Goal: Task Accomplishment & Management: Use online tool/utility

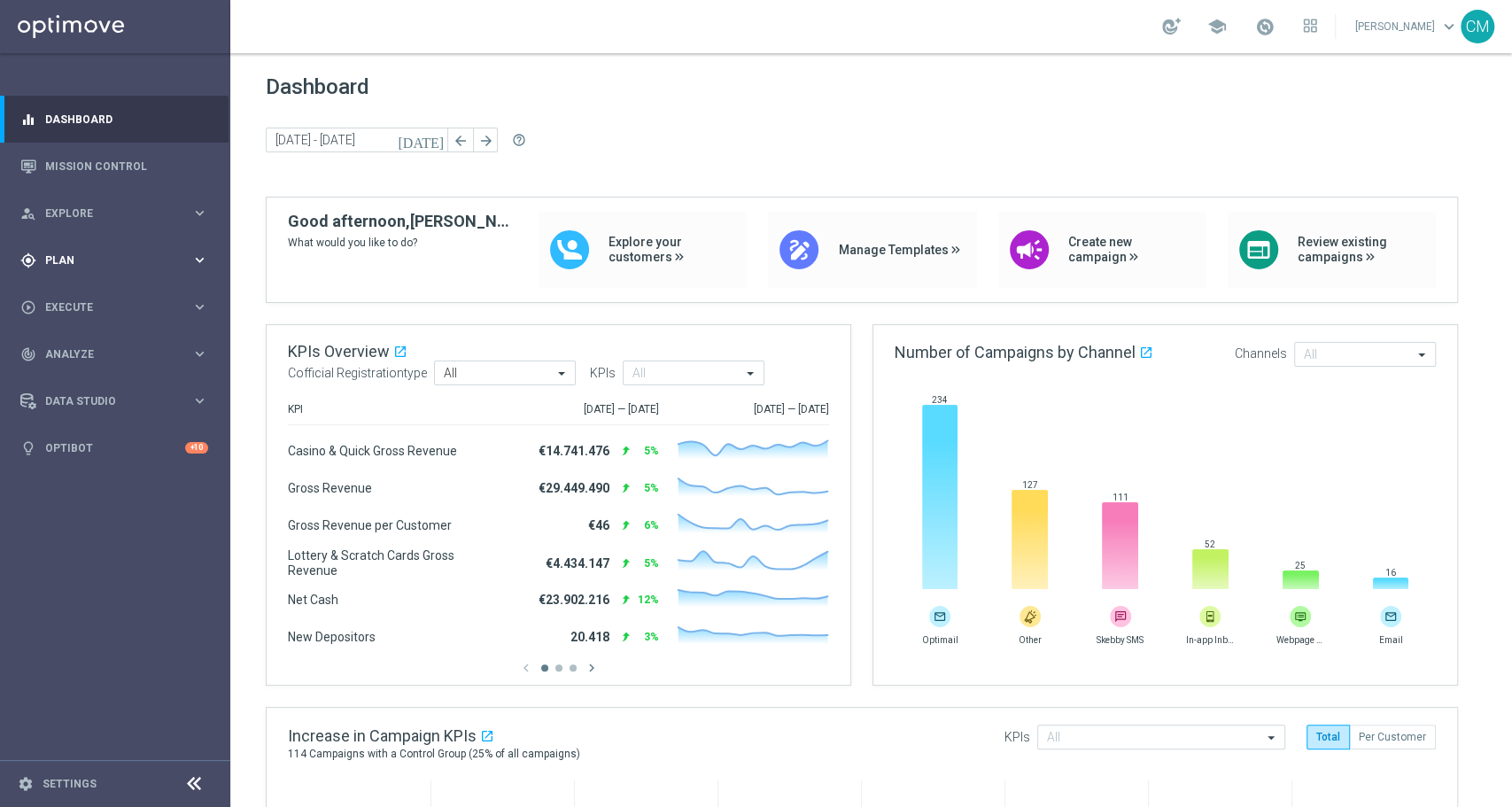
click at [86, 255] on span "Plan" at bounding box center [118, 260] width 146 height 11
click at [55, 297] on link "Target Groups" at bounding box center [115, 297] width 138 height 15
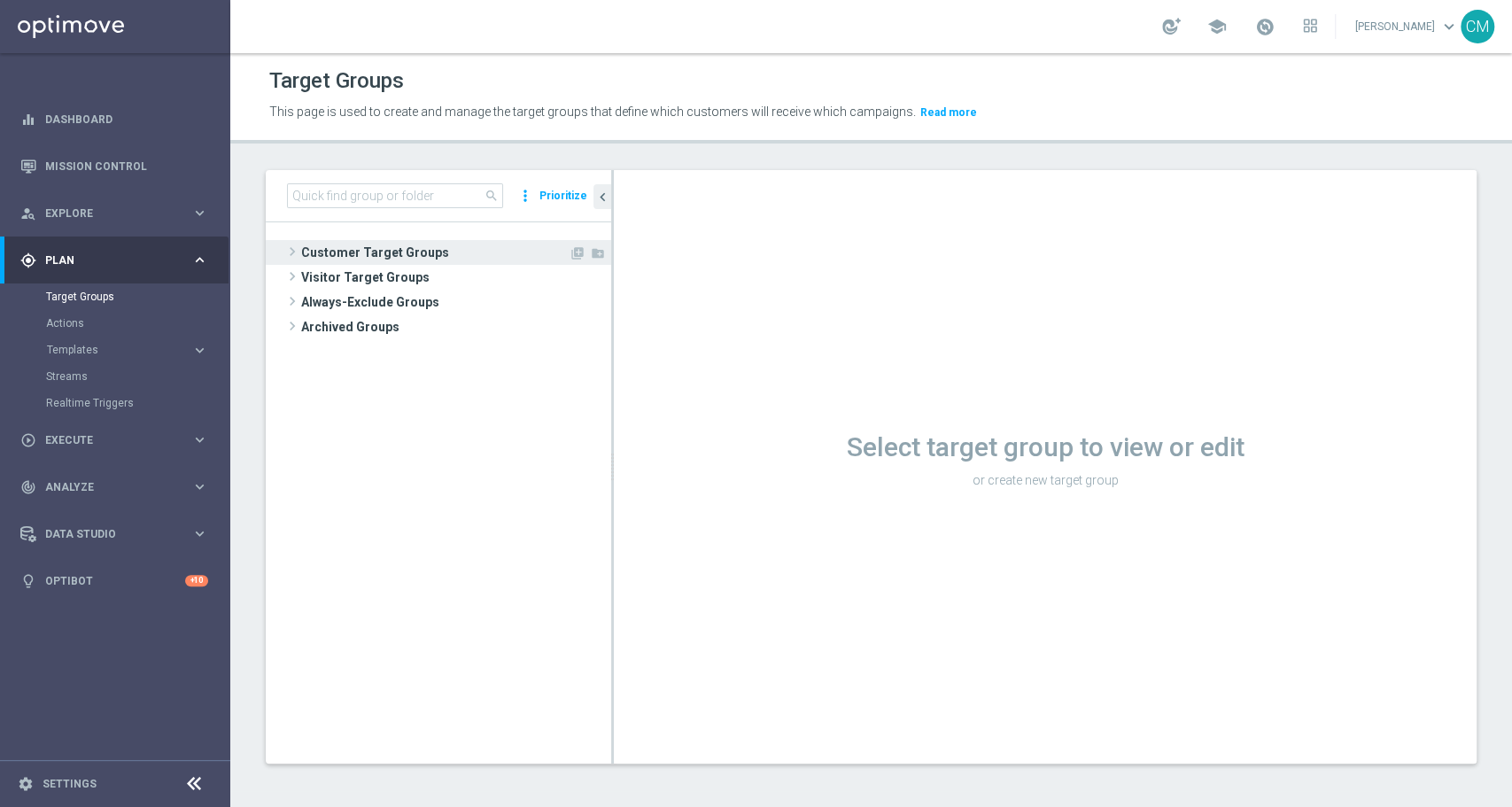
click at [347, 240] on span "Customer Target Groups" at bounding box center [435, 253] width 267 height 25
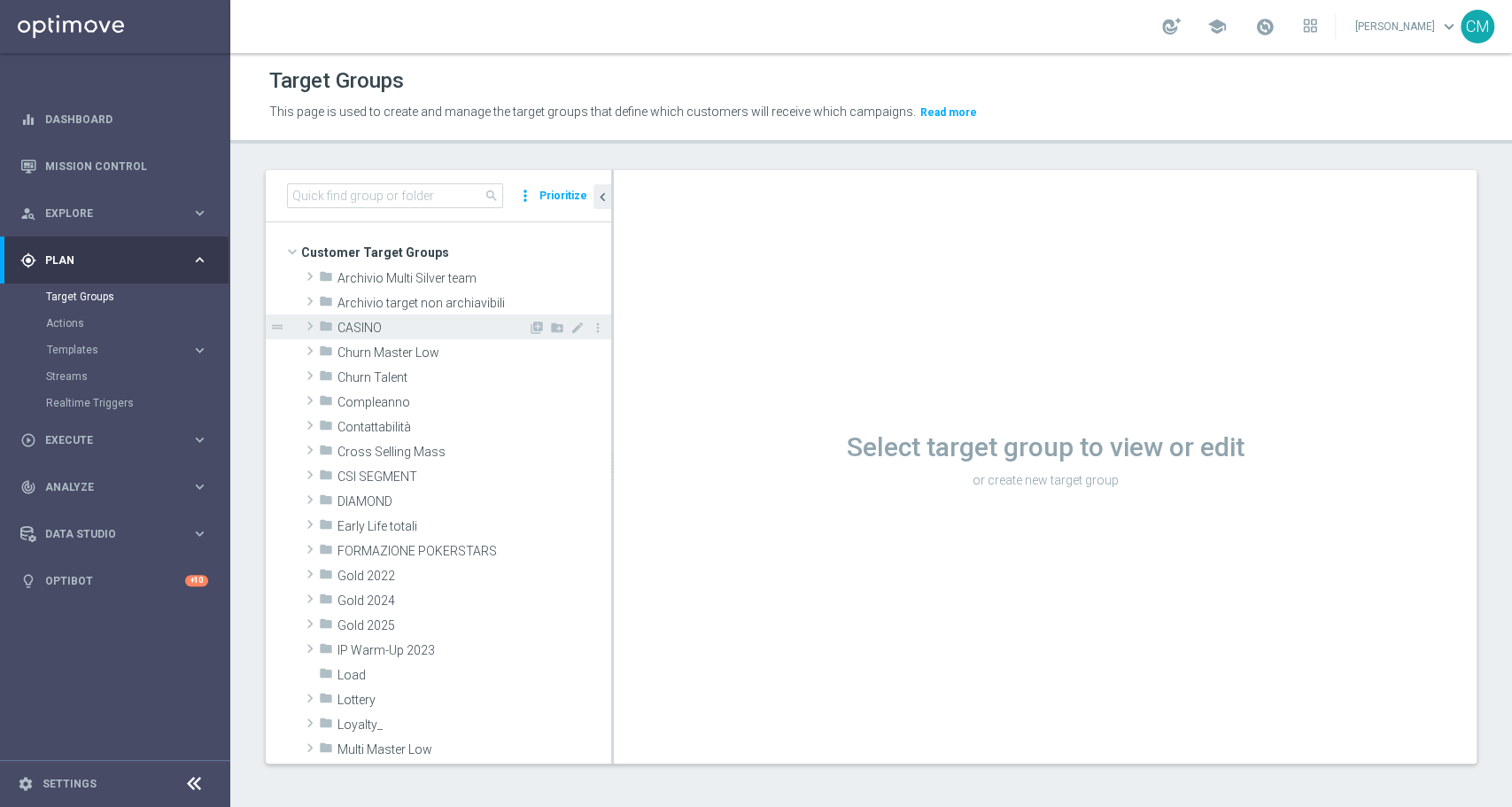
click at [369, 327] on span "CASINO" at bounding box center [433, 328] width 191 height 15
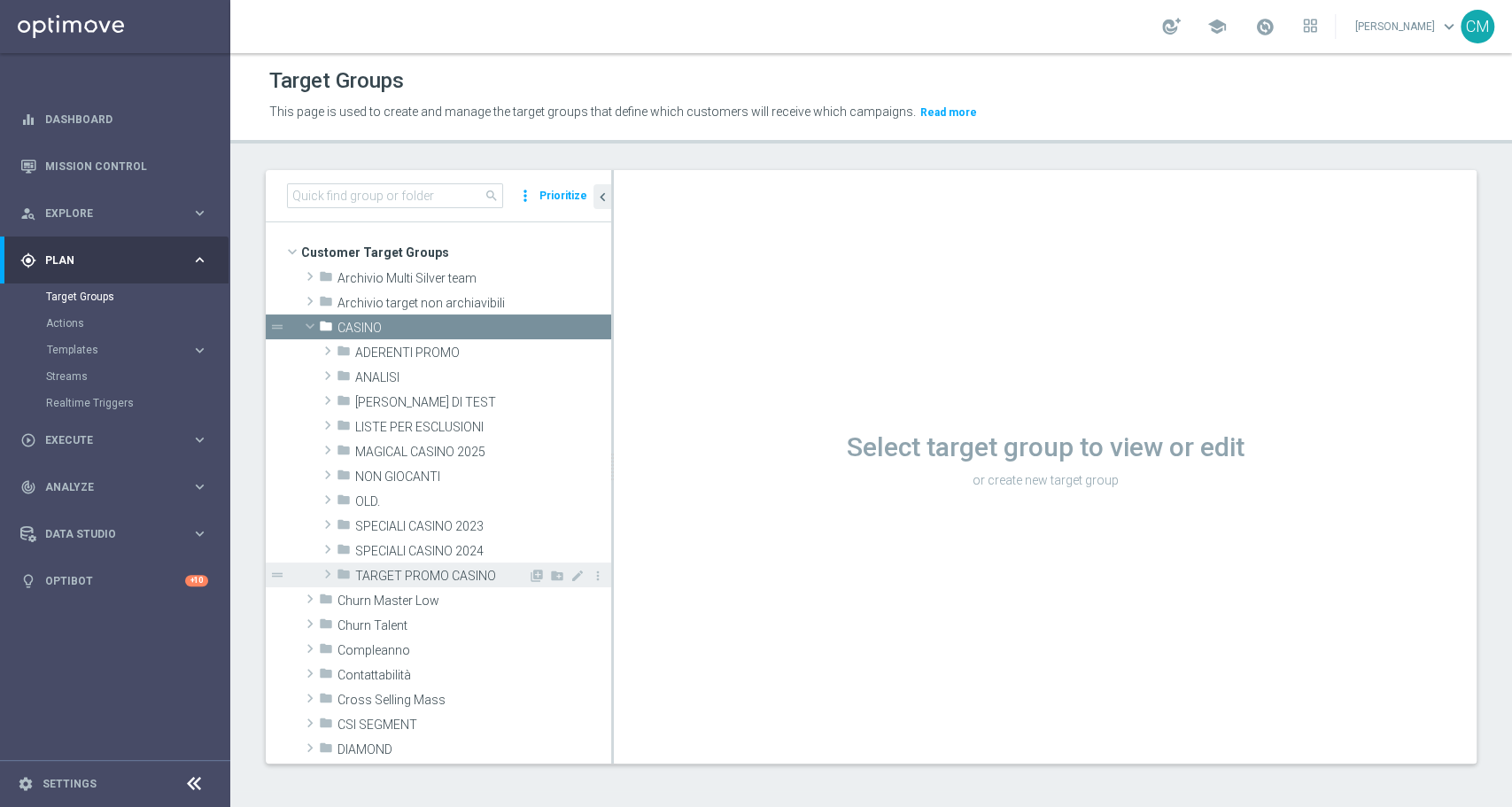
click at [460, 574] on span "TARGET PROMO CASINO" at bounding box center [441, 576] width 173 height 15
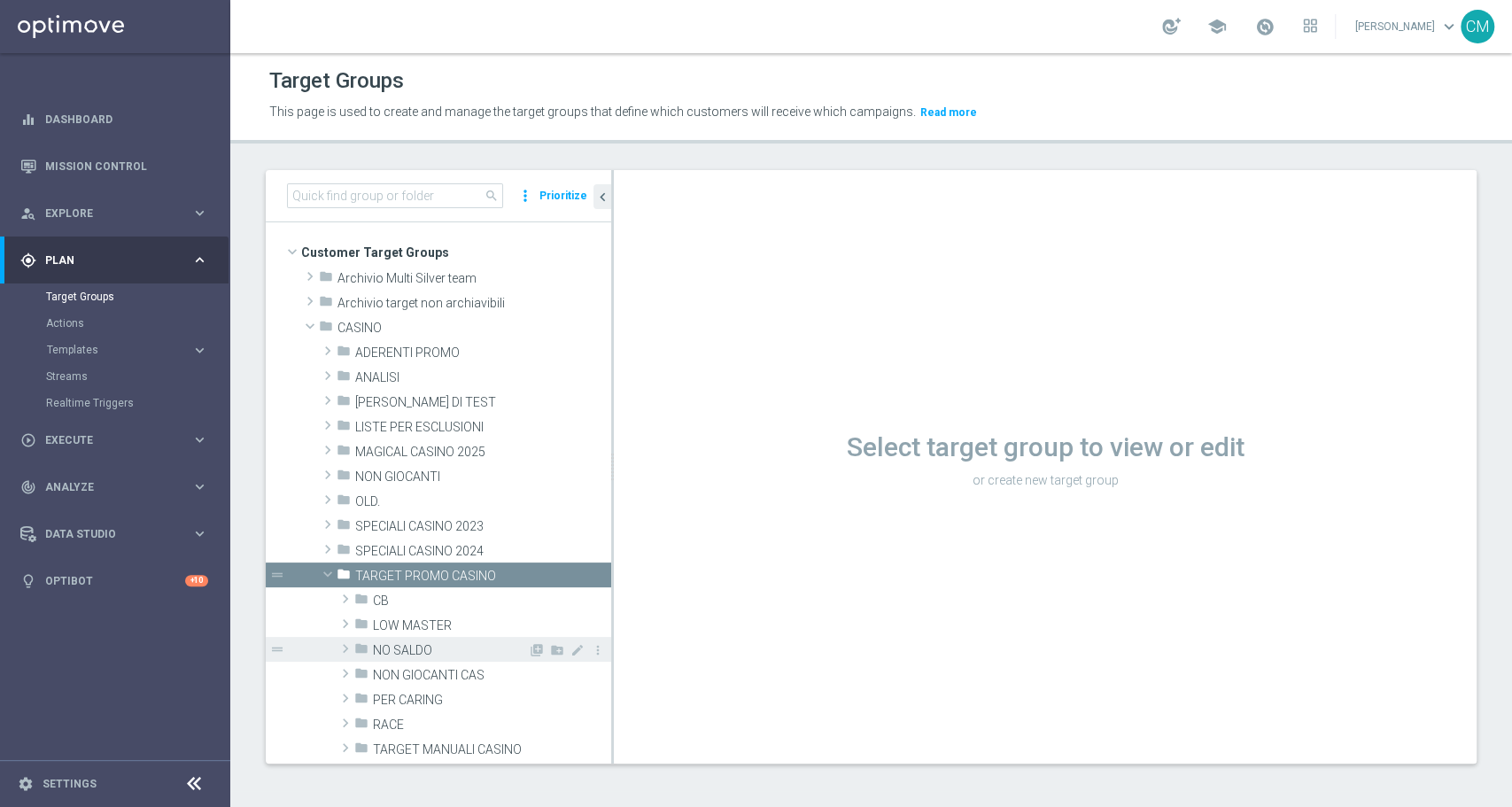
click at [421, 660] on div "folder NO SALDO" at bounding box center [440, 649] width 174 height 25
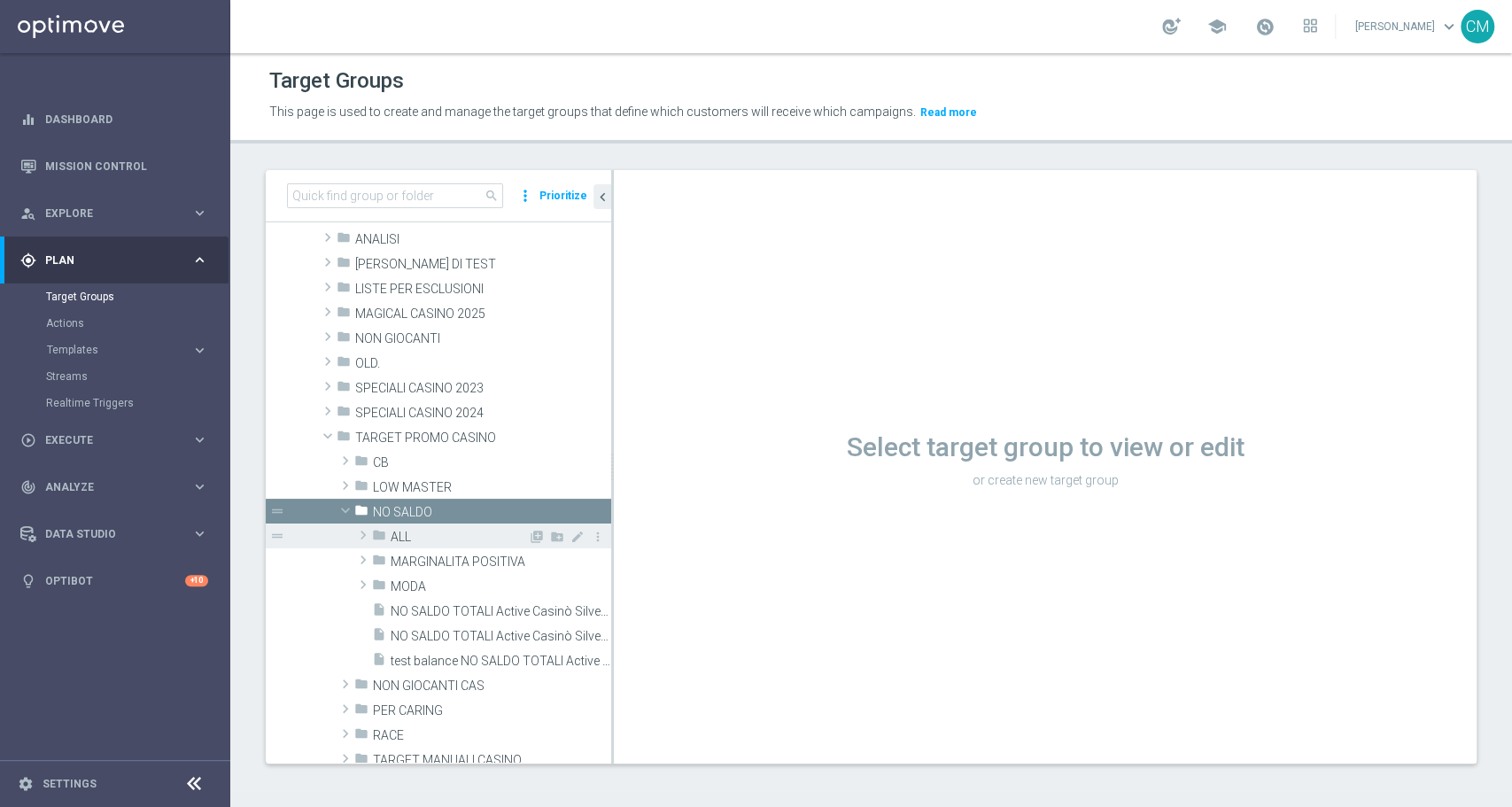
scroll to position [139, 0]
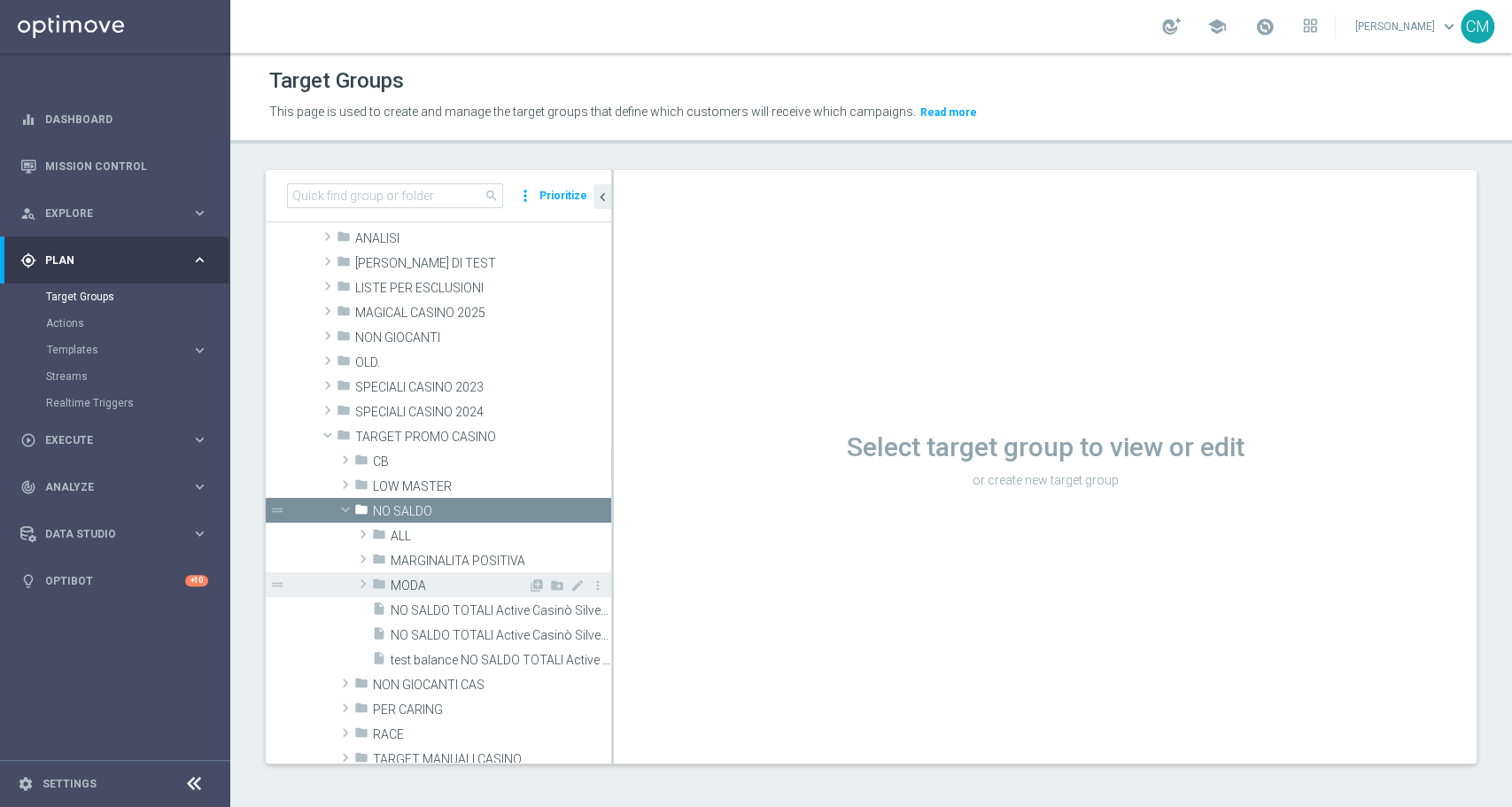
click at [423, 588] on span "MODA" at bounding box center [459, 585] width 137 height 15
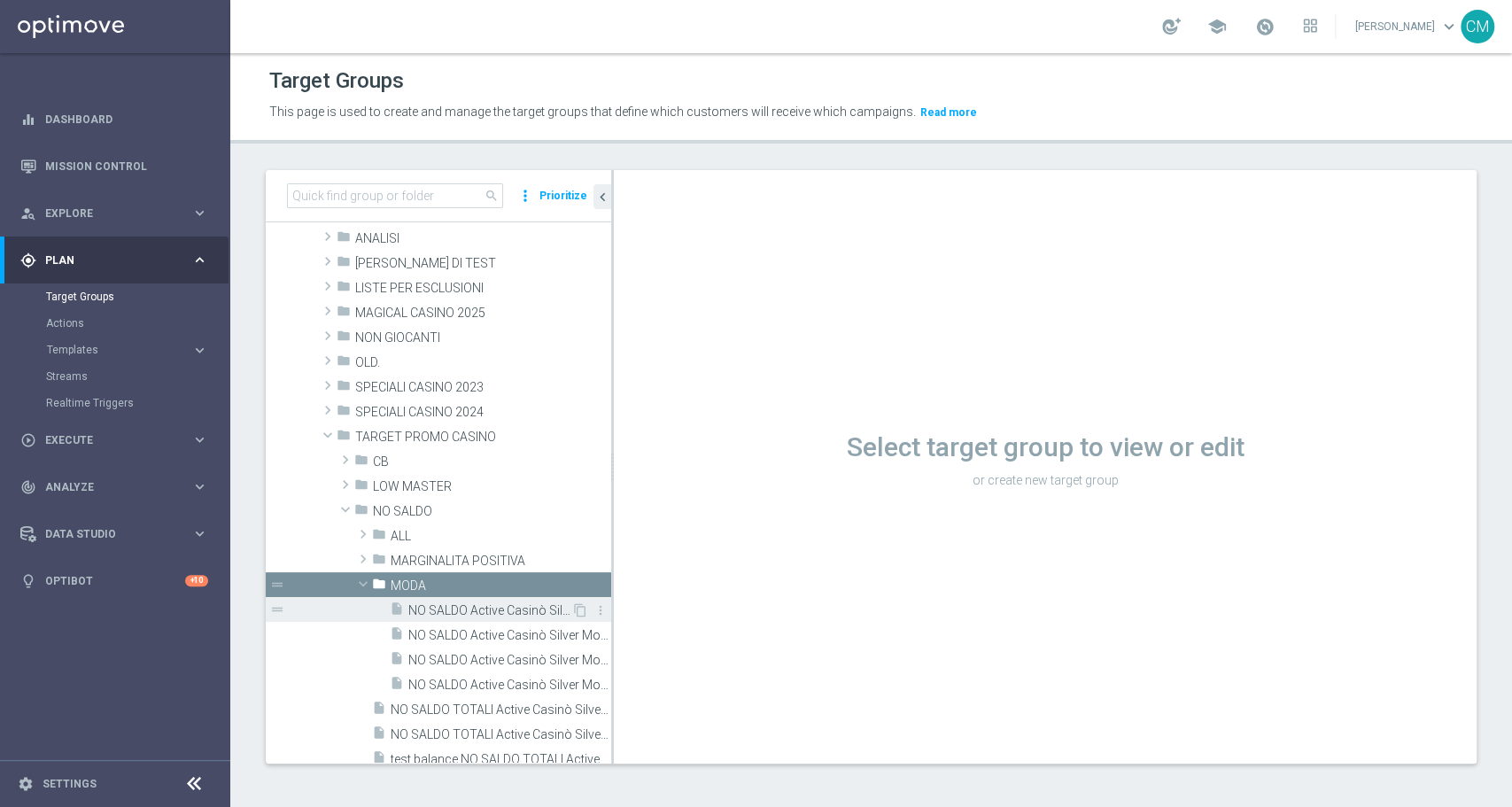
scroll to position [159, 0]
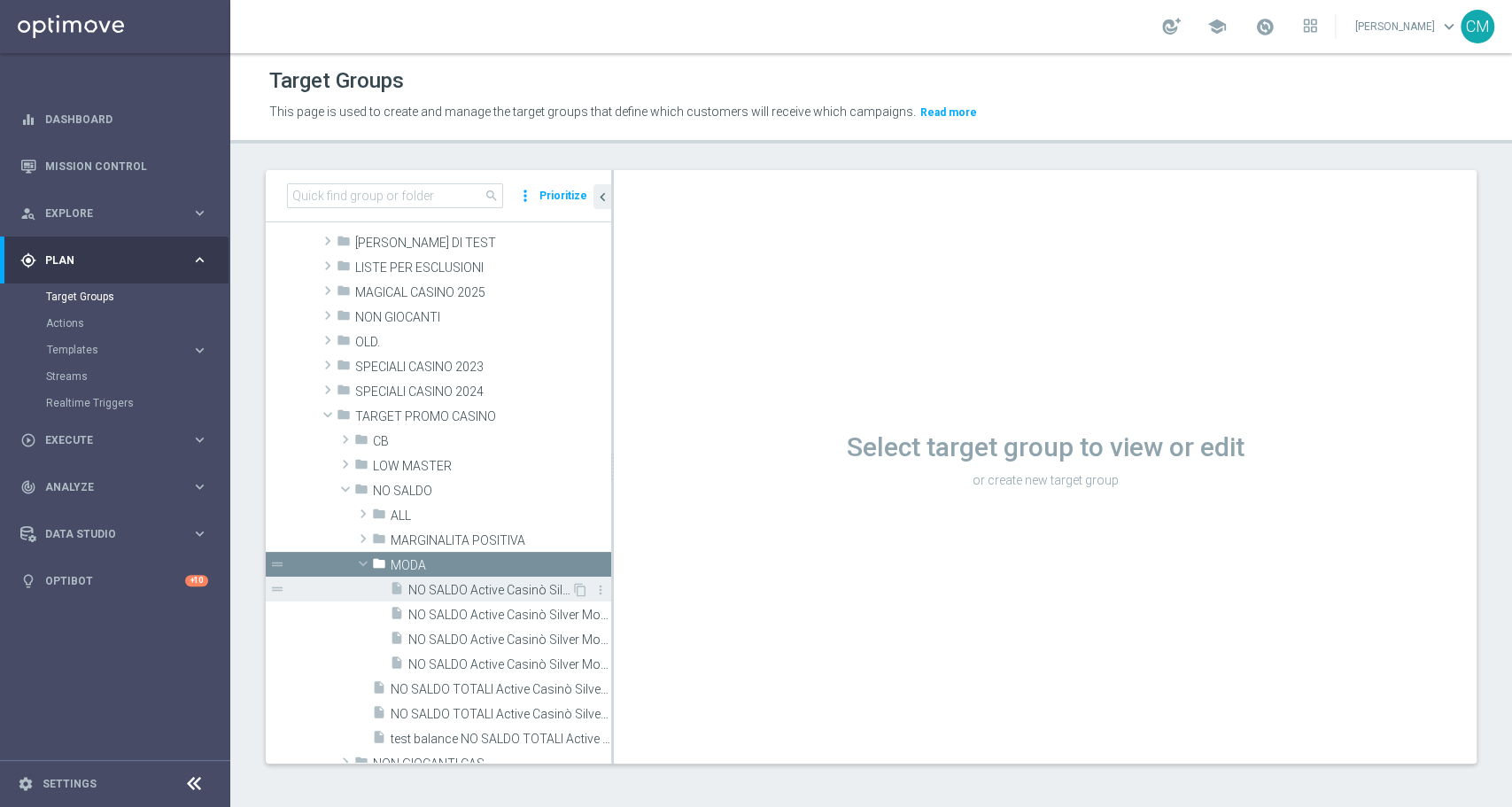
click at [443, 578] on div "insert_drive_file NO SALDO Active Casinò Silver Moda >60" at bounding box center [480, 589] width 182 height 25
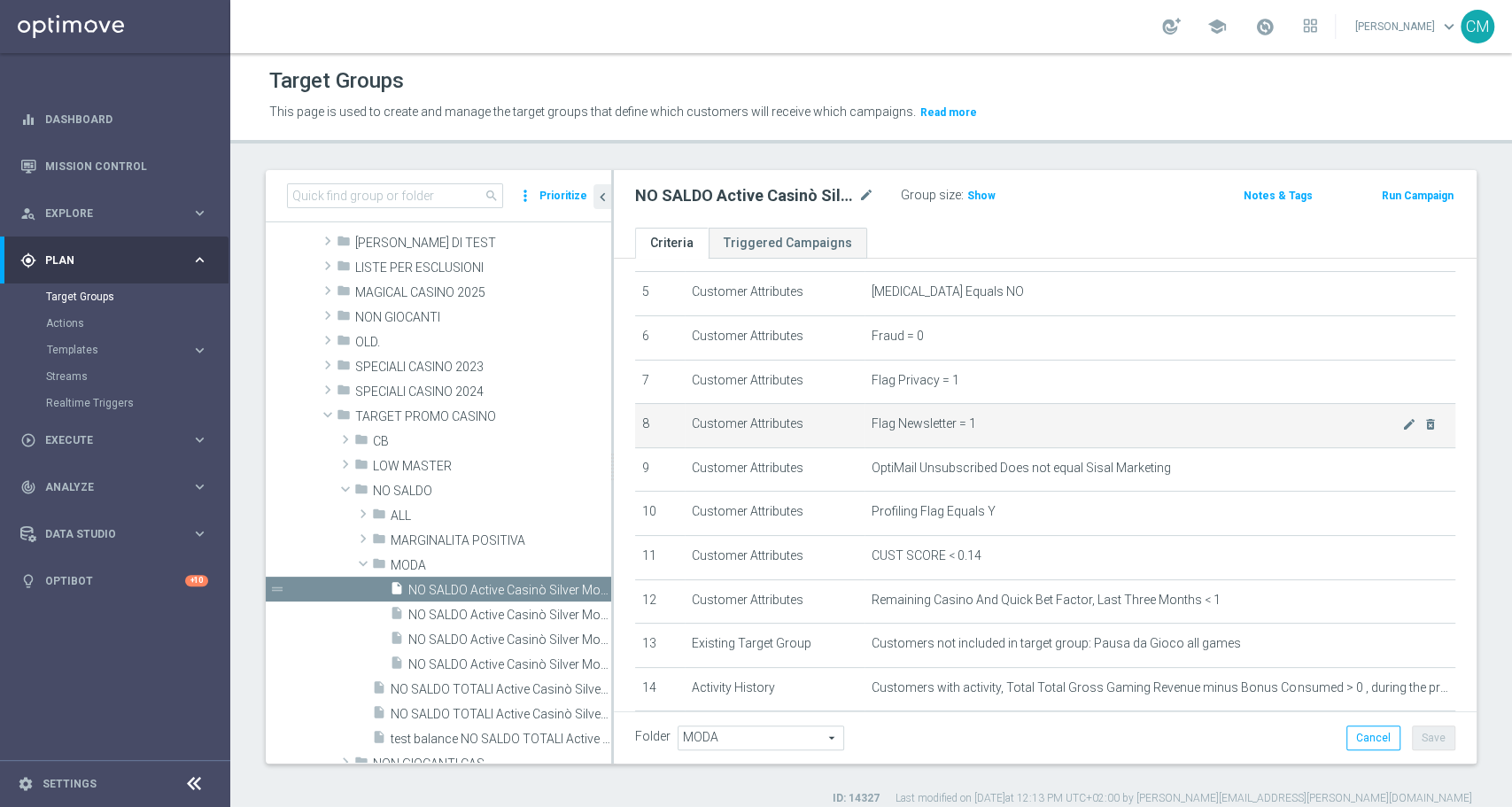
scroll to position [192, 0]
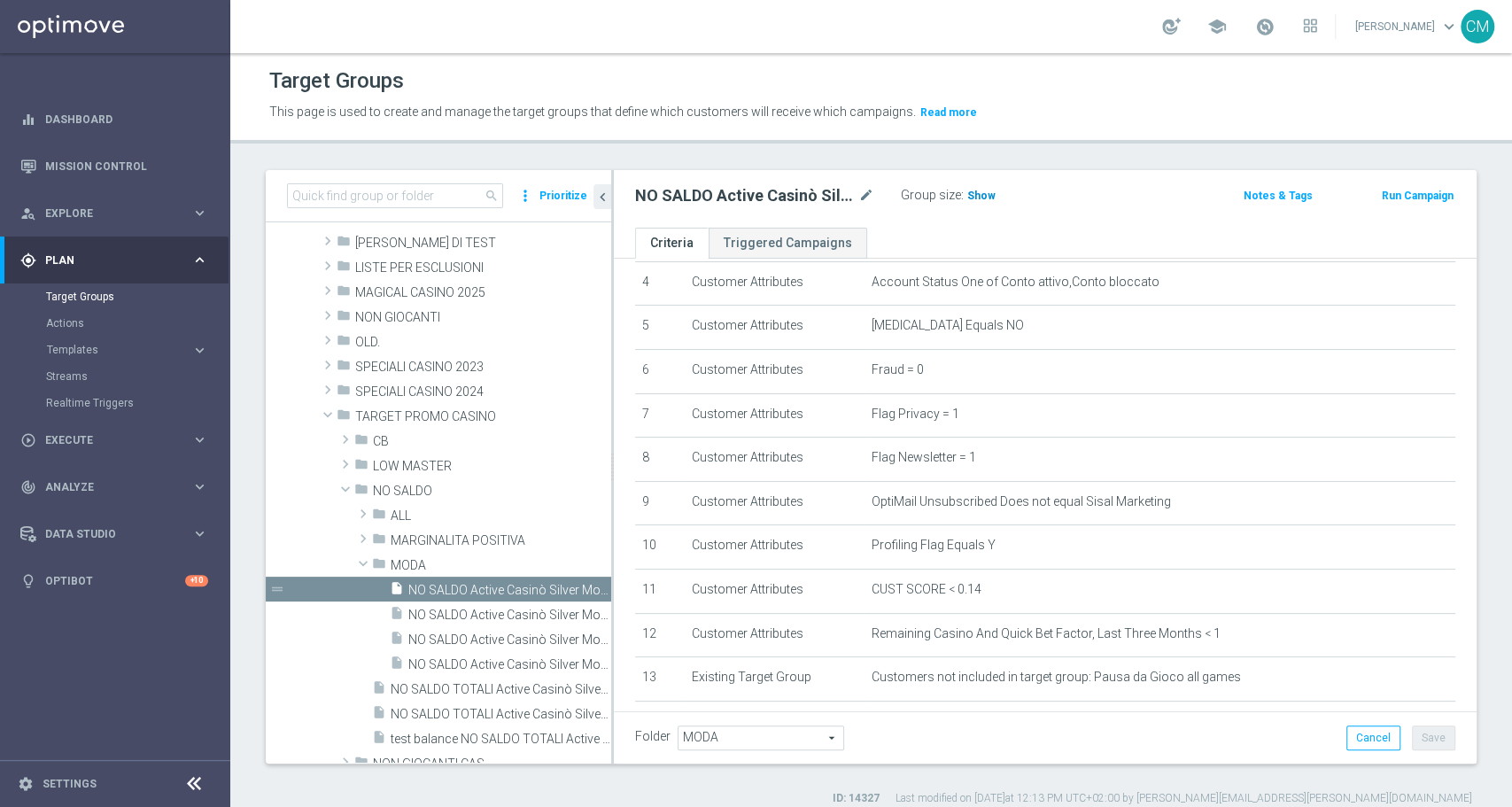
click at [978, 199] on span "Show" at bounding box center [981, 195] width 28 height 13
click at [468, 608] on span "NO SALDO Active Casinò Silver Moda 0-15€" at bounding box center [490, 614] width 163 height 15
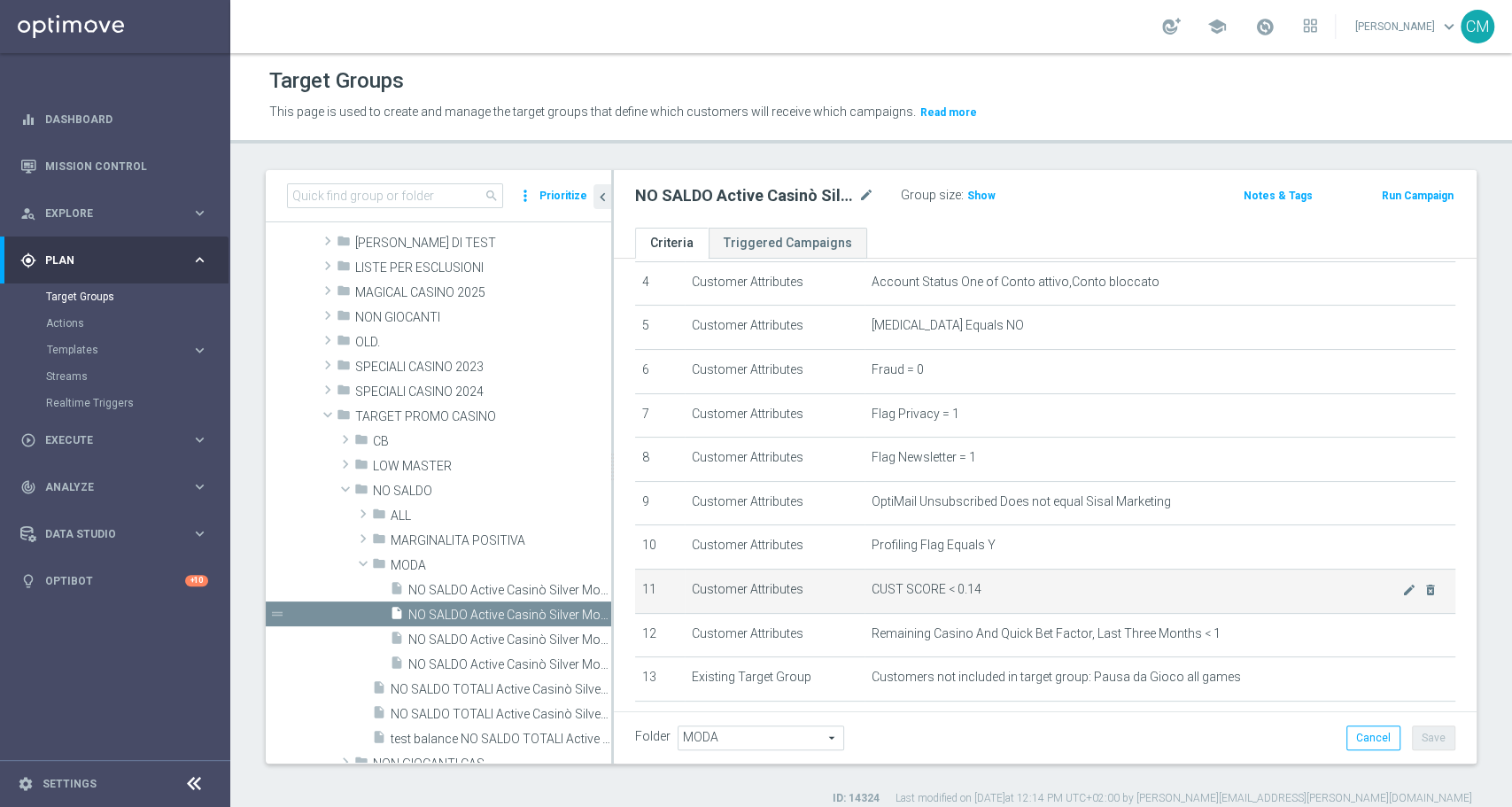
scroll to position [597, 0]
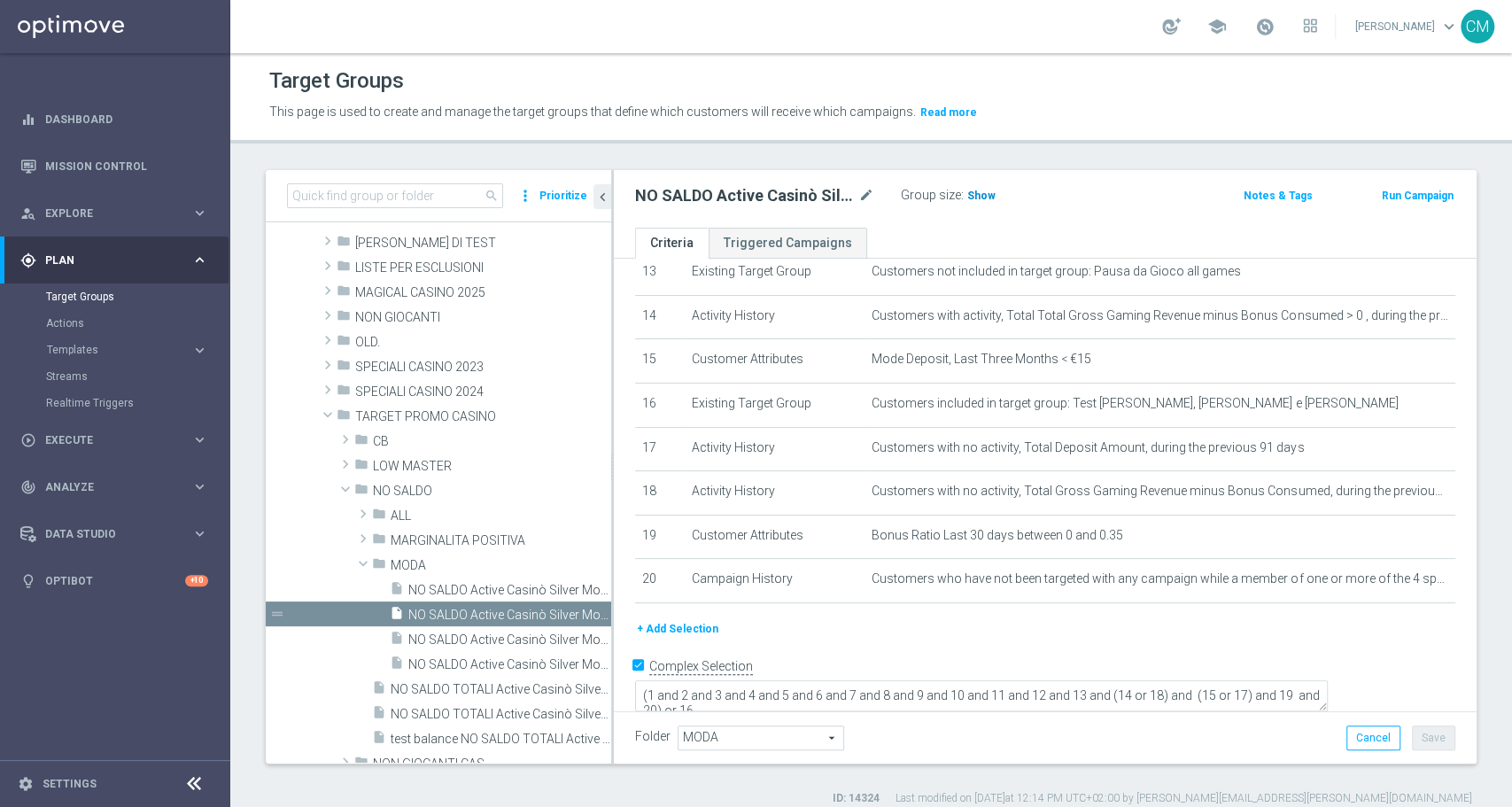
click at [986, 194] on span "Show" at bounding box center [981, 195] width 28 height 13
click at [864, 194] on icon "mode_edit" at bounding box center [866, 195] width 16 height 21
click at [456, 633] on span "NO SALDO Active Casinò Silver Moda 15-29,99" at bounding box center [490, 640] width 163 height 15
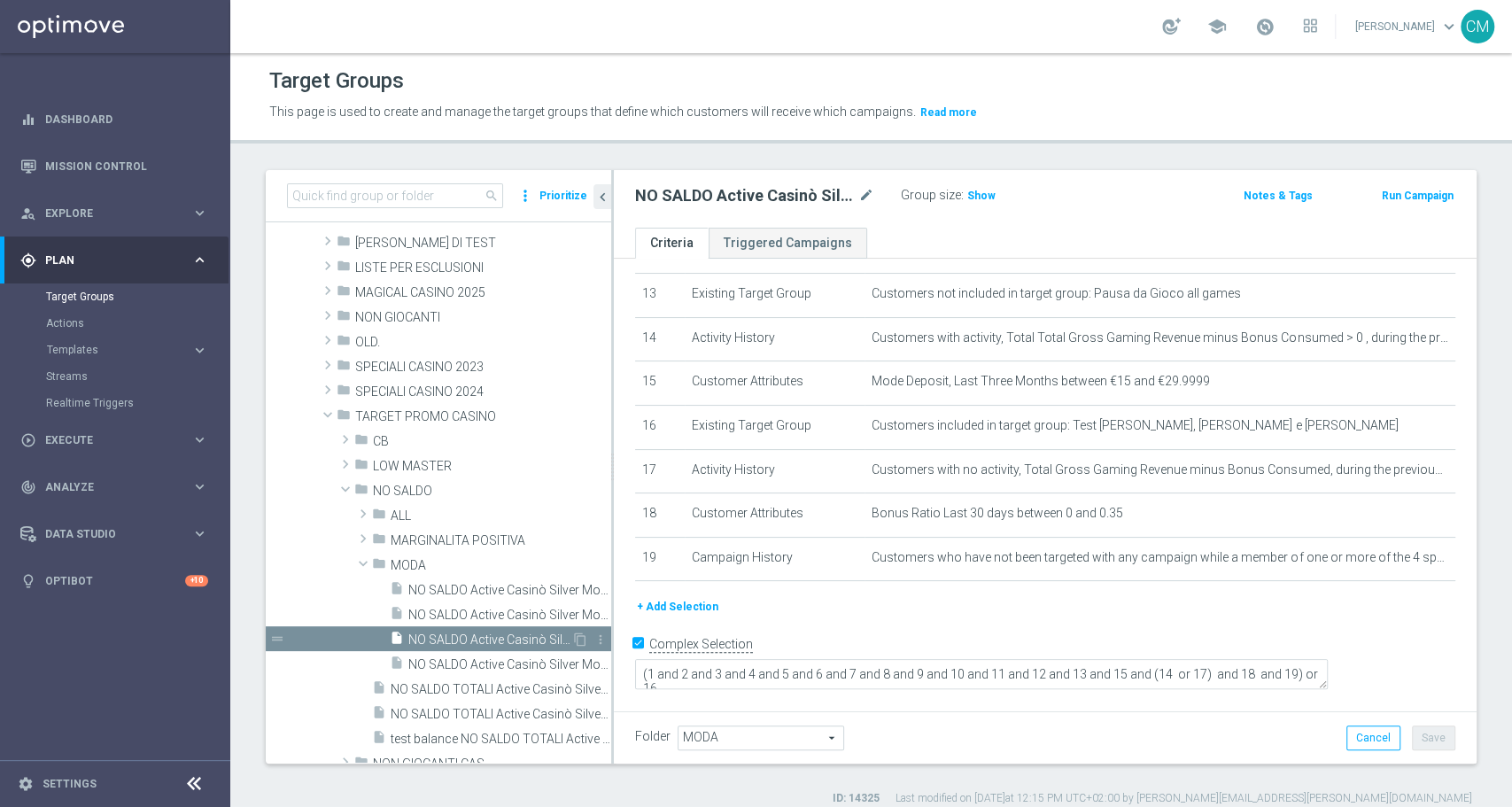
scroll to position [553, 0]
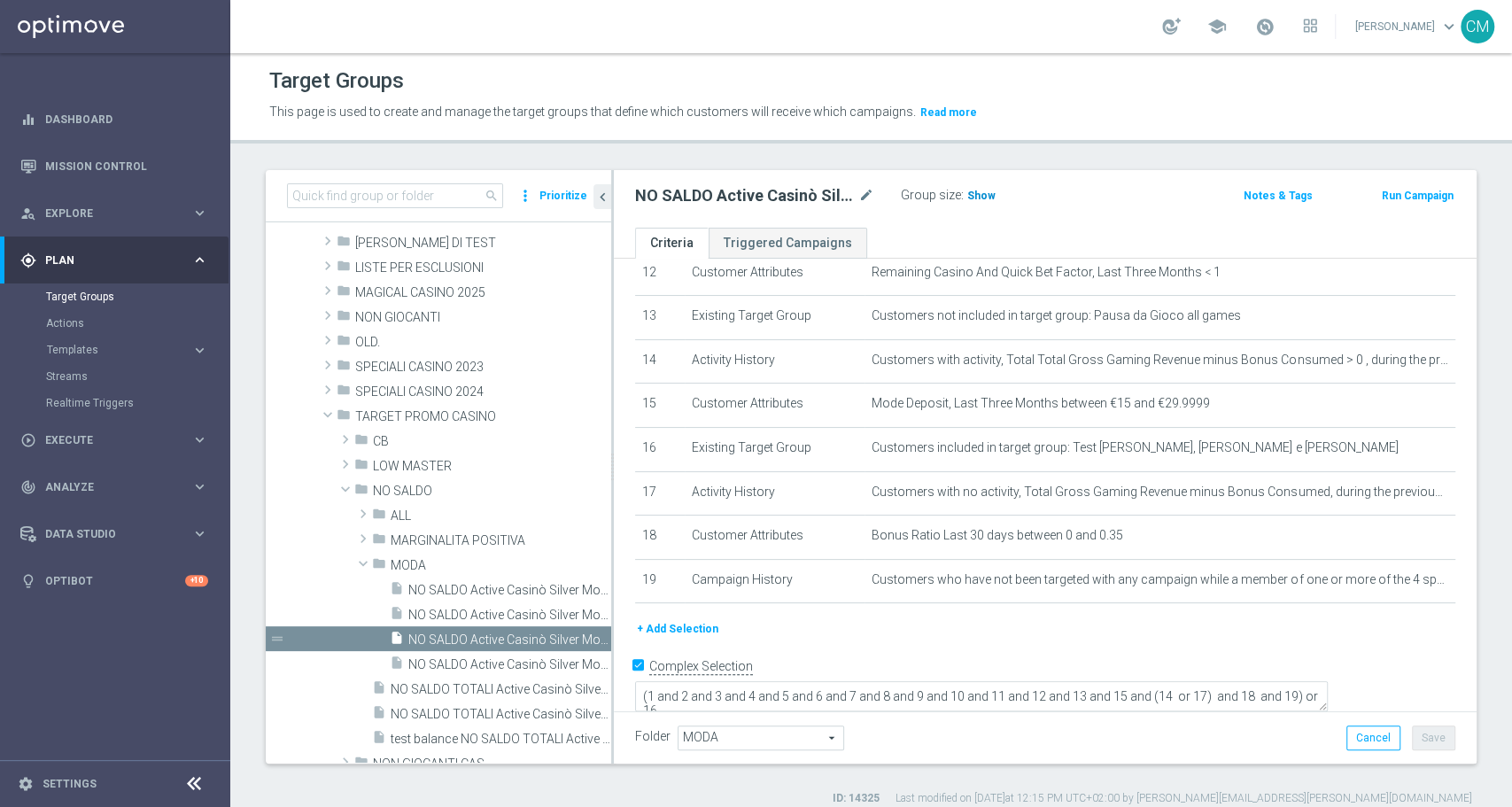
click at [972, 188] on h3 "Show" at bounding box center [981, 195] width 32 height 19
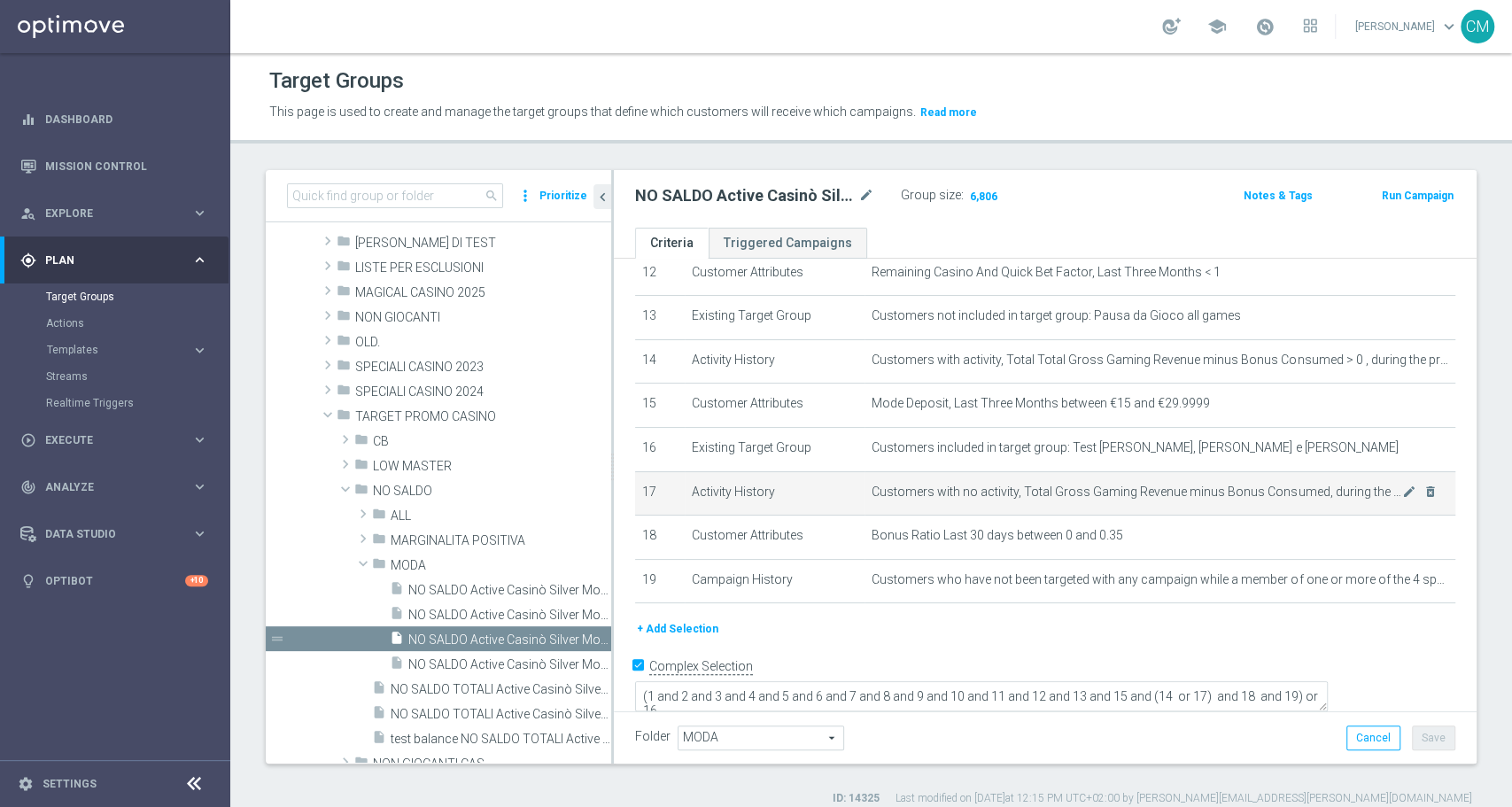
scroll to position [15, 0]
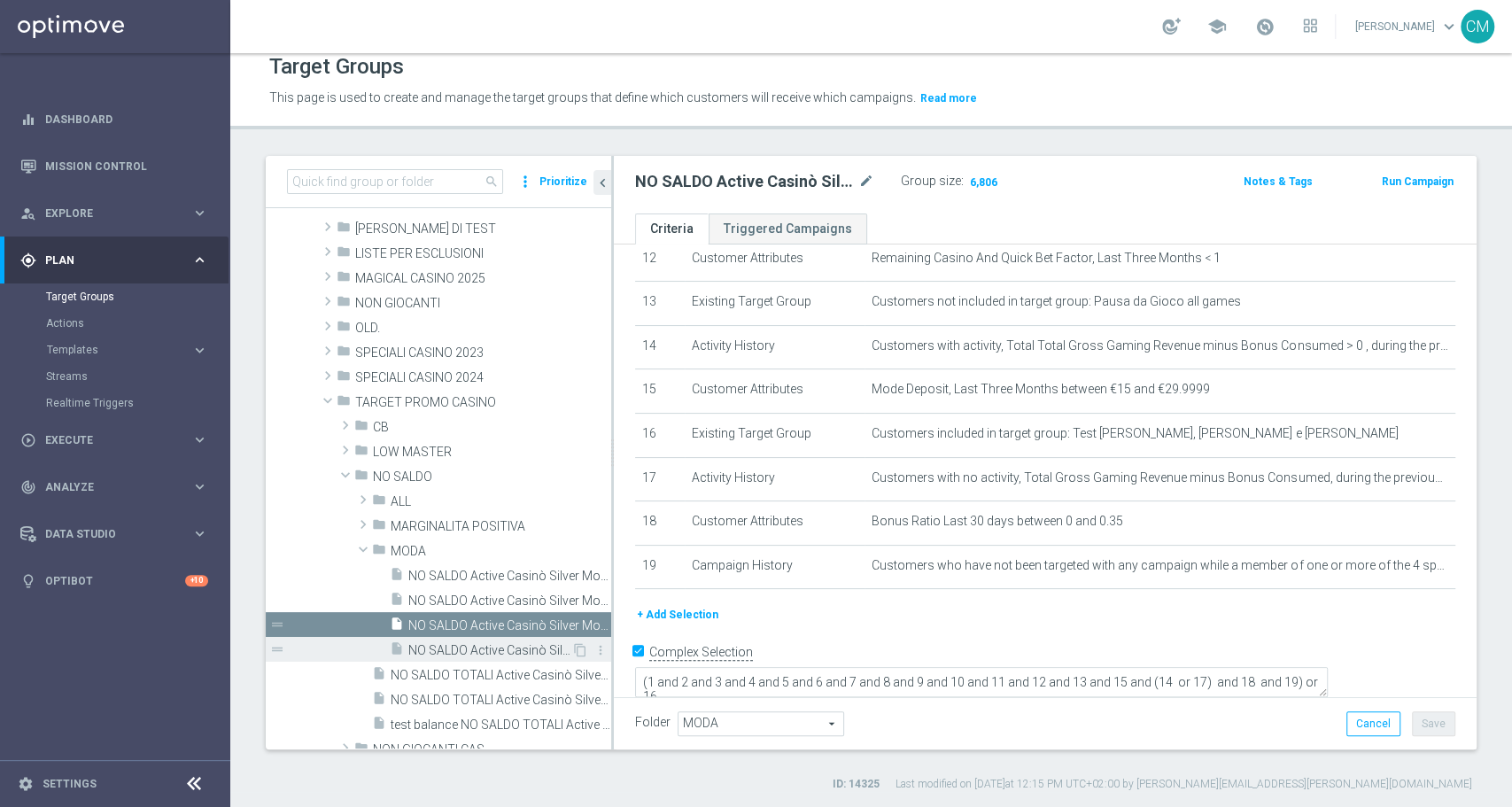
click at [463, 654] on span "NO SALDO Active Casinò Silver Moda 30-59,99" at bounding box center [490, 650] width 163 height 15
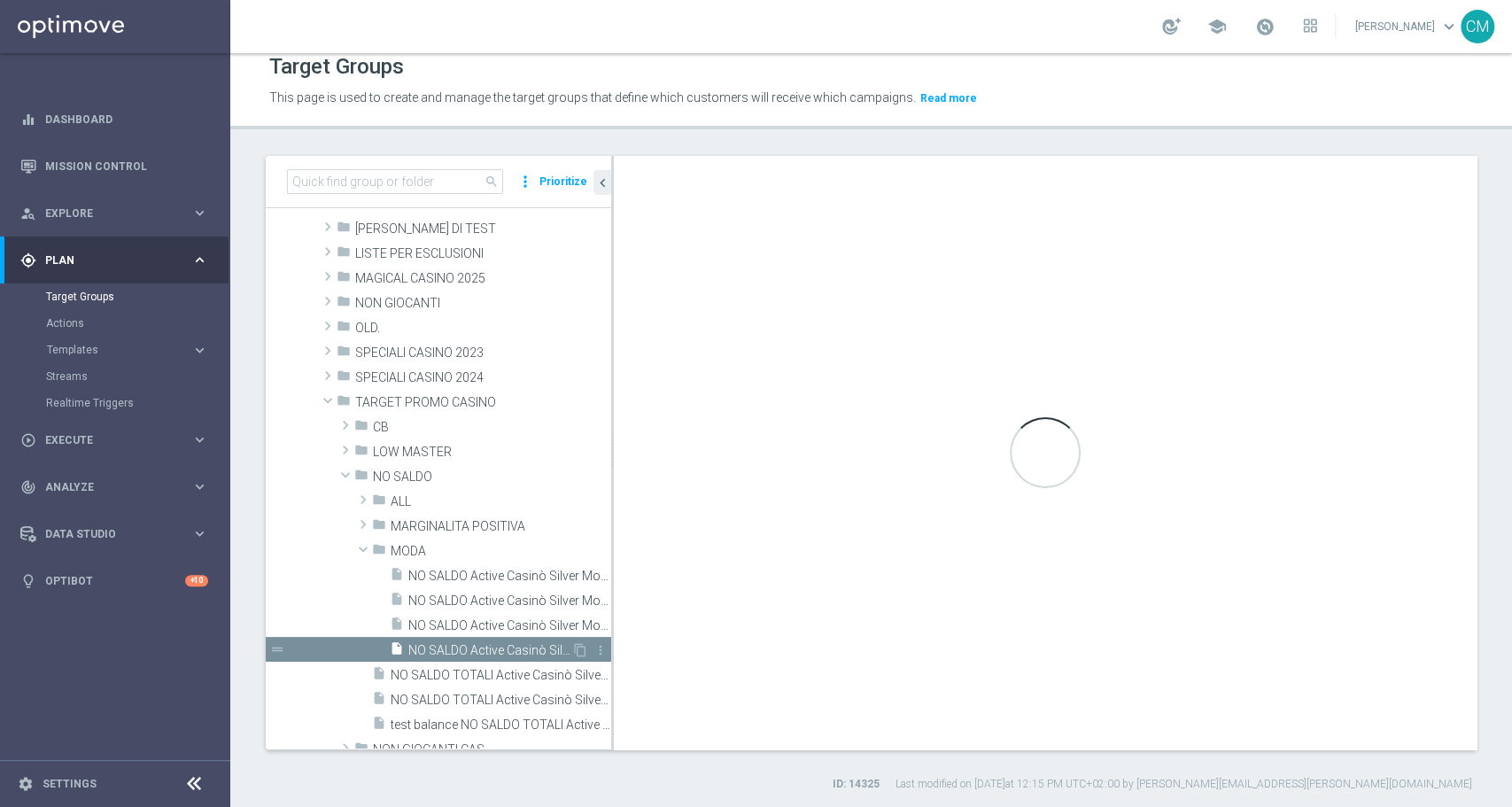
type textarea "(1 and 2 and 3 and 4 and 5 and 6 and 7 and 8 and 9 and 10 and 11 and 12 and 13 …"
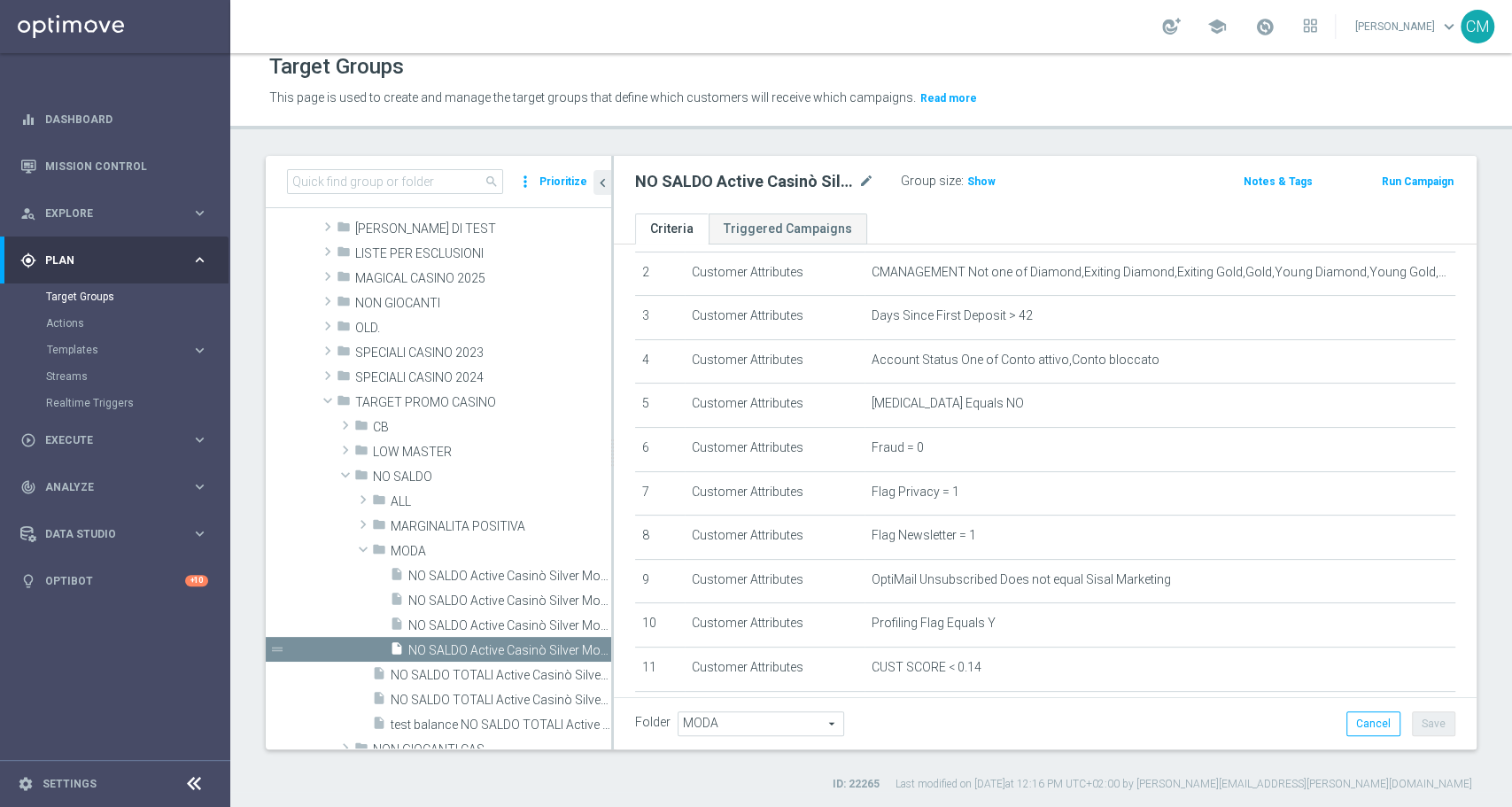
scroll to position [9, 0]
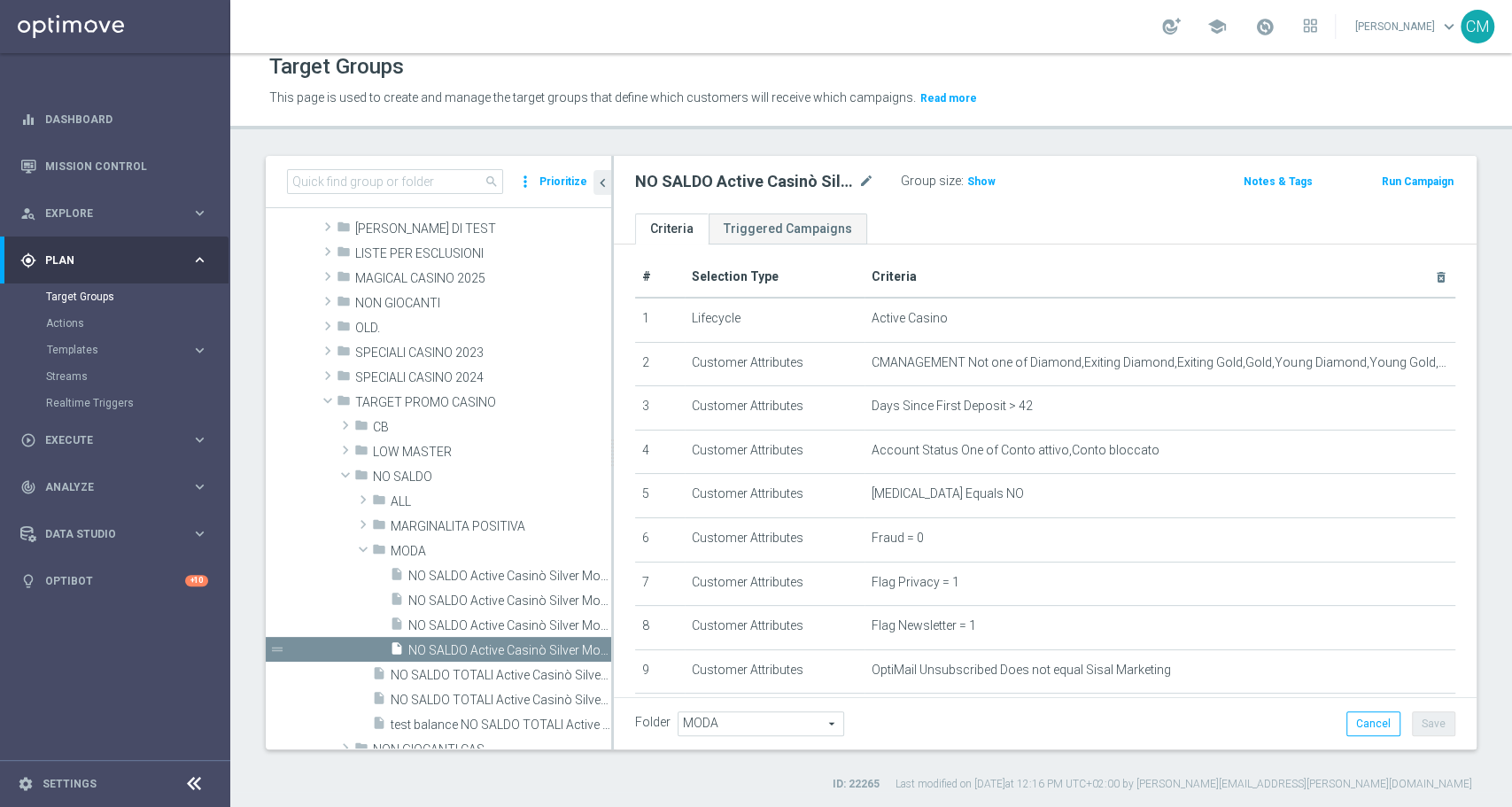
click at [92, 360] on accordion "Templates keyboard_arrow_right Optimail OptiMobile In-App OptiMobile Push Optip…" at bounding box center [137, 349] width 183 height 26
click at [95, 346] on span "Templates" at bounding box center [110, 349] width 126 height 11
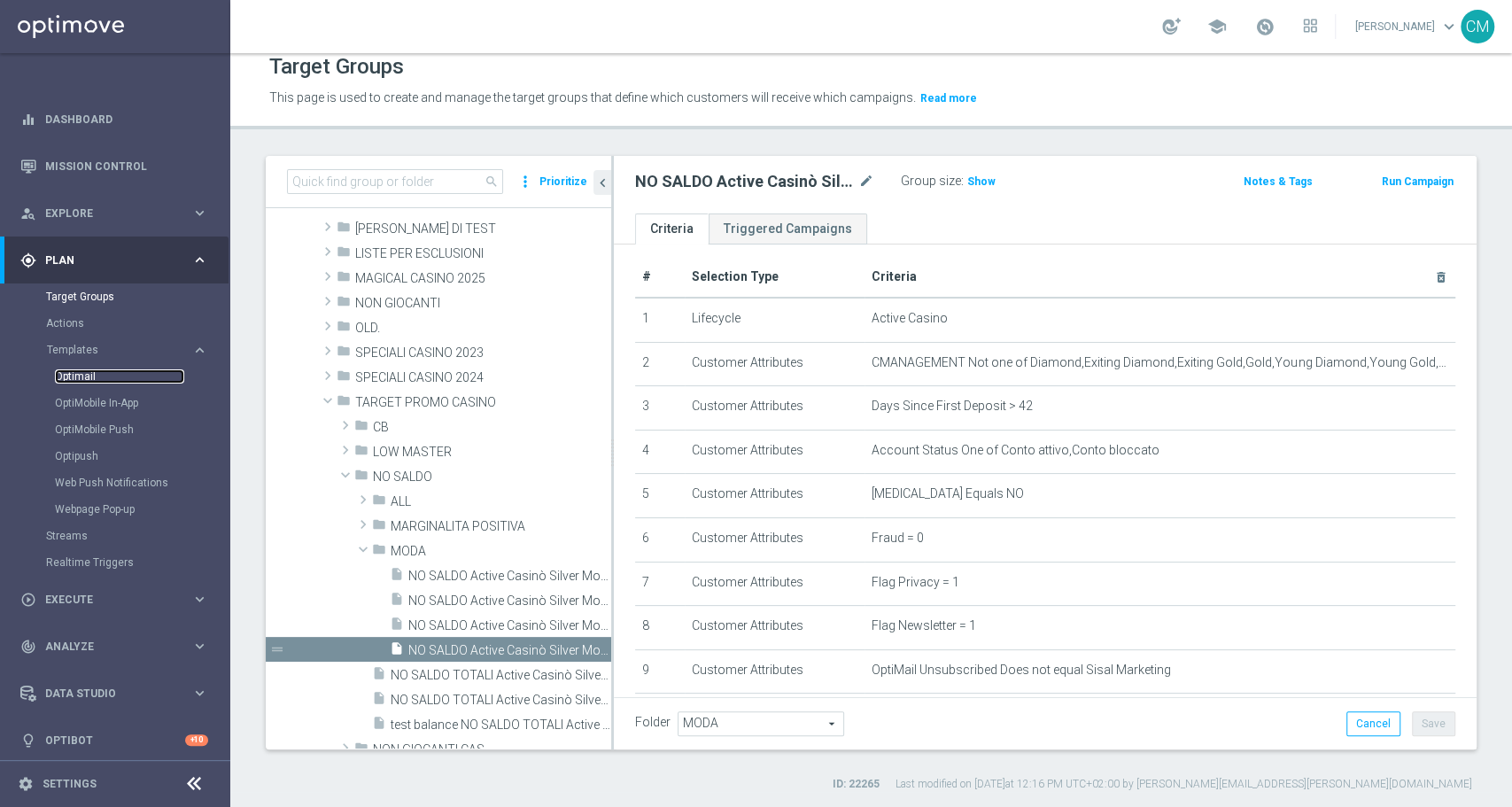
click at [96, 374] on link "Optimail" at bounding box center [119, 376] width 129 height 15
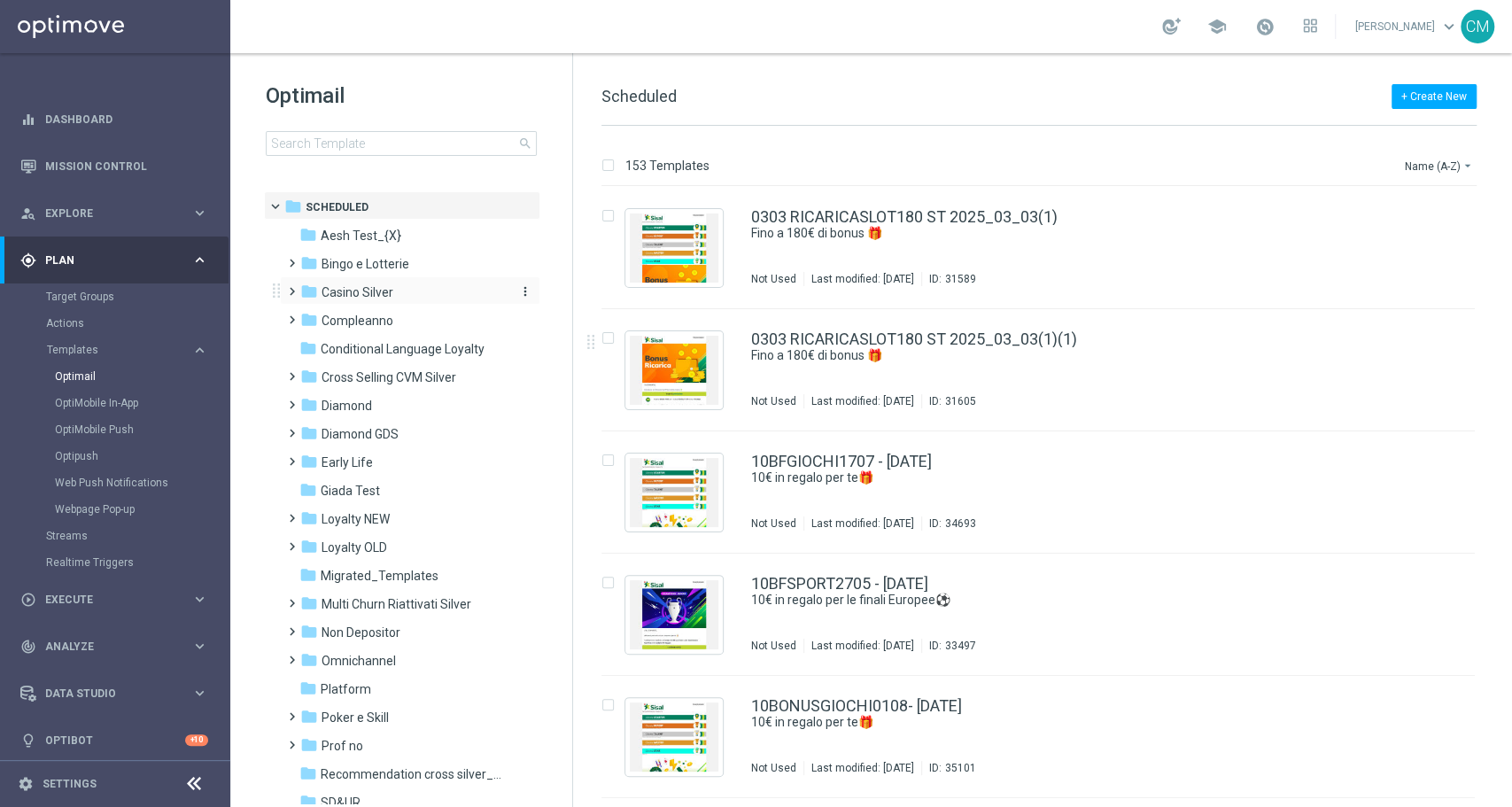
click at [399, 293] on div "folder Casino Silver" at bounding box center [403, 293] width 204 height 20
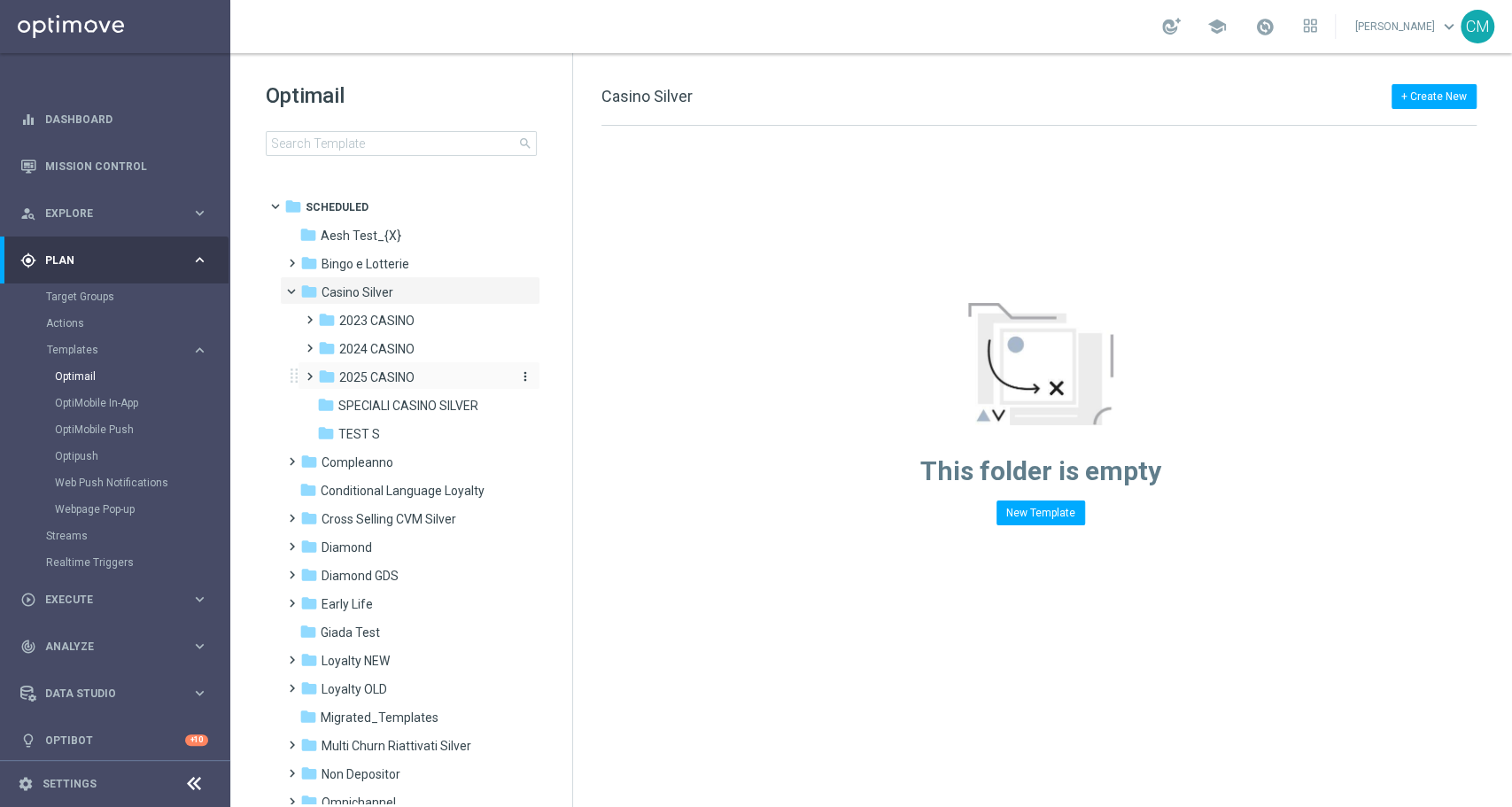
click at [377, 372] on span "2025 CASINO" at bounding box center [376, 377] width 75 height 16
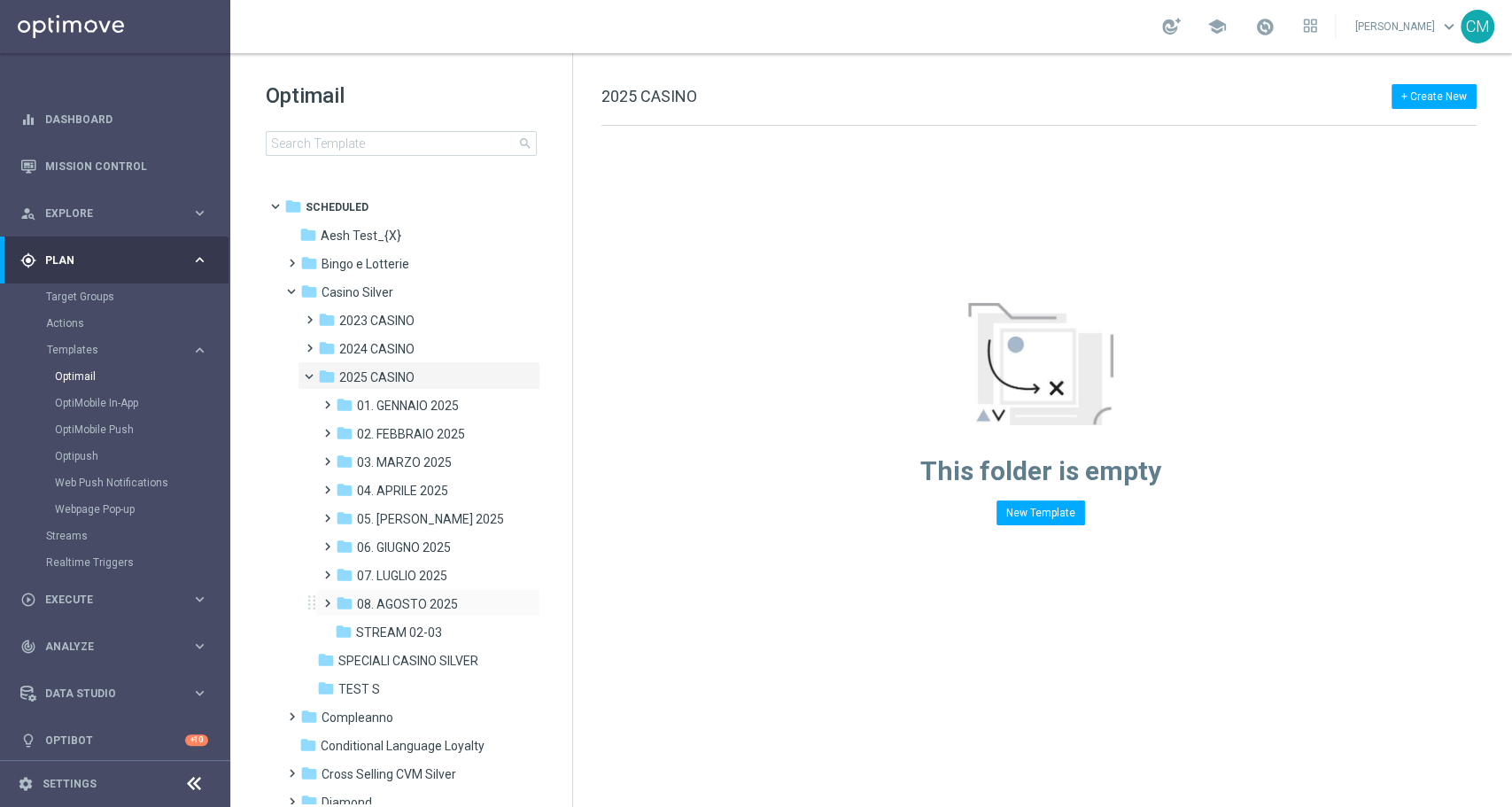
click at [392, 592] on div "folder 08. AGOSTO 2025 more_vert" at bounding box center [427, 602] width 225 height 28
click at [443, 603] on span "08. AGOSTO 2025" at bounding box center [407, 604] width 101 height 16
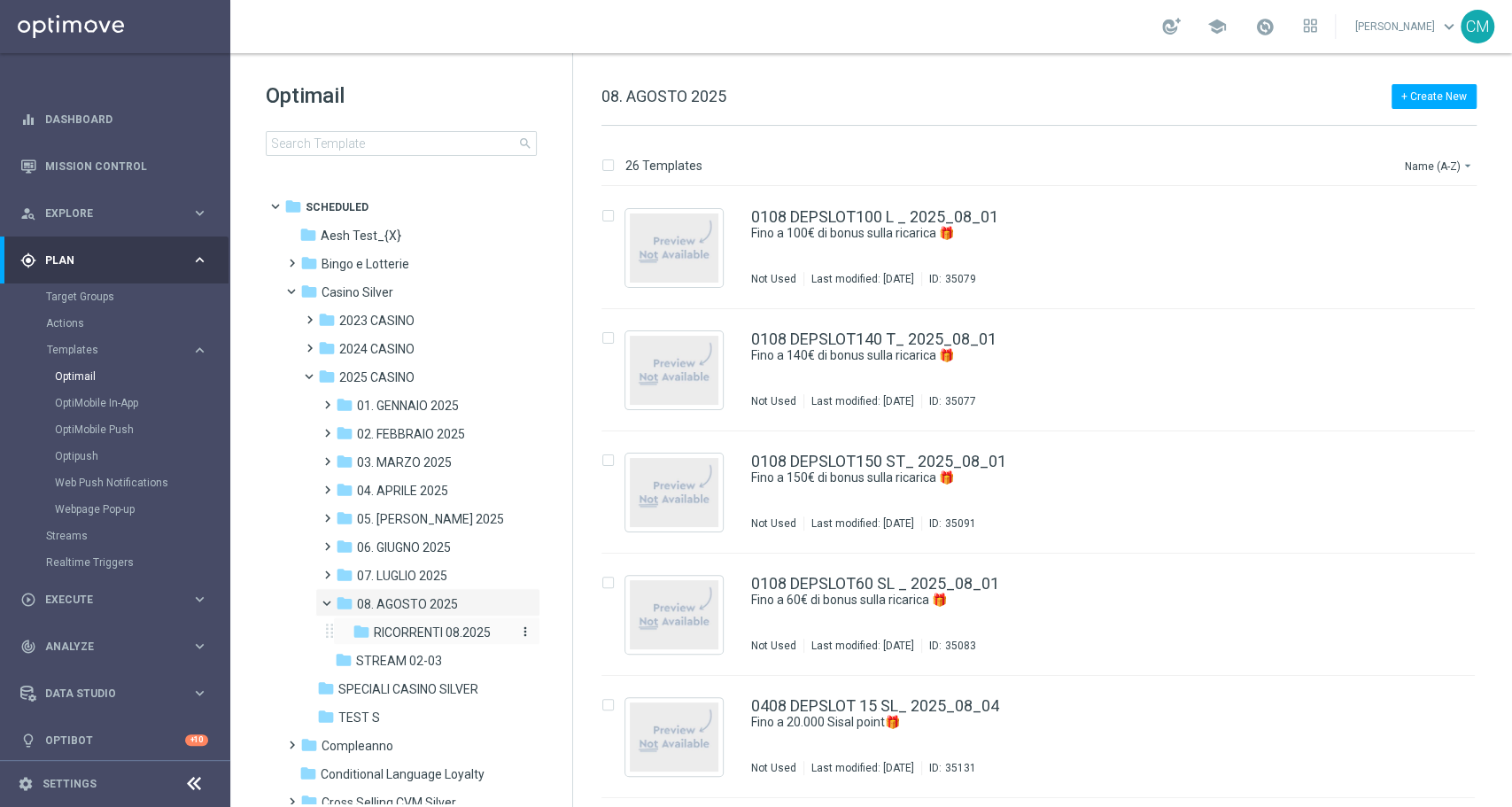
click at [419, 629] on span "RICORRENTI 08.2025" at bounding box center [433, 632] width 117 height 16
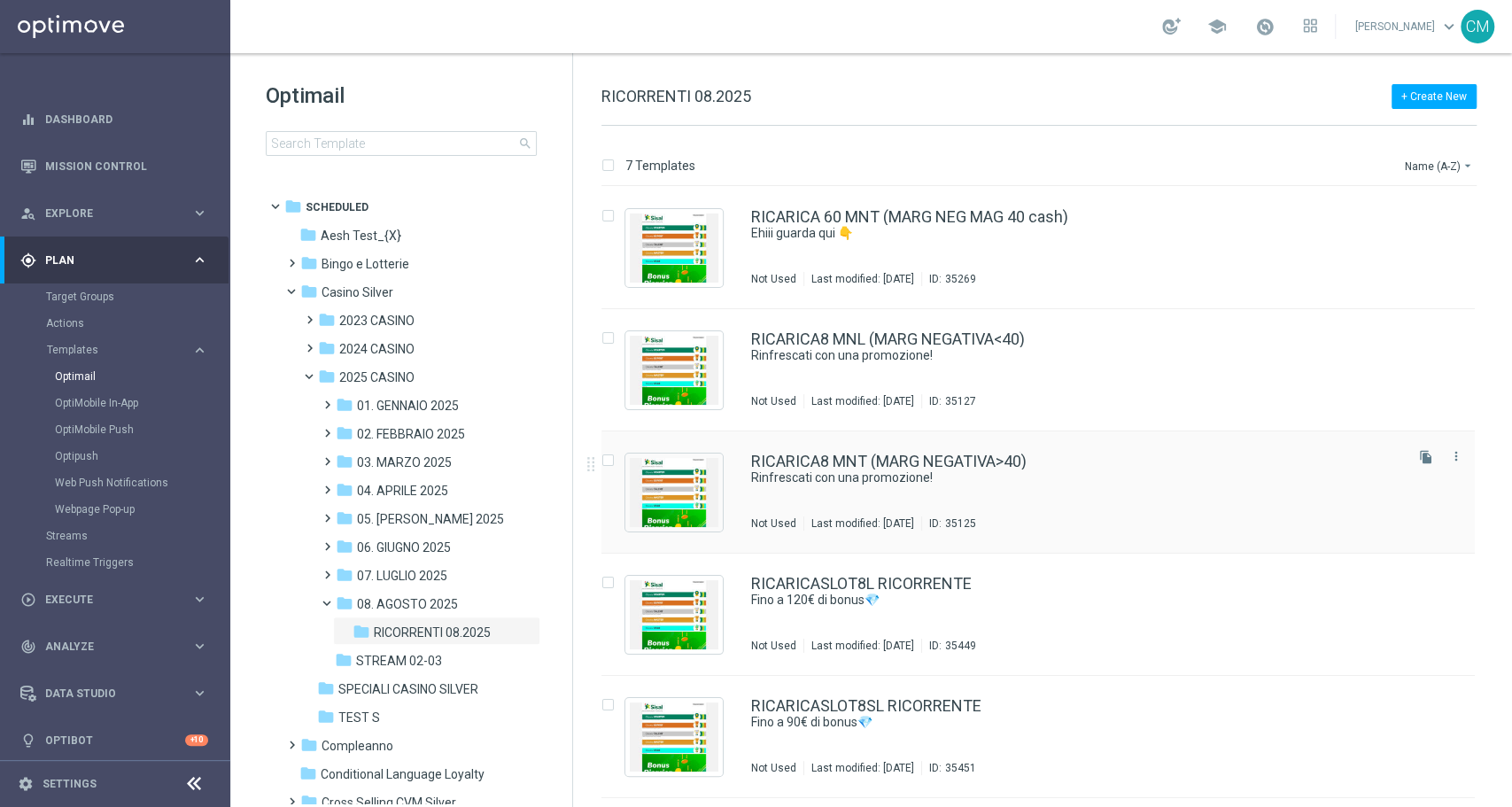
scroll to position [234, 0]
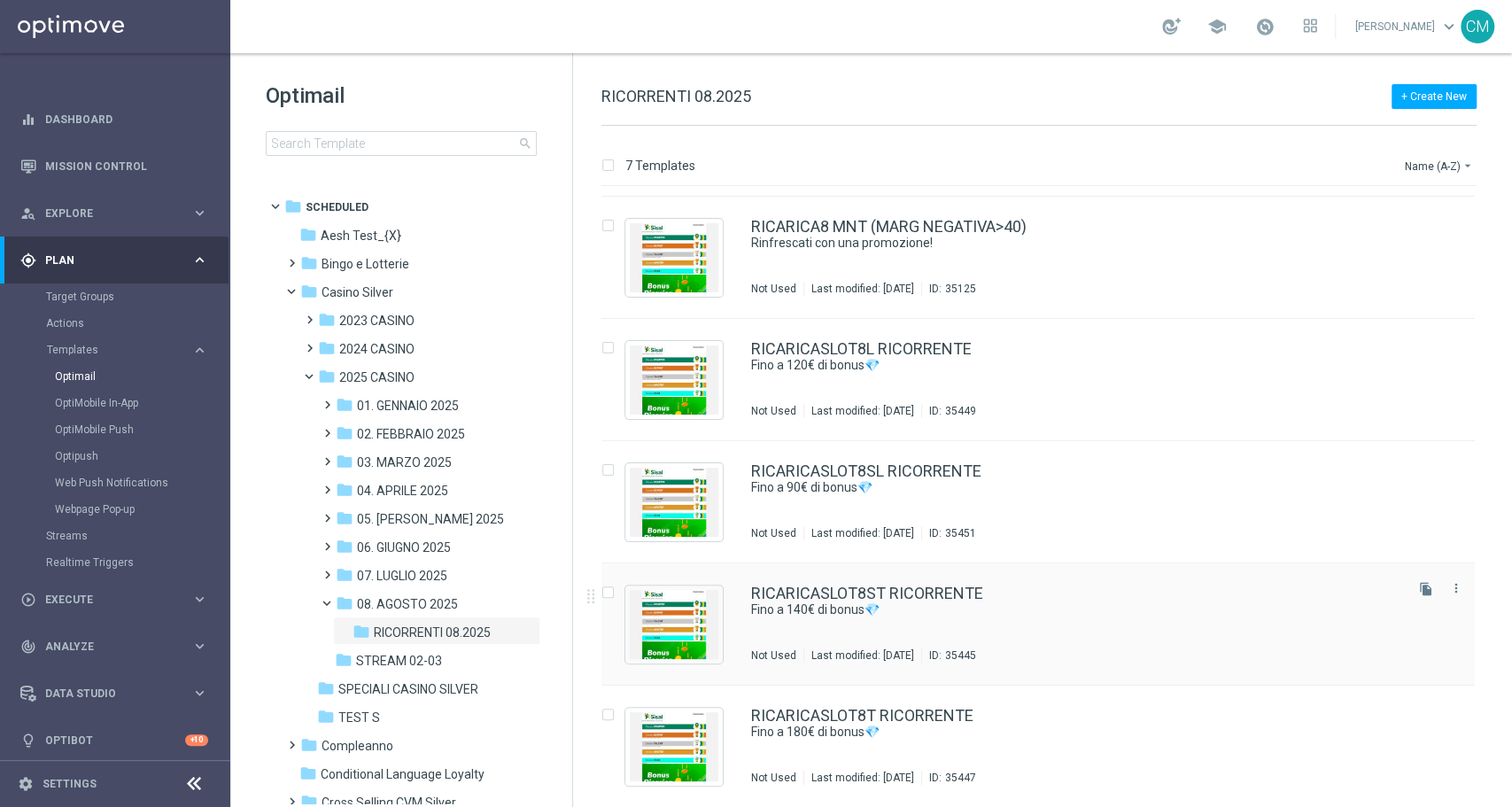
click at [1037, 626] on div "RICARICASLOT8ST RICORRENTE Fino a 140€ di bonus💎 Not Used Last modified: Thursd…" at bounding box center [1076, 623] width 650 height 77
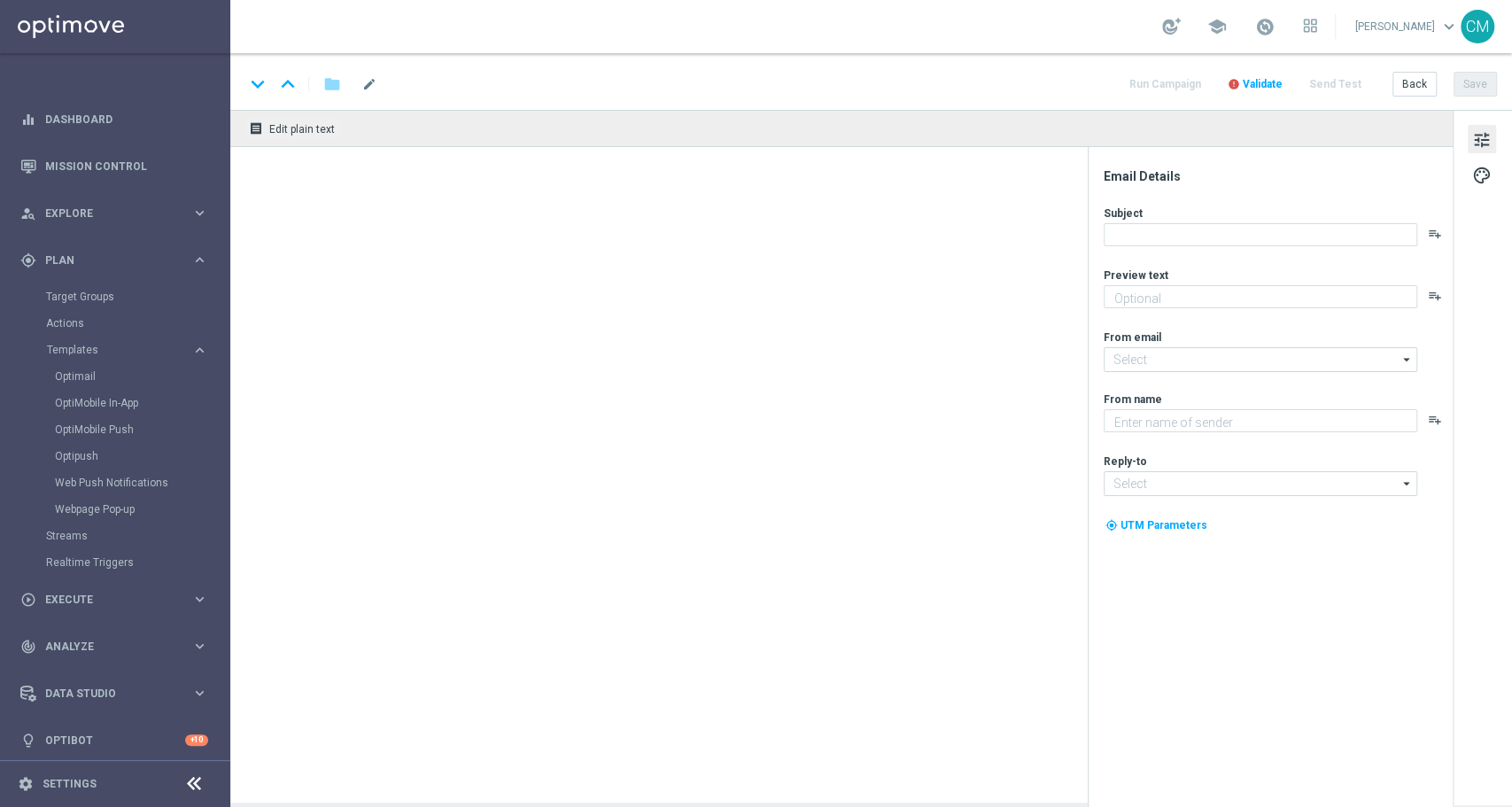
type textarea "Vuoi scoprire la nuova promozione per te?"
type textarea "Sisal"
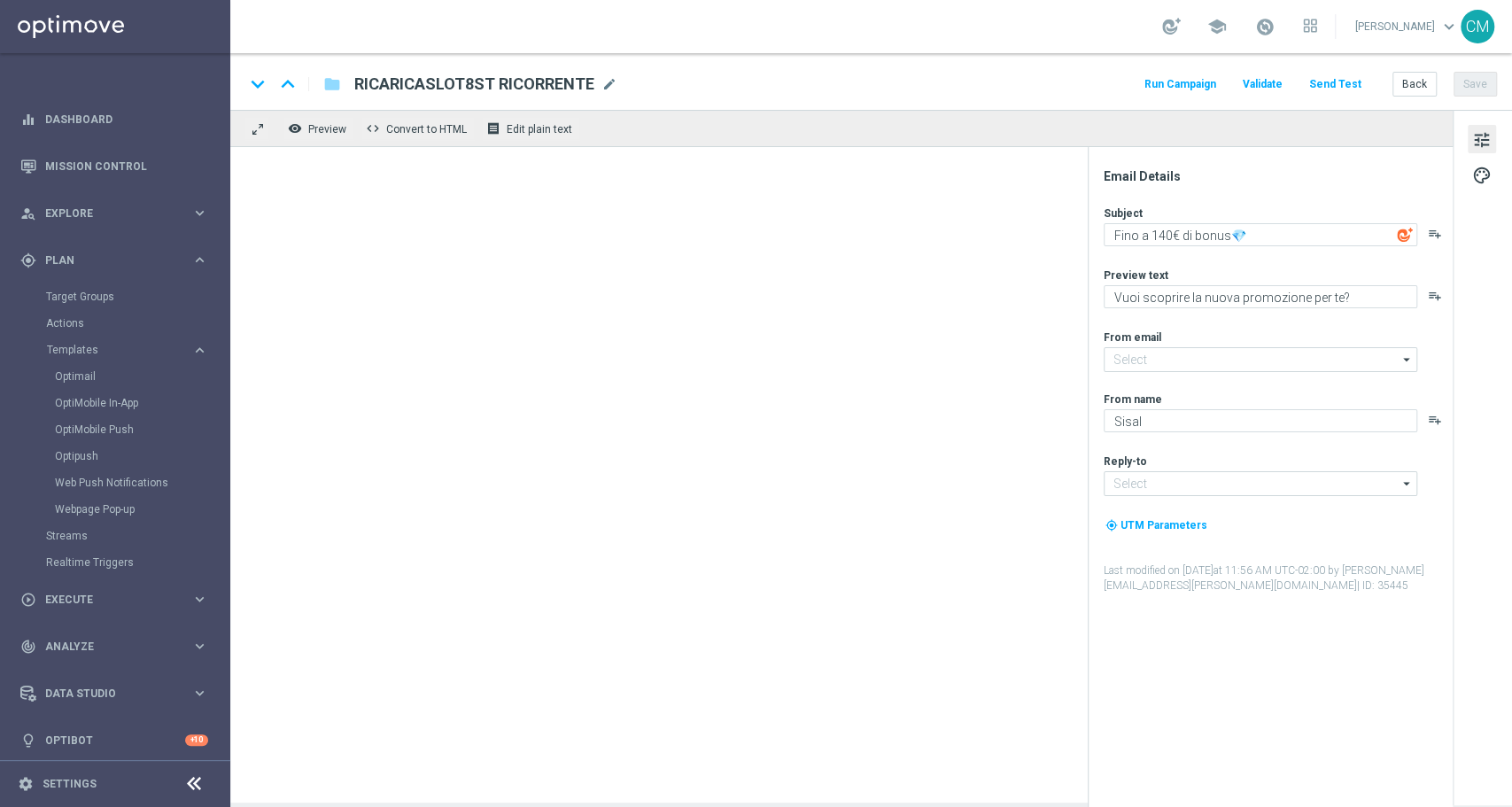
type input "[EMAIL_ADDRESS][DOMAIN_NAME]"
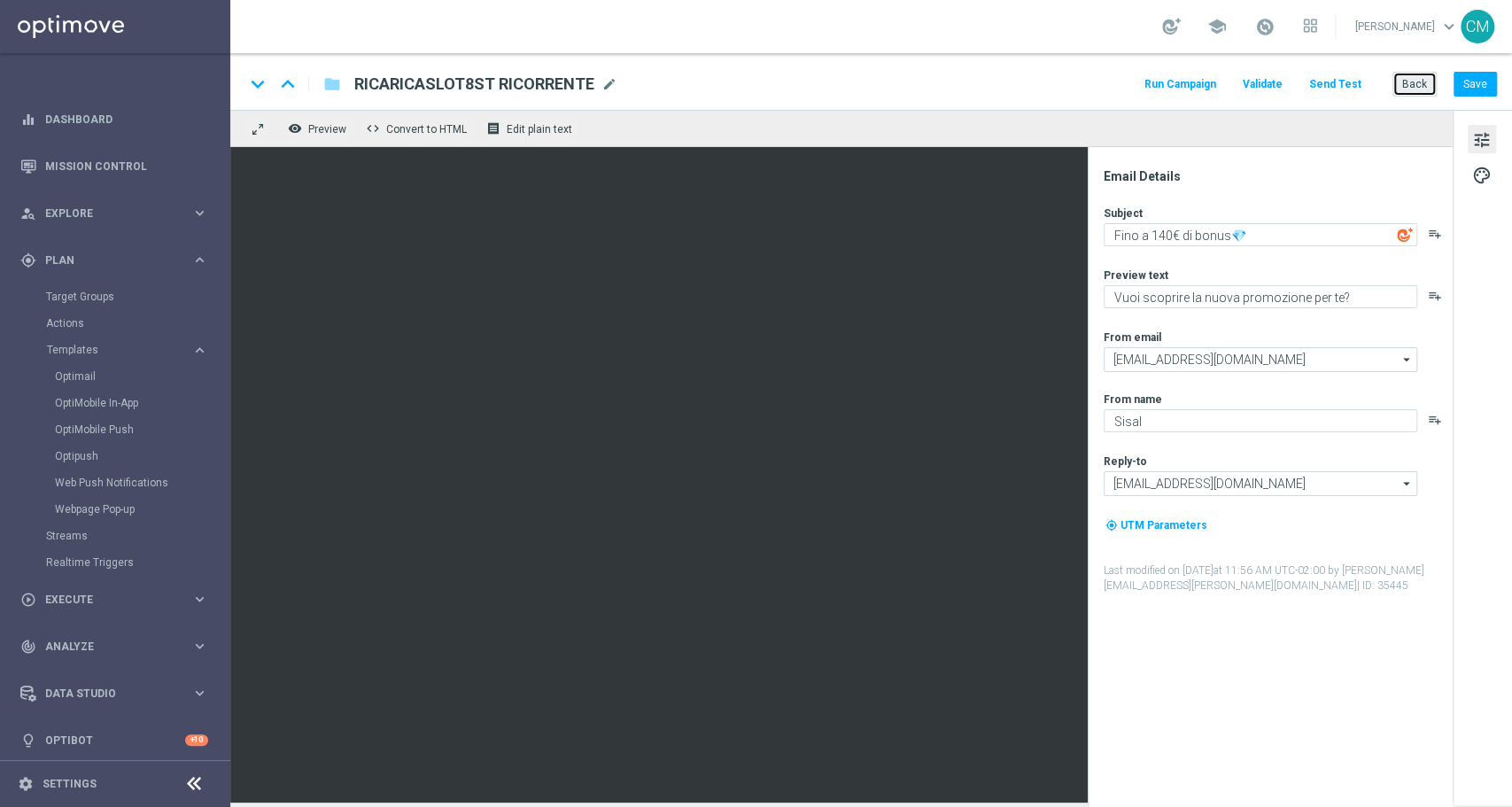
click at [1418, 81] on button "Back" at bounding box center [1415, 85] width 45 height 25
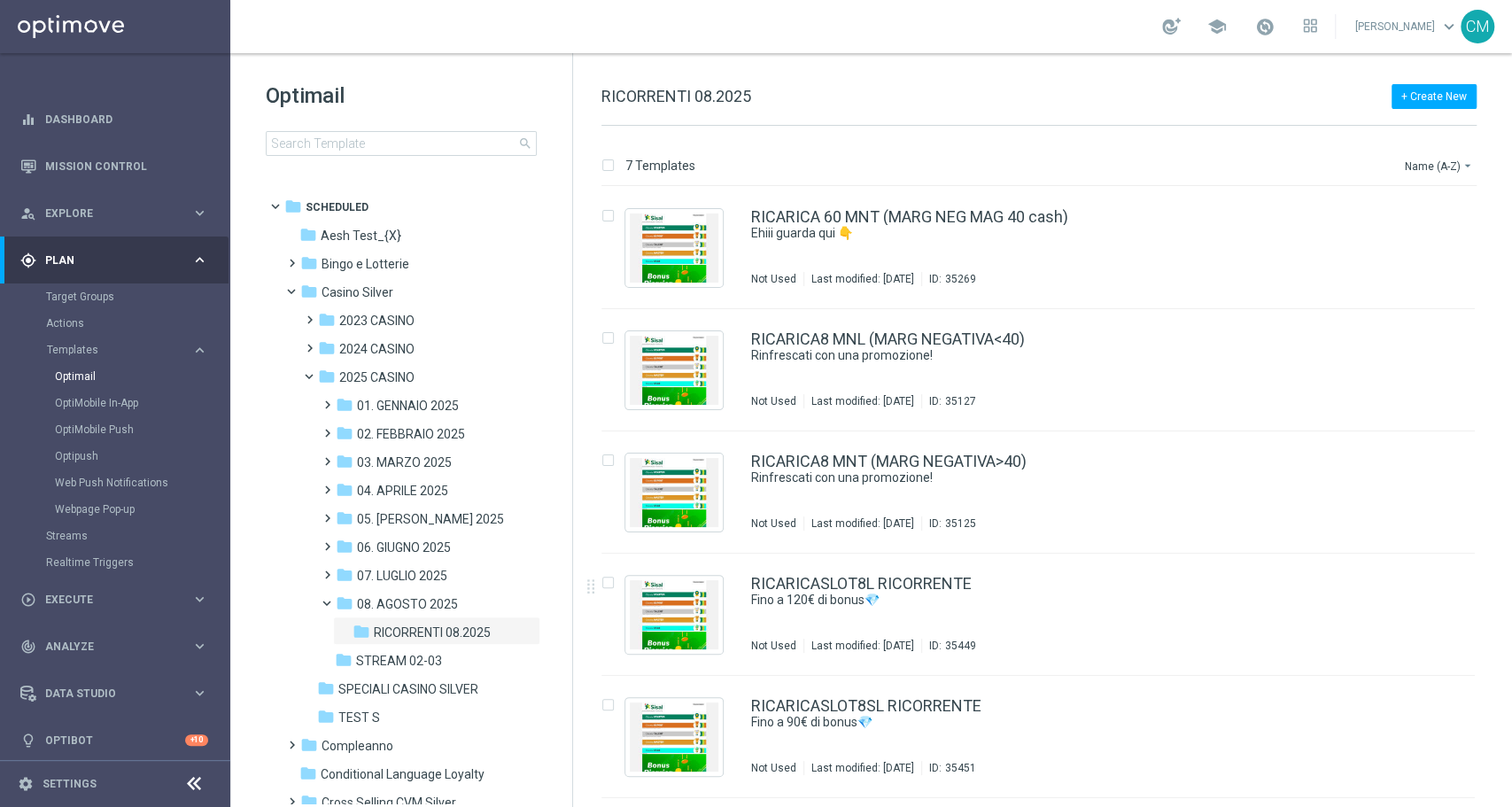
scroll to position [234, 0]
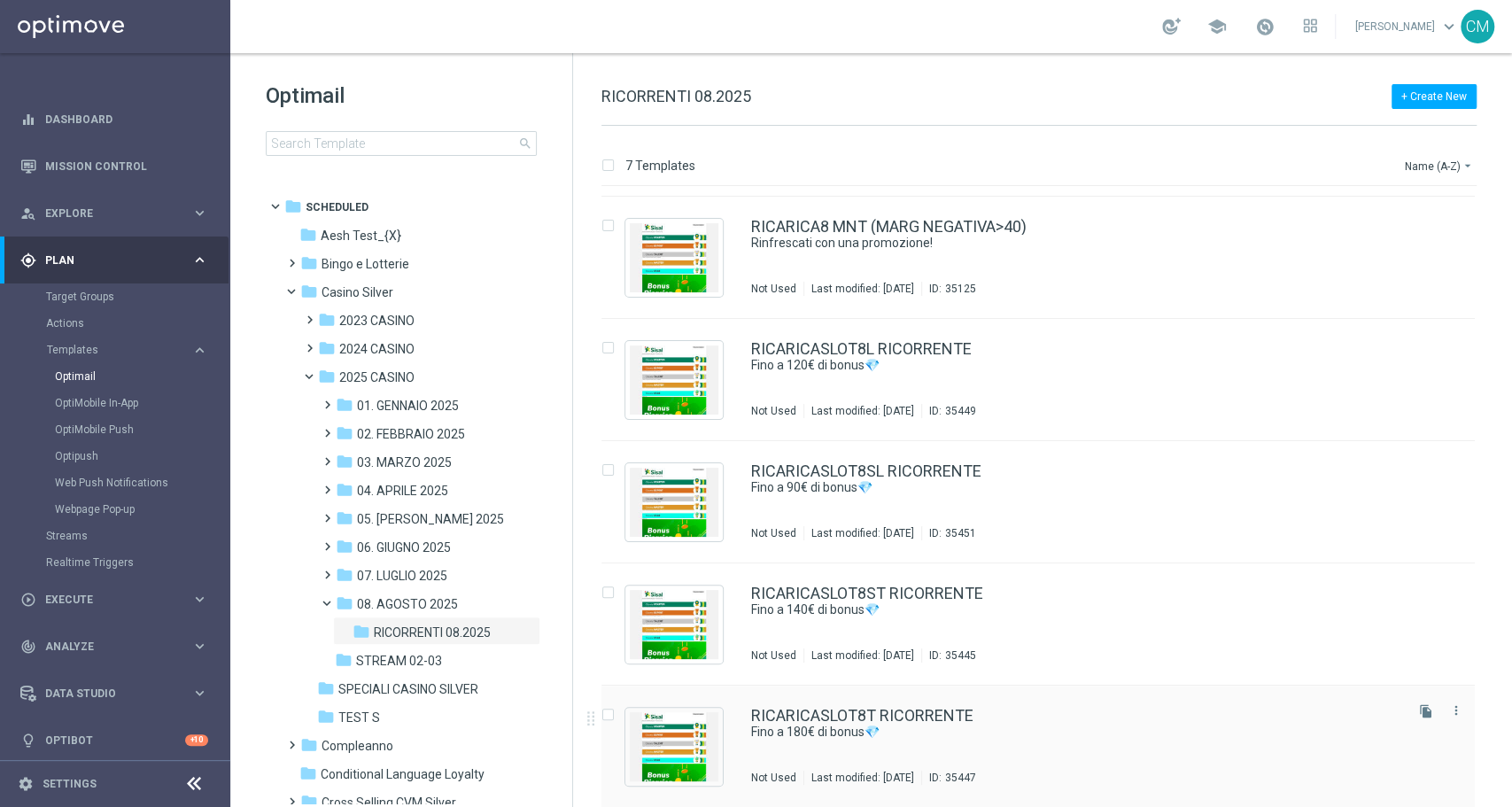
click at [996, 741] on div "RICARICASLOT8T RICORRENTE Fino a 180€ di bonus💎 Not Used Last modified: Thursda…" at bounding box center [1076, 746] width 650 height 77
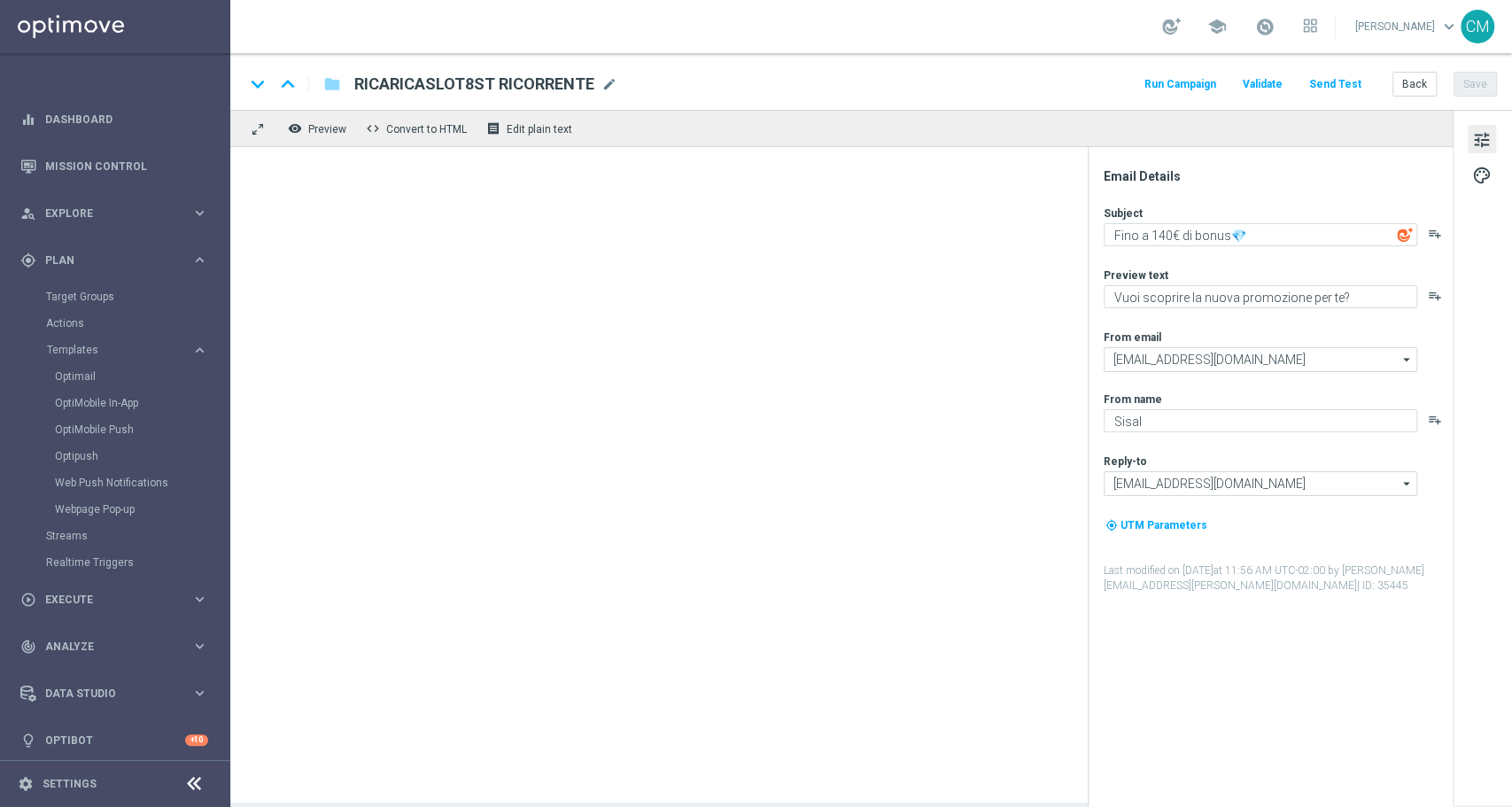
type textarea "Fino a 180€ di bonus💎"
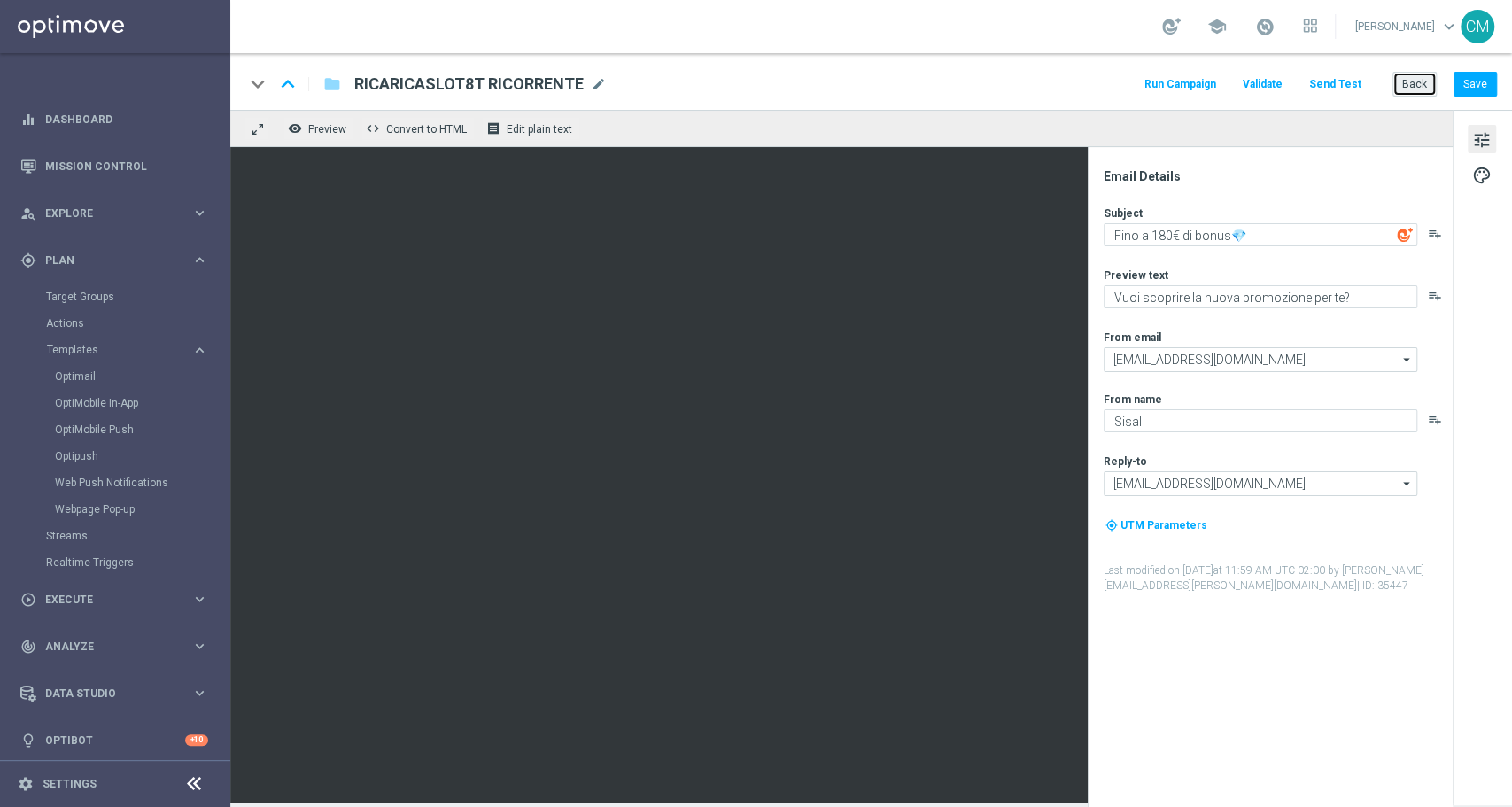
click at [1416, 75] on button "Back" at bounding box center [1415, 85] width 45 height 25
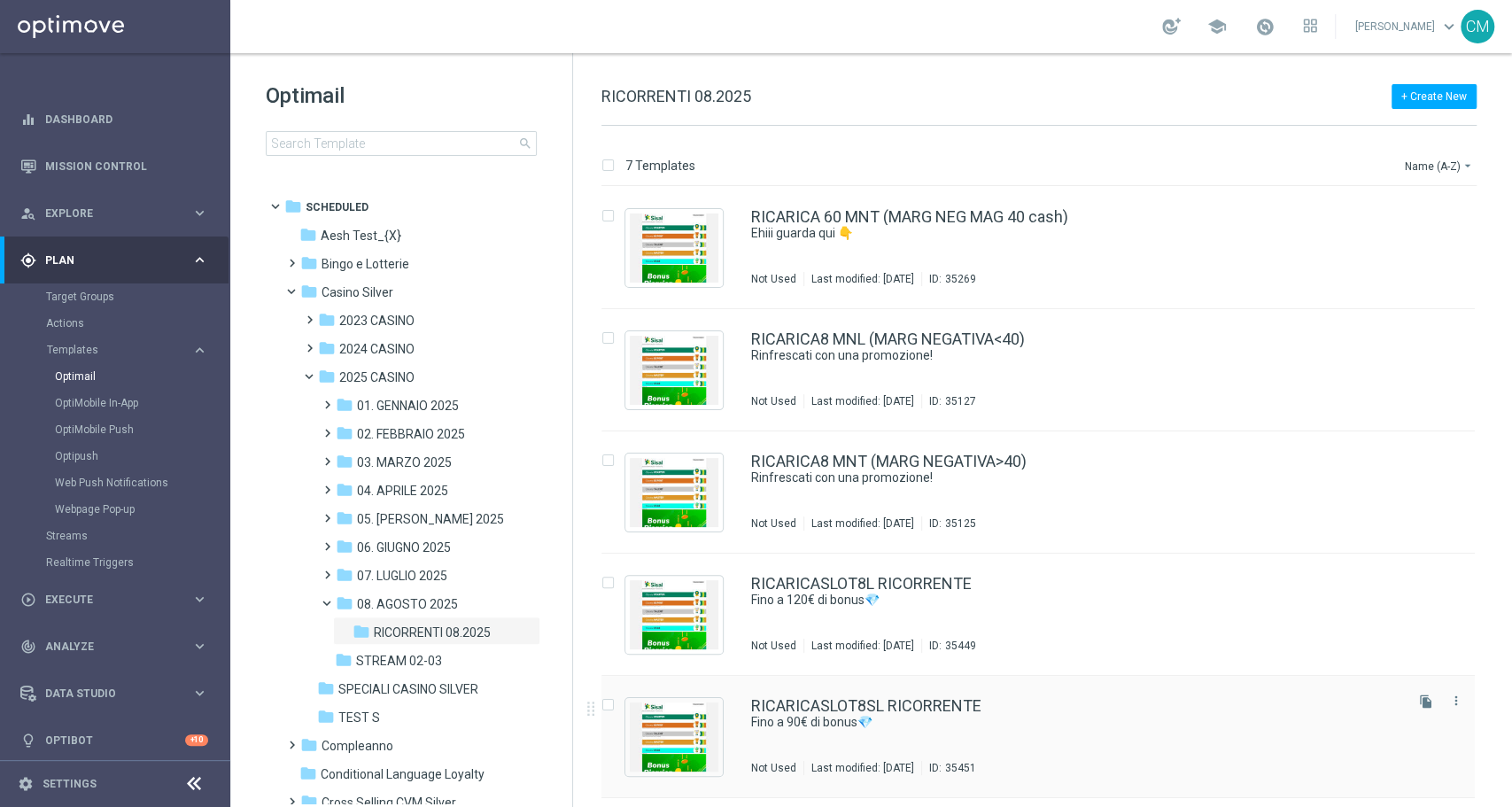
scroll to position [234, 0]
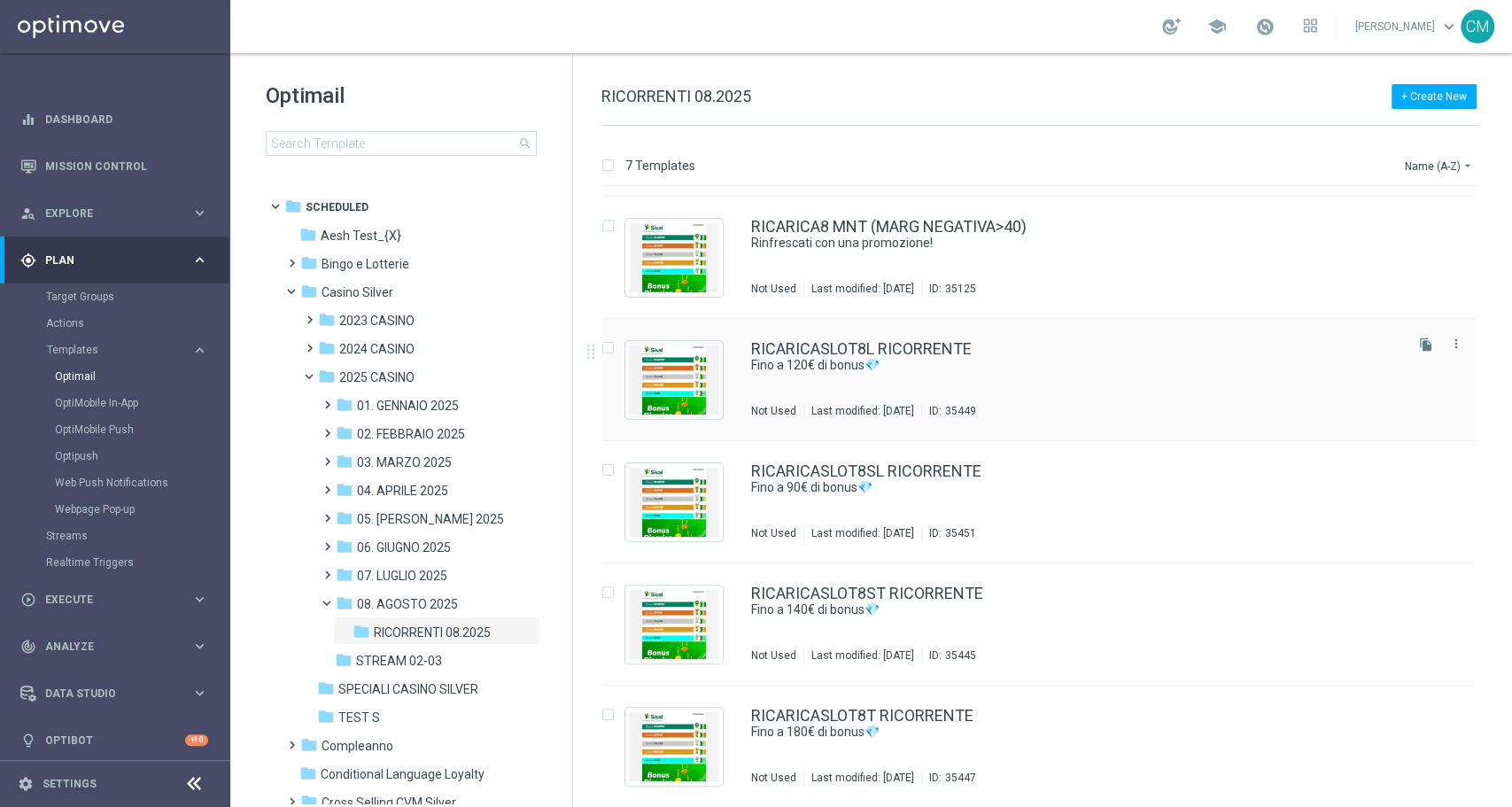
click at [1007, 386] on div "RICARICASLOT8L RICORRENTE Fino a 120€ di bonus💎 Not Used Last modified: Thursda…" at bounding box center [1076, 379] width 650 height 77
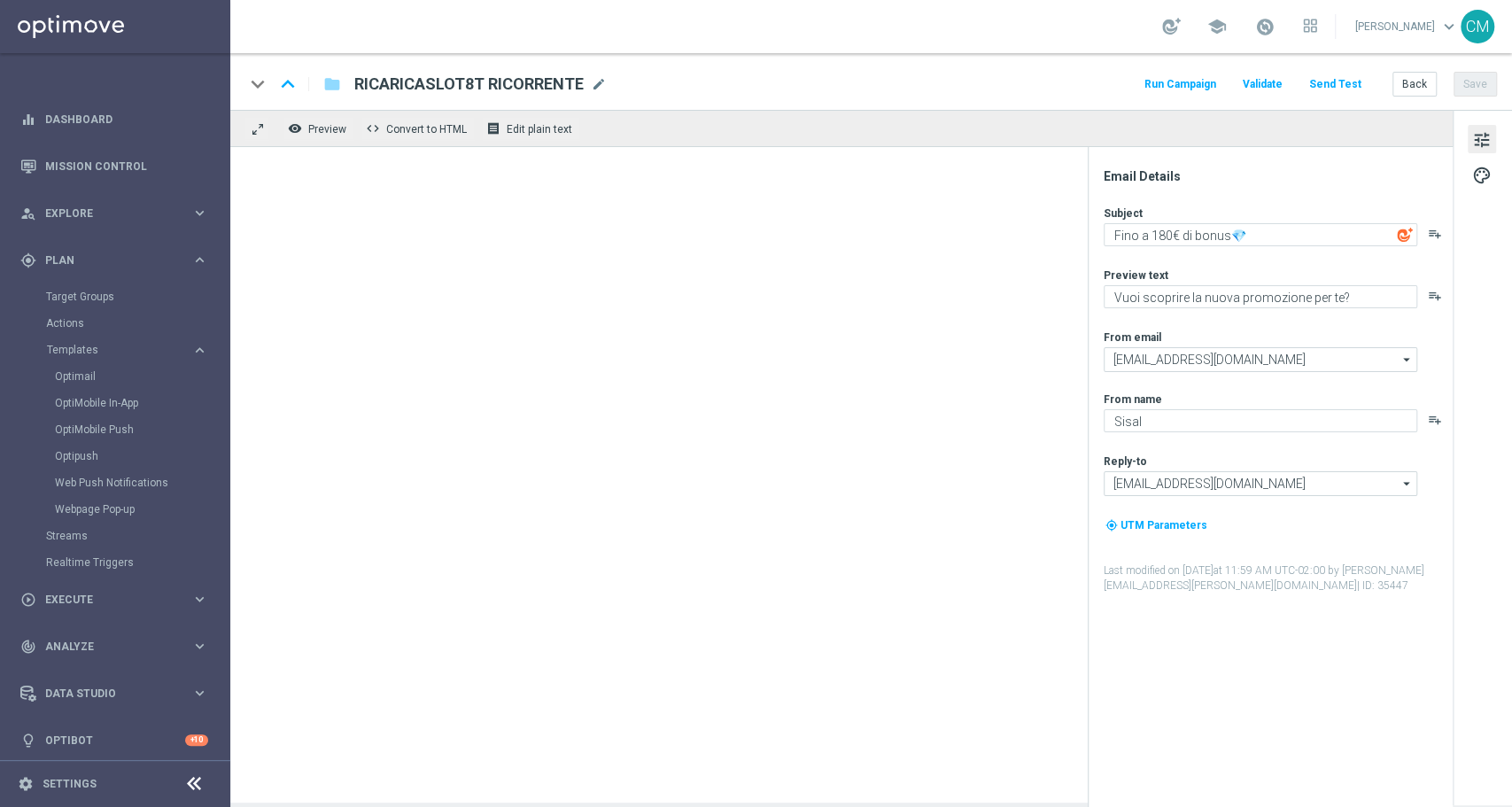
type textarea "Fino a 120€ di bonus💎"
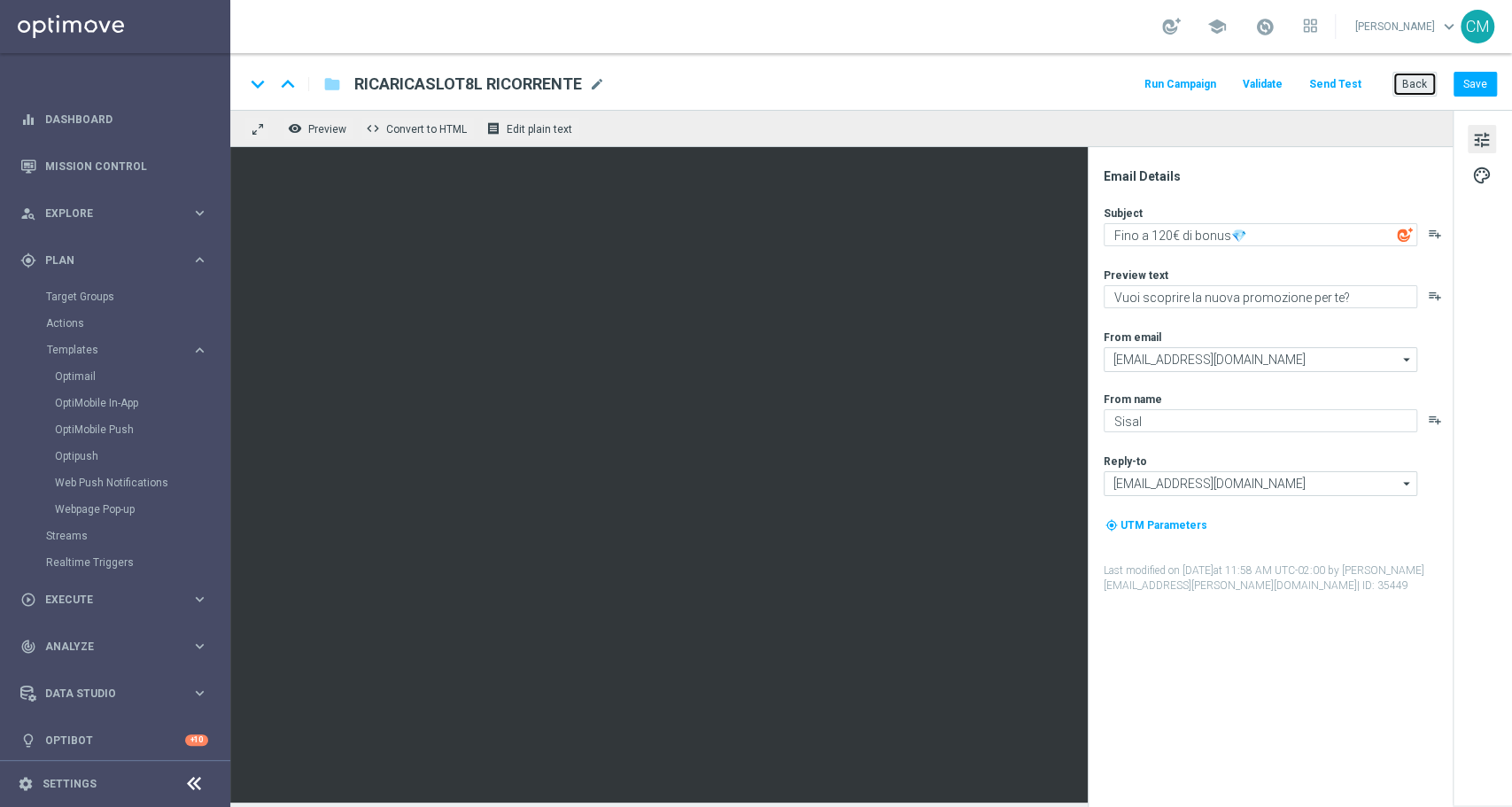
click at [1403, 77] on button "Back" at bounding box center [1415, 85] width 45 height 25
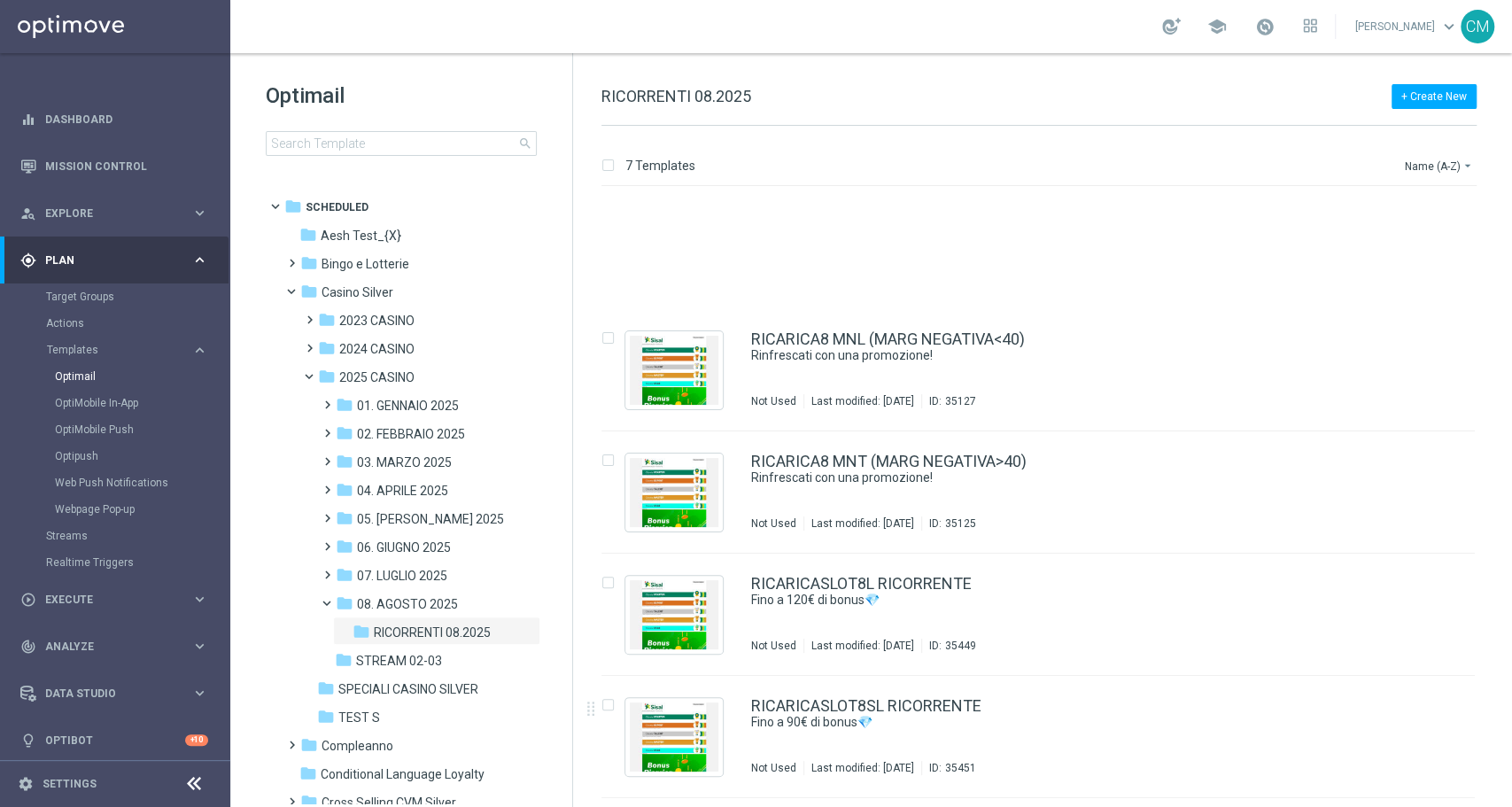
scroll to position [234, 0]
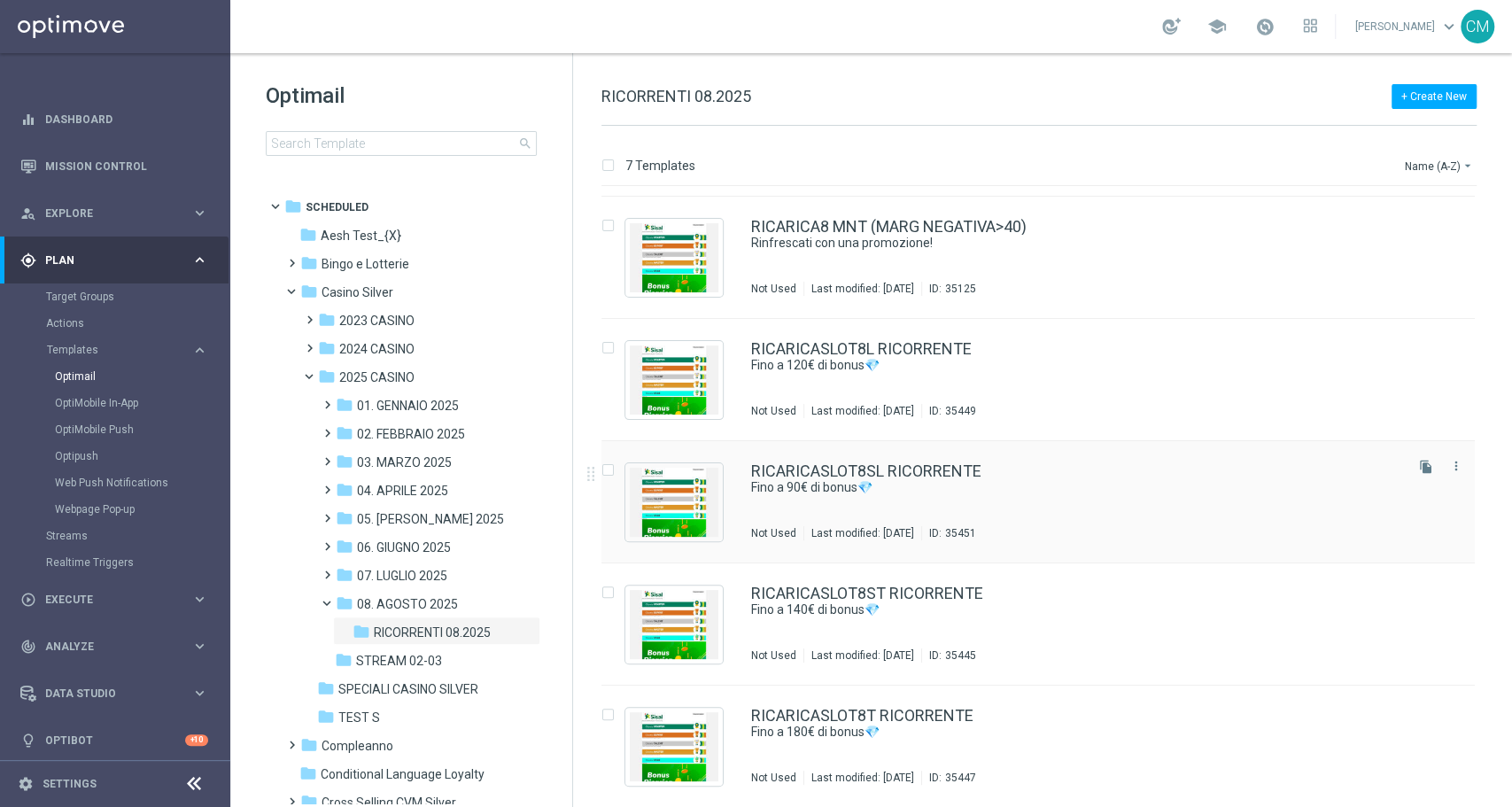
click at [972, 503] on div "RICARICASLOT8SL RICORRENTE Fino a 90€ di bonus💎 Not Used Last modified: Thursda…" at bounding box center [1076, 502] width 650 height 77
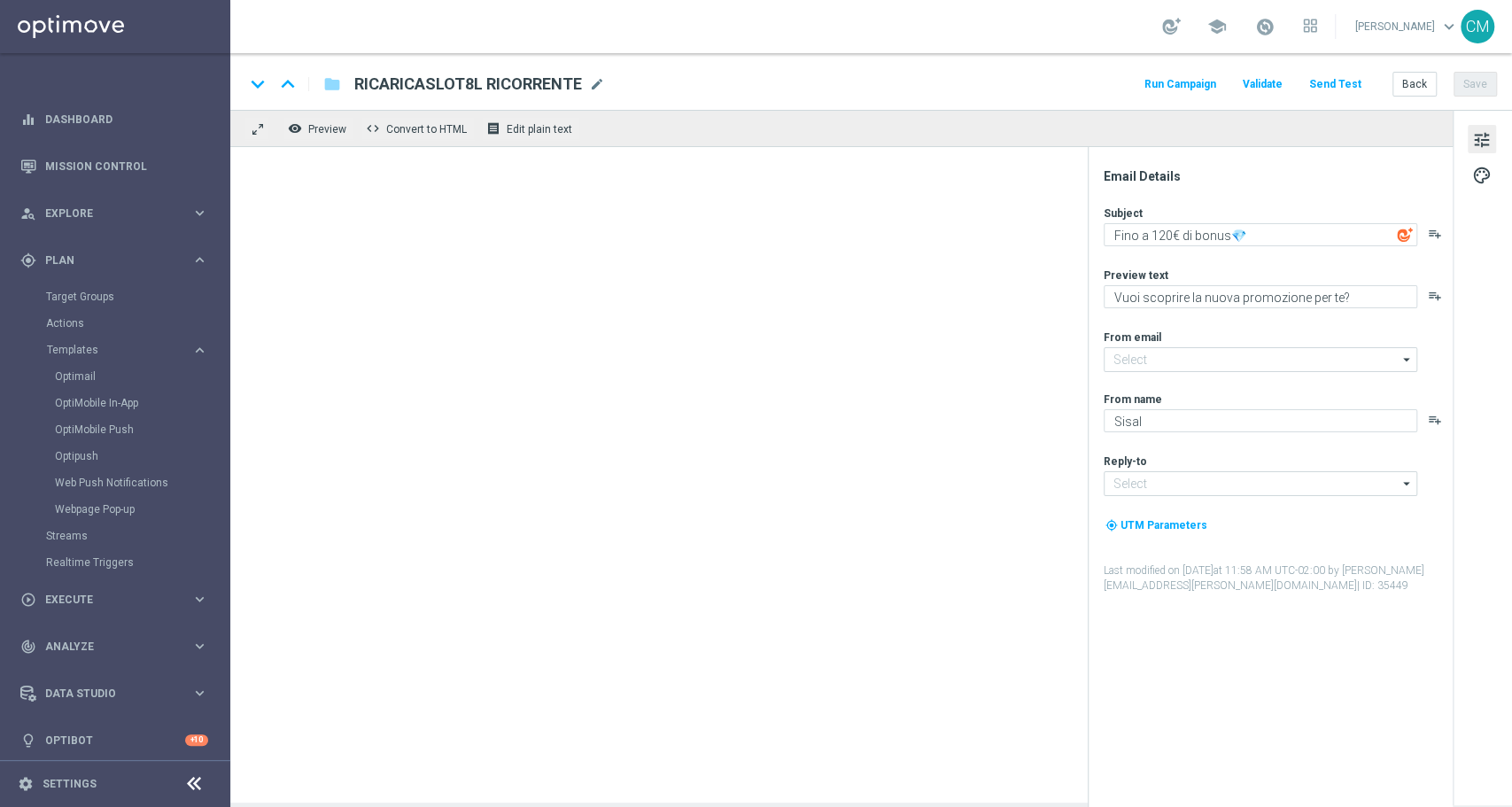
type input "[EMAIL_ADDRESS][DOMAIN_NAME]"
type textarea "Fino a 90€ di bonus💎"
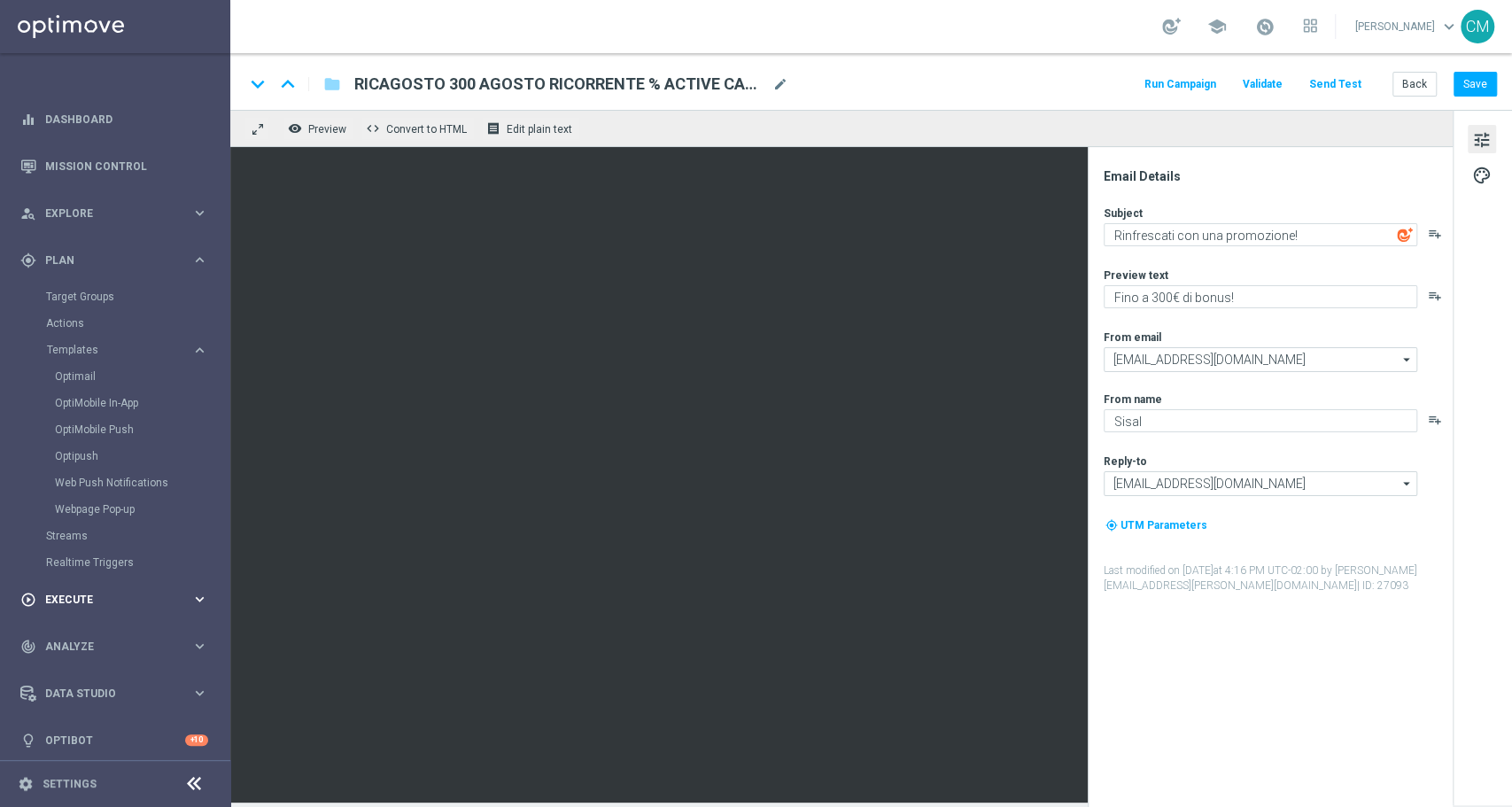
click at [87, 590] on div "play_circle_outline Execute keyboard_arrow_right" at bounding box center [114, 599] width 229 height 47
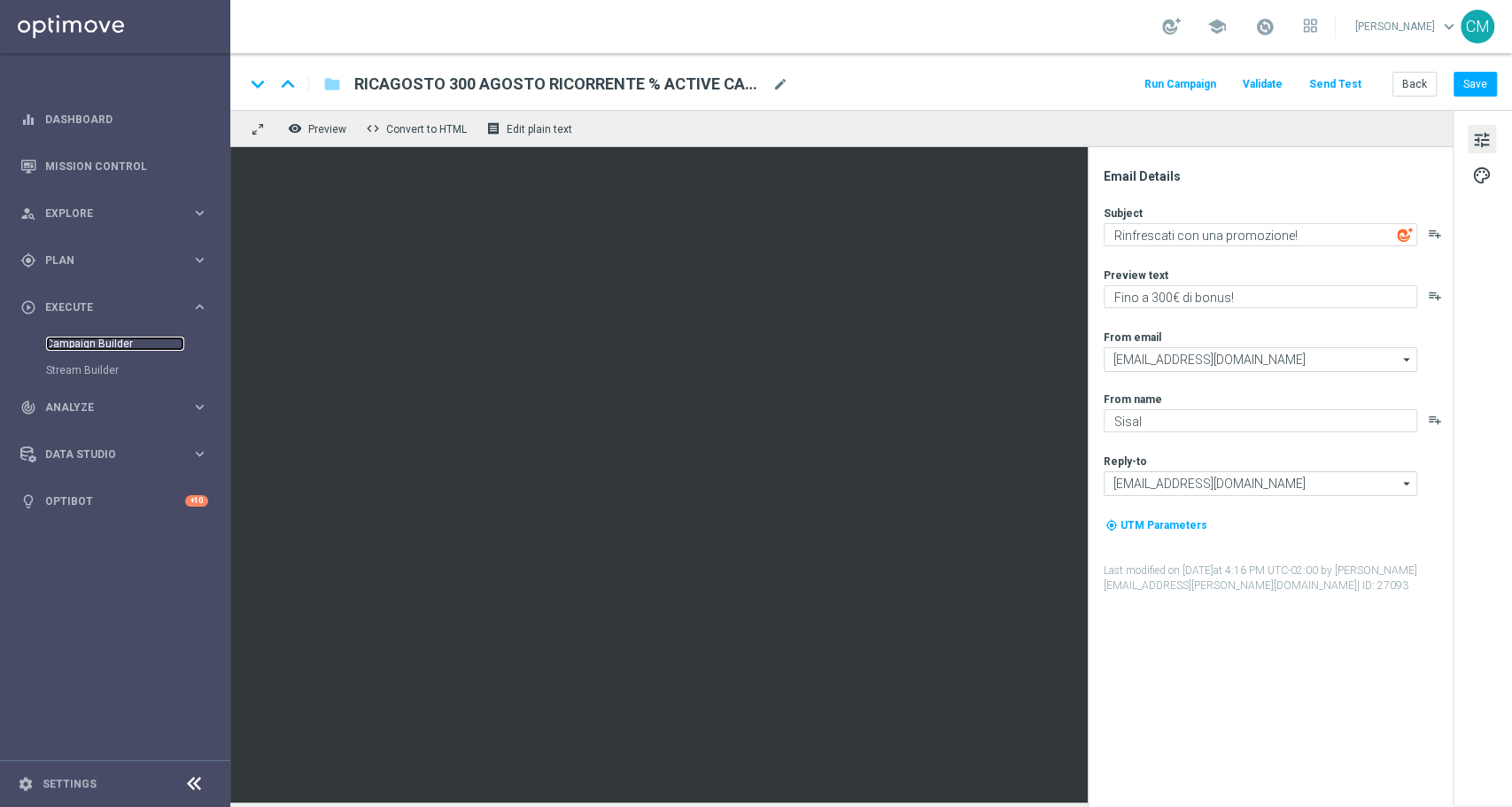
click at [74, 349] on link "Campaign Builder" at bounding box center [115, 343] width 138 height 15
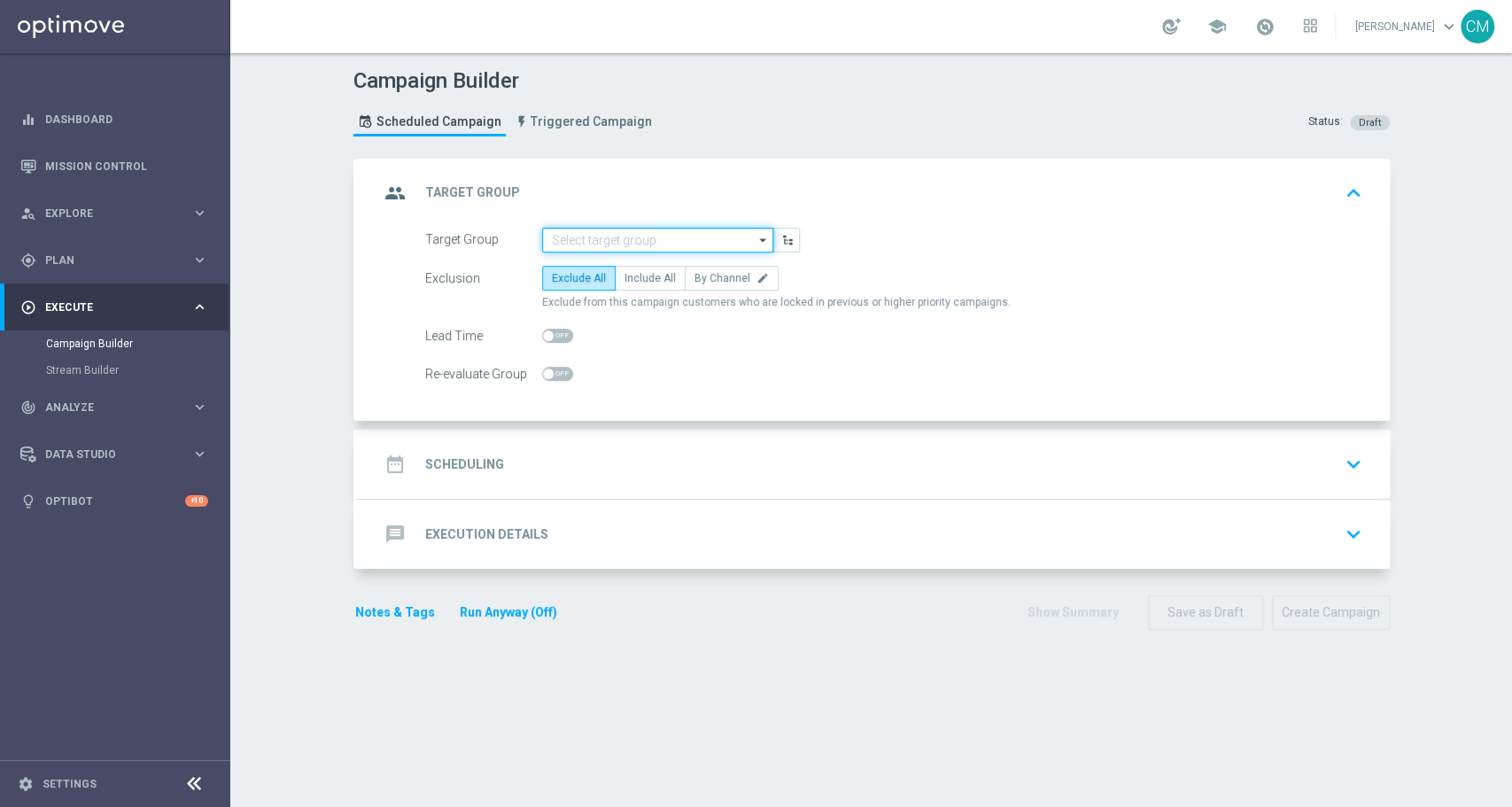
click at [591, 244] on input at bounding box center [658, 240] width 231 height 25
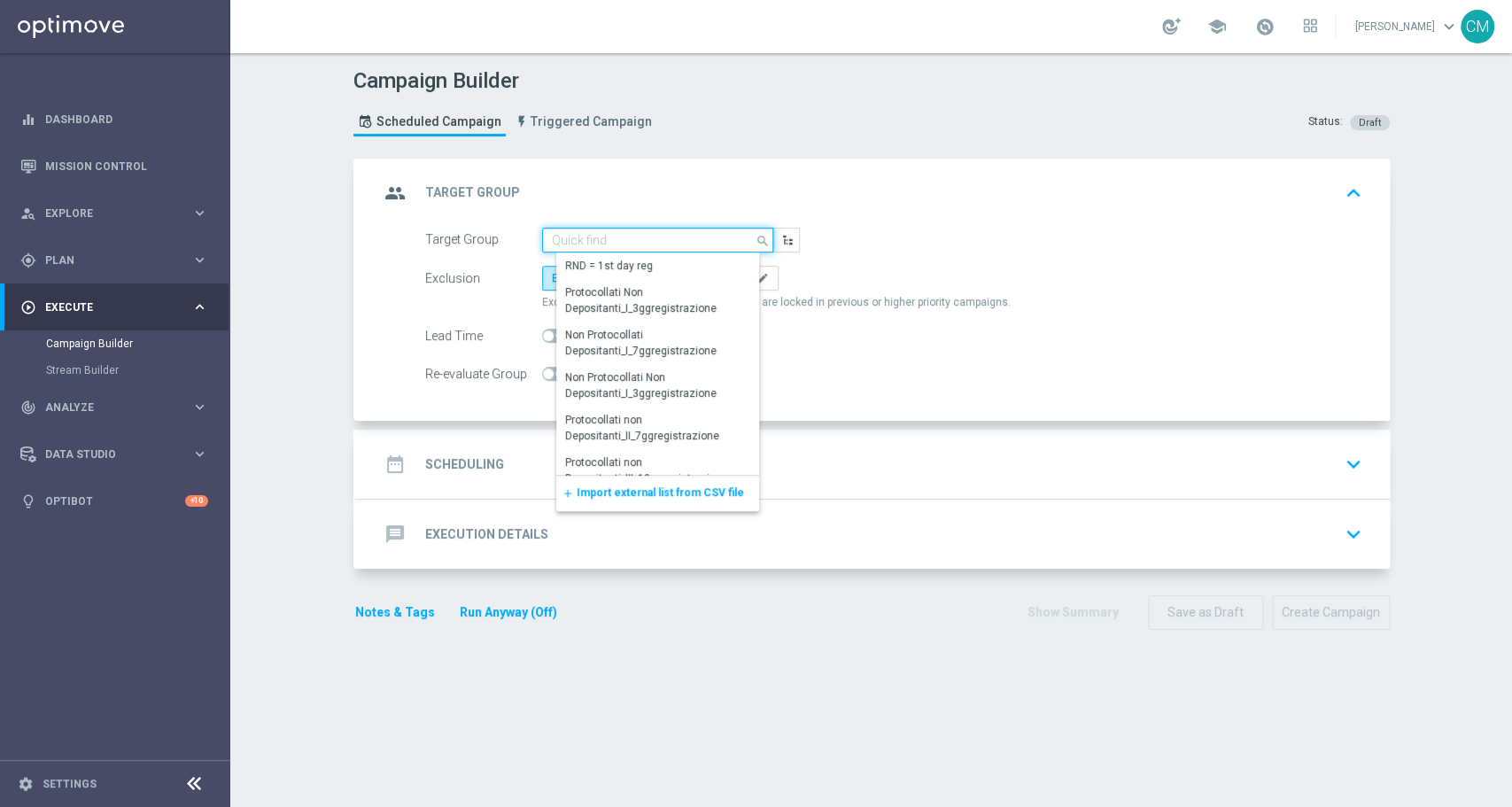
paste input "NO SALDO Active Casinò Silver Moda >60"
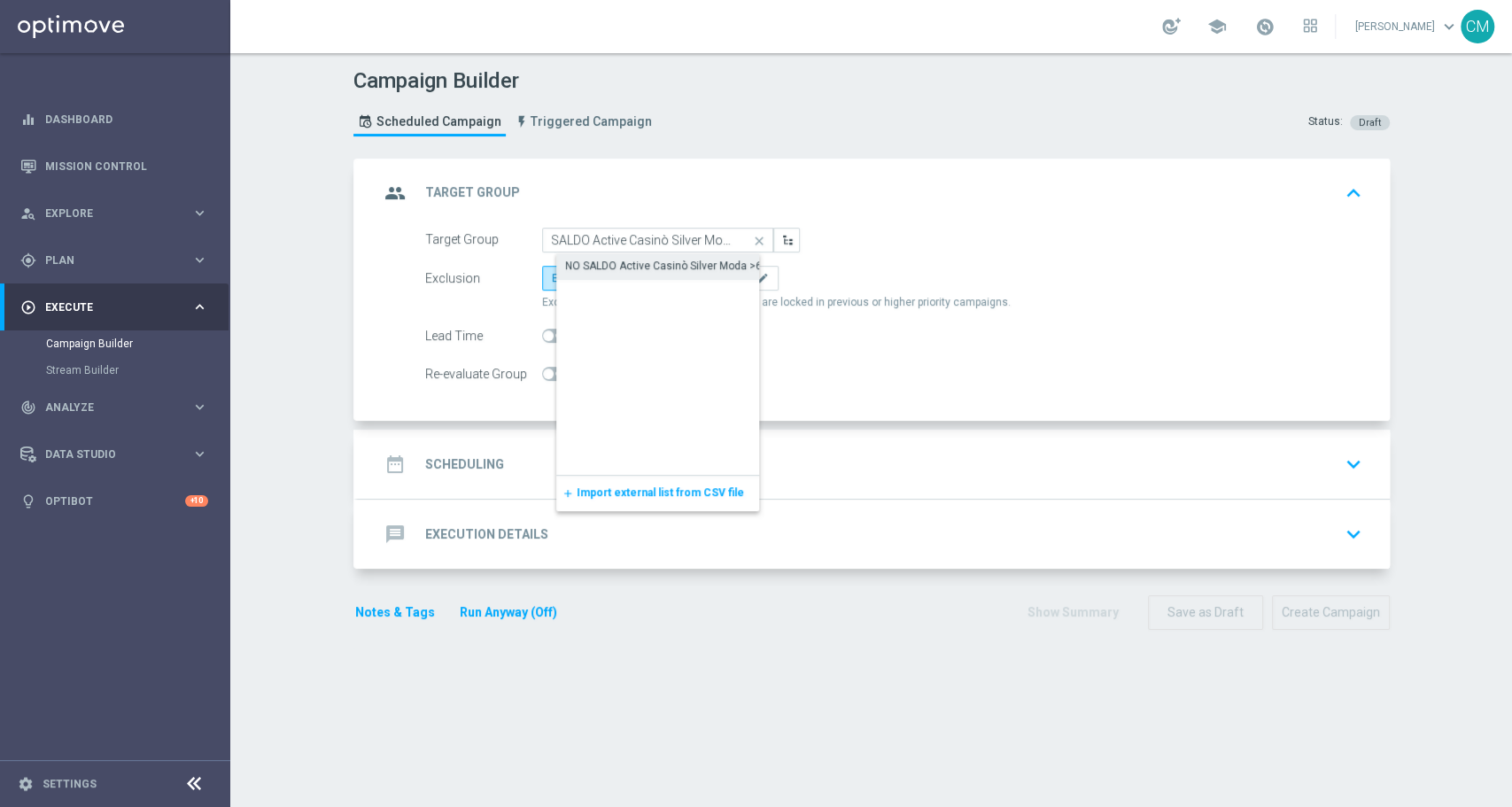
click at [633, 262] on div "NO SALDO Active Casinò Silver Moda >60" at bounding box center [666, 265] width 203 height 16
type input "NO SALDO Active Casinò Silver Moda >60"
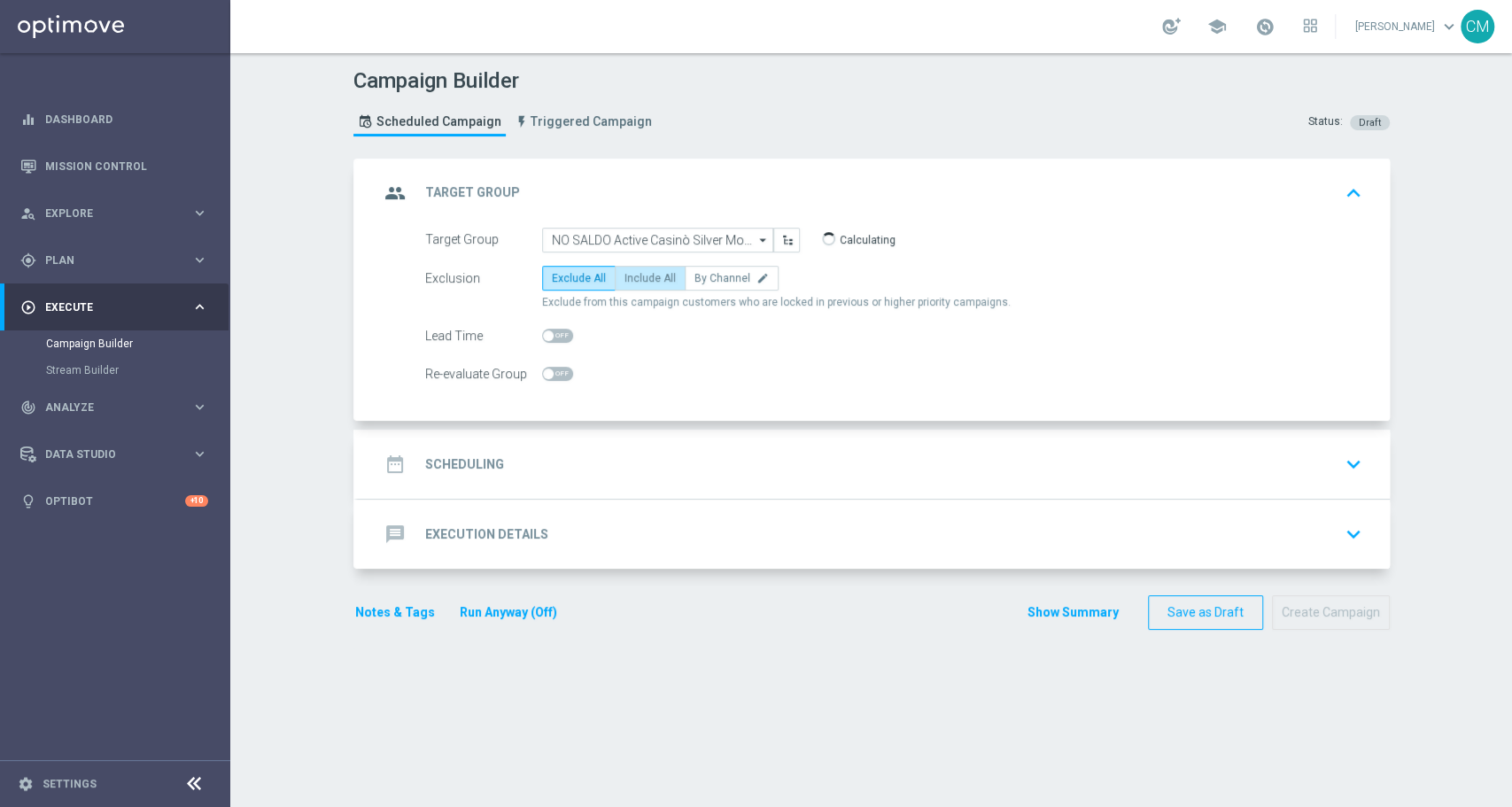
click at [645, 274] on span "Include All" at bounding box center [650, 278] width 52 height 13
click at [636, 275] on input "Include All" at bounding box center [630, 281] width 12 height 12
radio input "true"
click at [672, 467] on div "date_range Scheduling keyboard_arrow_down" at bounding box center [874, 464] width 990 height 34
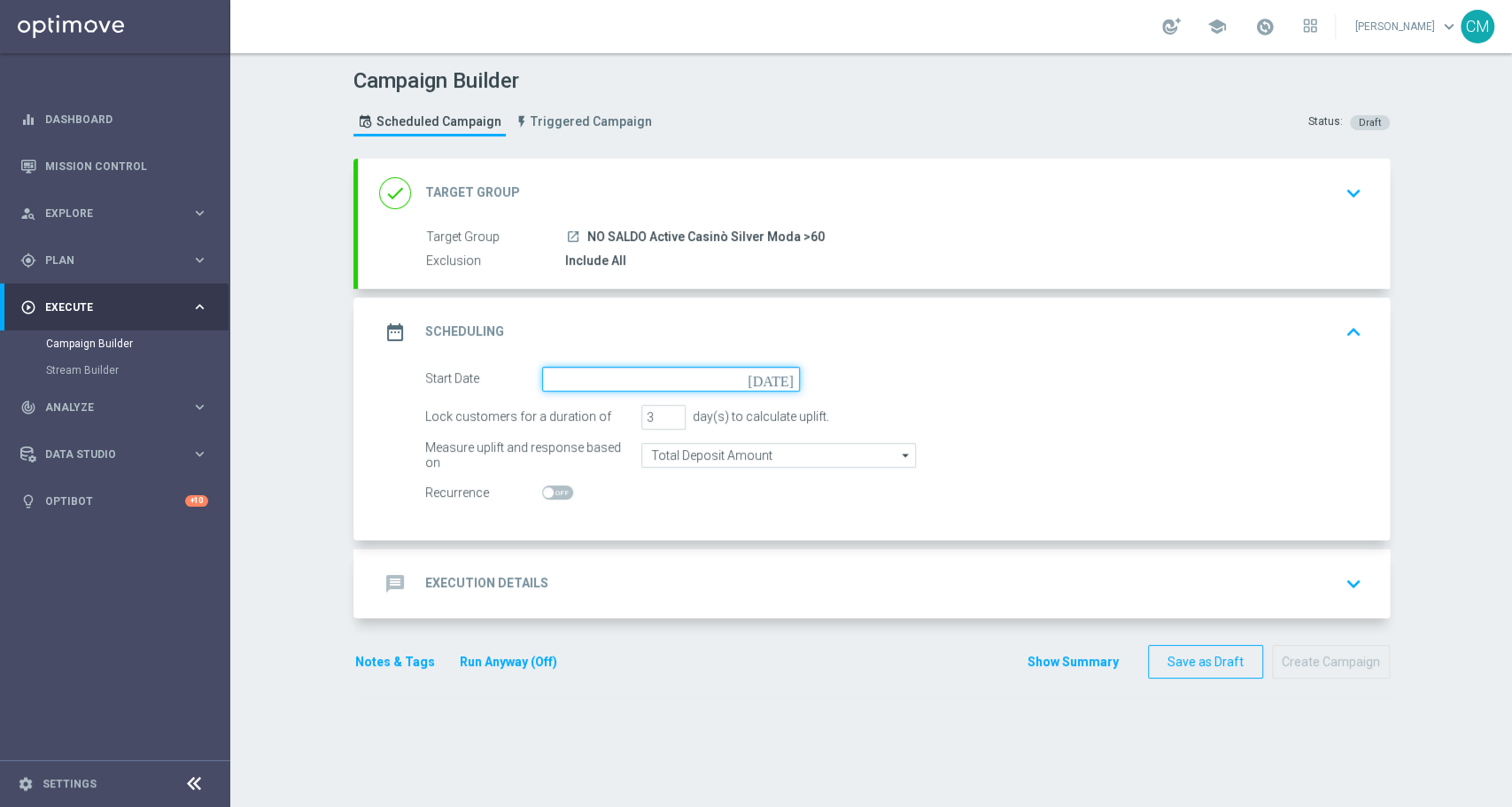
click at [558, 376] on input at bounding box center [671, 379] width 258 height 25
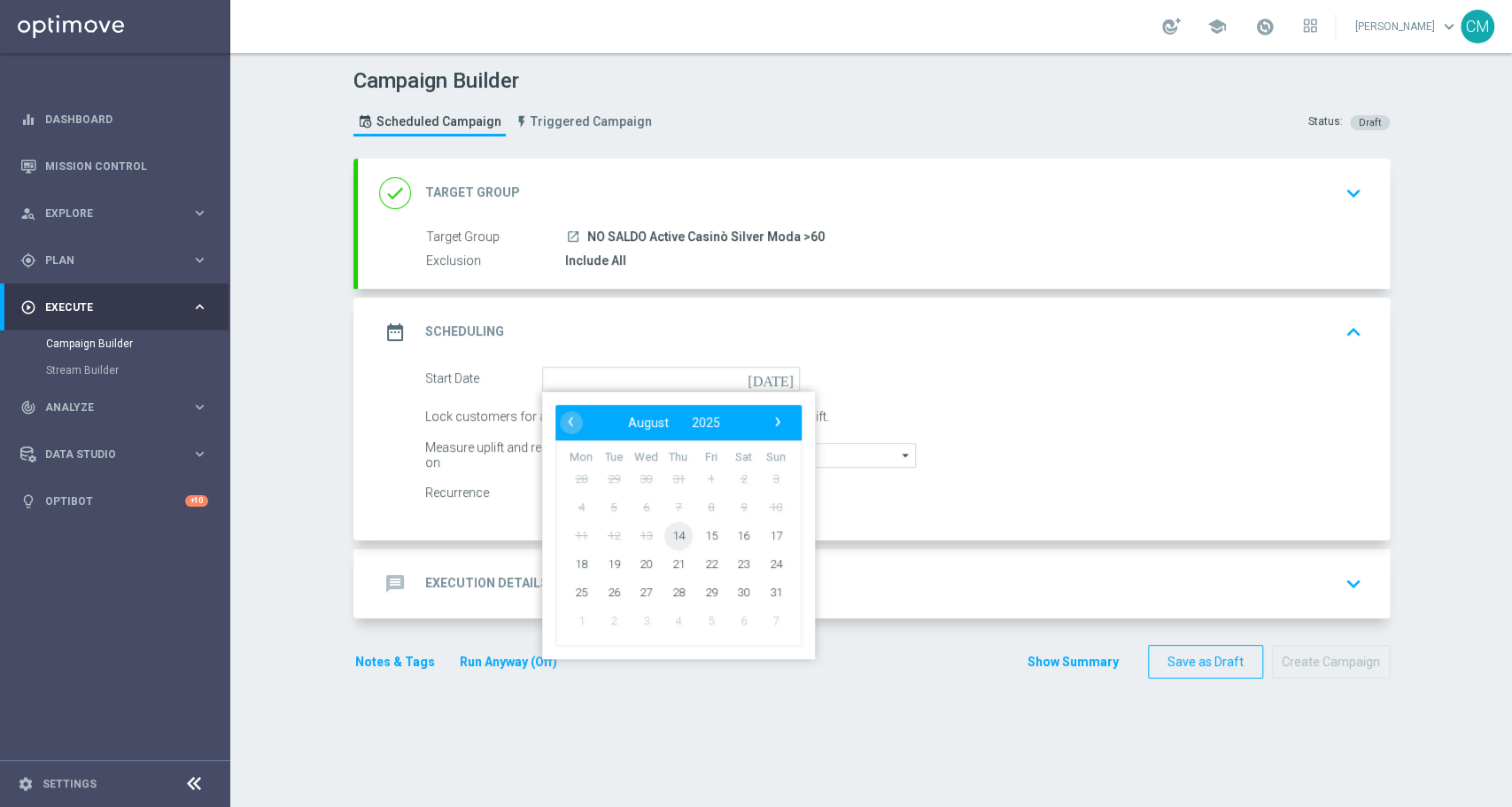
click at [665, 536] on span "14" at bounding box center [677, 535] width 28 height 28
type input "[DATE]"
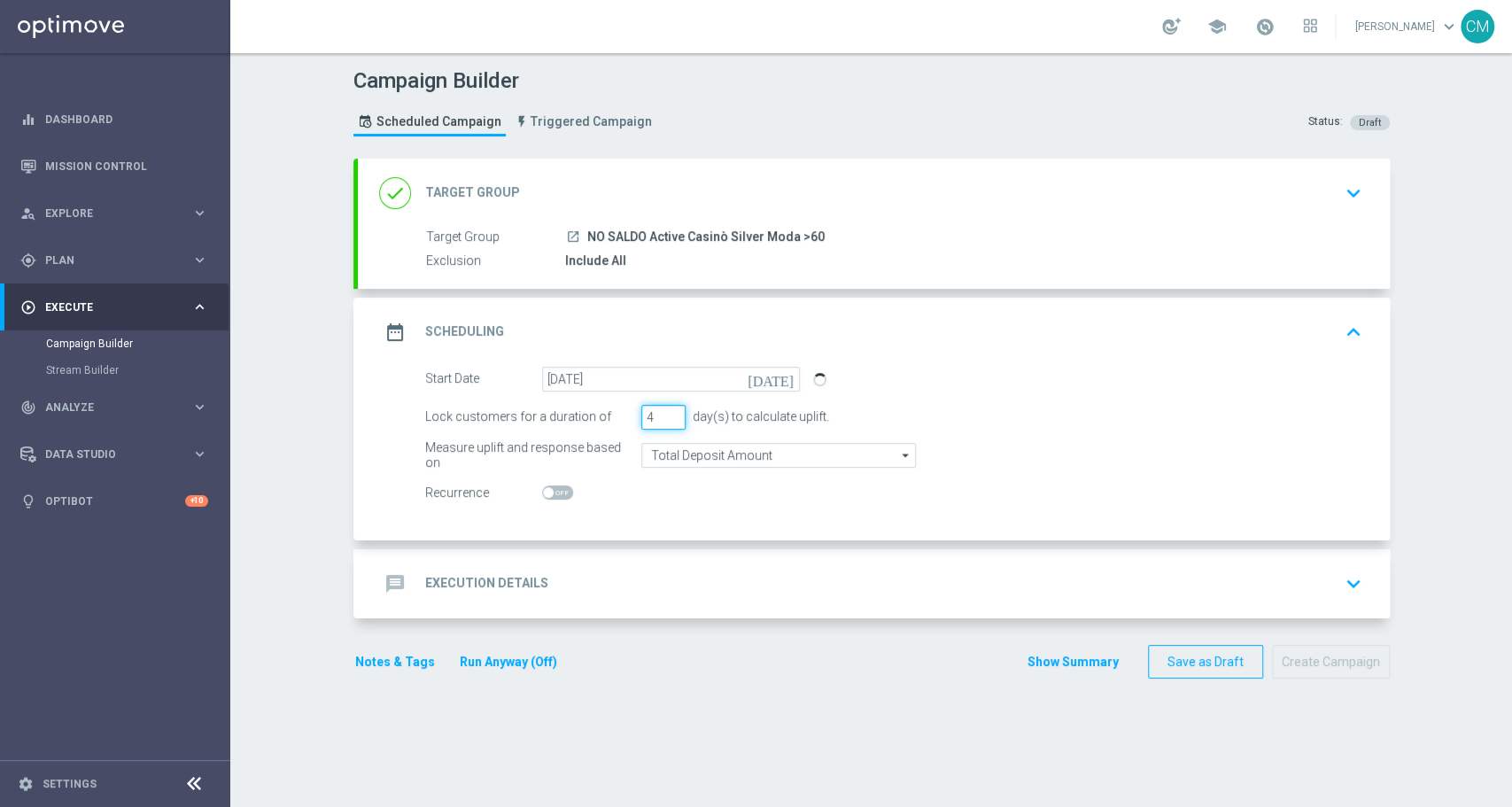
type input "4"
click at [663, 407] on input "4" at bounding box center [664, 417] width 45 height 25
click at [549, 493] on span at bounding box center [558, 492] width 31 height 15
click at [549, 493] on input "checkbox" at bounding box center [558, 492] width 31 height 15
checkbox input "true"
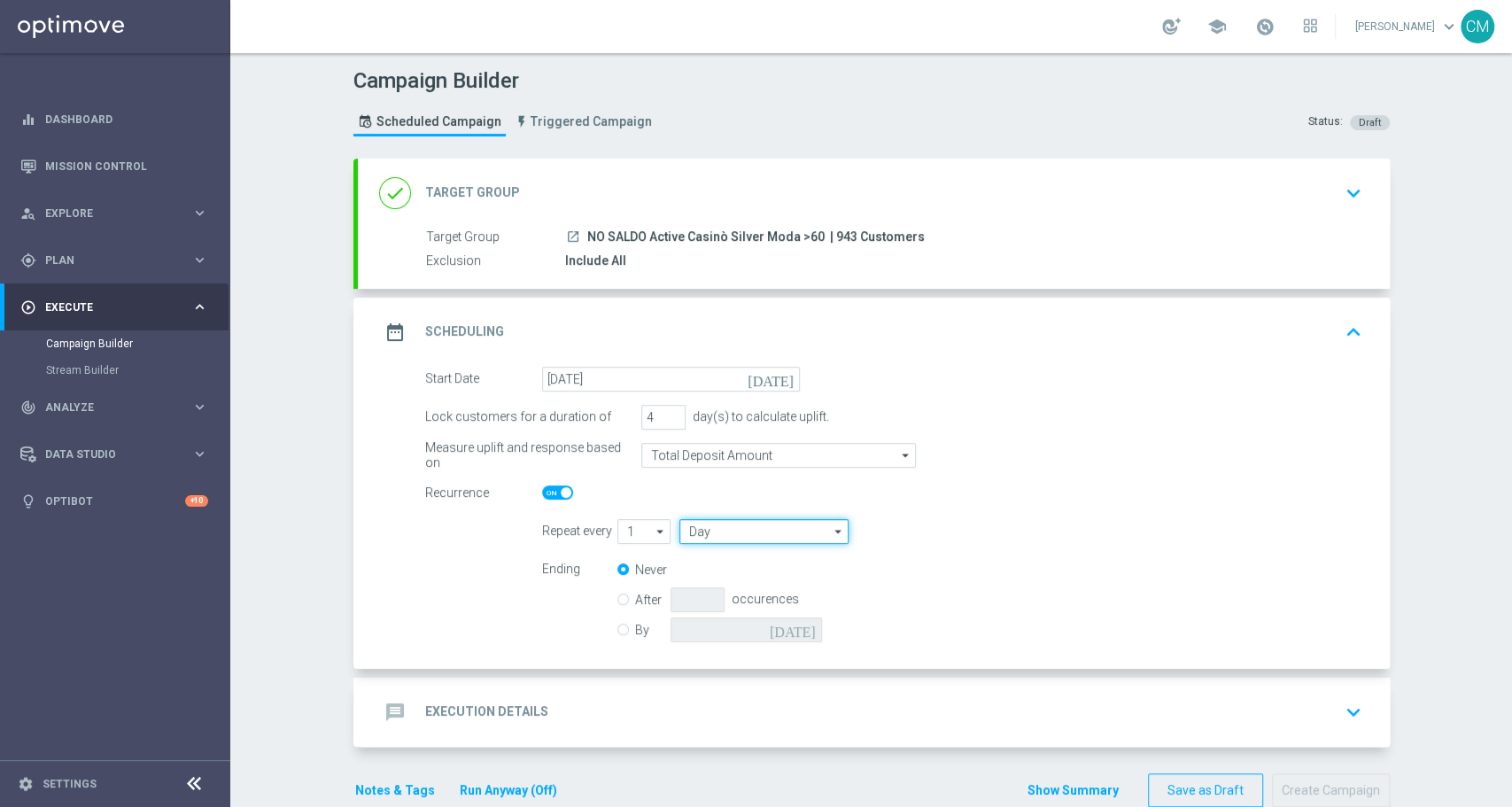
click at [726, 523] on input "Day" at bounding box center [763, 532] width 168 height 25
click at [733, 577] on div "Week" at bounding box center [775, 584] width 164 height 25
type input "Week"
click at [620, 627] on div "By [DATE]" at bounding box center [730, 630] width 226 height 25
click at [617, 631] on input "By" at bounding box center [623, 627] width 12 height 12
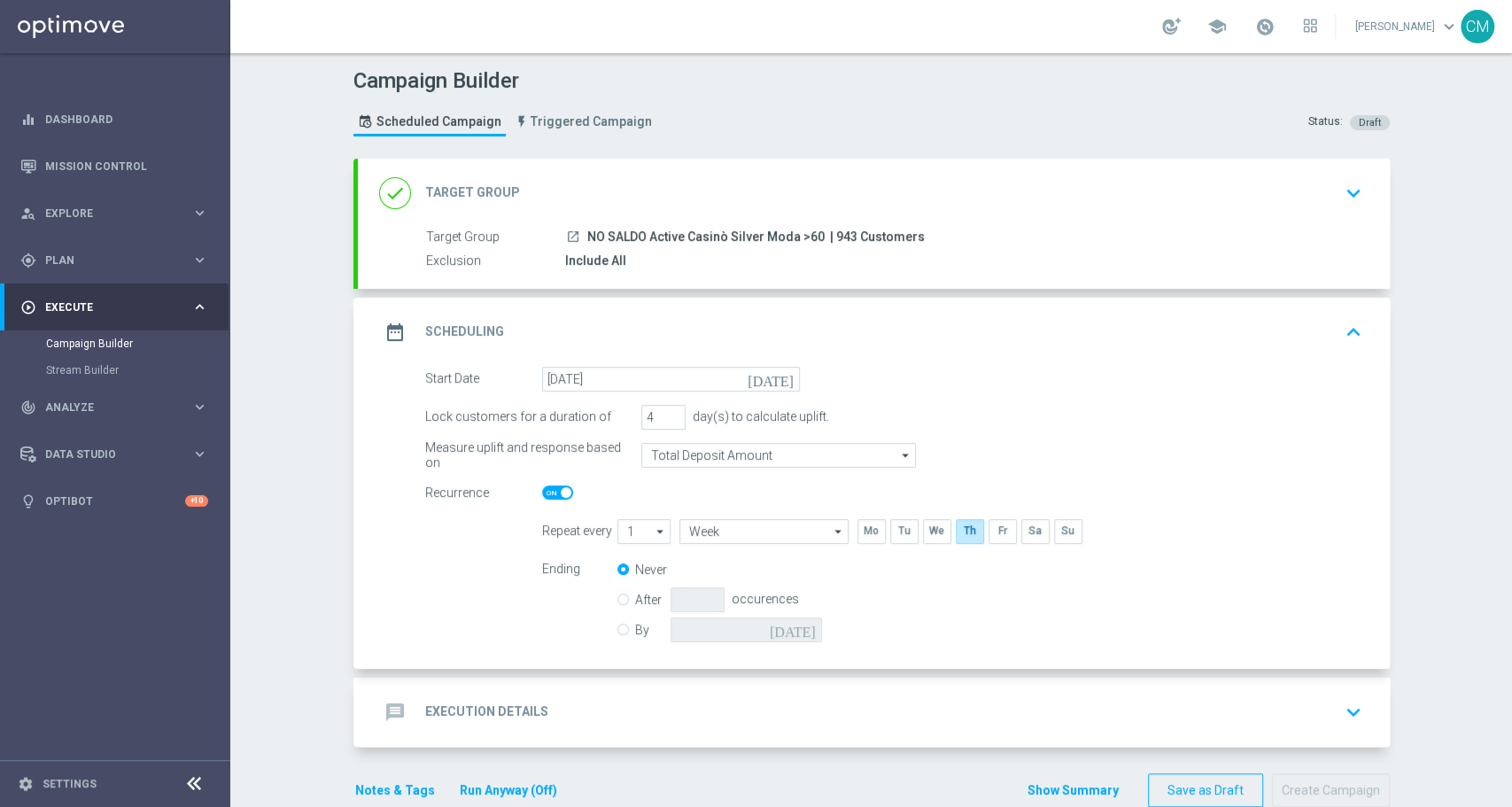
radio input "true"
radio input "false"
click at [803, 626] on icon "[DATE]" at bounding box center [796, 627] width 53 height 19
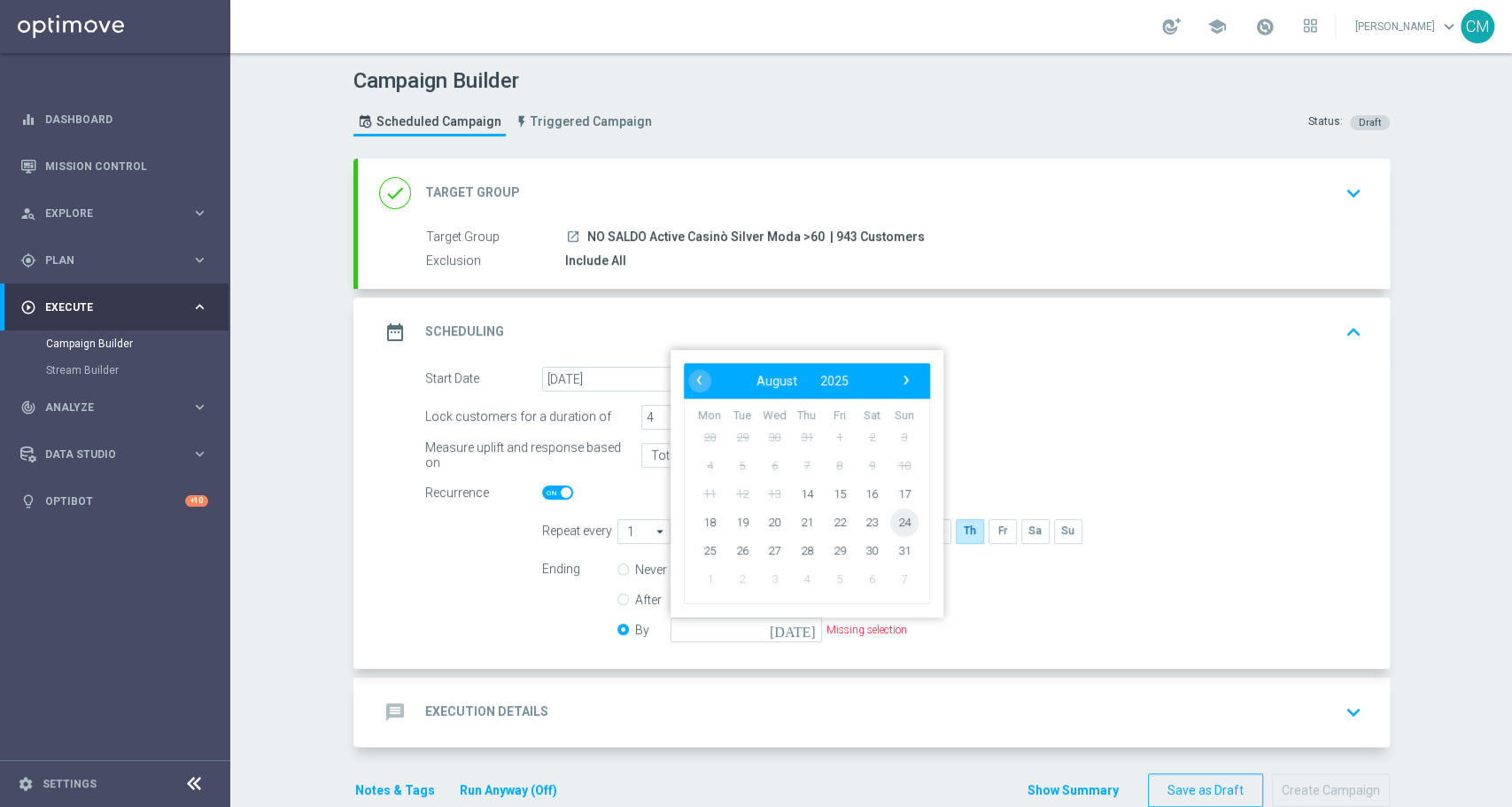
click at [900, 522] on span "24" at bounding box center [903, 521] width 28 height 28
type input "[DATE]"
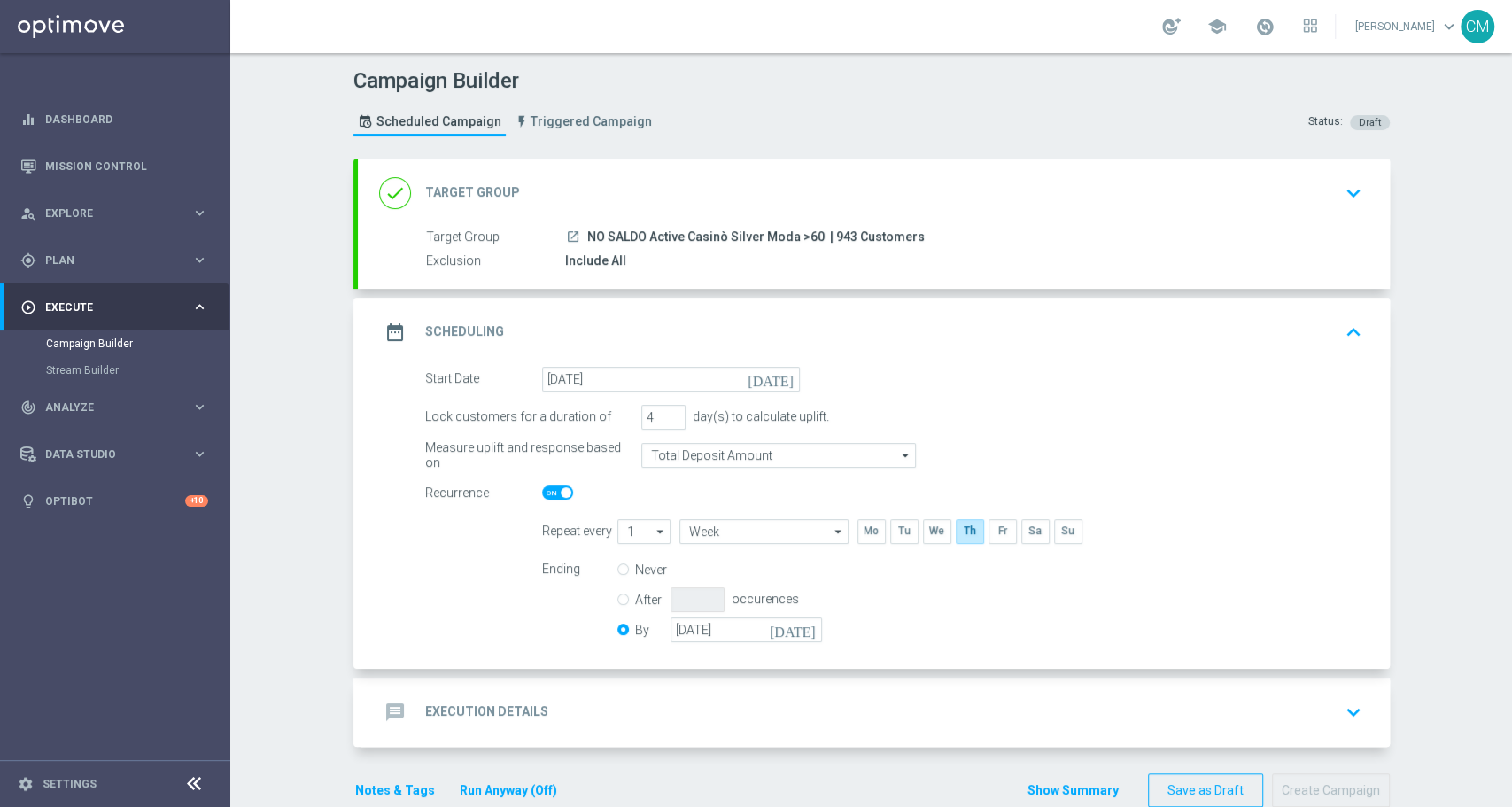
scroll to position [34, 0]
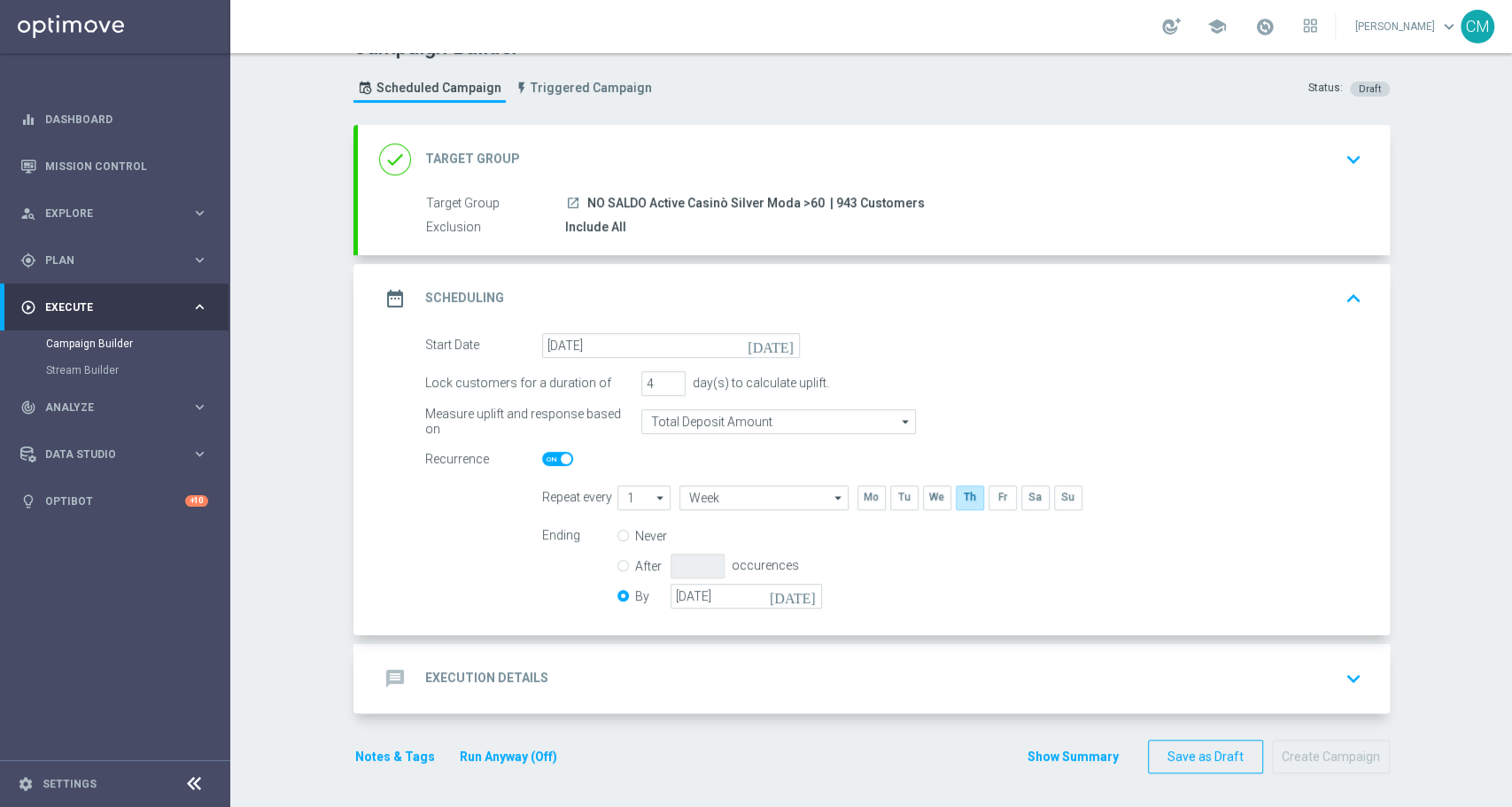
click at [647, 683] on div "message Execution Details keyboard_arrow_down" at bounding box center [874, 679] width 990 height 34
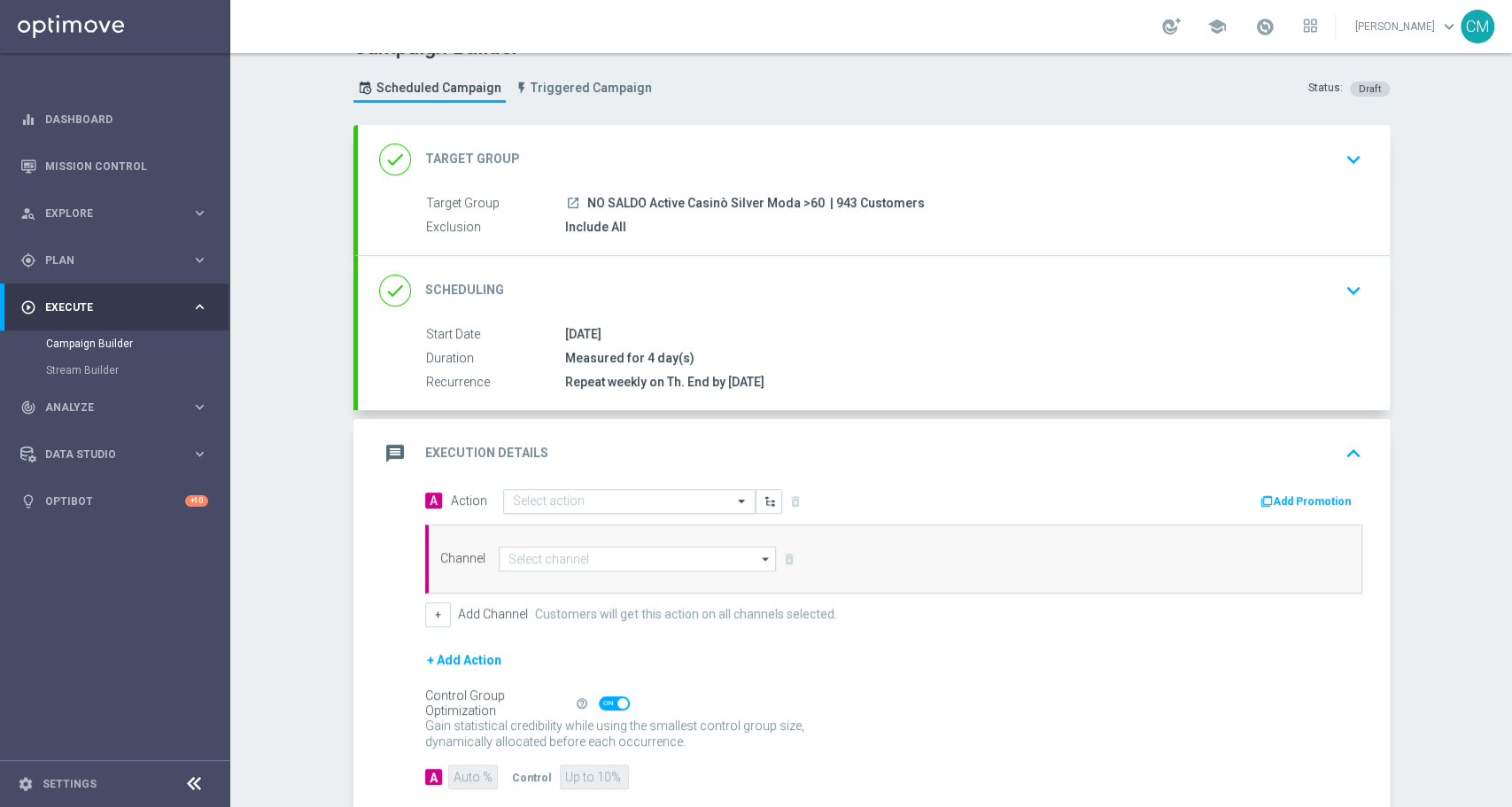
click at [584, 504] on input "text" at bounding box center [612, 501] width 197 height 15
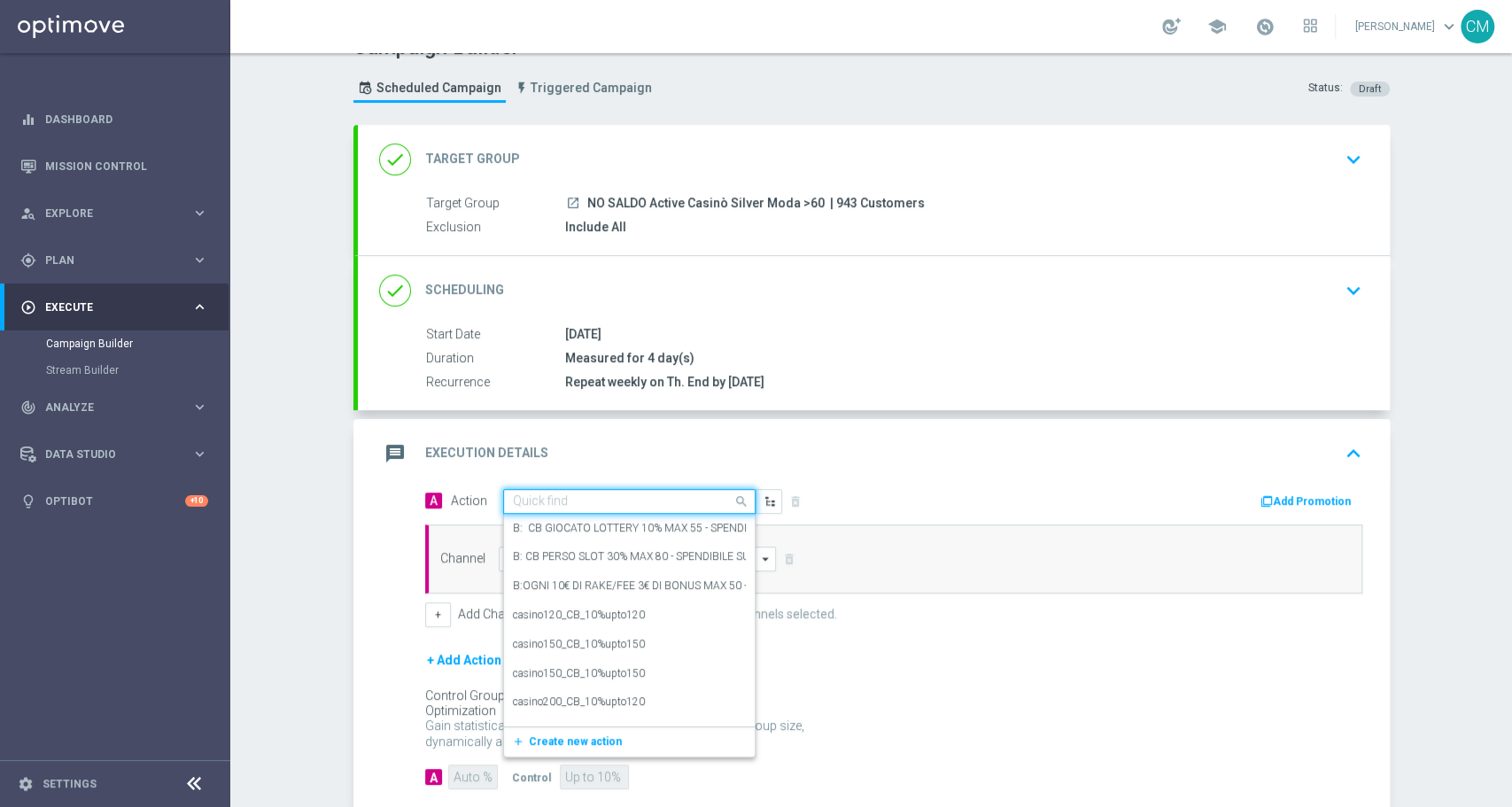
click at [574, 489] on div "Quick find" at bounding box center [630, 502] width 253 height 25
paste input "dep 150 per 10% fino a 140€"
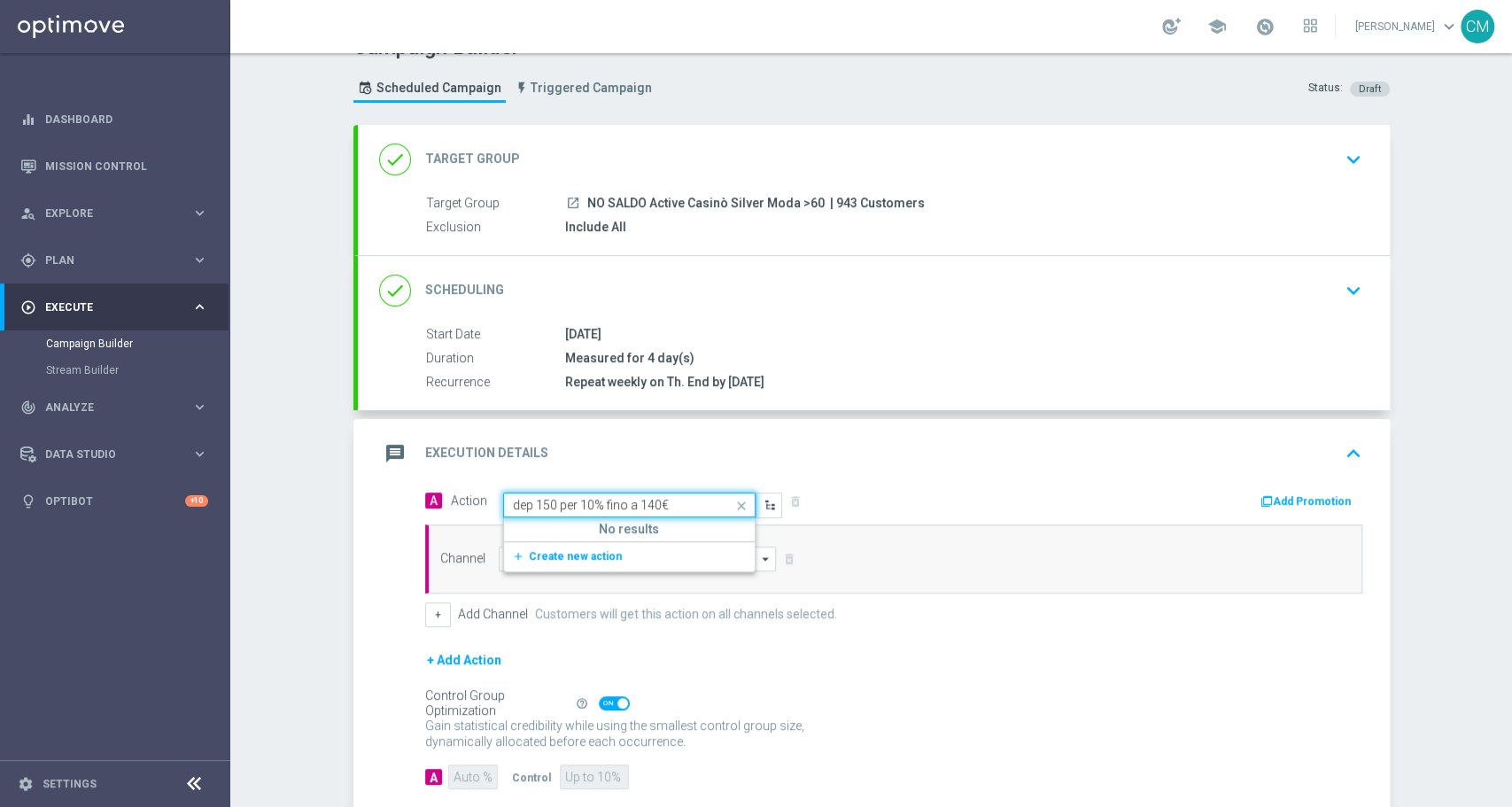
click at [544, 504] on input "dep 150 per 10% fino a 140€" at bounding box center [612, 505] width 197 height 15
type input "dep 150€ per 10% fino a 140€"
drag, startPoint x: 706, startPoint y: 499, endPoint x: 457, endPoint y: 507, distance: 249.1
click at [457, 507] on span "Action Quick find dep 150€ per 10% fino a 140€ No results add_new Create new ac…" at bounding box center [616, 506] width 332 height 25
click at [586, 550] on span "Create new action" at bounding box center [576, 556] width 93 height 13
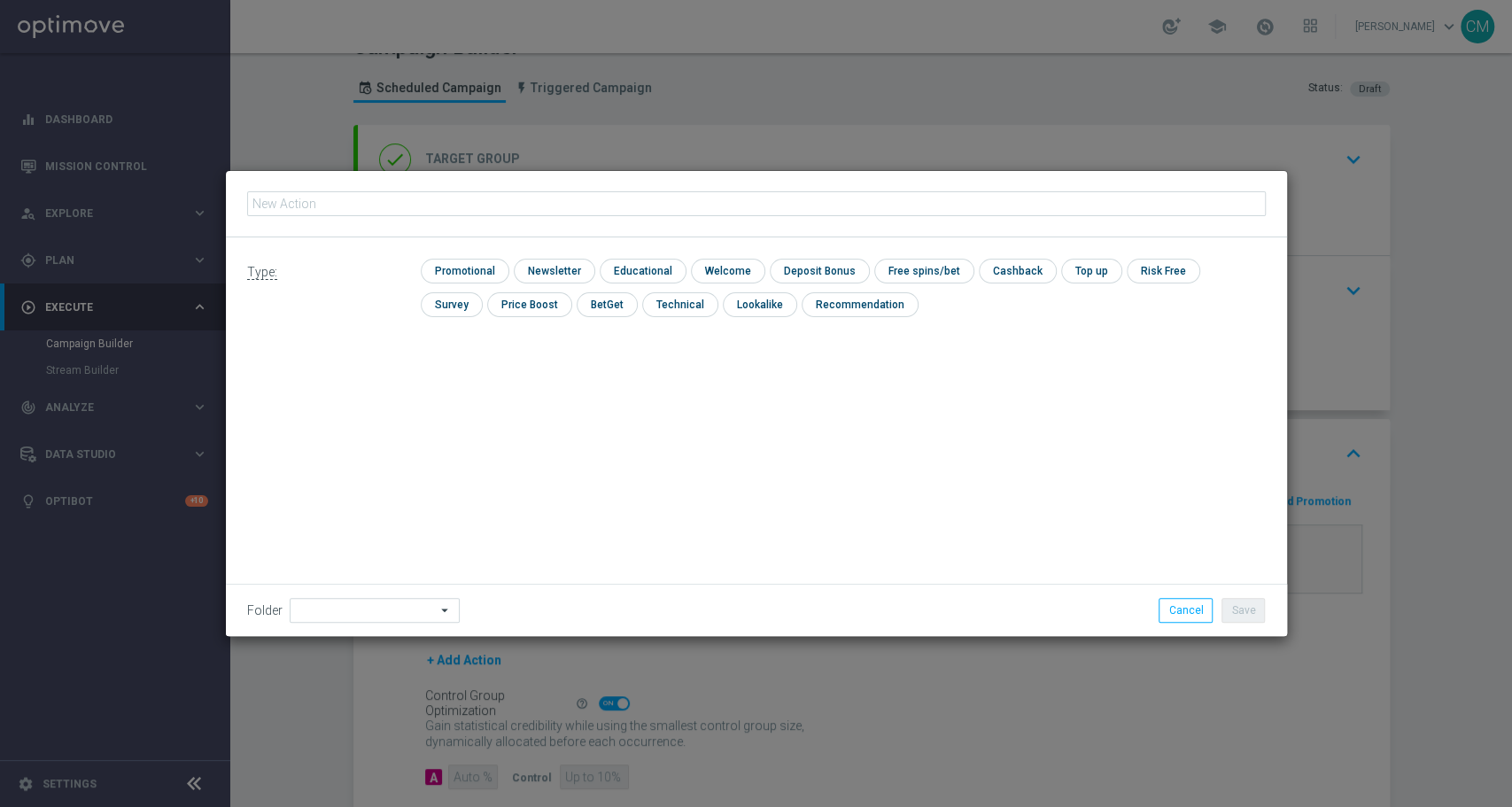
type input "dep 150 per 10% fino a 140€"
click at [450, 271] on input "checkbox" at bounding box center [463, 270] width 85 height 24
checkbox input "true"
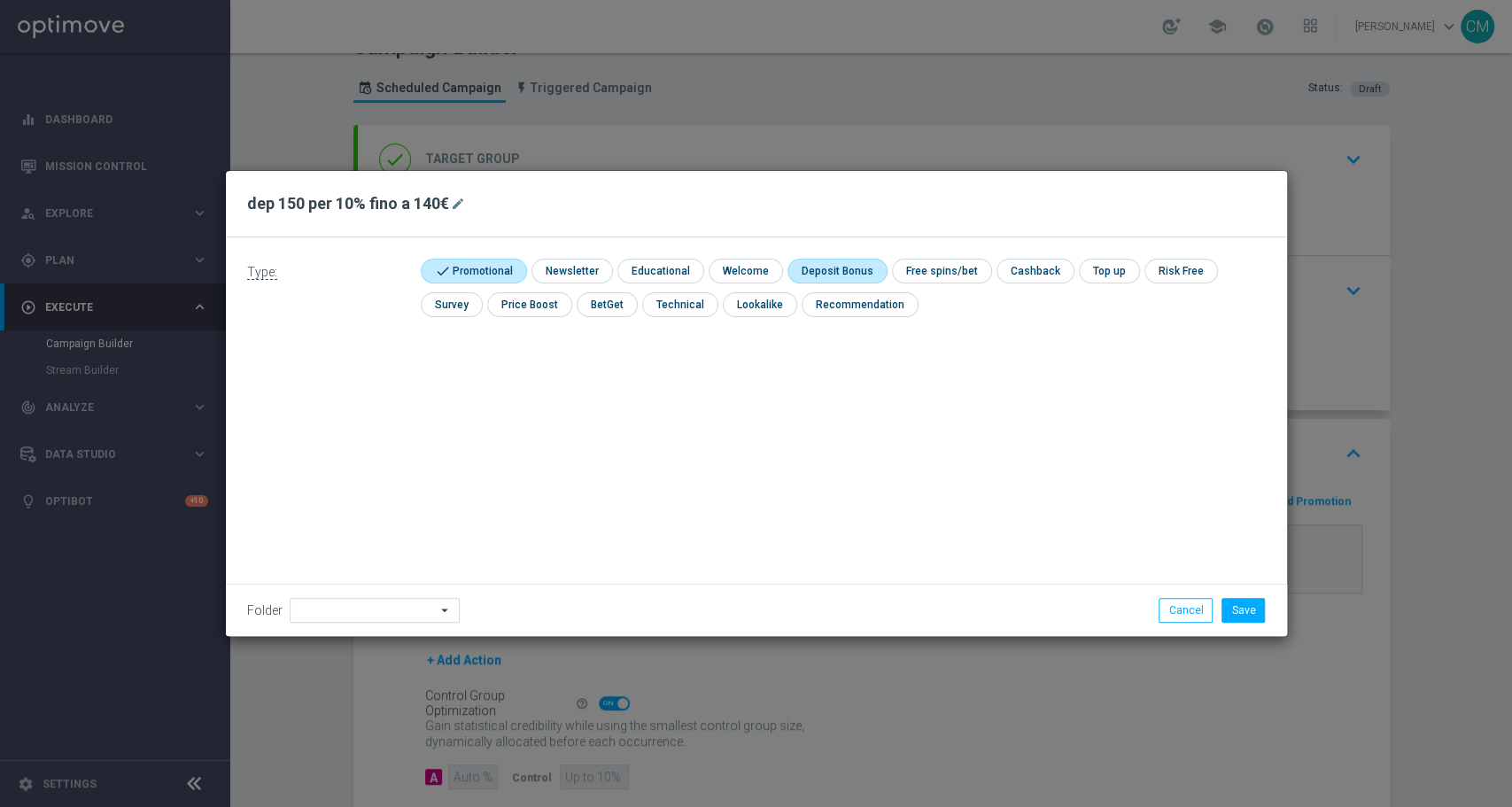
click at [793, 265] on input "checkbox" at bounding box center [834, 270] width 94 height 24
checkbox input "true"
click at [1248, 614] on button "Save" at bounding box center [1243, 611] width 44 height 25
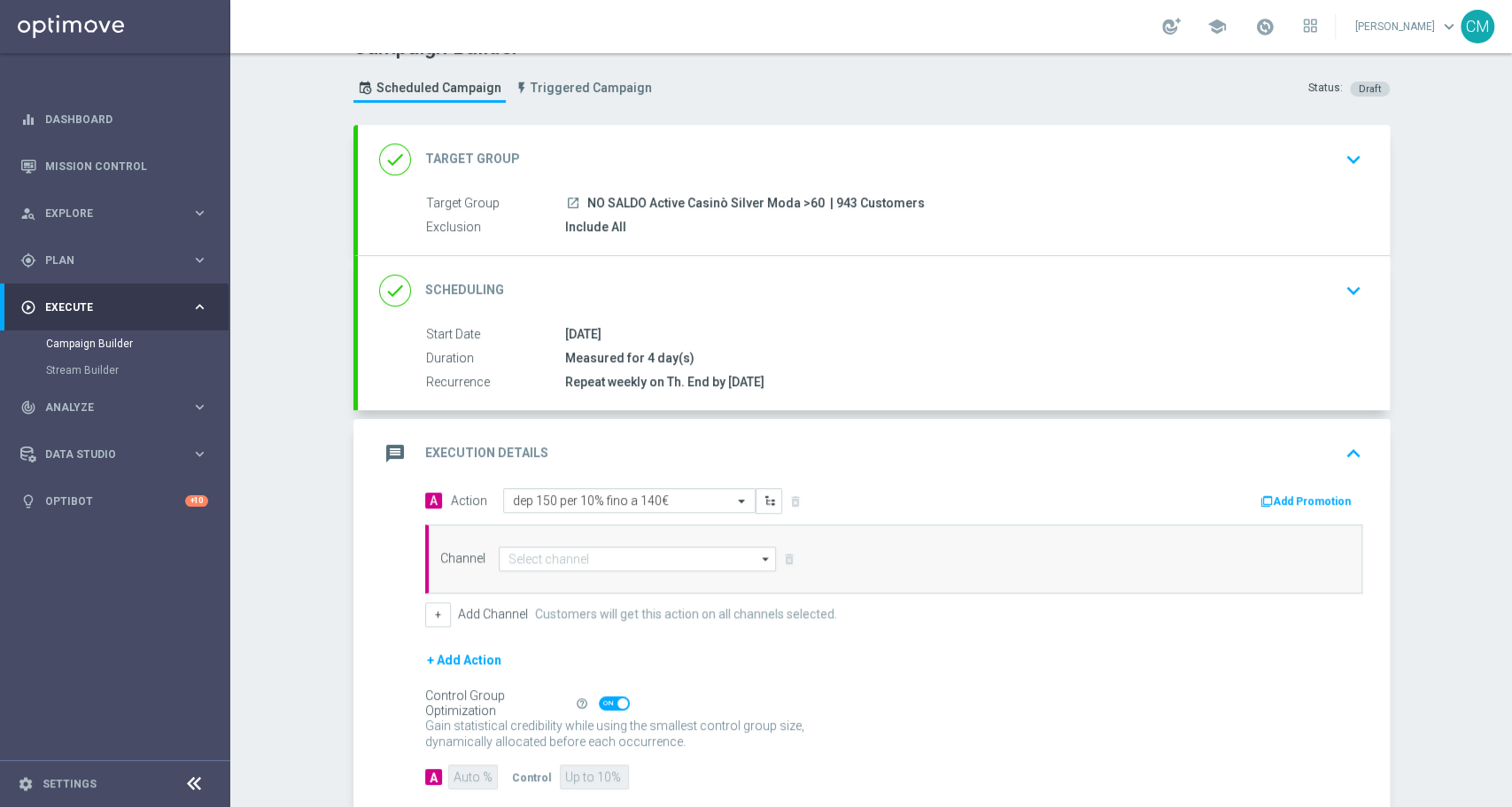
click at [1315, 494] on button "Add Promotion" at bounding box center [1308, 502] width 98 height 19
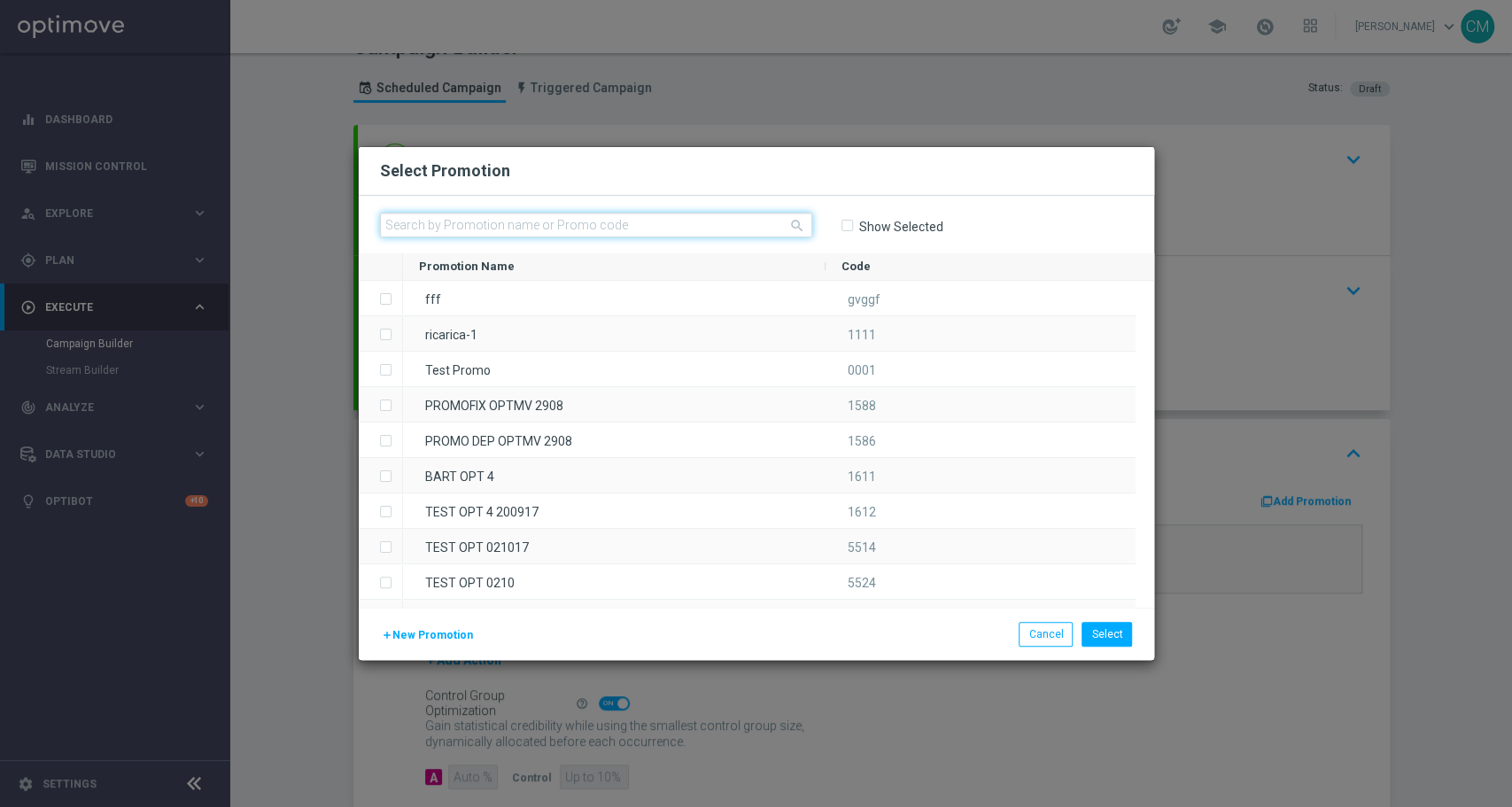
click at [668, 234] on input "text" at bounding box center [596, 226] width 433 height 25
paste input "RICARICASLOT8ST"
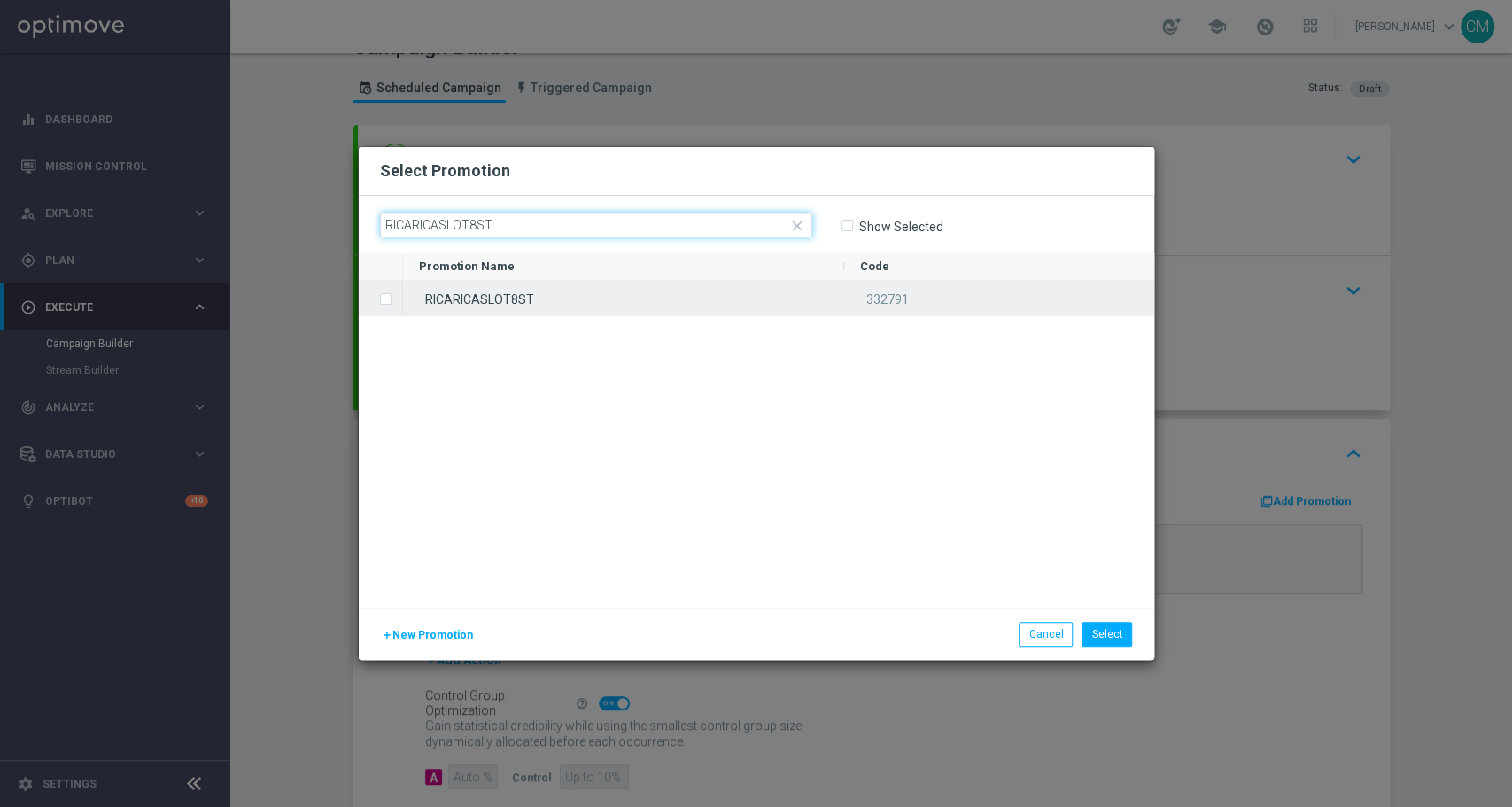
type input "RICARICASLOT8ST"
click at [630, 293] on div "RICARICASLOT8ST" at bounding box center [624, 298] width 441 height 35
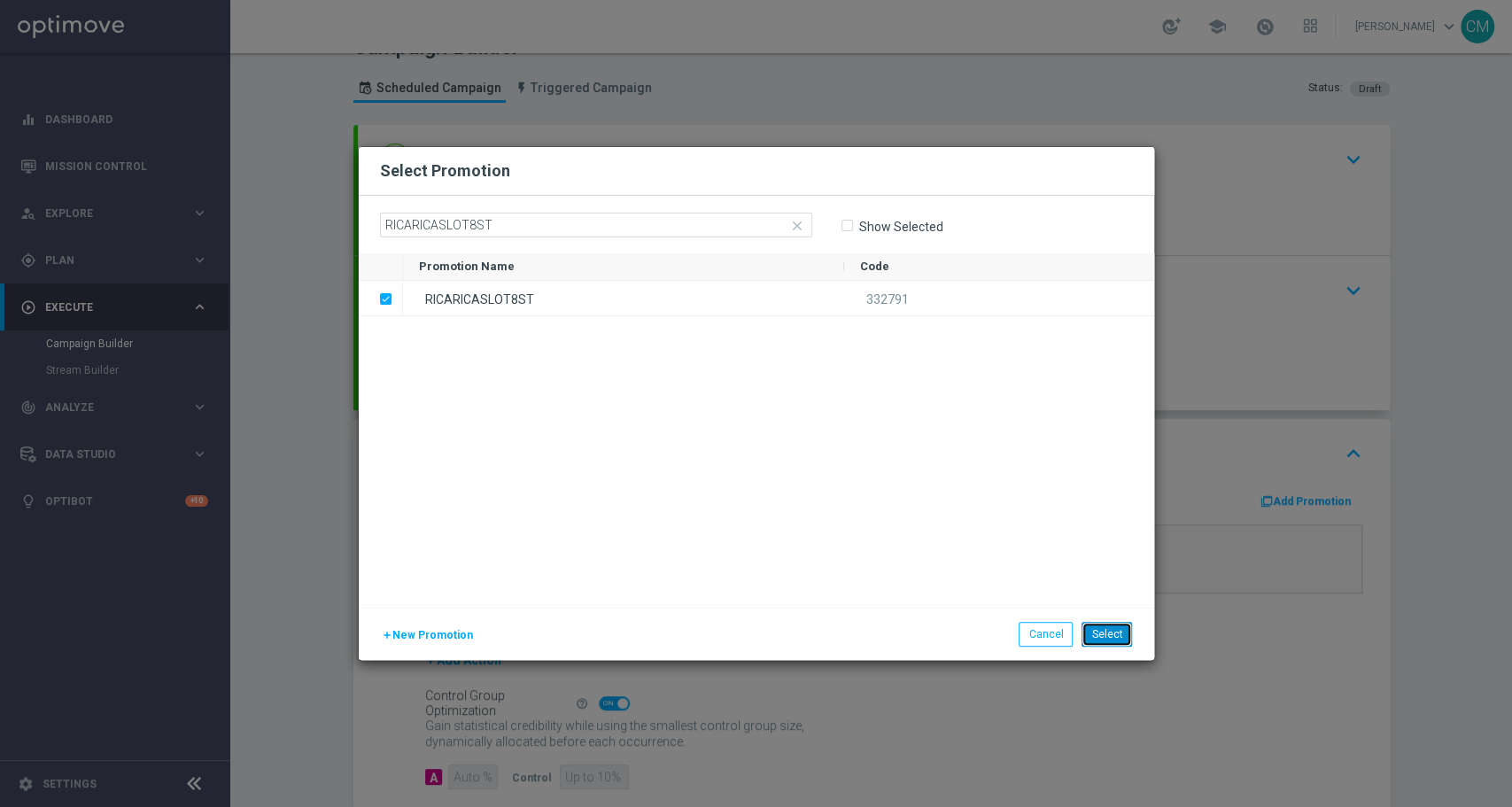
click at [1126, 641] on button "Select" at bounding box center [1108, 635] width 51 height 25
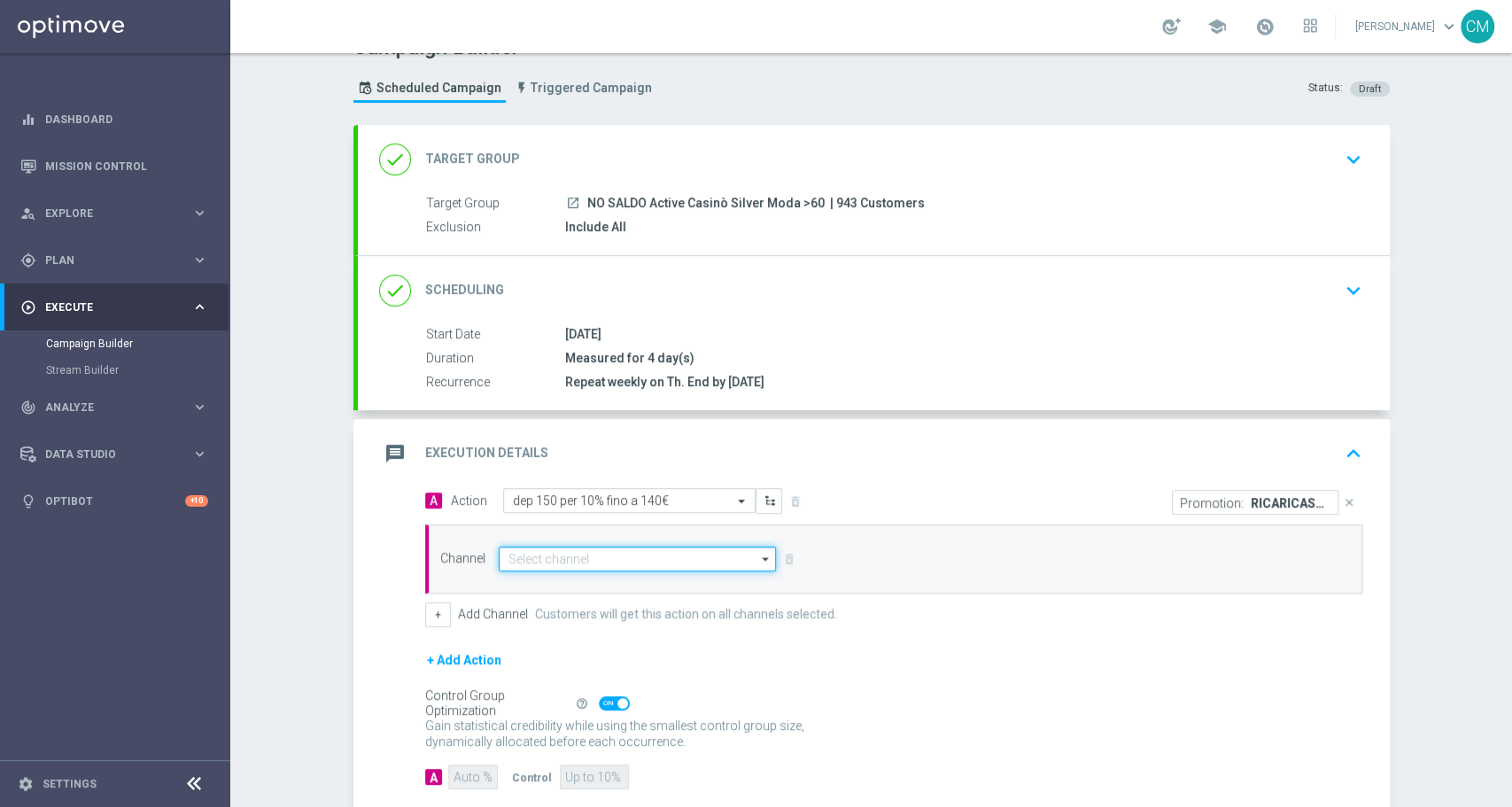
click at [620, 548] on input at bounding box center [638, 559] width 278 height 25
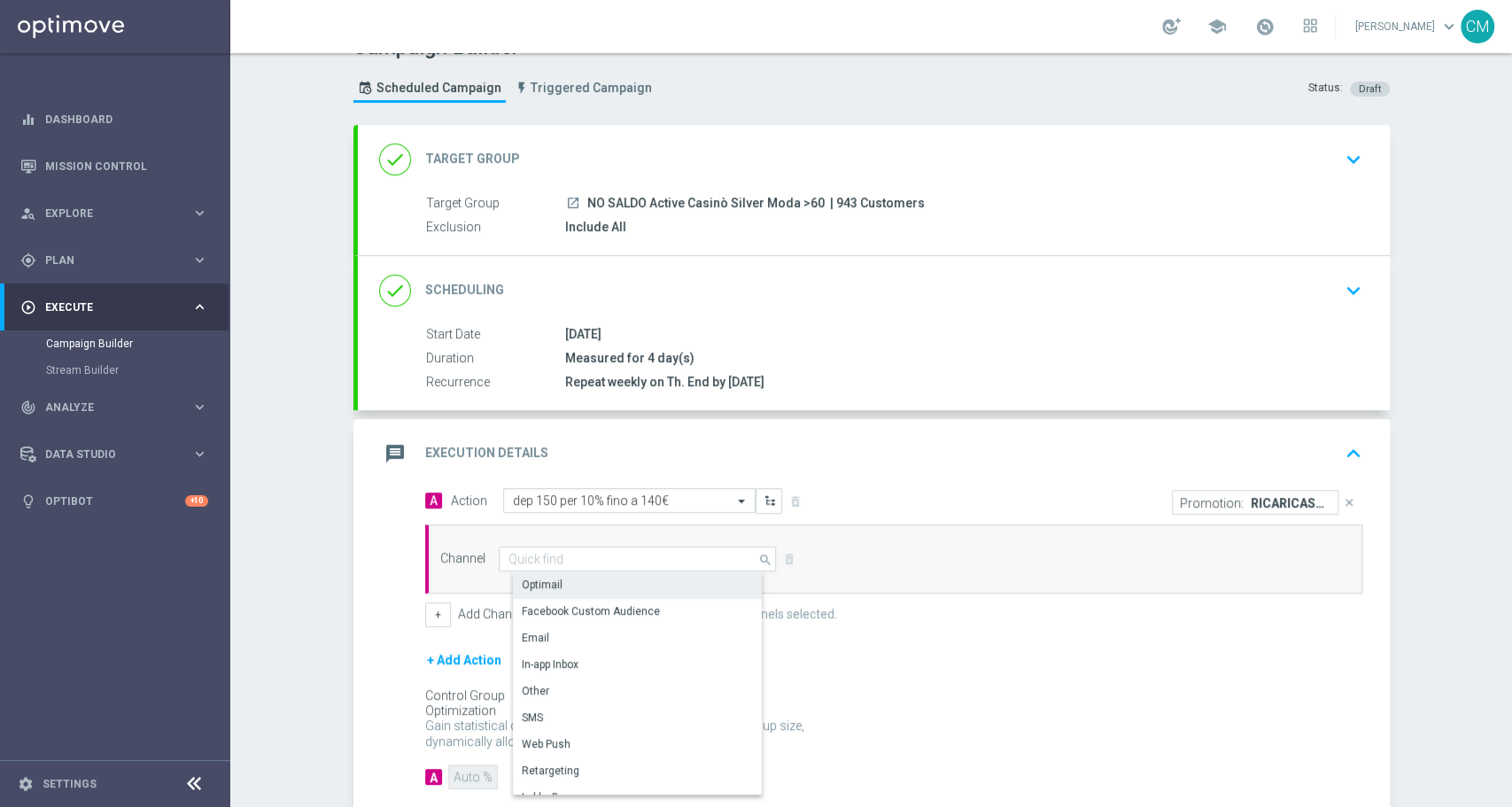
click at [540, 579] on div "Optimail" at bounding box center [543, 584] width 41 height 16
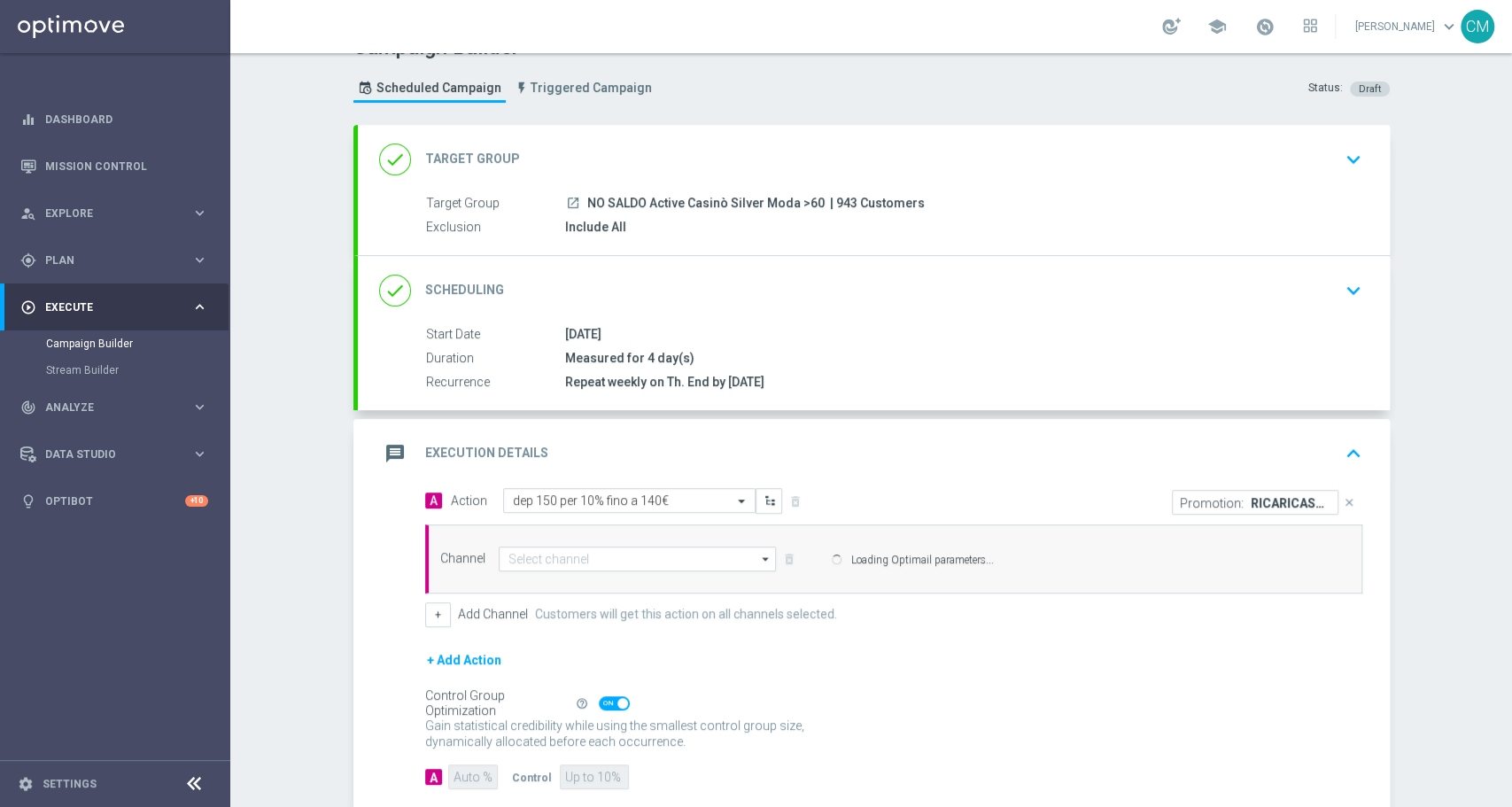
type input "Optimail"
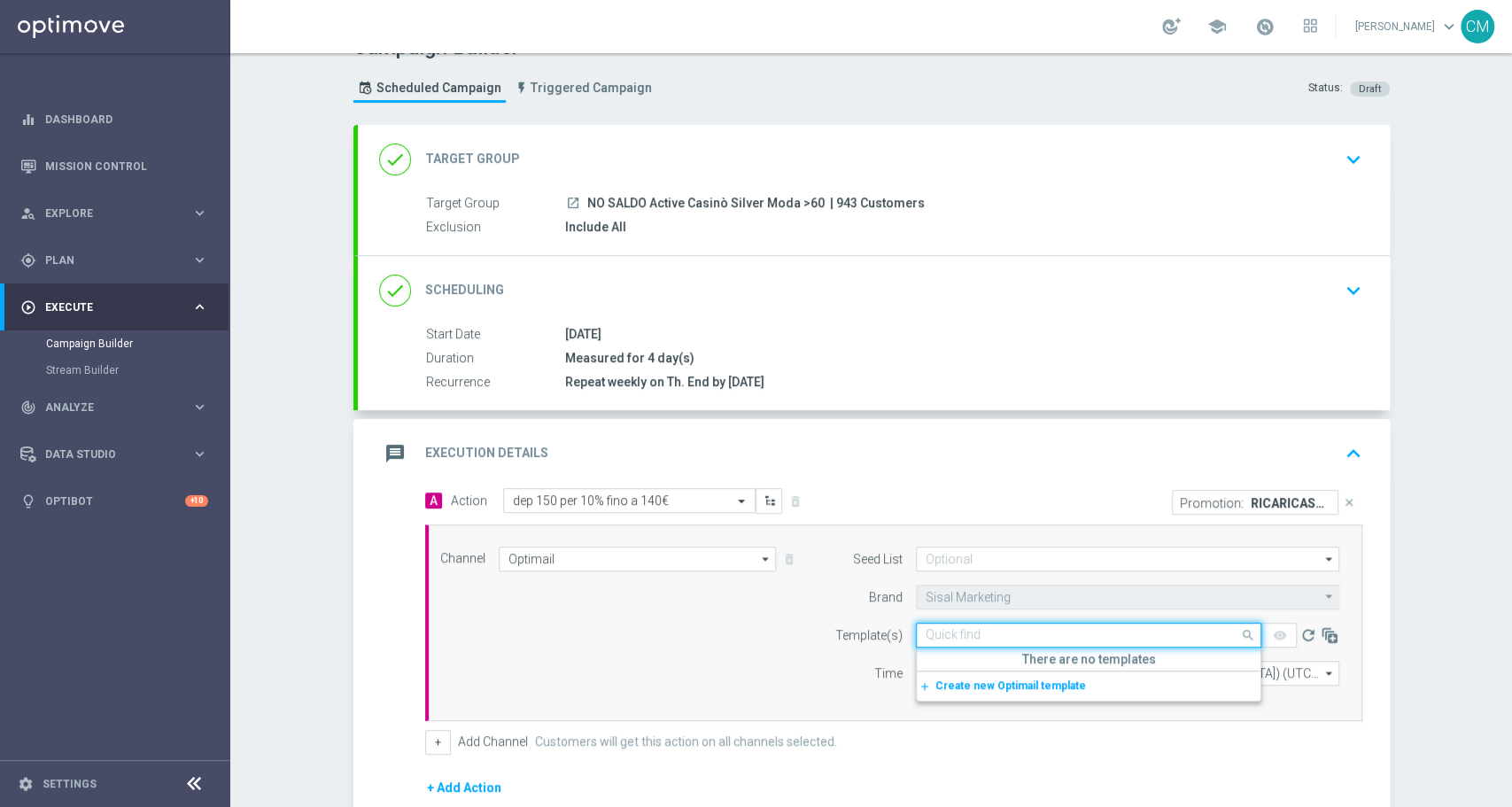
click at [932, 642] on div "Quick find" at bounding box center [1088, 636] width 345 height 25
paste input "RICARICASLOT8ST"
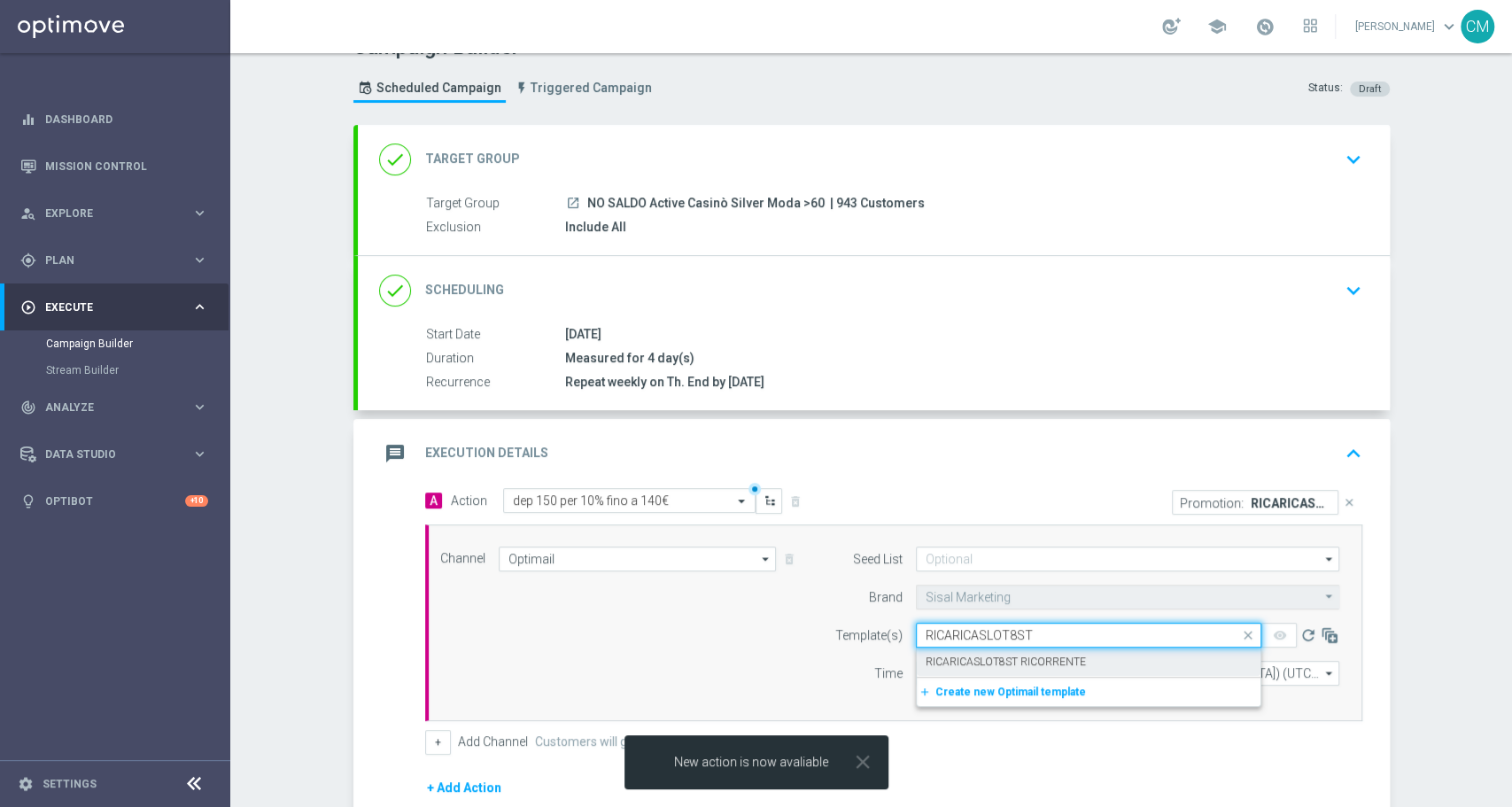
click at [955, 649] on div "RICARICASLOT8ST RICORRENTE" at bounding box center [1088, 662] width 326 height 29
type input "RICARICASLOT8ST"
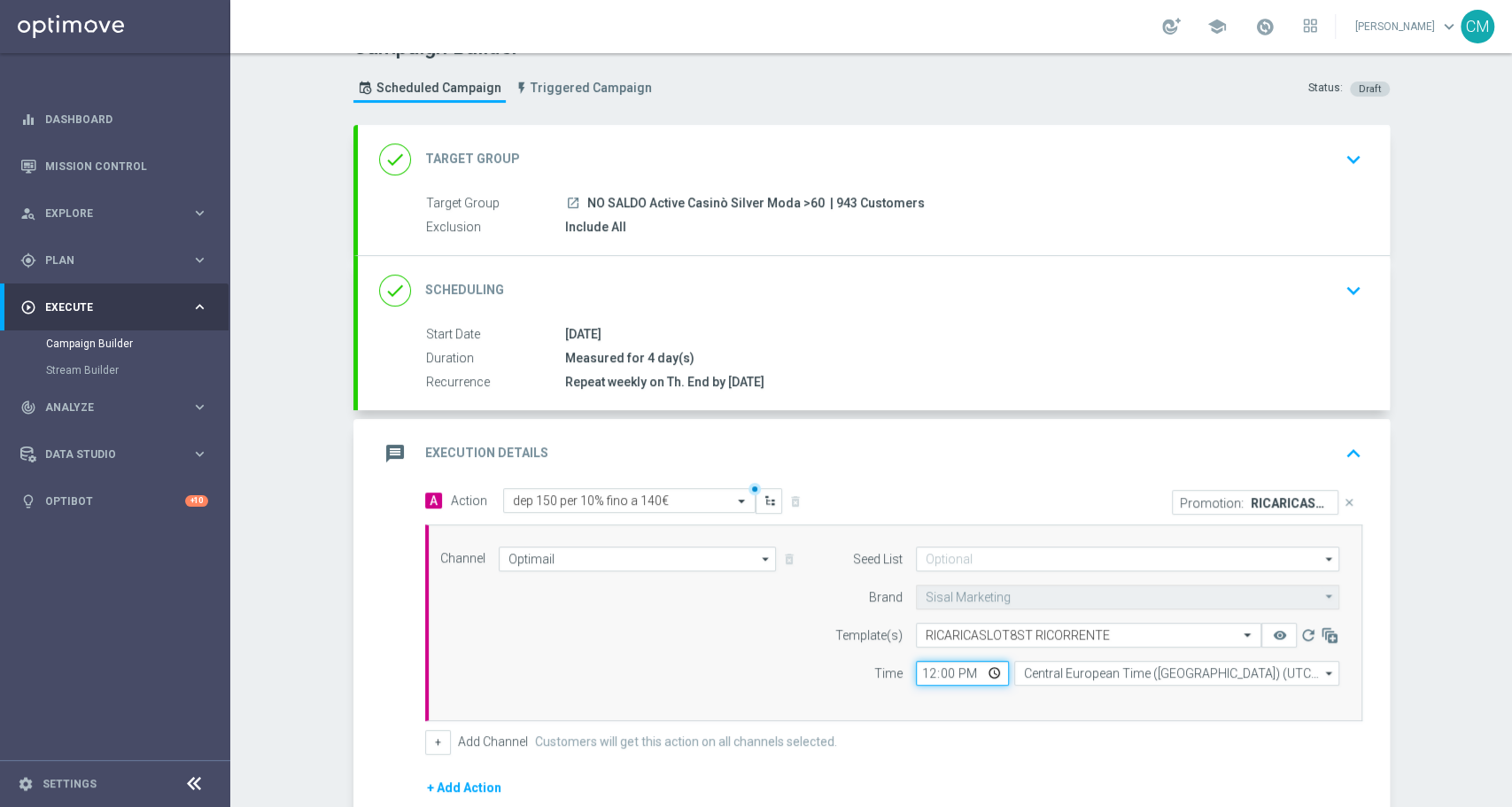
click at [916, 670] on input "12:00" at bounding box center [963, 674] width 93 height 25
type input "16:45"
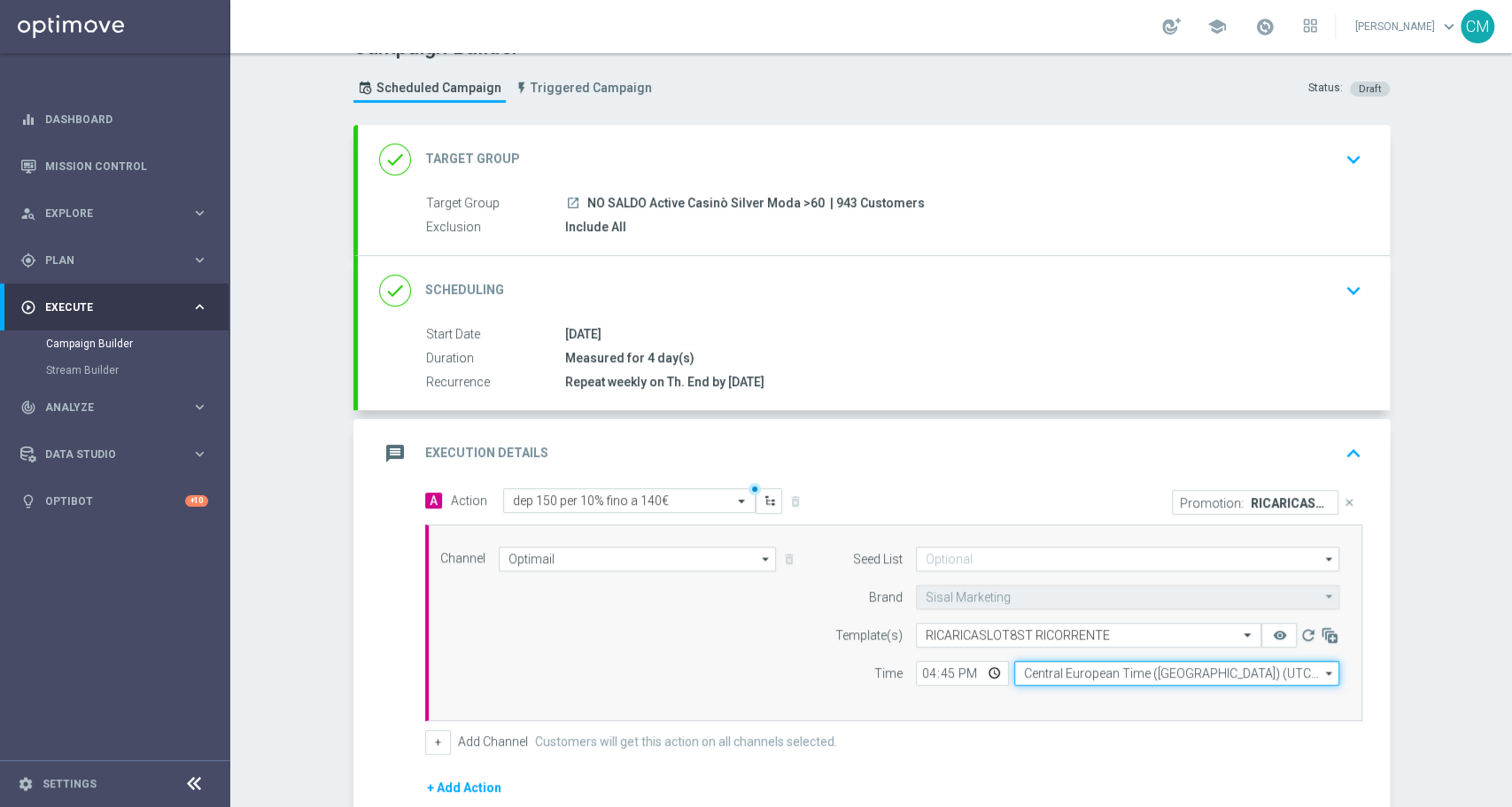
click at [1056, 663] on input "Central European Time ([GEOGRAPHIC_DATA]) (UTC +02:00)" at bounding box center [1177, 674] width 325 height 25
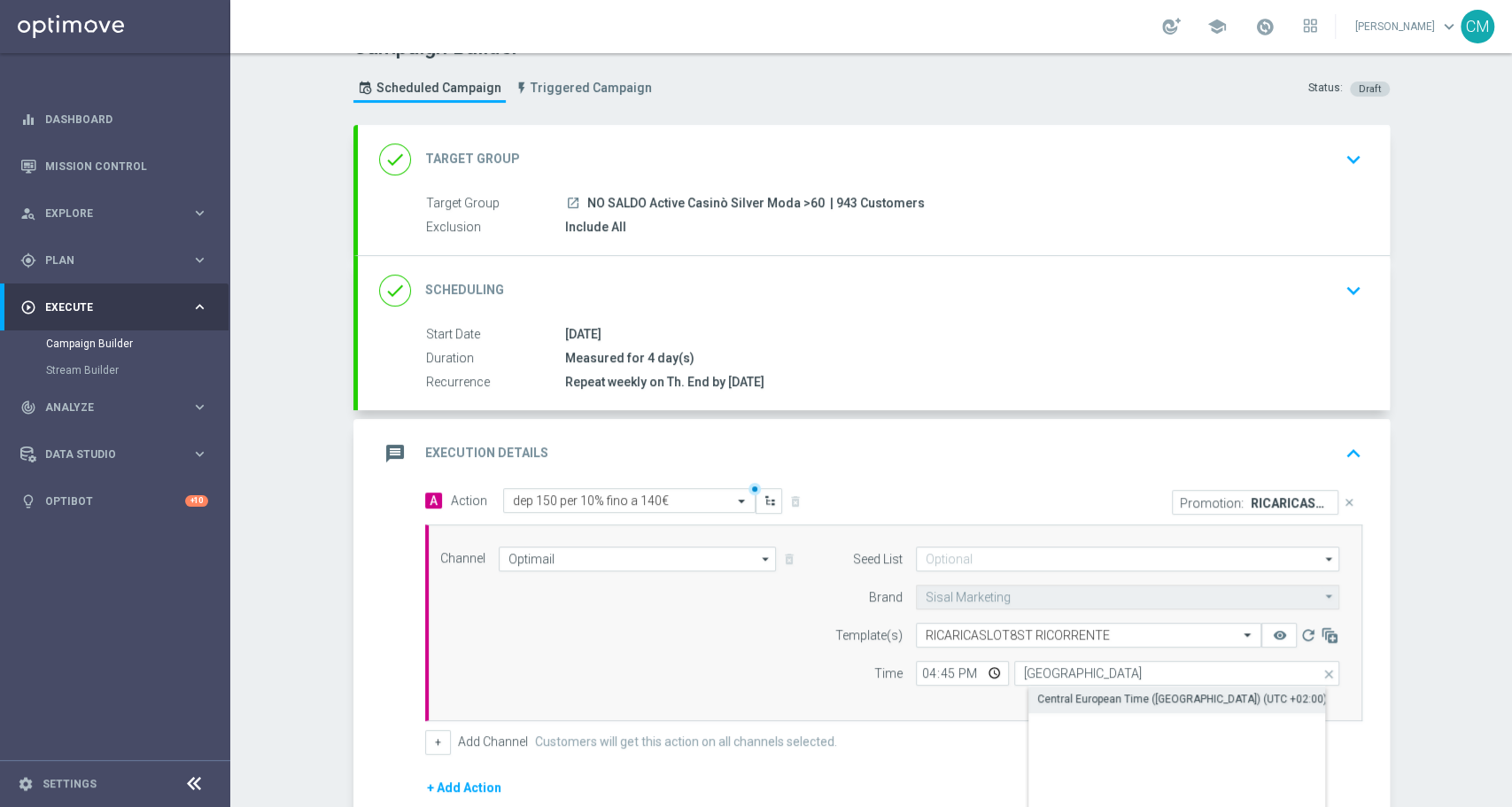
click at [1072, 691] on div "Central European Time ([GEOGRAPHIC_DATA]) (UTC +02:00)" at bounding box center [1182, 699] width 290 height 16
type input "Central European Time ([GEOGRAPHIC_DATA]) (UTC +02:00)"
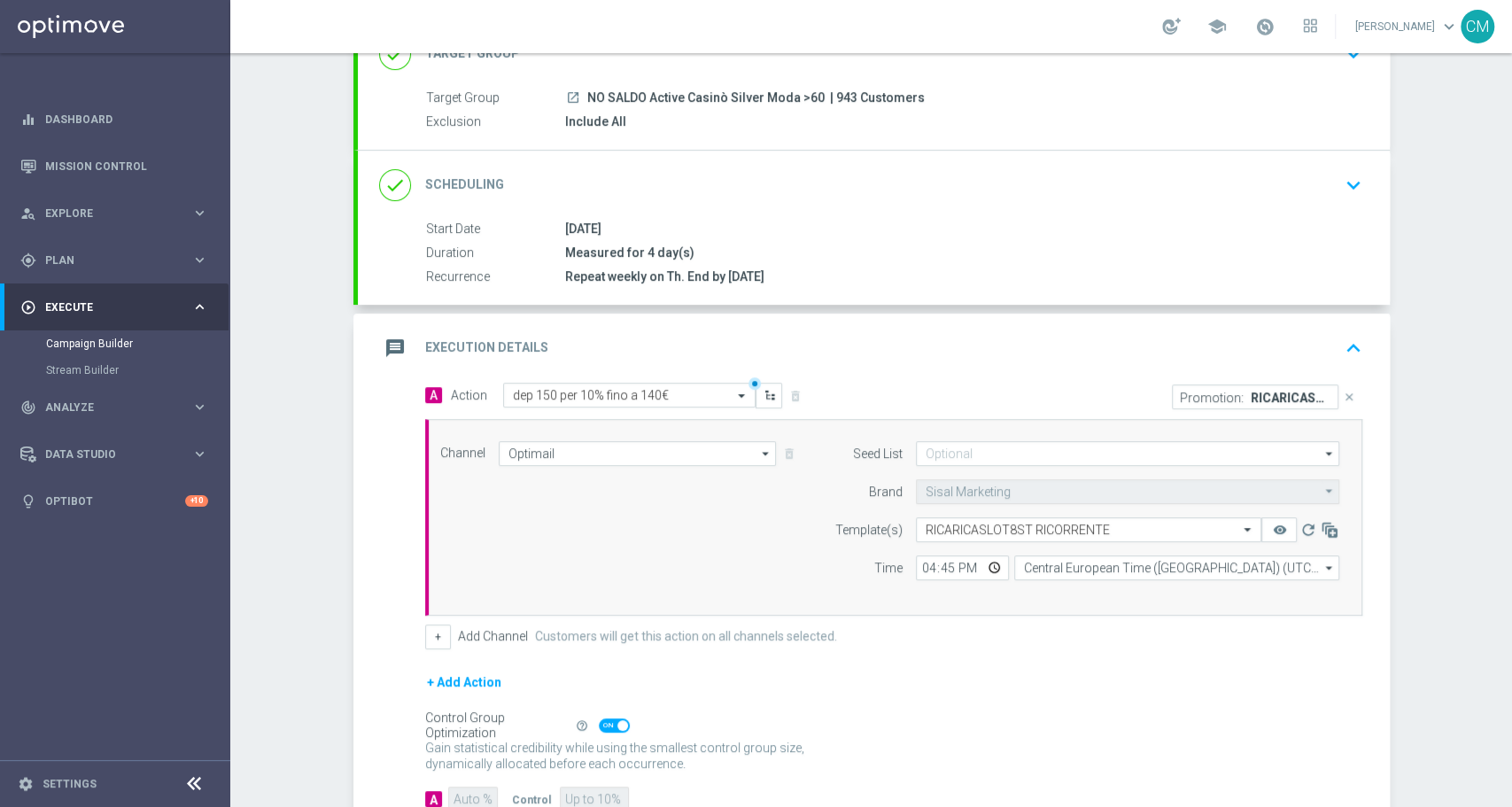
scroll to position [142, 0]
click at [430, 631] on button "+" at bounding box center [438, 635] width 25 height 25
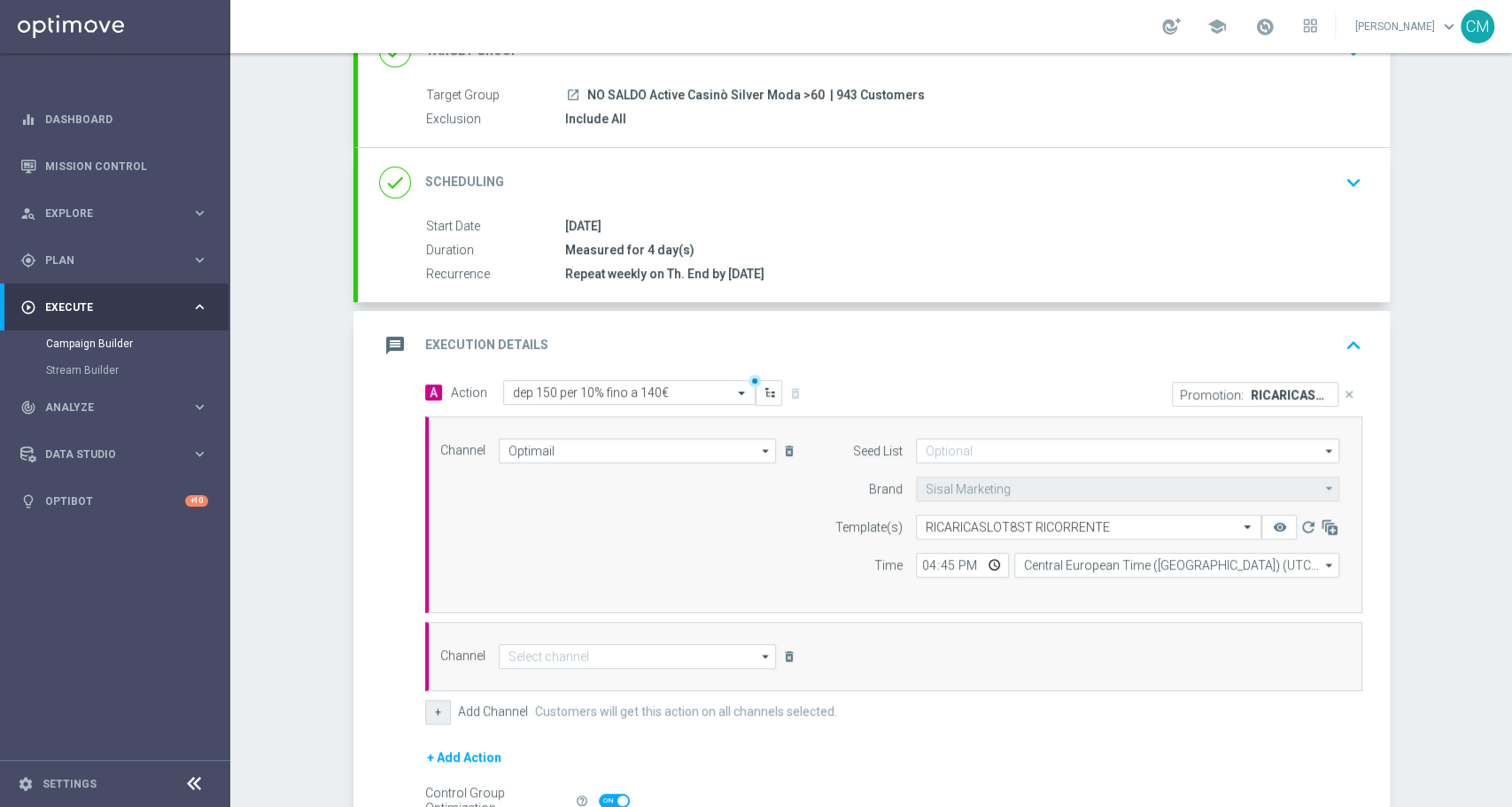
scroll to position [335, 0]
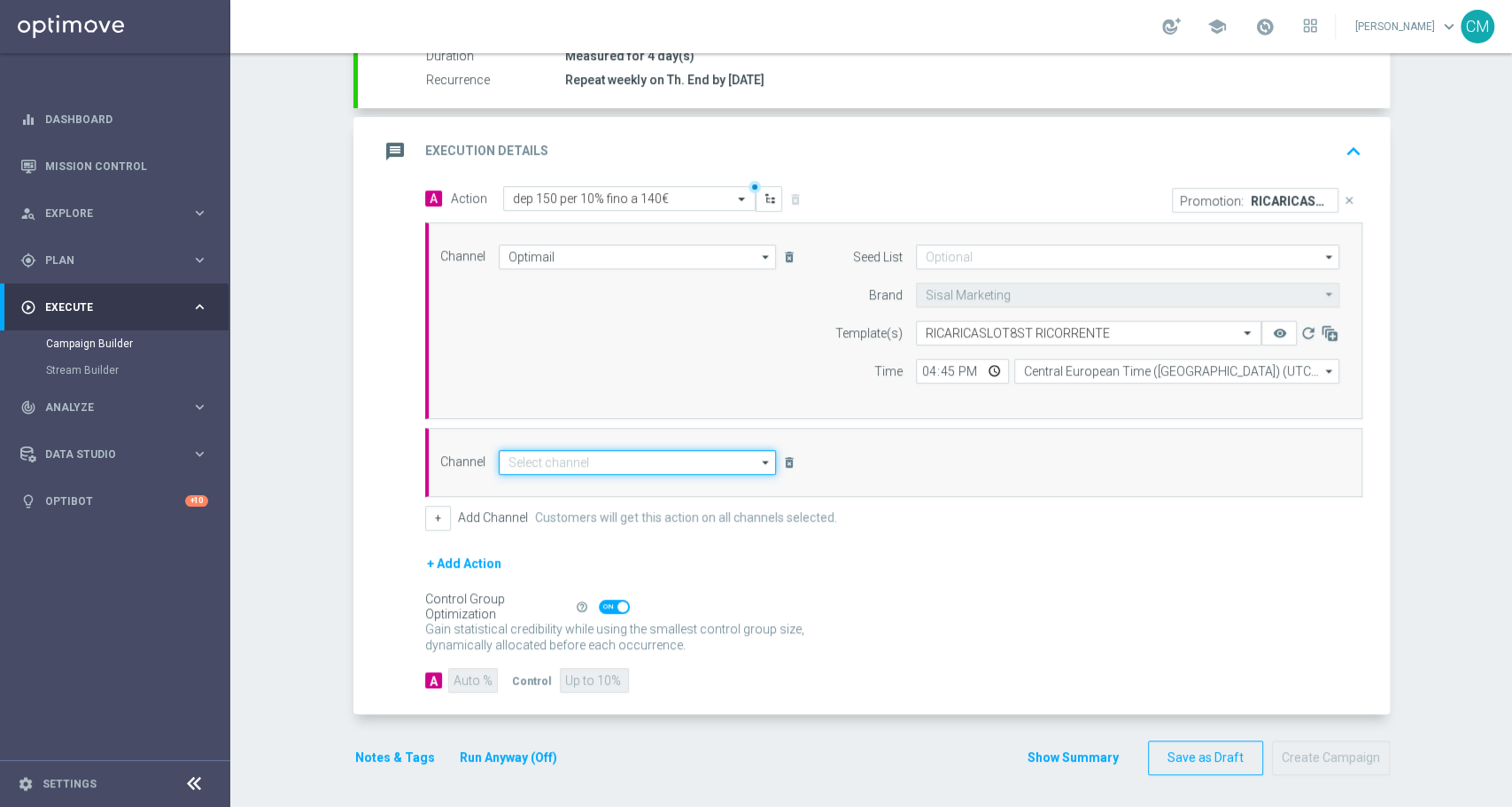
click at [563, 464] on input at bounding box center [638, 463] width 278 height 25
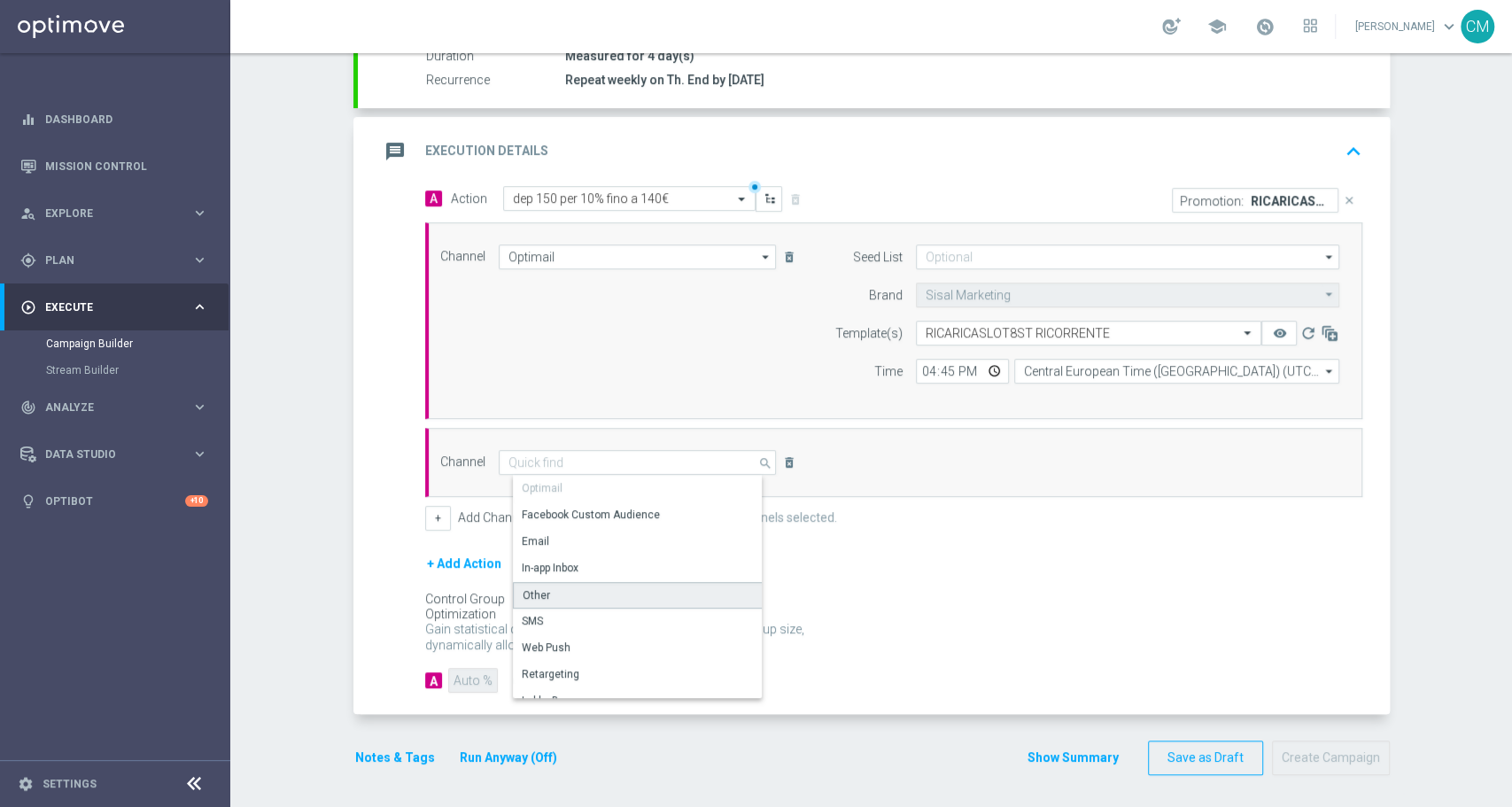
click at [582, 594] on div "Other" at bounding box center [646, 595] width 264 height 26
type input "Other"
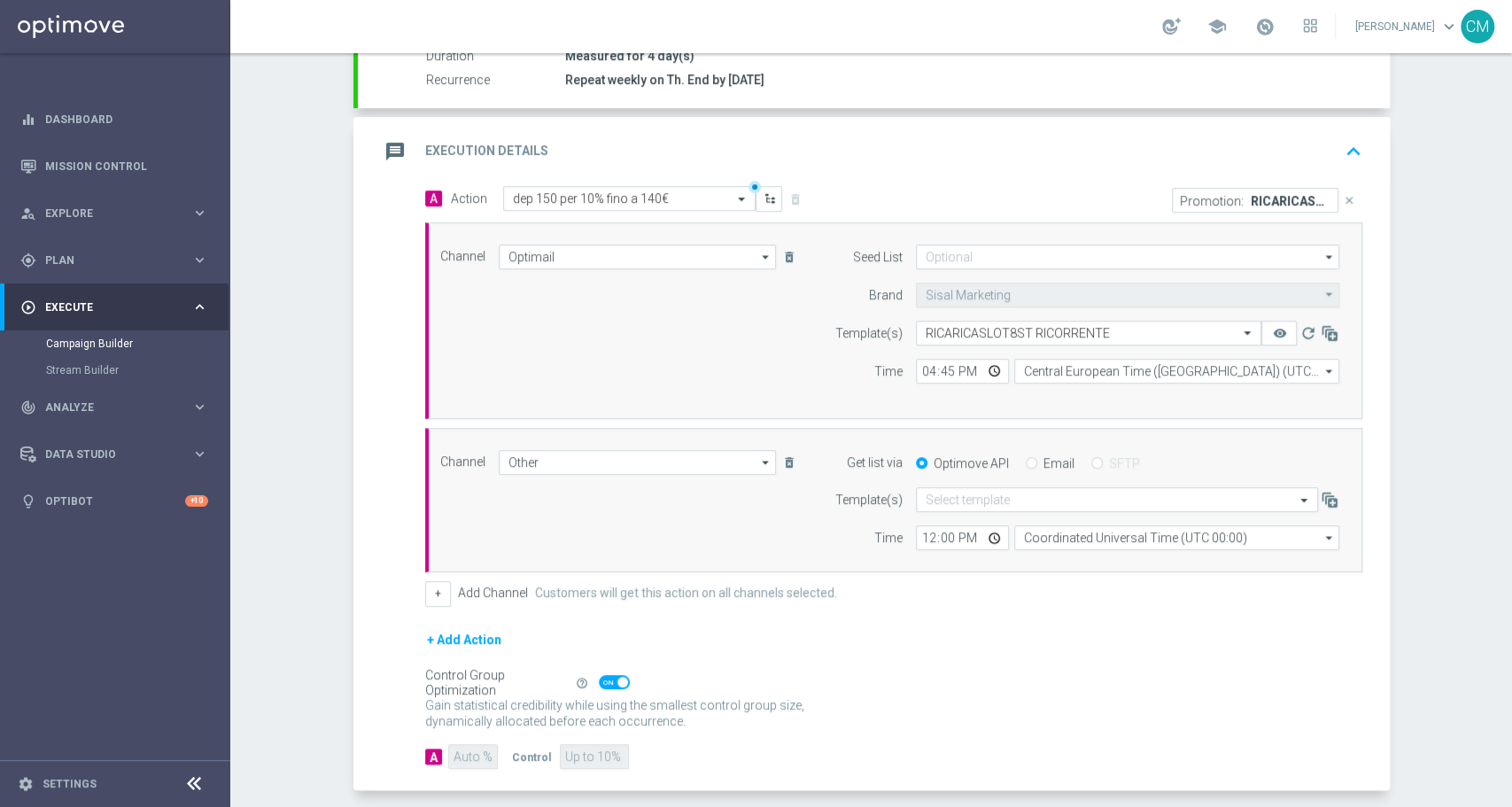
click at [1026, 459] on input "Email" at bounding box center [1032, 465] width 12 height 12
radio input "true"
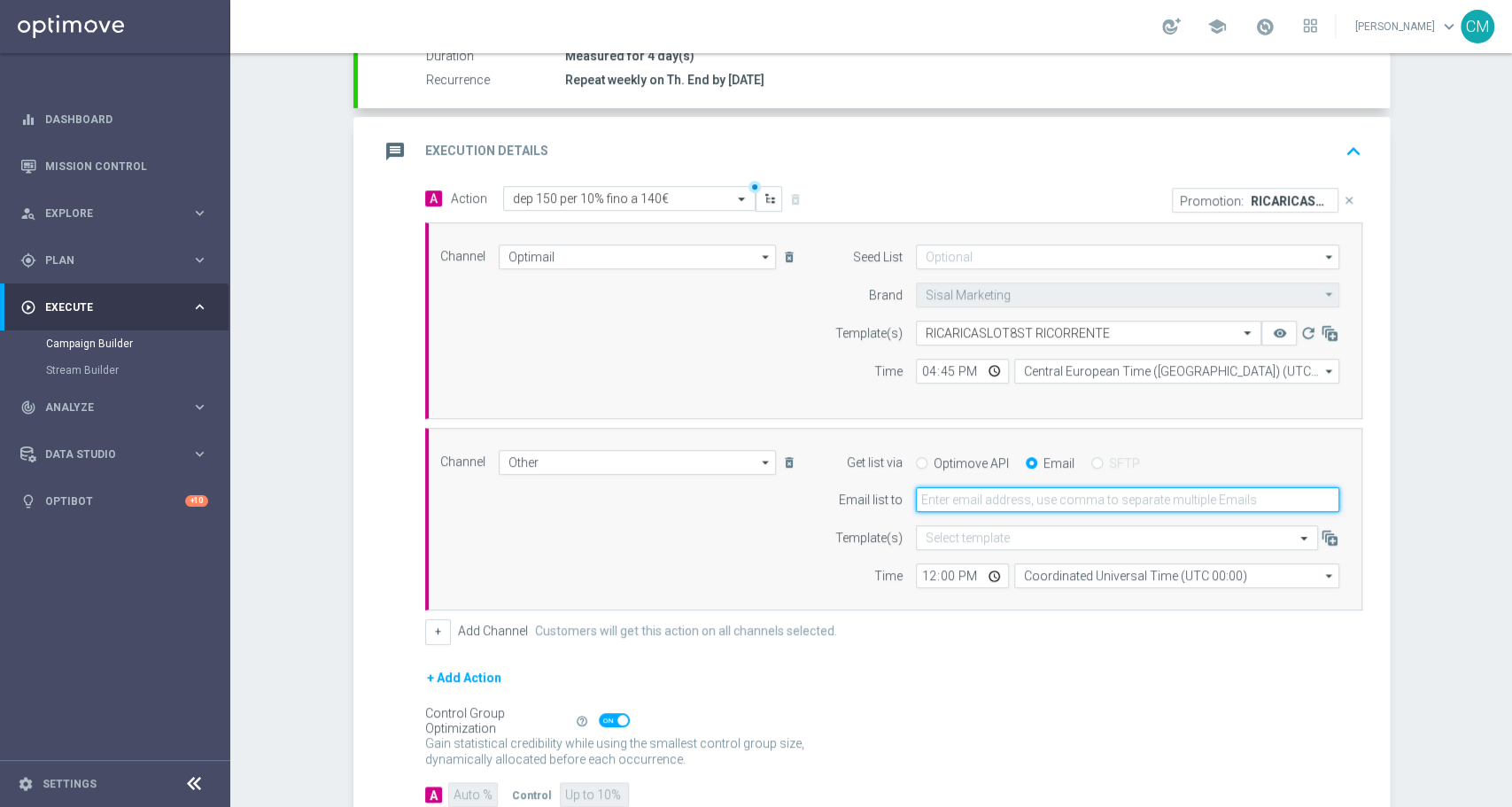
click at [945, 500] on input "email" at bounding box center [1128, 500] width 424 height 25
type input "[PERSON_NAME][EMAIL_ADDRESS][PERSON_NAME][DOMAIN_NAME]"
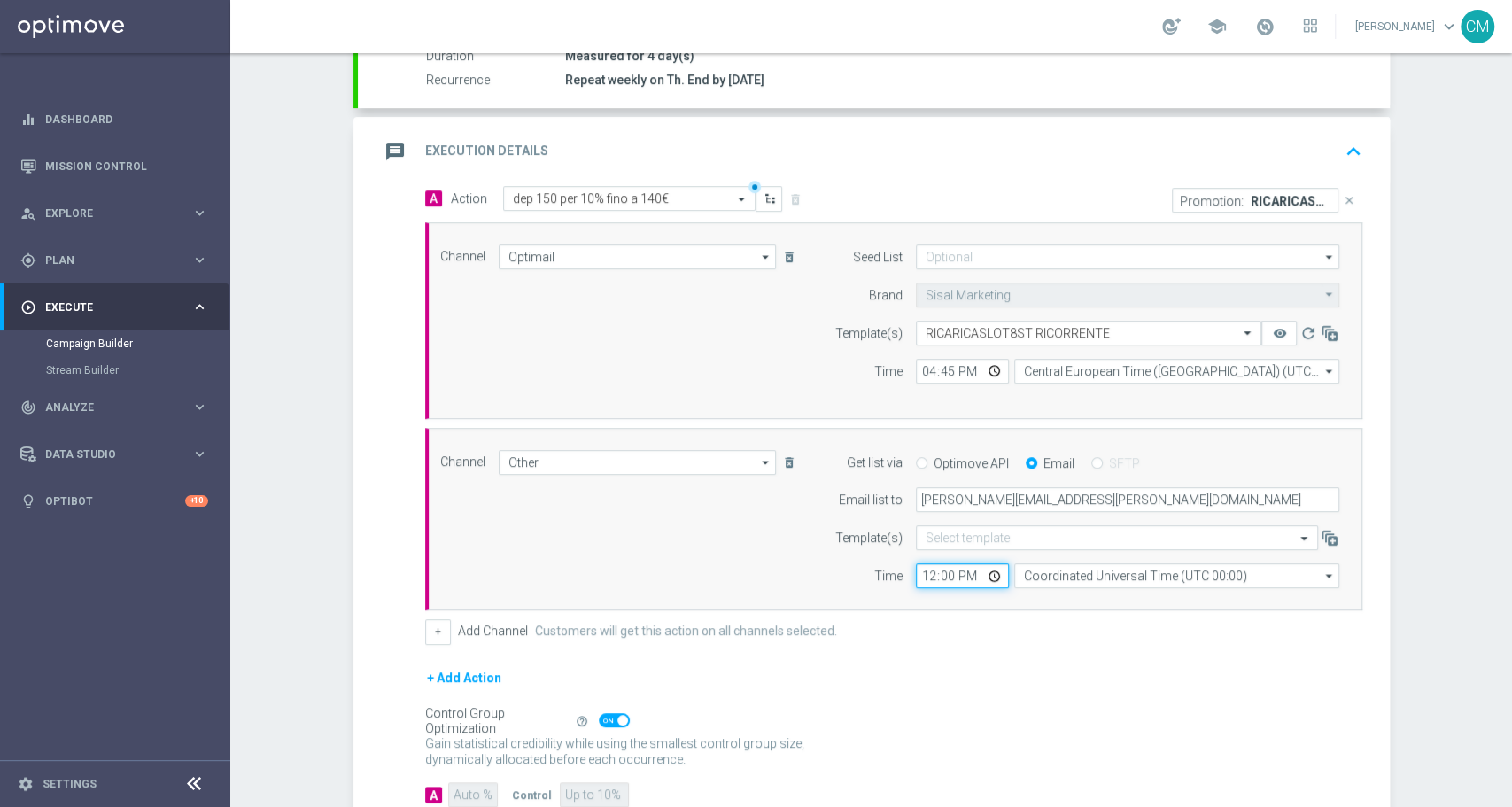
click at [916, 566] on input "12:00" at bounding box center [963, 576] width 93 height 25
type input "16:45"
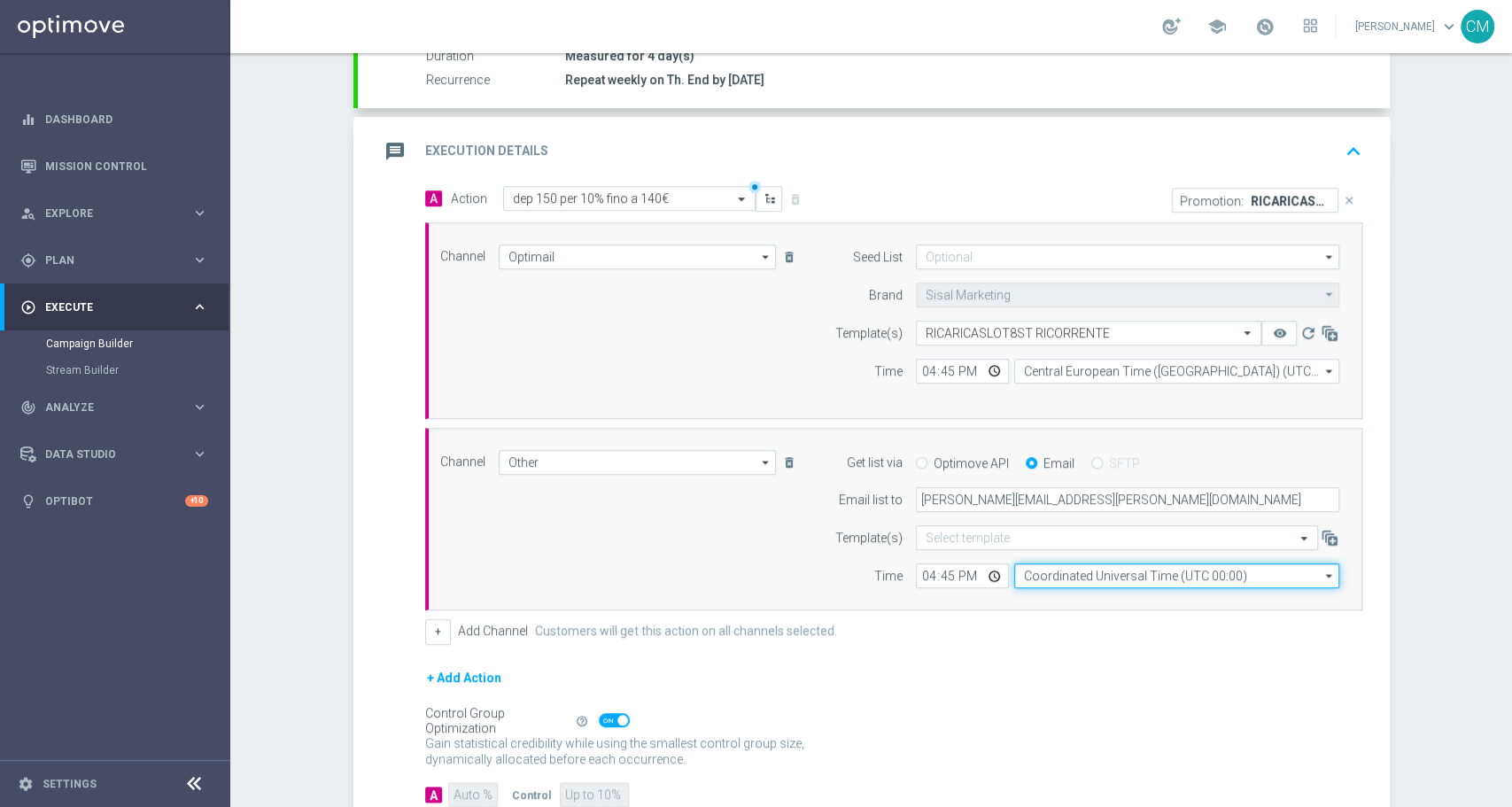
click at [1061, 578] on input "Coordinated Universal Time (UTC 00:00)" at bounding box center [1177, 576] width 325 height 25
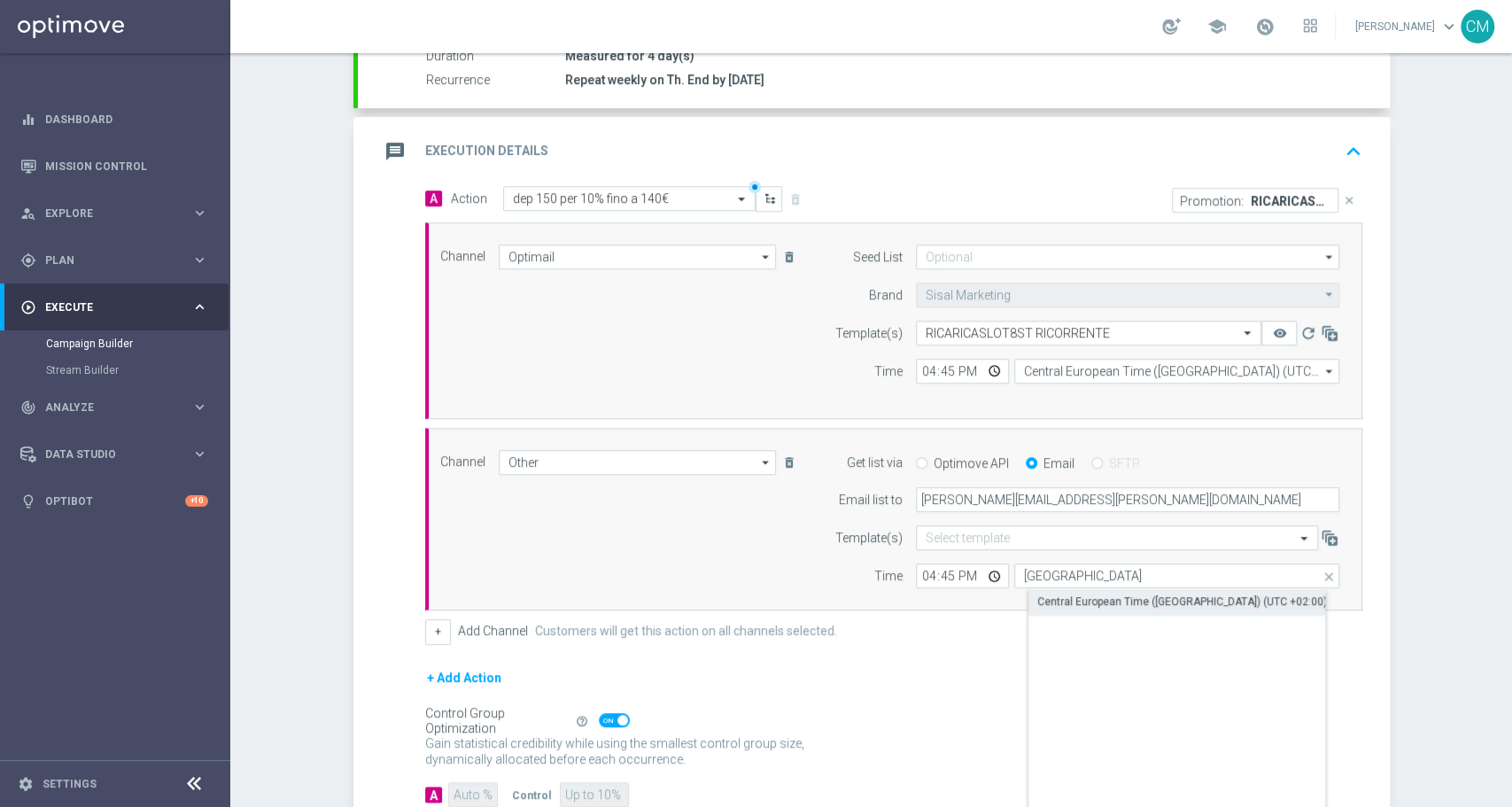
click at [1087, 595] on div "Central European Time ([GEOGRAPHIC_DATA]) (UTC +02:00)" at bounding box center [1182, 601] width 290 height 16
type input "Central European Time ([GEOGRAPHIC_DATA]) (UTC +02:00)"
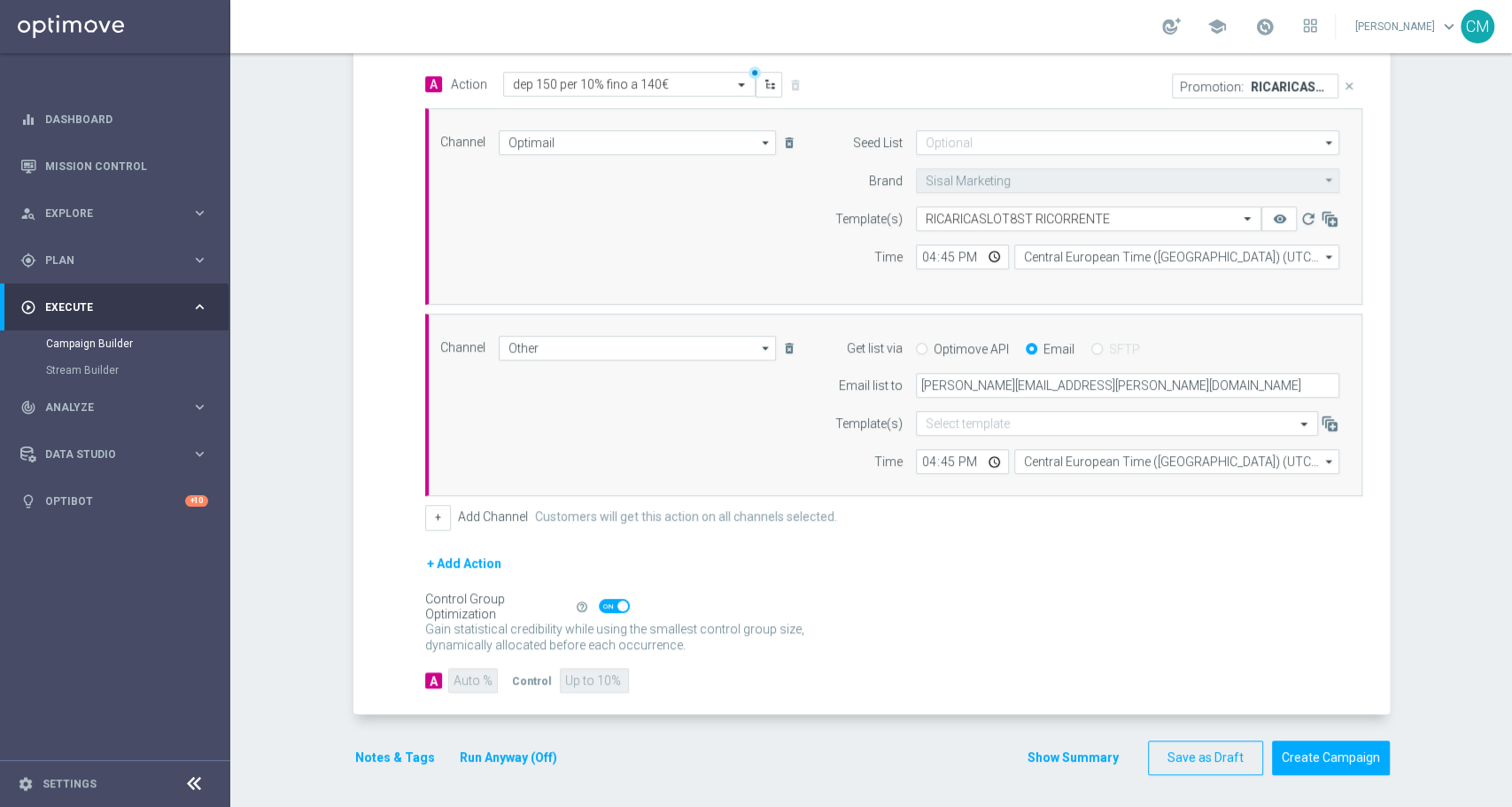
click at [1053, 751] on button "Show Summary" at bounding box center [1073, 757] width 93 height 20
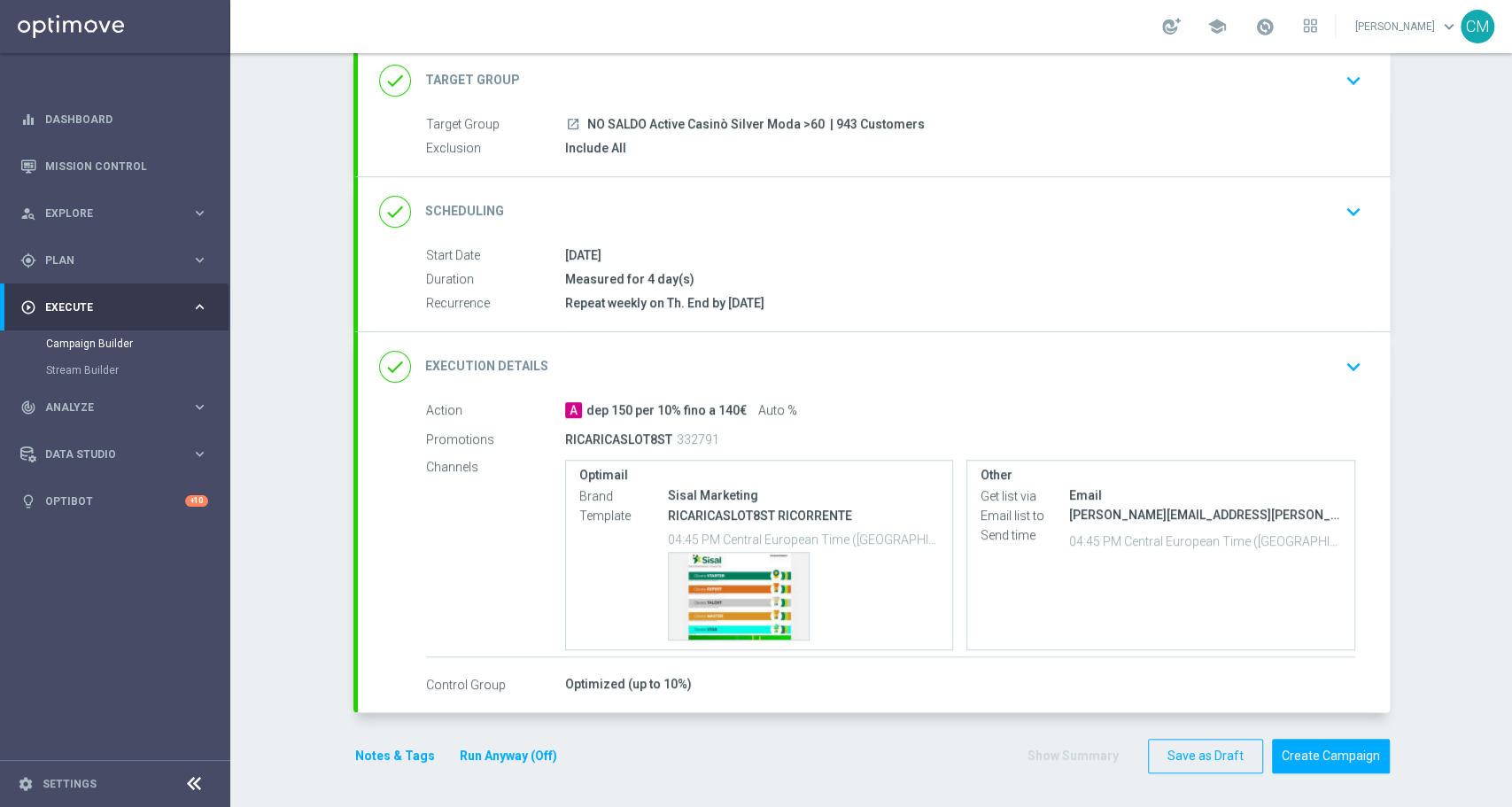
scroll to position [112, 0]
click at [384, 753] on button "Notes & Tags" at bounding box center [396, 756] width 84 height 22
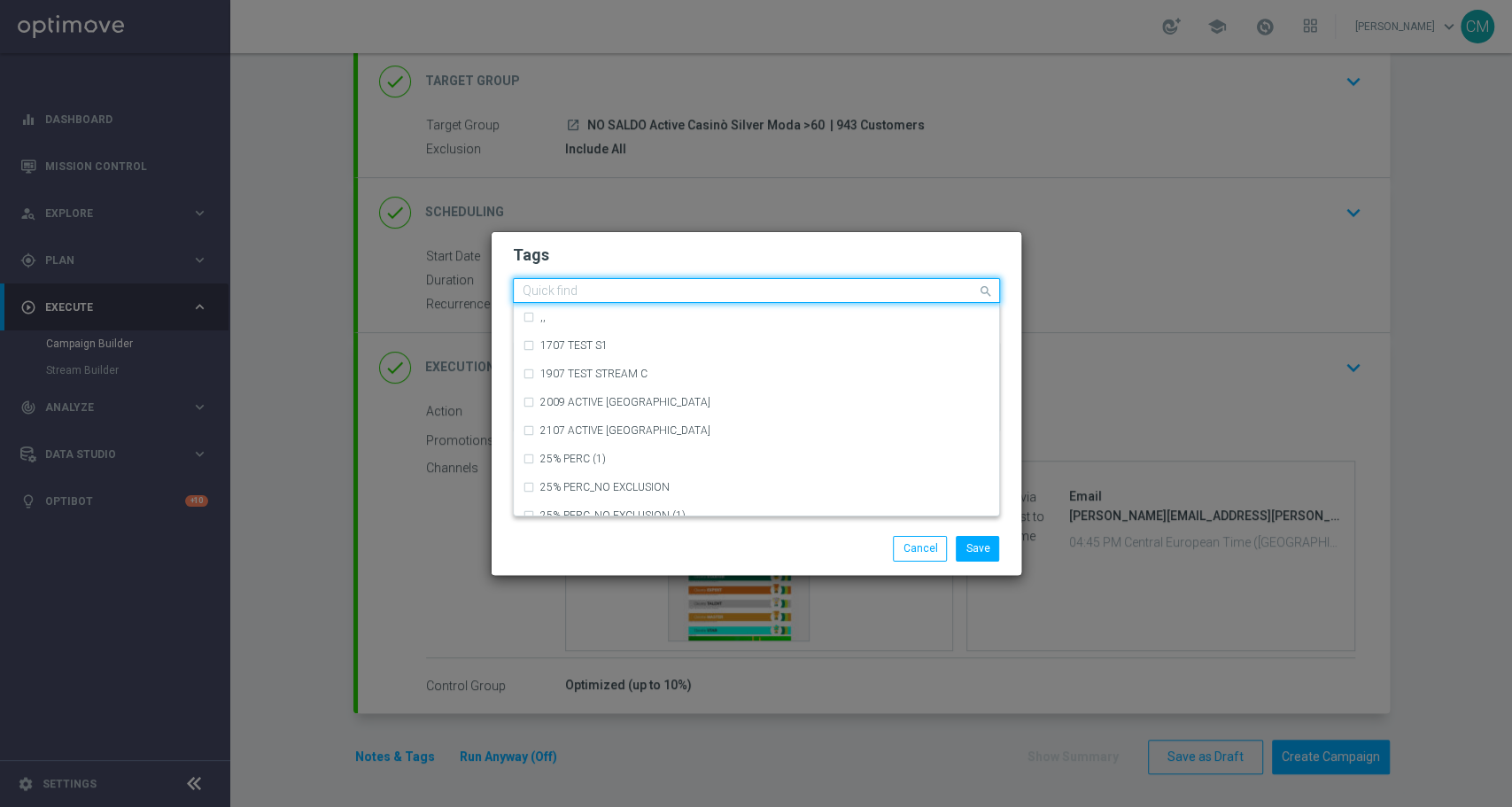
click at [560, 290] on input "text" at bounding box center [750, 291] width 454 height 15
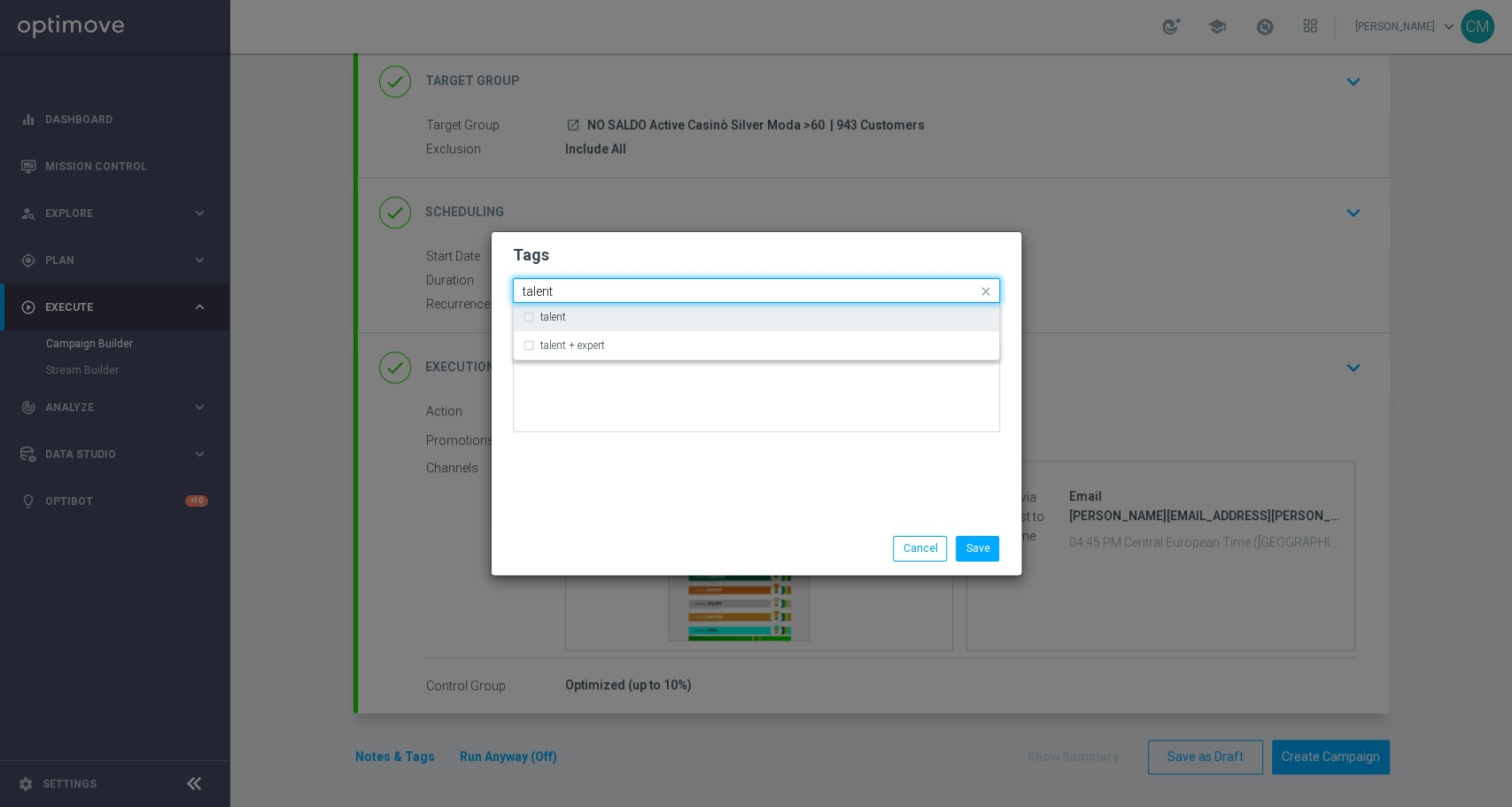
click at [574, 308] on div "talent" at bounding box center [756, 317] width 468 height 28
type input "talent"
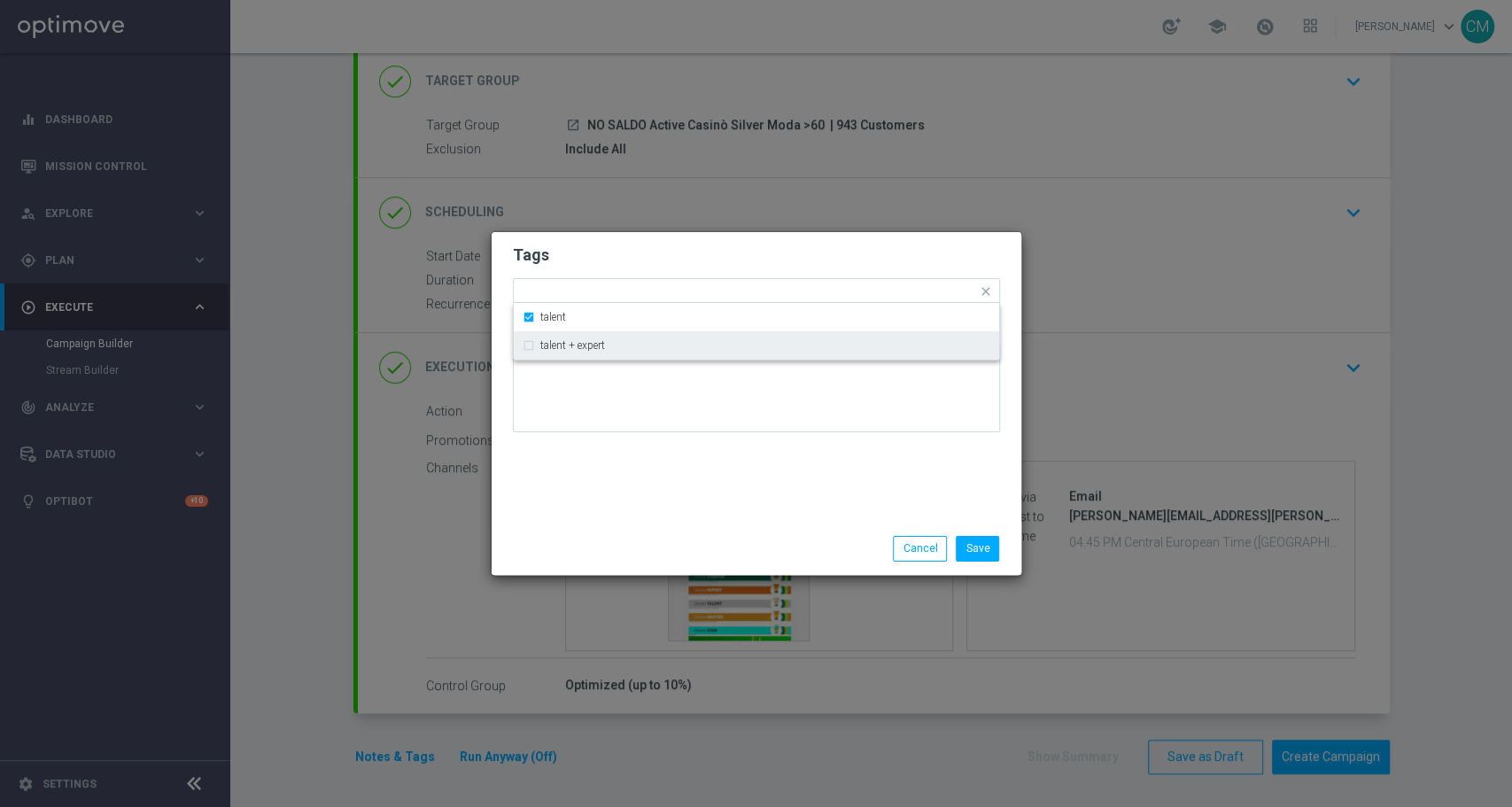
click at [665, 478] on div "Tags Quick find × talent talent talent + expert Notes" at bounding box center [756, 377] width 530 height 291
click at [681, 298] on input "text" at bounding box center [780, 292] width 395 height 15
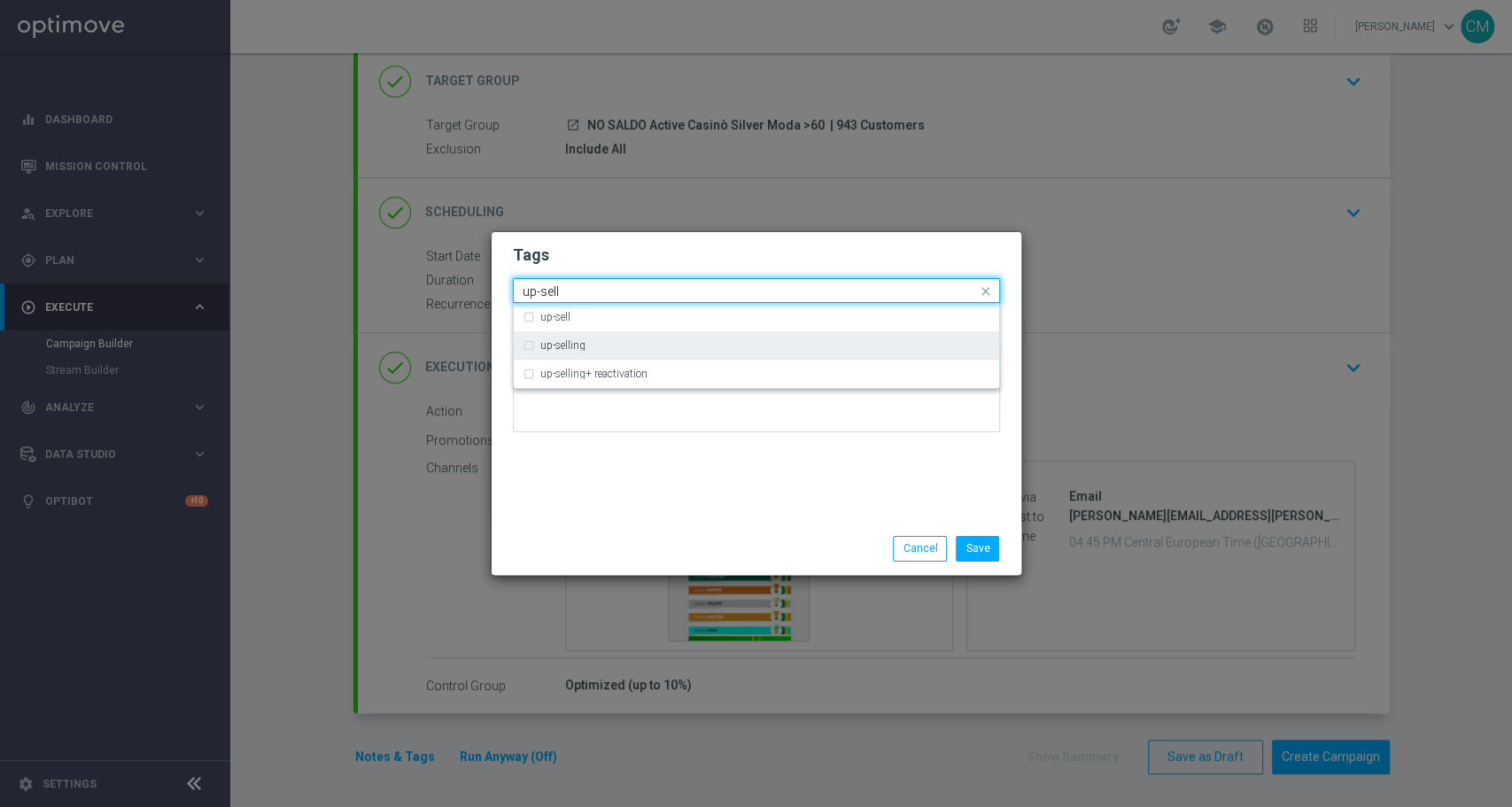
click at [651, 339] on div "up-selling" at bounding box center [756, 345] width 468 height 28
type input "up-sell"
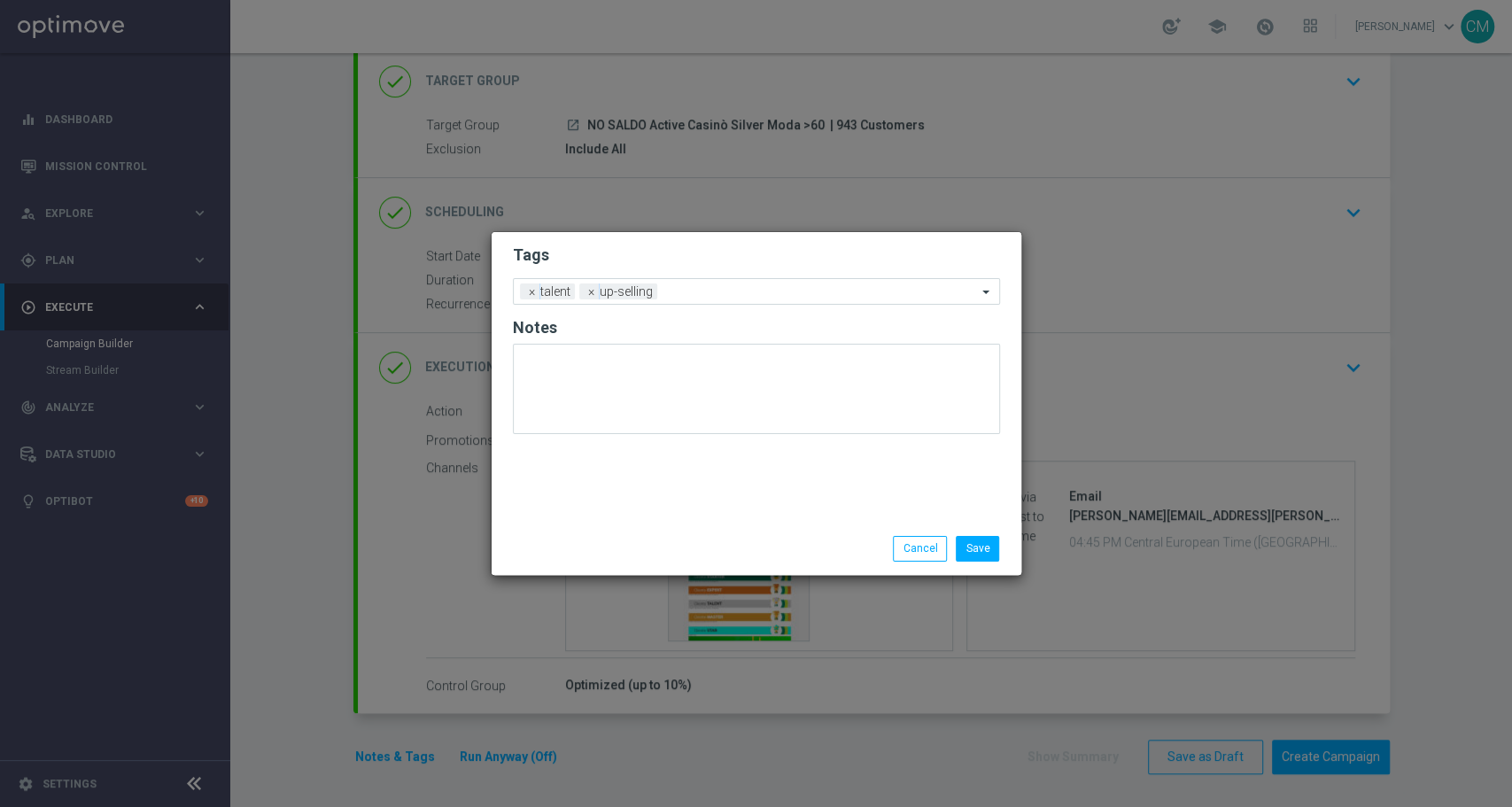
click at [699, 473] on div "Tags Add a new tag × talent × up-selling Notes" at bounding box center [756, 377] width 530 height 291
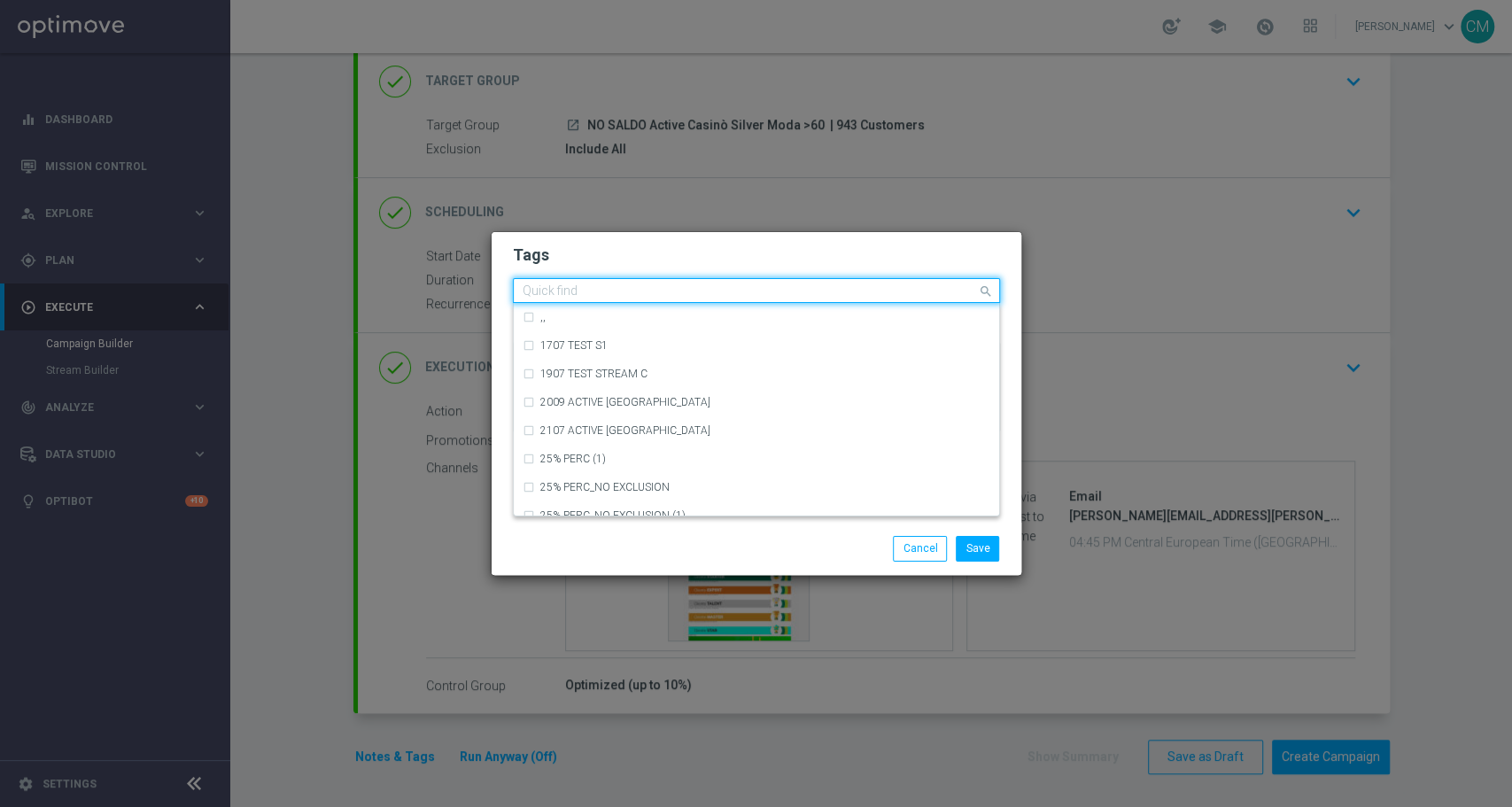
click at [717, 287] on input "text" at bounding box center [750, 291] width 454 height 15
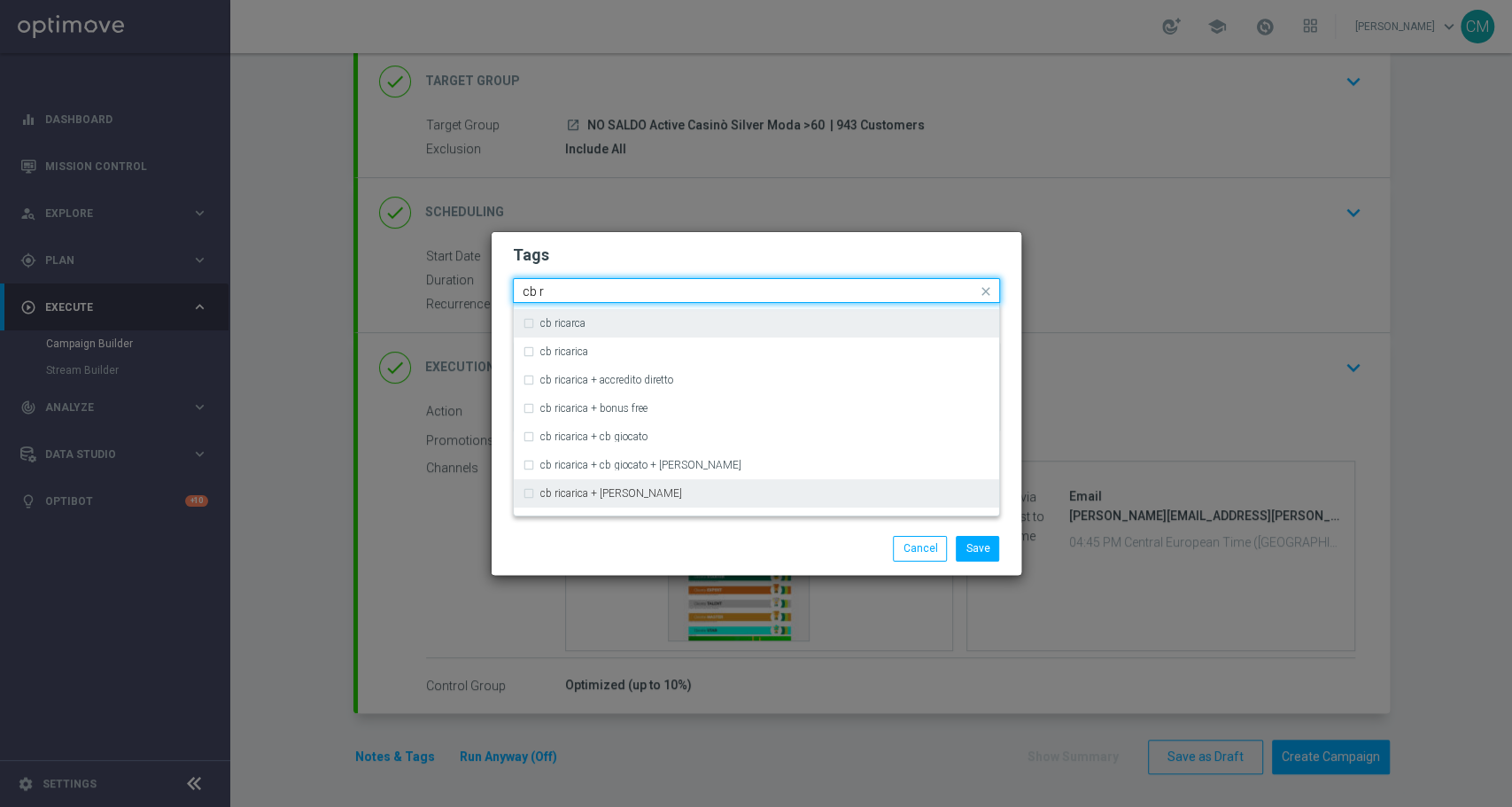
scroll to position [164, 0]
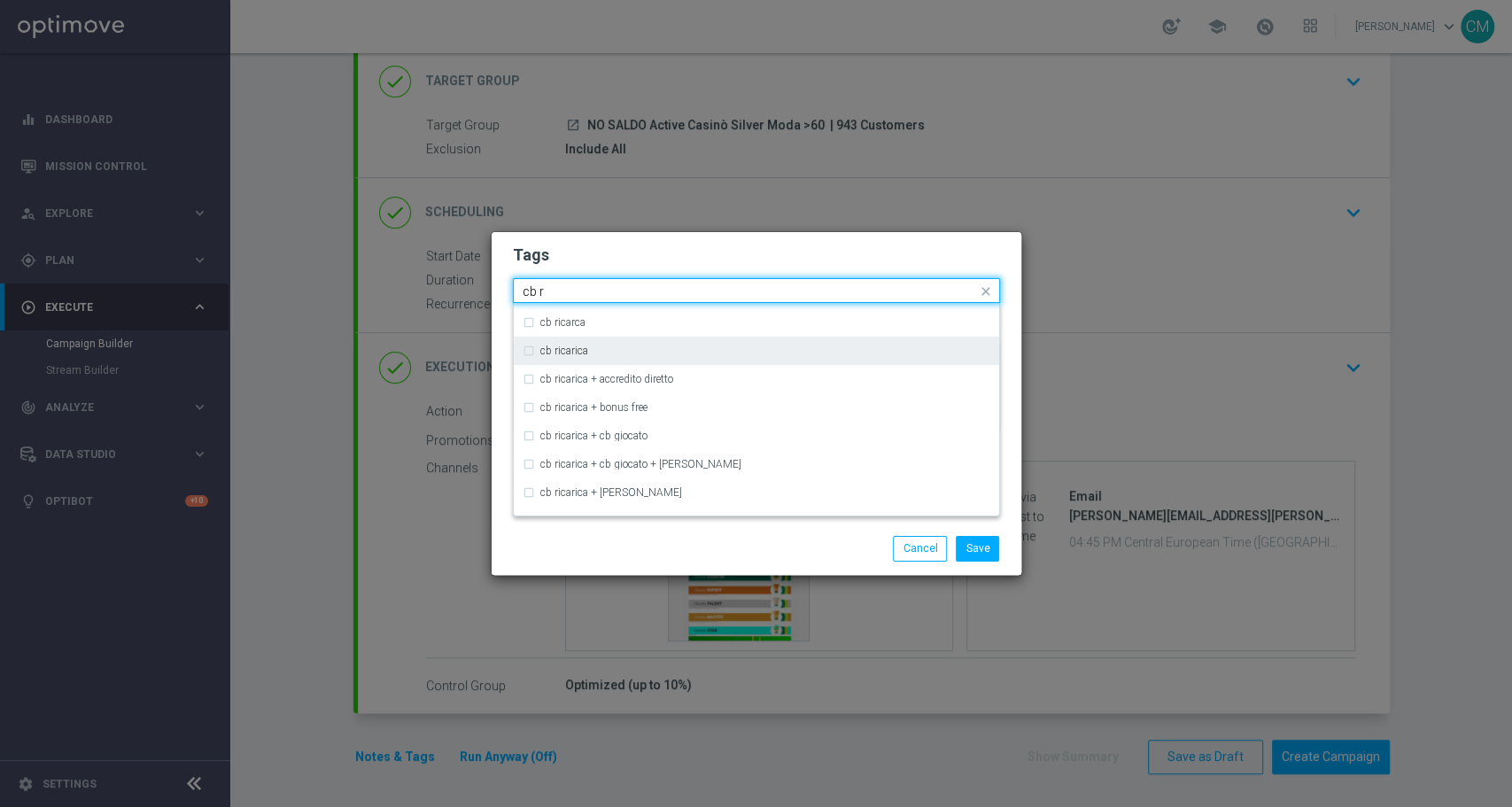
click at [584, 356] on div "cb ricarica" at bounding box center [756, 350] width 468 height 28
type input "cb r"
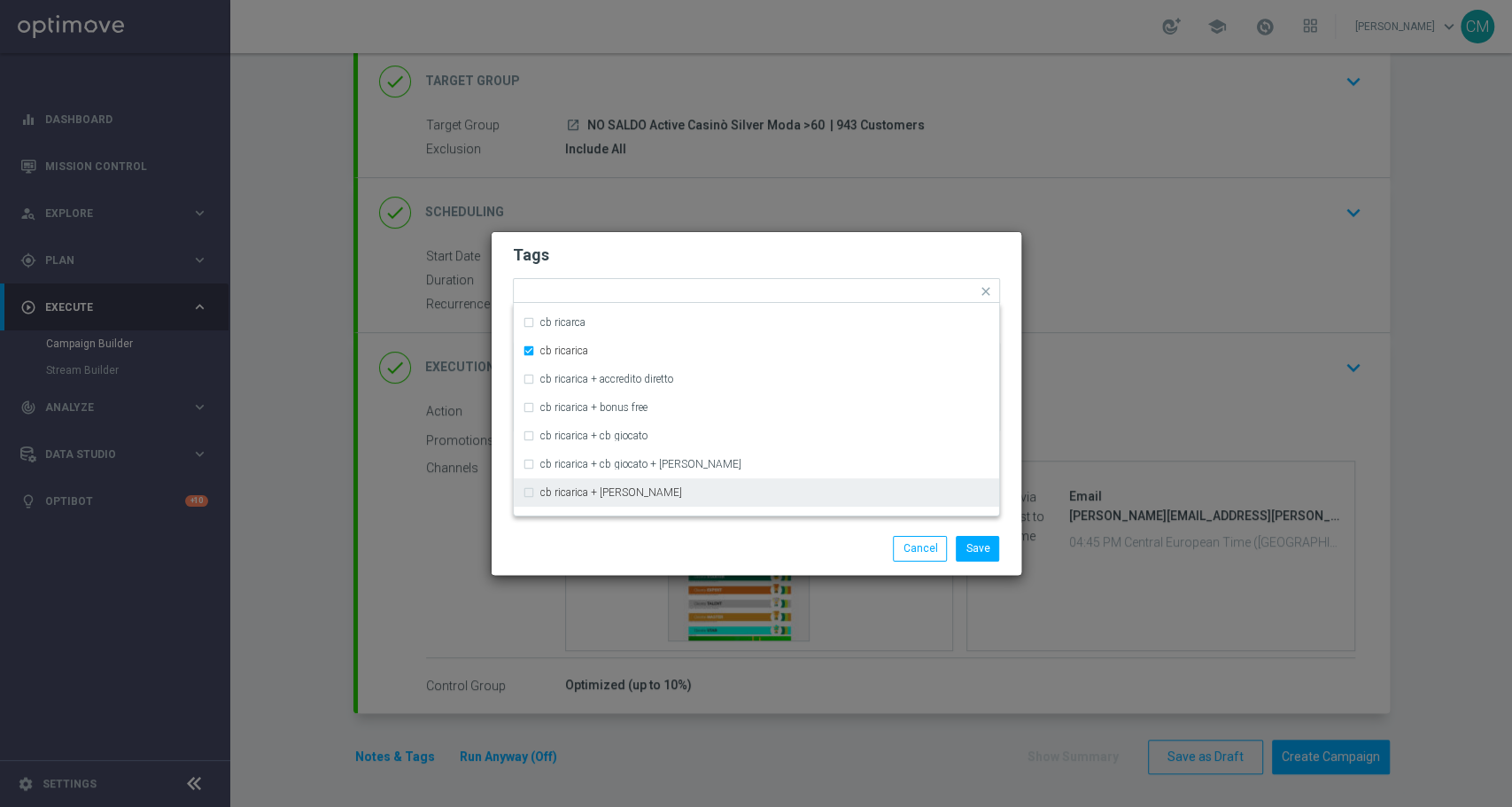
click at [742, 534] on div "Save Cancel" at bounding box center [756, 548] width 530 height 52
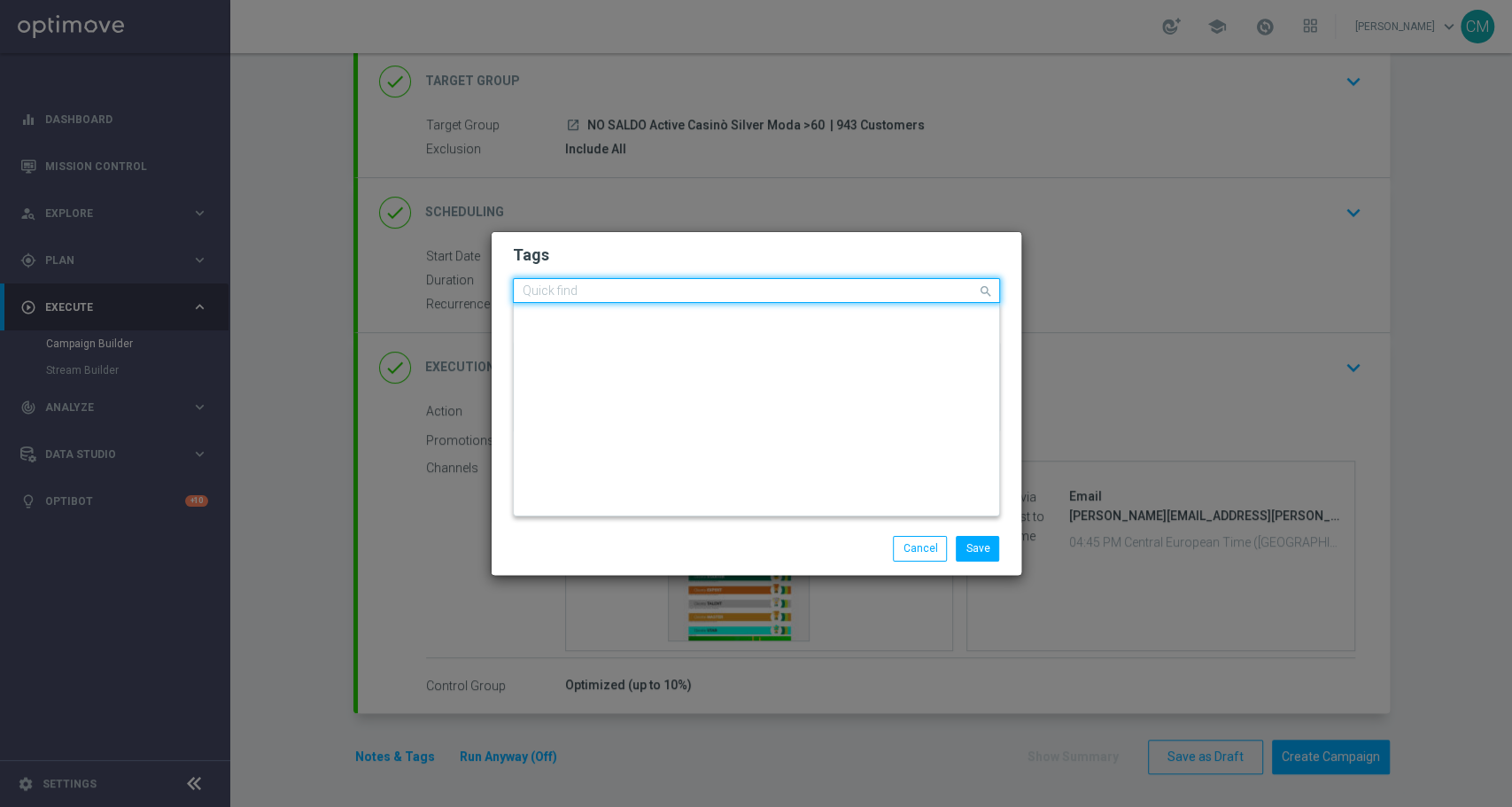
scroll to position [0, 0]
click at [791, 287] on input "text" at bounding box center [750, 291] width 454 height 15
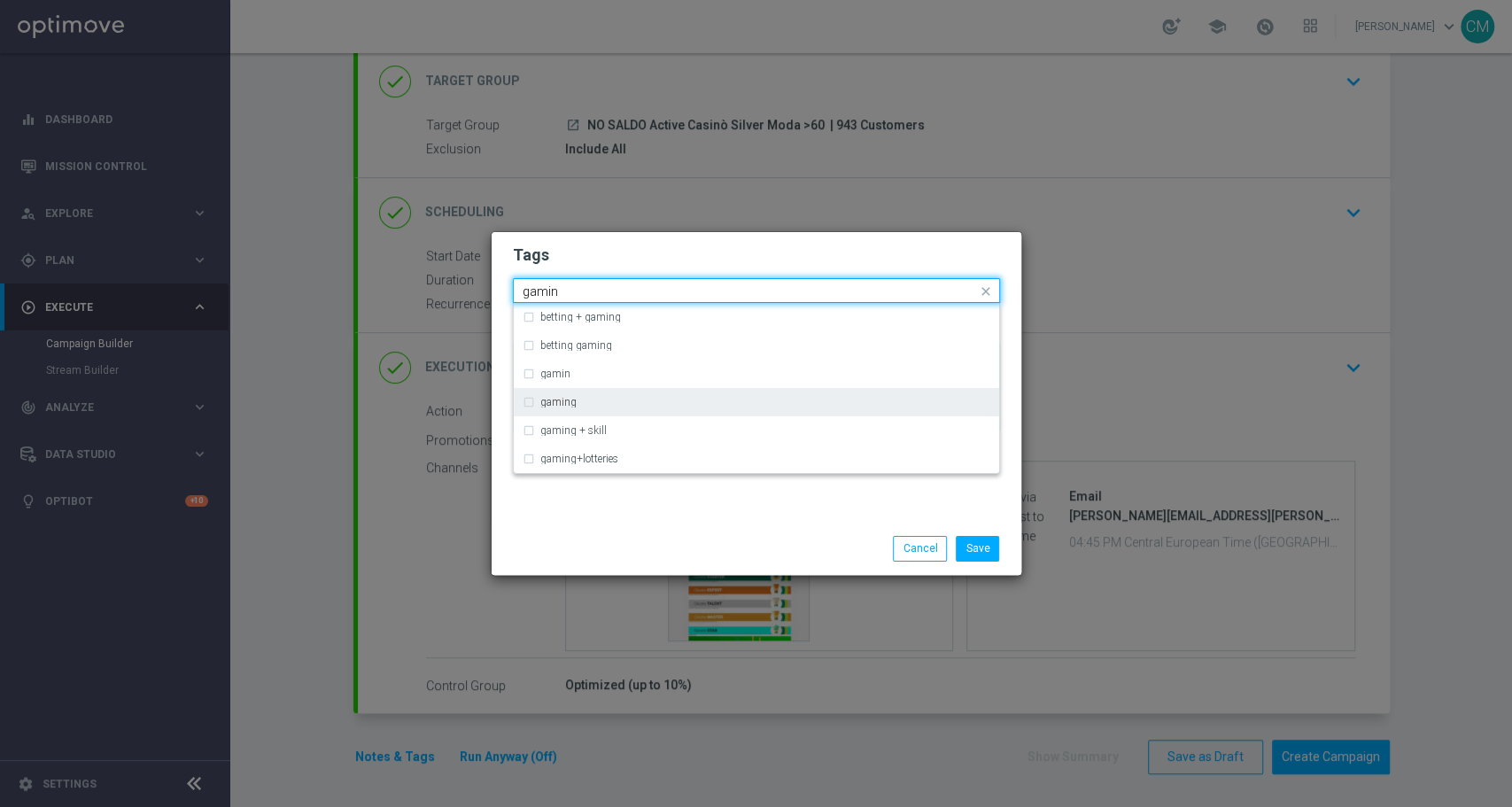
click at [621, 395] on div "gaming" at bounding box center [756, 402] width 468 height 28
type input "gamin"
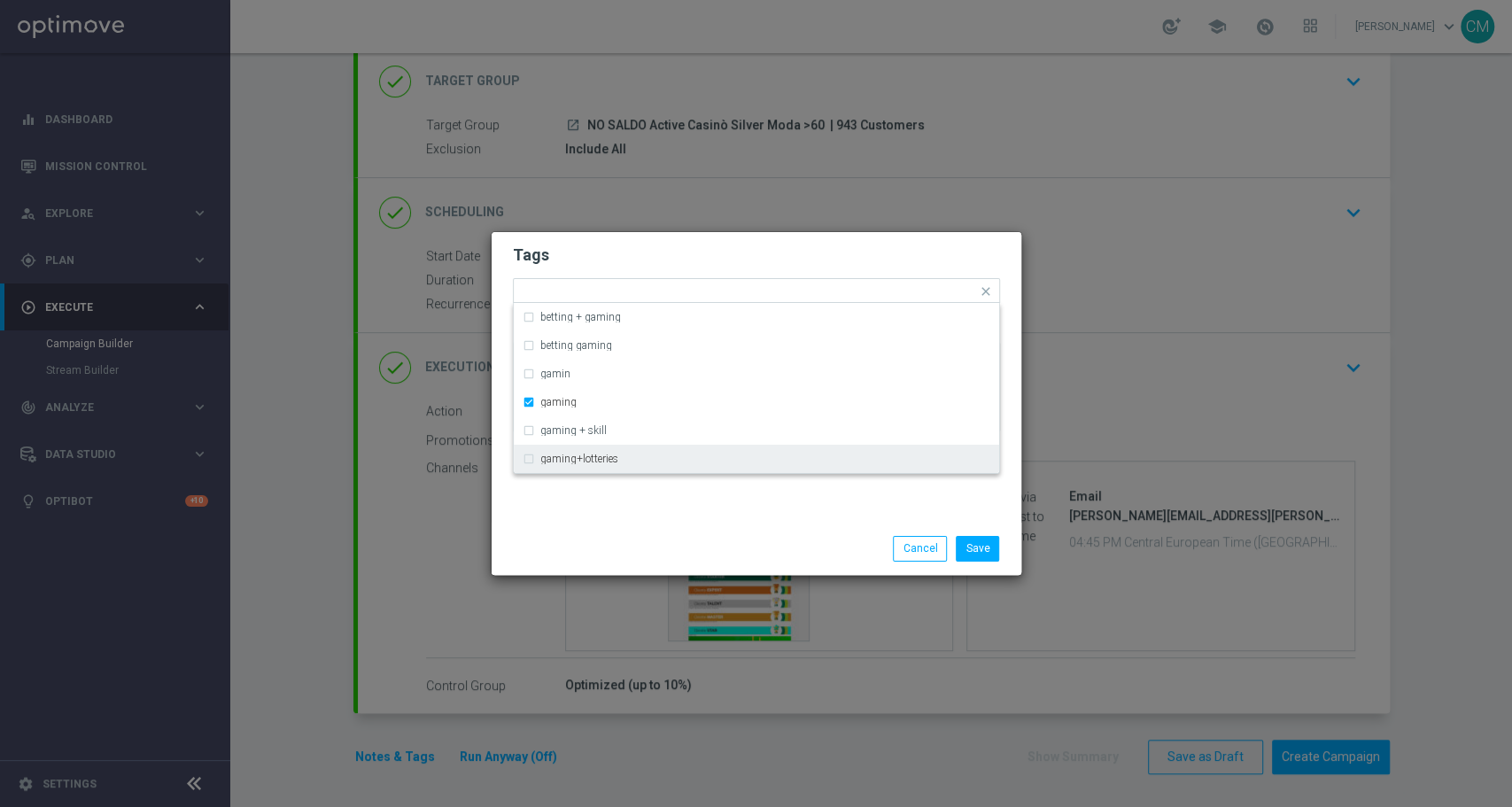
click at [732, 528] on div "Save Cancel" at bounding box center [756, 548] width 530 height 52
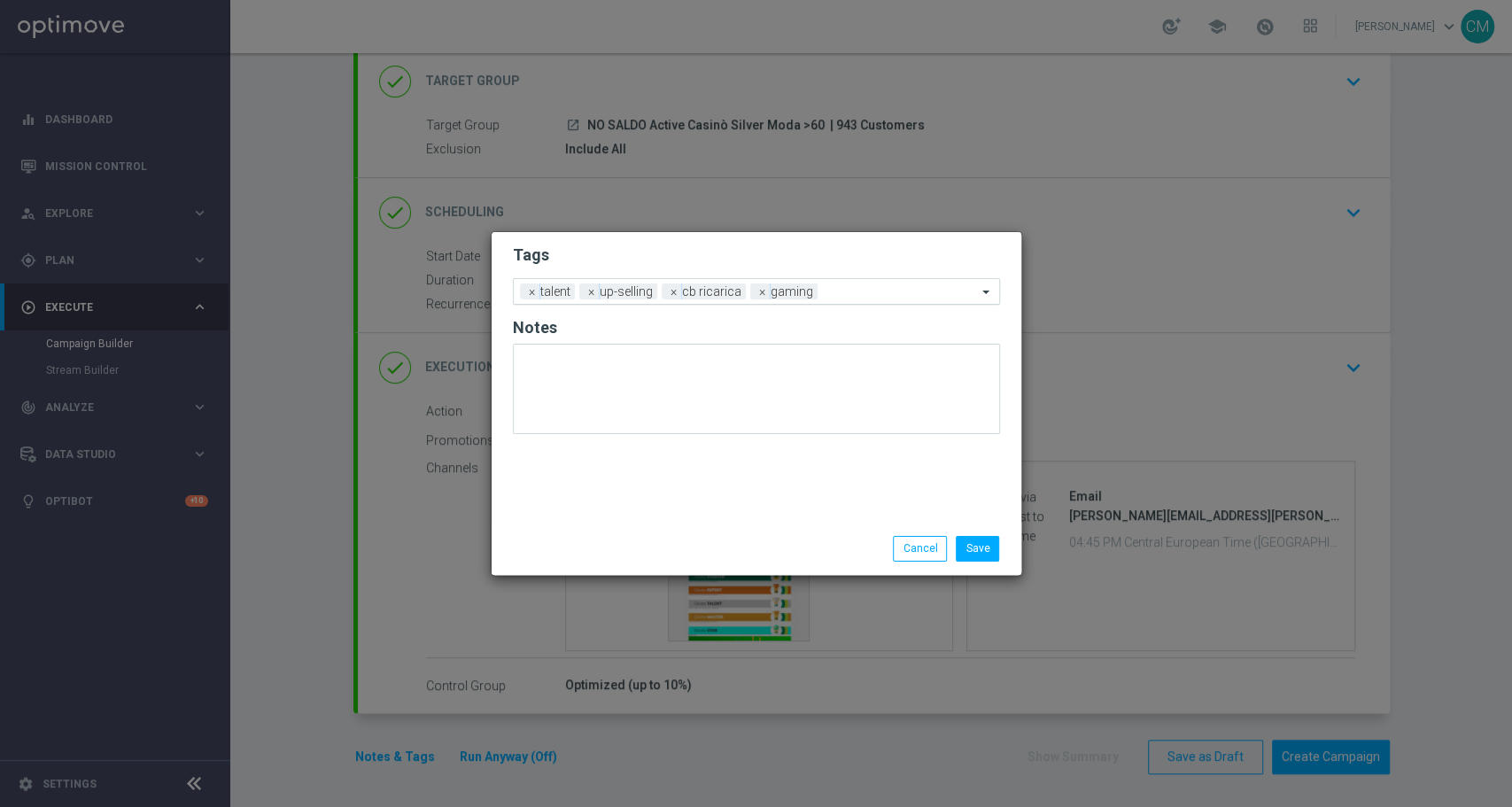
click at [864, 296] on input "text" at bounding box center [900, 292] width 153 height 15
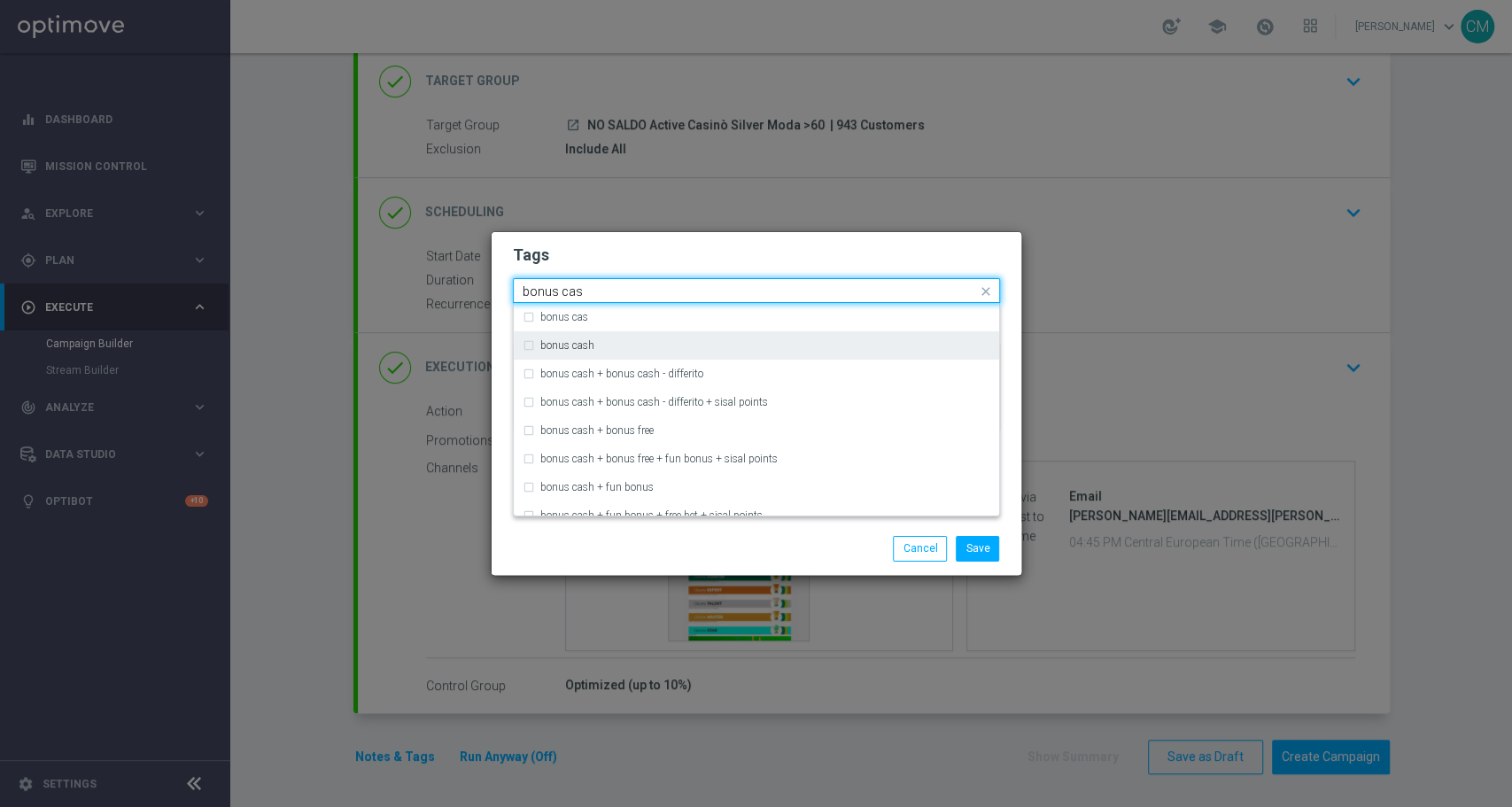
click at [684, 337] on div "bonus cash" at bounding box center [756, 345] width 468 height 28
type input "bonus cas"
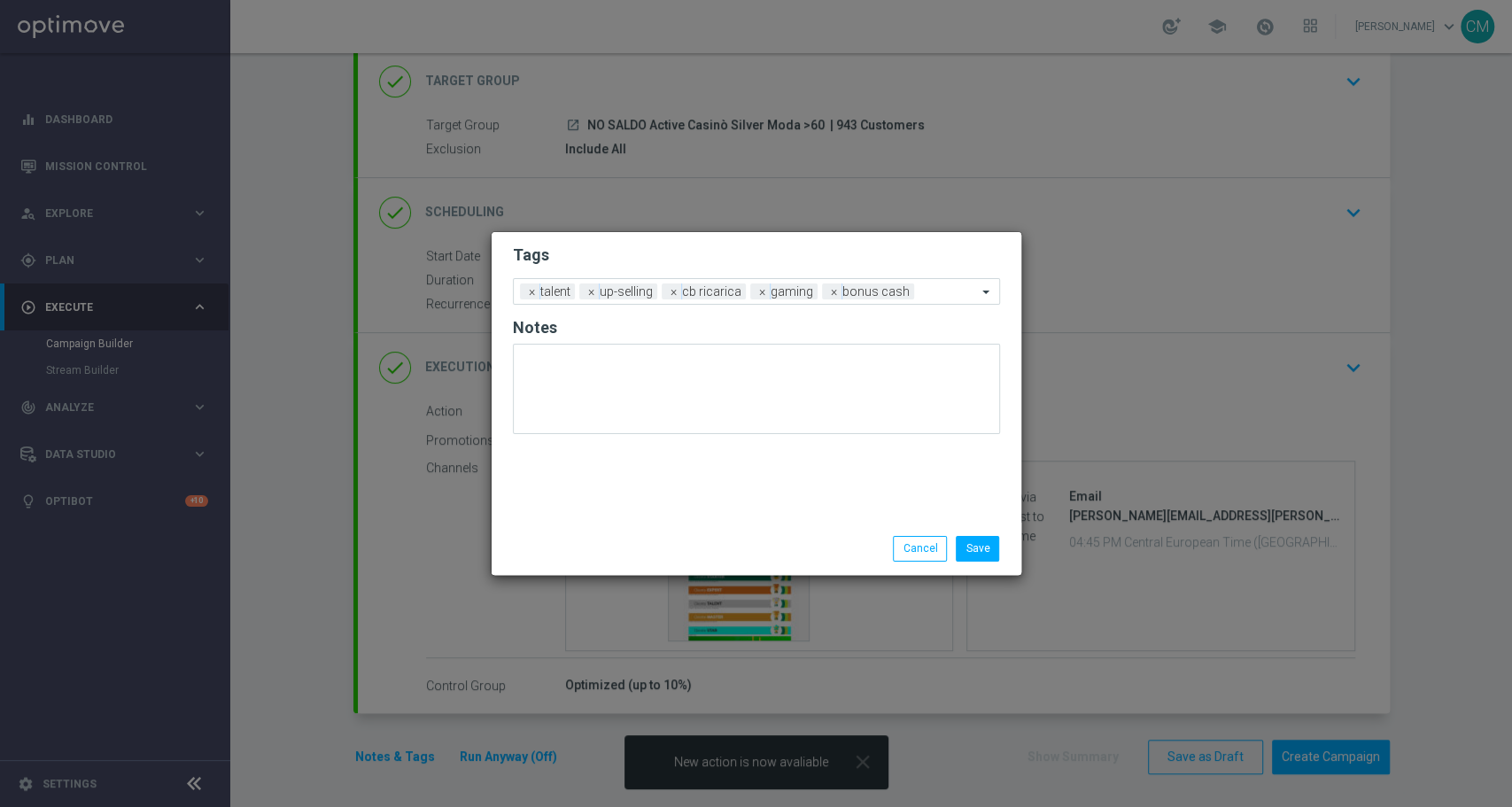
click at [678, 523] on div "Save Cancel" at bounding box center [756, 548] width 530 height 52
click at [985, 544] on button "Save" at bounding box center [977, 548] width 44 height 25
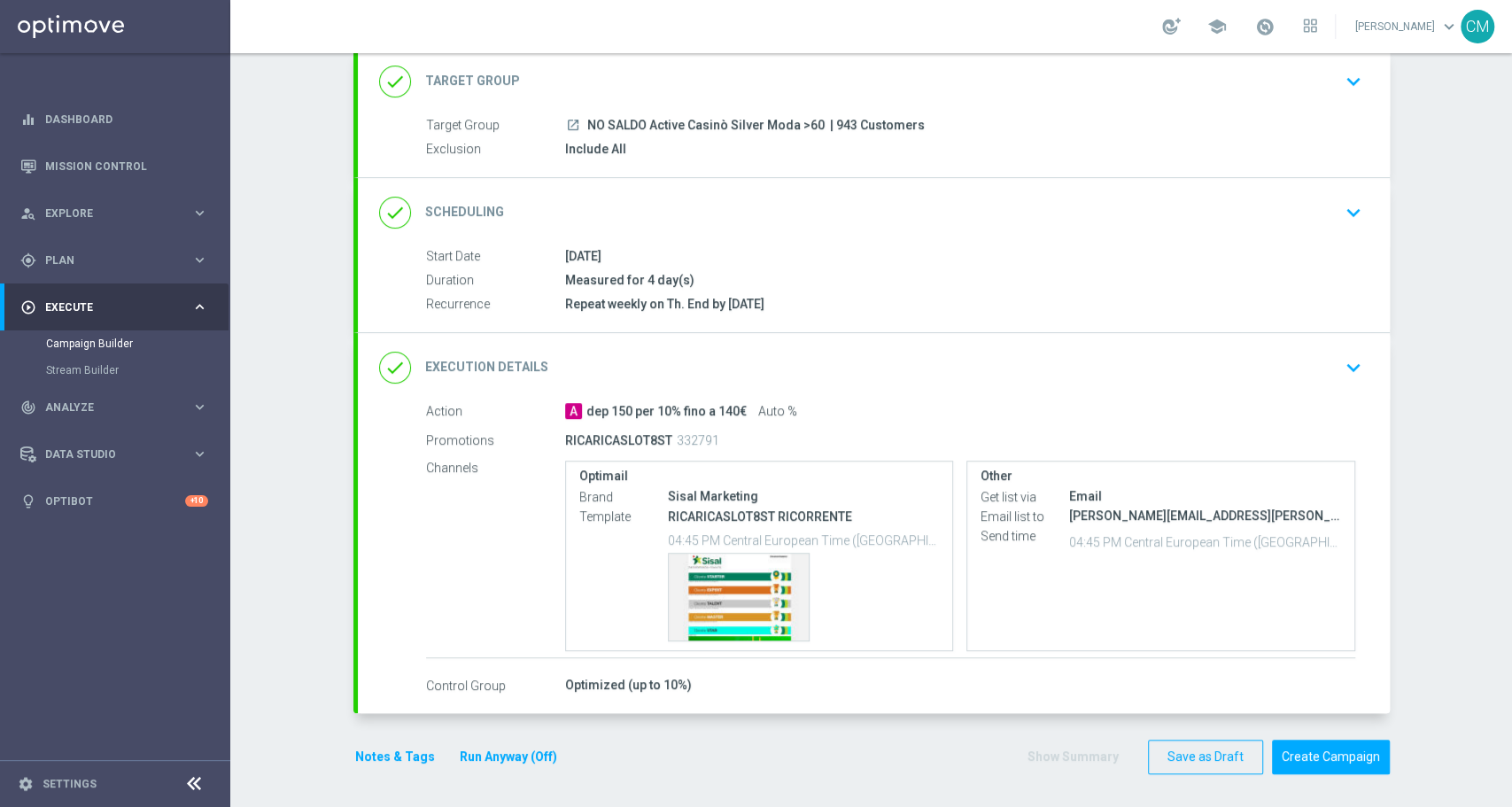
click at [494, 754] on button "Run Anyway (Off)" at bounding box center [509, 756] width 101 height 22
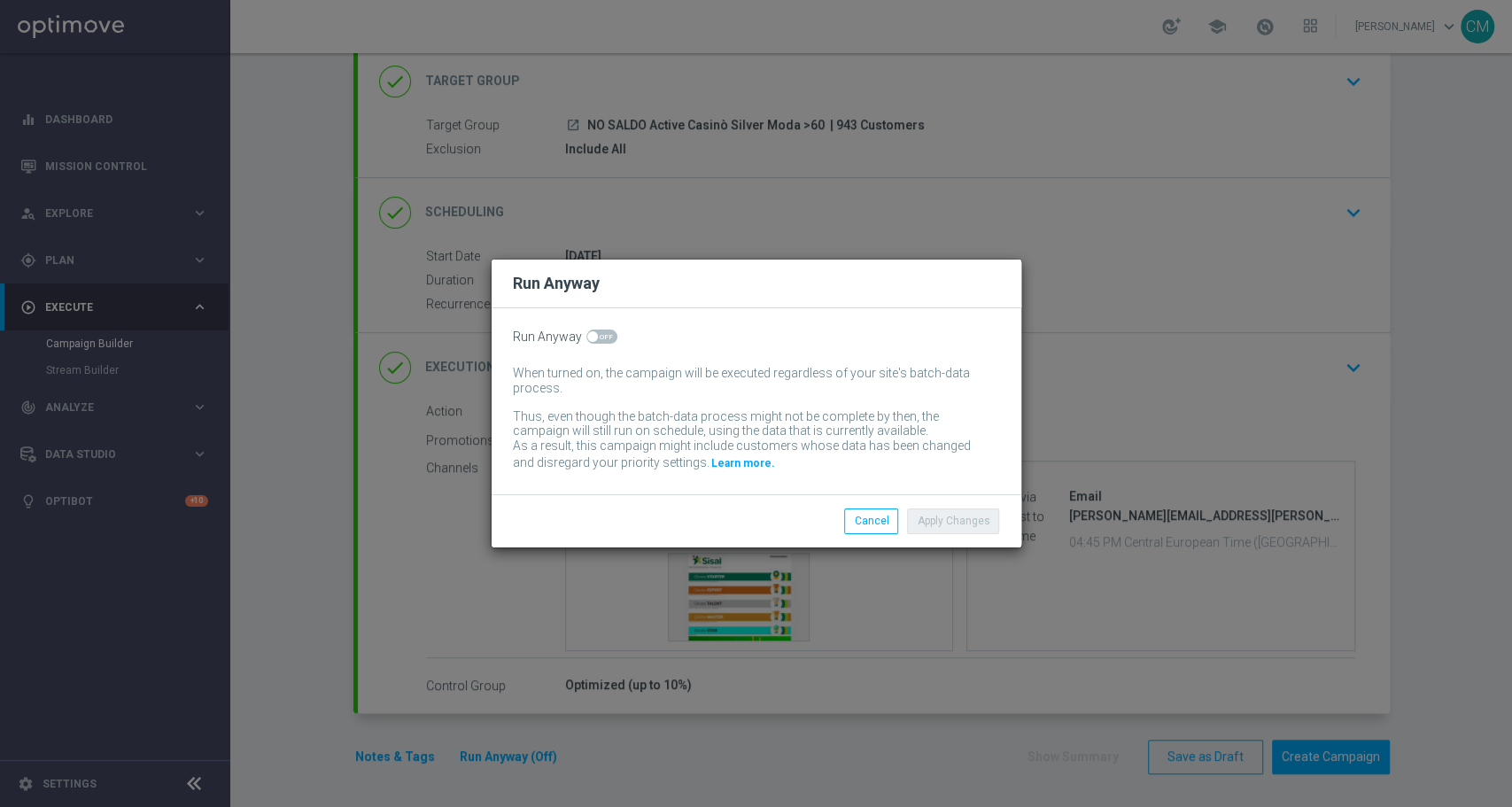
click at [603, 333] on span at bounding box center [602, 336] width 31 height 15
click at [603, 333] on input "checkbox" at bounding box center [602, 336] width 31 height 15
checkbox input "true"
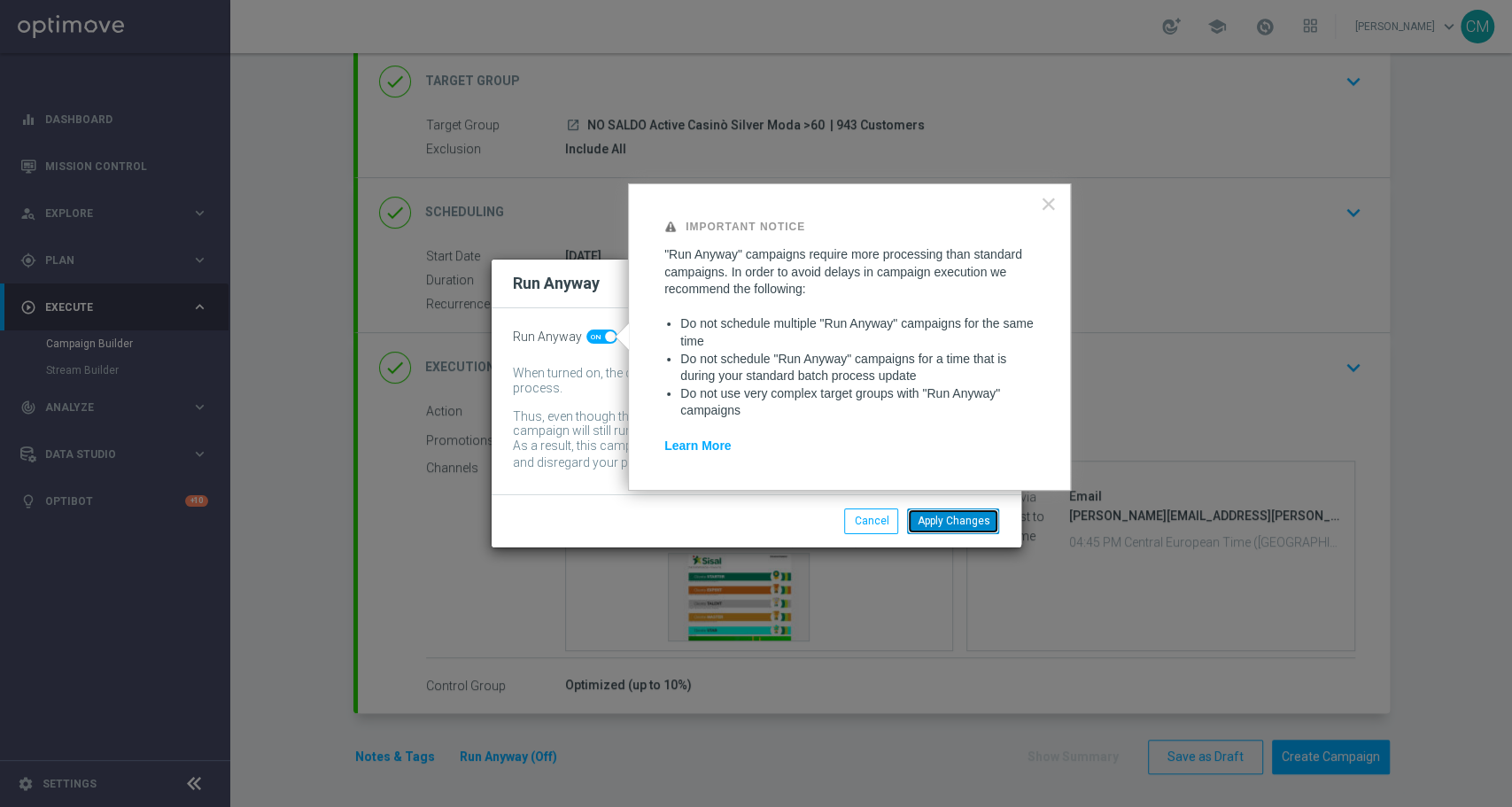
click at [987, 518] on button "Apply Changes" at bounding box center [953, 521] width 92 height 25
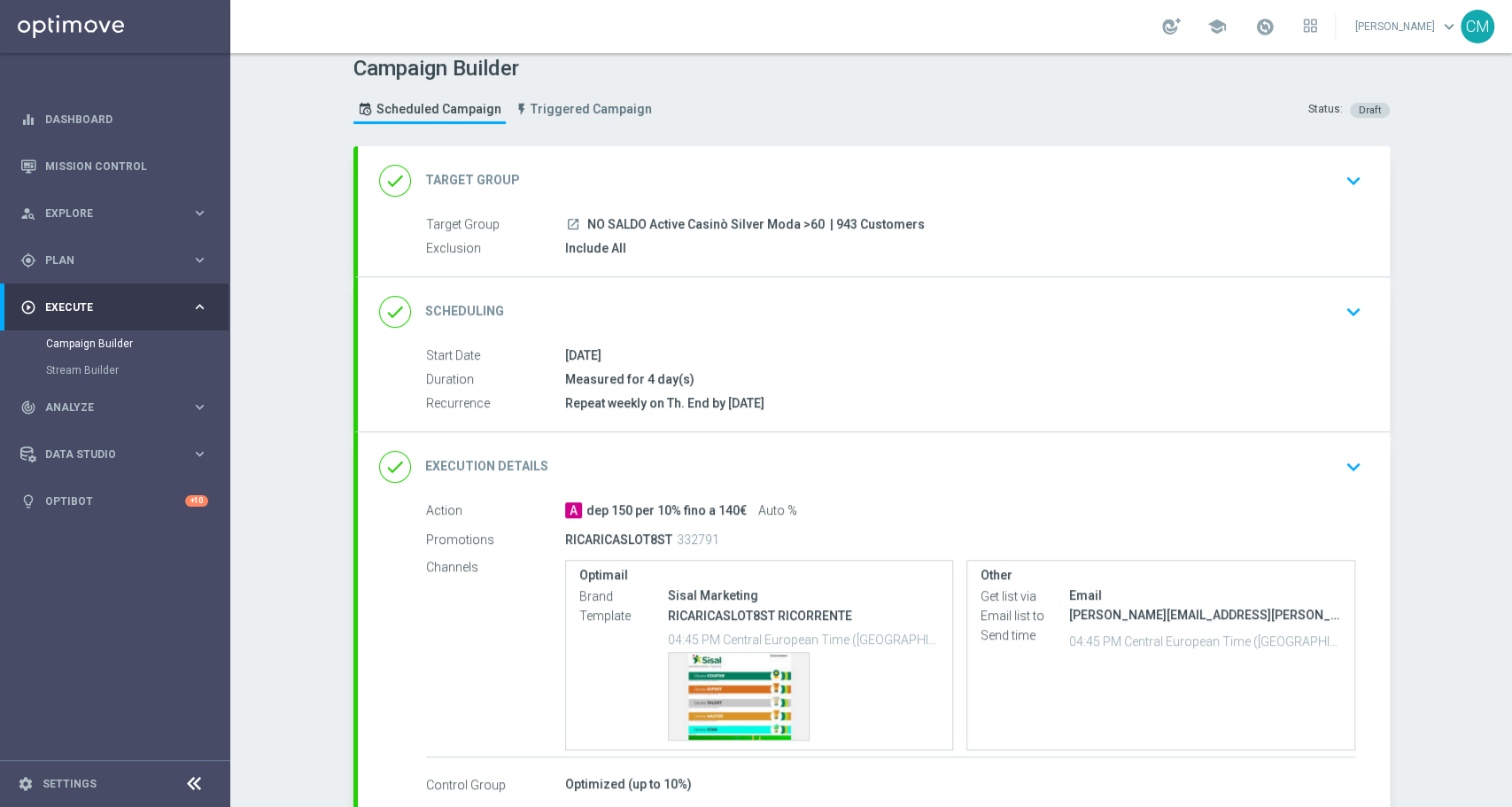
scroll to position [112, 0]
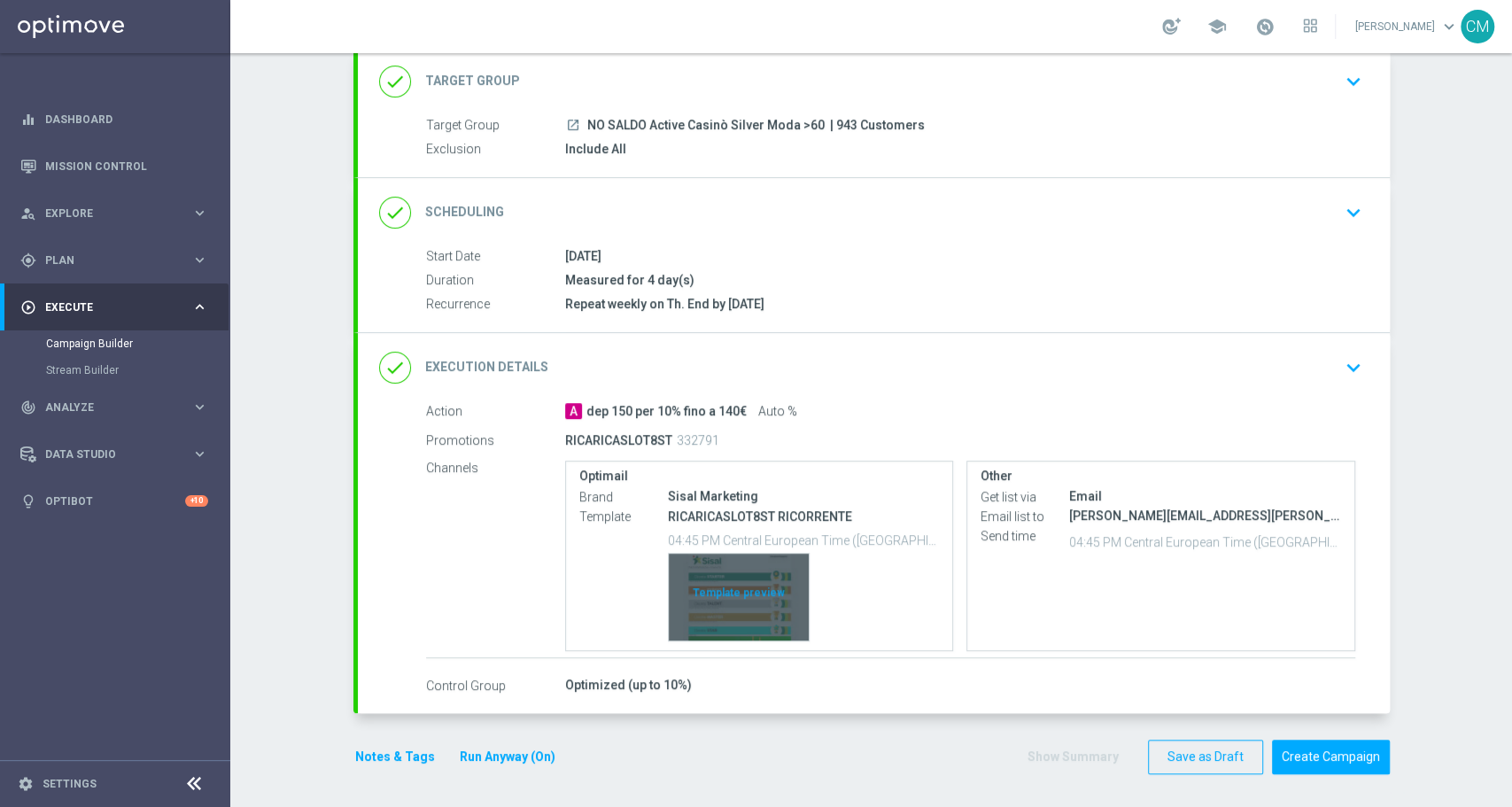
click at [722, 591] on div "Template preview" at bounding box center [739, 596] width 140 height 87
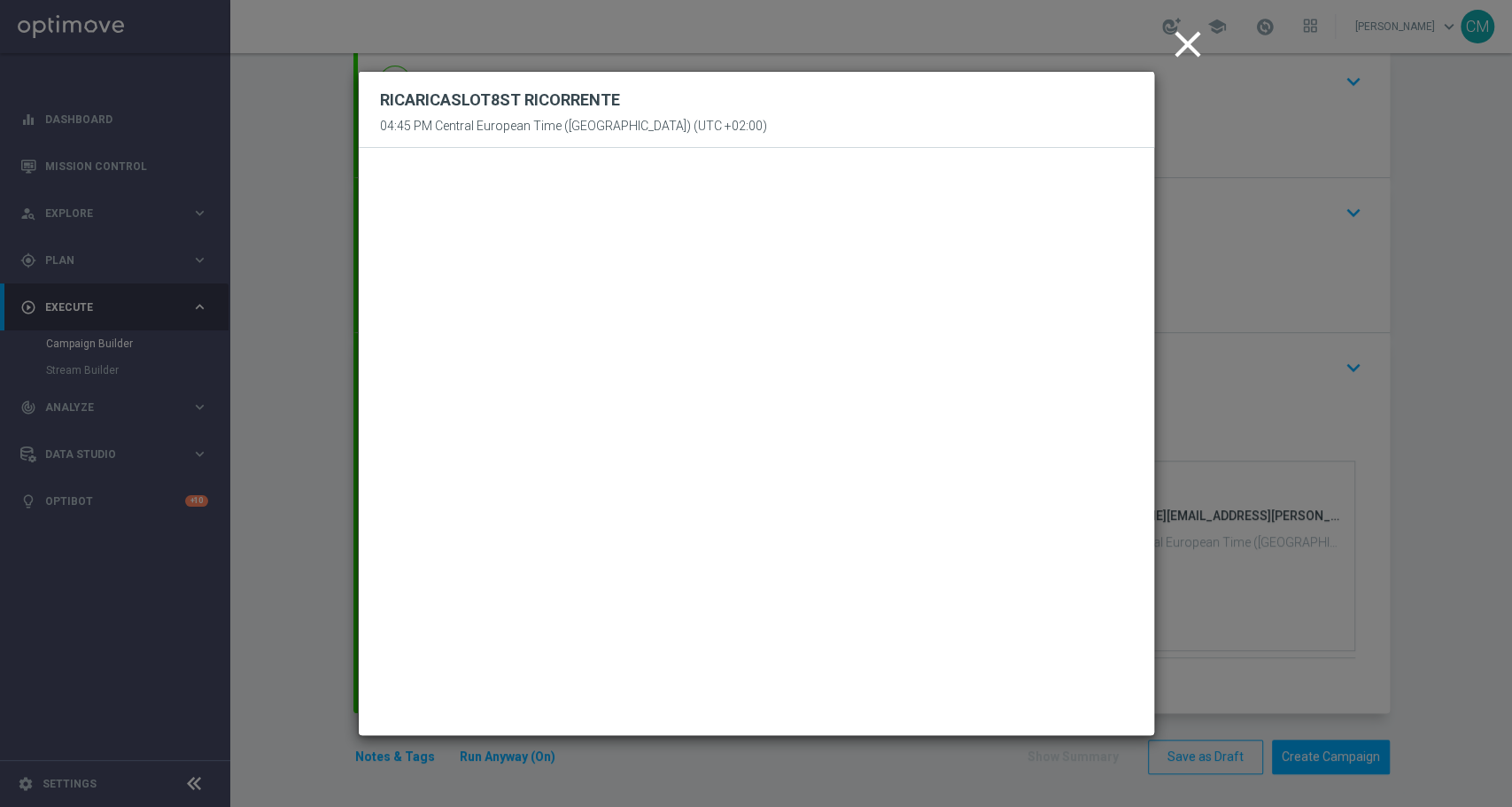
click at [1177, 32] on icon "close" at bounding box center [1188, 45] width 45 height 45
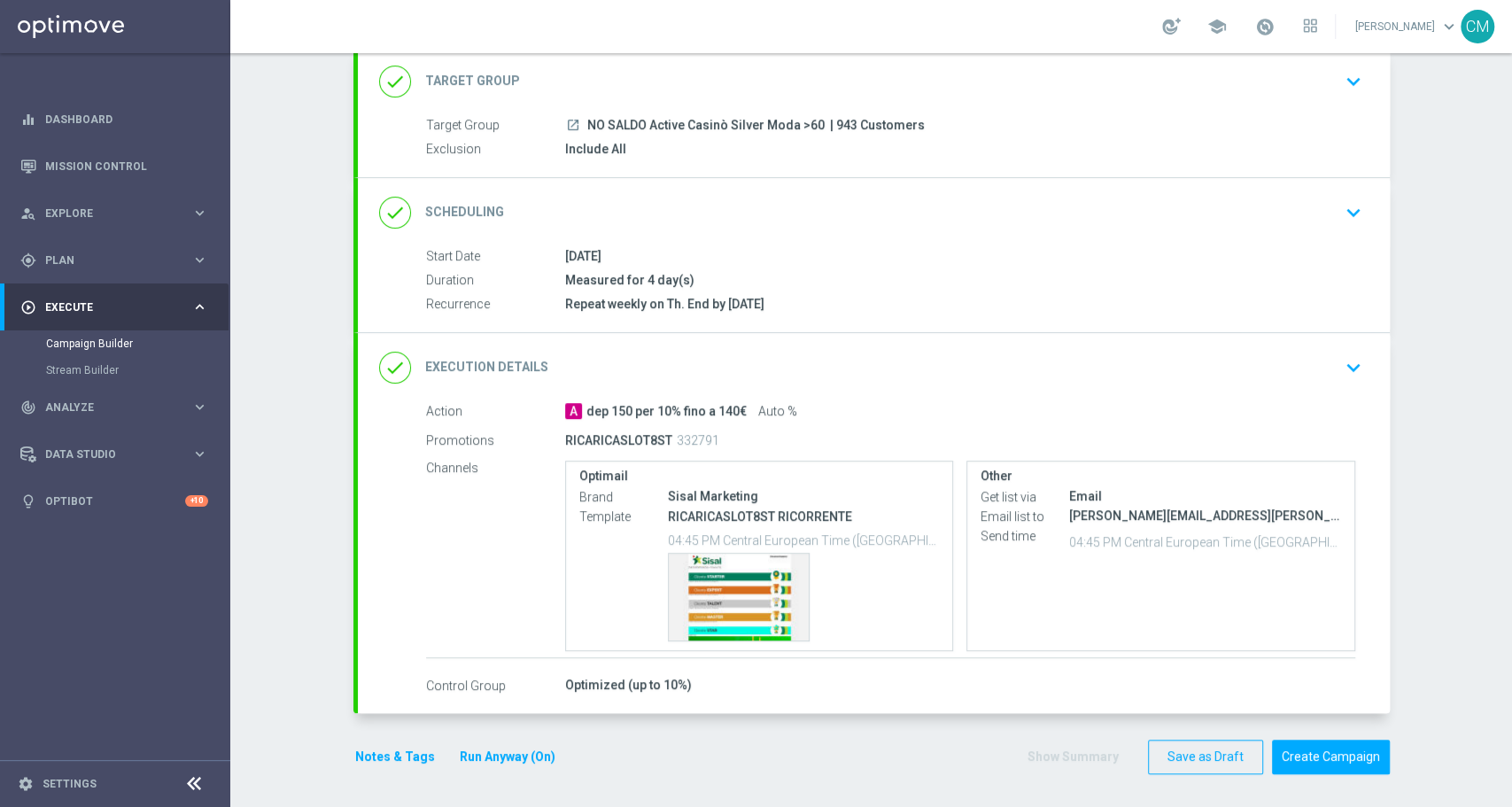
scroll to position [0, 0]
click at [932, 351] on div "done Execution Details keyboard_arrow_down" at bounding box center [874, 368] width 990 height 34
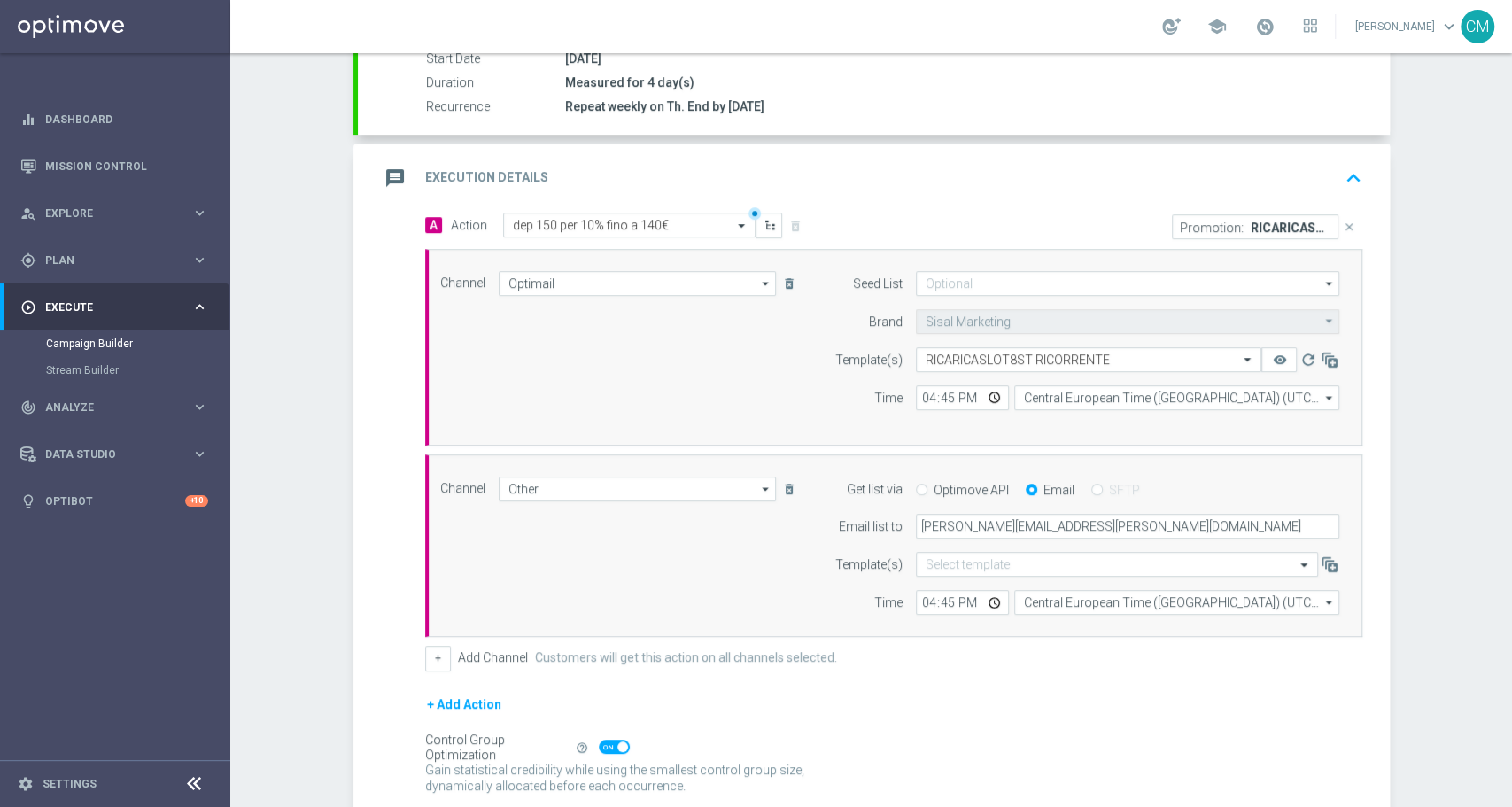
scroll to position [310, 0]
click at [919, 397] on input "16:45" at bounding box center [963, 397] width 93 height 25
type input "17:15"
click at [916, 600] on input "16:45" at bounding box center [963, 602] width 93 height 25
type input "17:15"
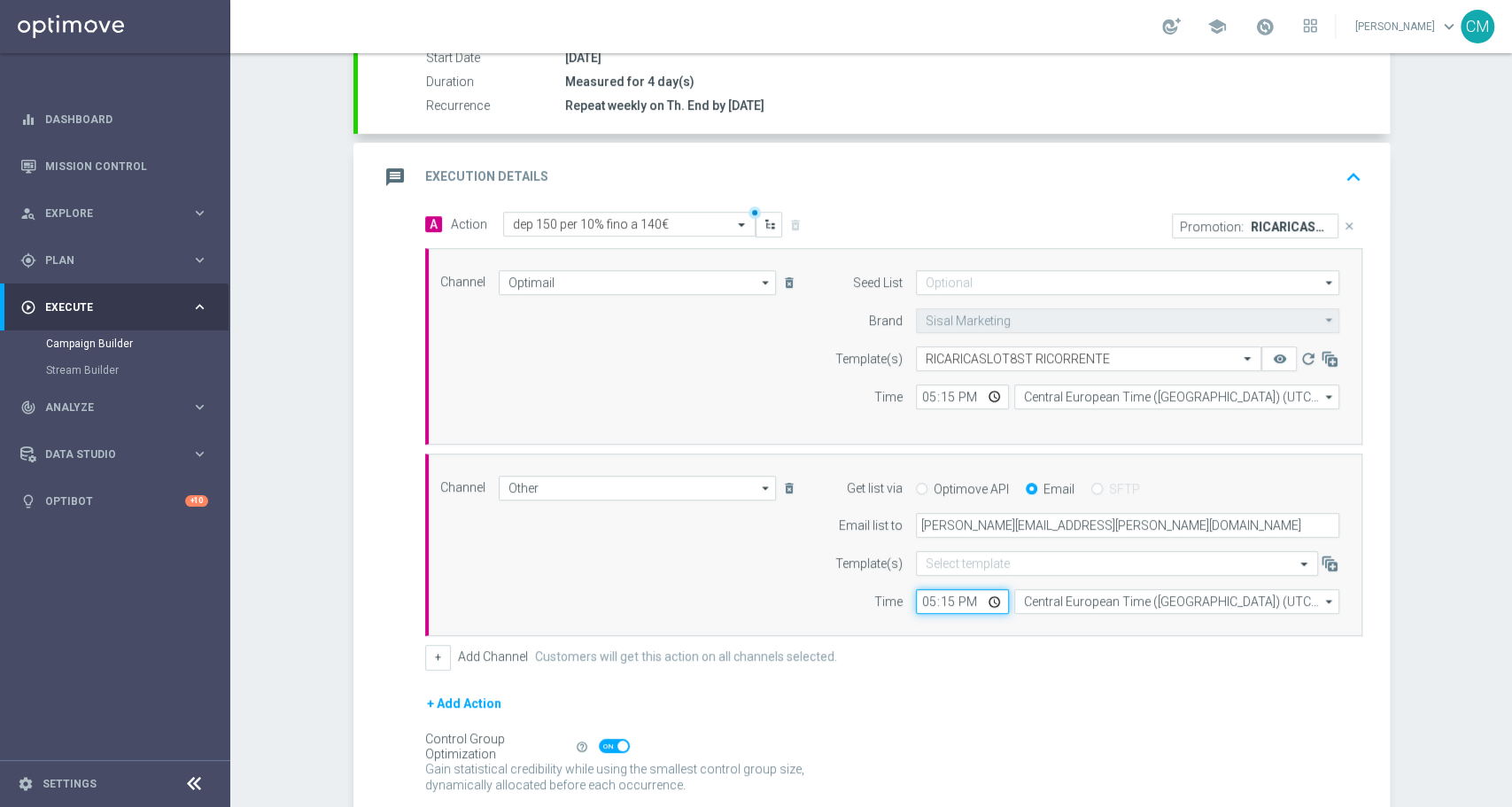
scroll to position [450, 0]
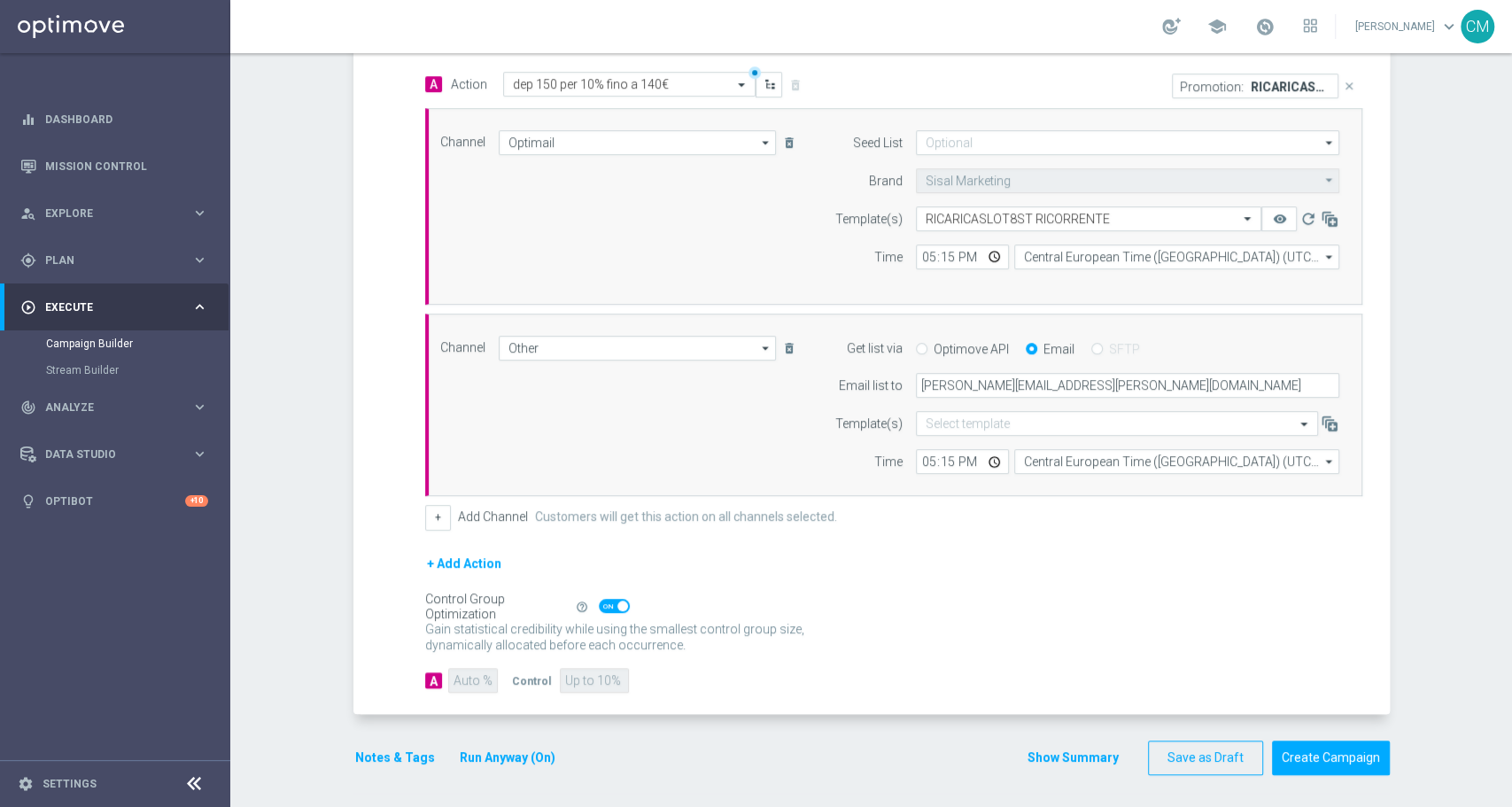
click at [1057, 749] on button "Show Summary" at bounding box center [1073, 757] width 93 height 20
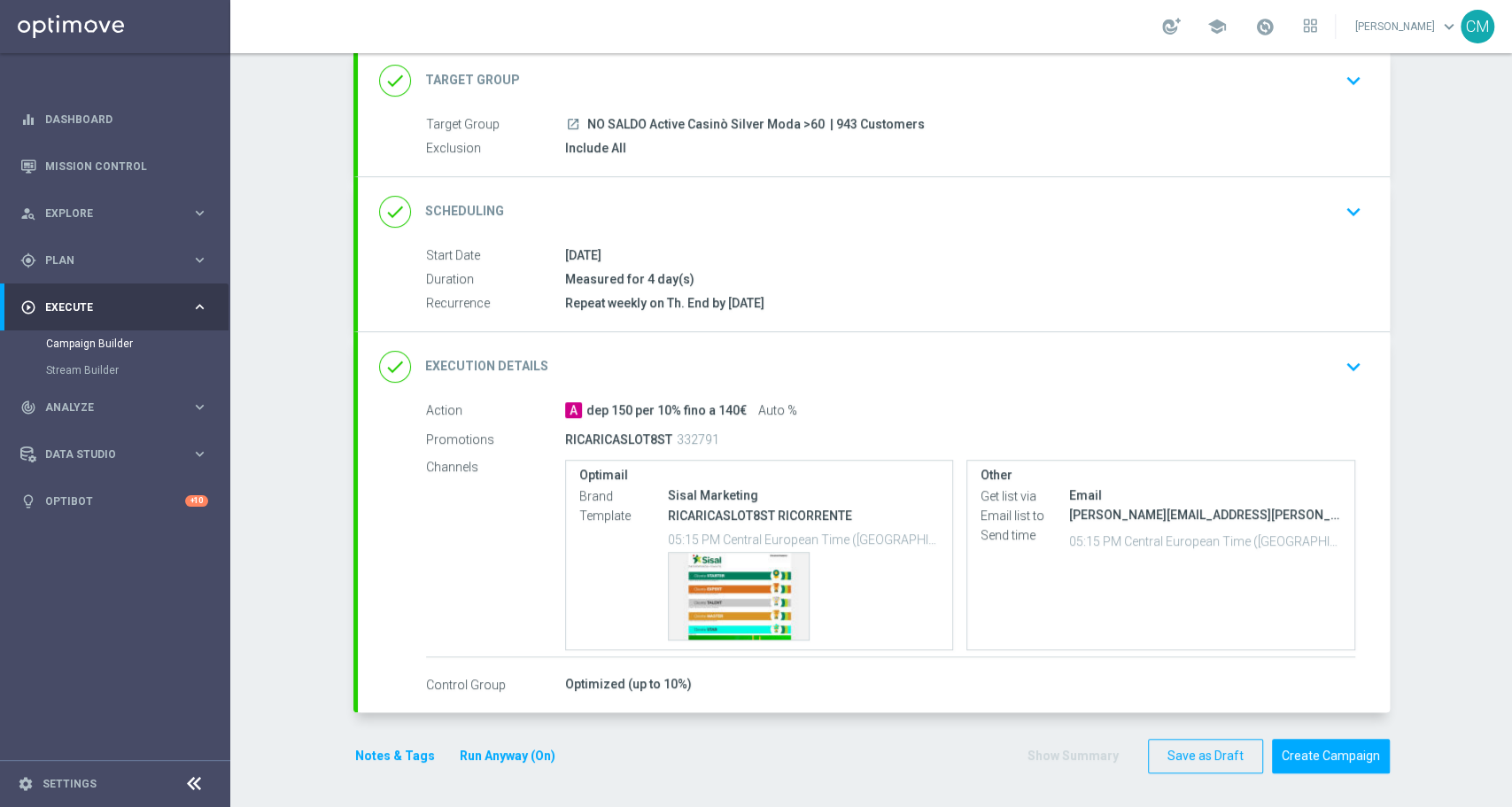
scroll to position [112, 0]
click at [394, 755] on button "Notes & Tags" at bounding box center [396, 756] width 84 height 22
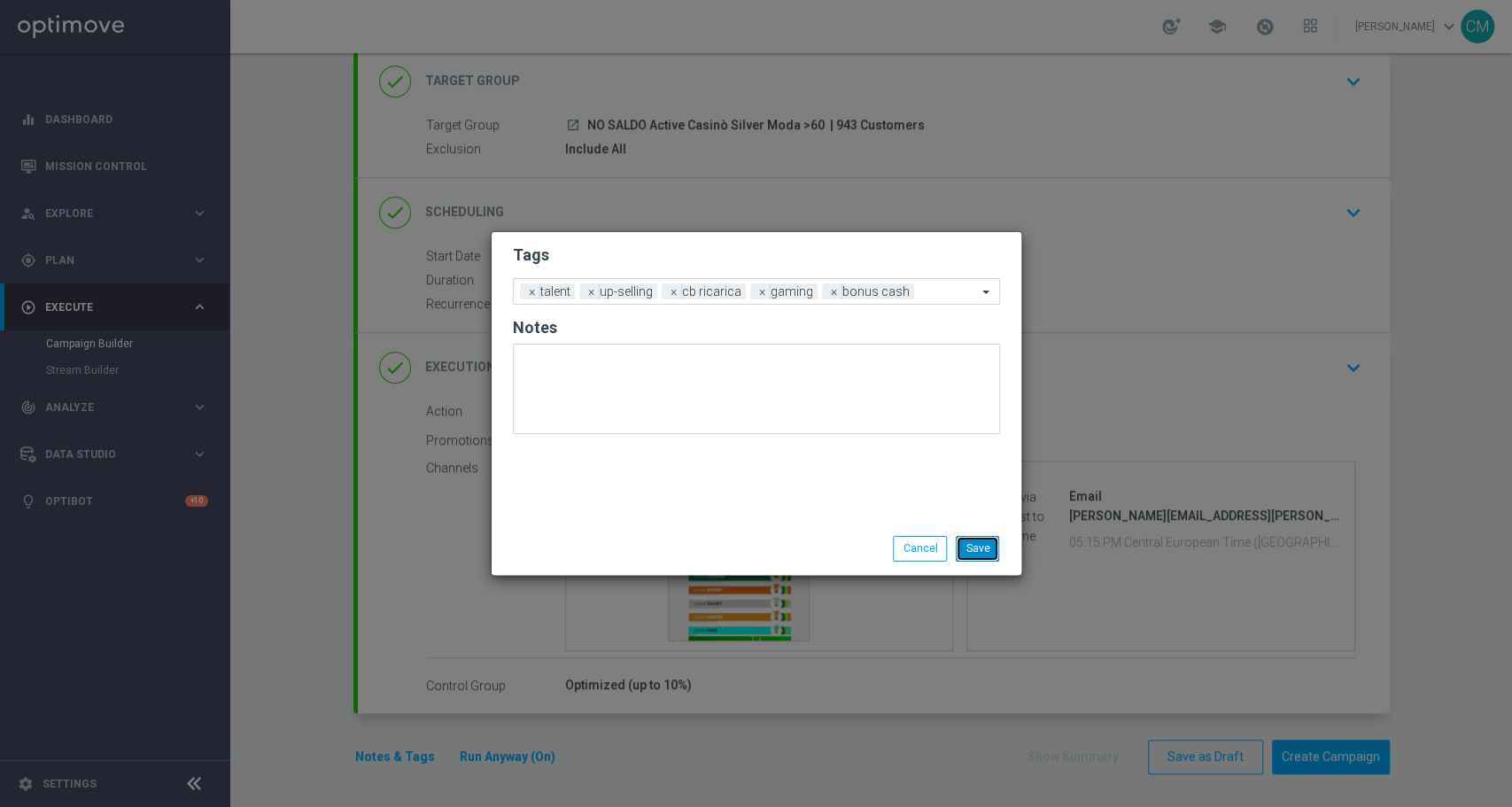
click at [998, 549] on button "Save" at bounding box center [977, 548] width 44 height 25
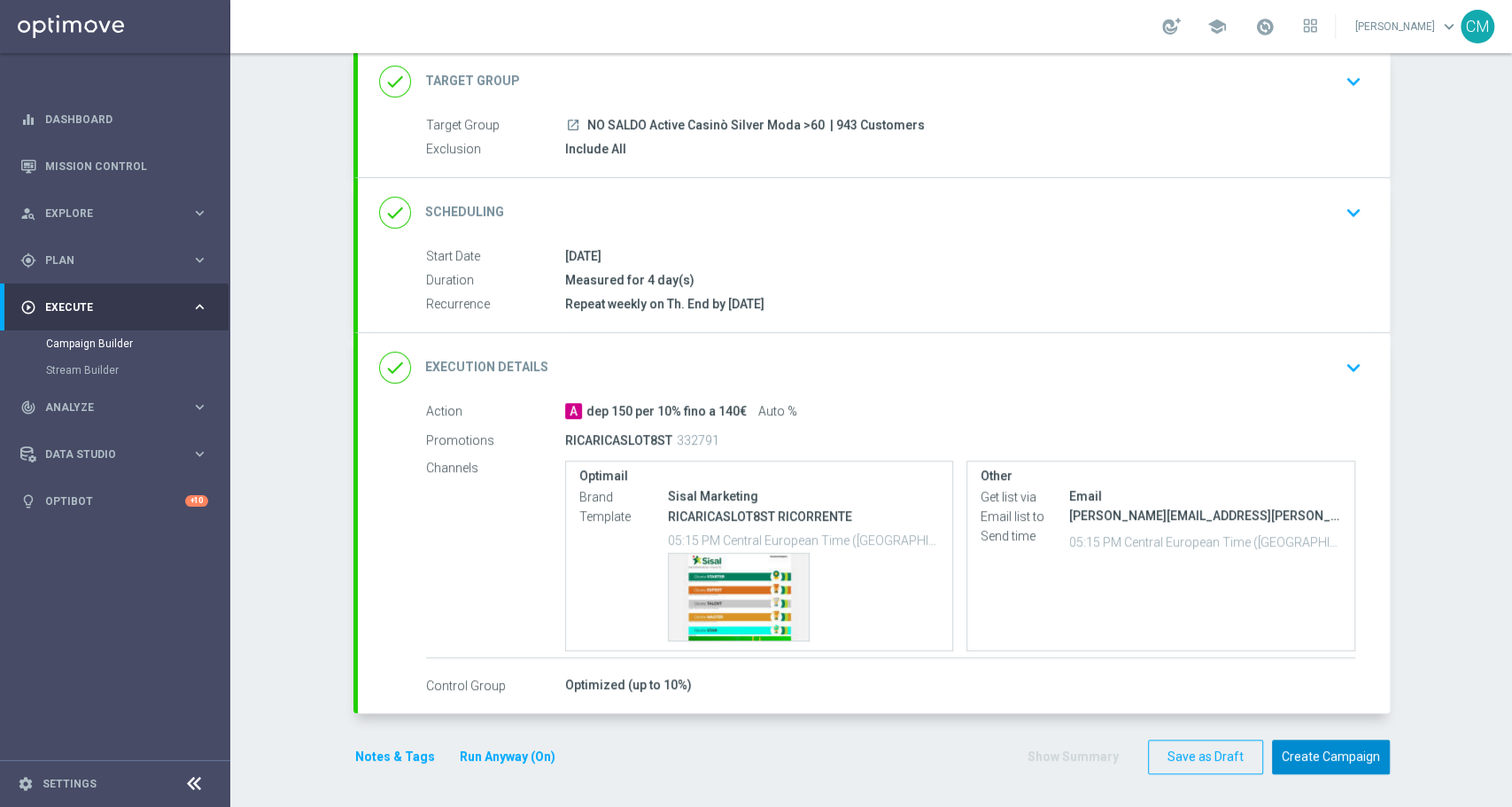
click at [1328, 749] on button "Create Campaign" at bounding box center [1330, 757] width 118 height 35
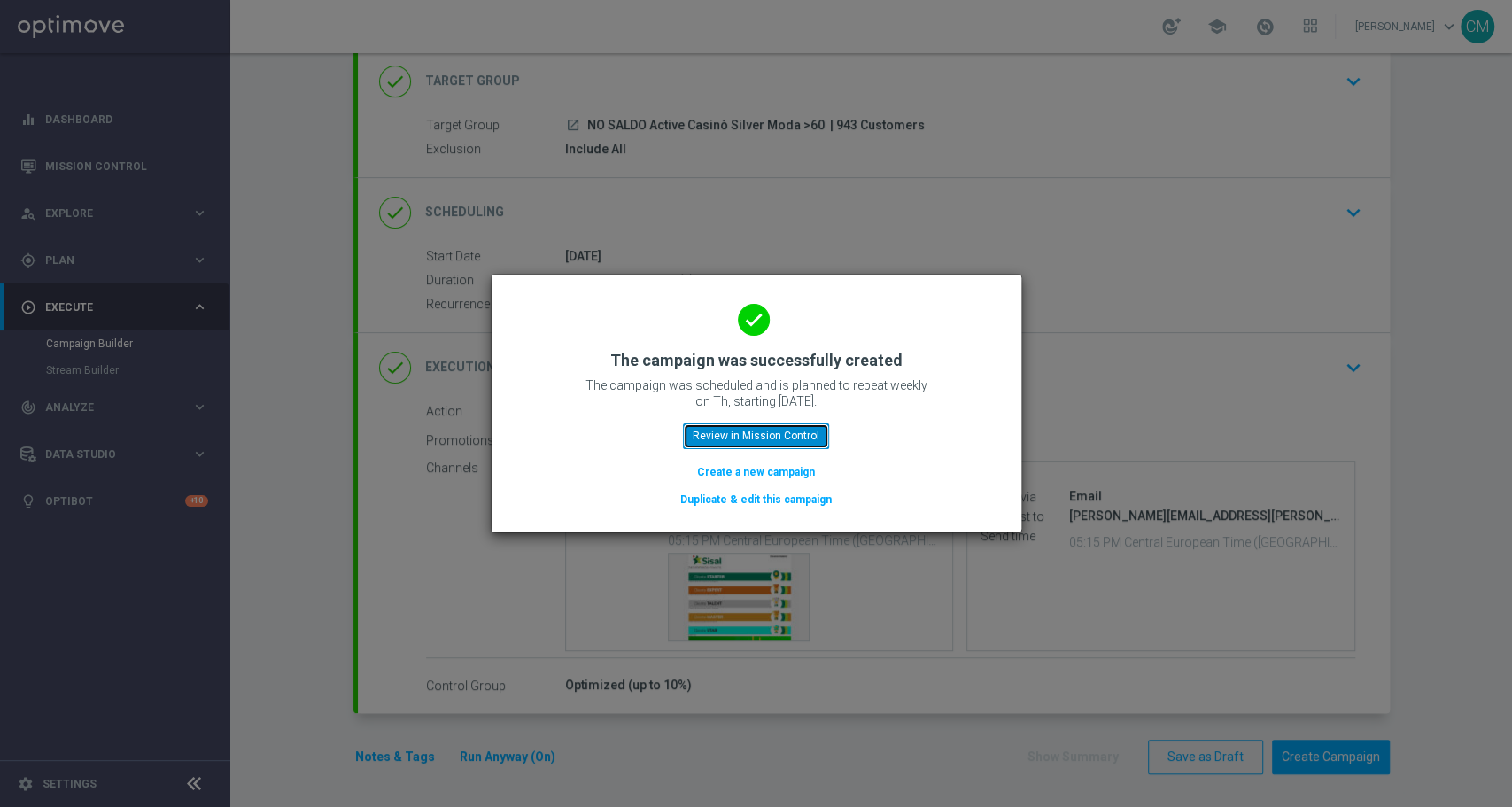
click at [774, 431] on button "Review in Mission Control" at bounding box center [756, 437] width 146 height 25
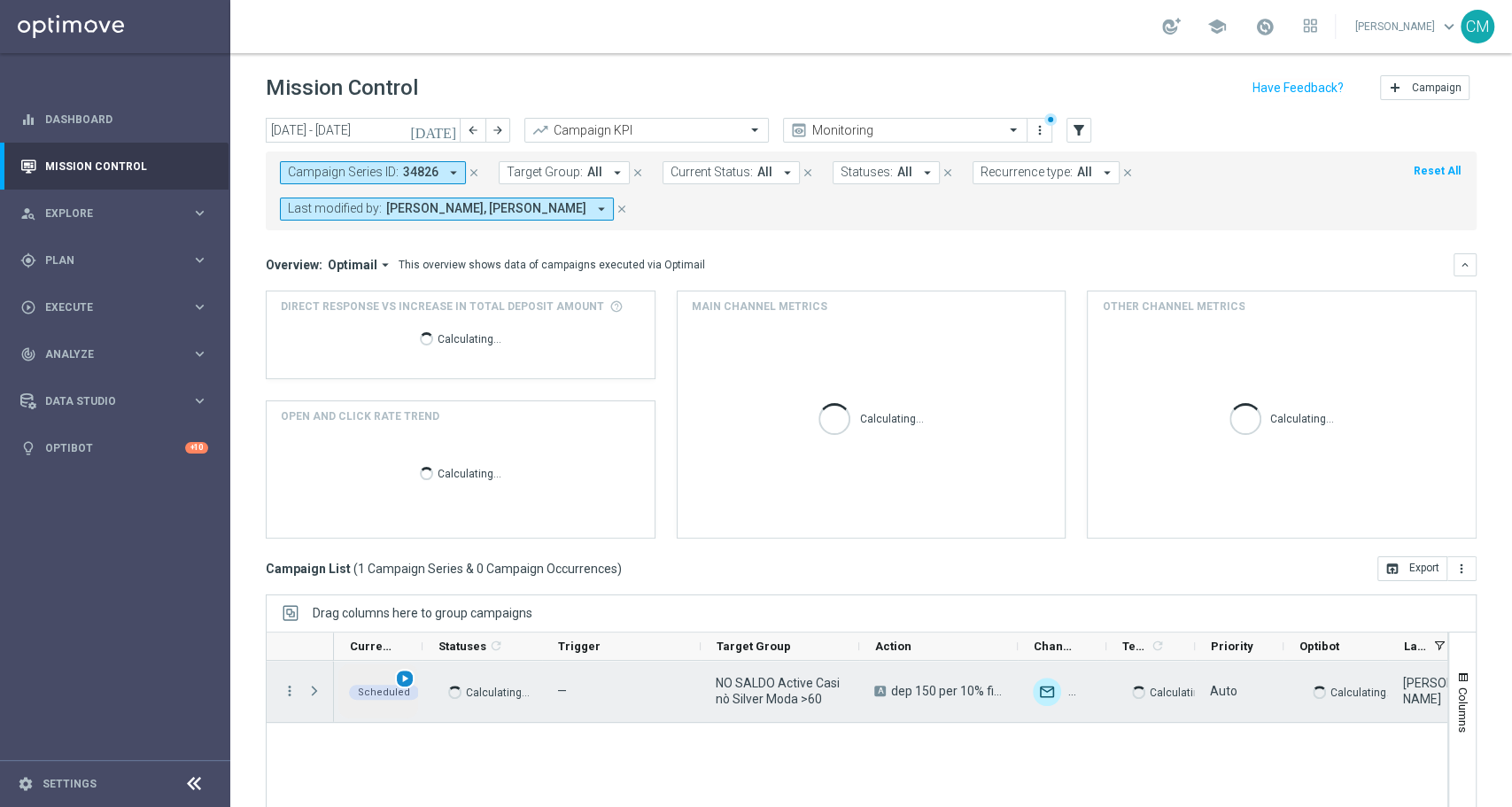
click at [402, 677] on span "play_arrow" at bounding box center [404, 679] width 13 height 13
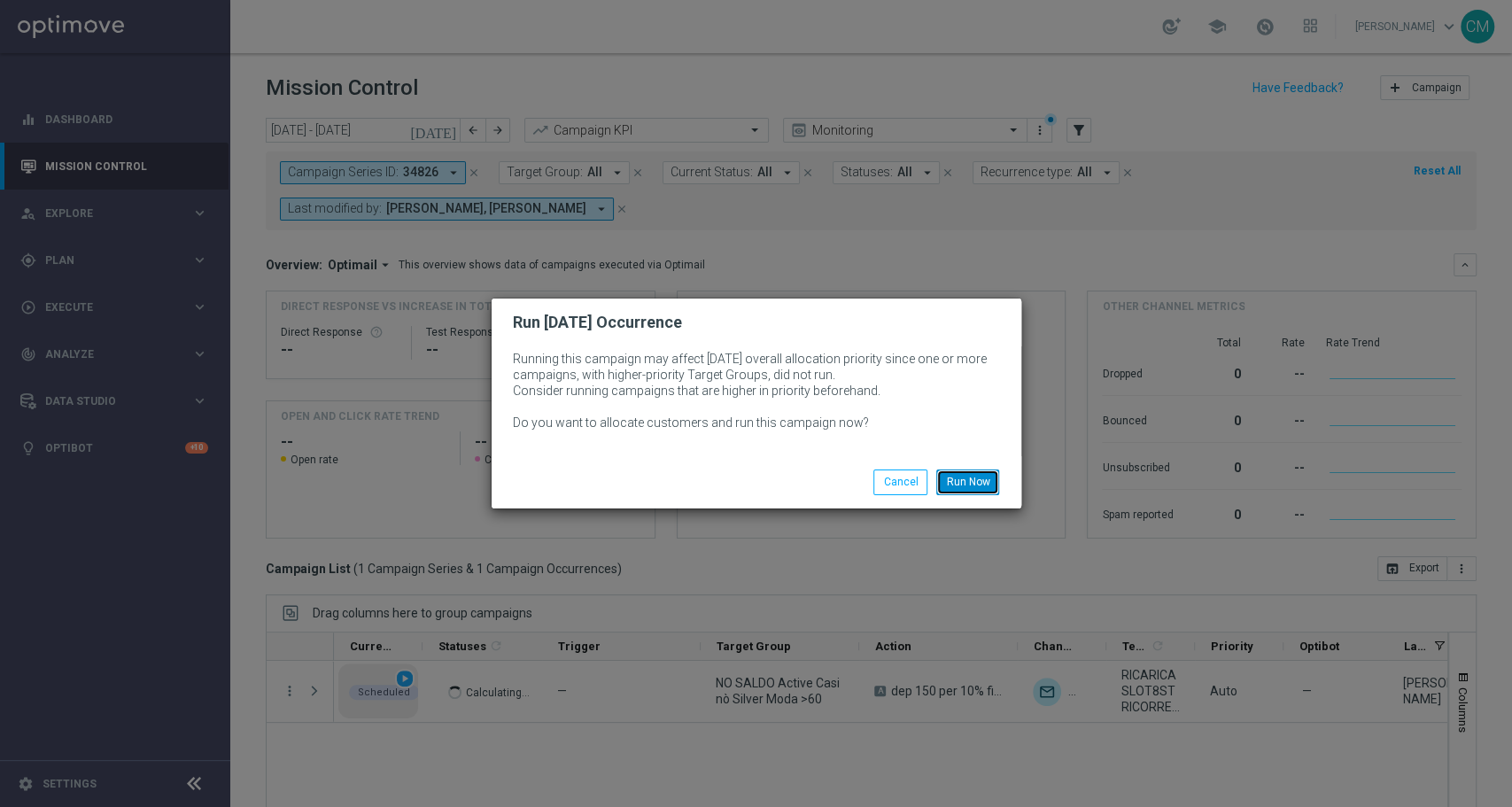
click at [966, 477] on button "Run Now" at bounding box center [967, 482] width 63 height 25
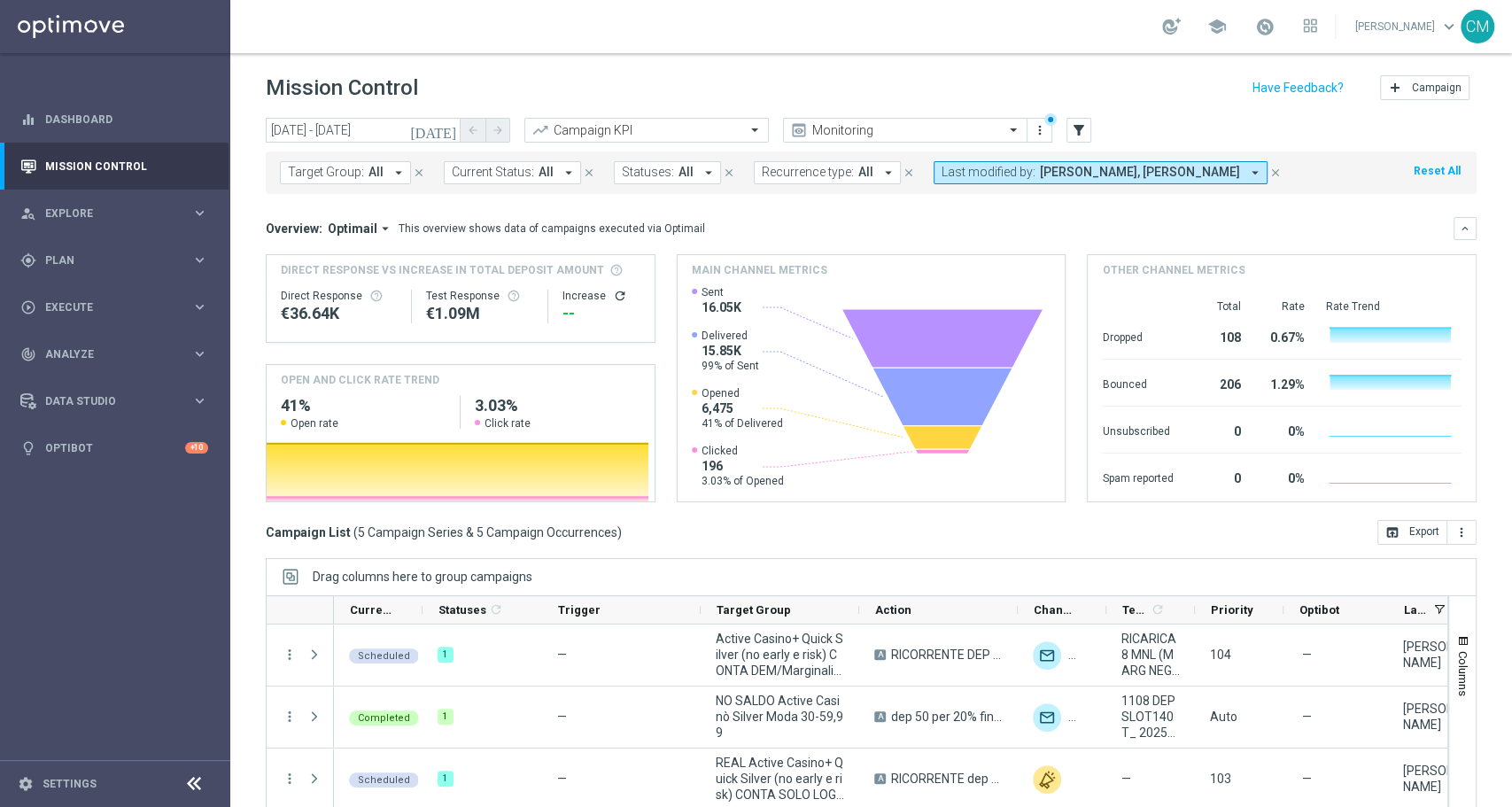
click at [458, 131] on button "[DATE]" at bounding box center [434, 130] width 53 height 26
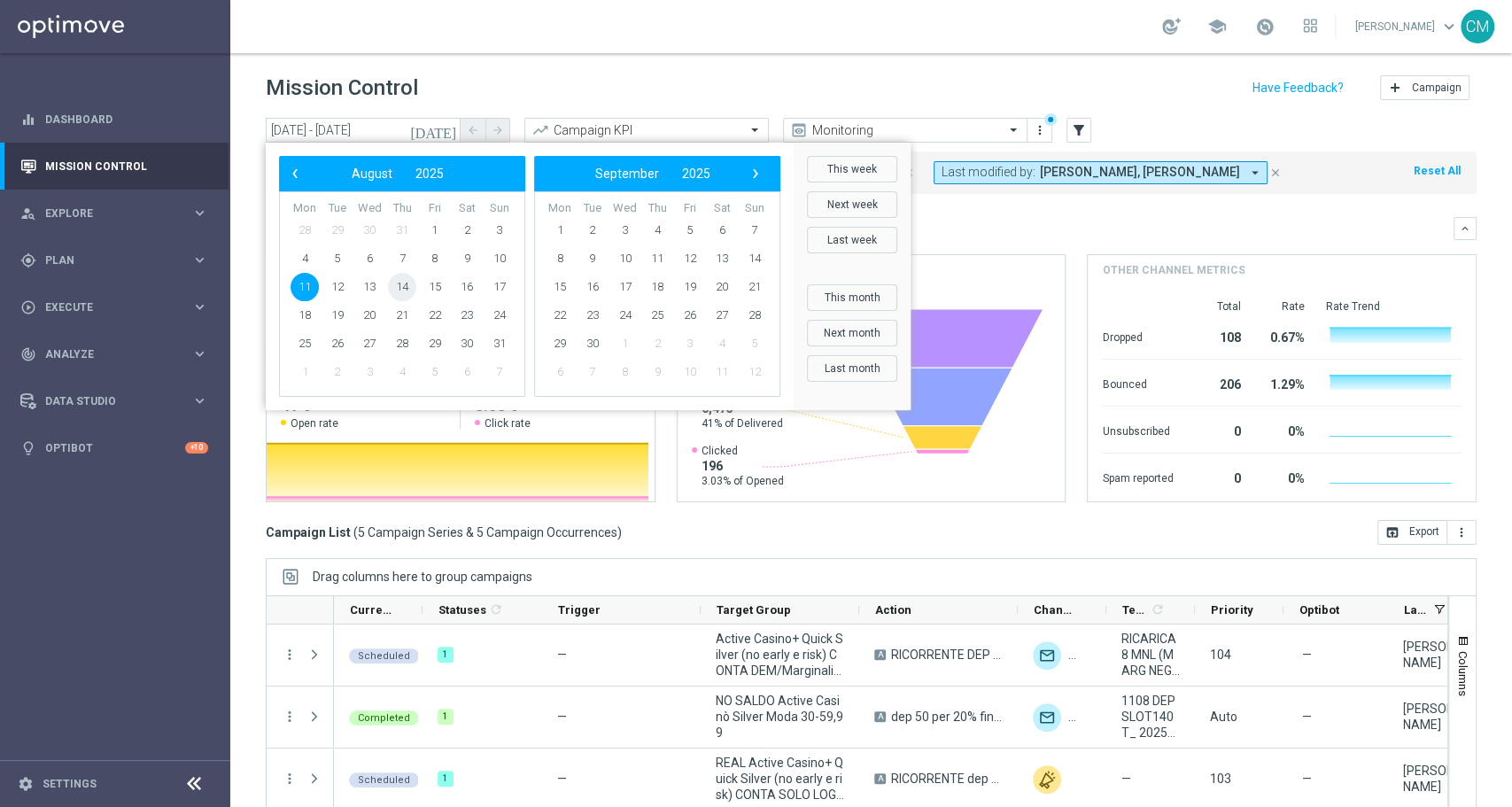
click at [404, 281] on span "14" at bounding box center [402, 287] width 28 height 28
type input "14 Aug 2025 - 14 Aug 2025"
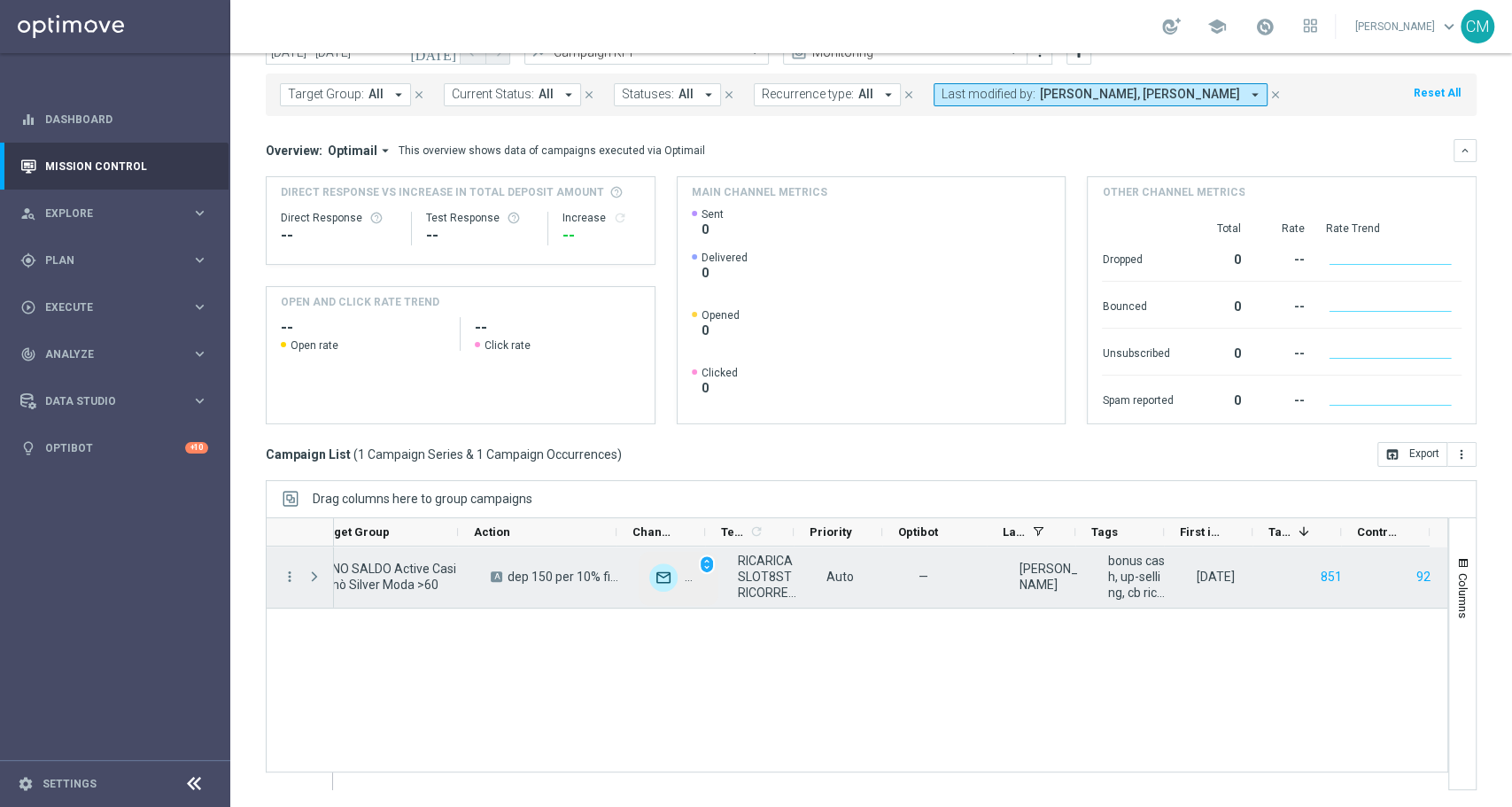
scroll to position [0, 400]
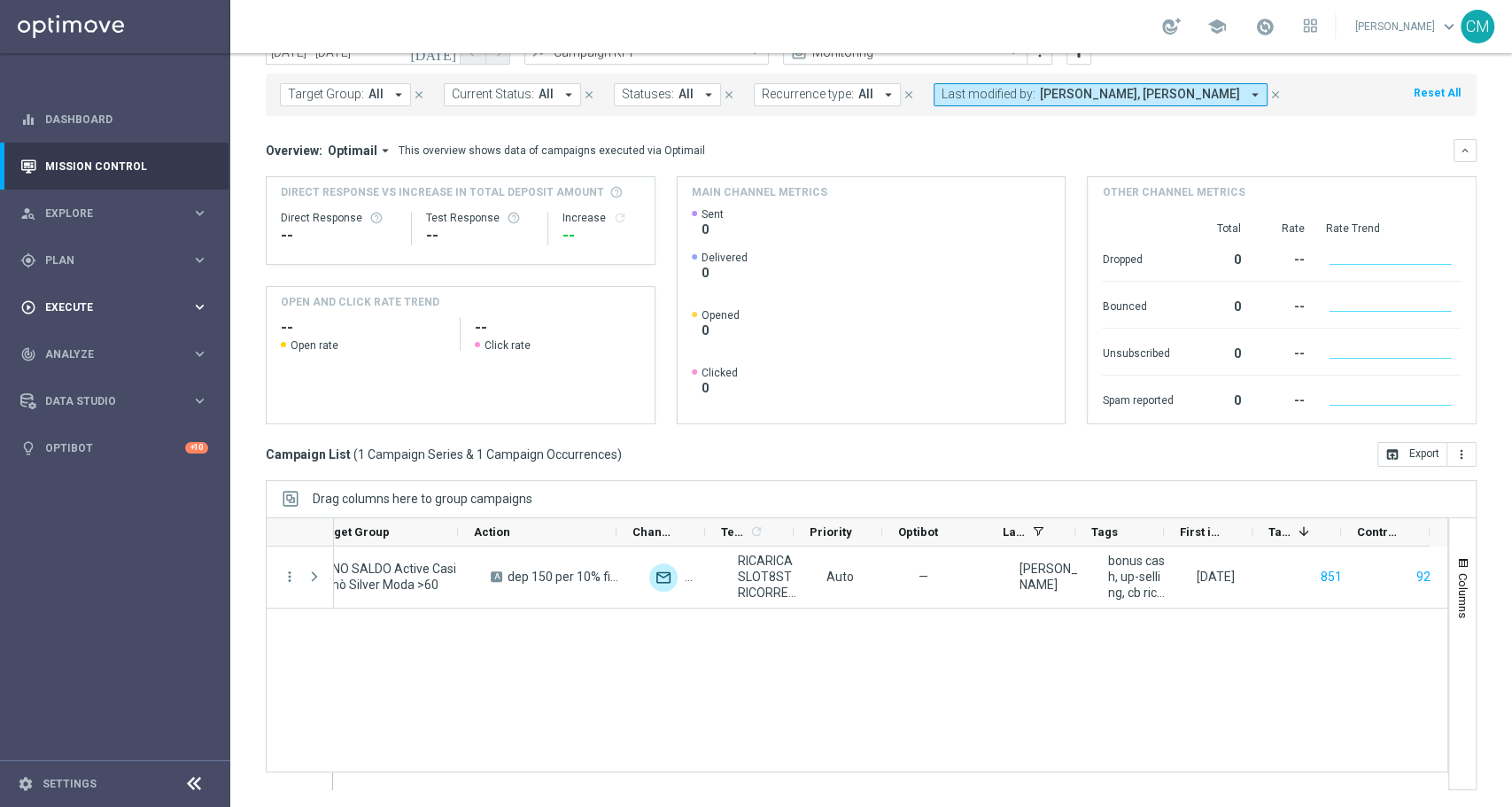
click at [69, 302] on span "Execute" at bounding box center [118, 307] width 146 height 11
click at [106, 344] on link "Campaign Builder" at bounding box center [115, 343] width 138 height 15
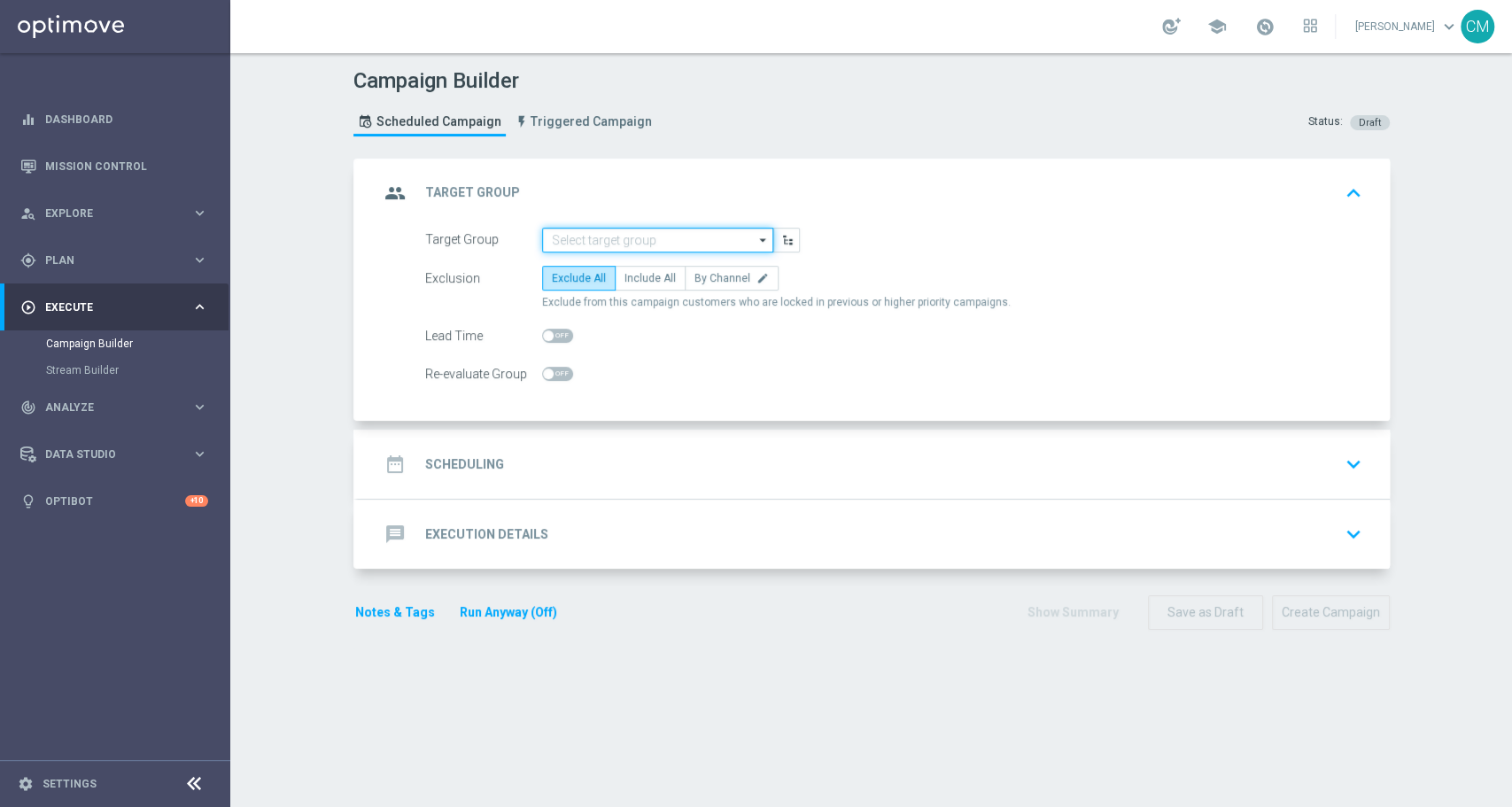
click at [654, 228] on input at bounding box center [658, 240] width 231 height 25
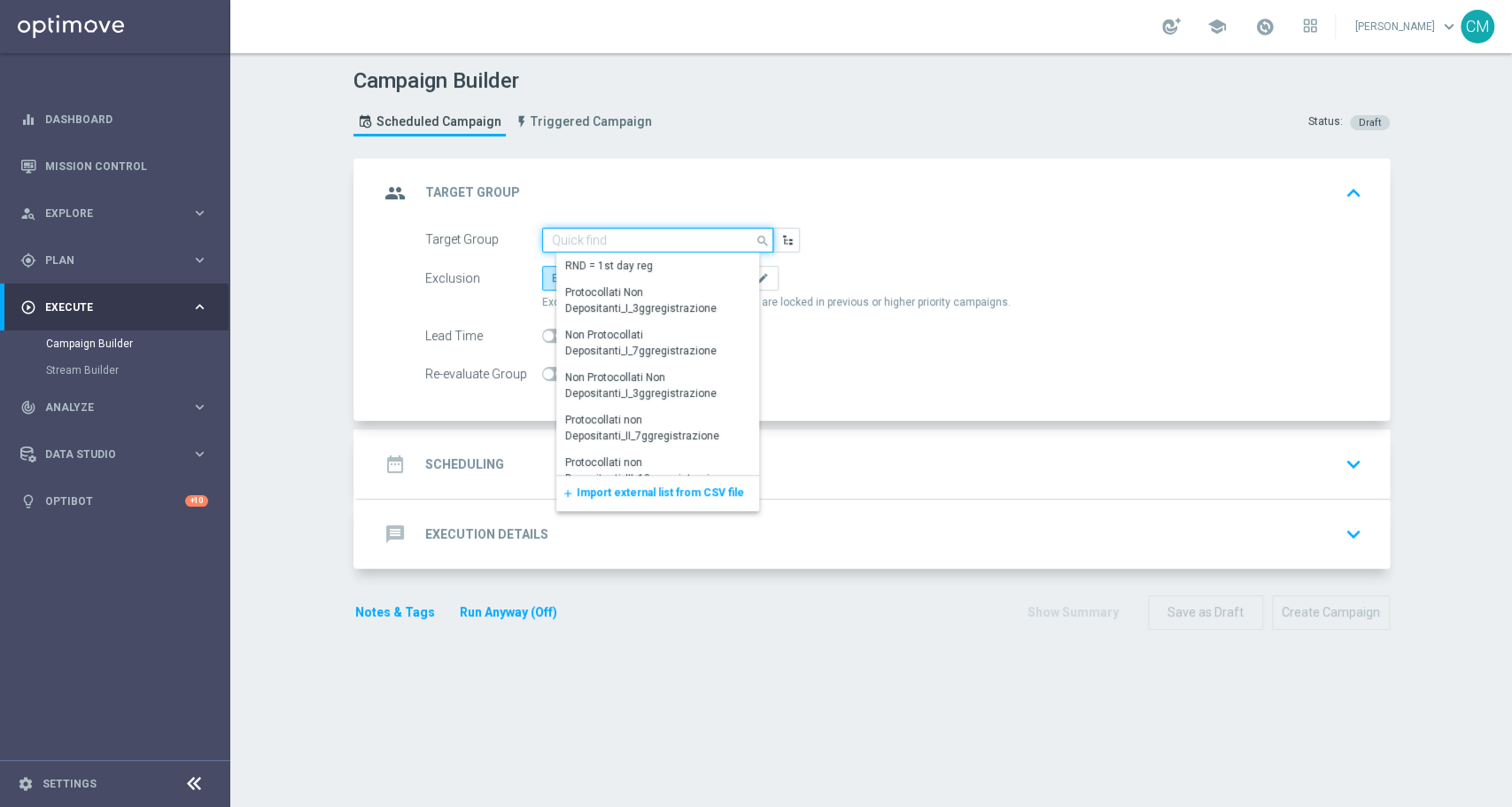
paste input "NO SALDO Active Casinò Silver Moda 30-59,99"
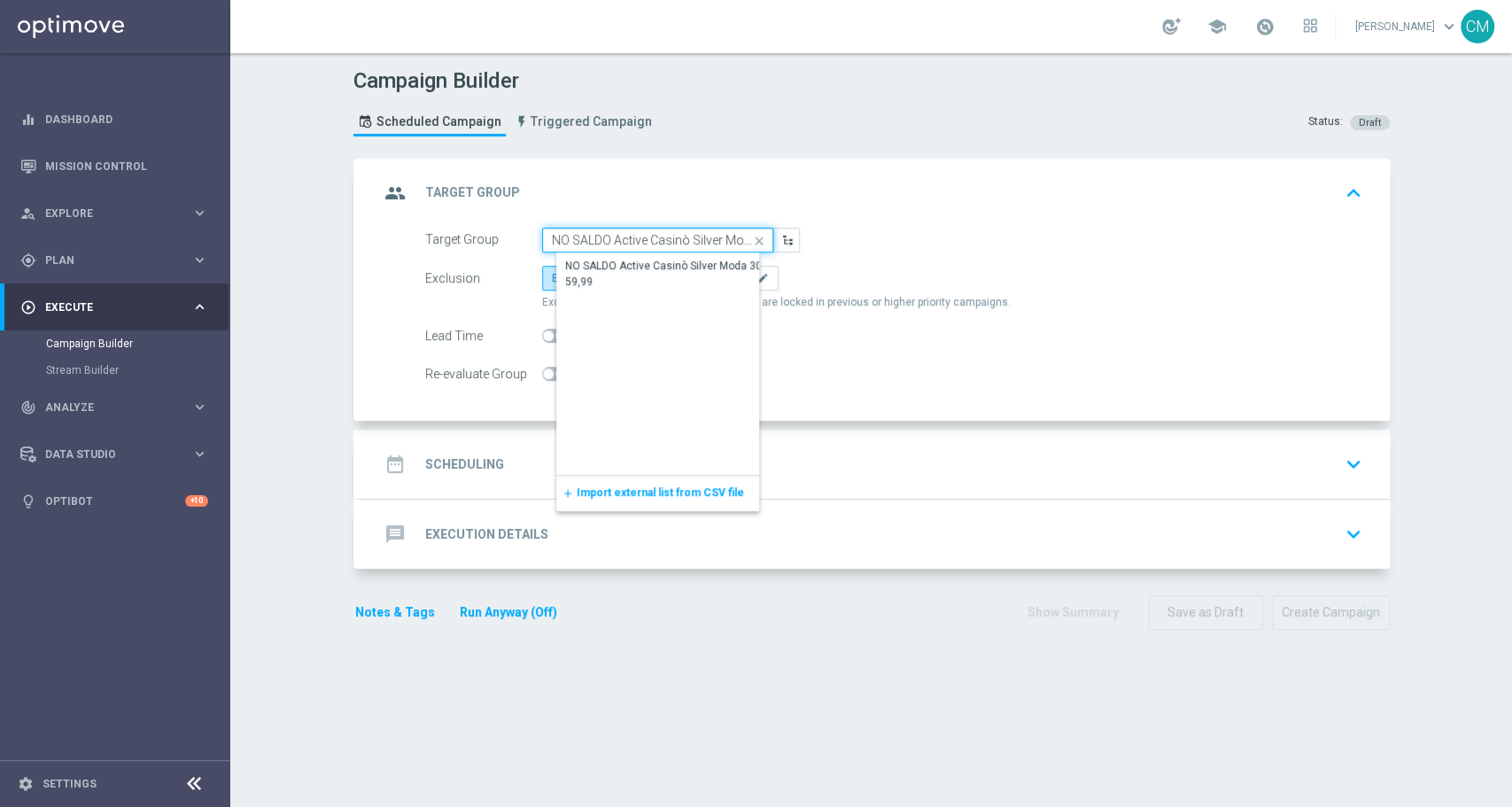
scroll to position [0, 48]
click at [674, 277] on div "NO SALDO Active Casinò Silver Moda 30-59,99" at bounding box center [672, 274] width 213 height 32
type input "NO SALDO Active Casinò Silver Moda 30-59,99"
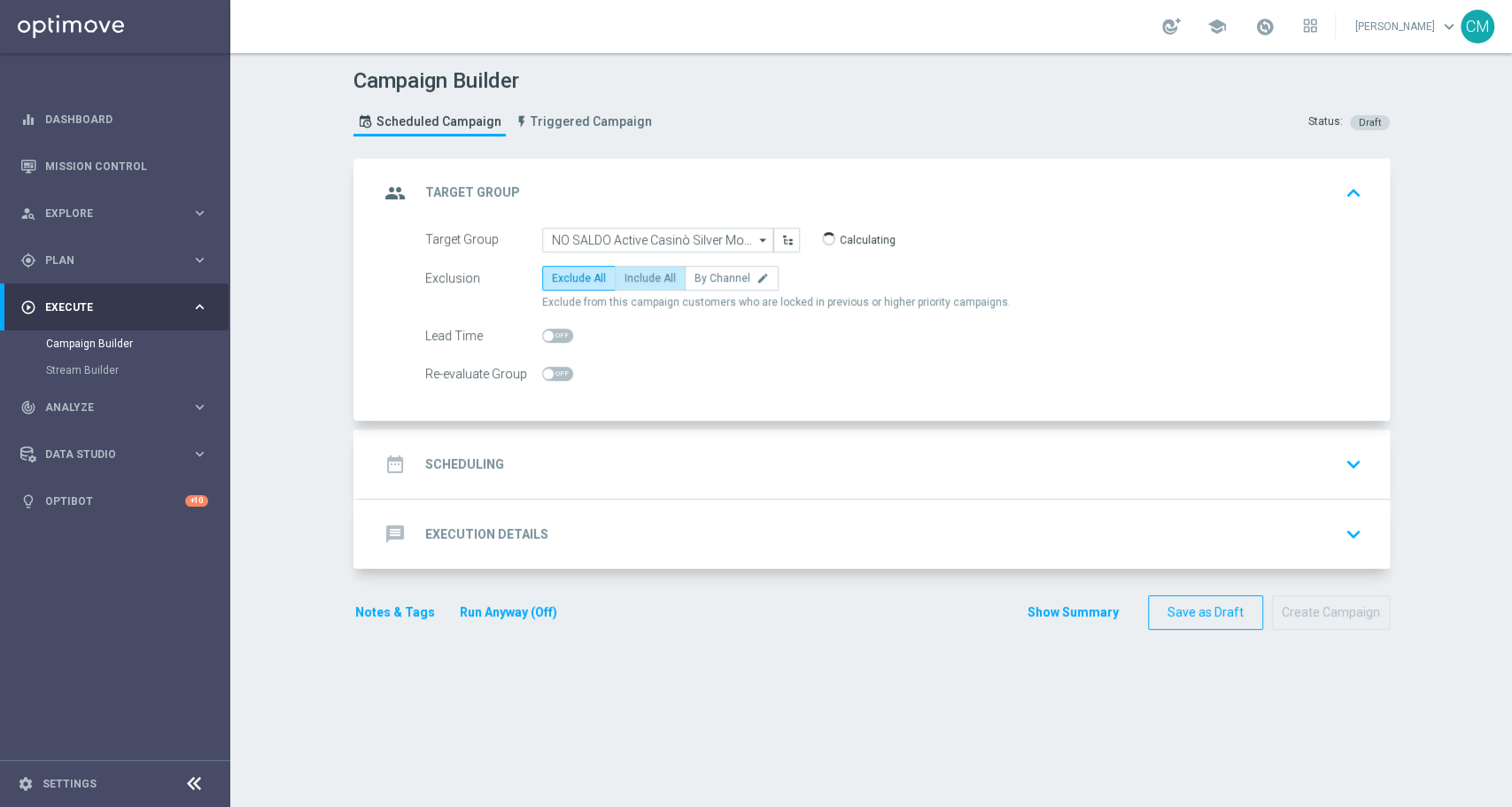
click at [644, 274] on span "Include All" at bounding box center [650, 278] width 52 height 13
click at [636, 275] on input "Include All" at bounding box center [630, 281] width 12 height 12
radio input "true"
click at [662, 436] on div "date_range Scheduling keyboard_arrow_down" at bounding box center [874, 464] width 1033 height 69
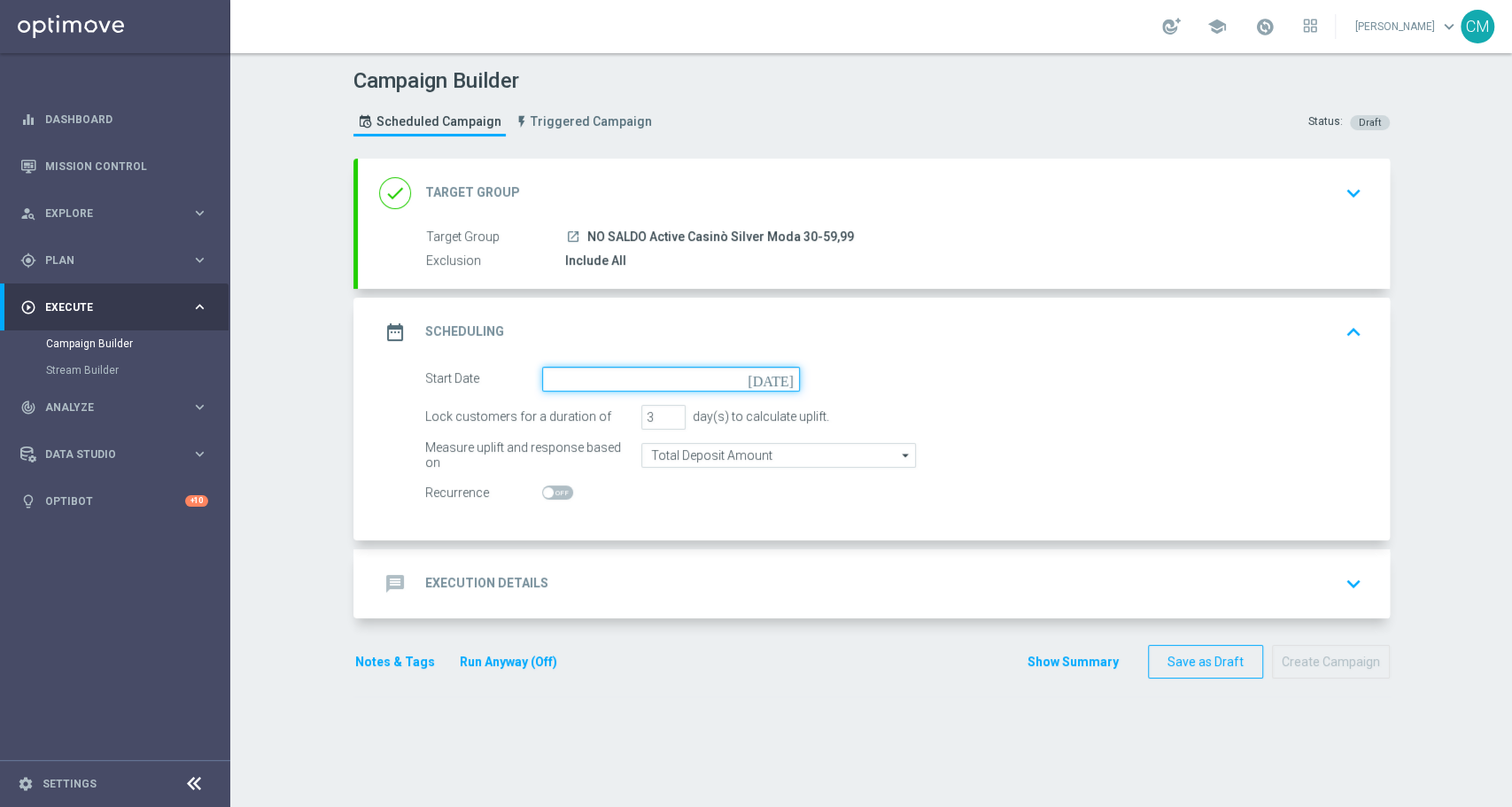
click at [605, 372] on input at bounding box center [671, 379] width 258 height 25
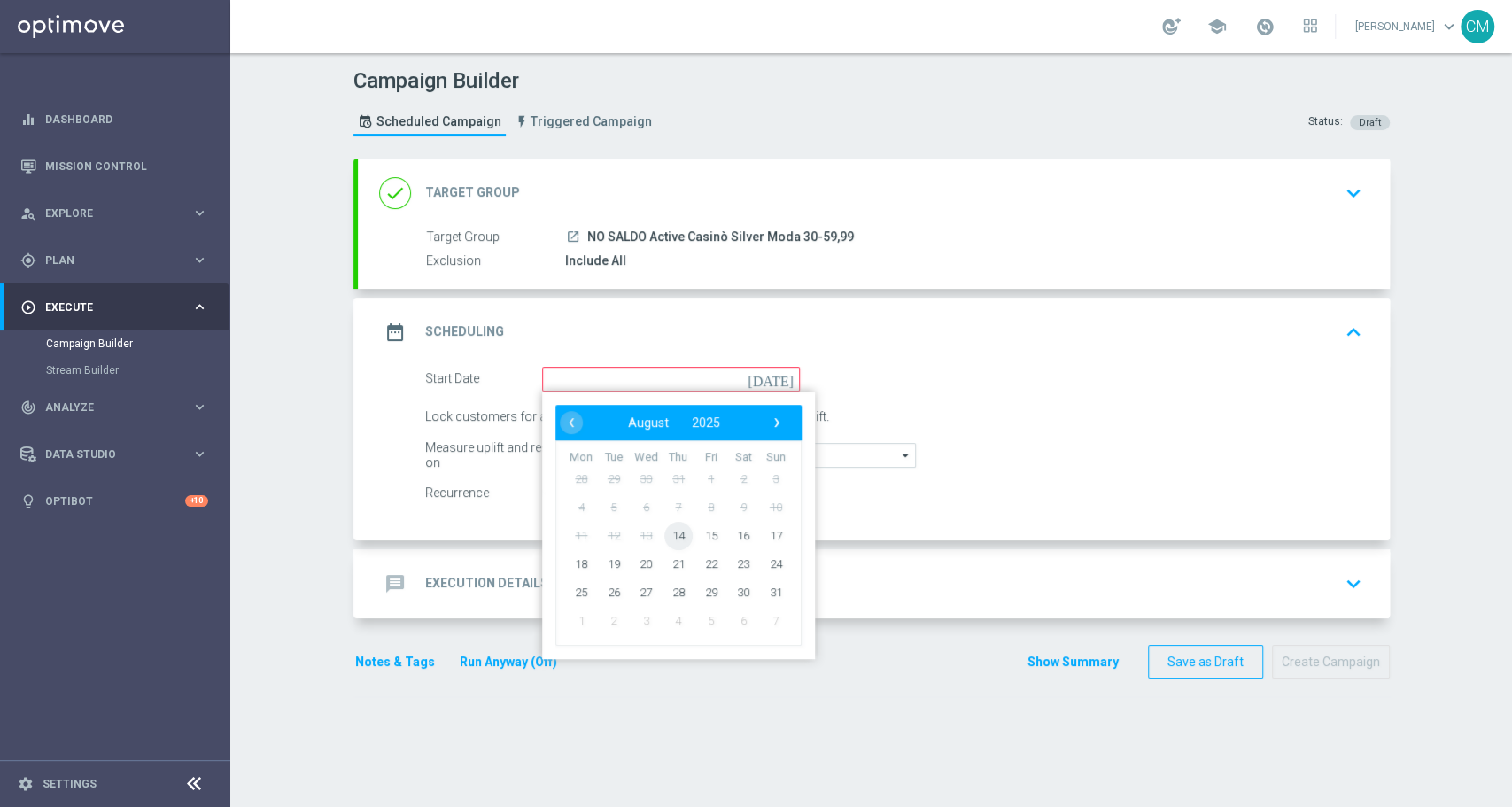
click at [670, 535] on span "14" at bounding box center [677, 535] width 28 height 28
type input "[DATE]"
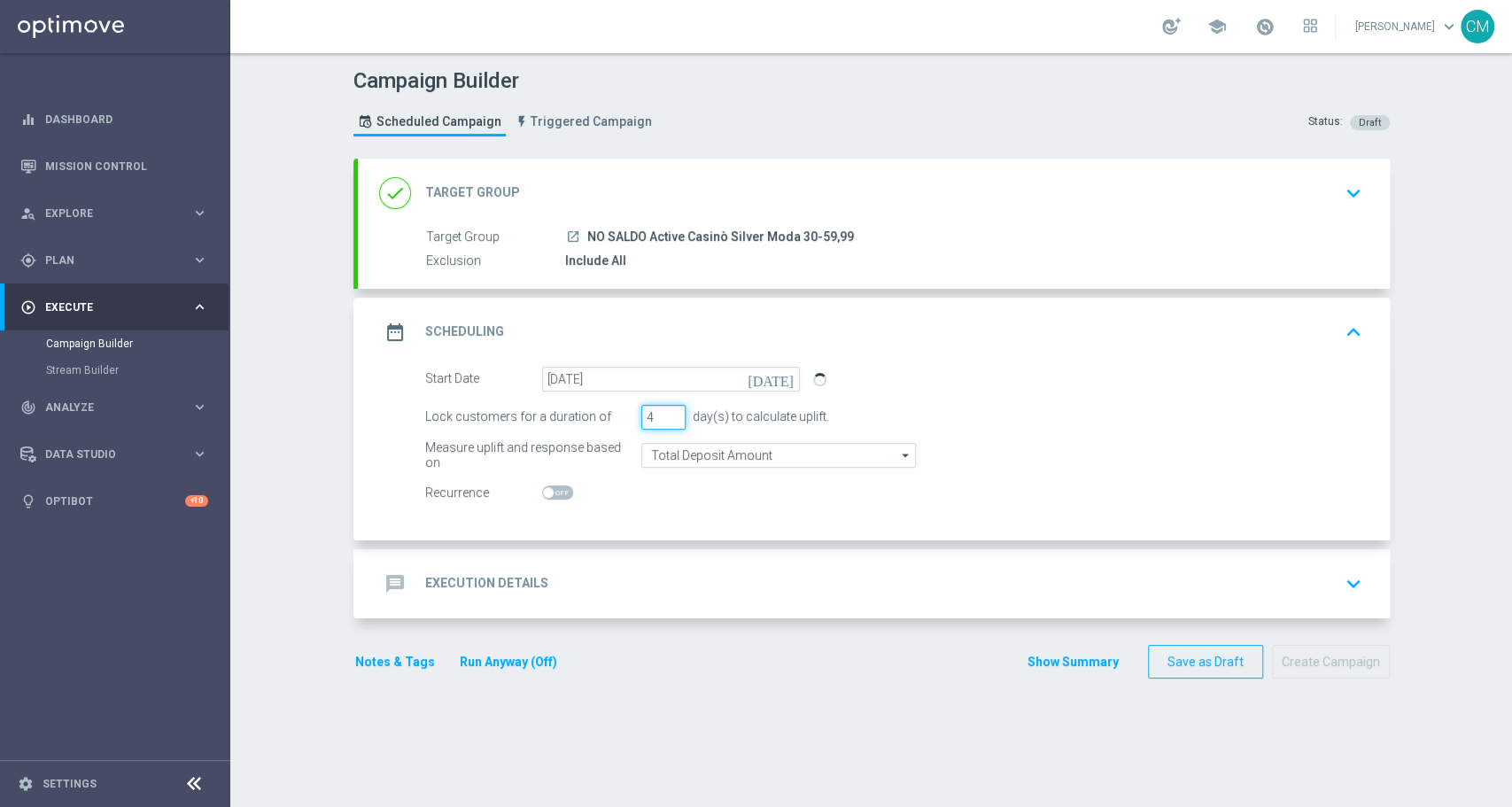
type input "4"
click at [663, 410] on input "4" at bounding box center [664, 417] width 45 height 25
click at [545, 493] on span at bounding box center [558, 492] width 31 height 15
click at [545, 493] on input "checkbox" at bounding box center [558, 492] width 31 height 15
checkbox input "true"
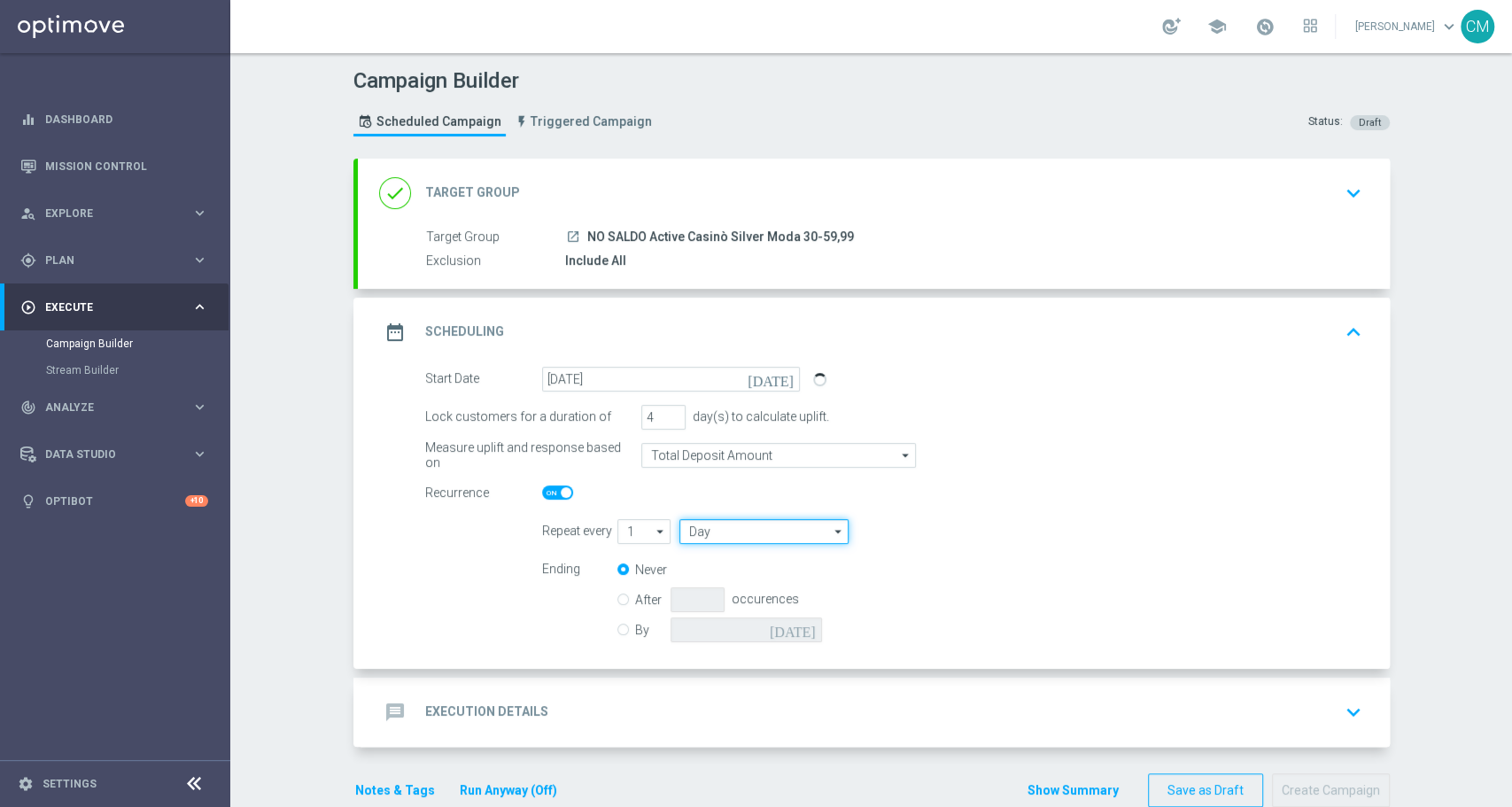
click at [723, 529] on input "Day" at bounding box center [763, 532] width 168 height 25
click at [723, 576] on div "Week" at bounding box center [775, 584] width 164 height 26
type input "Week"
click at [617, 625] on input "By" at bounding box center [623, 627] width 12 height 12
radio input "true"
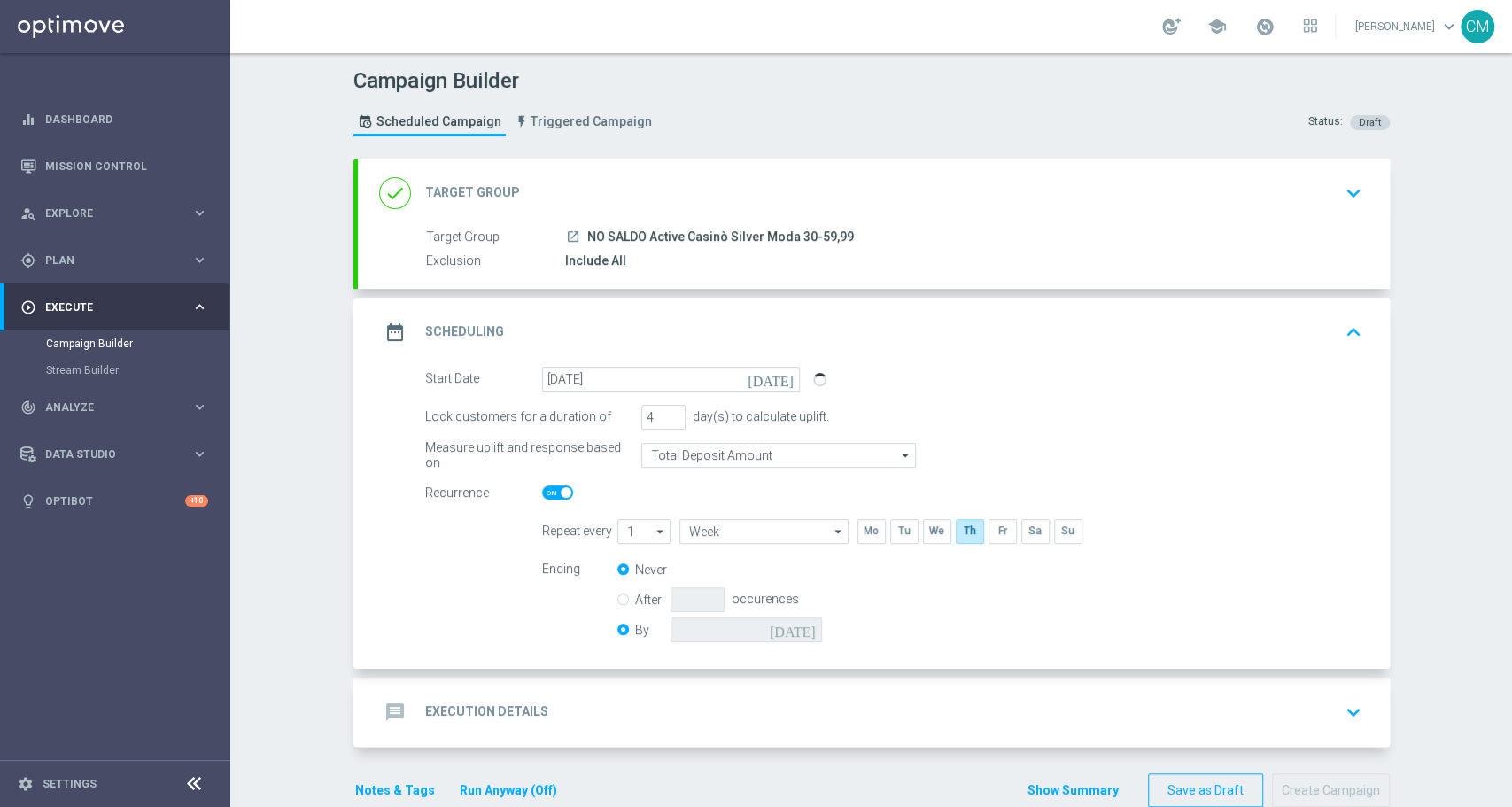
radio input "false"
click at [789, 626] on input at bounding box center [747, 630] width 152 height 25
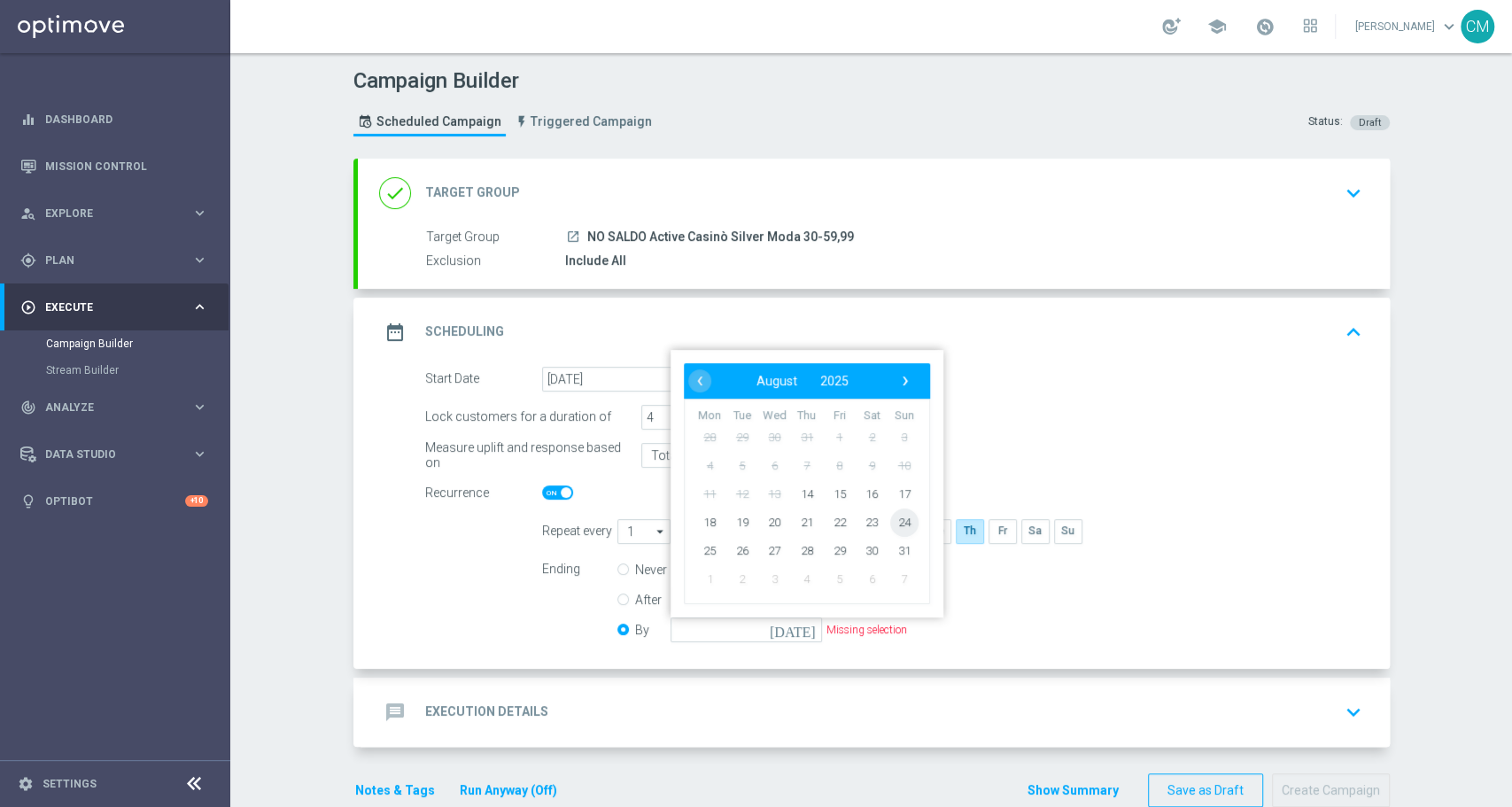
click at [898, 514] on span "24" at bounding box center [903, 521] width 28 height 28
type input "[DATE]"
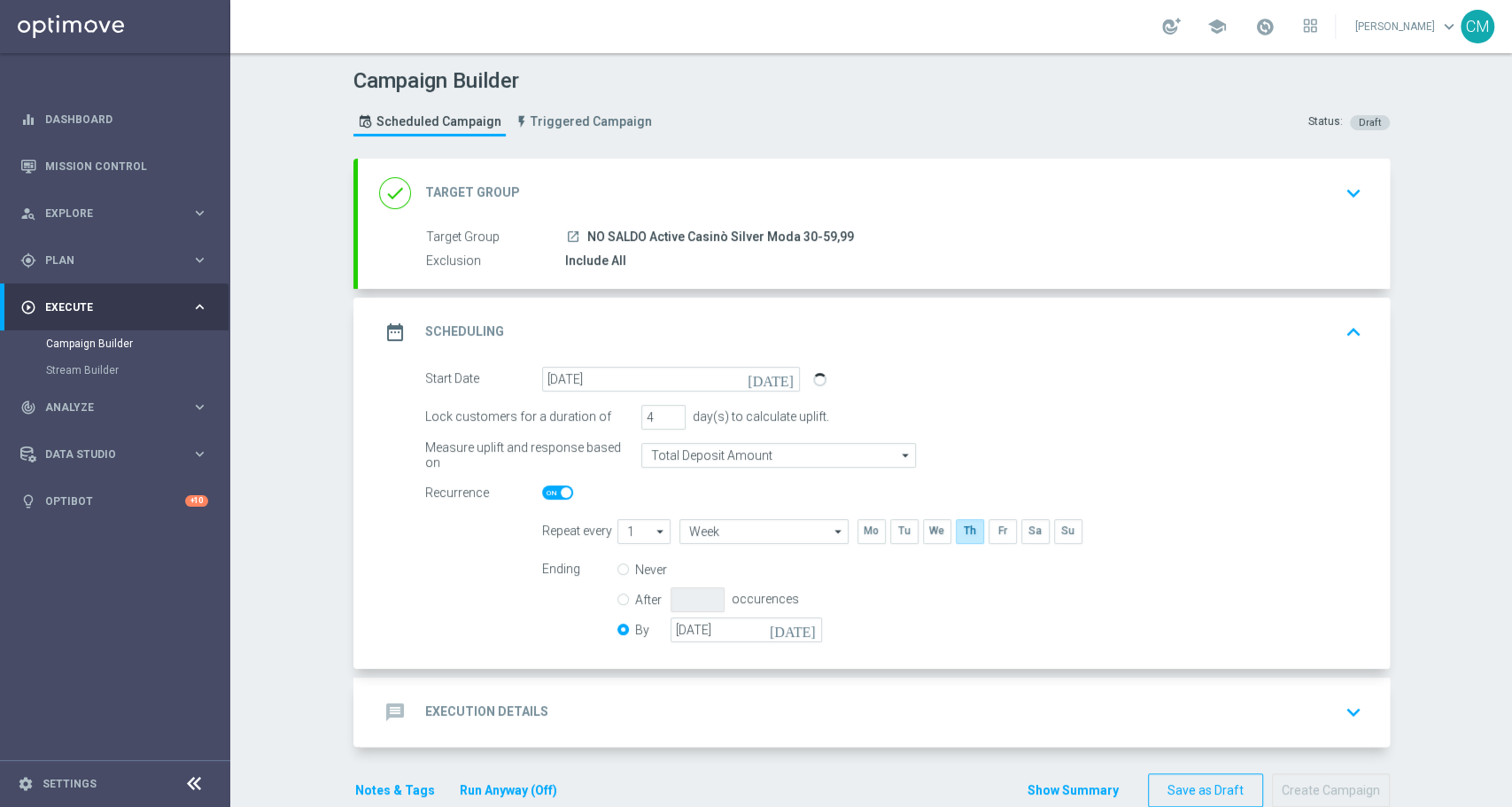
scroll to position [34, 0]
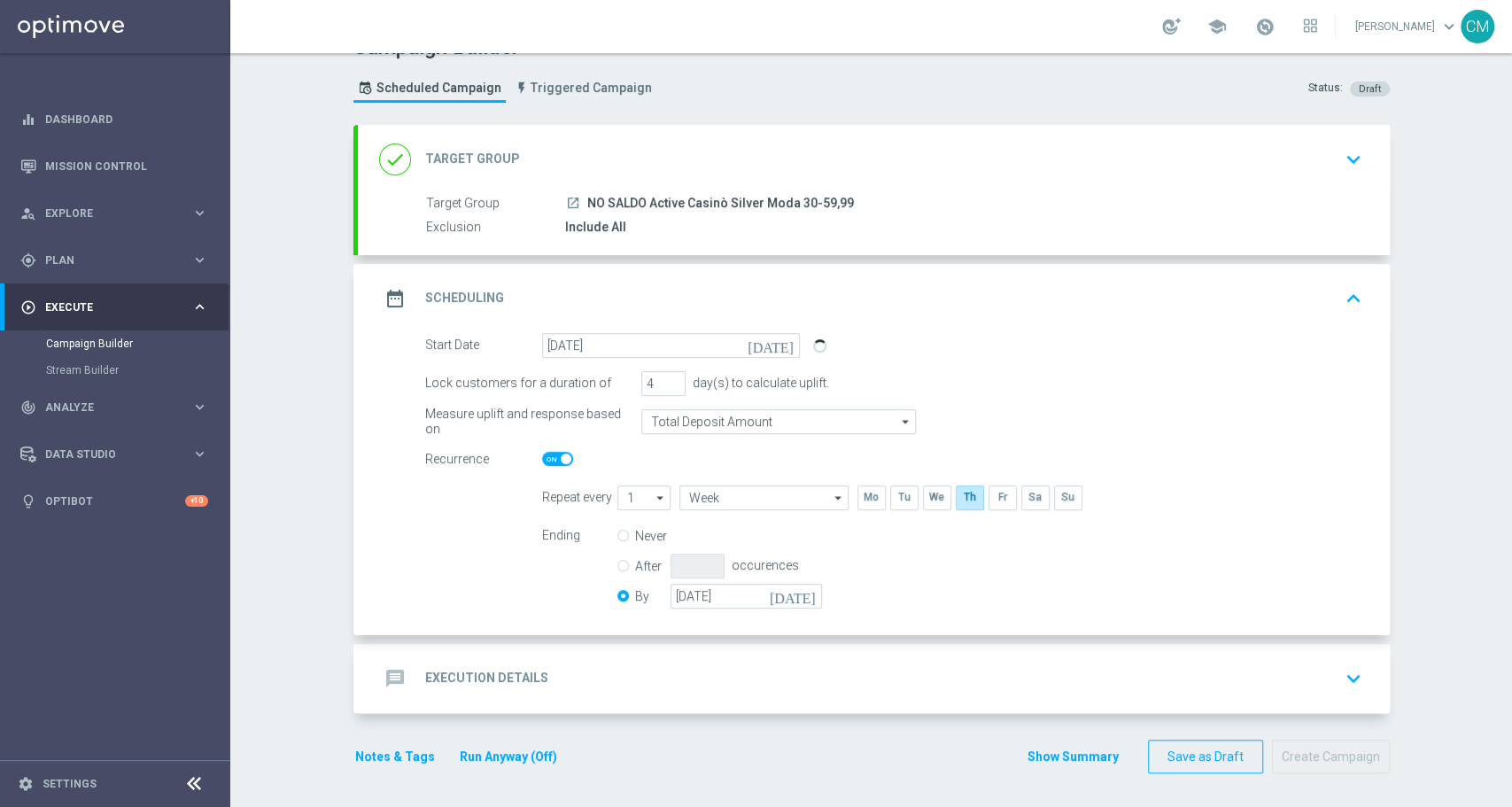
click at [561, 664] on div "message Execution Details keyboard_arrow_down" at bounding box center [874, 679] width 990 height 34
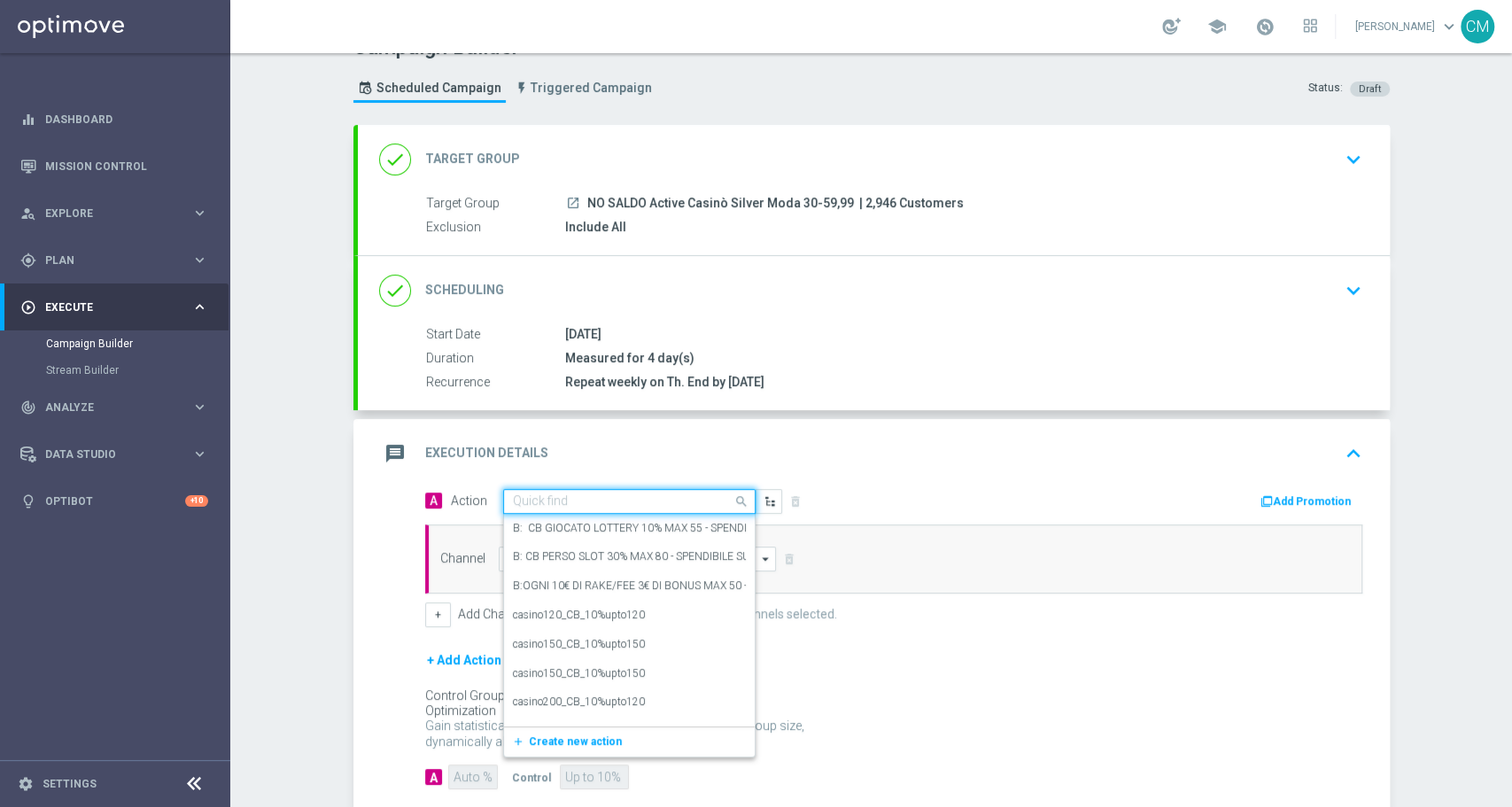
click at [646, 497] on input "text" at bounding box center [612, 501] width 197 height 15
paste input "dep 50 per 15% fino a 180€"
type input "dep 50 per 15% fino a 180€"
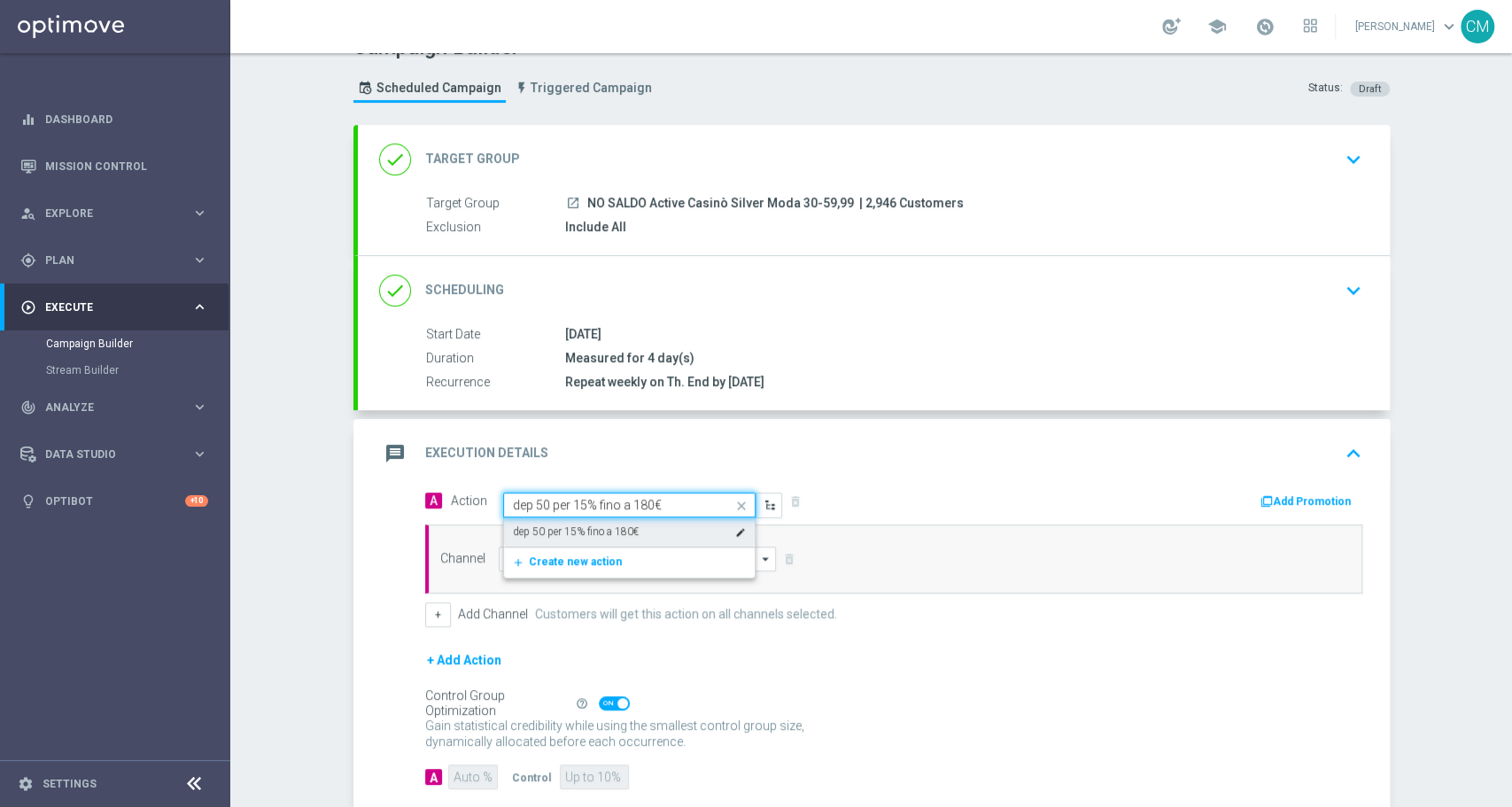
click at [651, 525] on div "dep 50 per 15% fino a 180€ edit" at bounding box center [630, 532] width 233 height 29
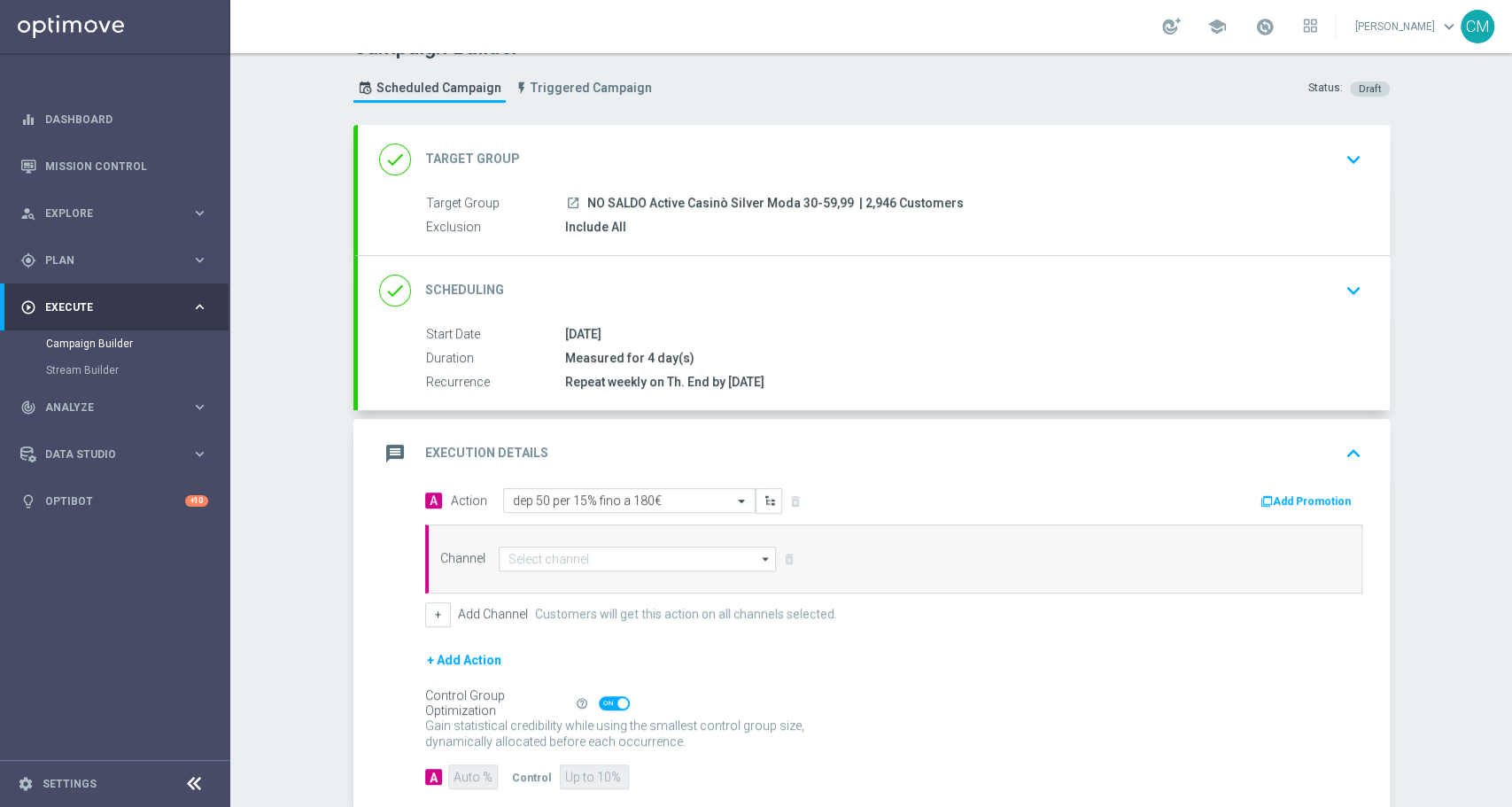
click at [1282, 501] on button "Add Promotion" at bounding box center [1308, 502] width 98 height 19
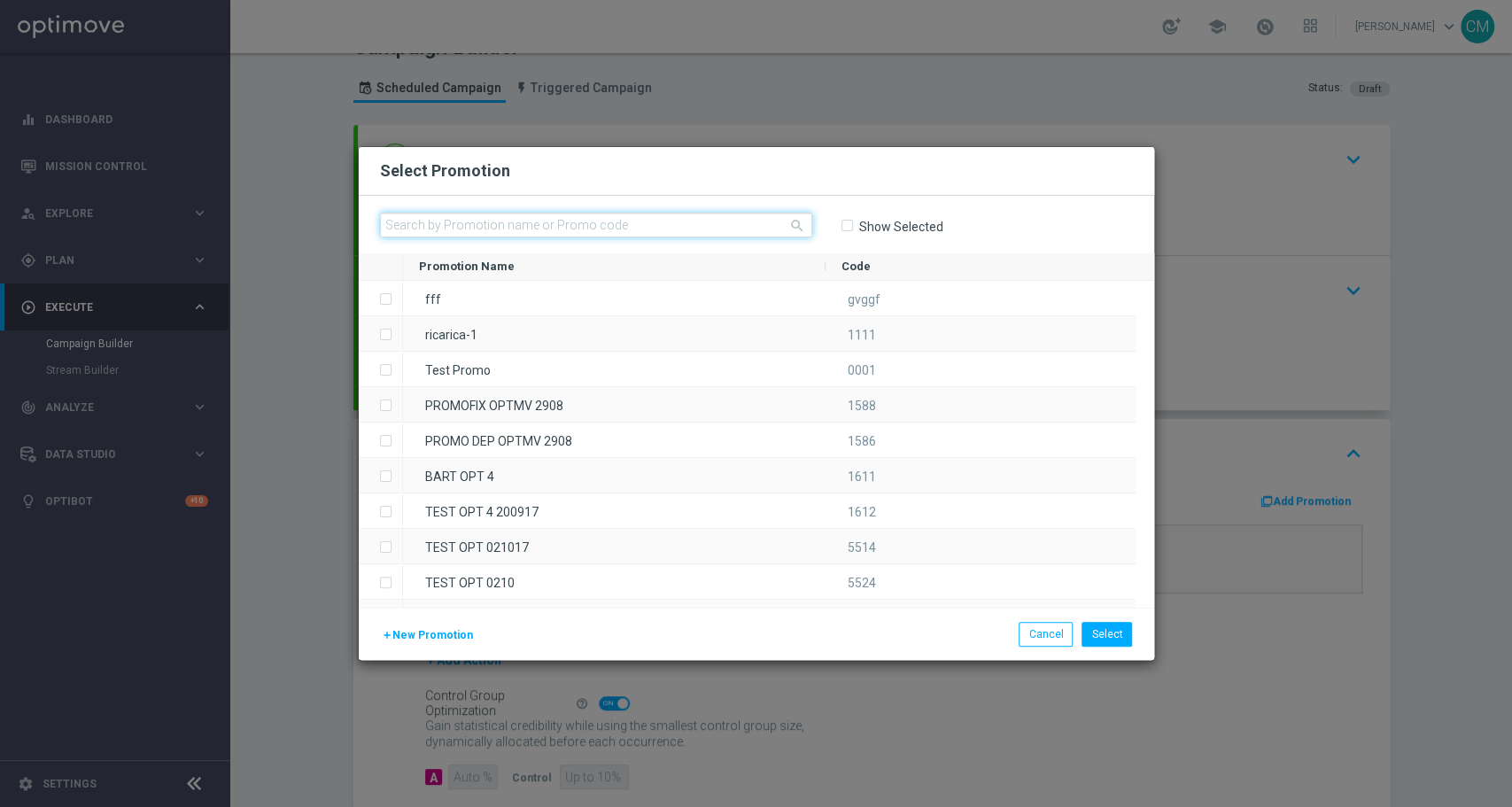
click at [595, 224] on input "text" at bounding box center [596, 226] width 433 height 25
paste input "RICARICASLOT8T"
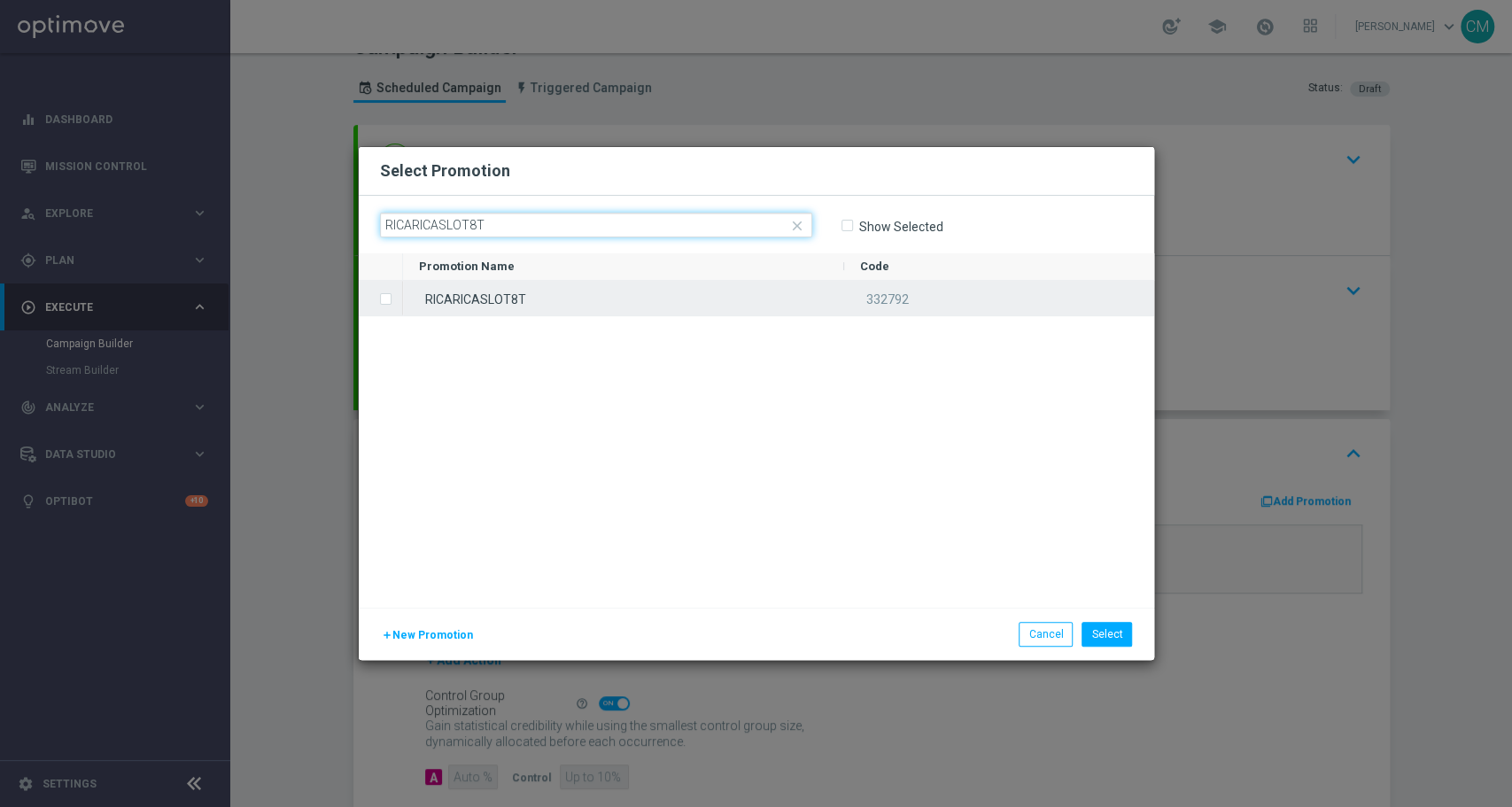
type input "RICARICASLOT8T"
click at [576, 308] on div "RICARICASLOT8T" at bounding box center [624, 298] width 441 height 35
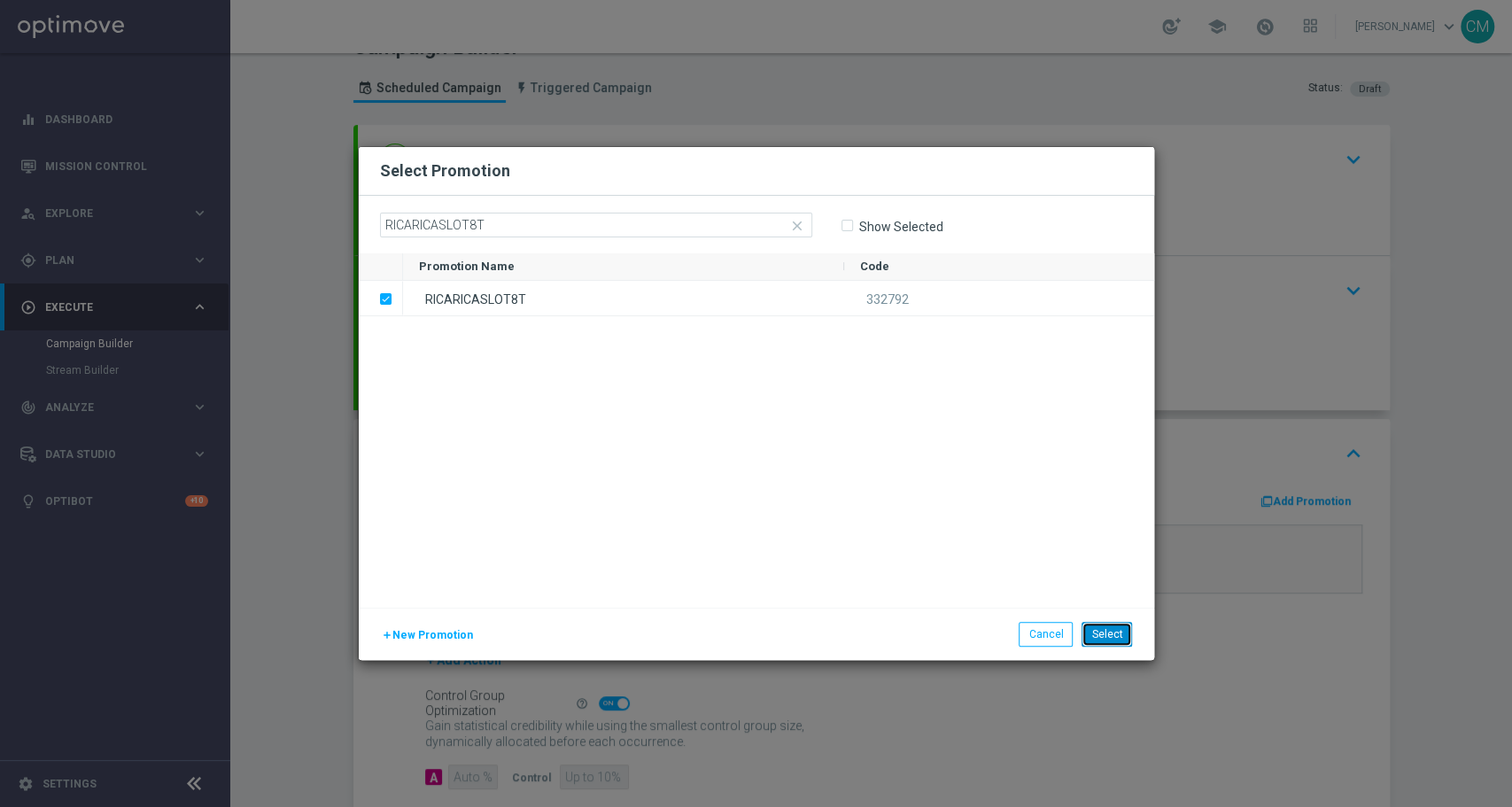
click at [1095, 629] on button "Select" at bounding box center [1108, 635] width 51 height 25
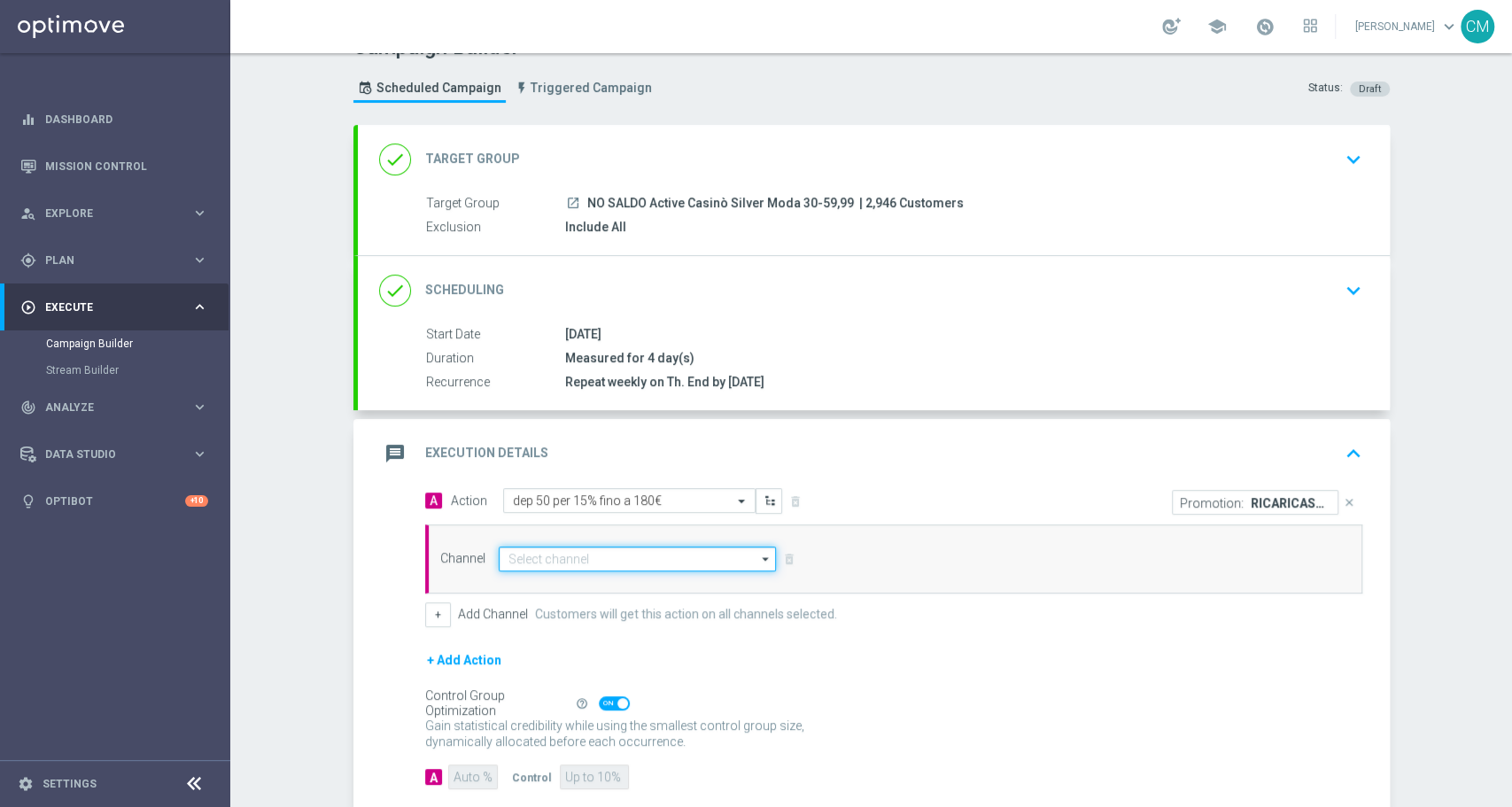
click at [543, 546] on input at bounding box center [638, 559] width 278 height 25
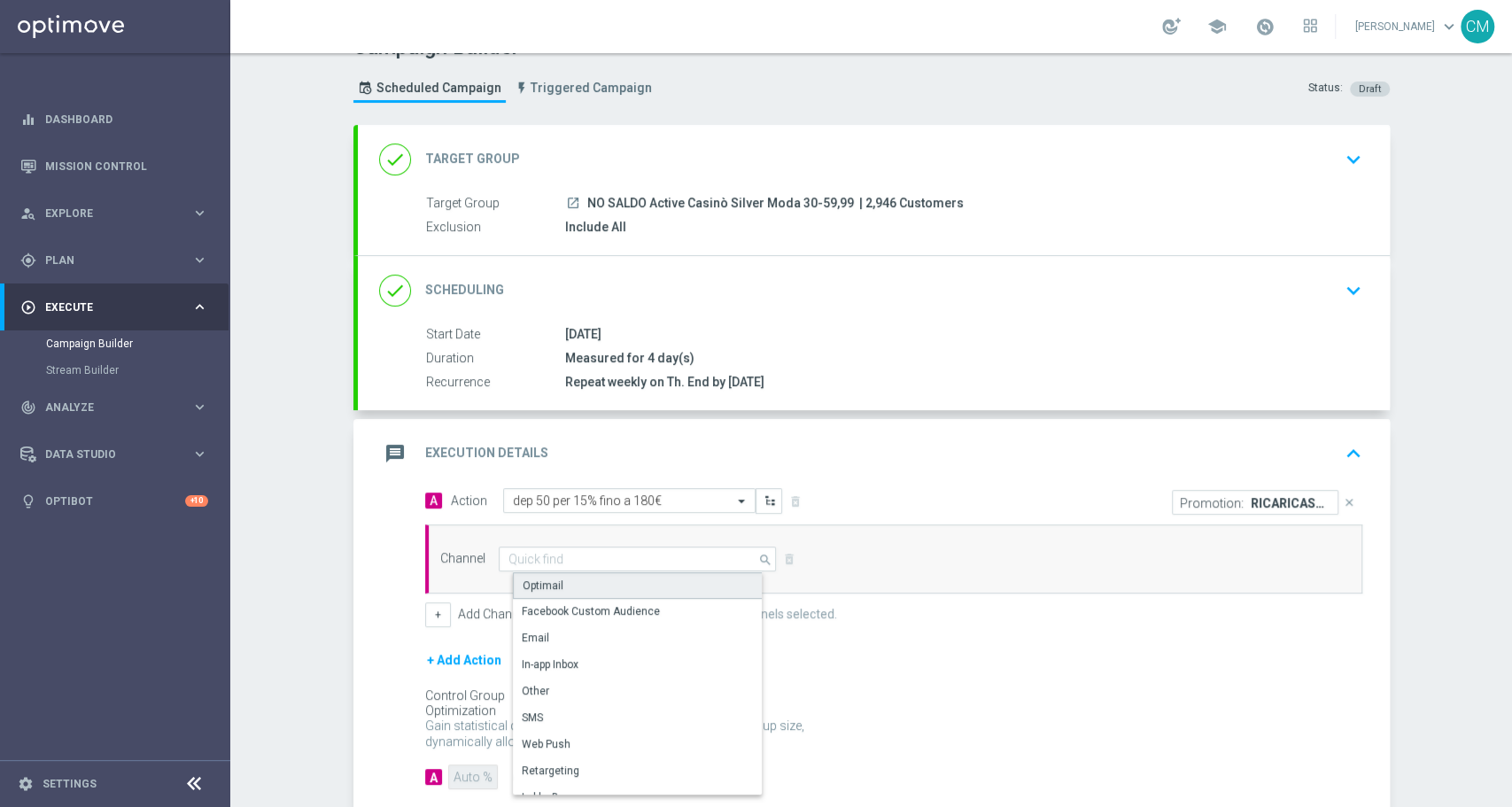
click at [544, 579] on div "Optimail" at bounding box center [544, 585] width 41 height 16
type input "Optimail"
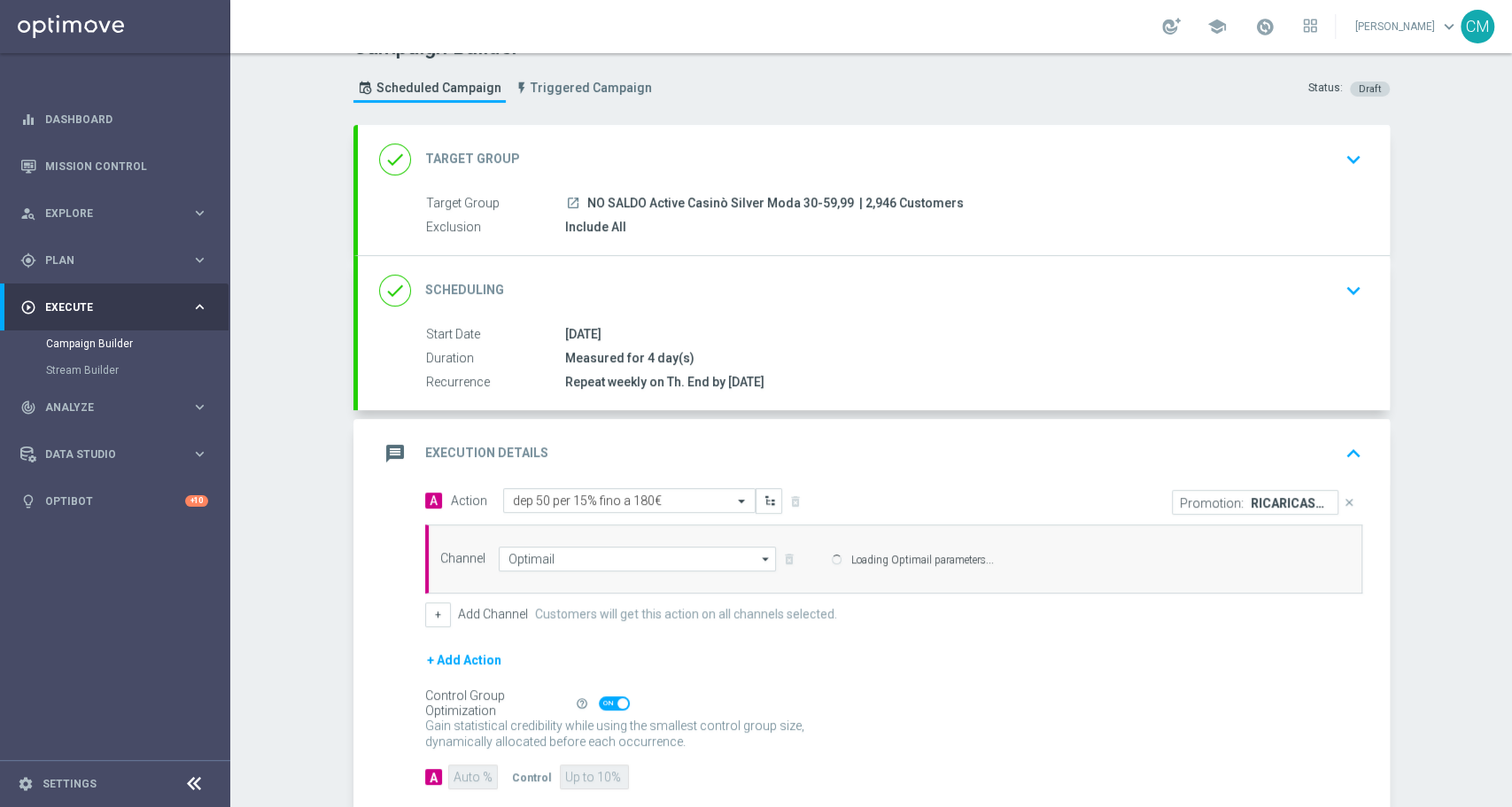
scroll to position [130, 0]
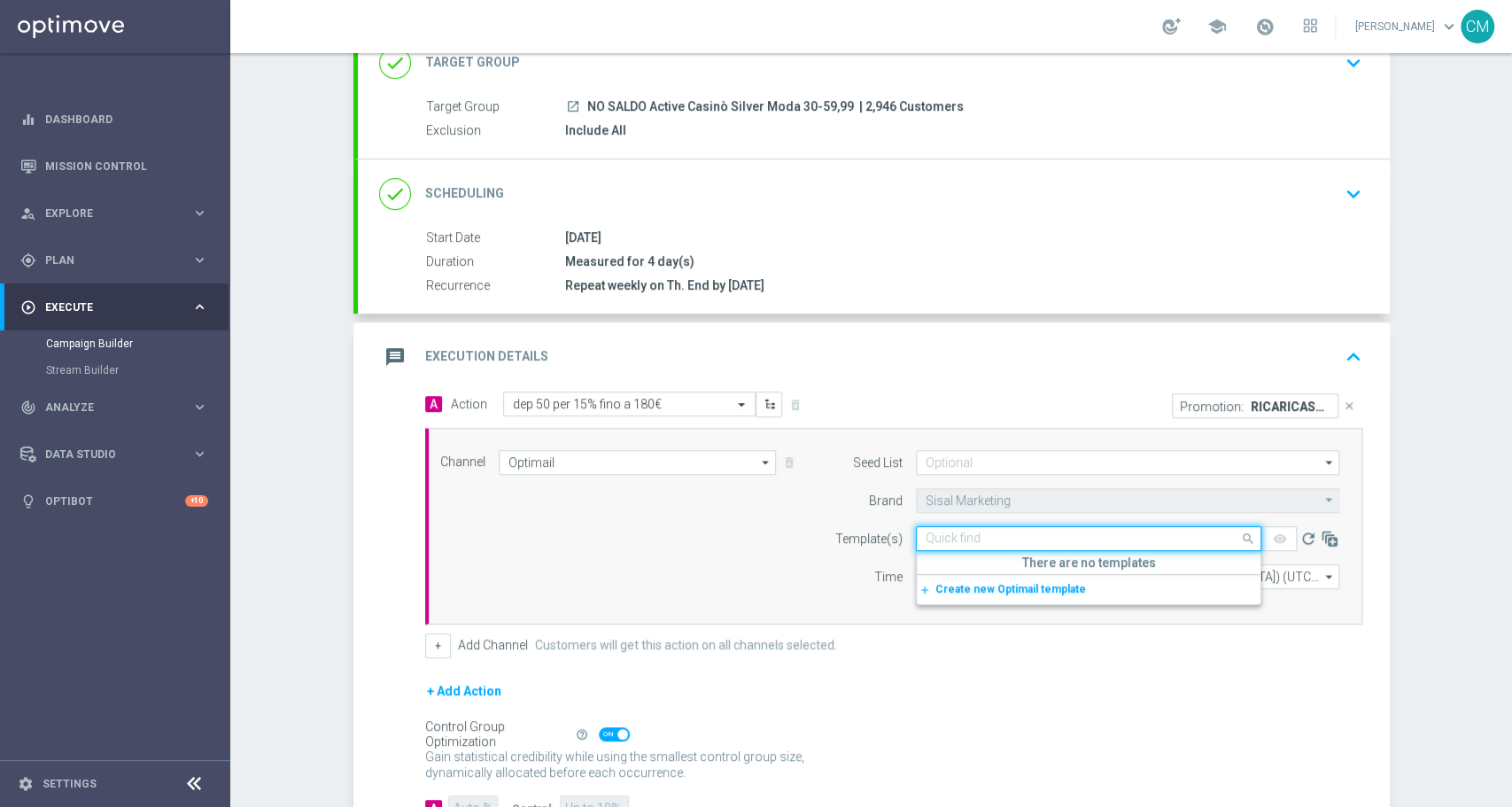
click at [1013, 532] on input "text" at bounding box center [1071, 539] width 291 height 15
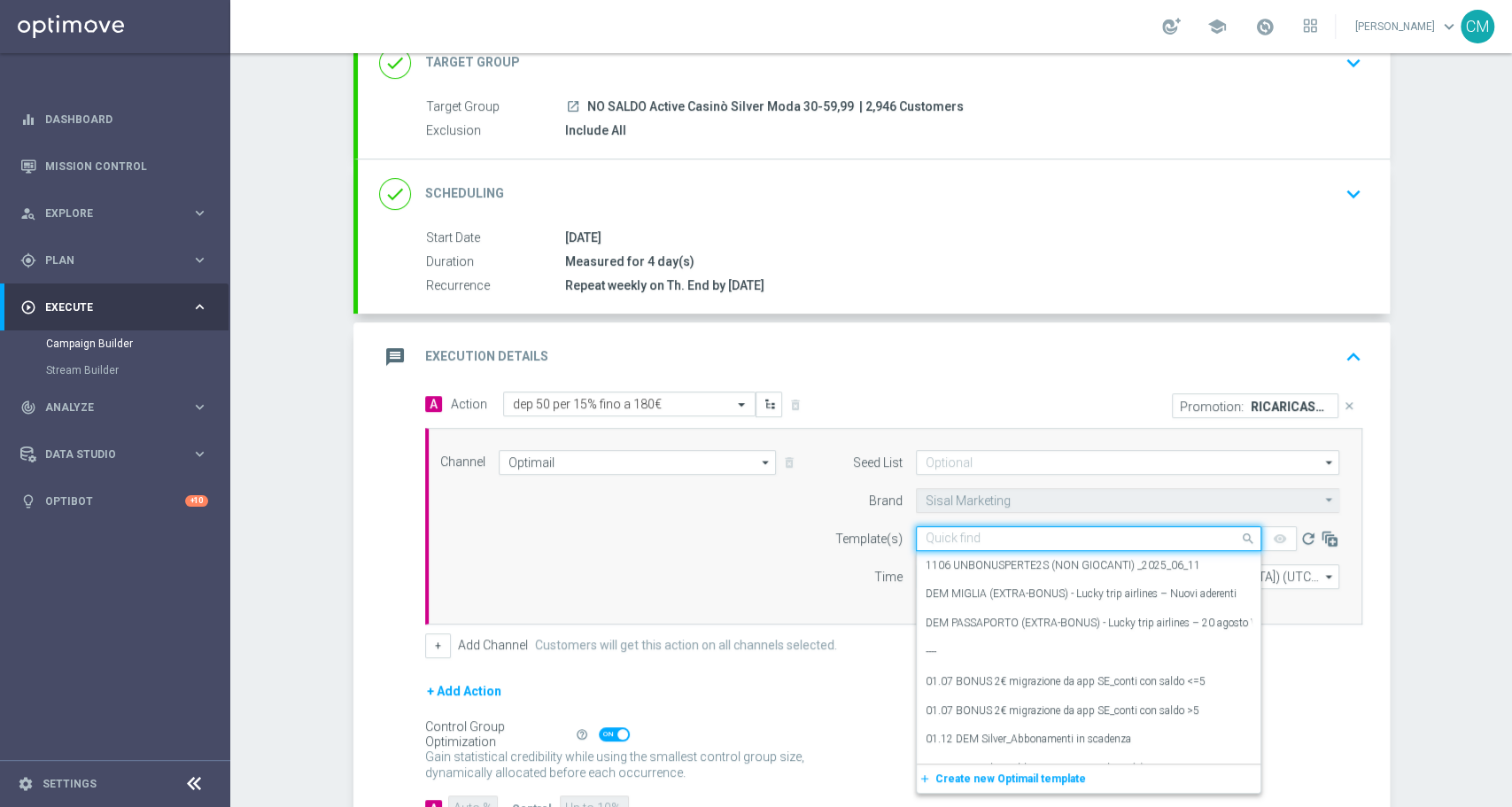
paste input "RICARICASLOT8T"
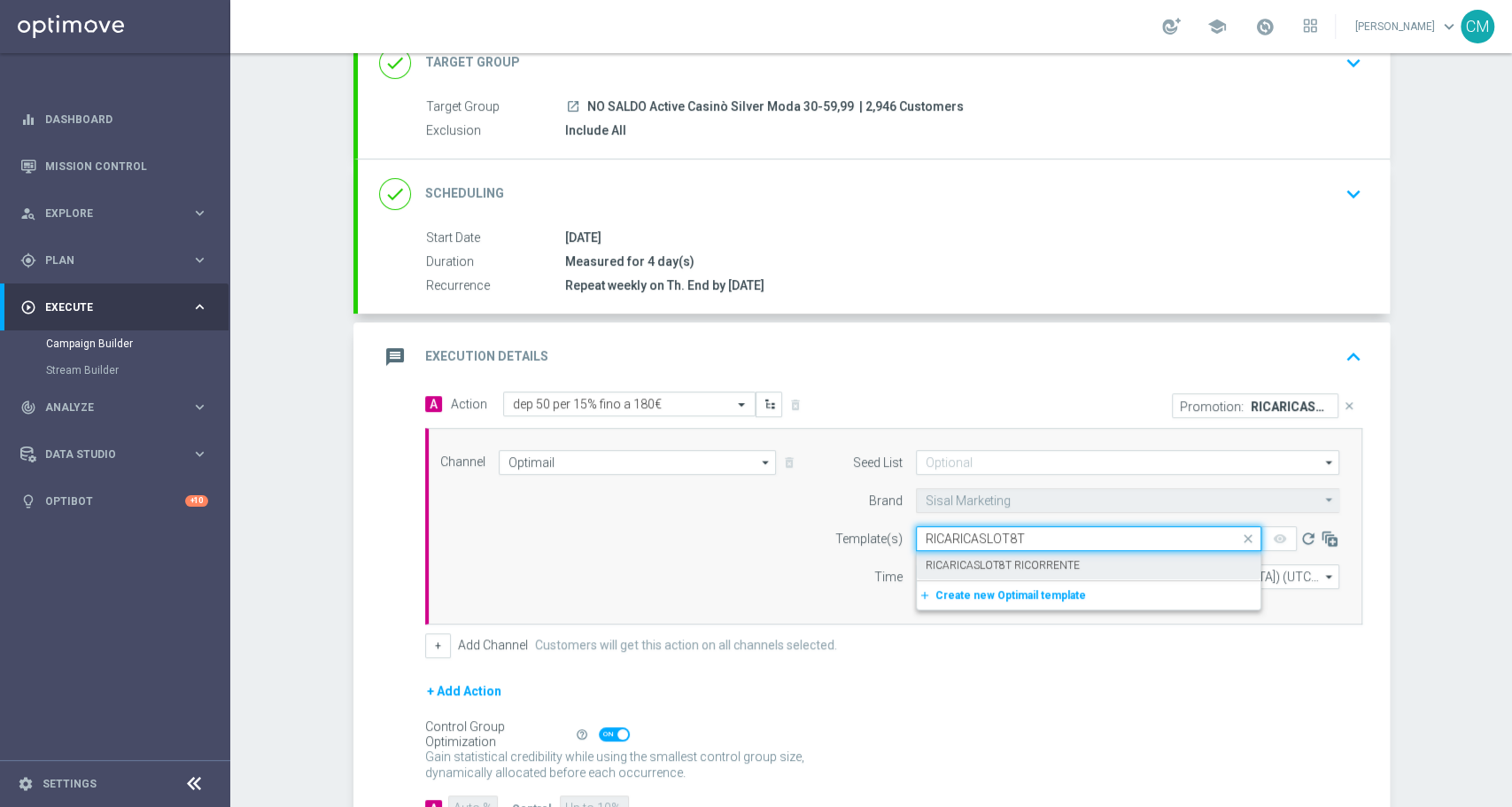
click at [1056, 575] on div "RICARICASLOT8T RICORRENTE" at bounding box center [1088, 566] width 326 height 29
type input "RICARICASLOT8T"
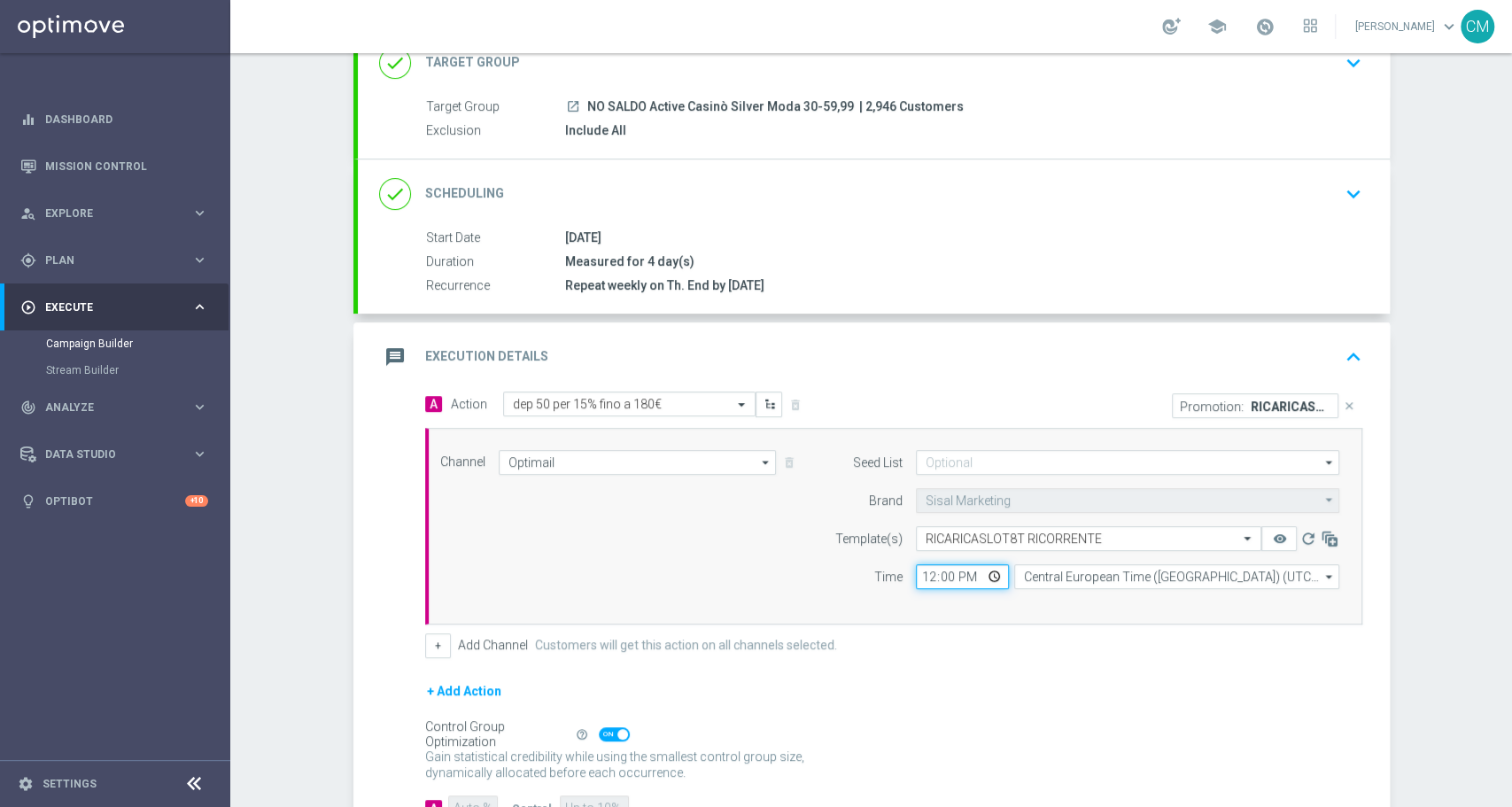
click at [916, 577] on input "12:00" at bounding box center [963, 577] width 93 height 25
type input "17:15"
click at [1065, 572] on input "Central European Time ([GEOGRAPHIC_DATA]) (UTC +02:00)" at bounding box center [1177, 577] width 325 height 25
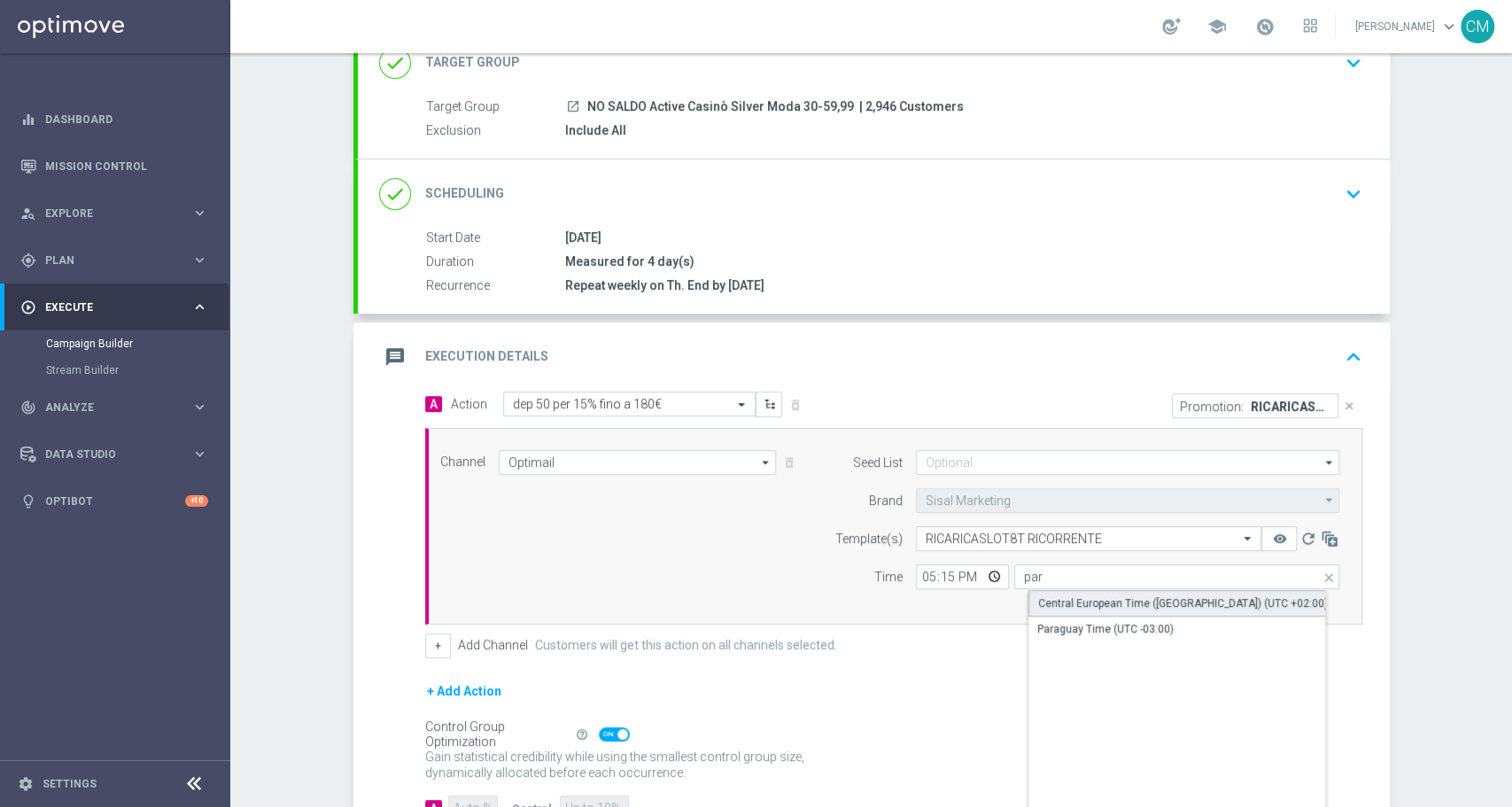
click at [1116, 590] on div "Central European Time ([GEOGRAPHIC_DATA]) (UTC +02:00)" at bounding box center [1191, 603] width 326 height 26
type input "Central European Time ([GEOGRAPHIC_DATA]) (UTC +02:00)"
click at [429, 645] on button "+" at bounding box center [438, 646] width 25 height 25
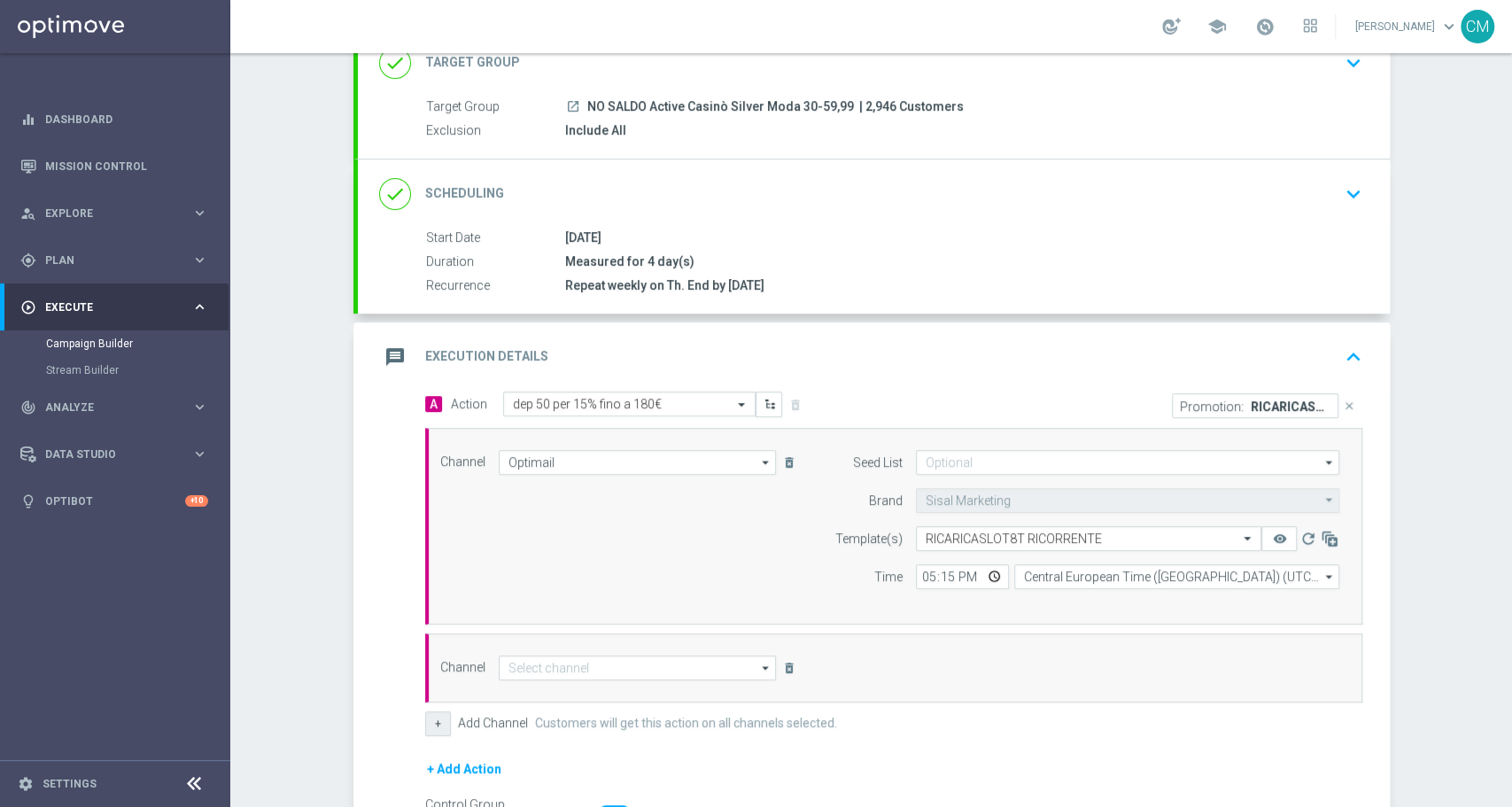
scroll to position [335, 0]
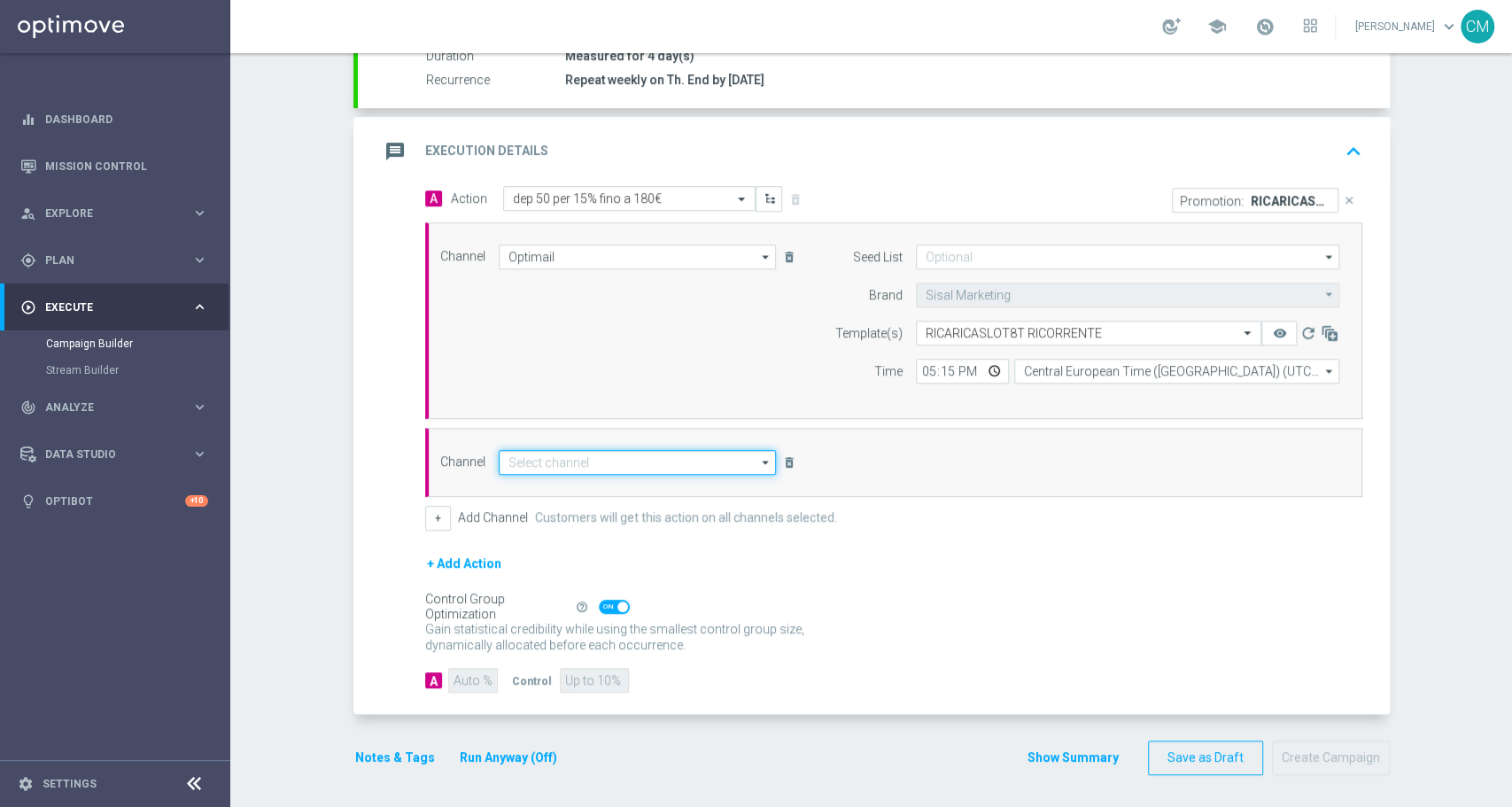
click at [585, 462] on input at bounding box center [638, 463] width 278 height 25
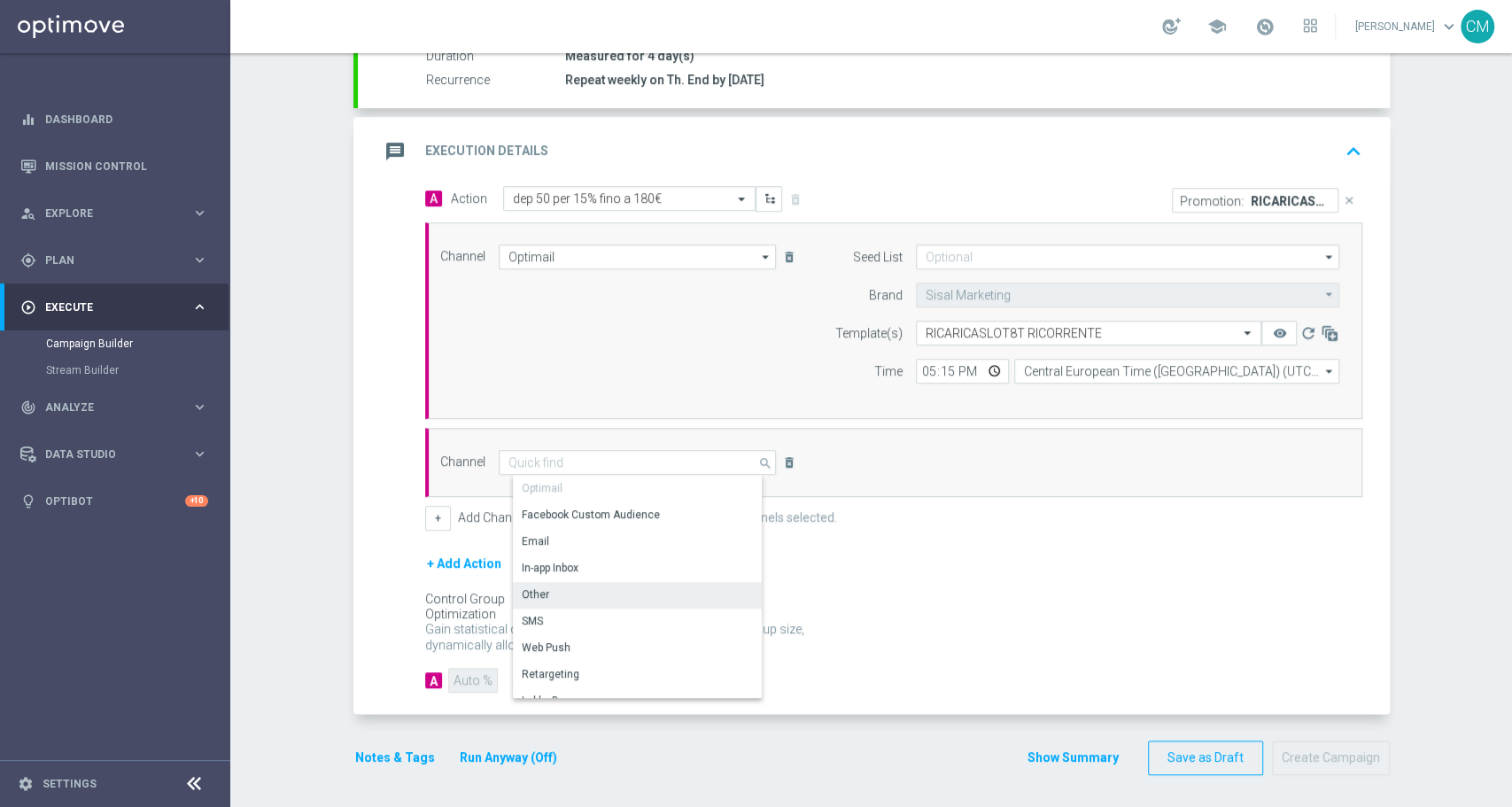
click at [538, 582] on div "Other" at bounding box center [646, 595] width 264 height 25
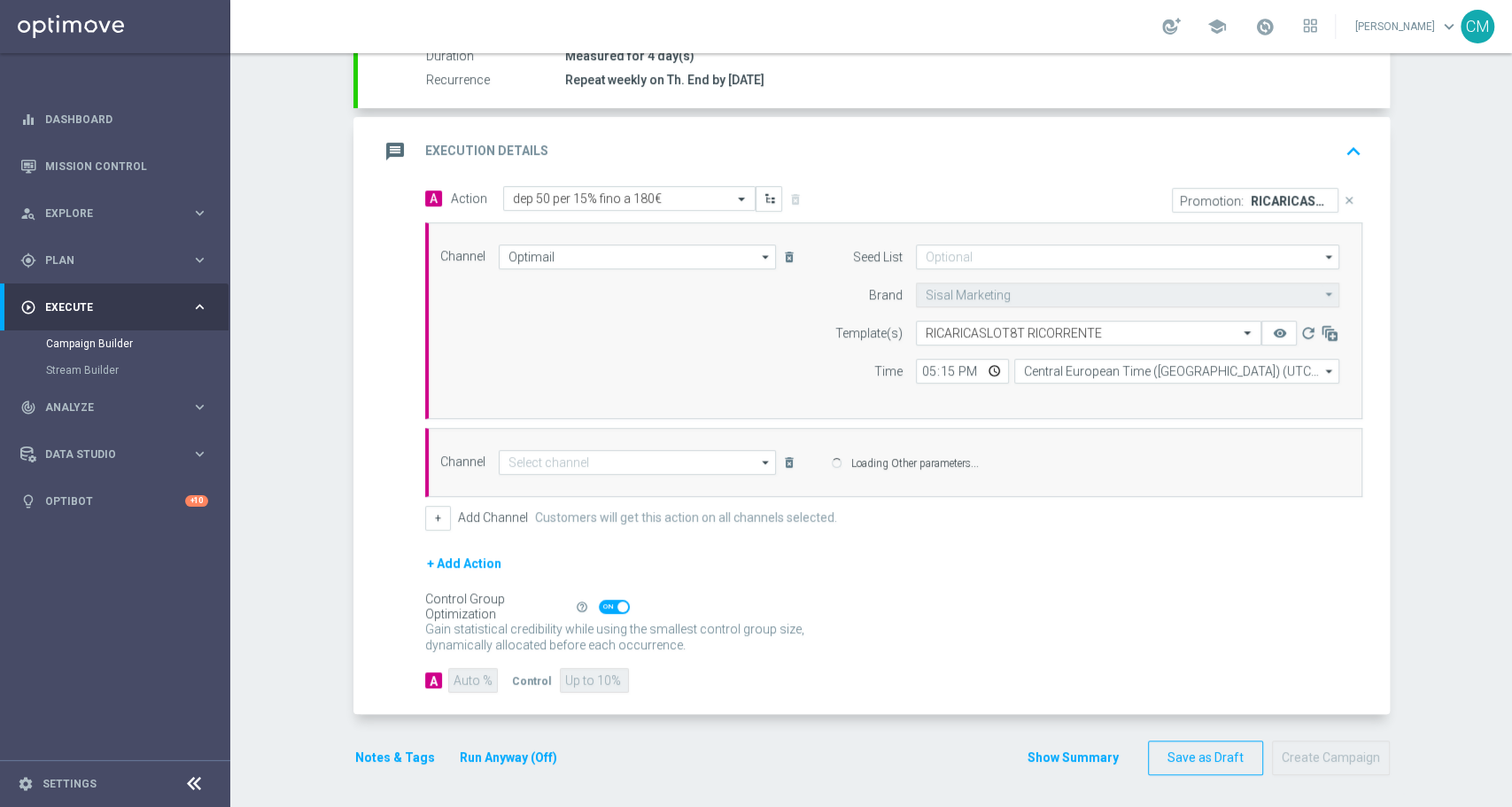
type input "Other"
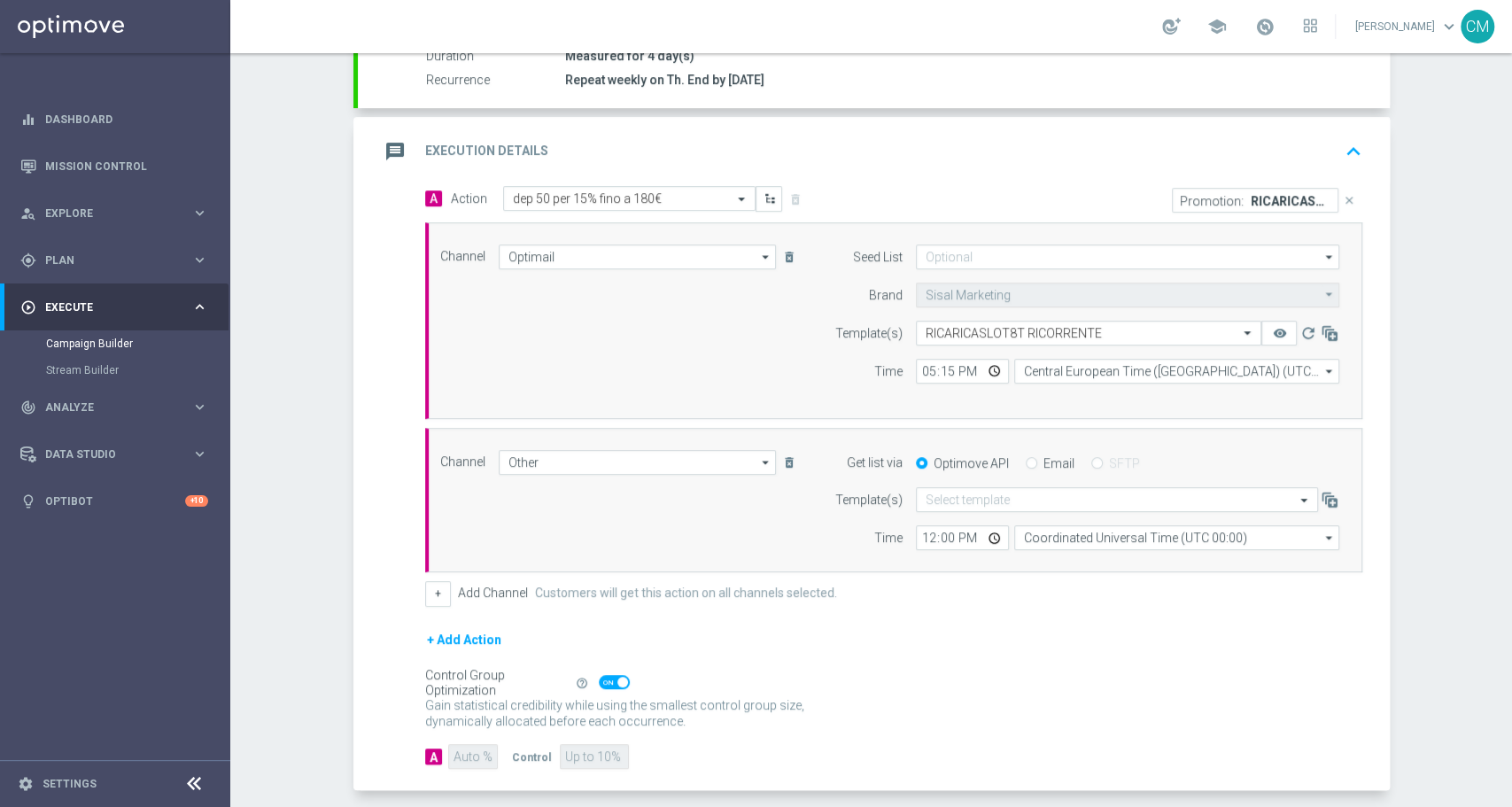
click at [1029, 464] on div "Email" at bounding box center [1050, 463] width 49 height 16
click at [1028, 459] on div "Email" at bounding box center [1050, 463] width 49 height 16
click at [1026, 459] on input "Email" at bounding box center [1032, 465] width 12 height 12
radio input "true"
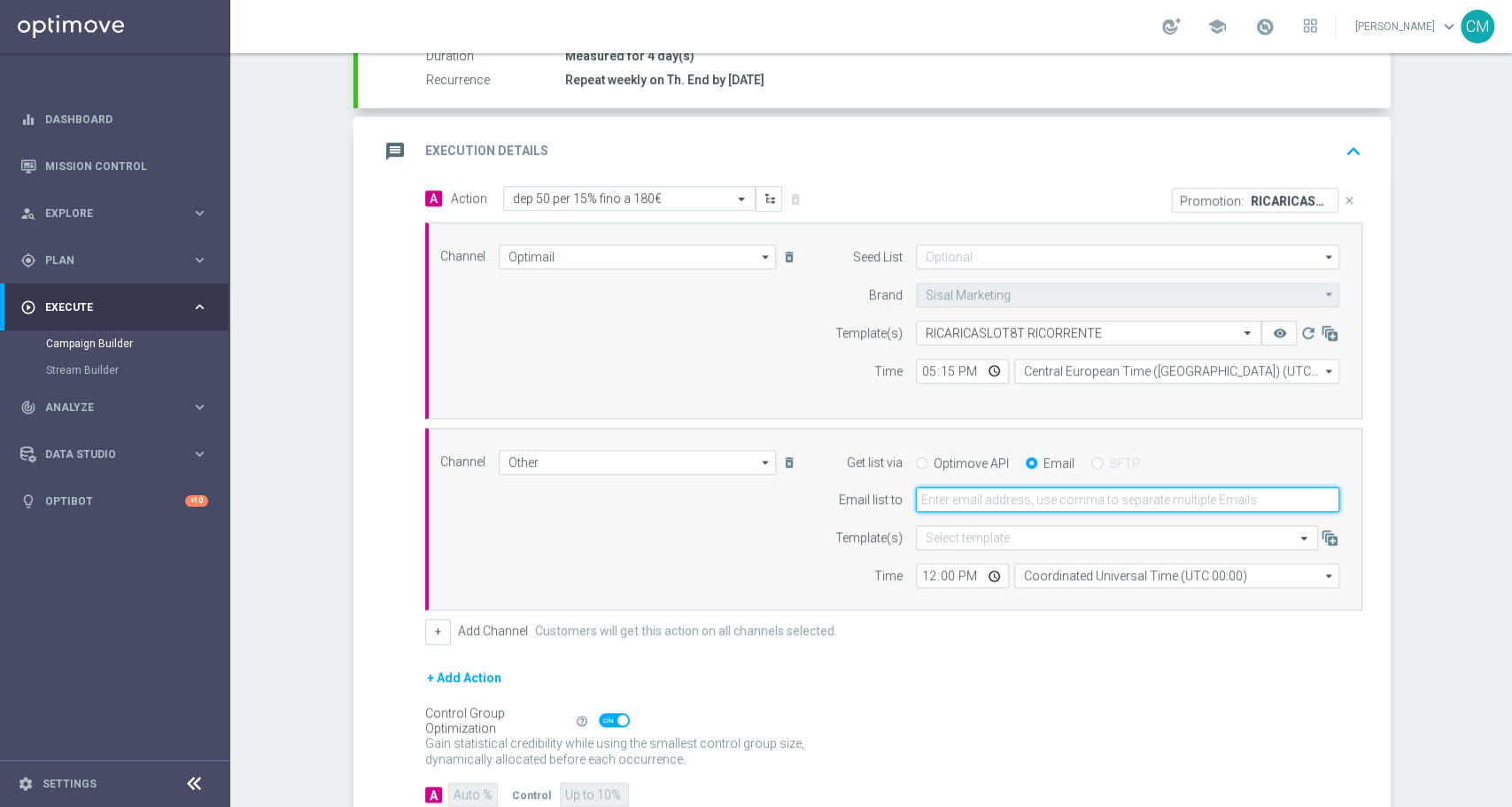
click at [942, 493] on input "email" at bounding box center [1128, 500] width 424 height 25
type input "[PERSON_NAME][EMAIL_ADDRESS][PERSON_NAME][DOMAIN_NAME]"
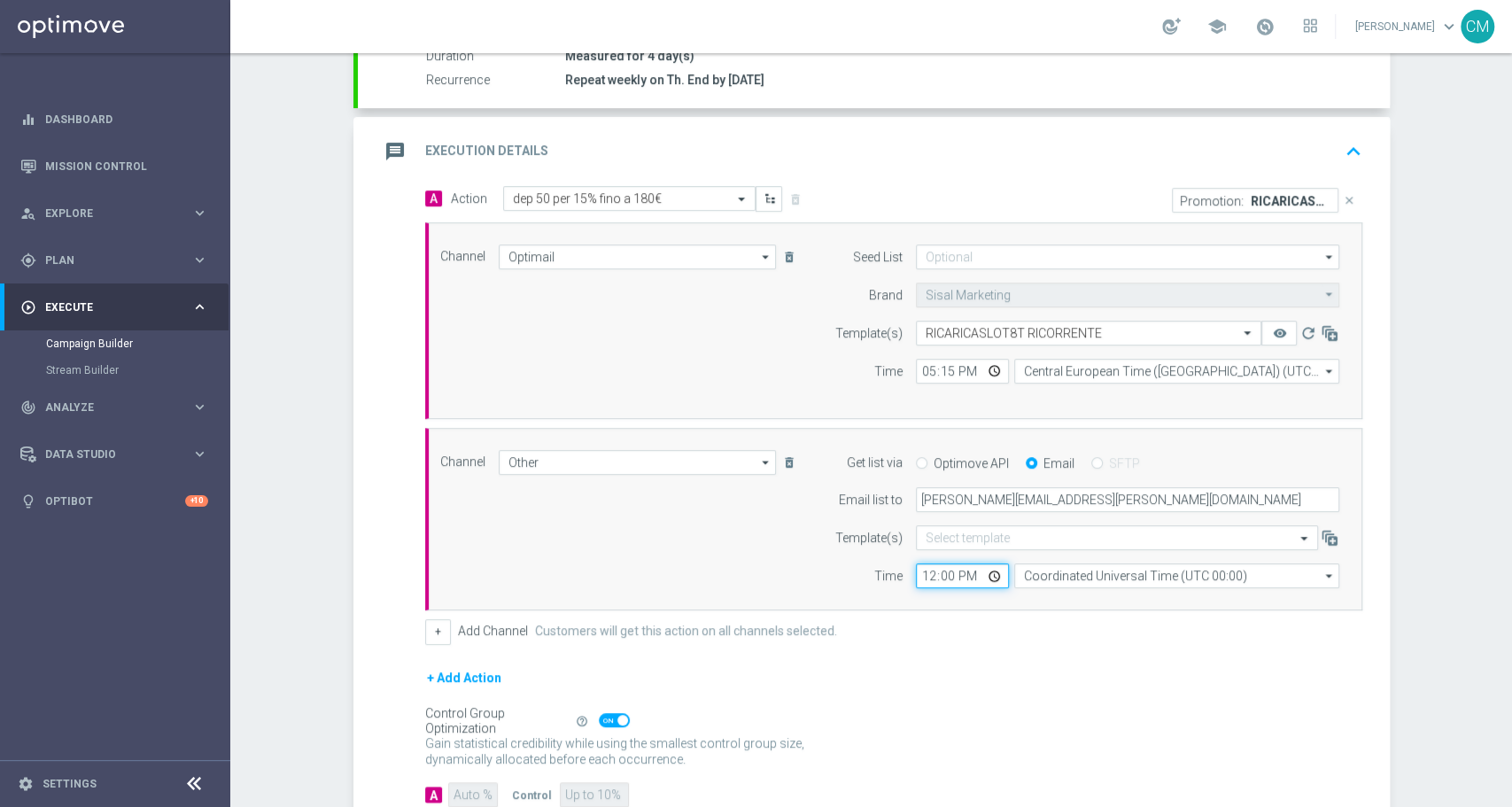
click at [925, 575] on input "12:00" at bounding box center [963, 576] width 93 height 25
type input "17:15"
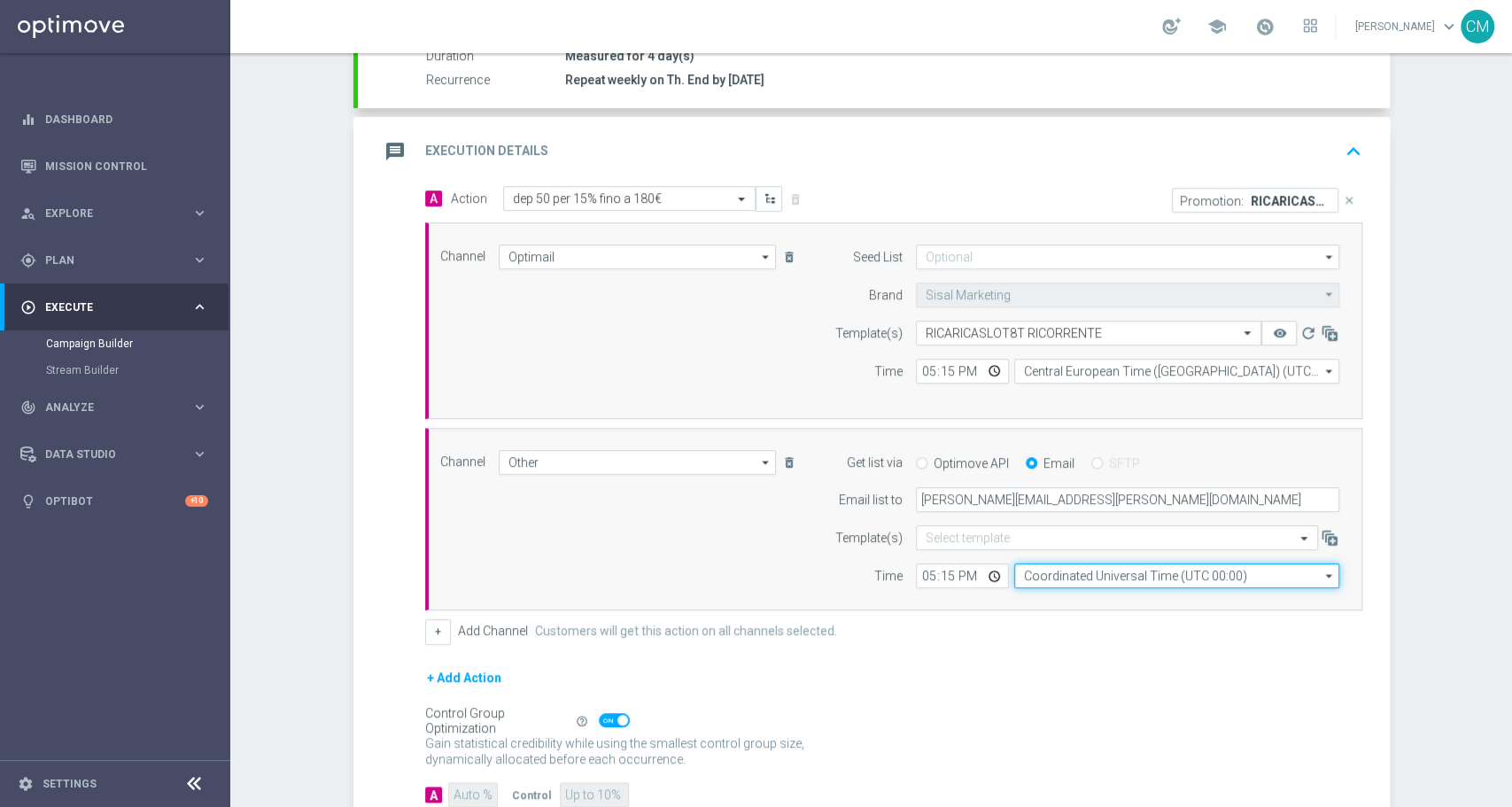
click at [1022, 574] on input "Coordinated Universal Time (UTC 00:00)" at bounding box center [1177, 576] width 325 height 25
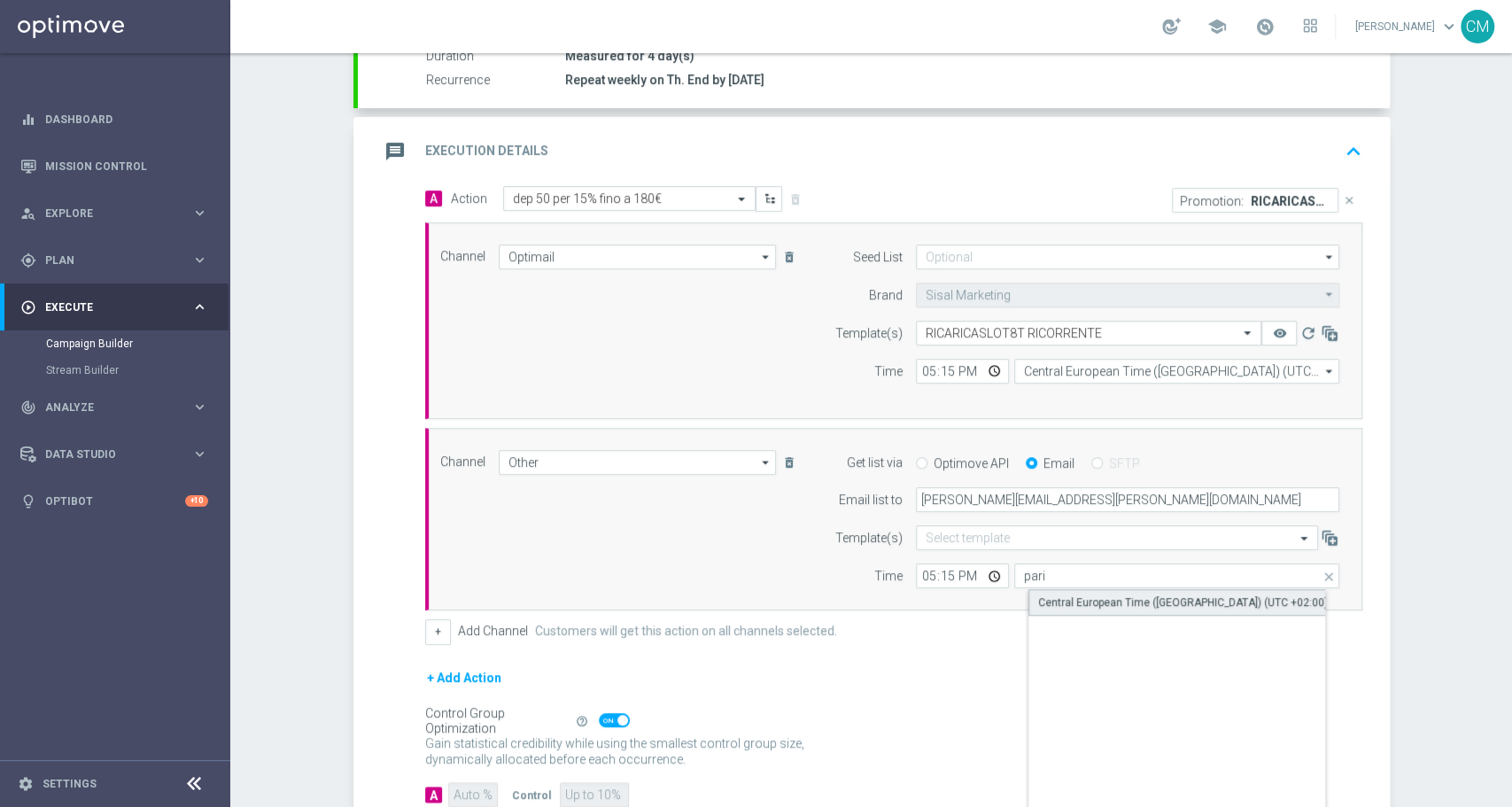
click at [1100, 594] on div "Central European Time ([GEOGRAPHIC_DATA]) (UTC +02:00)" at bounding box center [1183, 602] width 290 height 16
type input "Central European Time ([GEOGRAPHIC_DATA]) (UTC +02:00)"
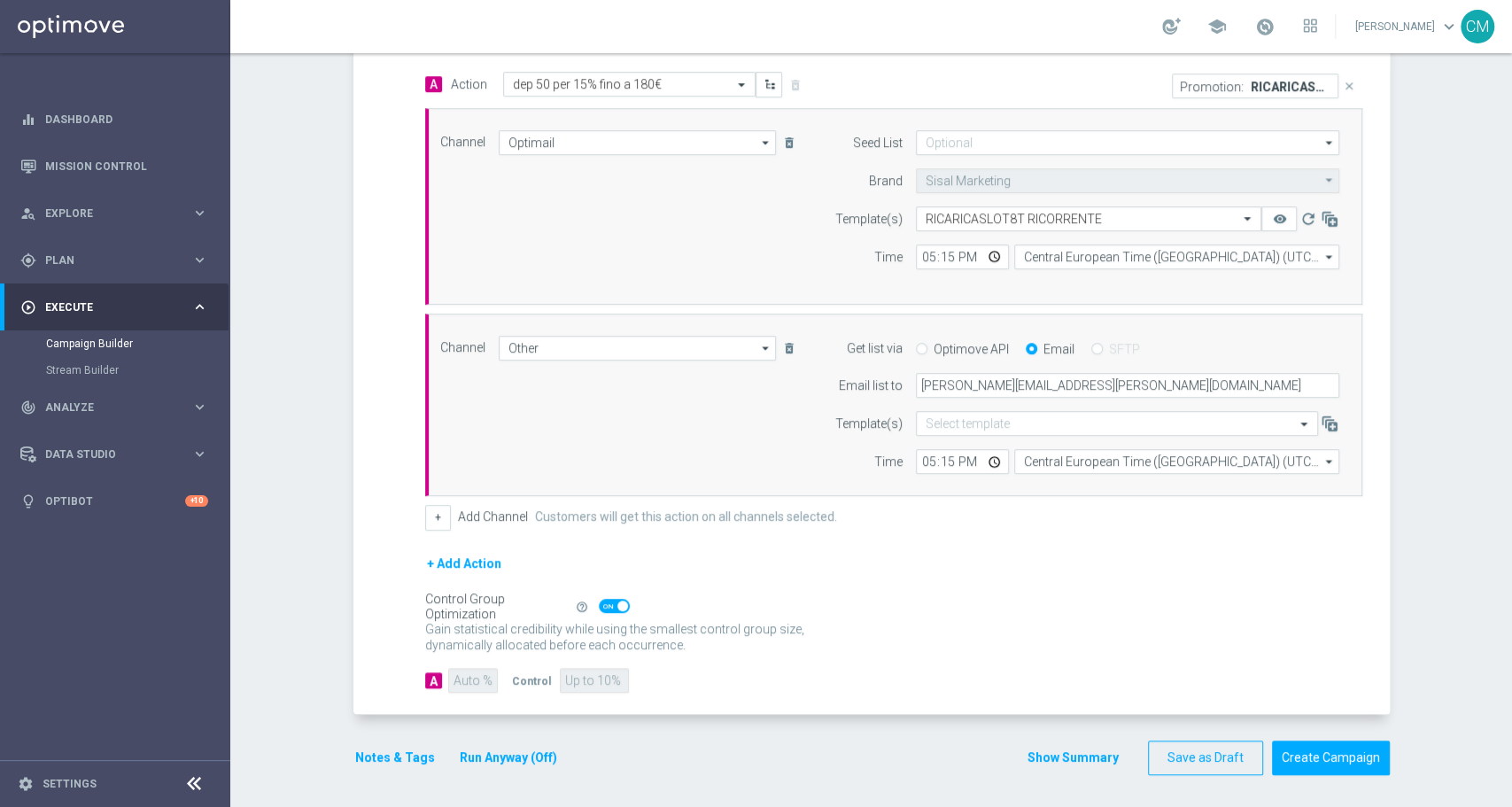
click at [1070, 760] on button "Show Summary" at bounding box center [1073, 757] width 93 height 20
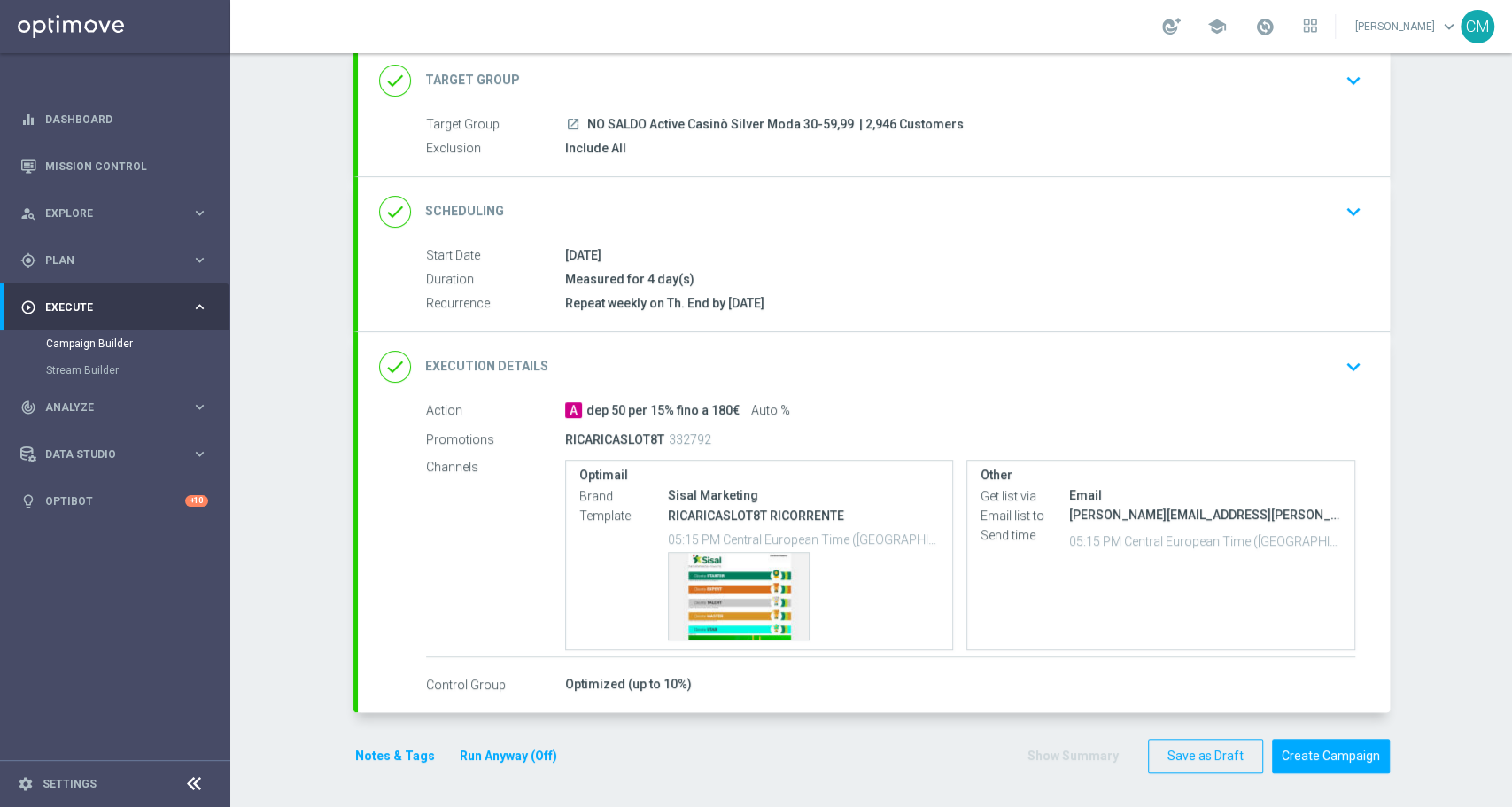
scroll to position [112, 0]
click at [488, 743] on div "Notes & Tags Run Anyway (Off)" at bounding box center [467, 757] width 227 height 35
click at [493, 749] on button "Run Anyway (Off)" at bounding box center [509, 756] width 101 height 22
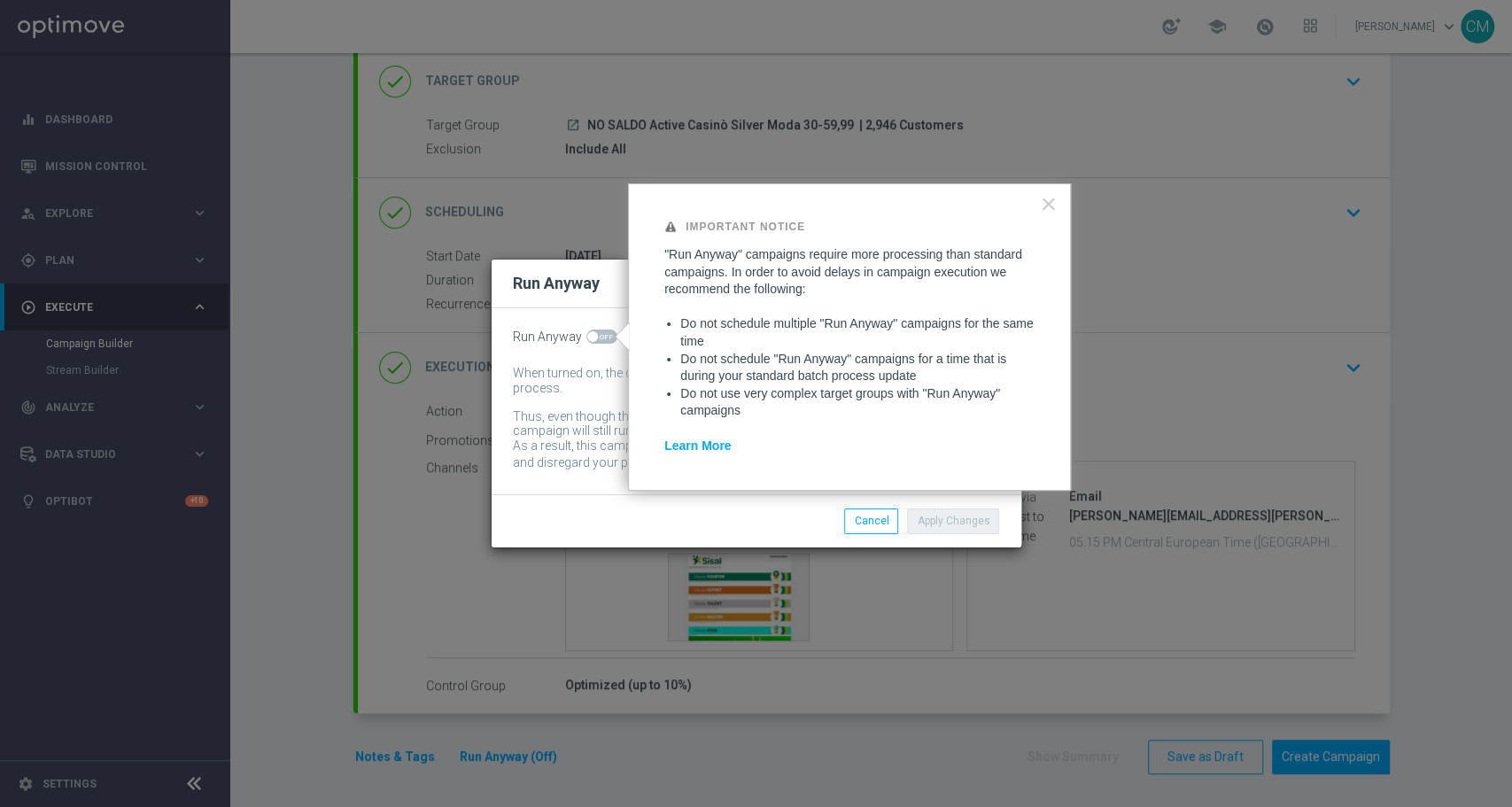
click at [600, 340] on span at bounding box center [602, 336] width 31 height 15
click at [600, 340] on input "checkbox" at bounding box center [602, 336] width 31 height 15
checkbox input "true"
click at [952, 535] on div "Apply Changes Cancel" at bounding box center [756, 520] width 530 height 53
click at [951, 521] on button "Apply Changes" at bounding box center [953, 521] width 92 height 25
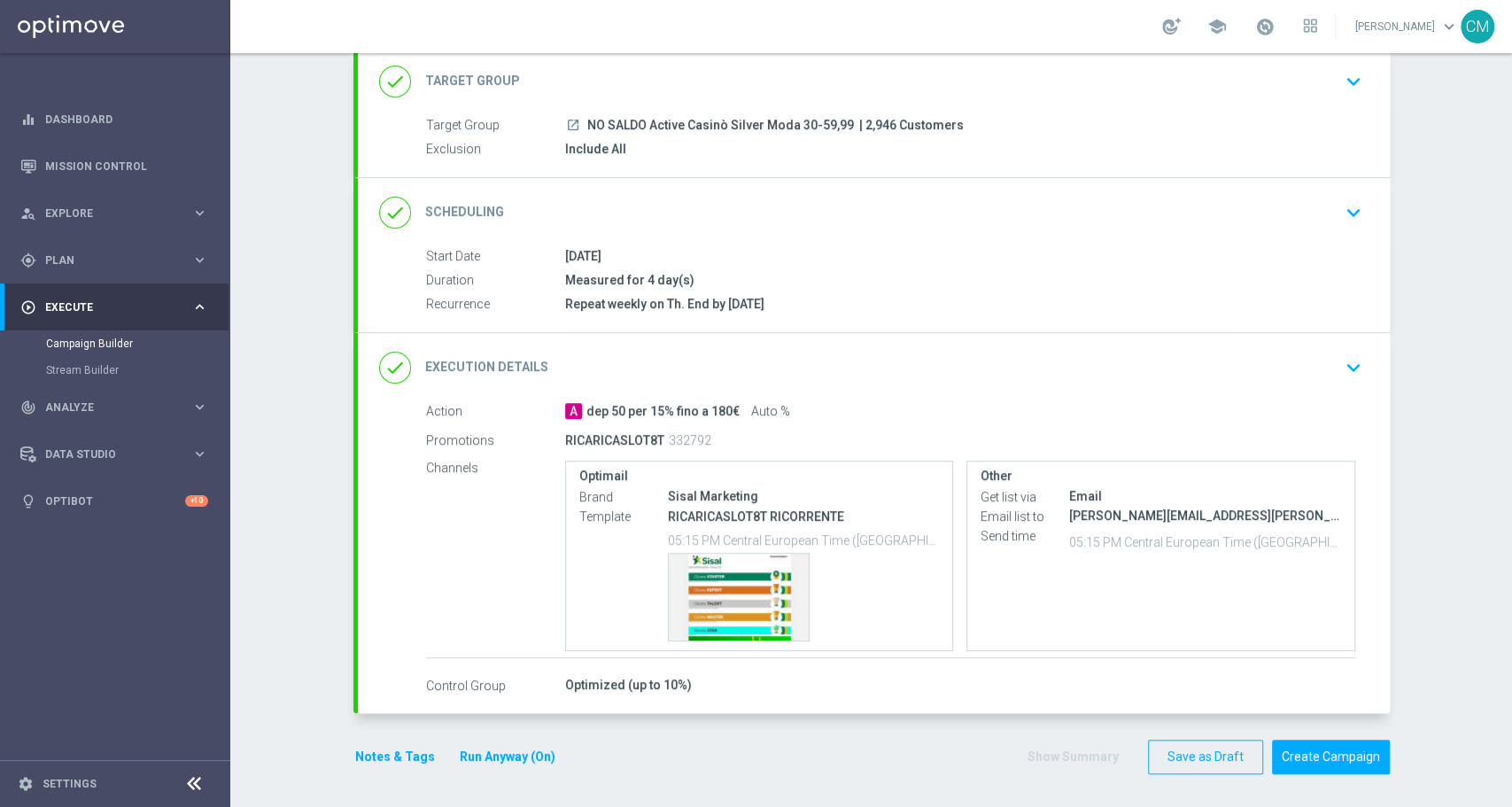
click at [361, 759] on button "Notes & Tags" at bounding box center [396, 756] width 84 height 22
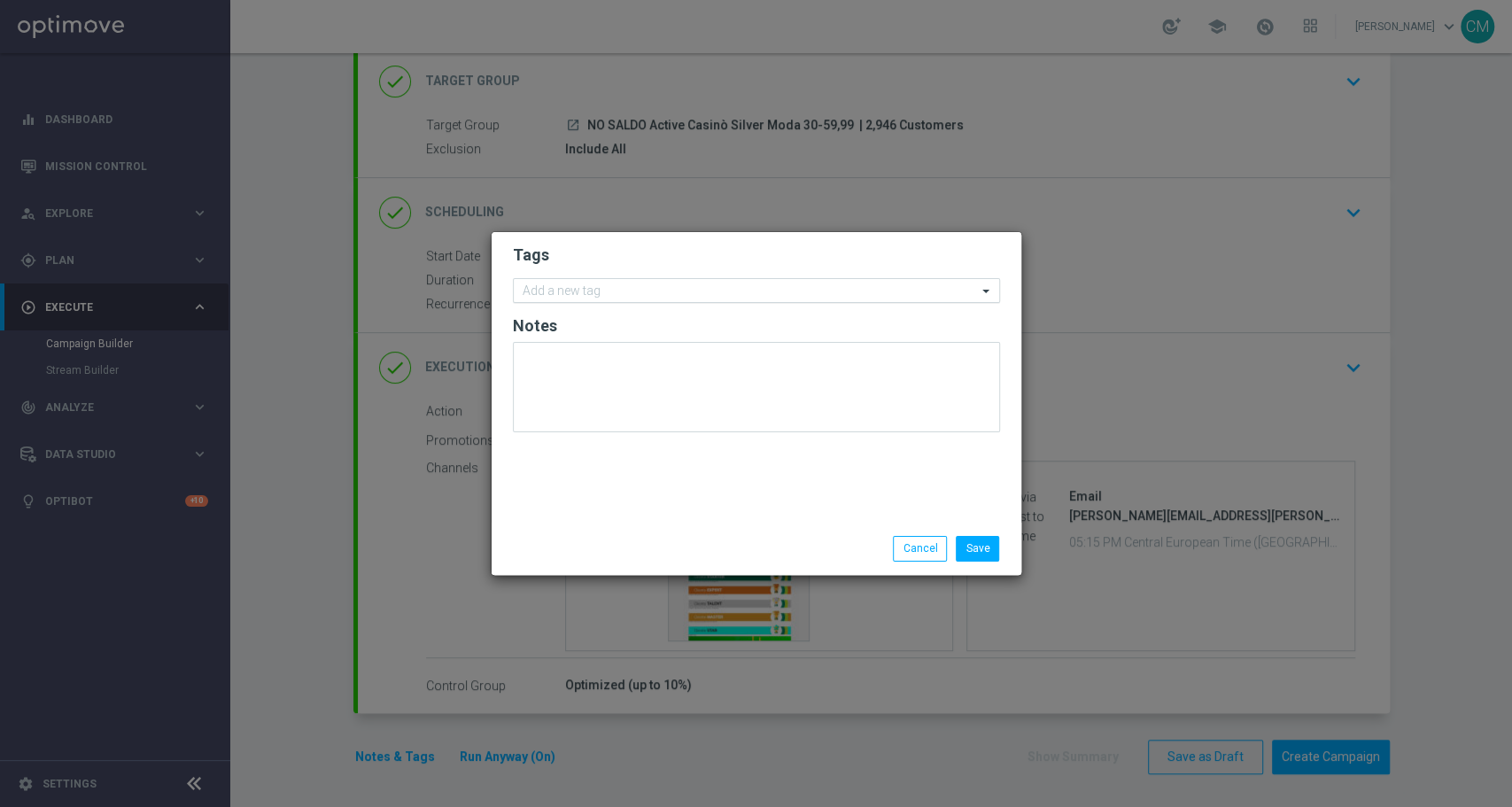
click at [629, 295] on input "text" at bounding box center [750, 291] width 454 height 15
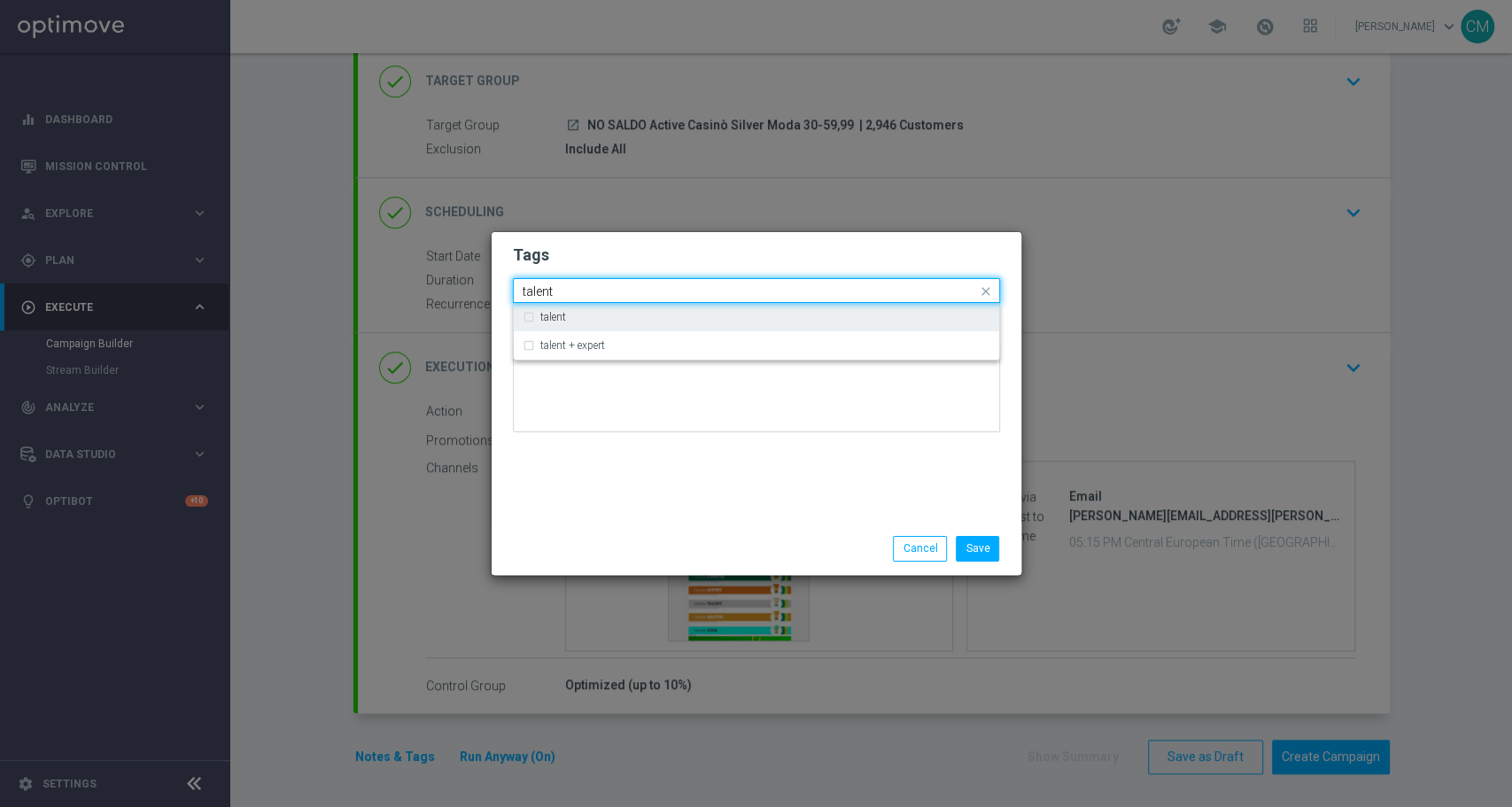
click at [608, 309] on div "talent" at bounding box center [756, 317] width 468 height 28
type input "talent"
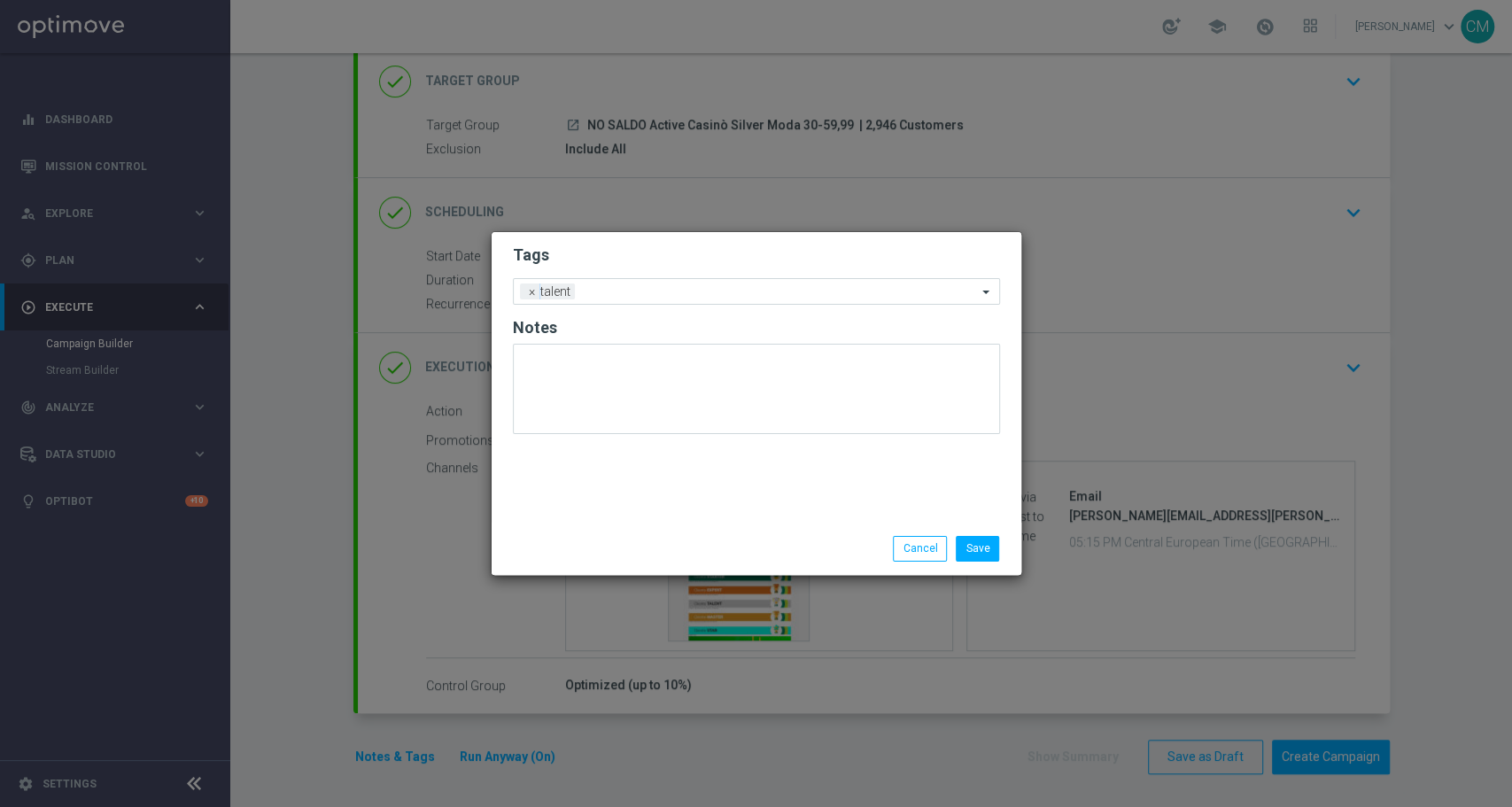
click at [658, 511] on div "Tags Add a new tag × talent Notes" at bounding box center [756, 377] width 530 height 291
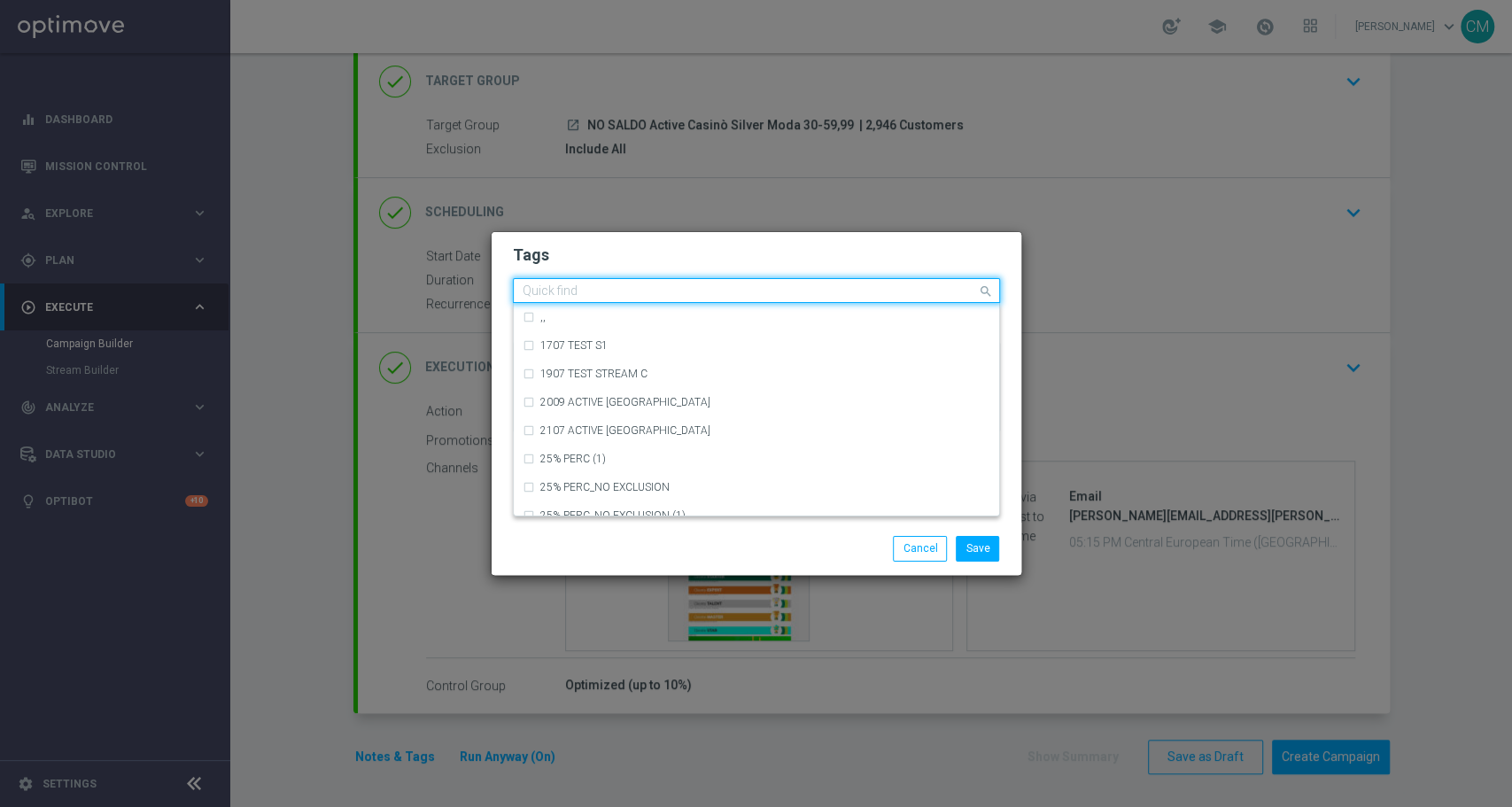
click at [659, 278] on div "Quick find × talent" at bounding box center [756, 291] width 487 height 25
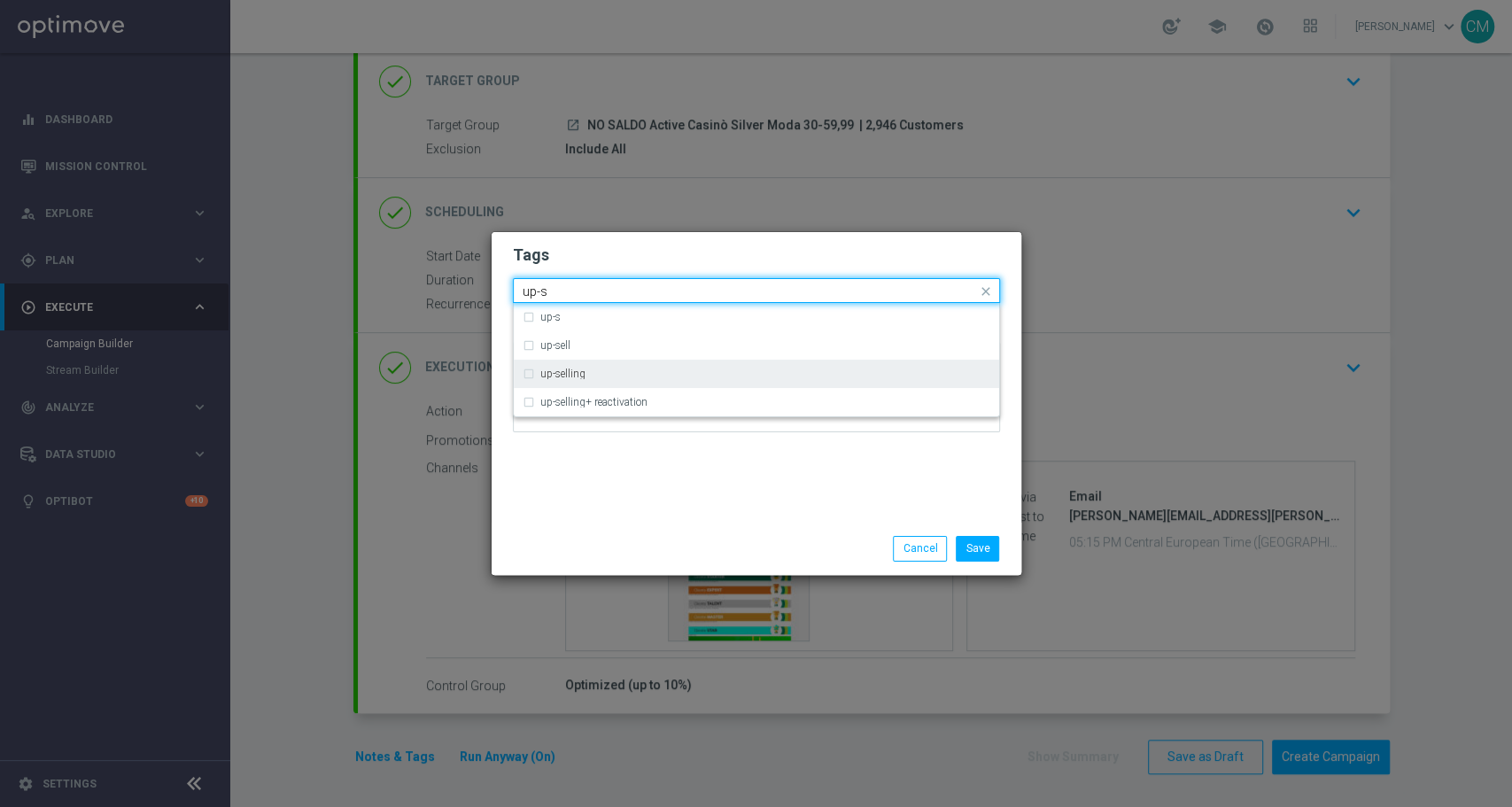
click at [625, 374] on div "up-selling" at bounding box center [765, 373] width 450 height 11
type input "up-s"
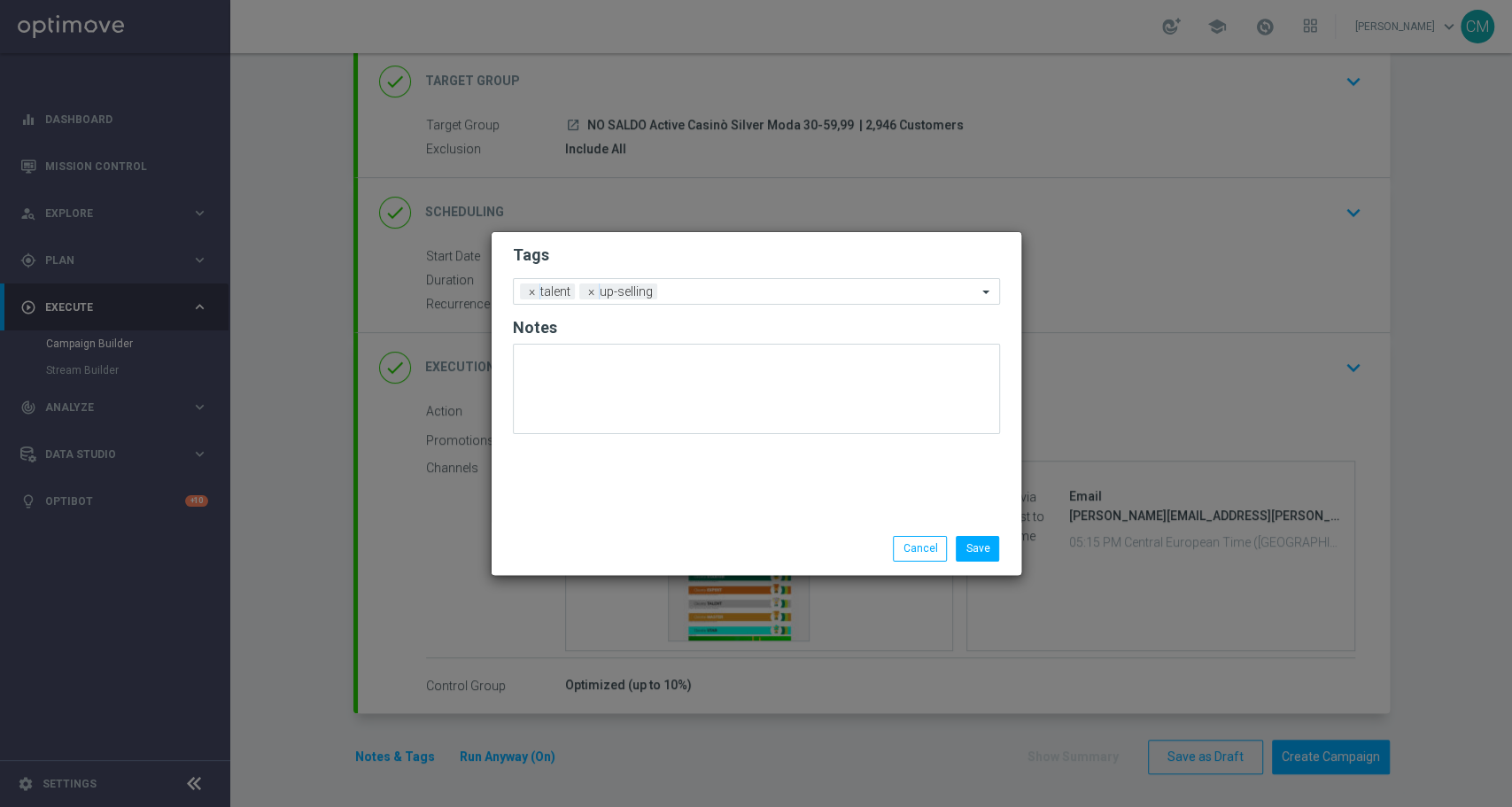
click at [723, 513] on div "Tags Add a new tag × talent × up-selling Notes" at bounding box center [756, 377] width 530 height 291
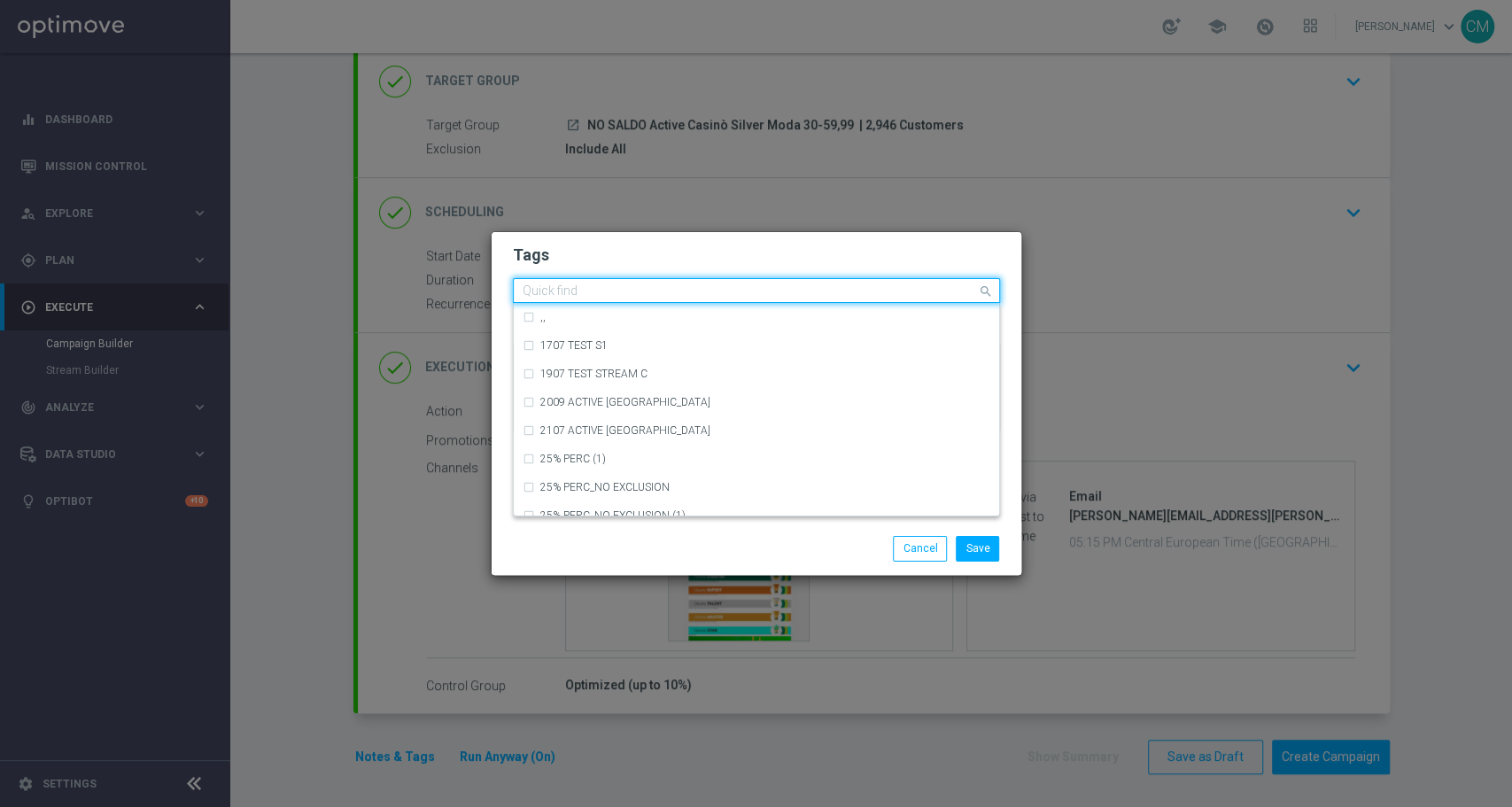
click at [708, 293] on input "text" at bounding box center [750, 291] width 454 height 15
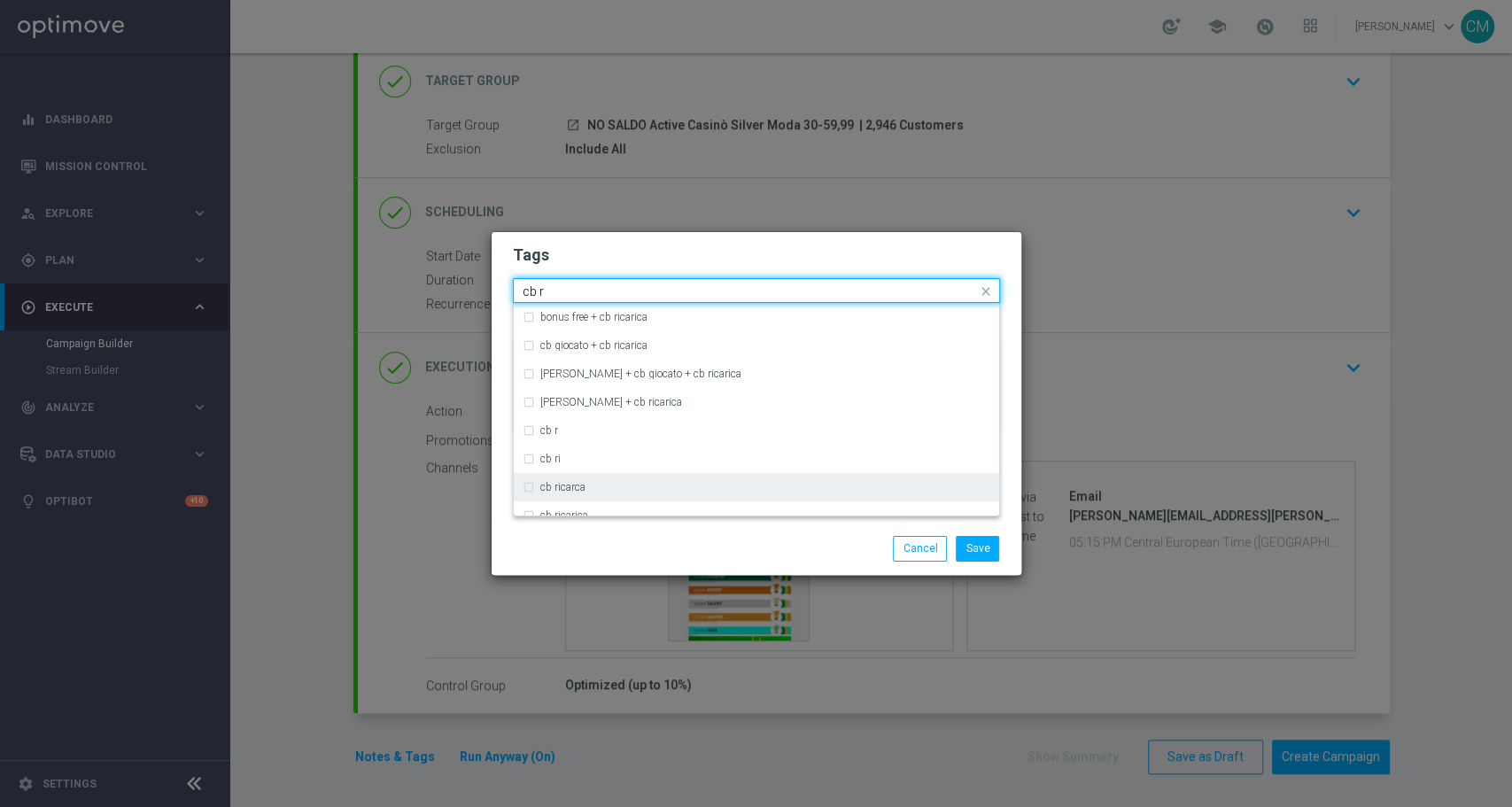
scroll to position [82, 0]
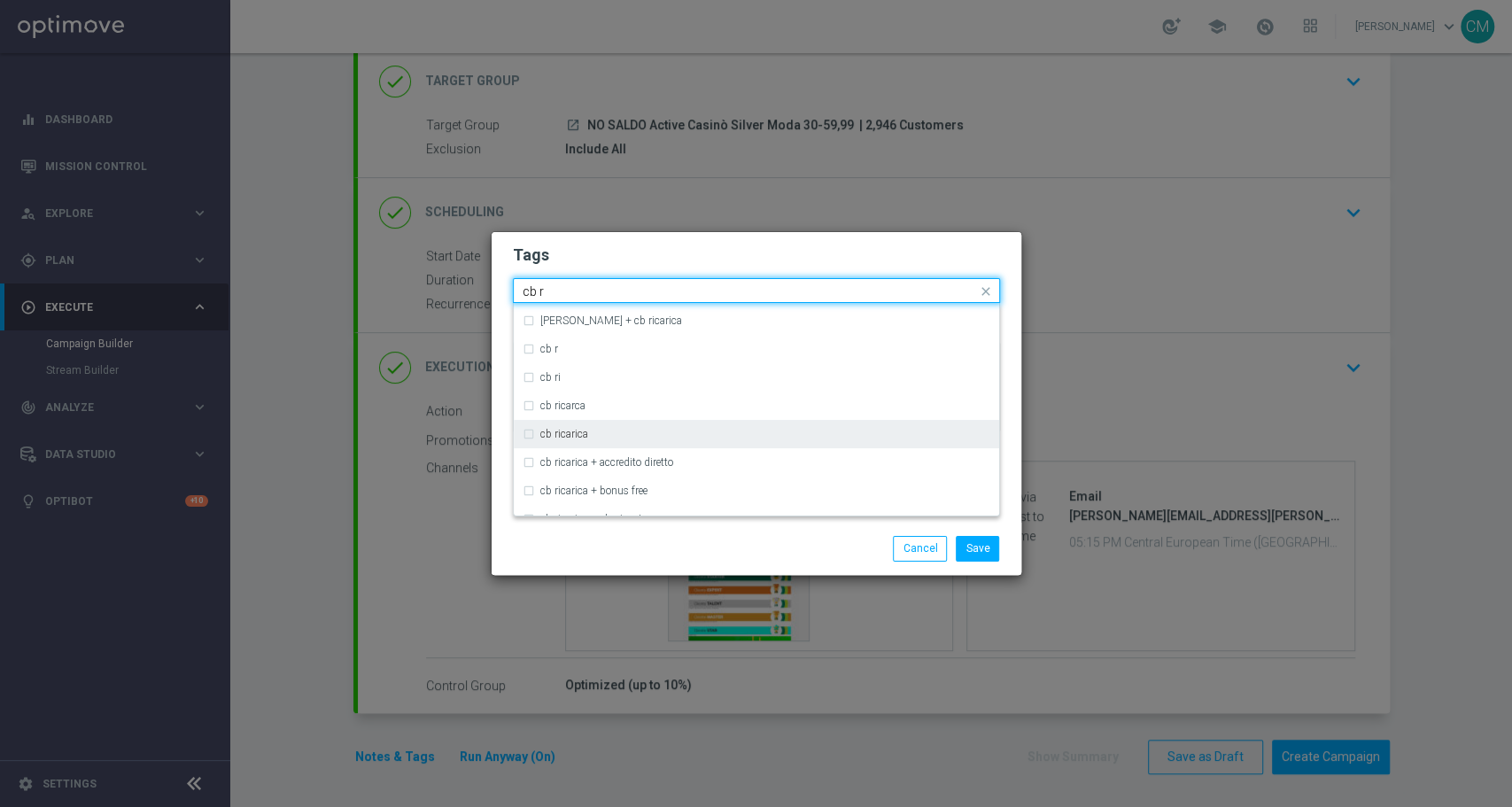
click at [614, 433] on div "cb ricarica" at bounding box center [765, 434] width 450 height 11
type input "cb r"
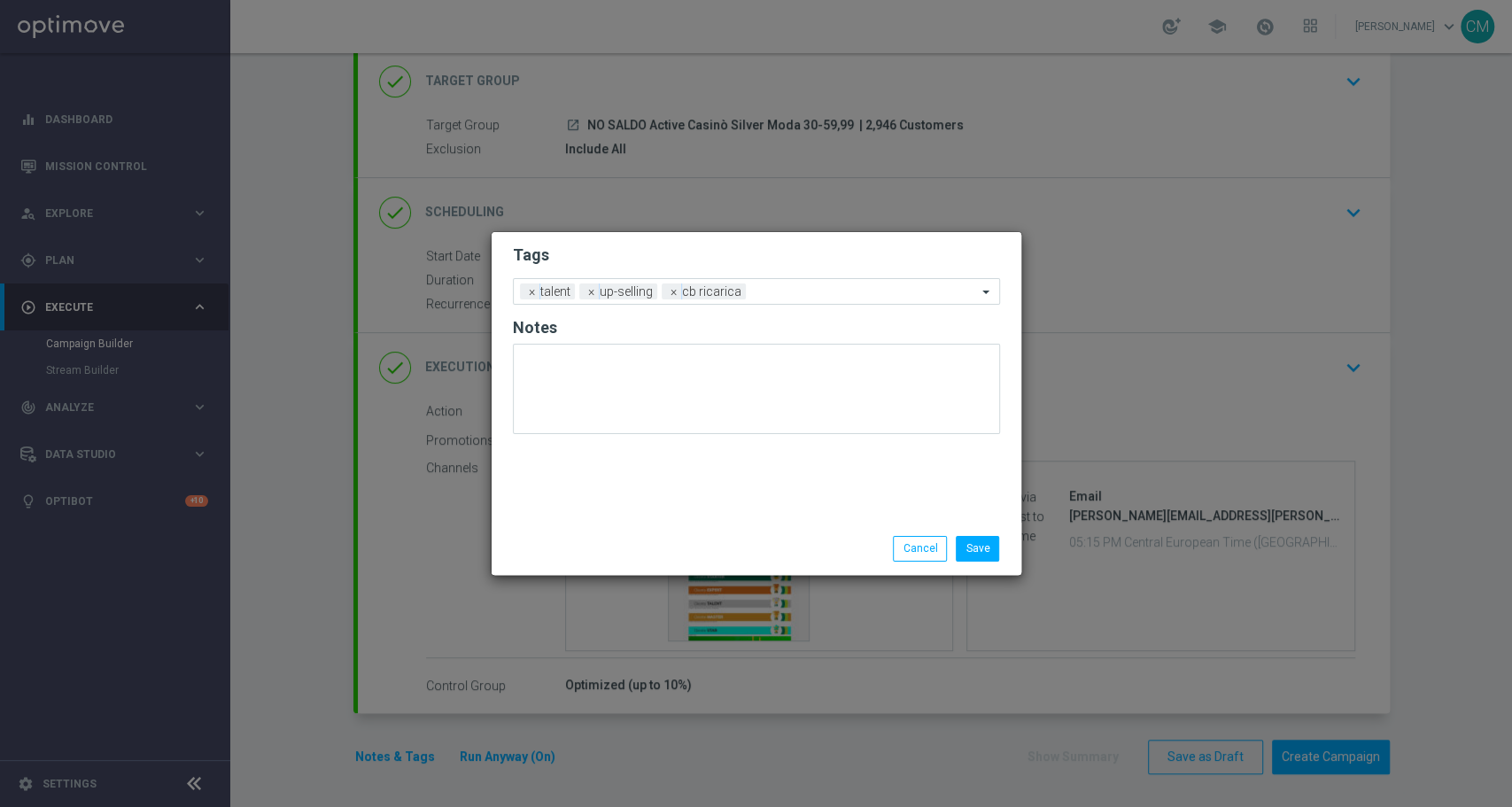
click at [702, 561] on div "Save Cancel" at bounding box center [842, 548] width 343 height 25
click at [787, 291] on input "text" at bounding box center [864, 292] width 225 height 15
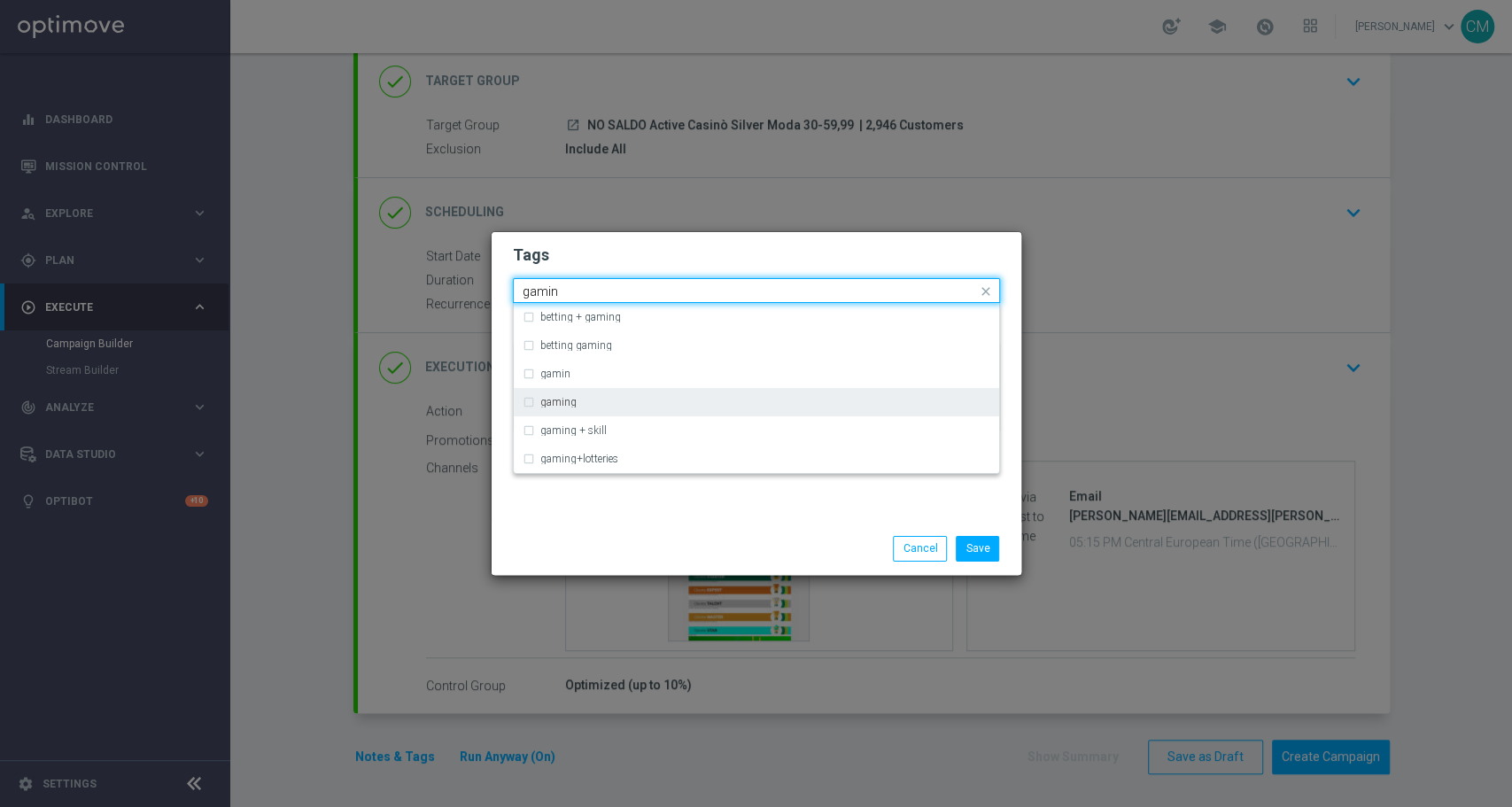
click at [672, 394] on div "gaming" at bounding box center [756, 402] width 468 height 28
type input "gamin"
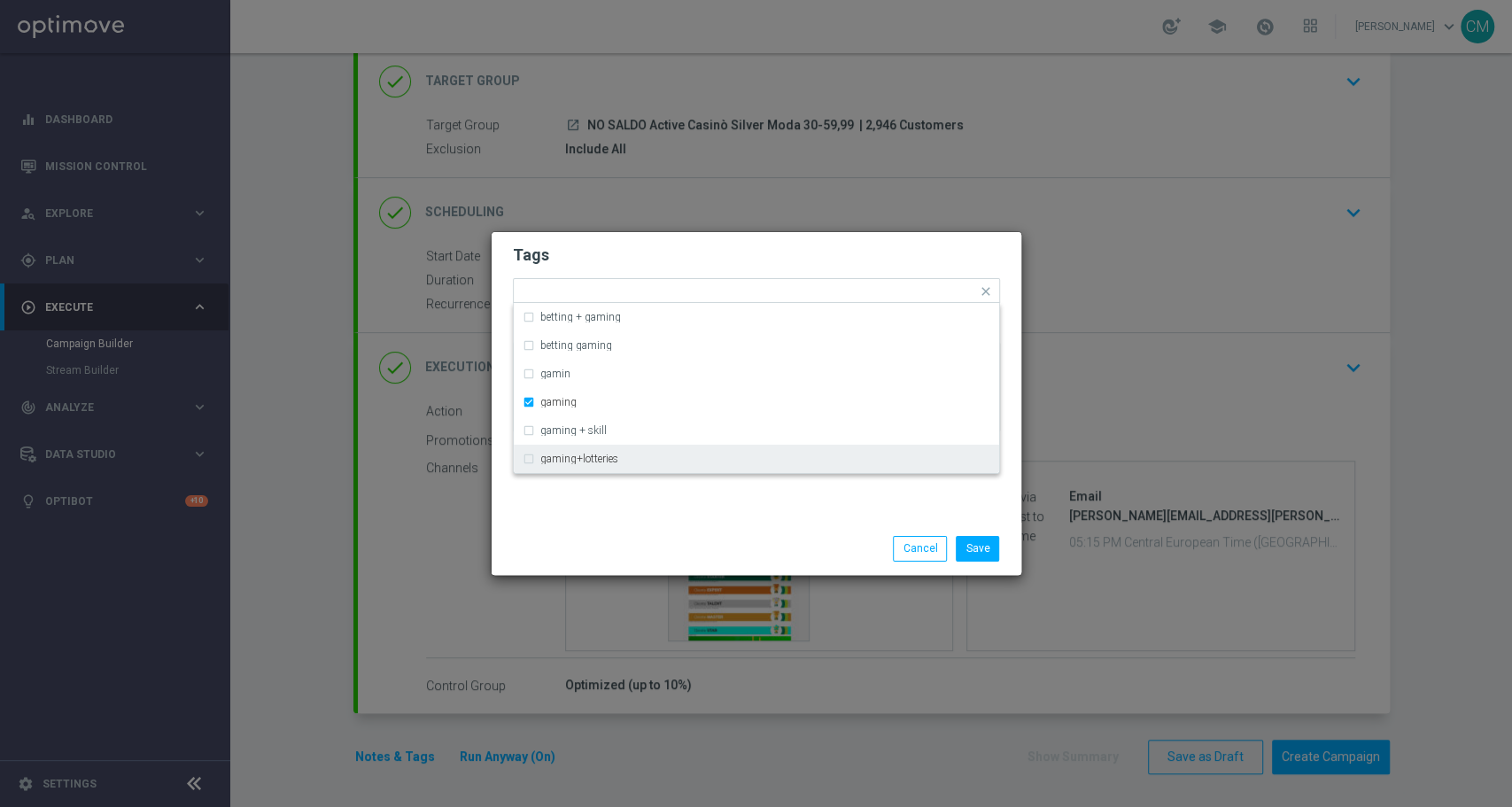
click at [717, 542] on div "Save Cancel" at bounding box center [842, 548] width 343 height 25
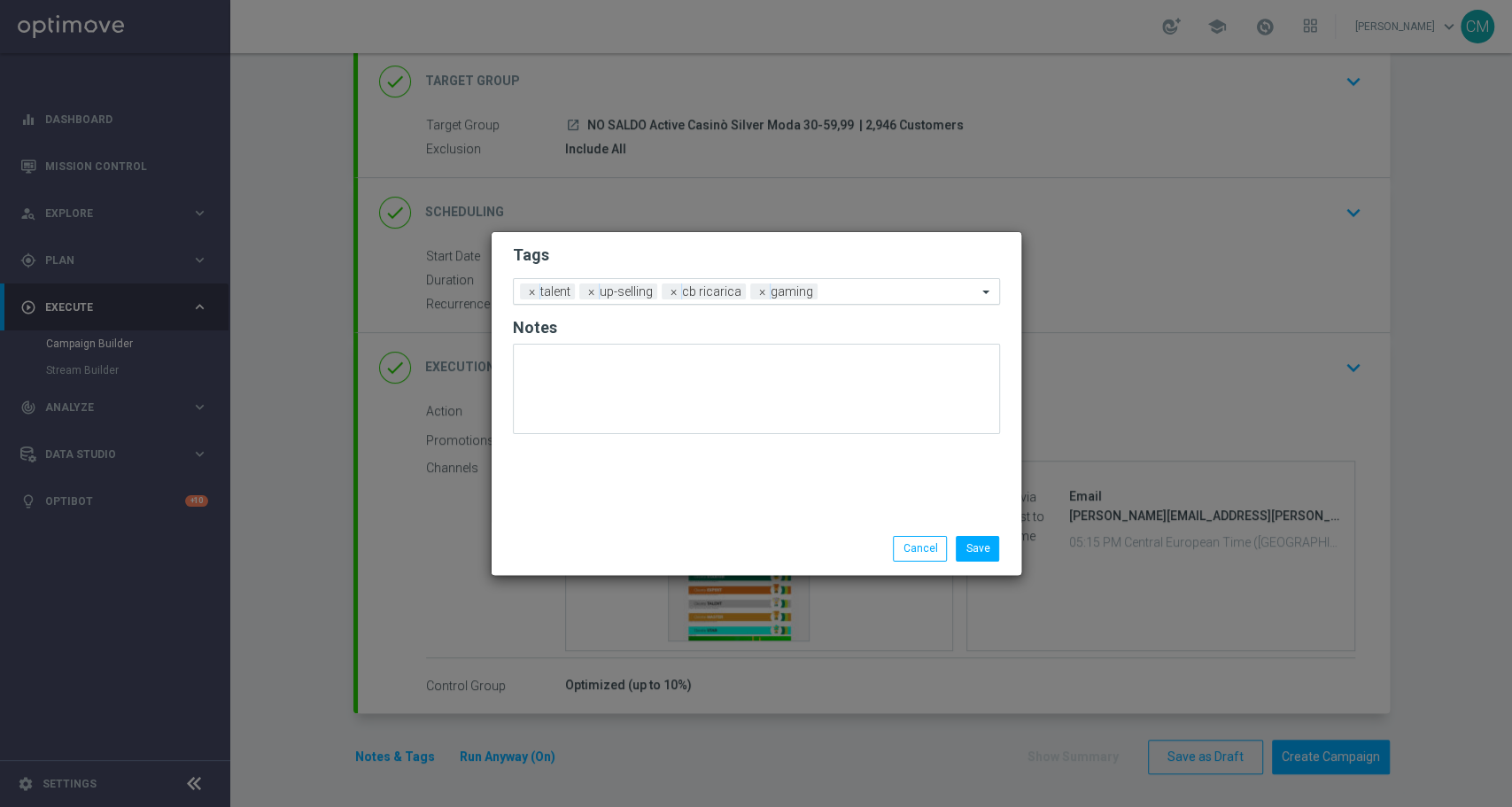
click at [839, 302] on div "Add a new tag × talent × up-selling × cb ricarica × gaming" at bounding box center [756, 291] width 487 height 26
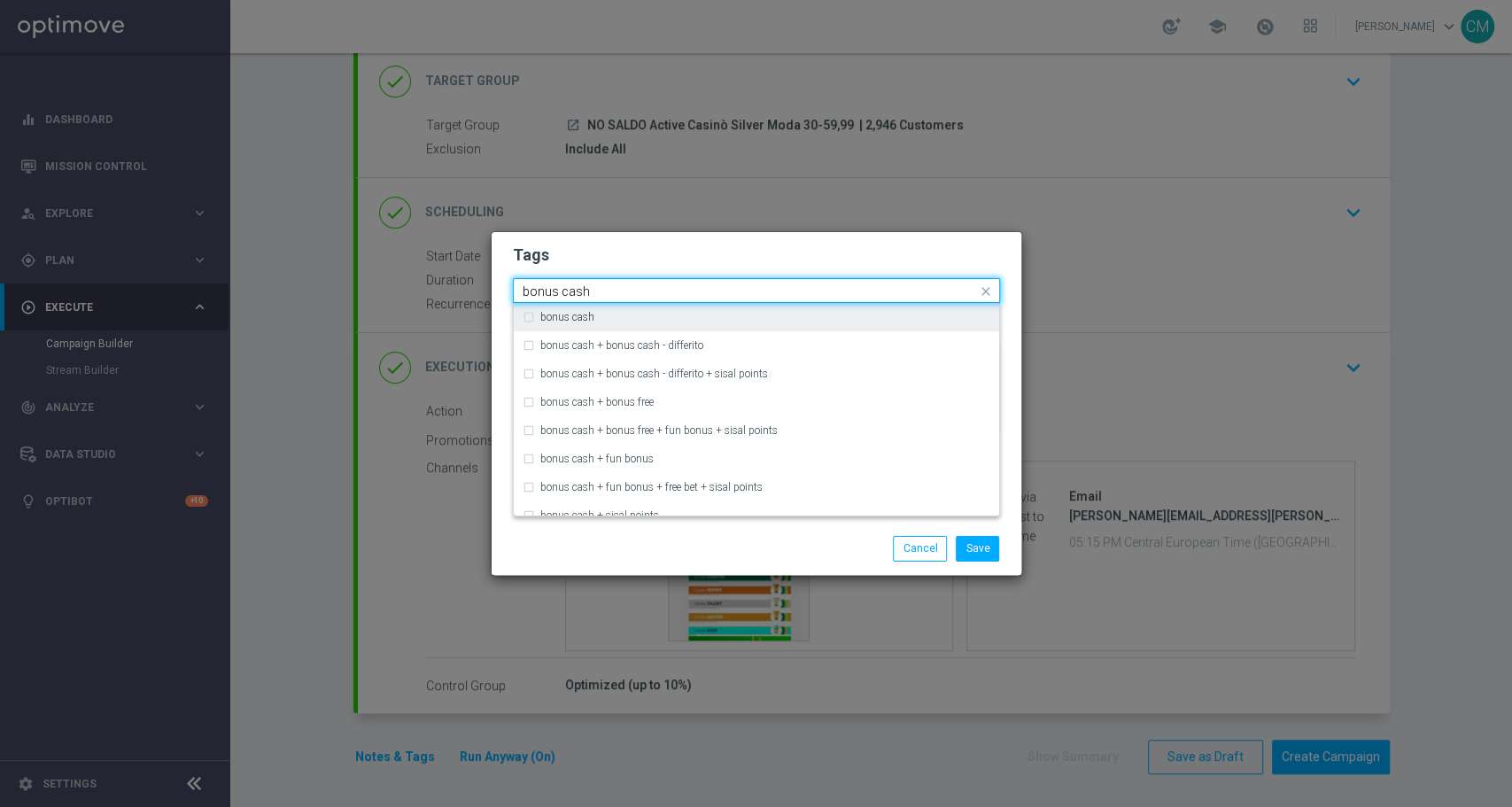
click at [752, 316] on div "bonus cash" at bounding box center [765, 317] width 450 height 11
type input "bonus cash"
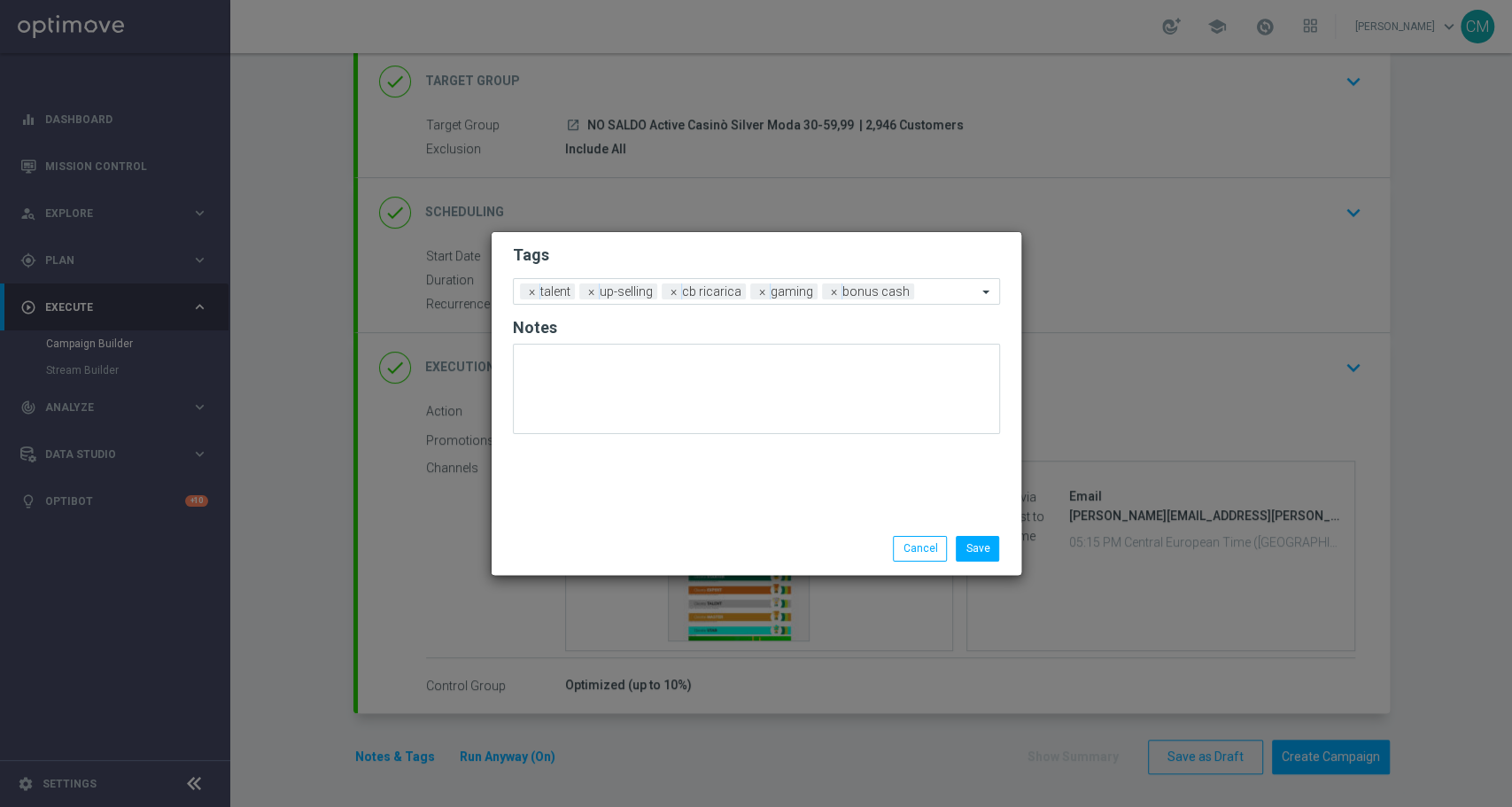
click at [709, 550] on div "Save Cancel" at bounding box center [842, 548] width 343 height 25
click at [980, 544] on button "Save" at bounding box center [977, 548] width 44 height 25
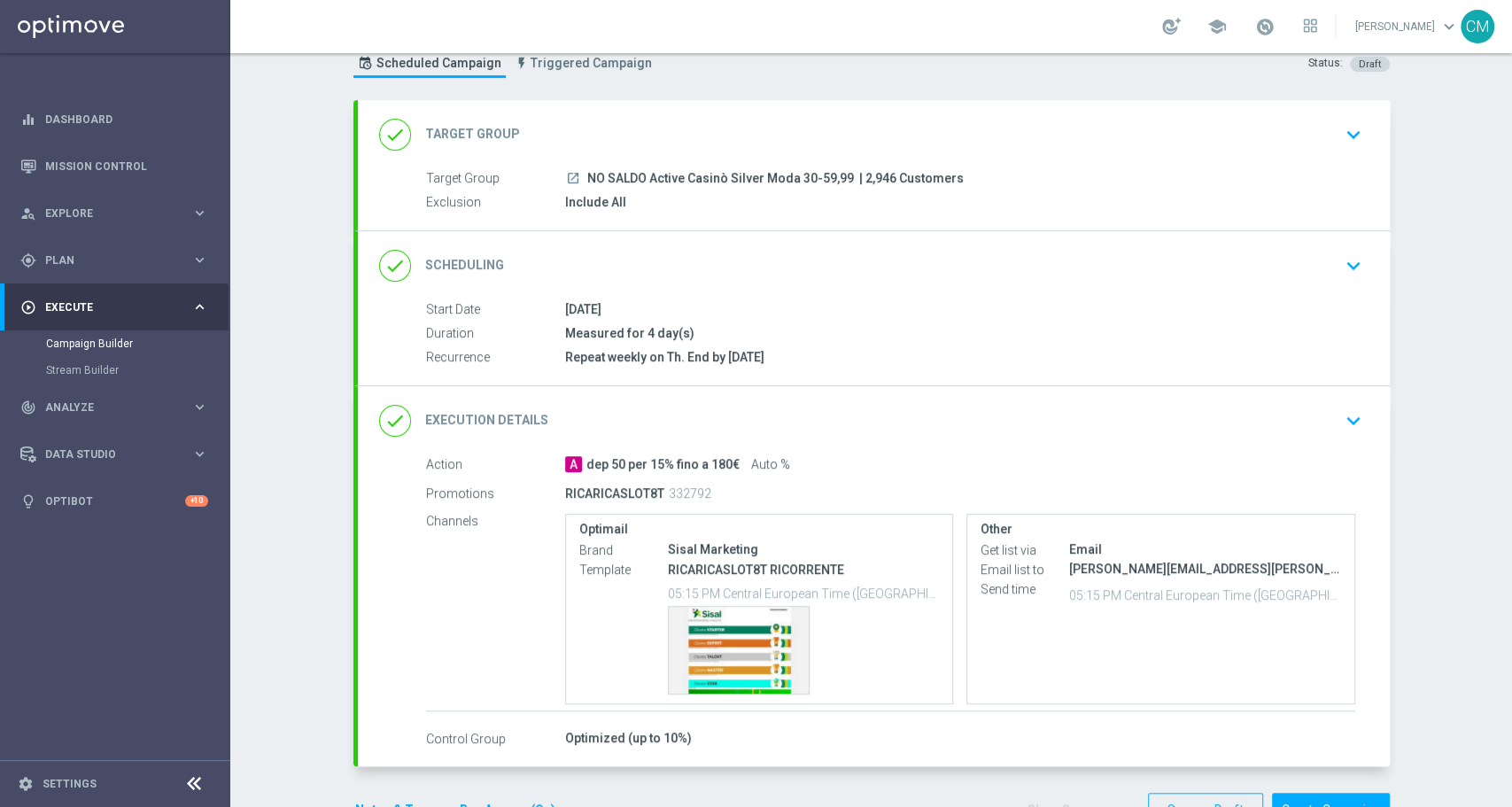
scroll to position [112, 0]
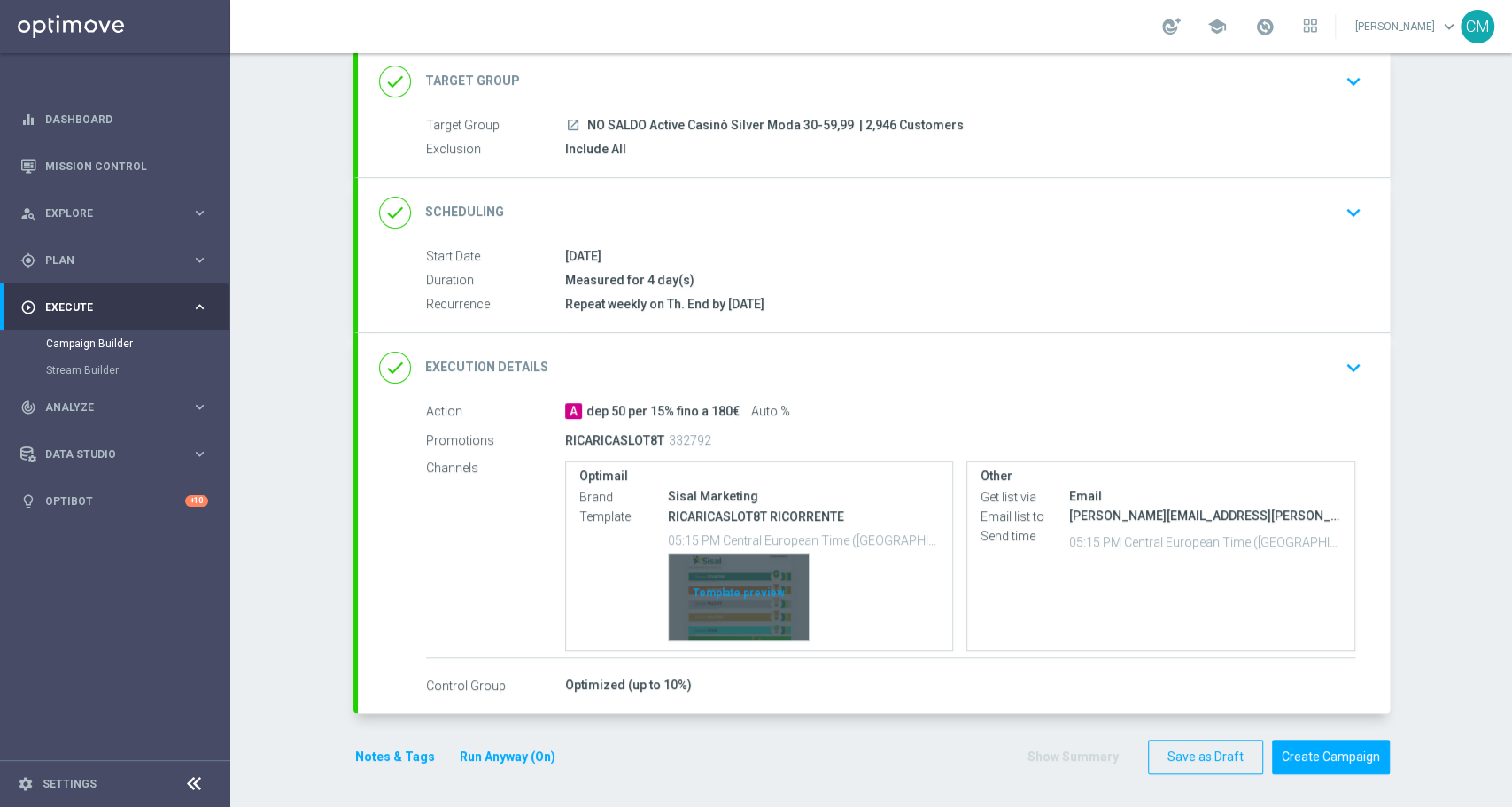
click at [735, 608] on div "Template preview" at bounding box center [739, 596] width 140 height 87
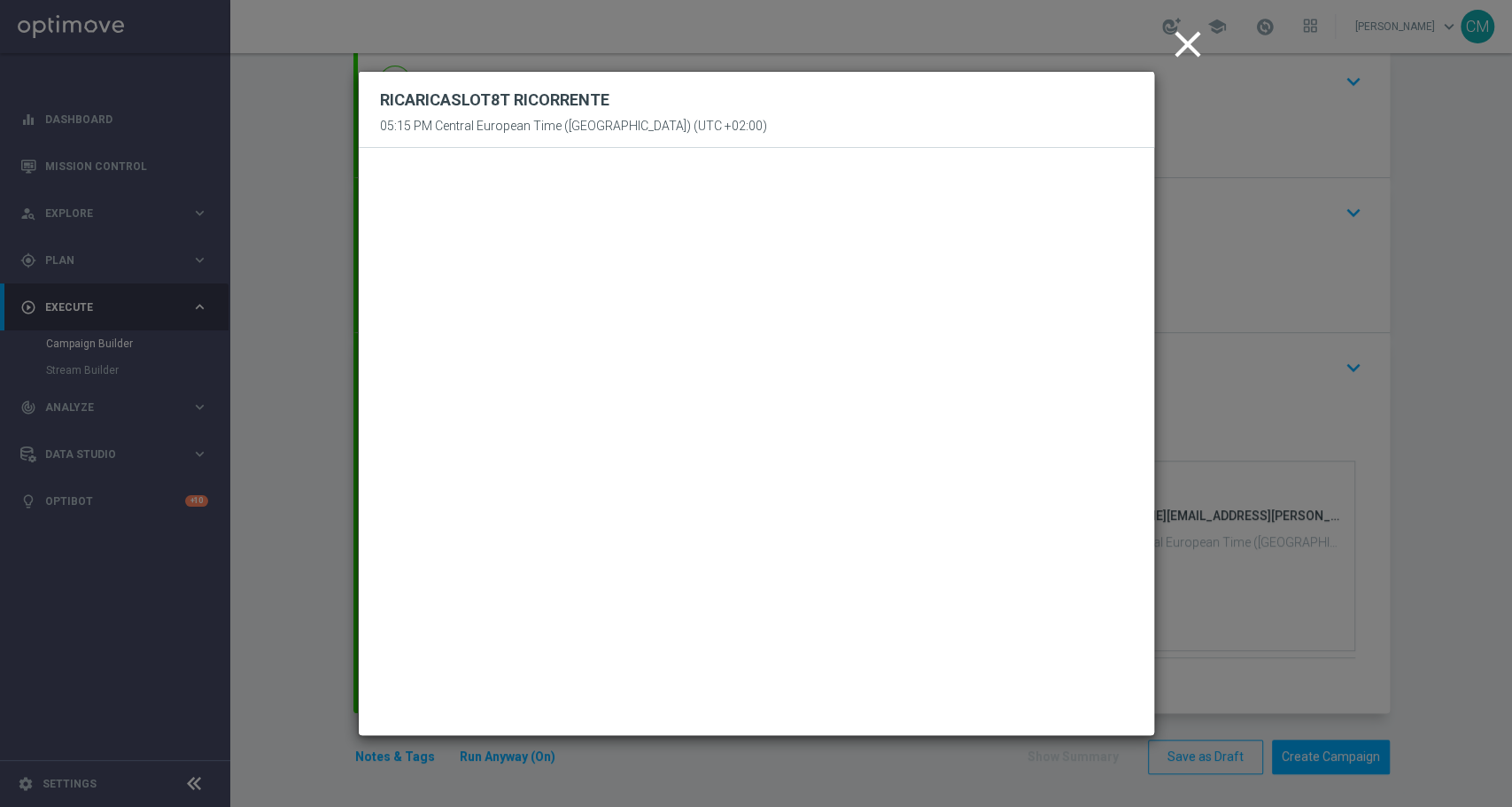
click at [1172, 40] on icon "close" at bounding box center [1188, 45] width 45 height 45
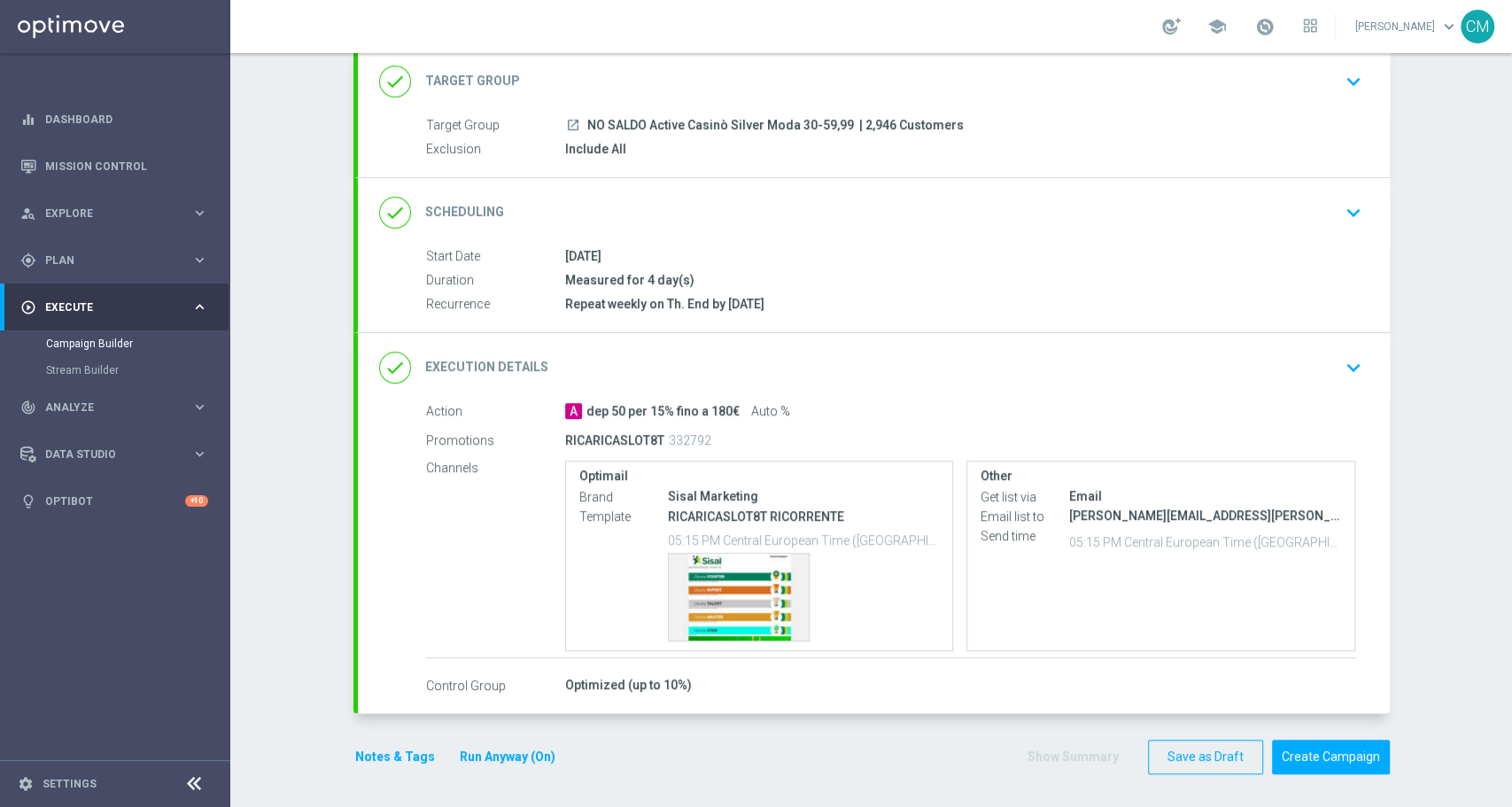
click at [475, 758] on button "Run Anyway (On)" at bounding box center [508, 756] width 99 height 22
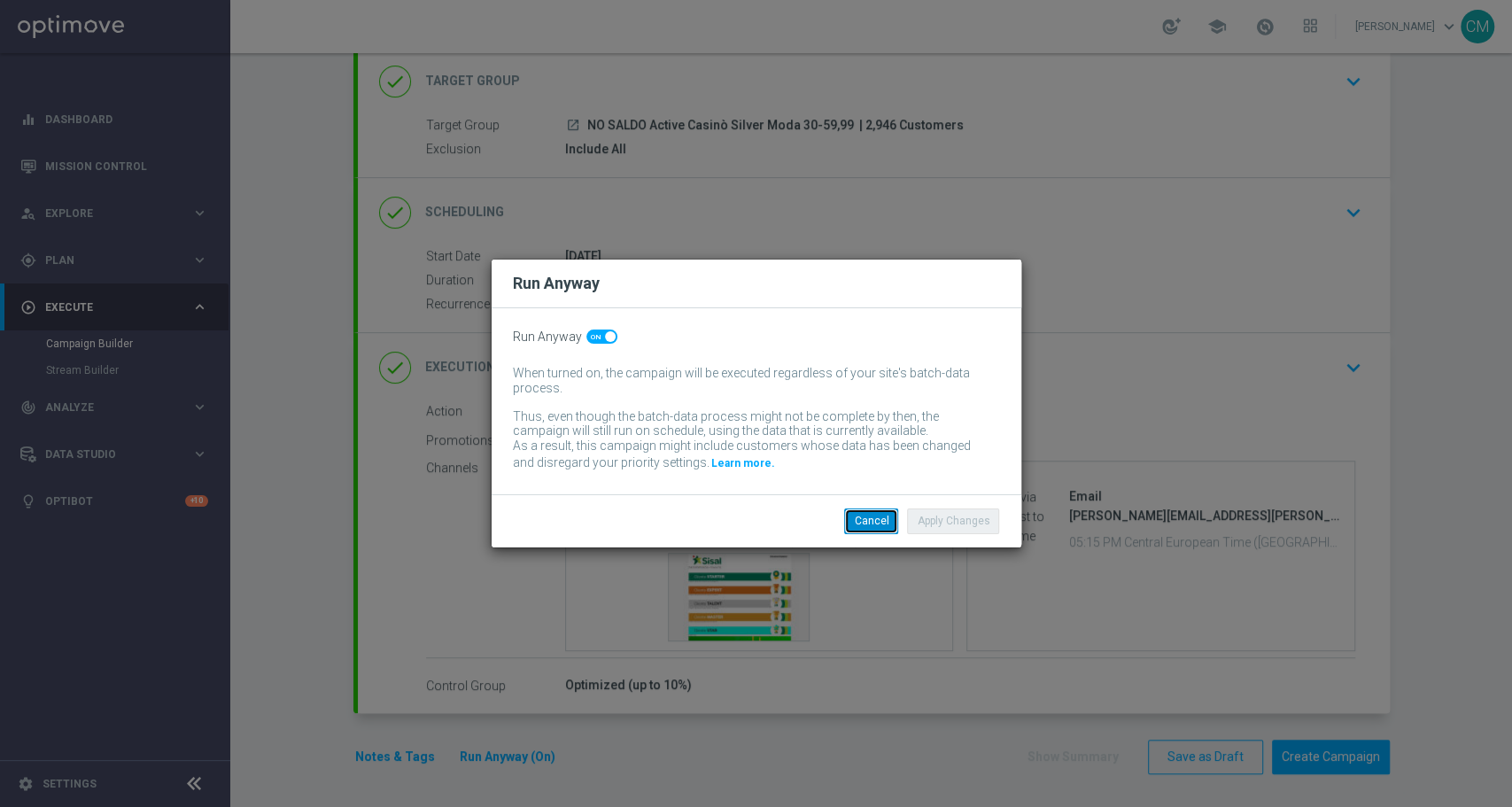
click at [890, 513] on button "Cancel" at bounding box center [871, 521] width 54 height 25
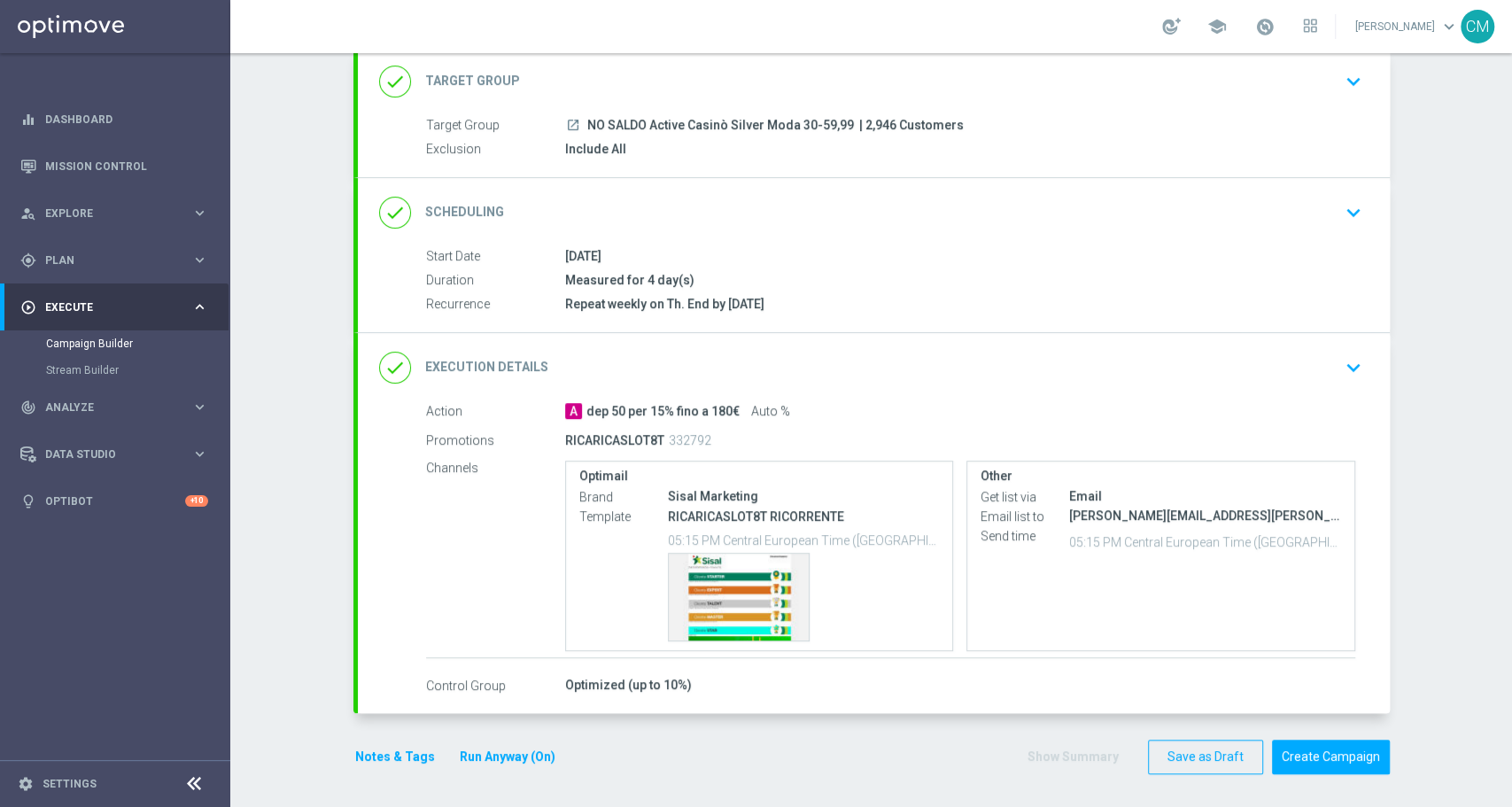
click at [378, 753] on button "Notes & Tags" at bounding box center [396, 756] width 84 height 22
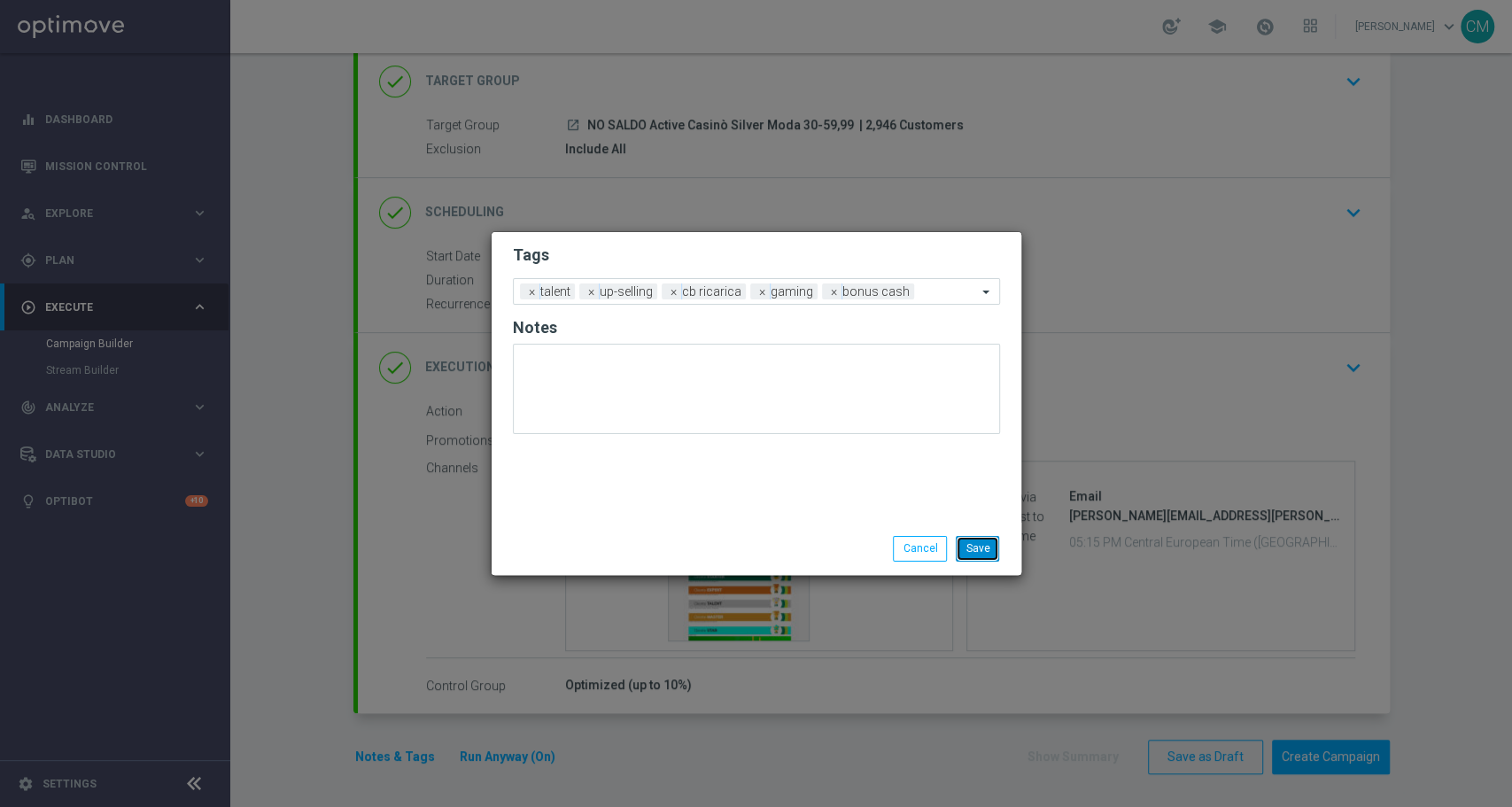
click at [983, 542] on button "Save" at bounding box center [977, 548] width 44 height 25
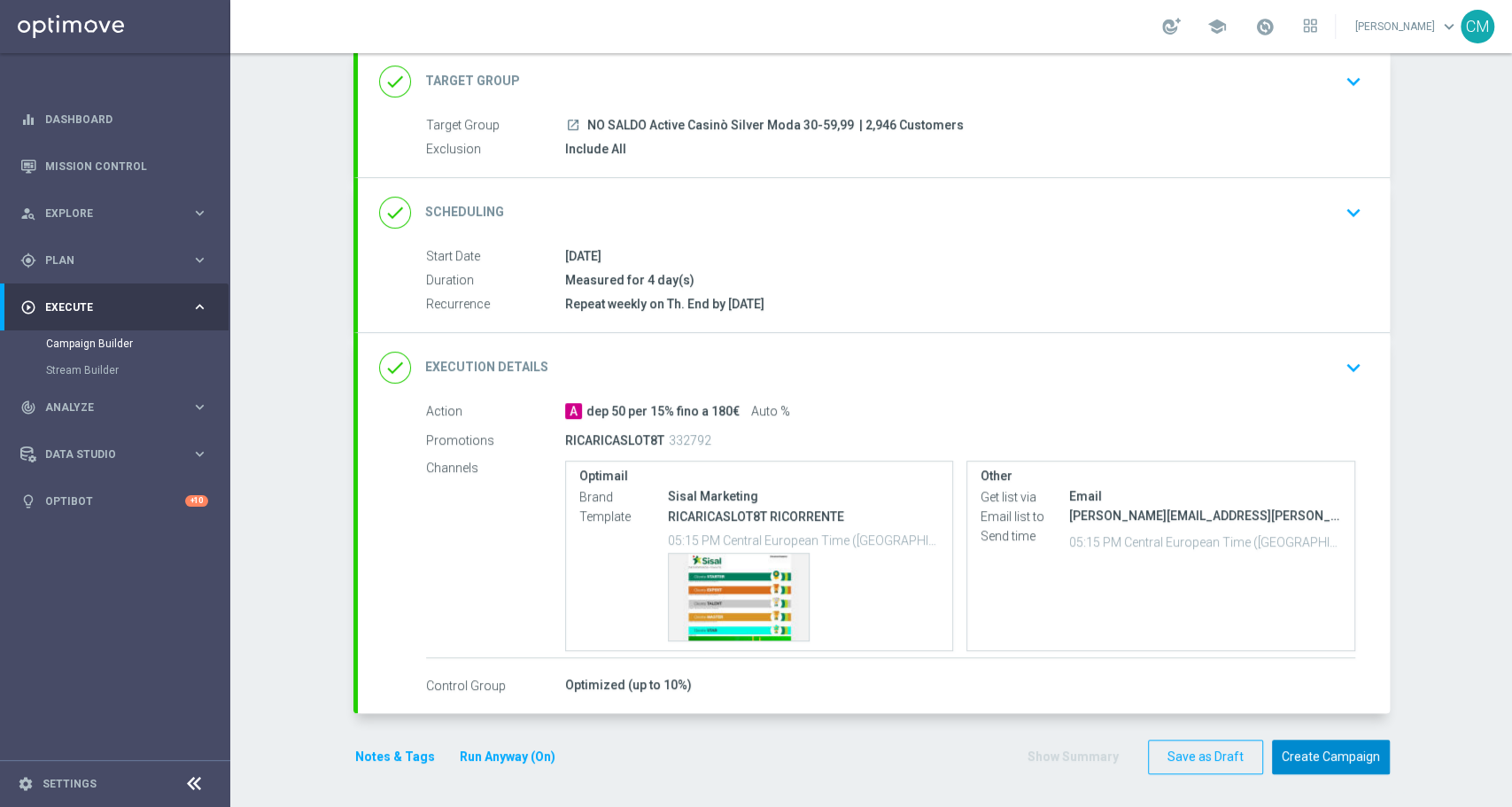
click at [1355, 760] on button "Create Campaign" at bounding box center [1330, 757] width 118 height 35
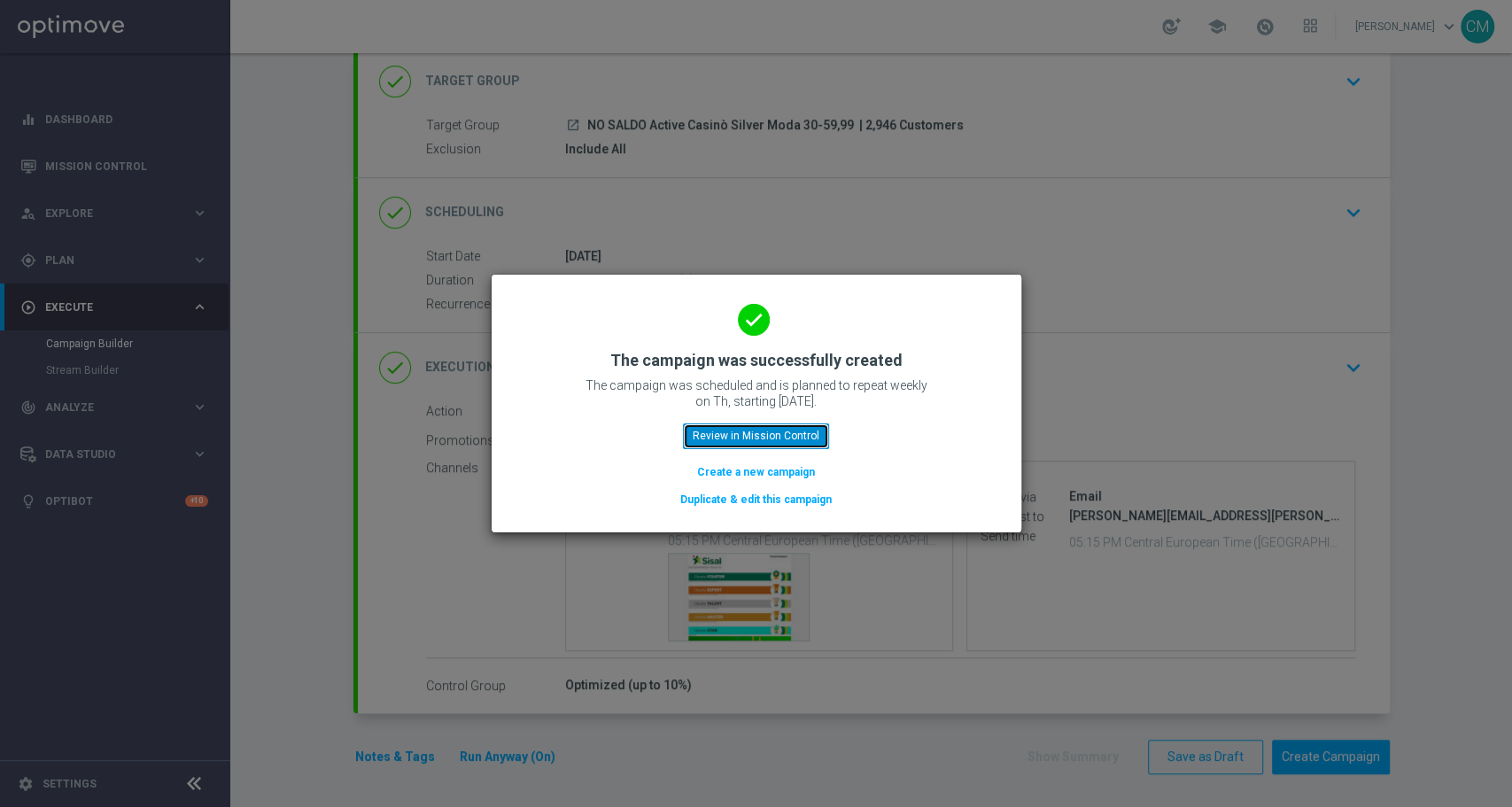
click at [744, 427] on button "Review in Mission Control" at bounding box center [756, 437] width 146 height 25
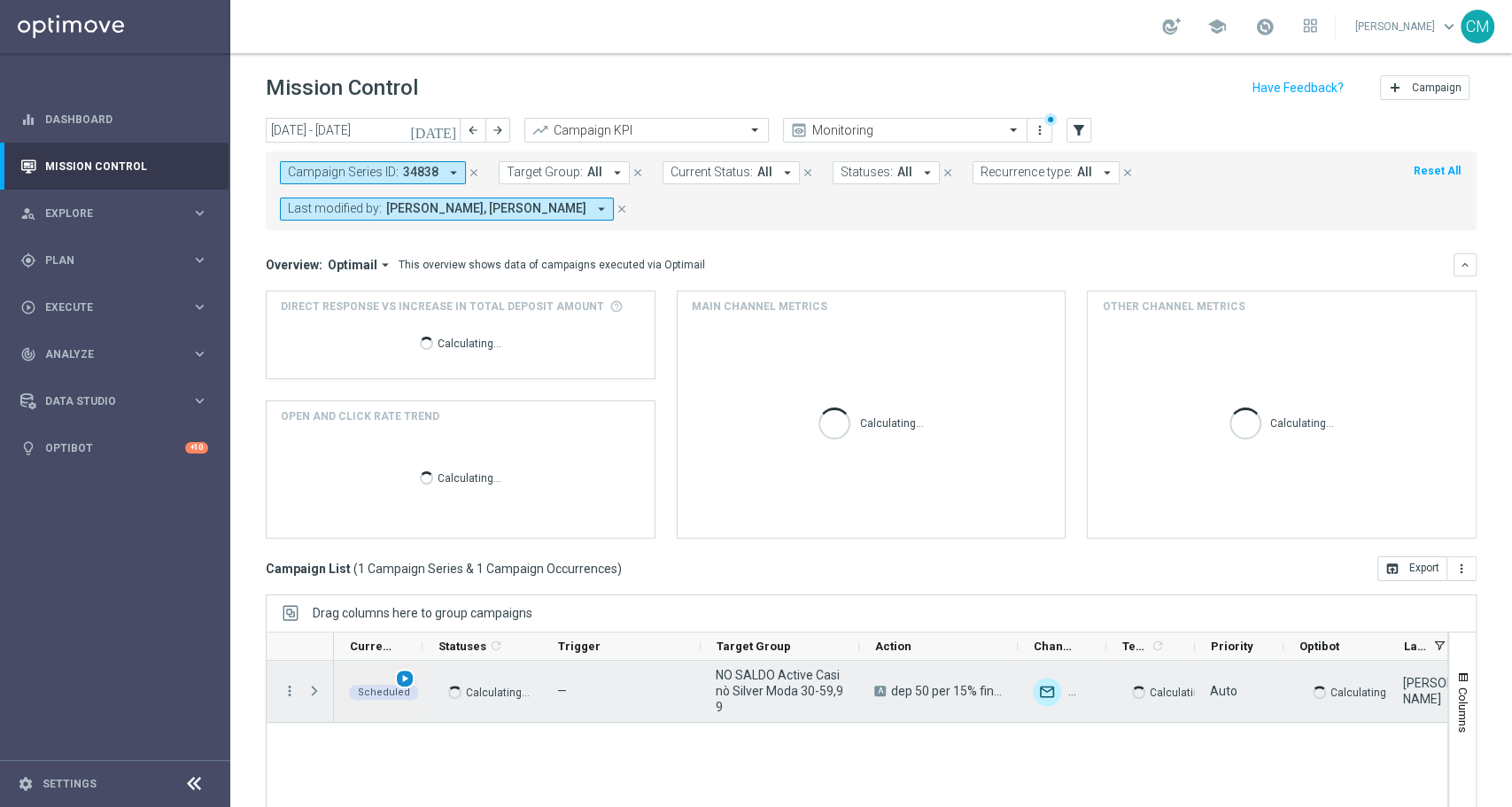
click at [401, 677] on span "play_arrow" at bounding box center [404, 679] width 13 height 13
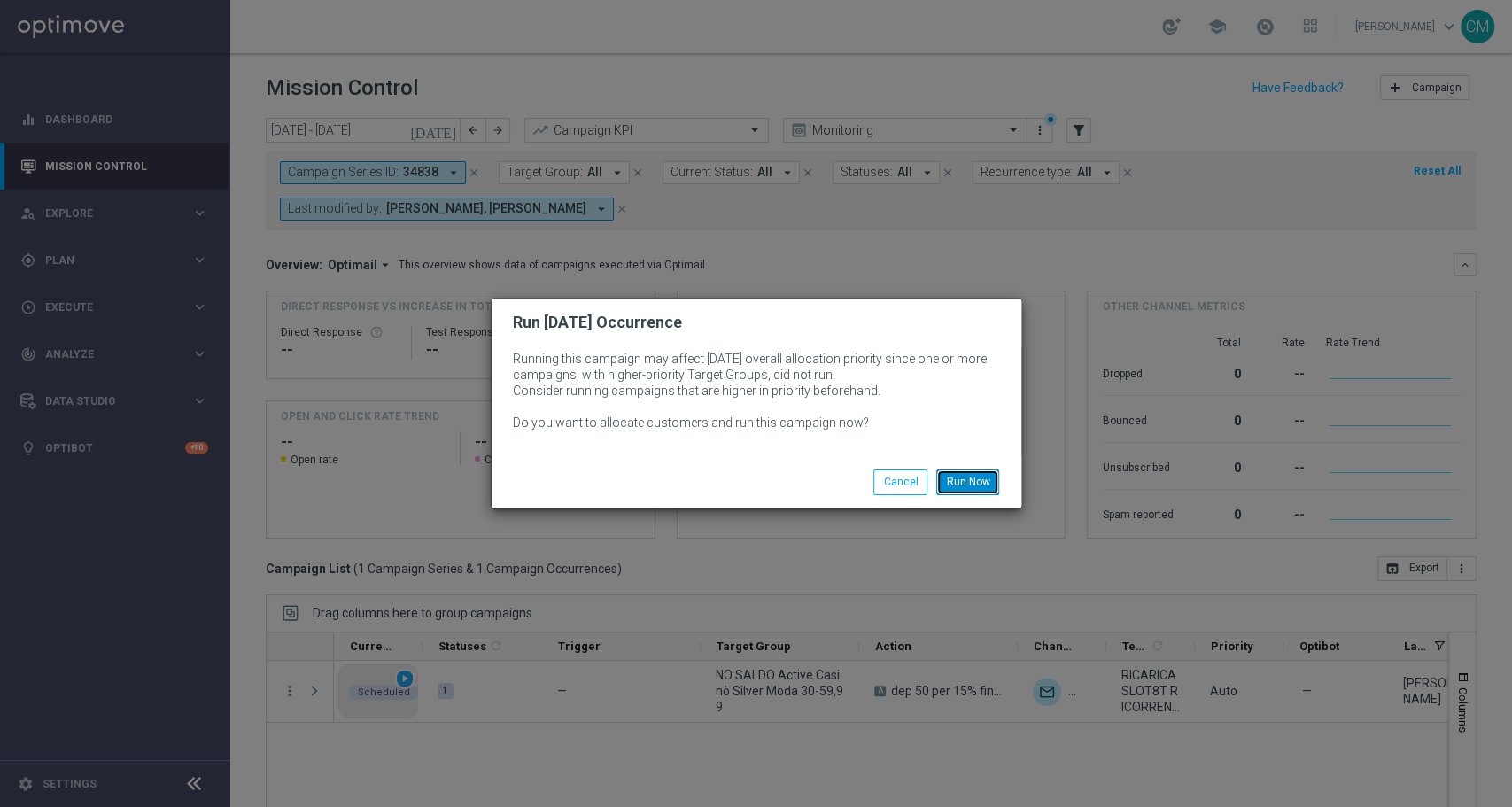
click at [961, 484] on button "Run Now" at bounding box center [967, 482] width 63 height 25
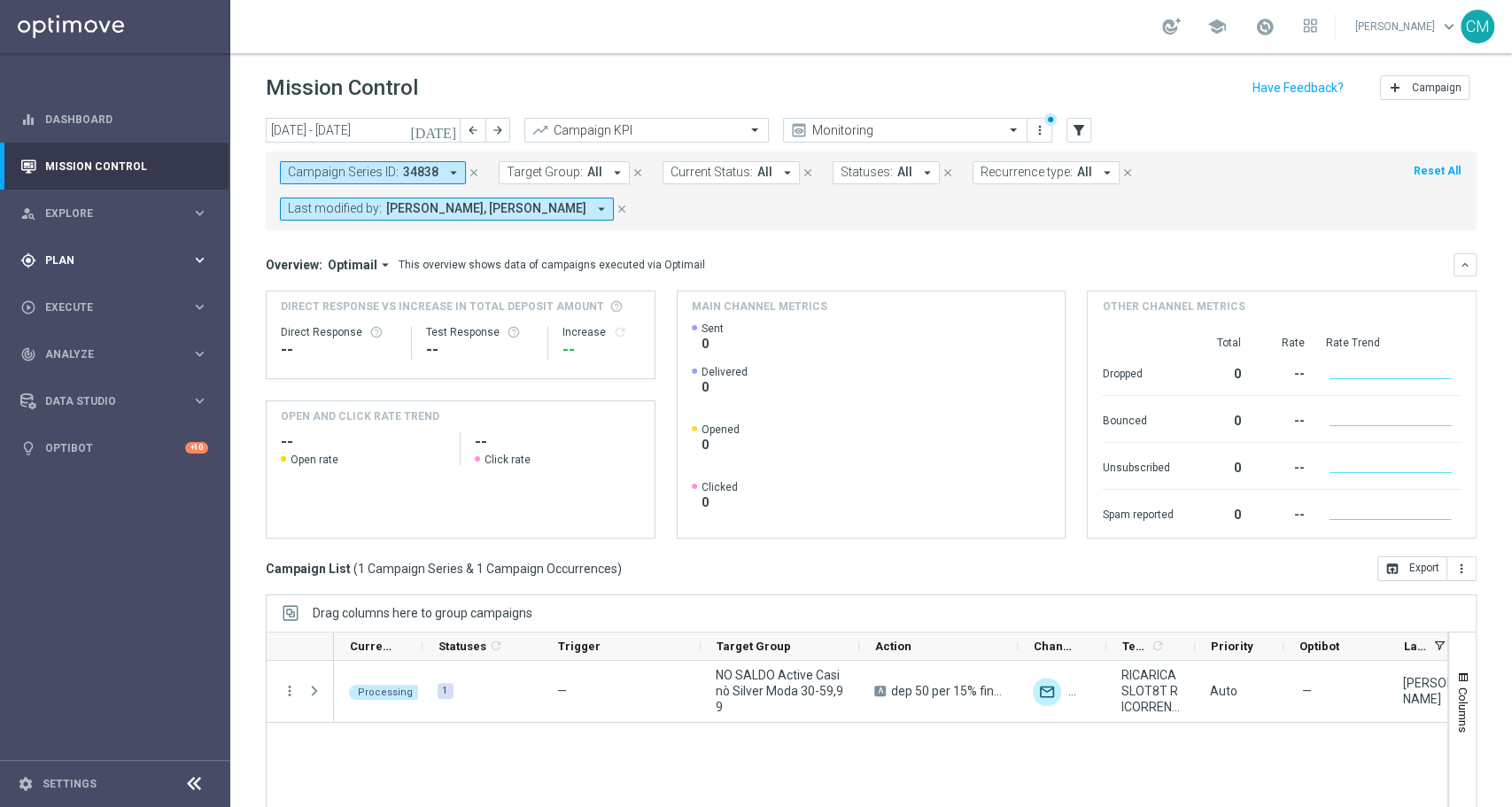
click at [106, 266] on div "gps_fixed Plan" at bounding box center [106, 261] width 171 height 16
click at [99, 426] on div "play_circle_outline Execute keyboard_arrow_right" at bounding box center [114, 439] width 229 height 47
click at [88, 348] on link "Campaign Builder" at bounding box center [115, 343] width 138 height 15
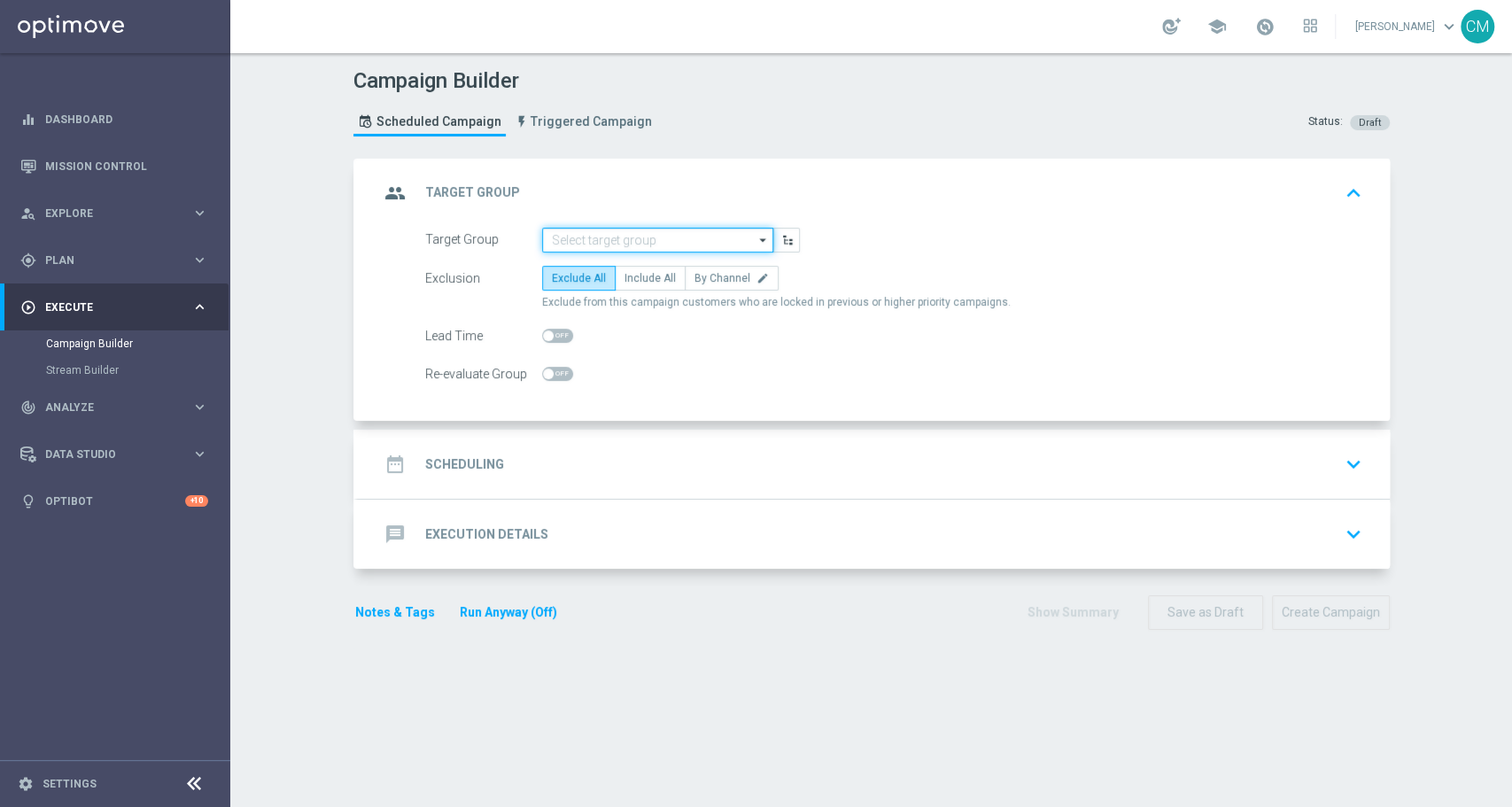
click at [576, 240] on input at bounding box center [658, 240] width 231 height 25
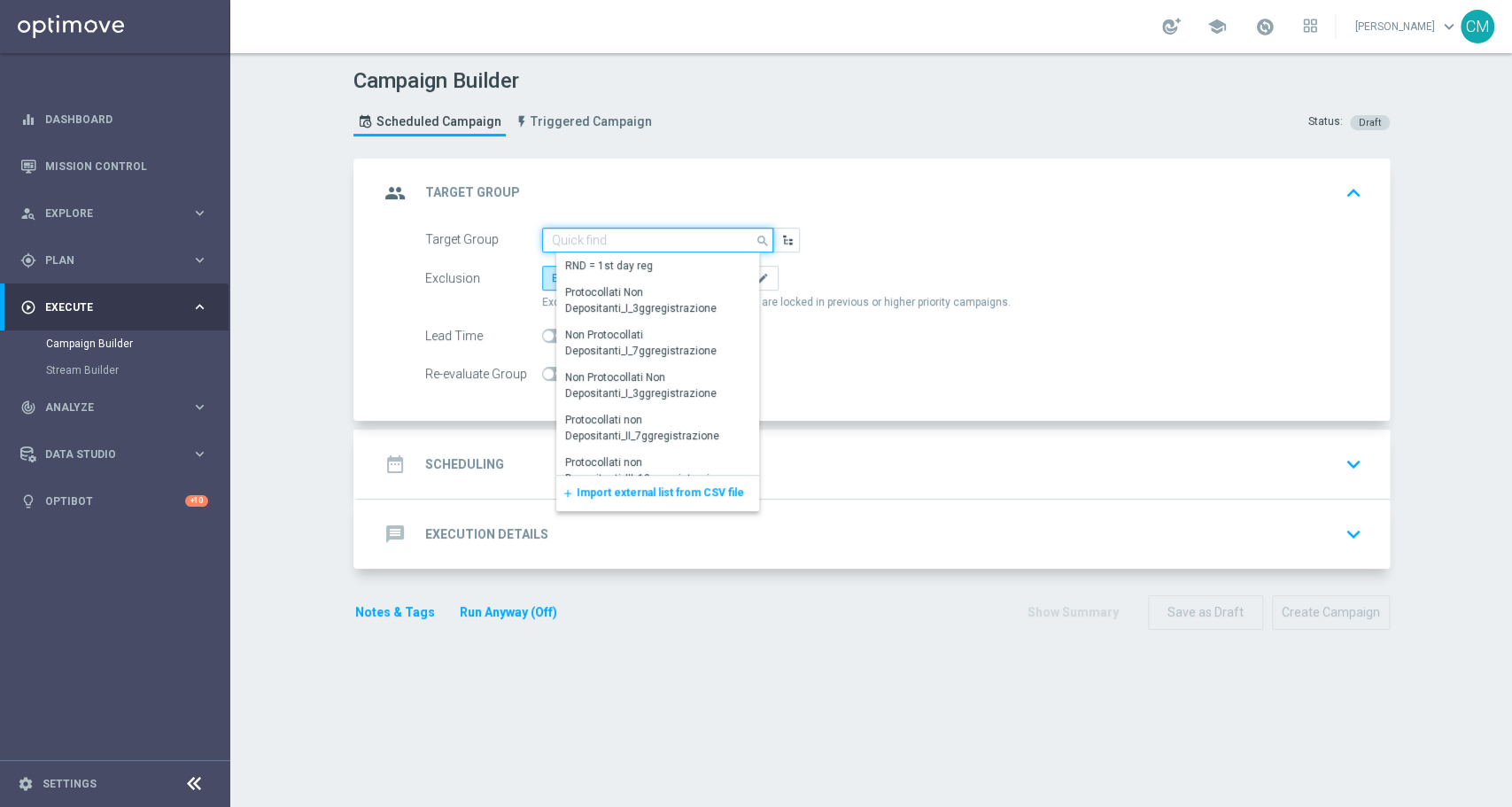
paste input "NO SALDO Active Casinò Silver Moda 15-29,99"
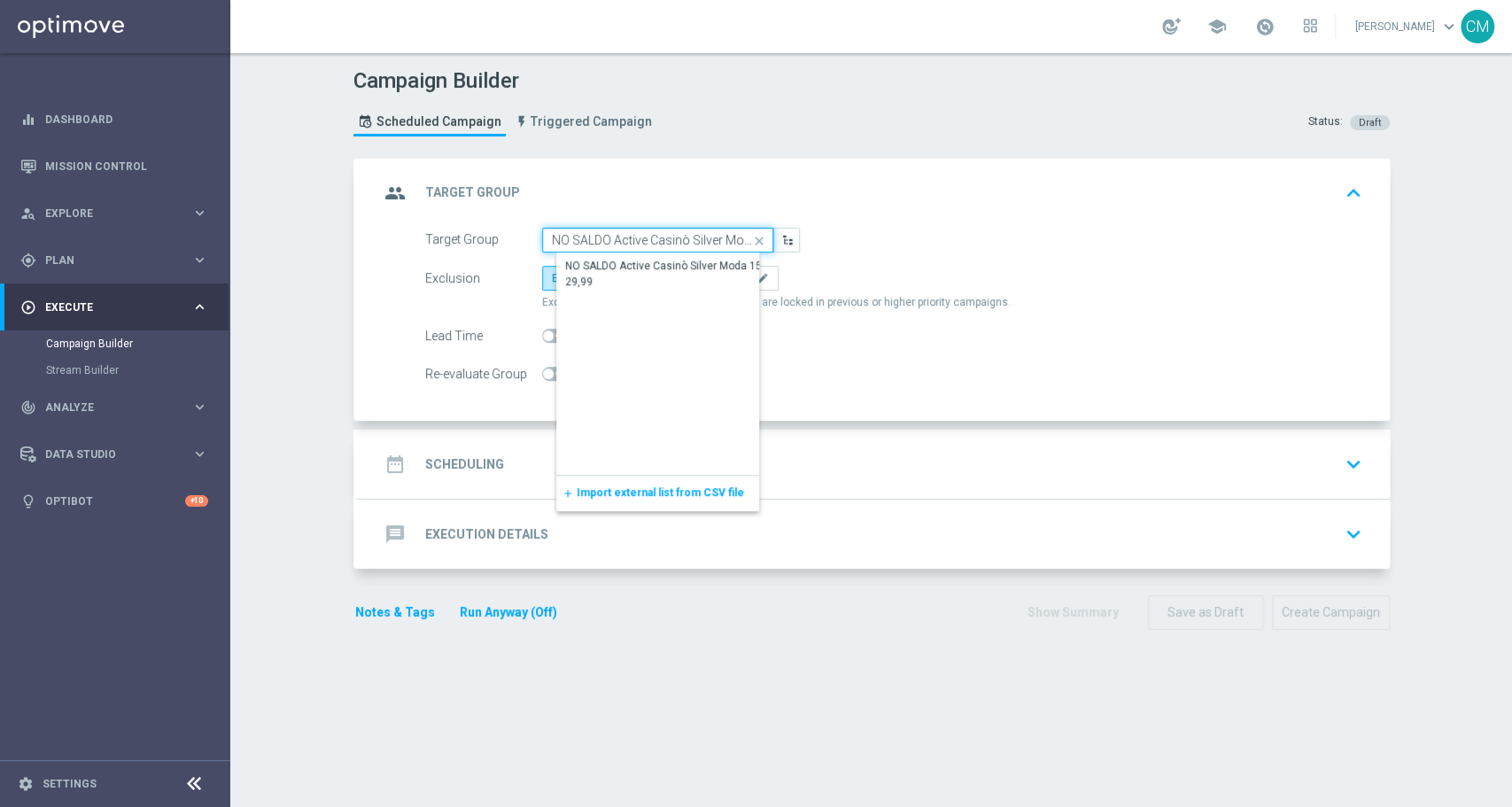
scroll to position [0, 48]
click at [614, 264] on div "NO SALDO Active Casinò Silver Moda 15-29,99" at bounding box center [672, 273] width 215 height 32
type input "NO SALDO Active Casinò Silver Moda 15-29,99"
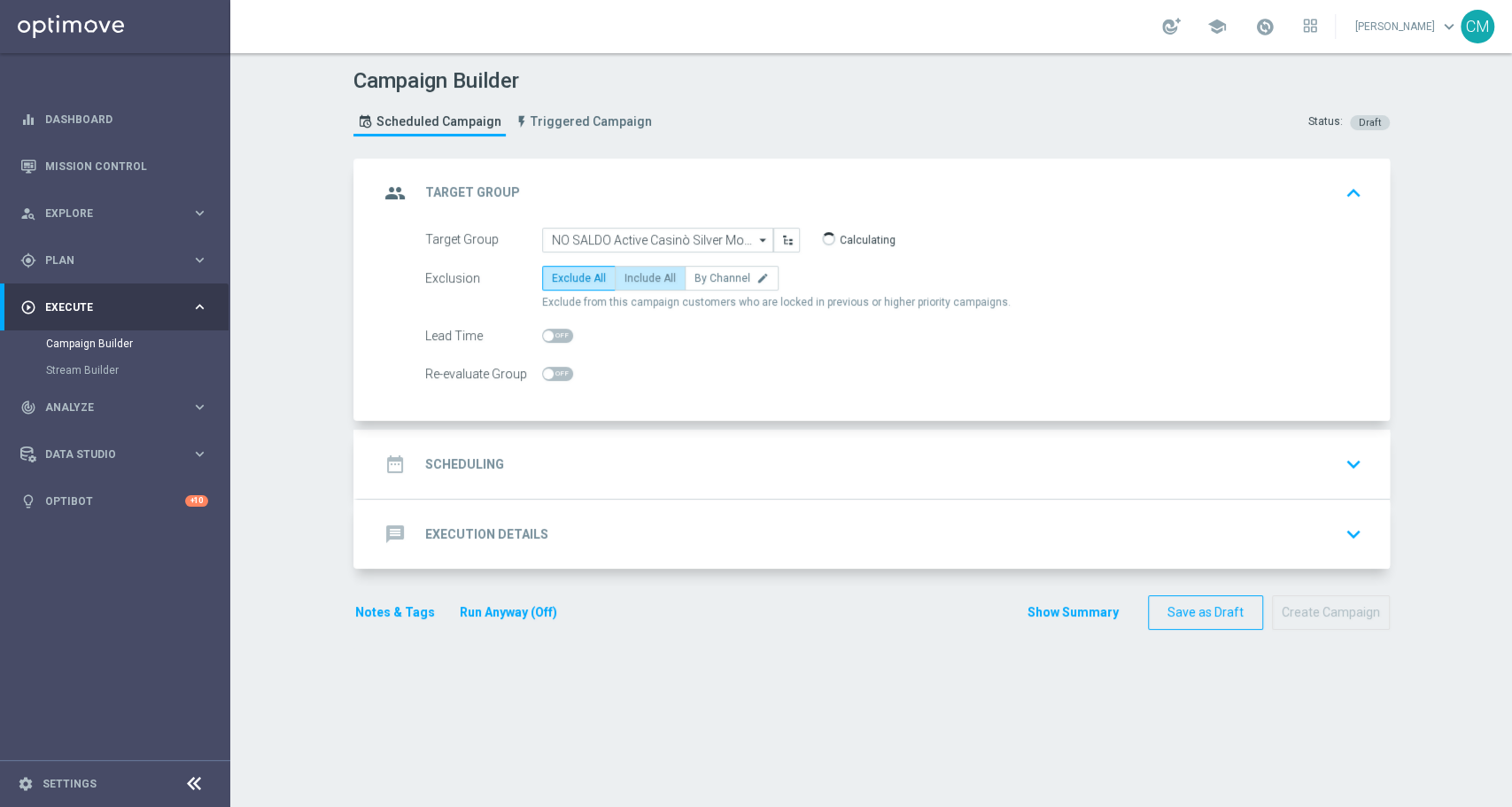
click at [642, 276] on span "Include All" at bounding box center [650, 278] width 52 height 13
click at [636, 276] on input "Include All" at bounding box center [630, 281] width 12 height 12
radio input "true"
click at [634, 460] on div "date_range Scheduling keyboard_arrow_down" at bounding box center [874, 464] width 990 height 34
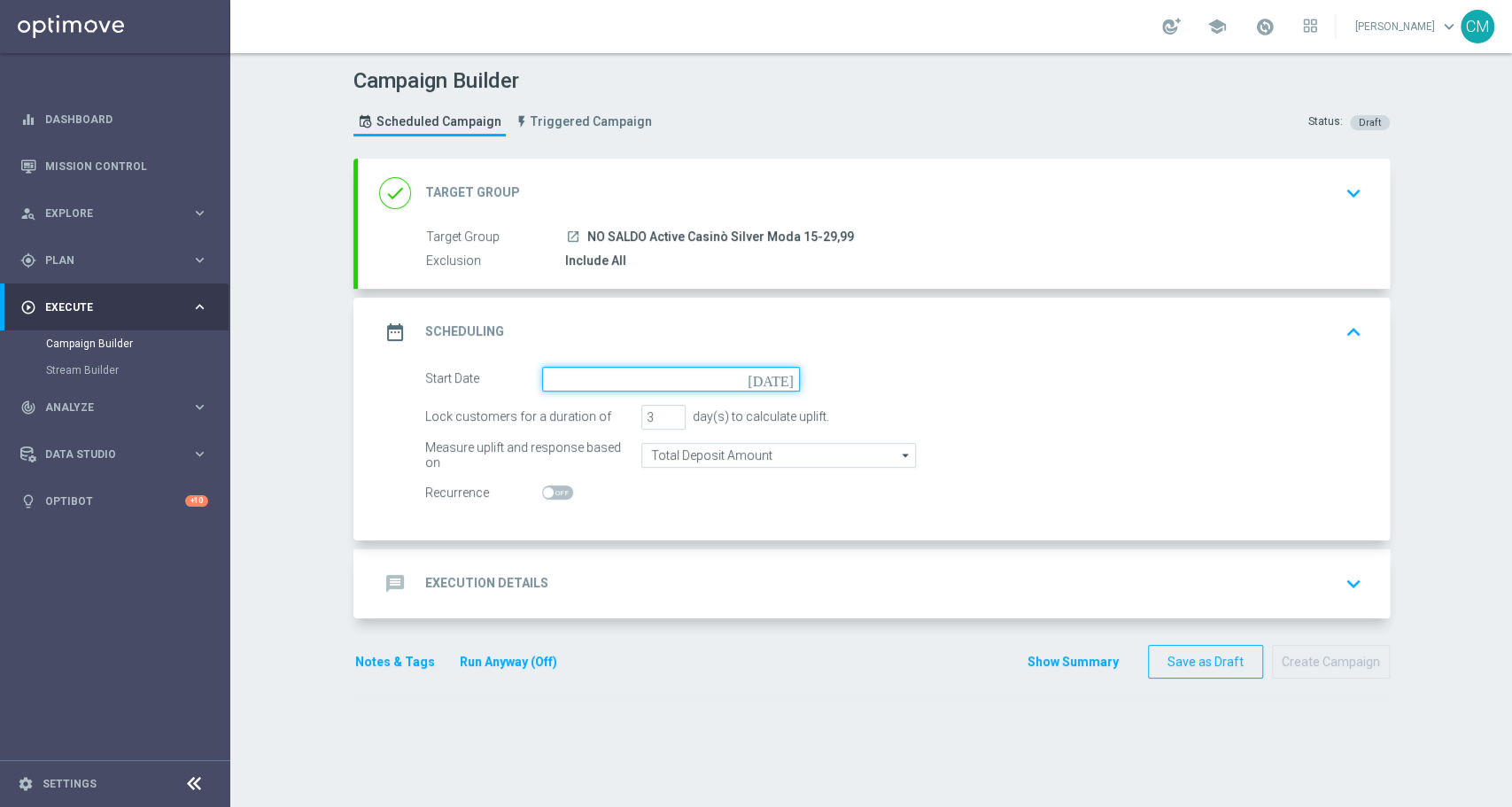
click at [548, 371] on input at bounding box center [671, 379] width 258 height 25
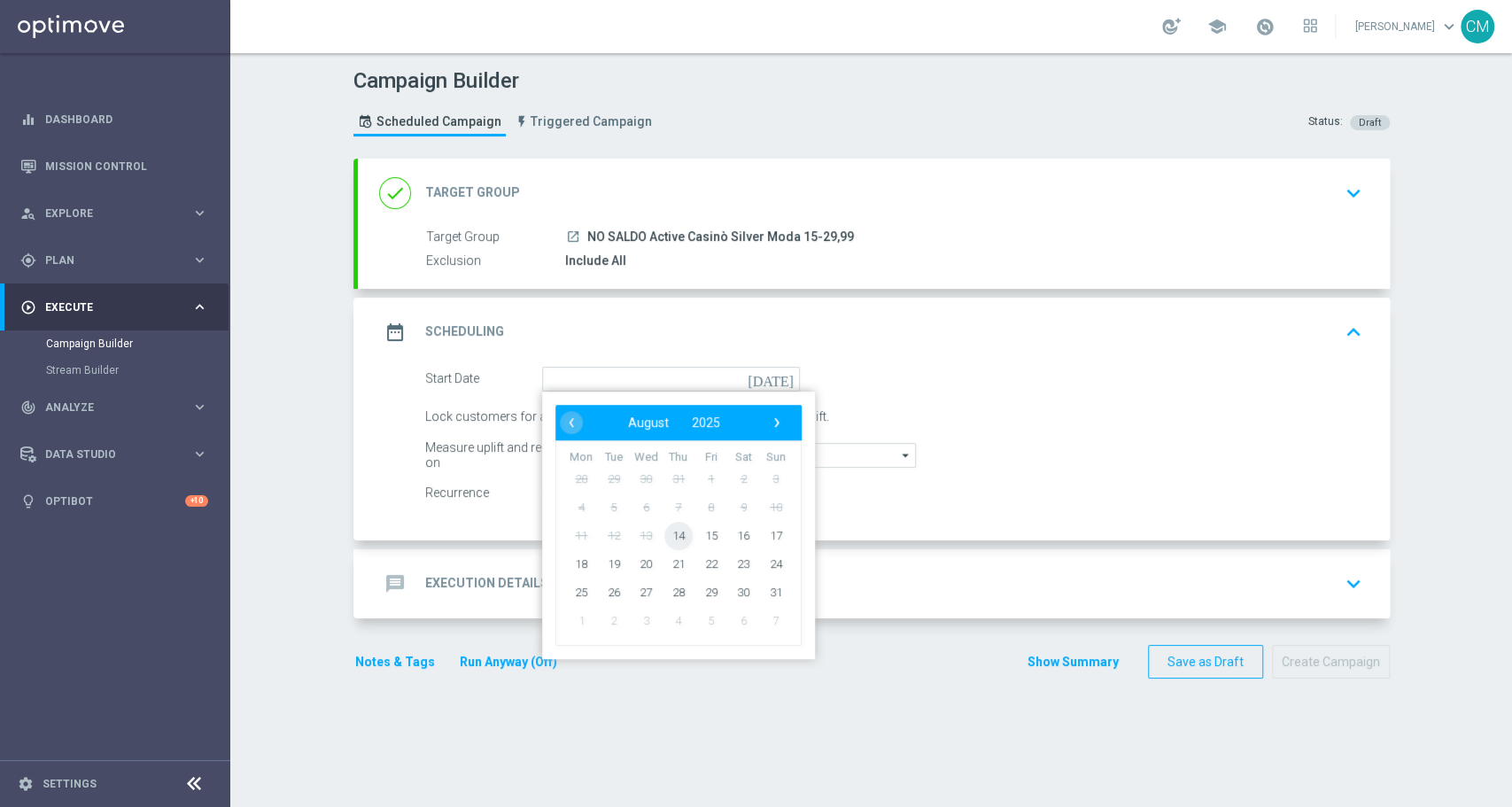
click at [673, 529] on span "14" at bounding box center [677, 535] width 28 height 28
type input "[DATE]"
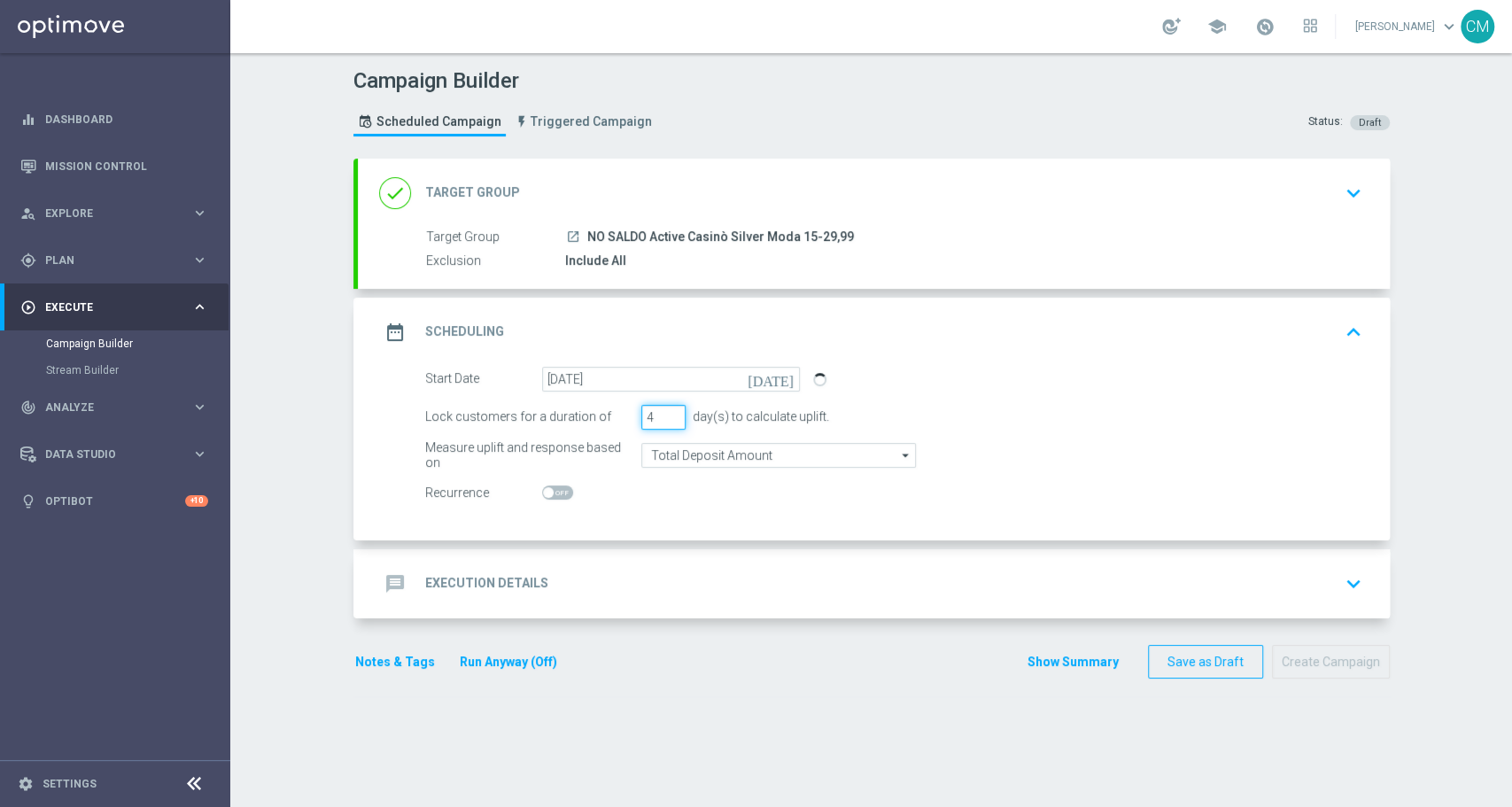
type input "4"
click at [667, 413] on input "4" at bounding box center [664, 417] width 45 height 25
click at [553, 490] on span at bounding box center [558, 492] width 31 height 15
click at [553, 490] on input "checkbox" at bounding box center [558, 492] width 31 height 15
checkbox input "true"
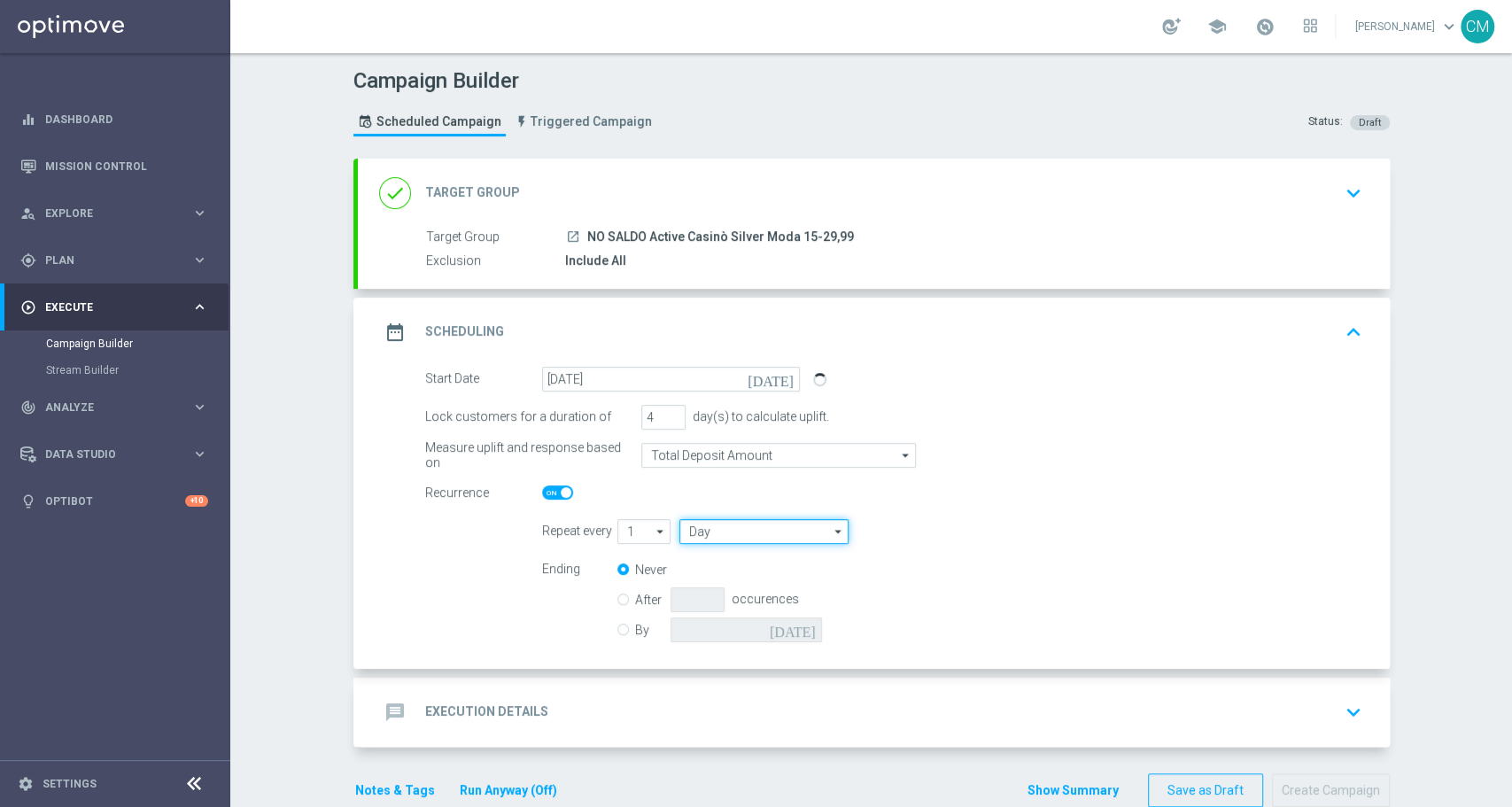
click at [691, 529] on input "Day" at bounding box center [763, 532] width 168 height 25
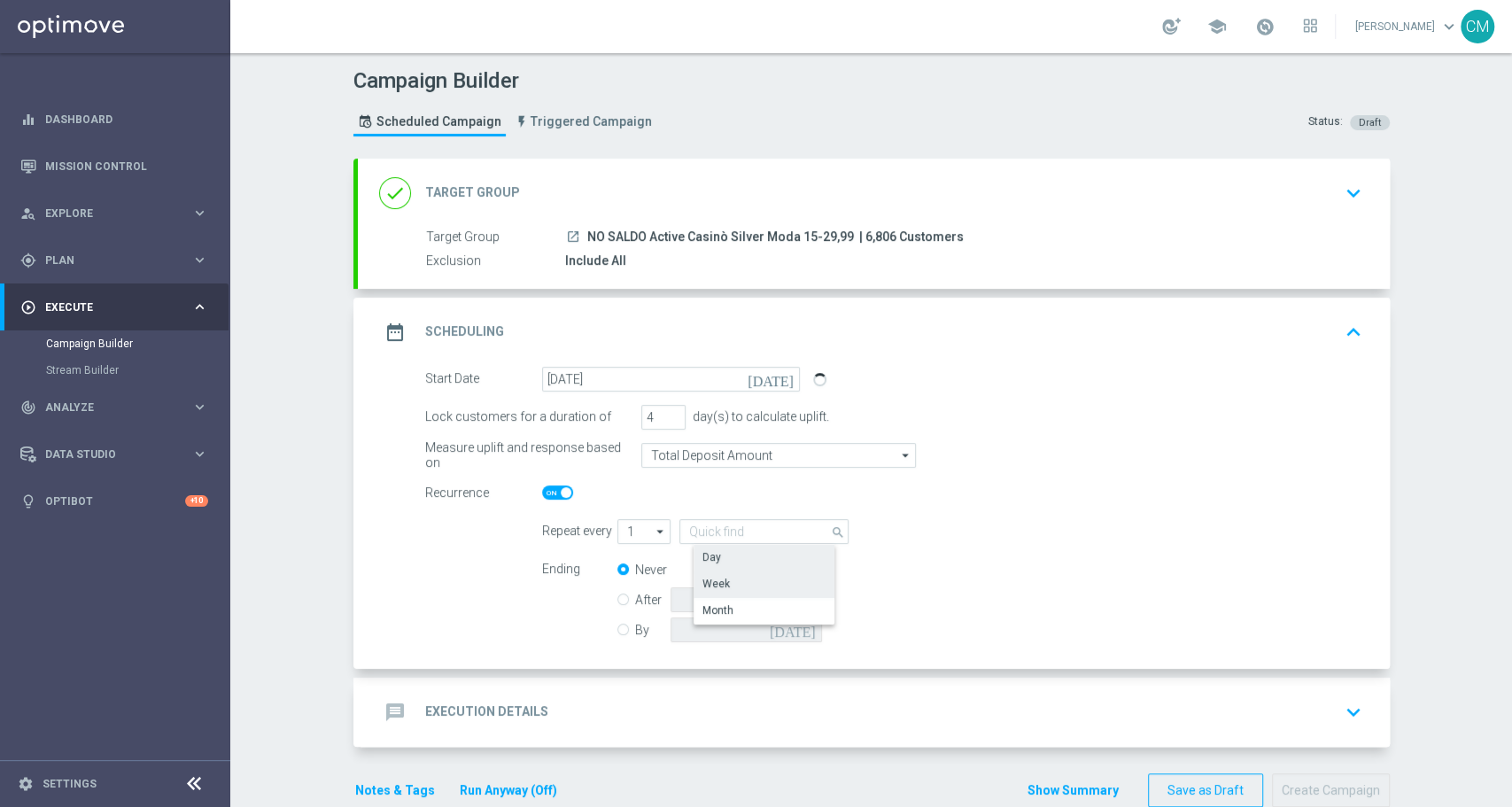
click at [713, 583] on div "Week" at bounding box center [717, 583] width 27 height 16
type input "Week"
click at [617, 623] on input "By" at bounding box center [623, 627] width 12 height 12
radio input "true"
radio input "false"
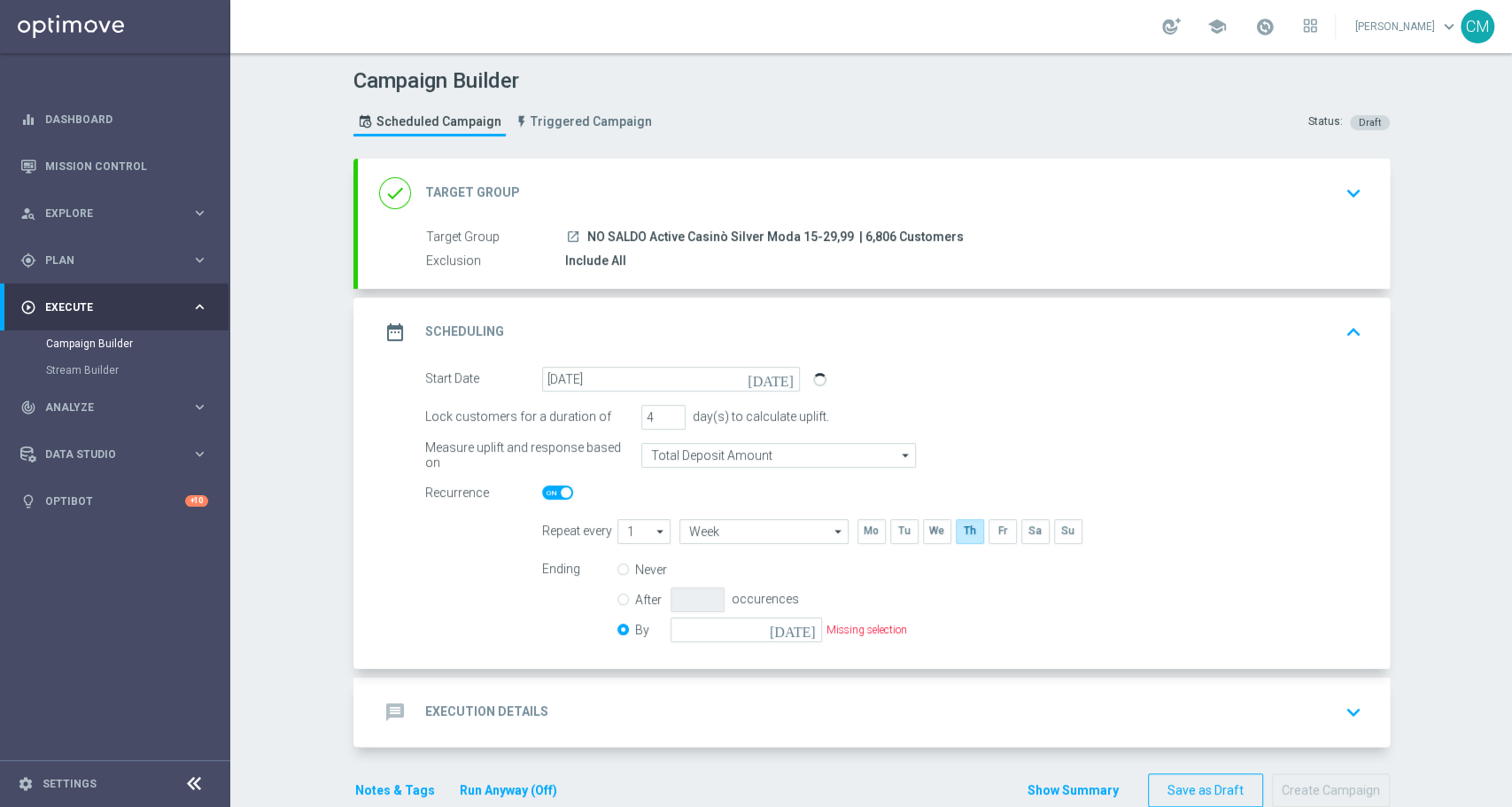
click at [801, 633] on icon "[DATE]" at bounding box center [796, 627] width 53 height 19
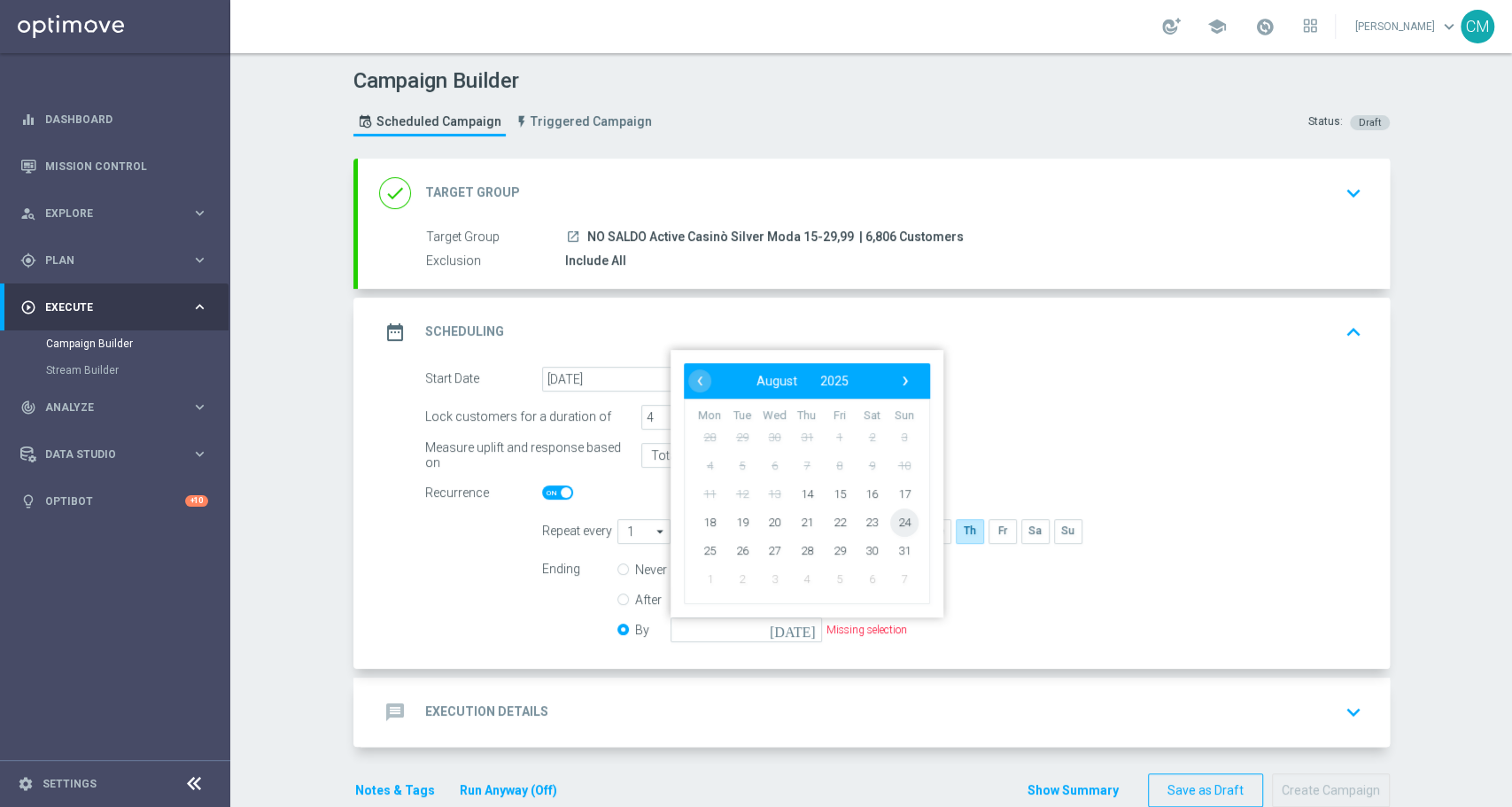
click at [890, 520] on span "24" at bounding box center [903, 521] width 28 height 28
type input "[DATE]"
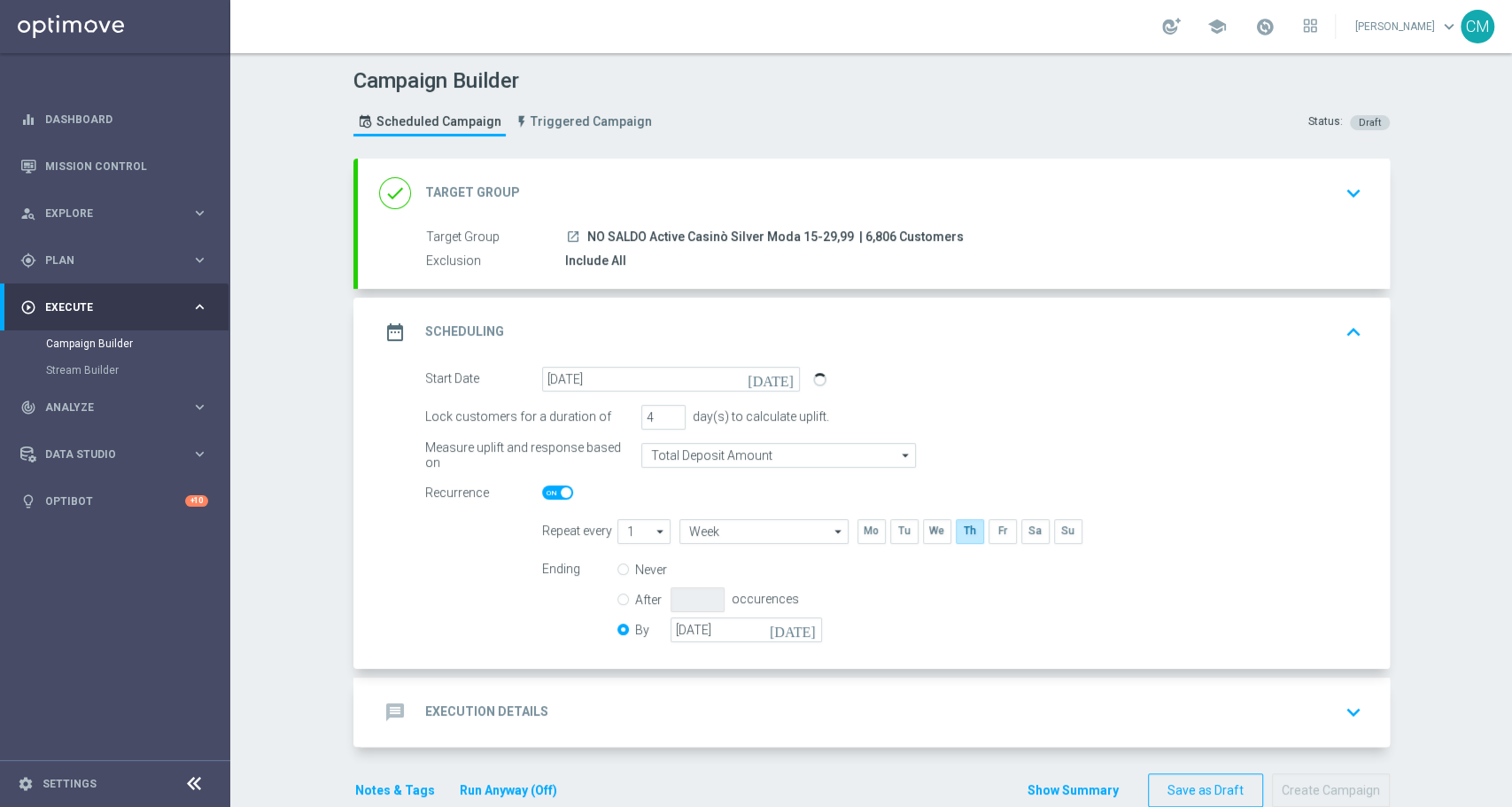
scroll to position [34, 0]
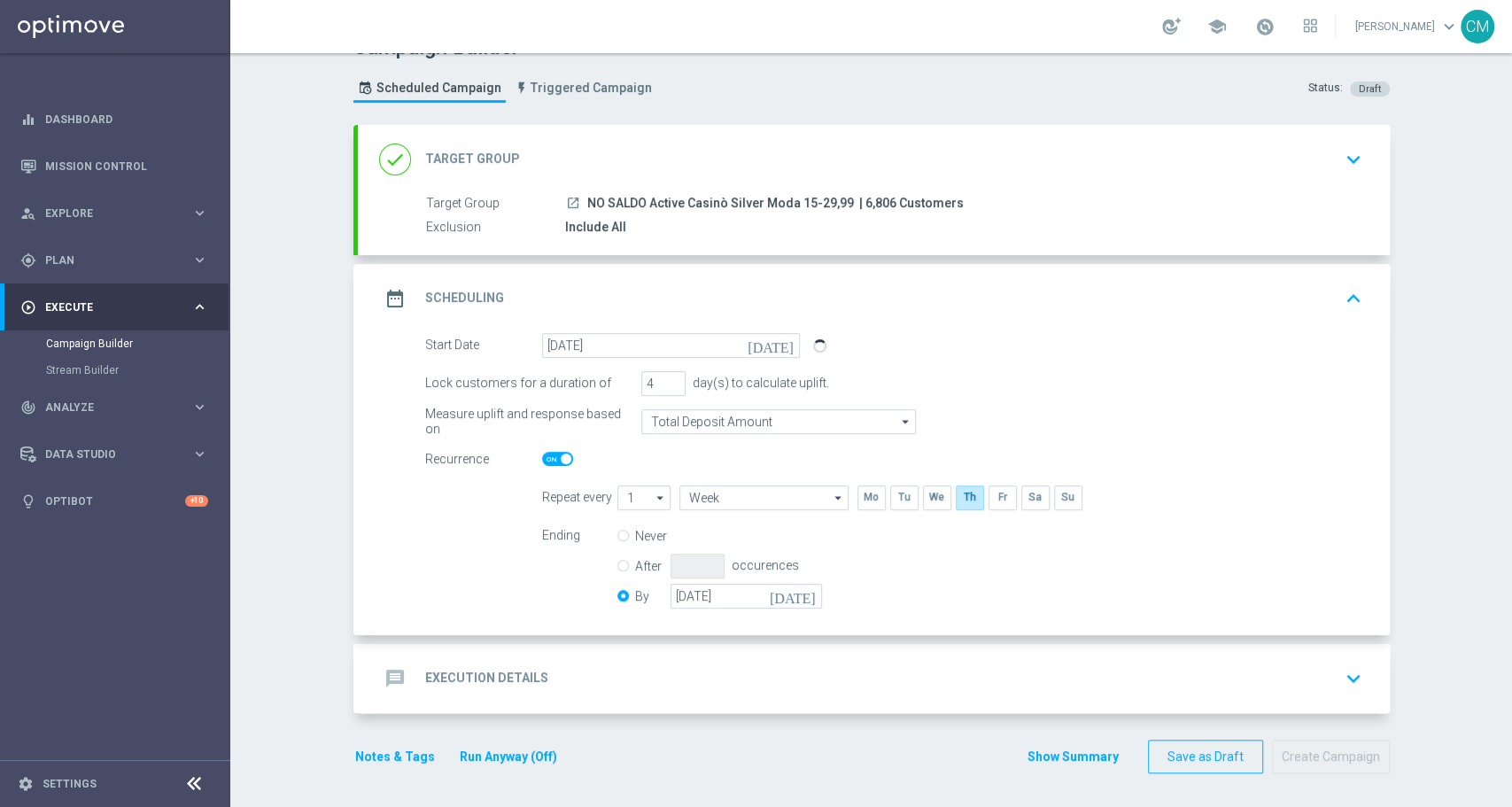
click at [499, 655] on div "message Execution Details keyboard_arrow_down" at bounding box center [874, 678] width 1033 height 69
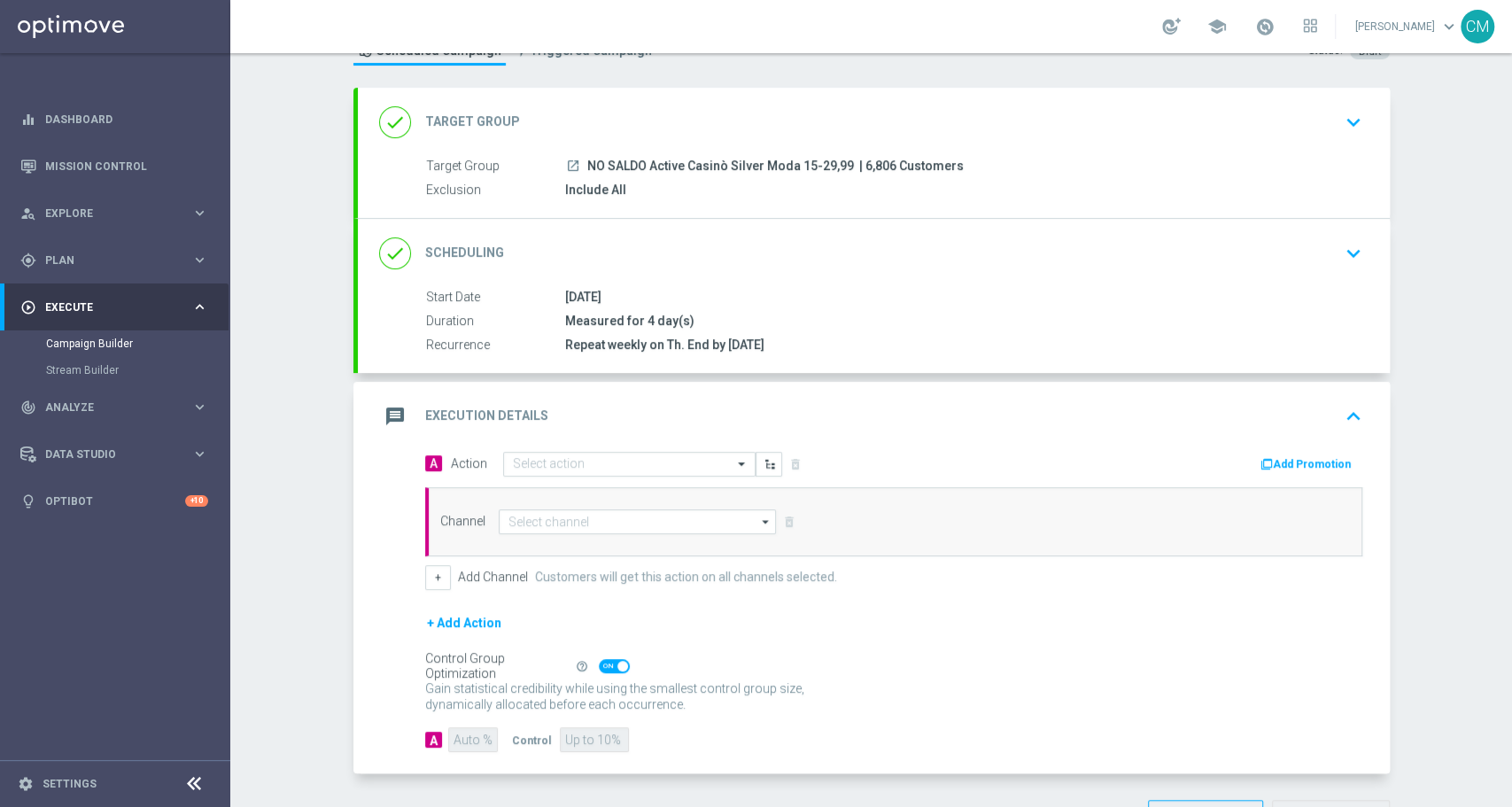
scroll to position [75, 0]
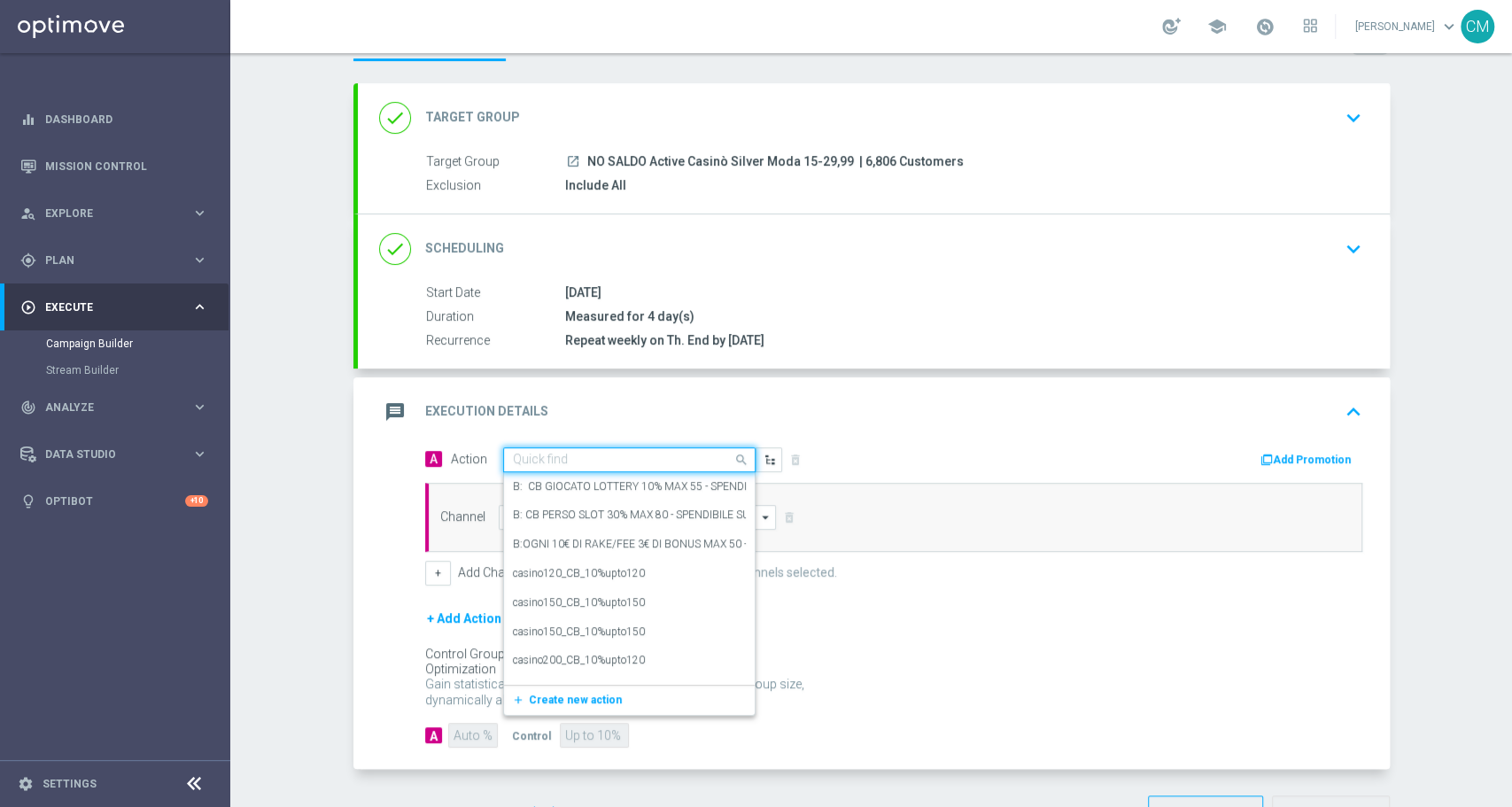
click at [593, 457] on input "text" at bounding box center [612, 460] width 197 height 15
paste input "dep 25 per 15% fino a 120€"
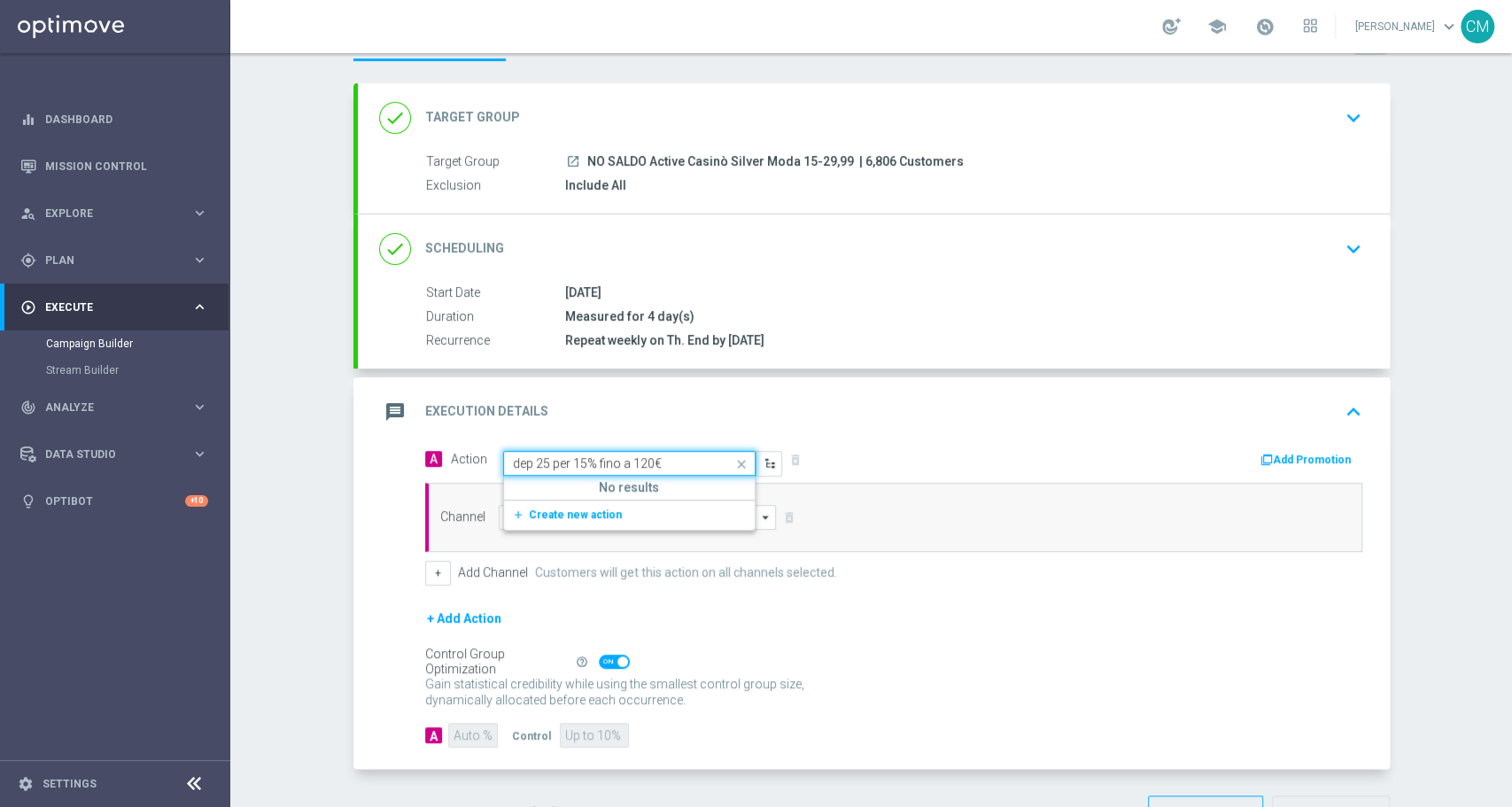
type input "dep 25 per 15% fino a 120"
click at [641, 491] on div "DEP 25 PER 15% FINO A 120 edit" at bounding box center [630, 490] width 233 height 29
click at [1293, 464] on button "Add Promotion" at bounding box center [1308, 460] width 98 height 19
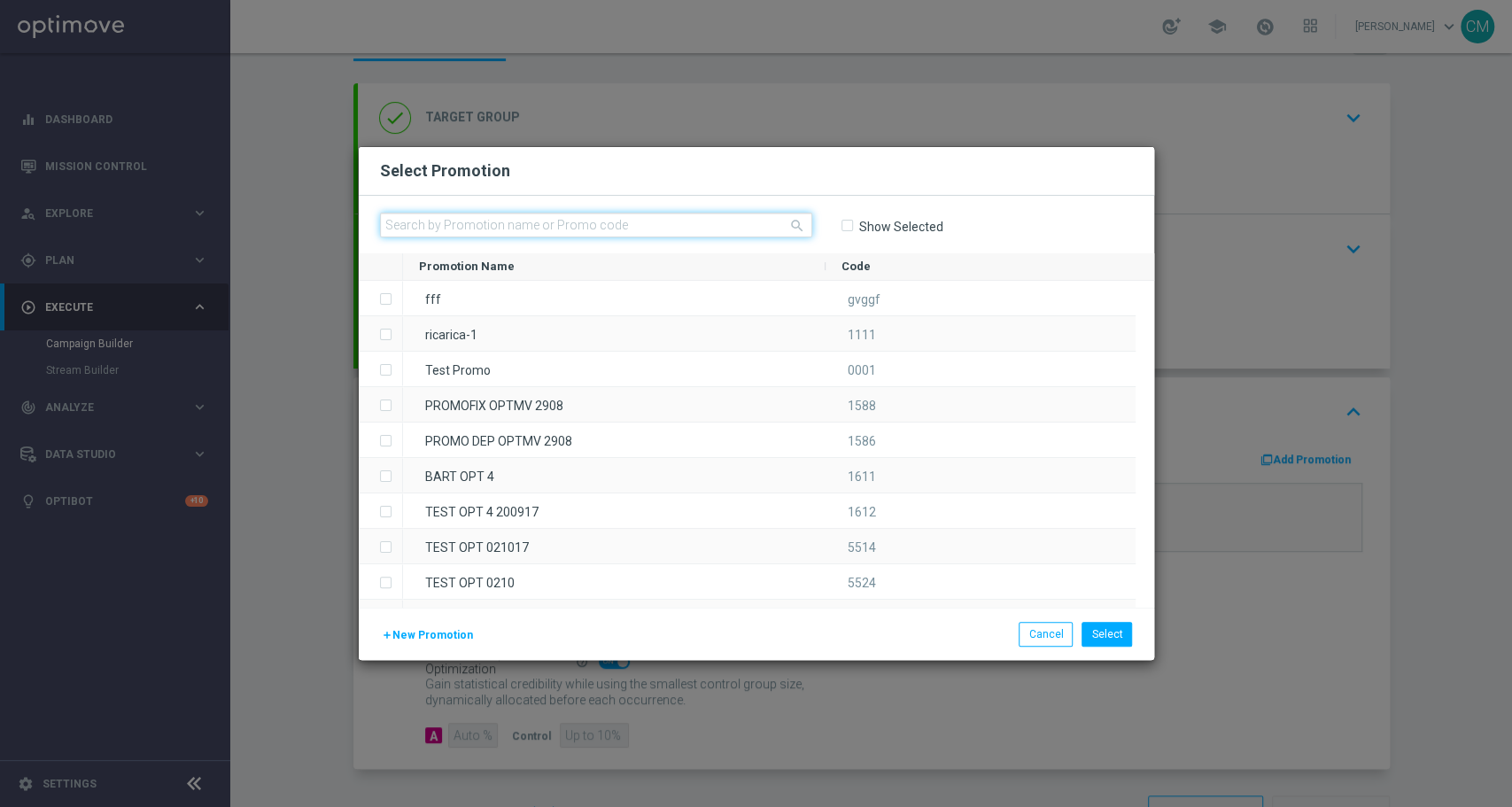
click at [616, 216] on input "text" at bounding box center [596, 226] width 433 height 25
paste input "RICARICASLOT8L"
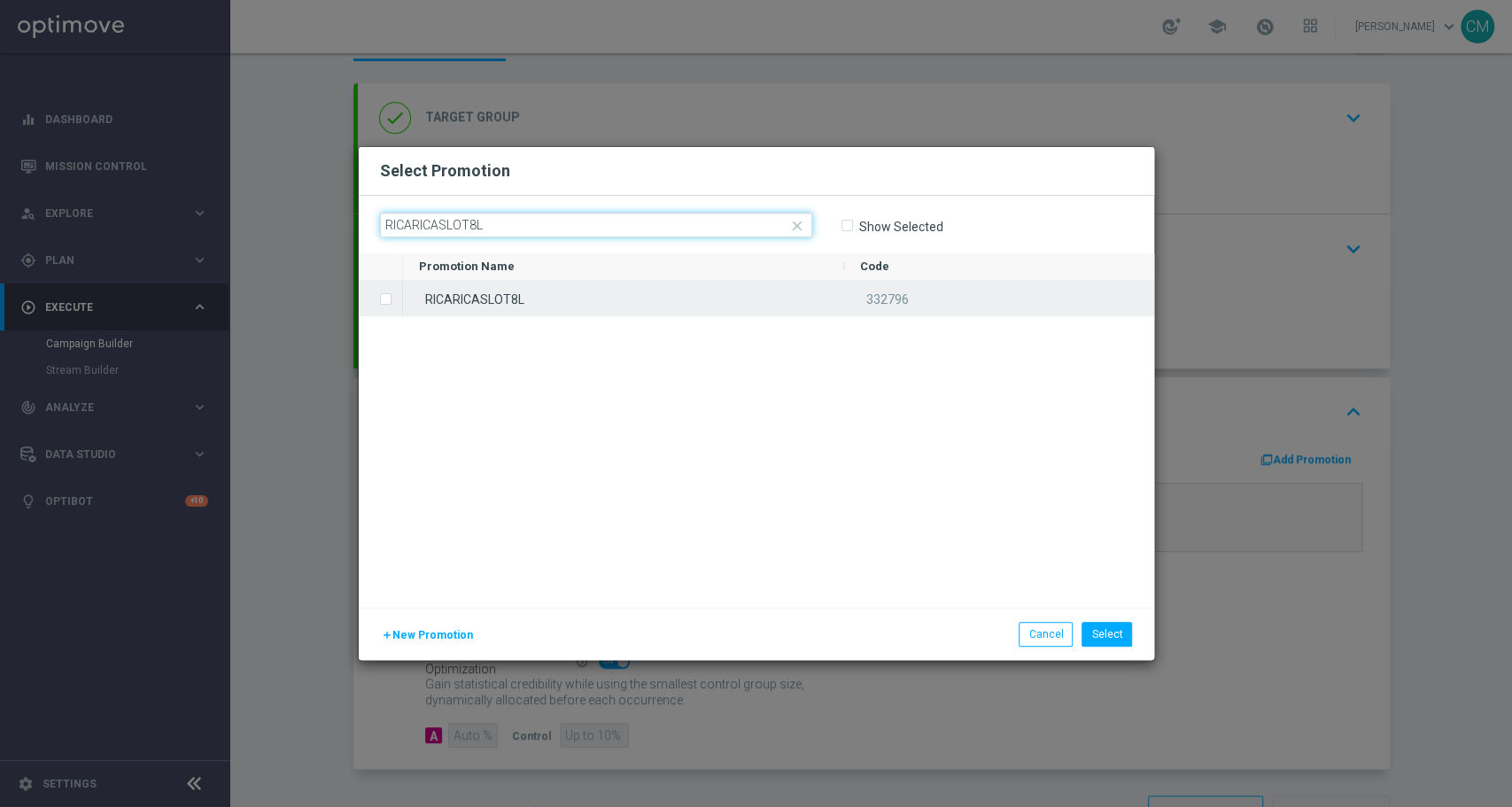
type input "RICARICASLOT8L"
click at [599, 295] on div "RICARICASLOT8L" at bounding box center [624, 298] width 441 height 35
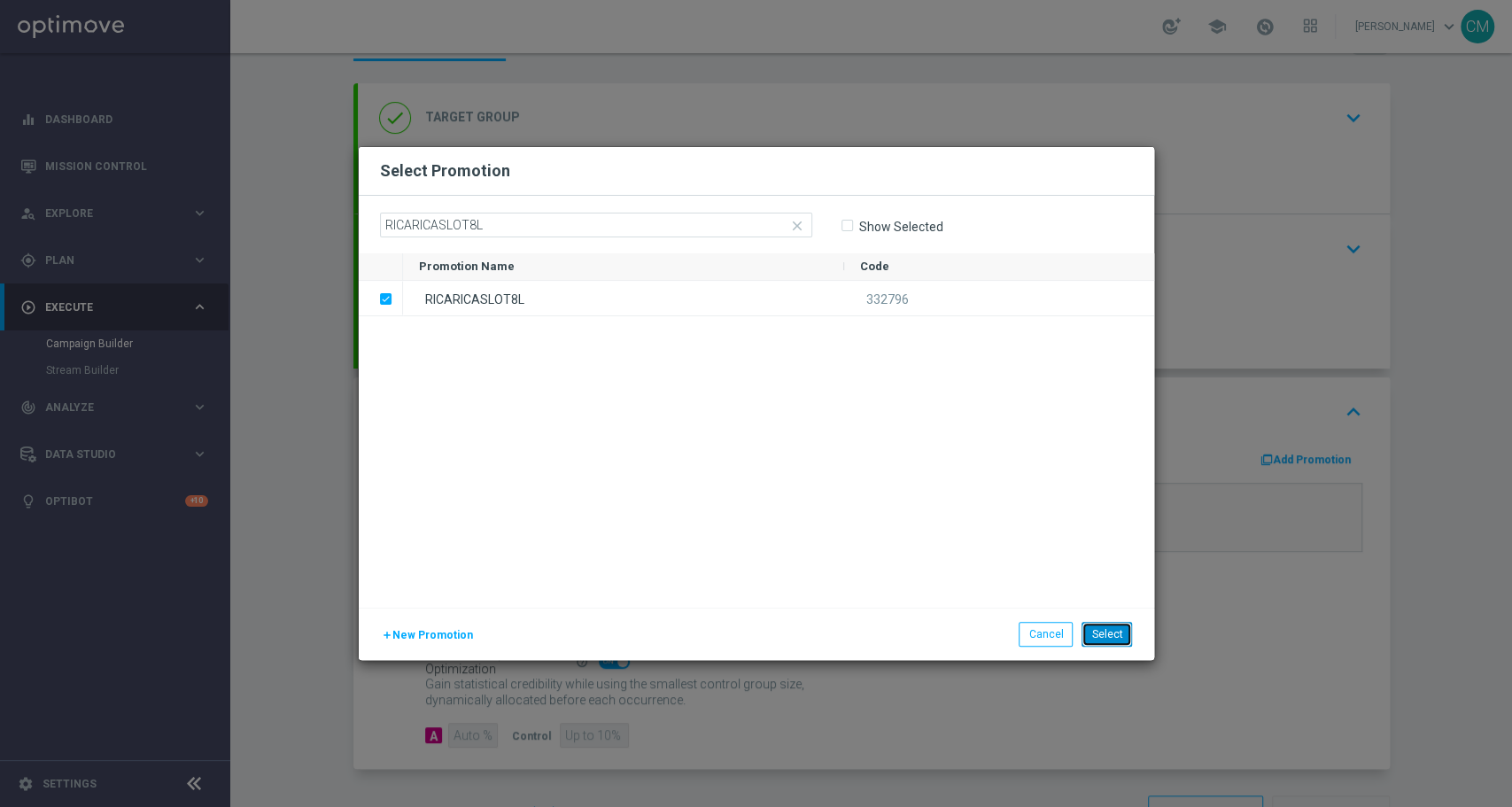
click at [1106, 627] on button "Select" at bounding box center [1108, 635] width 51 height 25
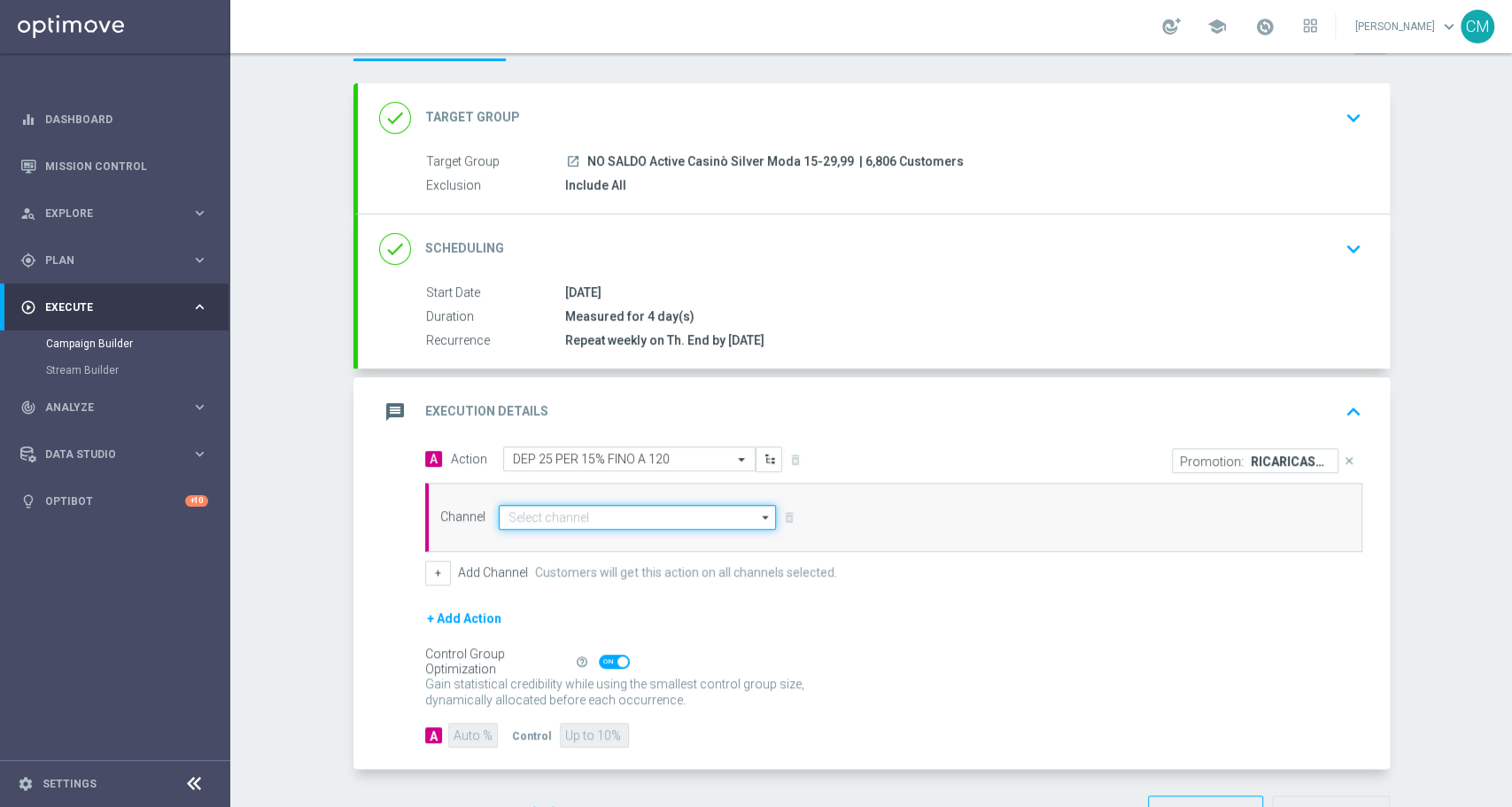
click at [600, 510] on input at bounding box center [638, 517] width 278 height 25
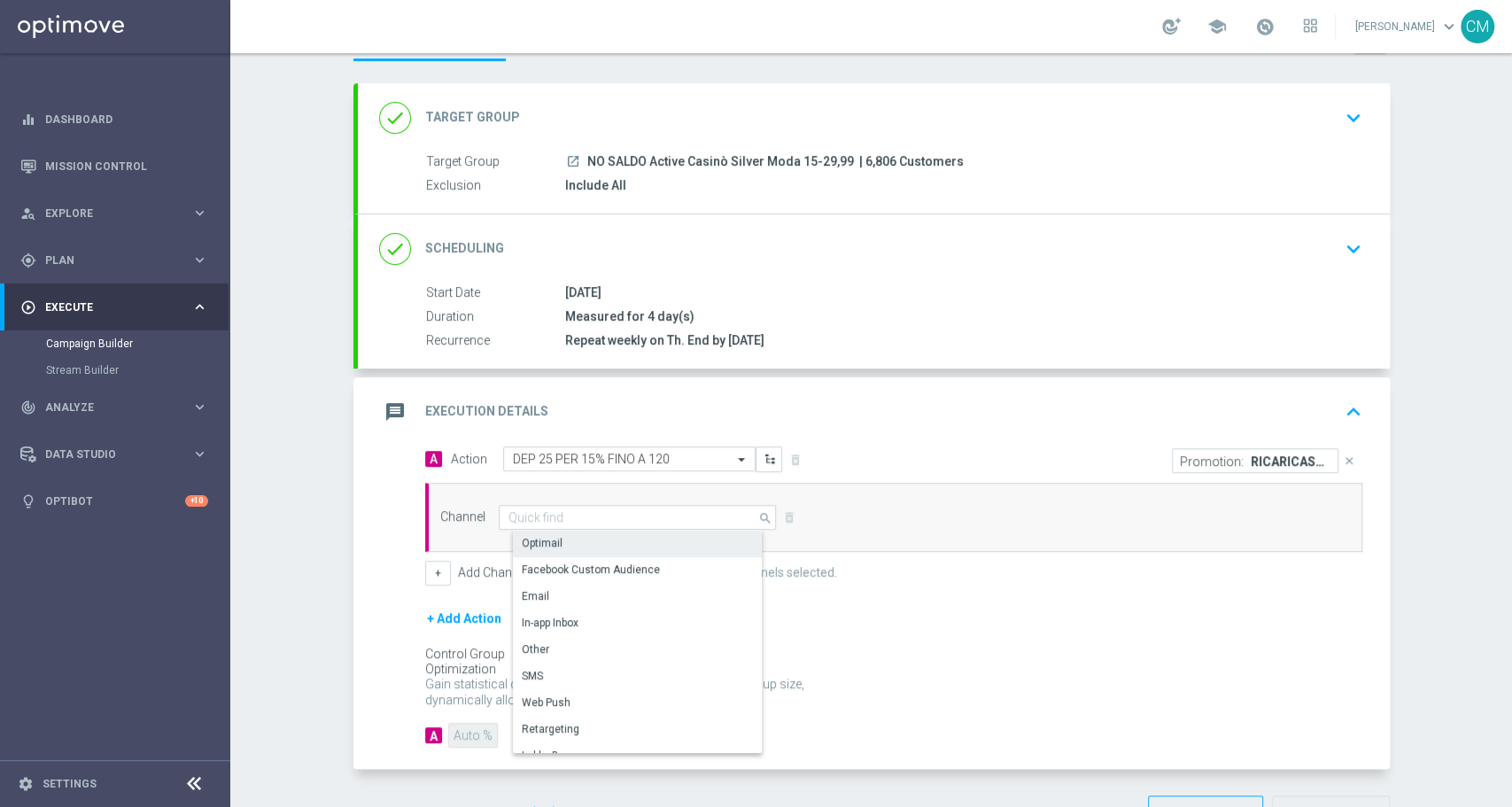
click at [567, 534] on div "Optimail" at bounding box center [646, 544] width 264 height 25
type input "Optimail"
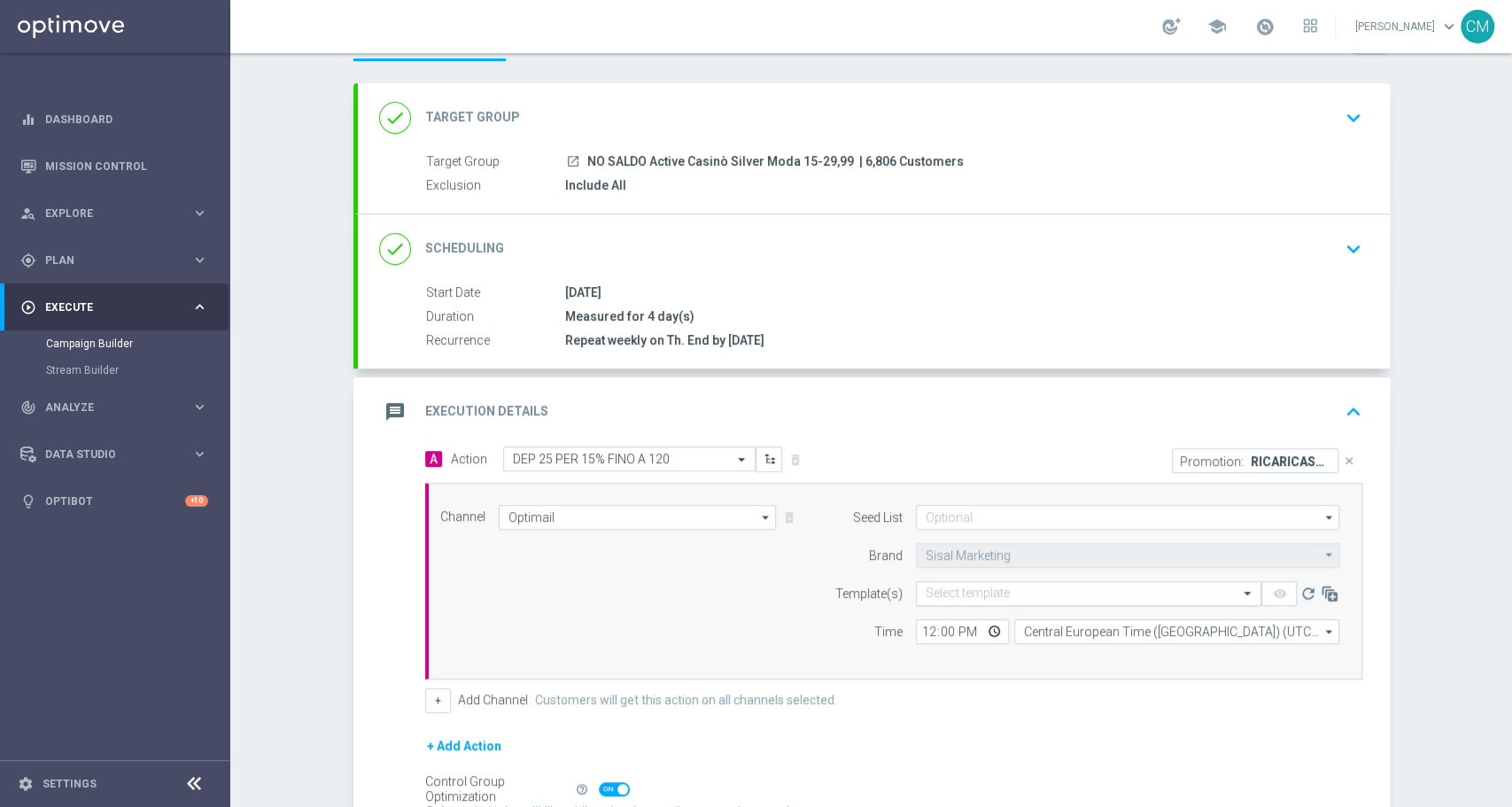
click at [944, 591] on input "text" at bounding box center [1071, 593] width 291 height 15
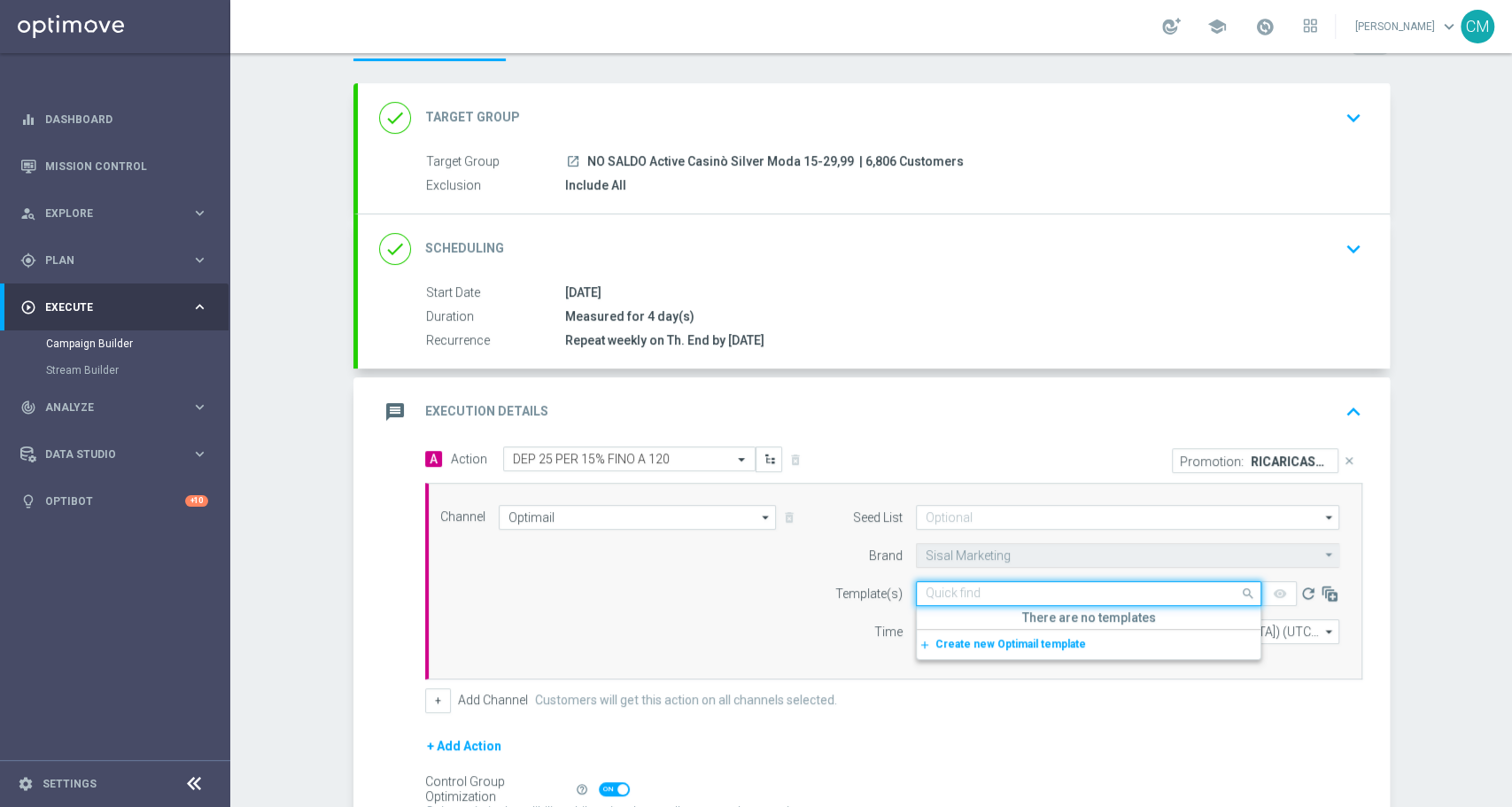
paste input "RICARICASLOT8L"
click at [1010, 620] on label "RICARICASLOT8L RICORRENTE" at bounding box center [1002, 620] width 154 height 15
type input "RICARICASLOT8L"
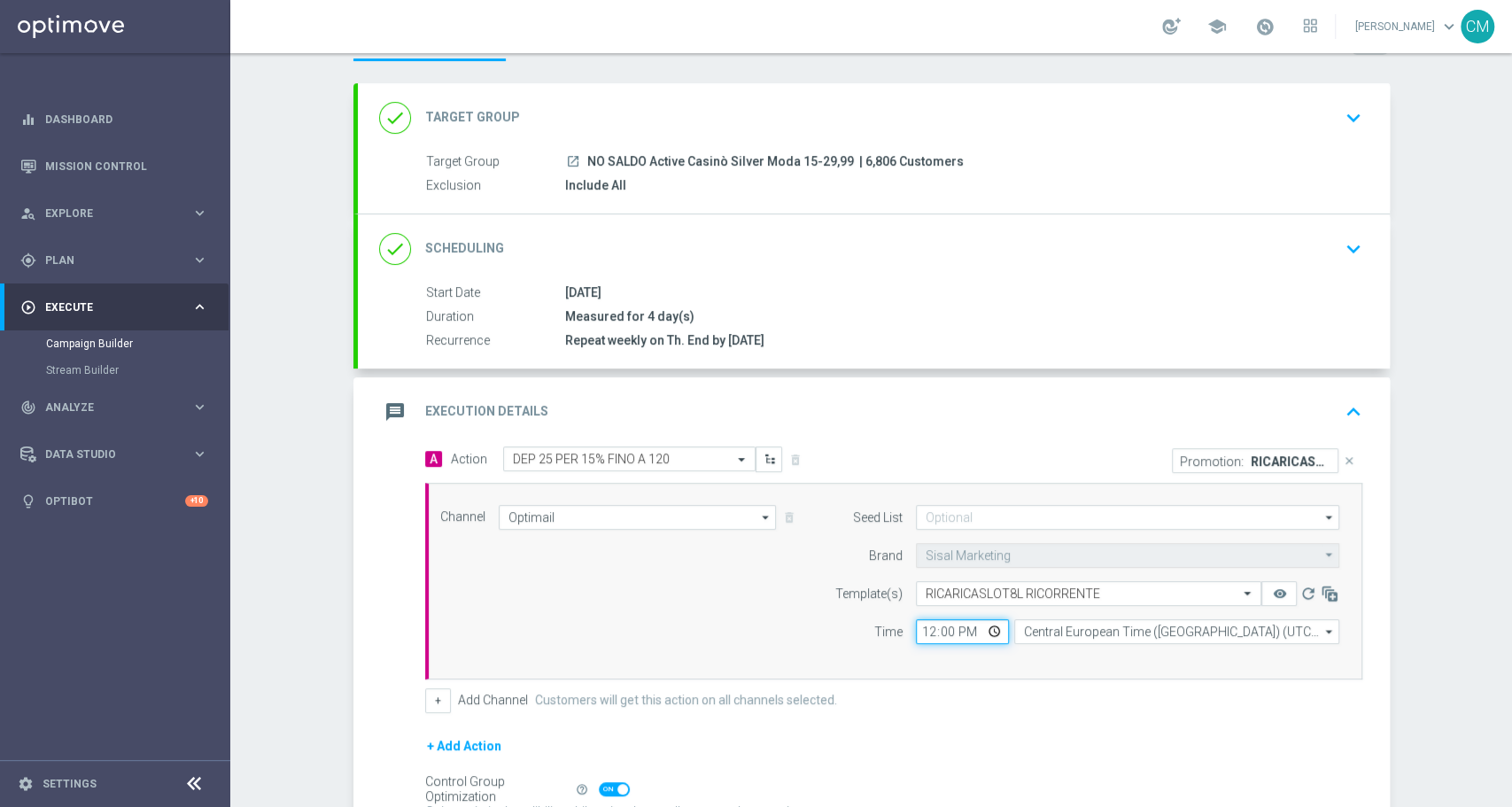
click at [916, 629] on input "12:00" at bounding box center [963, 632] width 93 height 25
type input "17:15"
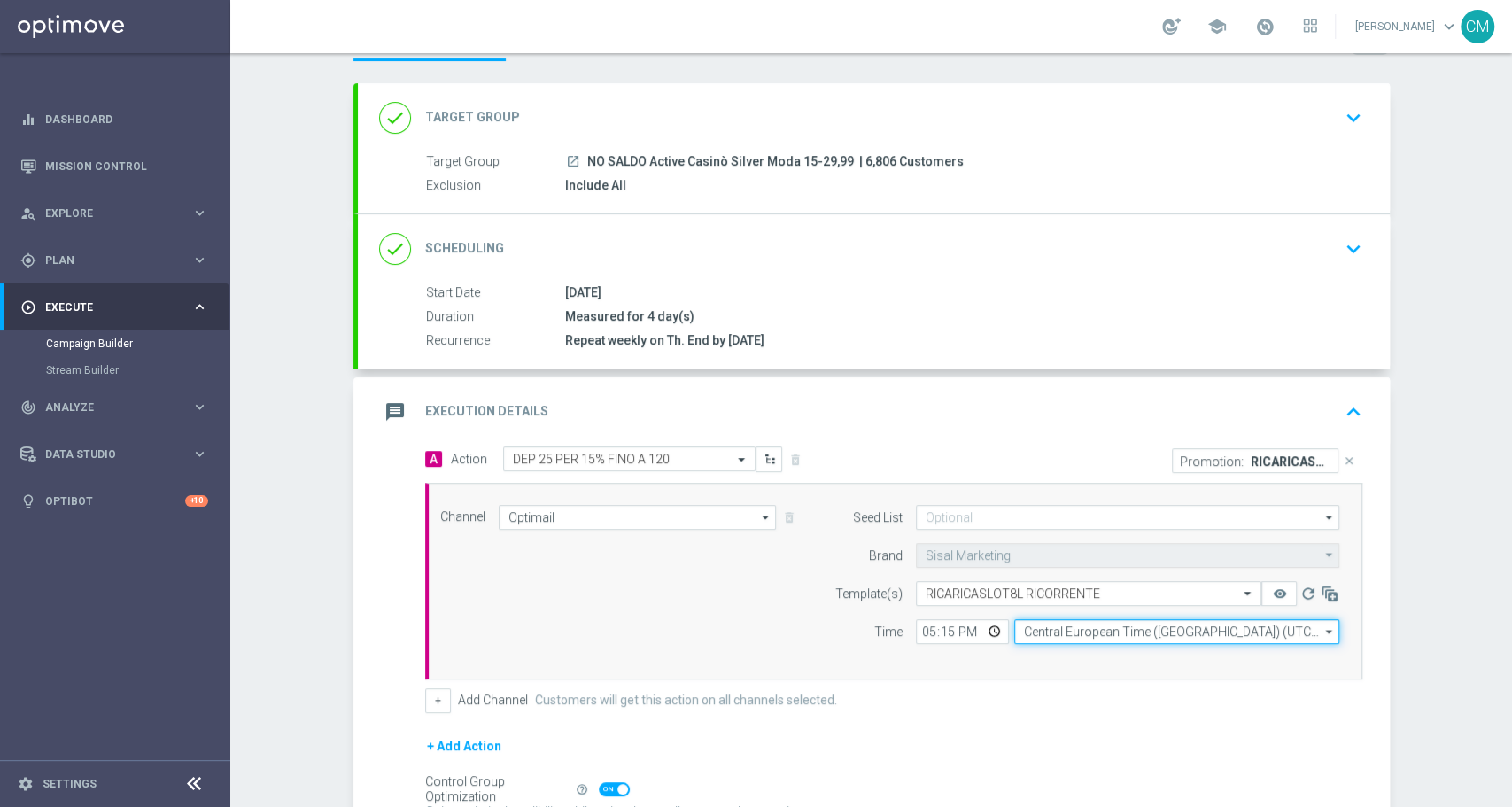
click at [1036, 630] on input "Central European Time ([GEOGRAPHIC_DATA]) (UTC +02:00)" at bounding box center [1177, 632] width 325 height 25
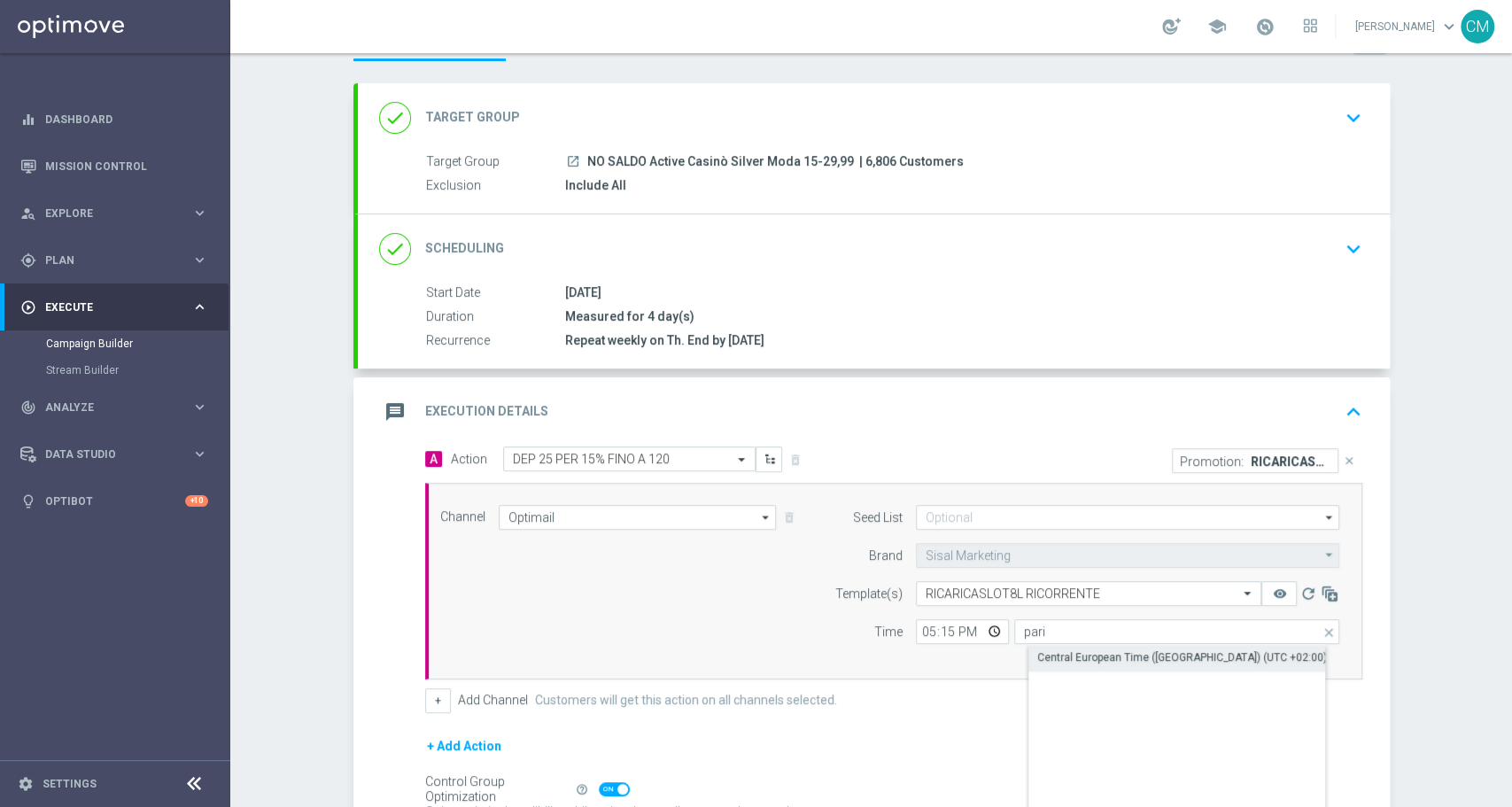
click at [1098, 650] on div "Central European Time ([GEOGRAPHIC_DATA]) (UTC +02:00)" at bounding box center [1182, 657] width 290 height 16
type input "Central European Time ([GEOGRAPHIC_DATA]) (UTC +02:00)"
click at [427, 700] on button "+" at bounding box center [438, 701] width 25 height 25
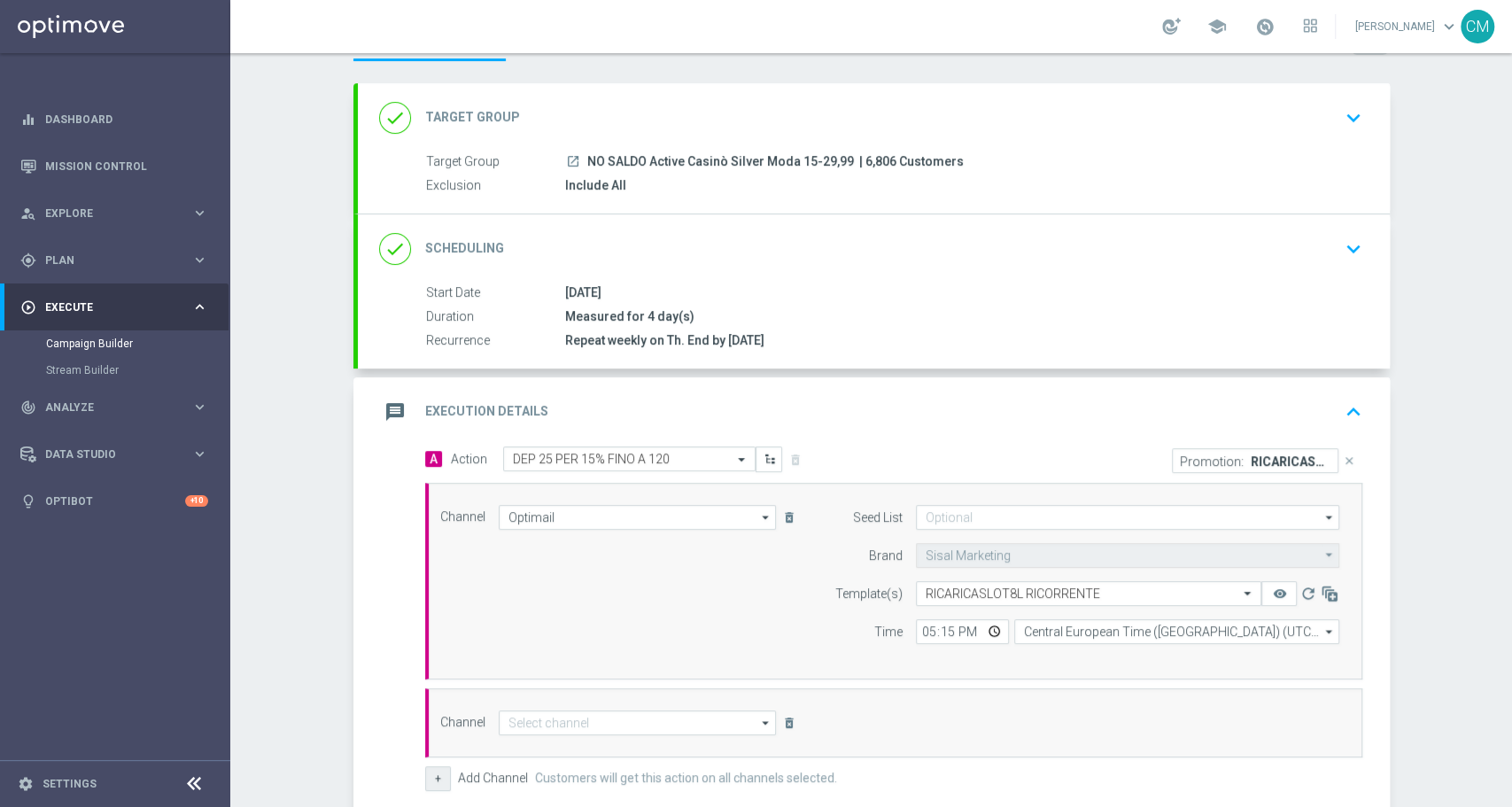
scroll to position [335, 0]
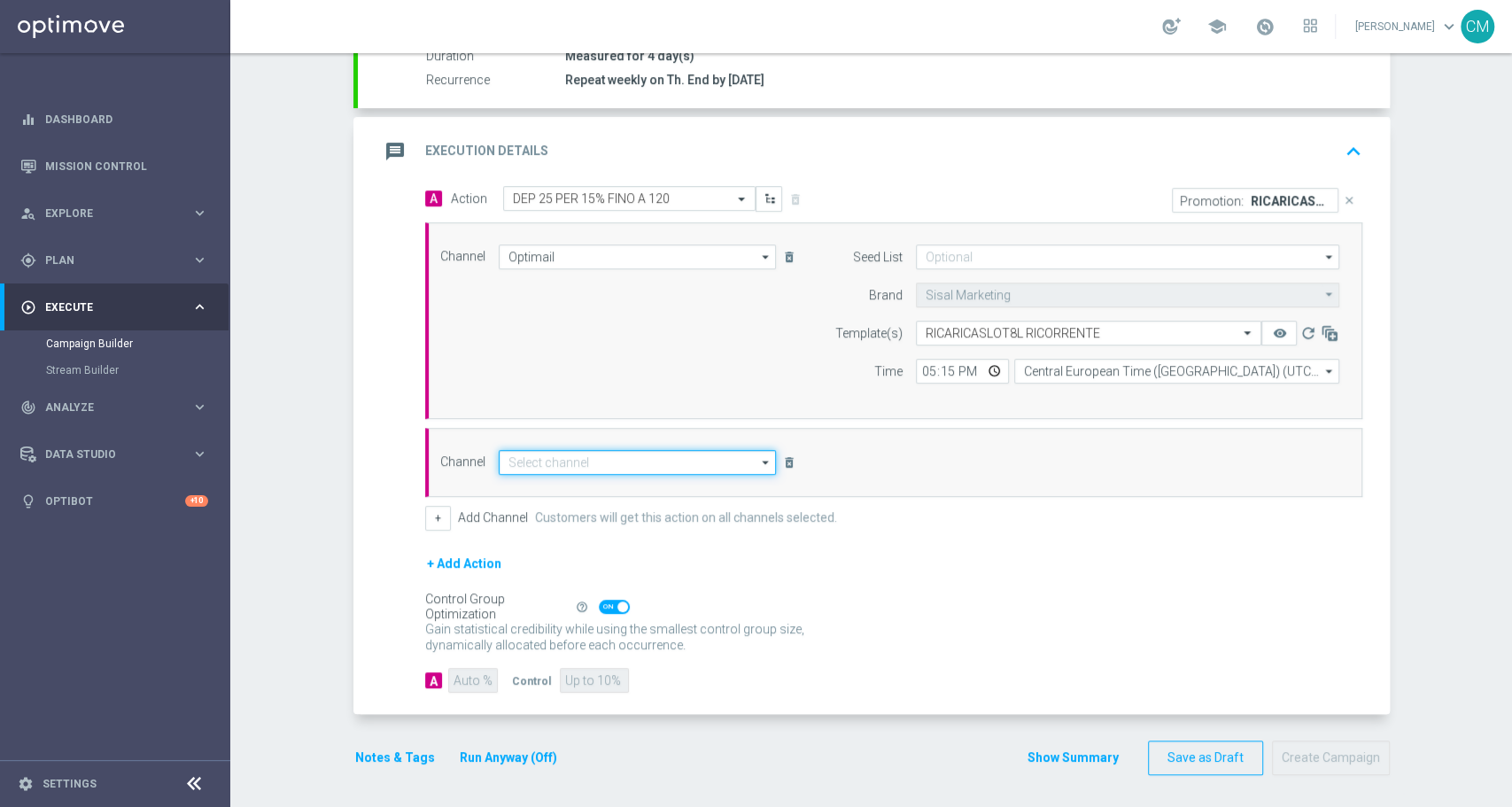
click at [602, 456] on input at bounding box center [638, 463] width 278 height 25
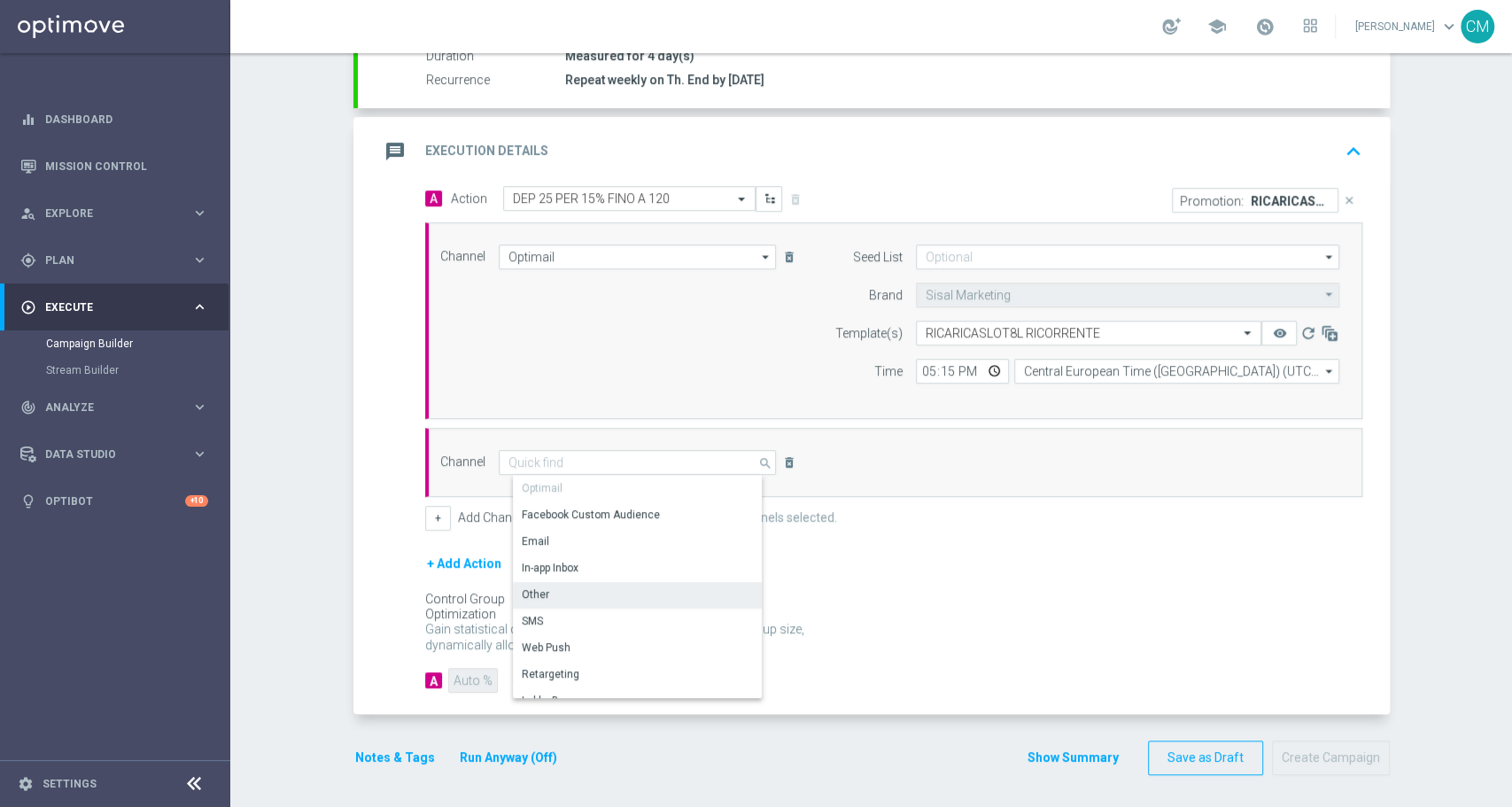
click at [600, 583] on div "Other" at bounding box center [646, 595] width 264 height 25
type input "Other"
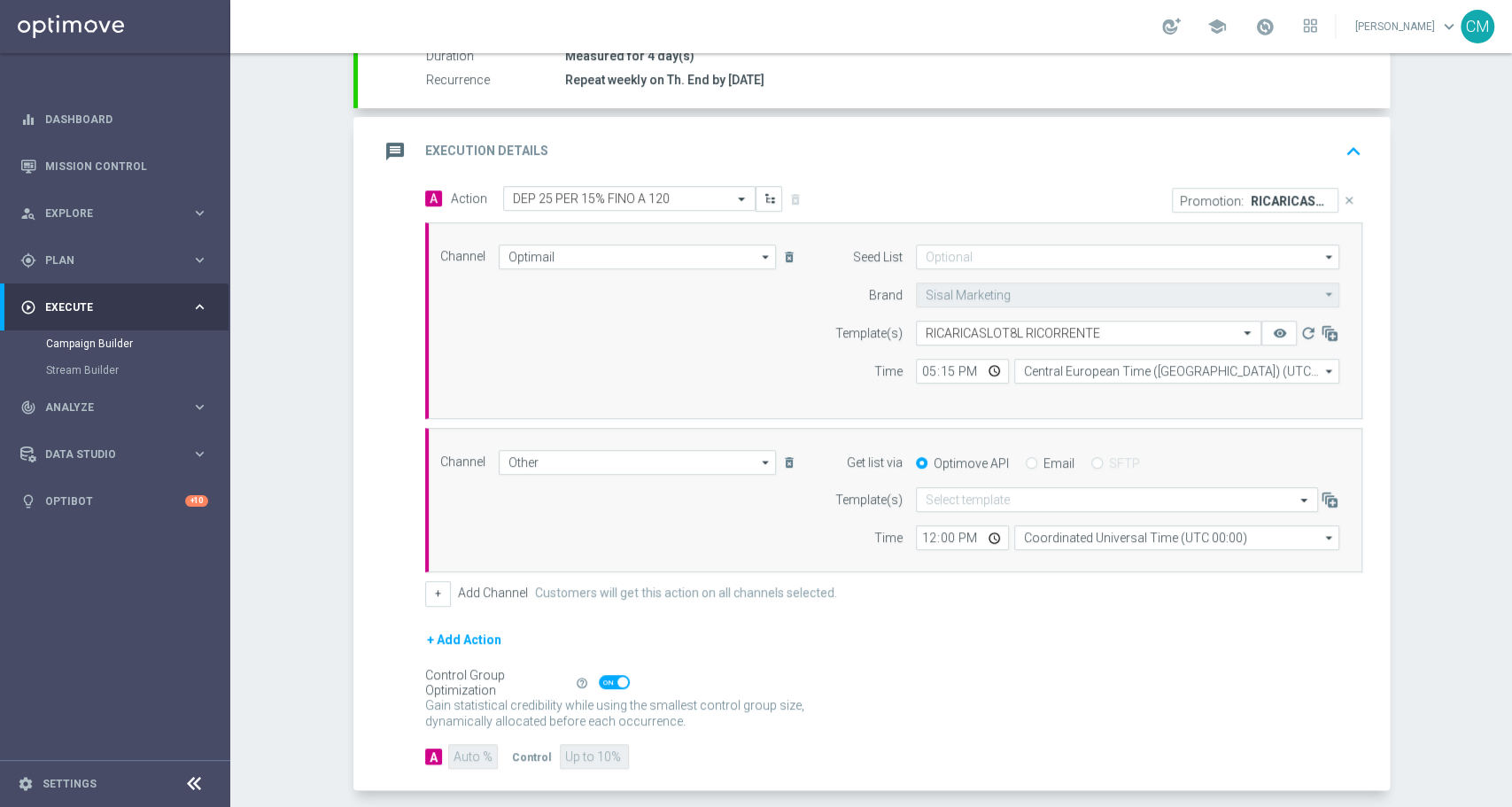
click at [1043, 455] on label "Email" at bounding box center [1059, 463] width 31 height 16
click at [1026, 459] on input "Email" at bounding box center [1032, 465] width 12 height 12
radio input "true"
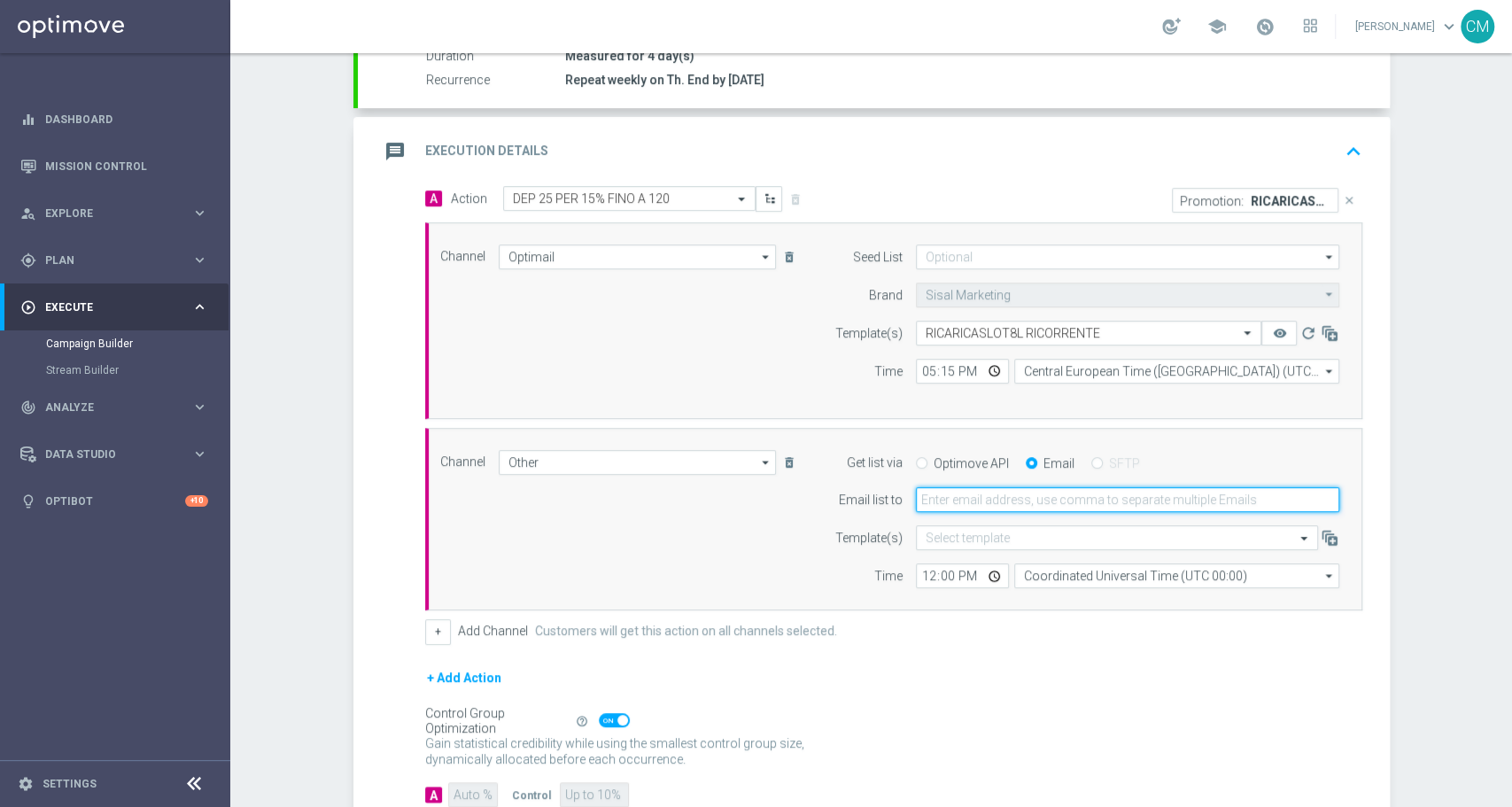
click at [986, 499] on input "email" at bounding box center [1128, 500] width 424 height 25
type input "[PERSON_NAME][EMAIL_ADDRESS][PERSON_NAME][DOMAIN_NAME]"
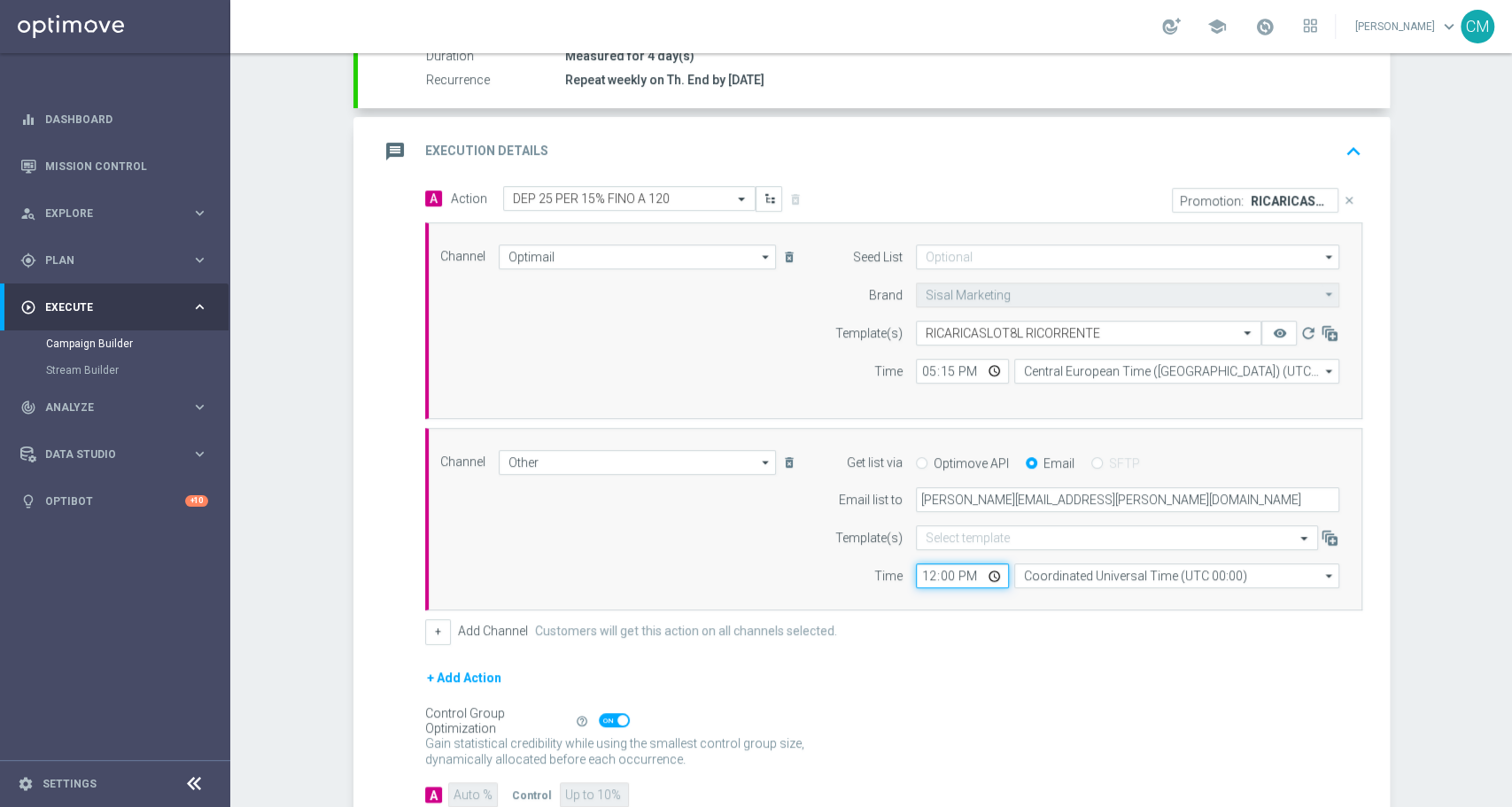
click at [921, 575] on input "12:00" at bounding box center [963, 576] width 93 height 25
type input "17:15"
click at [1040, 588] on div "Channel Other Other arrow_drop_down Drag here to set row groups Drag here to se…" at bounding box center [894, 519] width 937 height 184
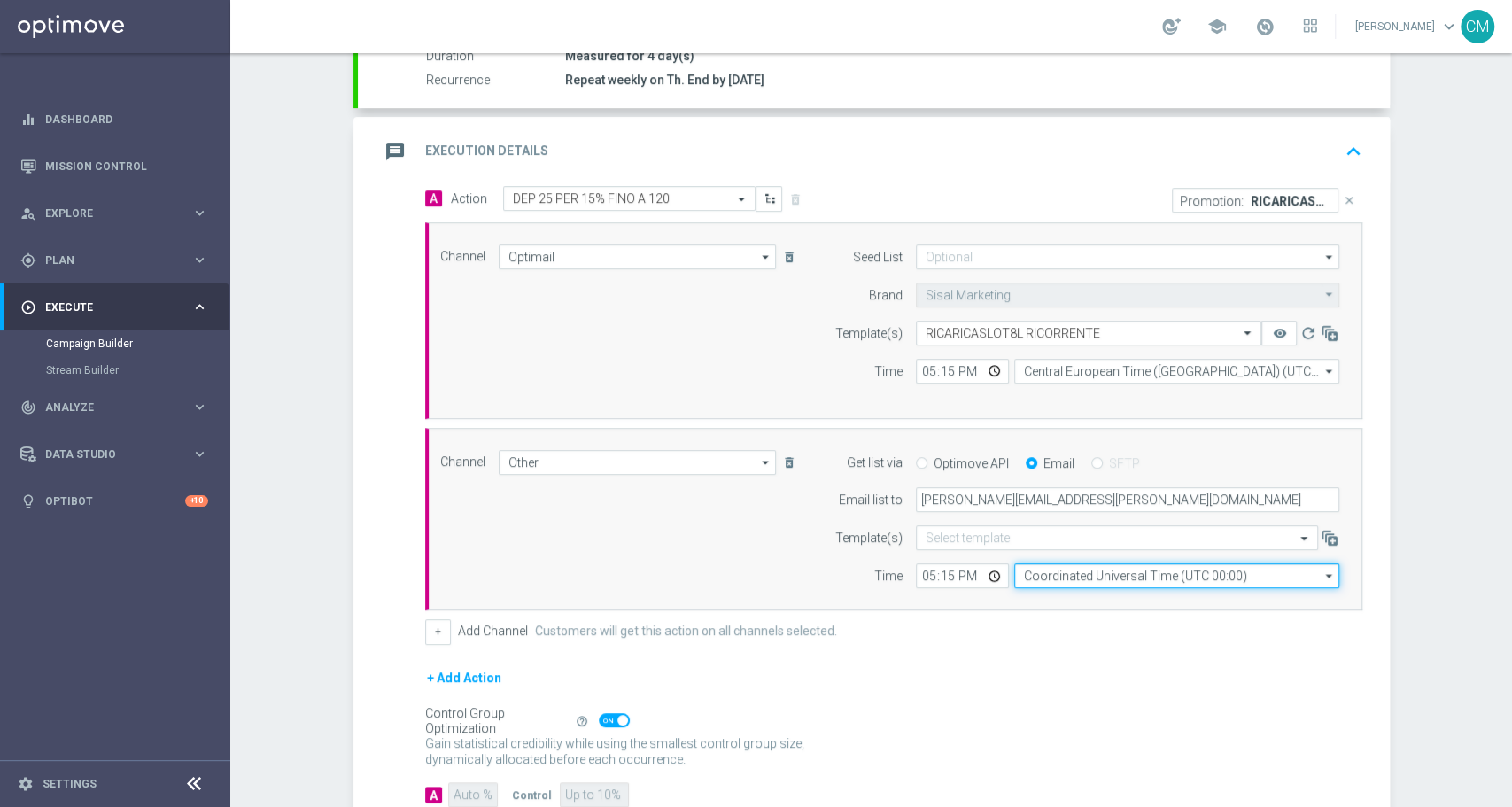
click at [1039, 576] on input "Coordinated Universal Time (UTC 00:00)" at bounding box center [1177, 576] width 325 height 25
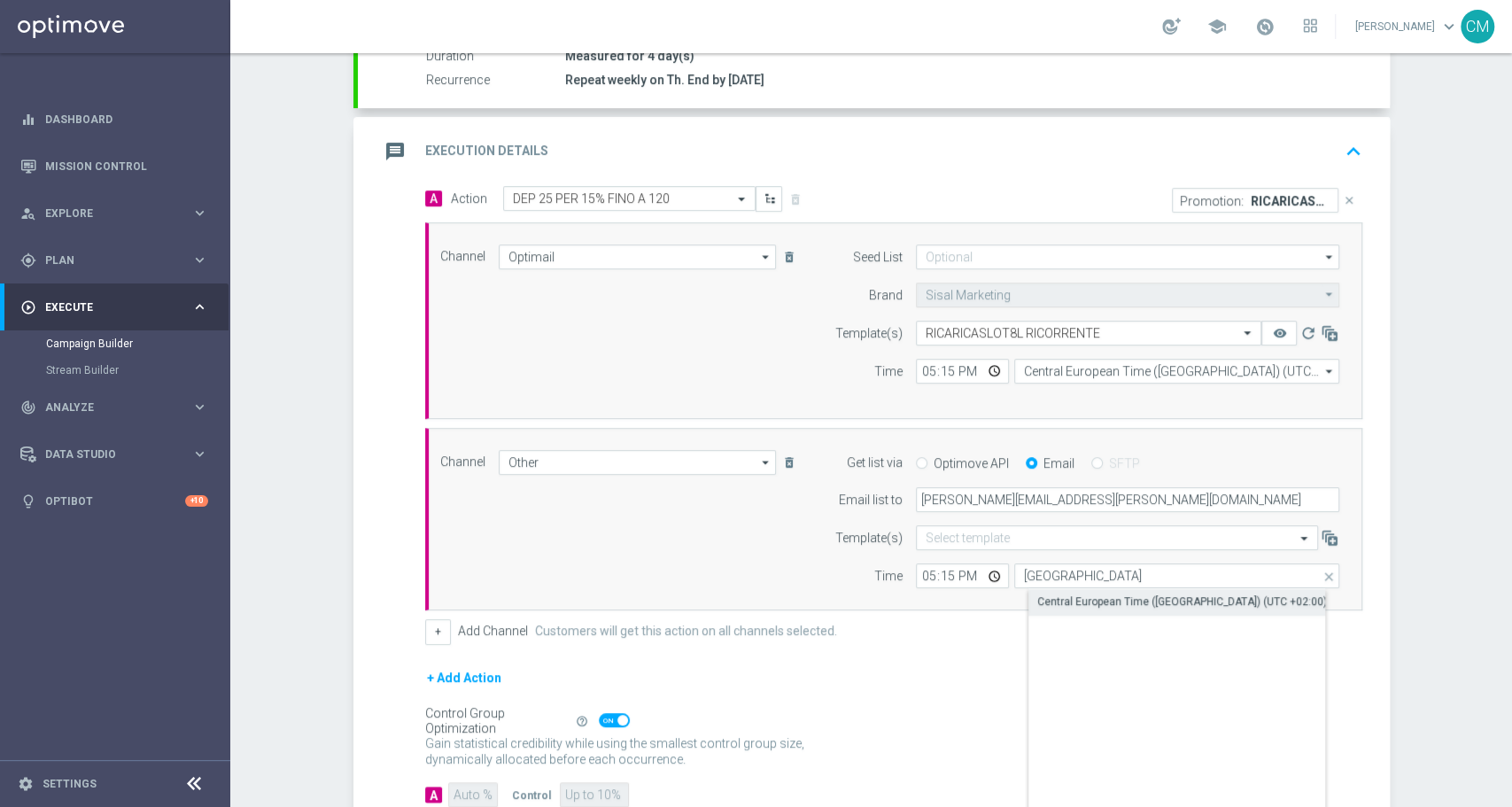
click at [1094, 599] on div "Central European Time ([GEOGRAPHIC_DATA]) (UTC +02:00)" at bounding box center [1182, 601] width 290 height 16
type input "Central European Time ([GEOGRAPHIC_DATA]) (UTC +02:00)"
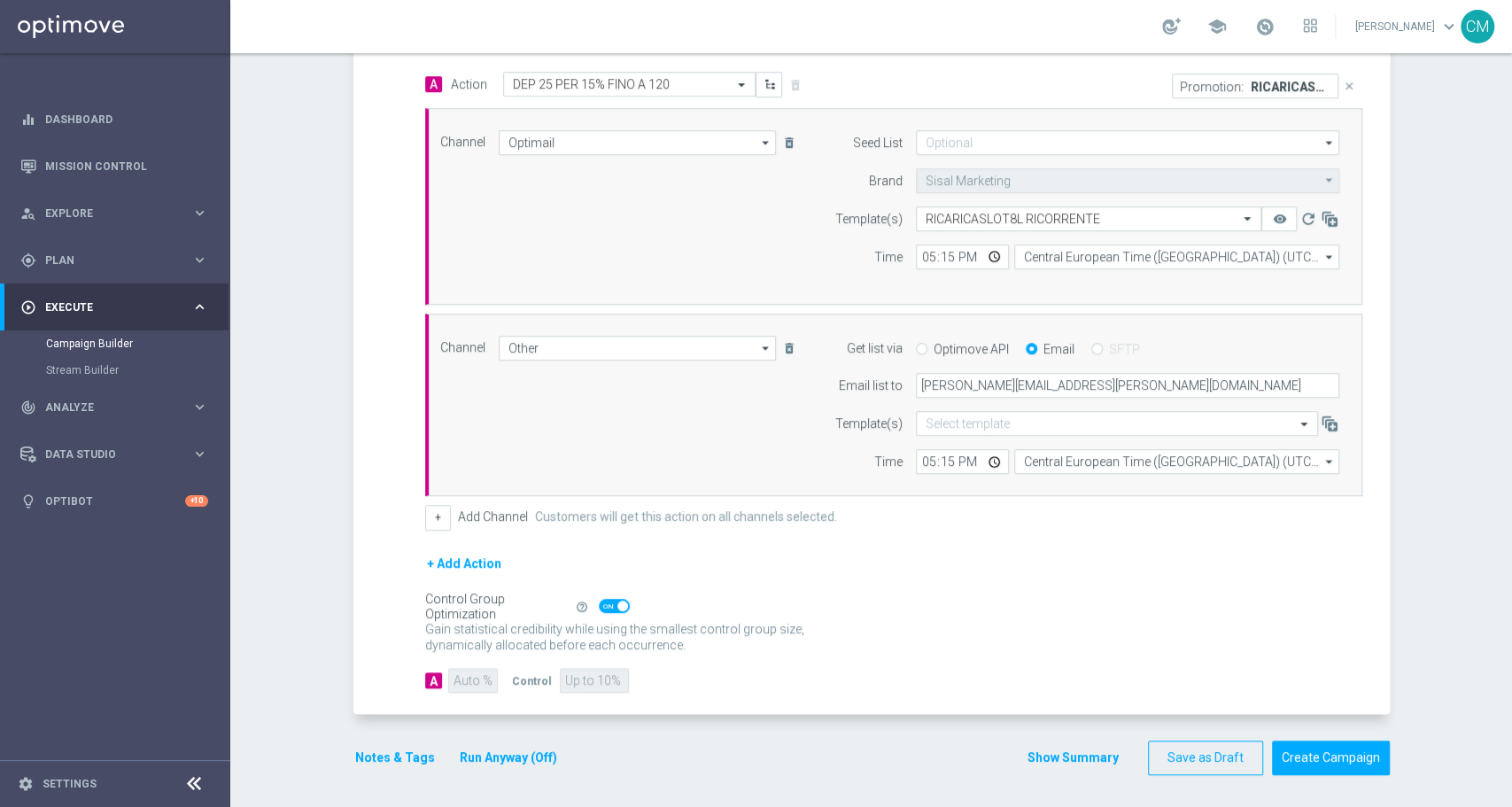
click at [1060, 751] on button "Show Summary" at bounding box center [1073, 757] width 93 height 20
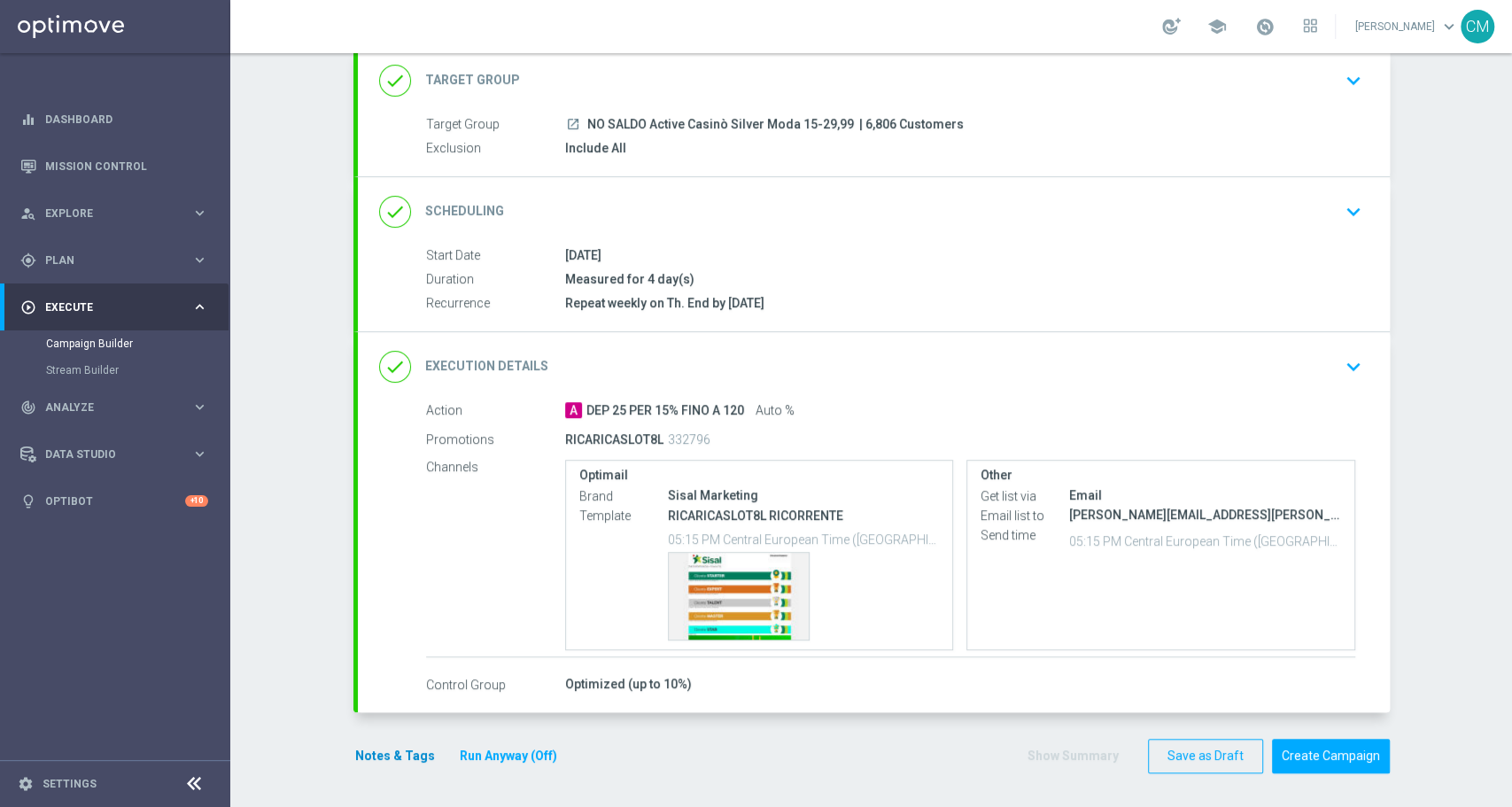
scroll to position [112, 0]
click at [466, 748] on button "Run Anyway (Off)" at bounding box center [509, 756] width 101 height 22
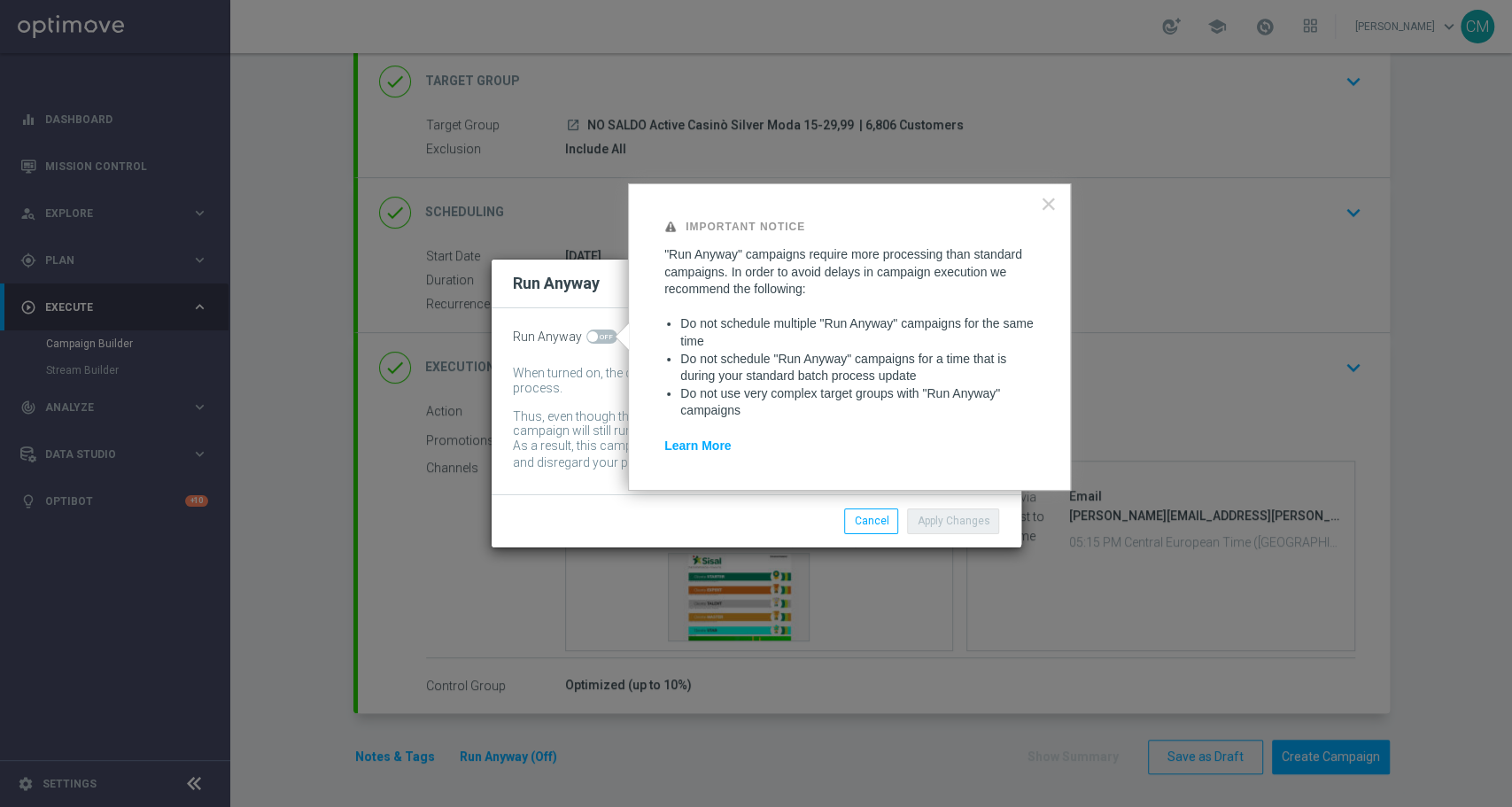
click at [599, 323] on div "Run Anyway When turned on, the campaign will be executed regardless of your sit…" at bounding box center [756, 401] width 530 height 186
click at [599, 332] on span at bounding box center [602, 336] width 31 height 15
click at [599, 332] on input "checkbox" at bounding box center [602, 336] width 31 height 15
checkbox input "true"
click at [978, 528] on button "Apply Changes" at bounding box center [953, 521] width 92 height 25
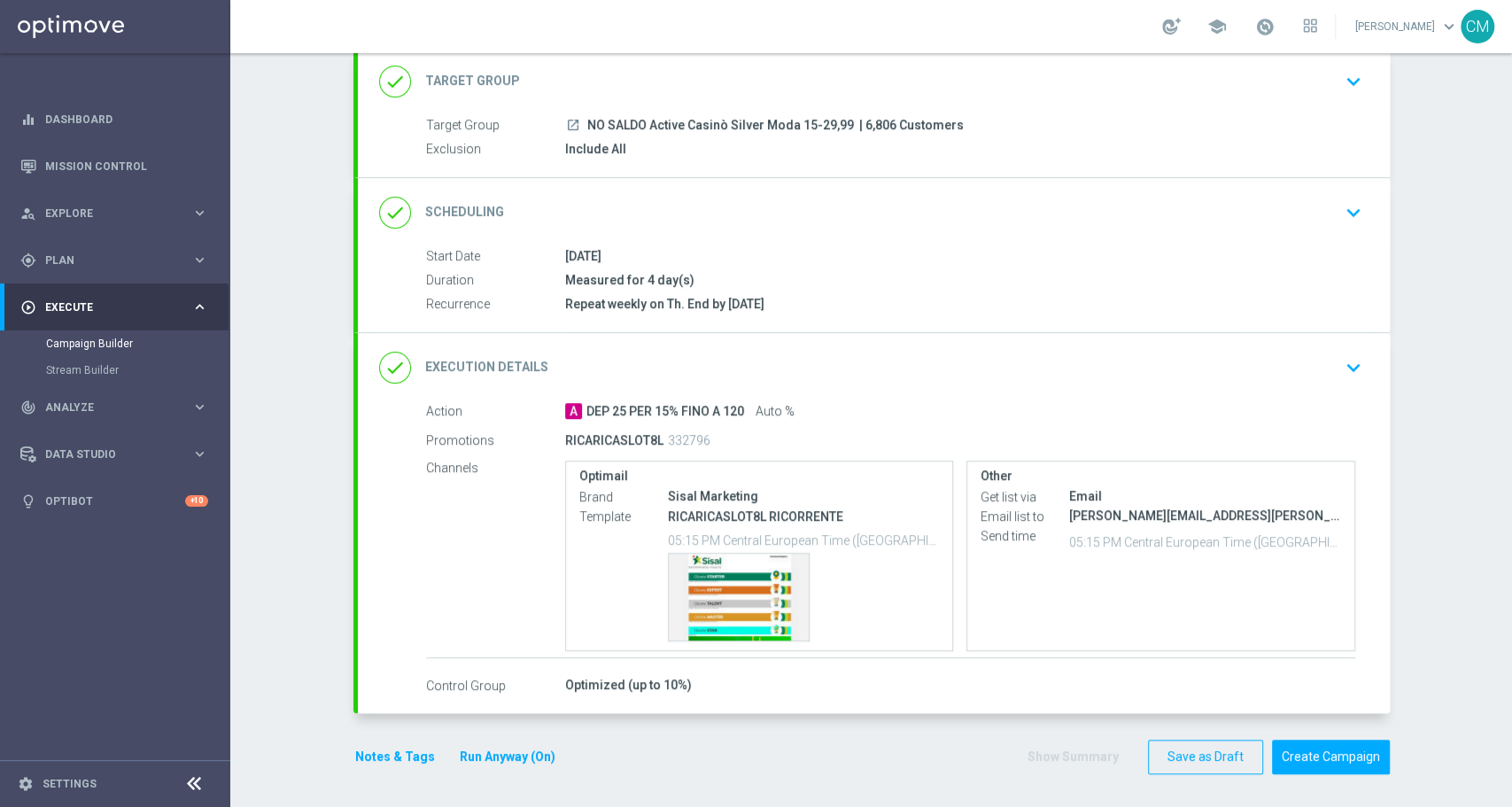
click at [419, 740] on div "Notes & Tags Run Anyway (On)" at bounding box center [466, 757] width 225 height 35
click at [378, 753] on button "Notes & Tags" at bounding box center [396, 756] width 84 height 22
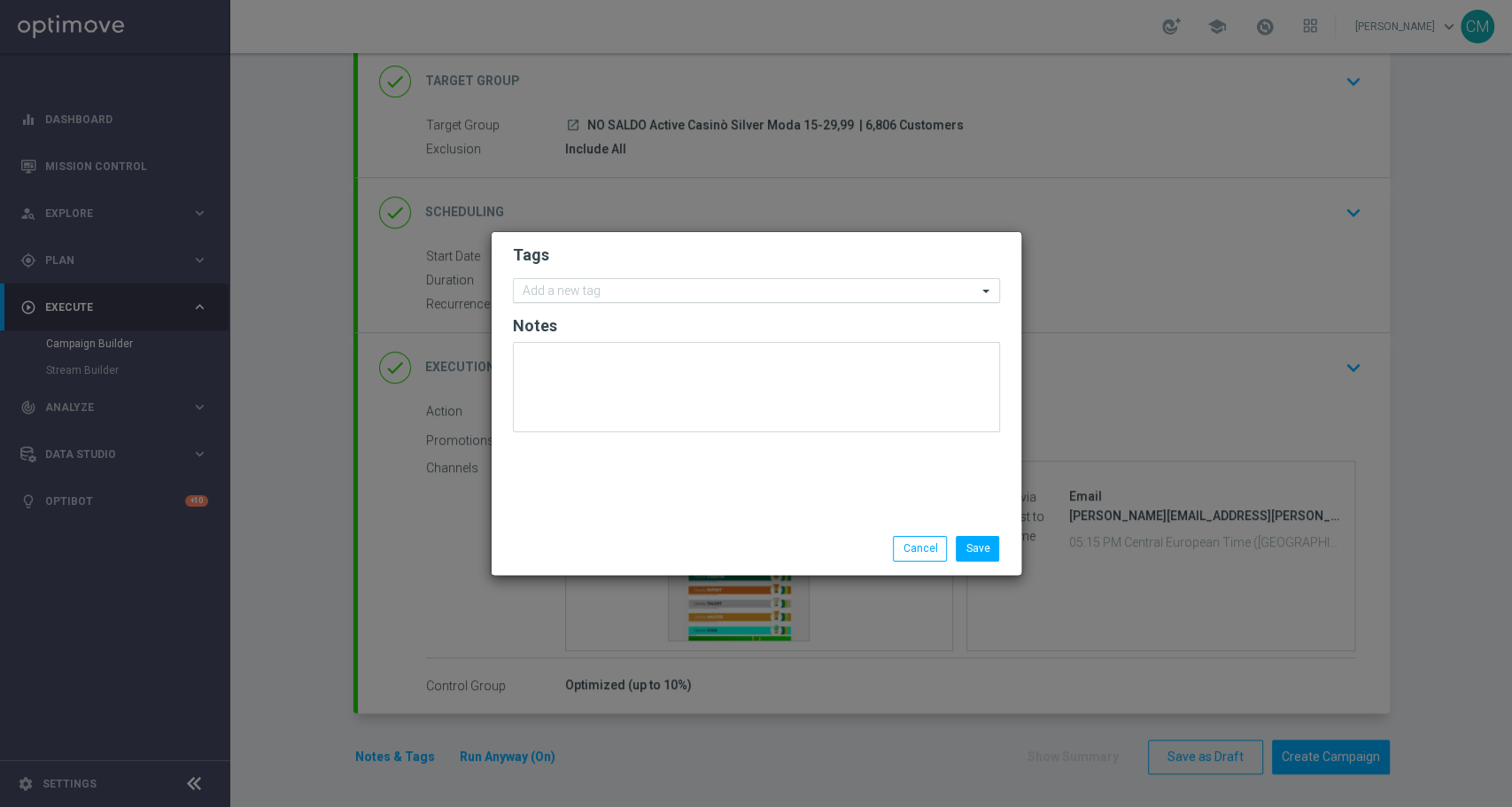
click at [614, 293] on input "text" at bounding box center [750, 291] width 454 height 15
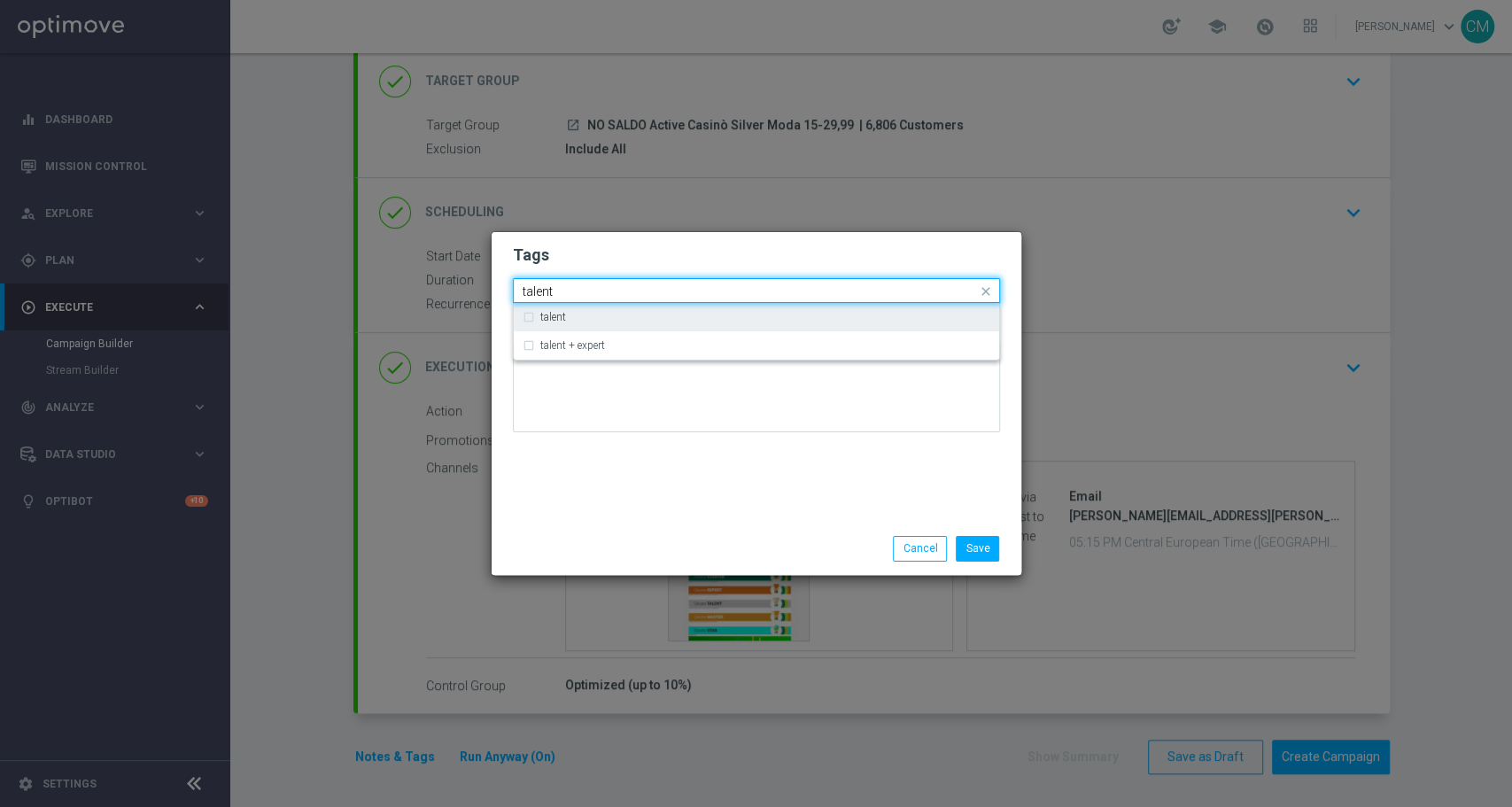
click at [614, 315] on div "talent" at bounding box center [765, 317] width 450 height 11
type input "talent"
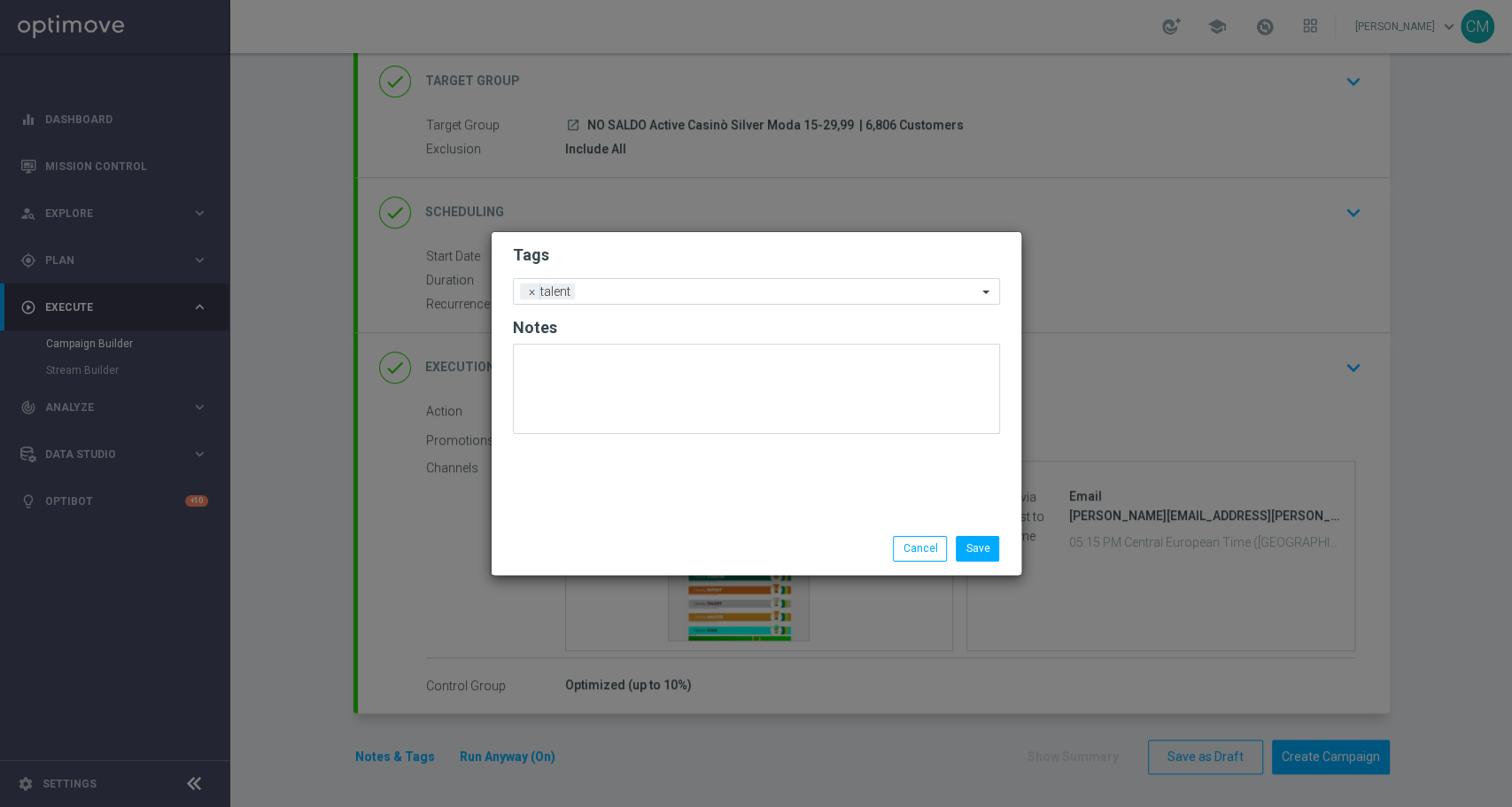
click at [689, 521] on div "Tags Add a new tag × talent Notes" at bounding box center [756, 377] width 530 height 291
click at [645, 299] on div at bounding box center [778, 294] width 398 height 18
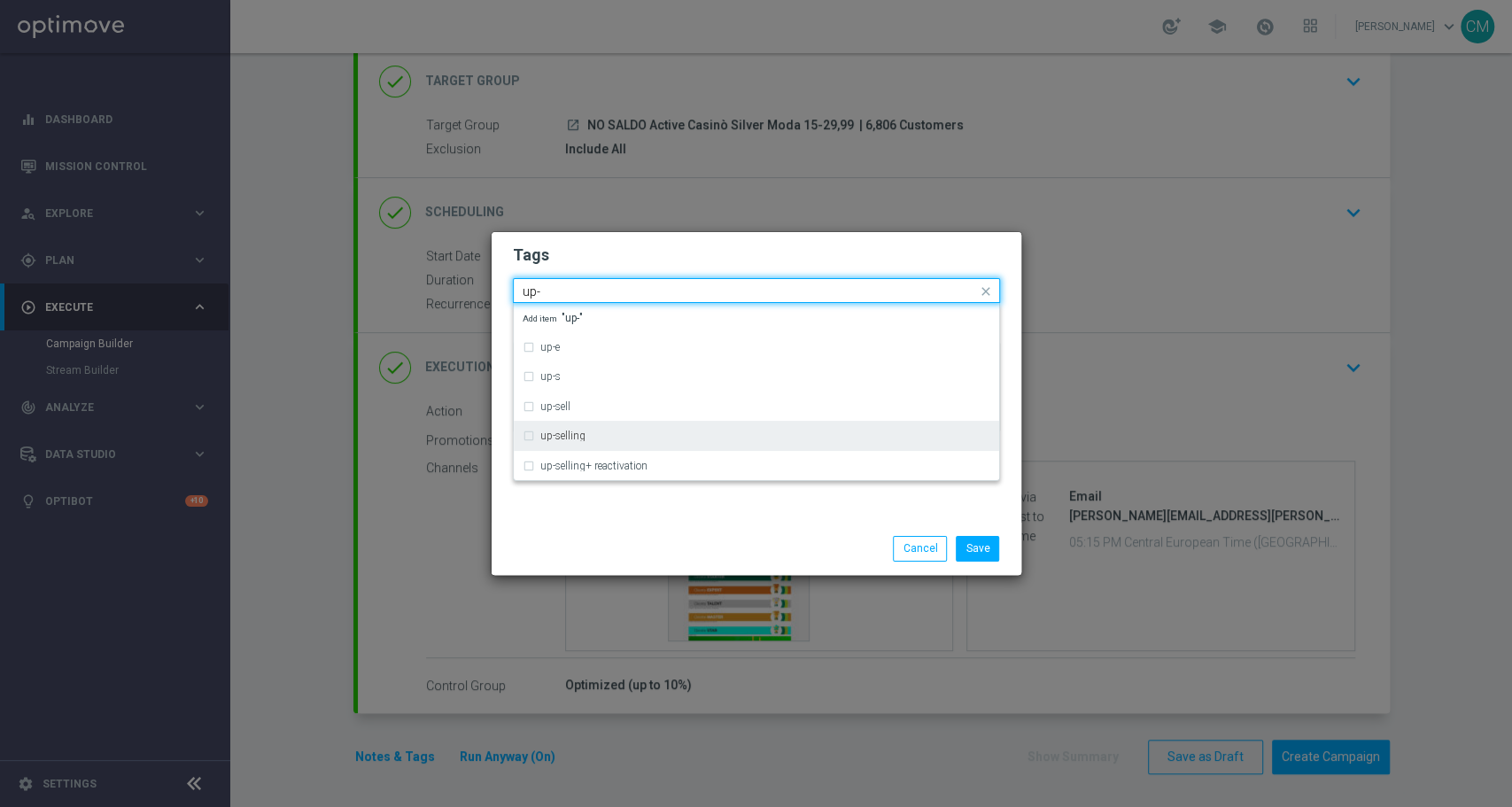
click at [593, 426] on div "up-selling" at bounding box center [756, 436] width 468 height 28
type input "up-"
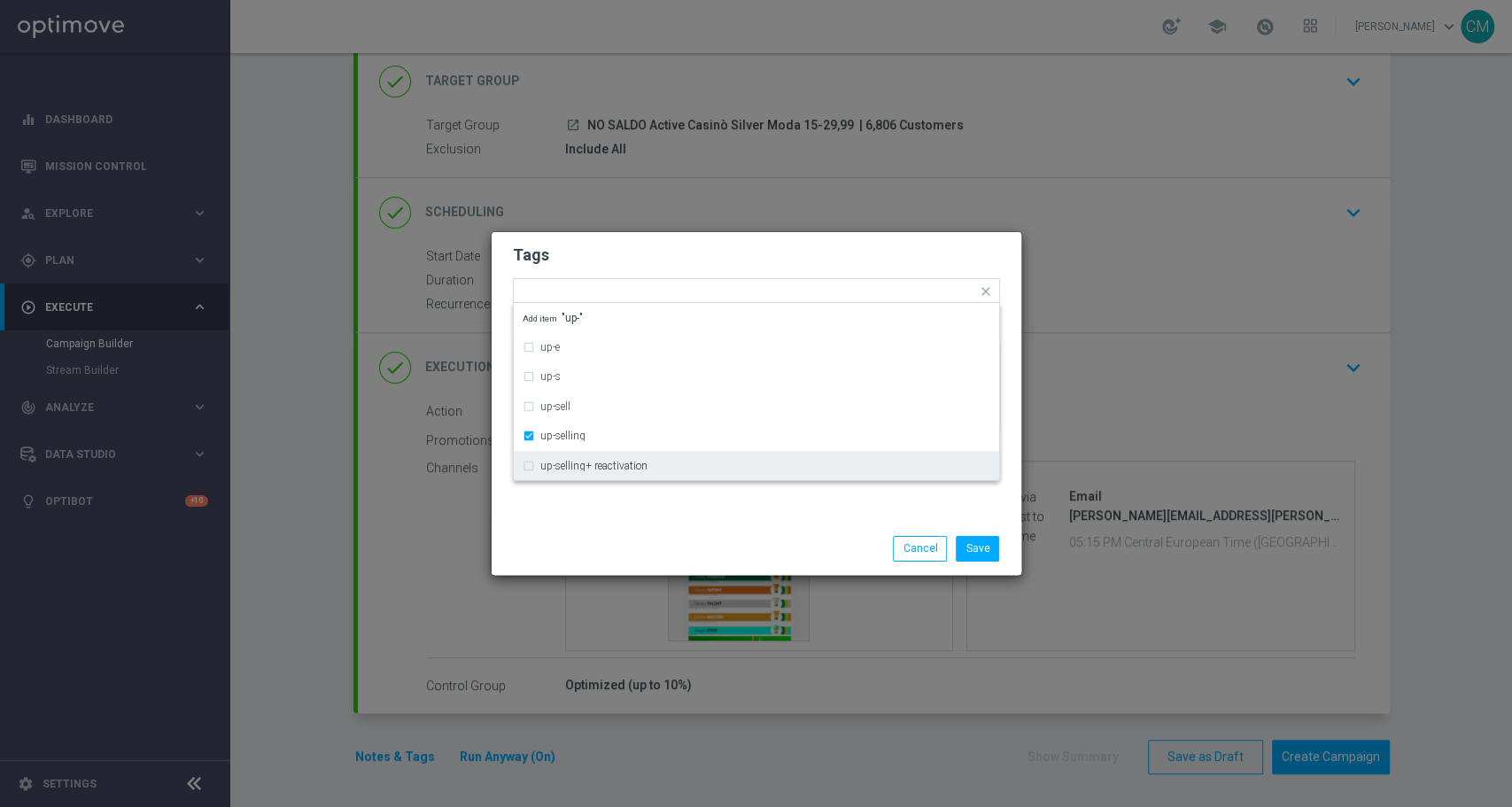
click at [614, 506] on div "Tags Quick find × talent × up-selling up-e up-s up-sell up-selling up-selling+ …" at bounding box center [756, 377] width 530 height 291
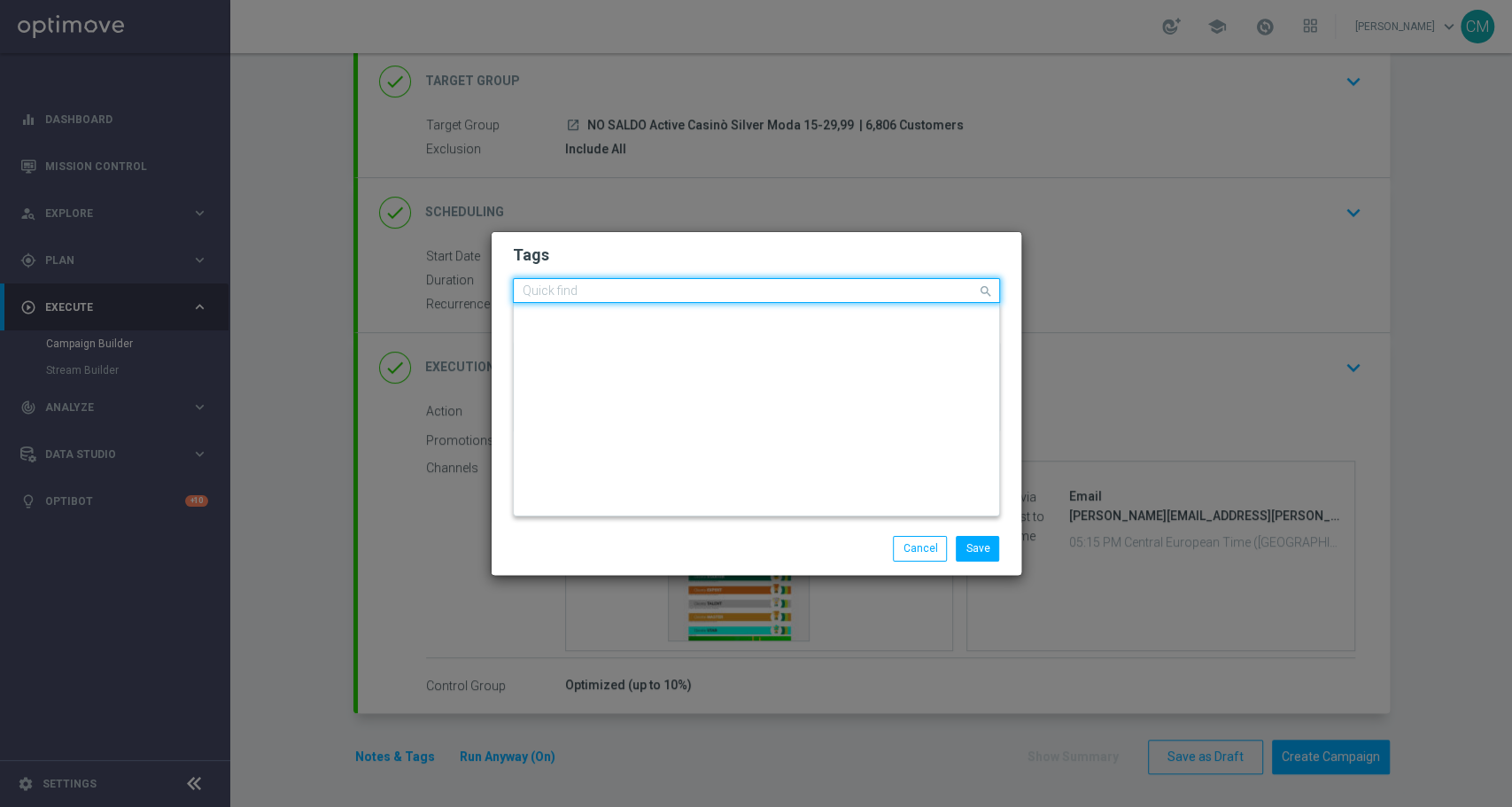
click at [683, 287] on input "text" at bounding box center [750, 291] width 454 height 15
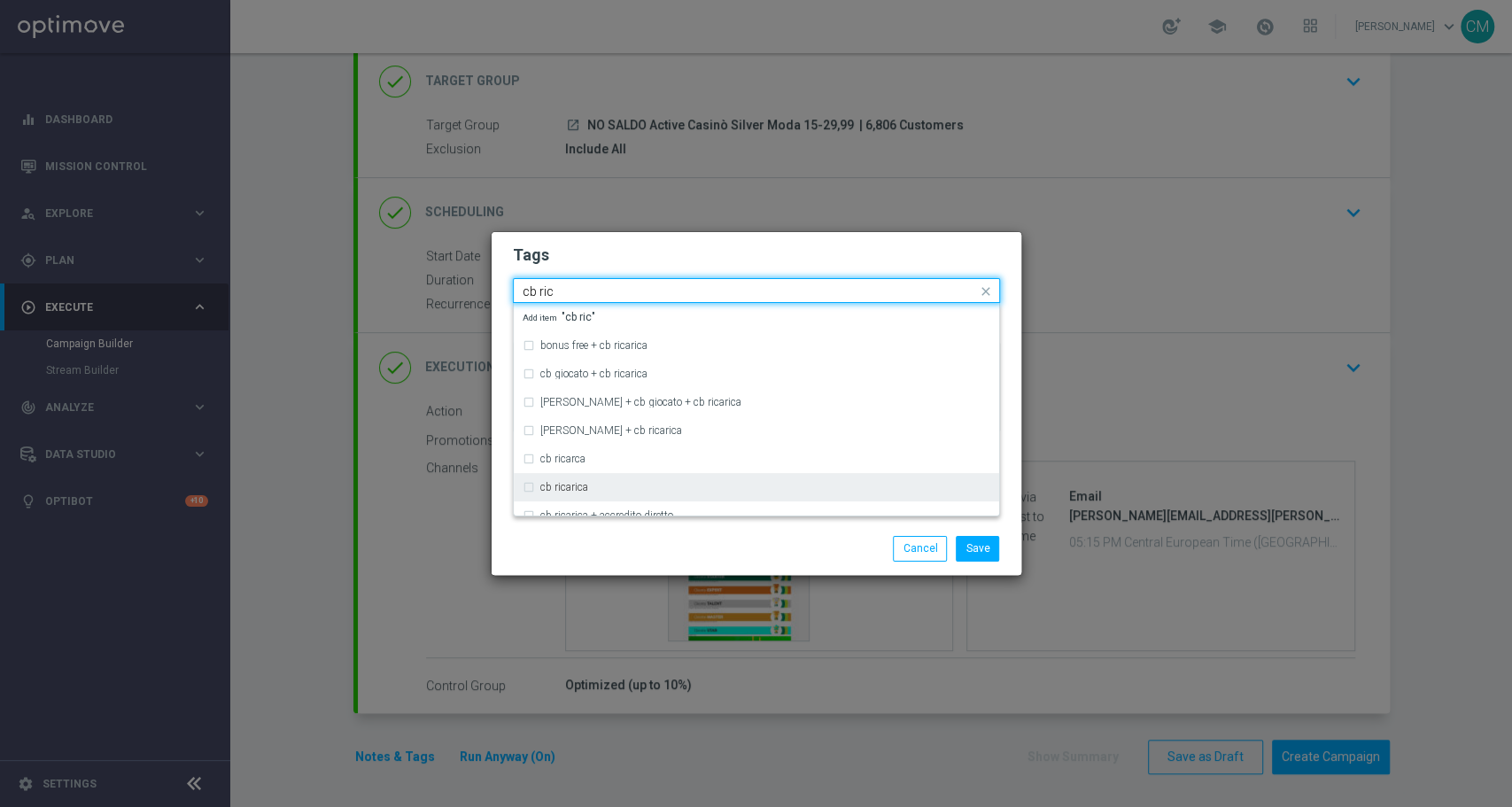
click at [687, 474] on div "cb ricarica" at bounding box center [756, 487] width 468 height 28
type input "cb ric"
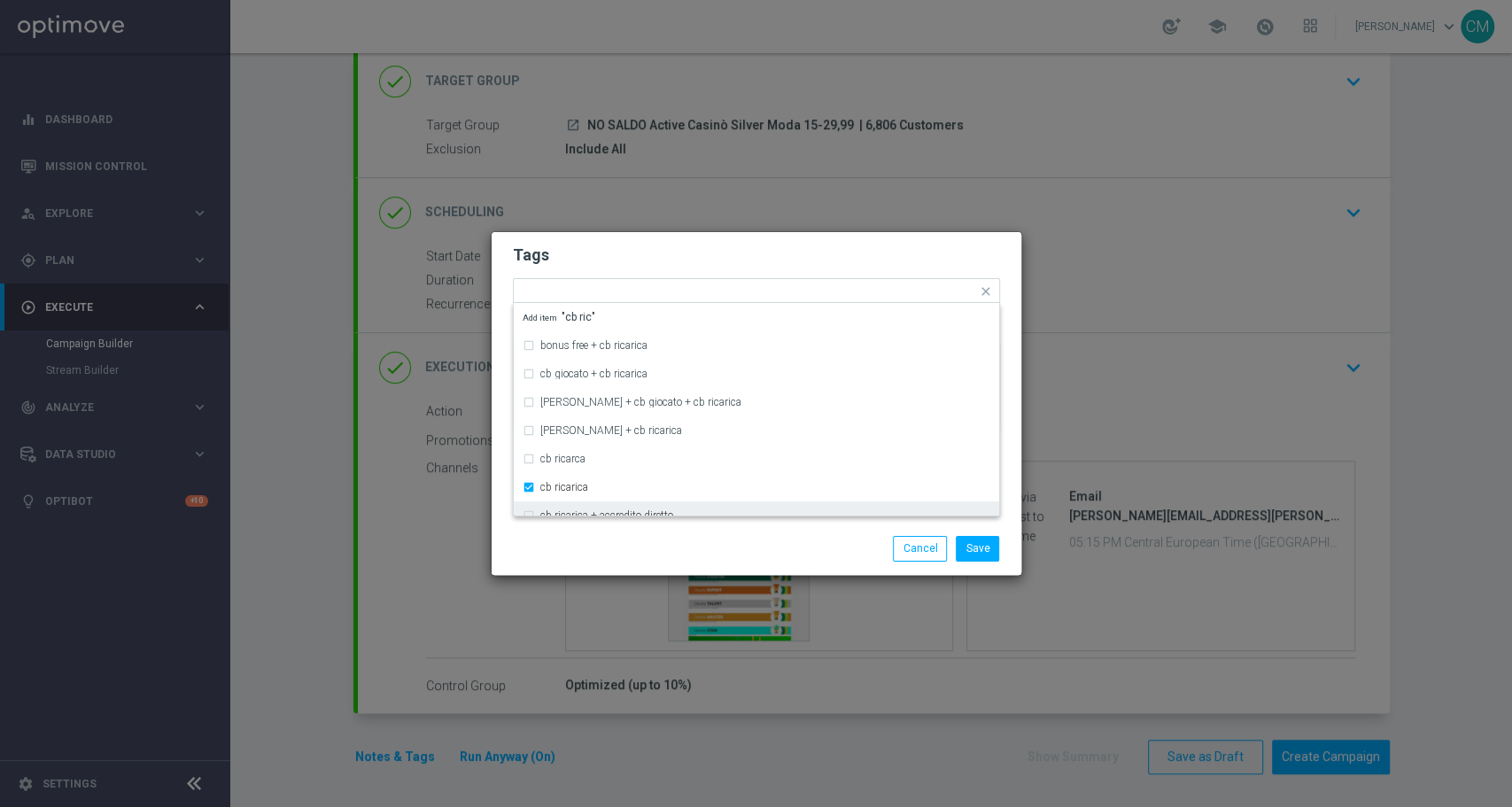
click at [710, 526] on div "Save Cancel" at bounding box center [756, 548] width 530 height 52
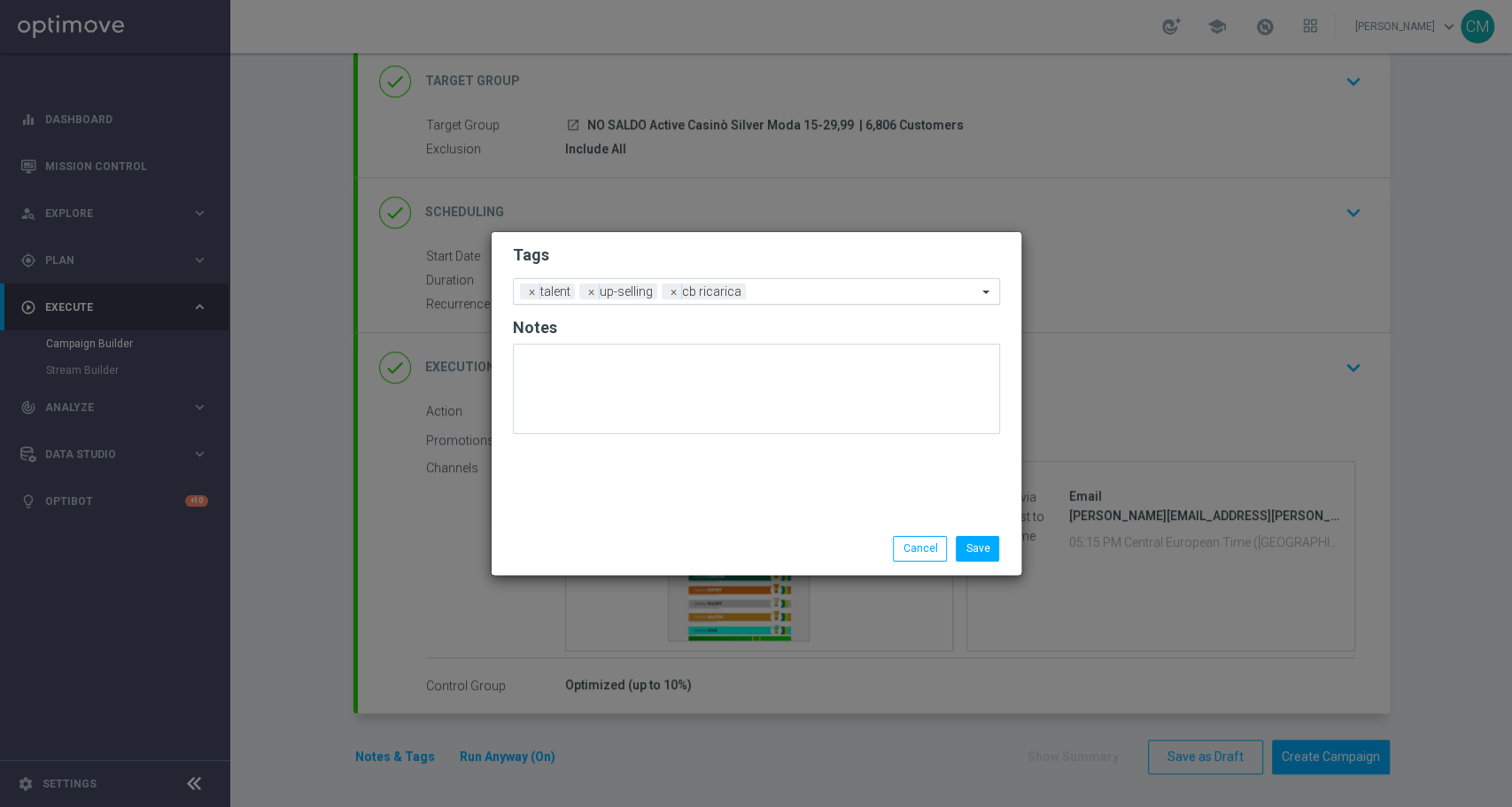
click at [824, 291] on input "text" at bounding box center [864, 292] width 225 height 15
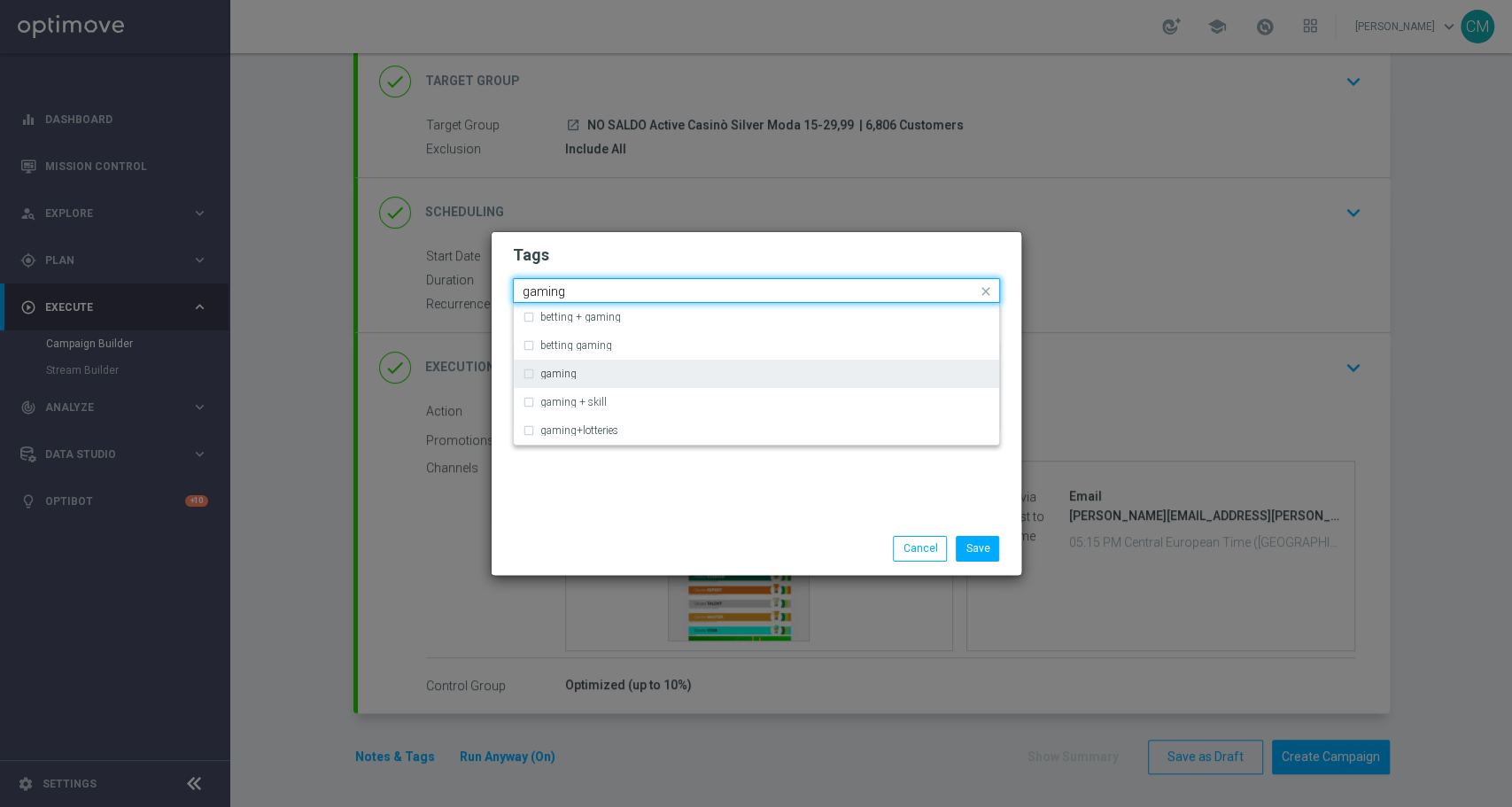
click at [607, 376] on div "gaming" at bounding box center [765, 373] width 450 height 11
type input "gaming"
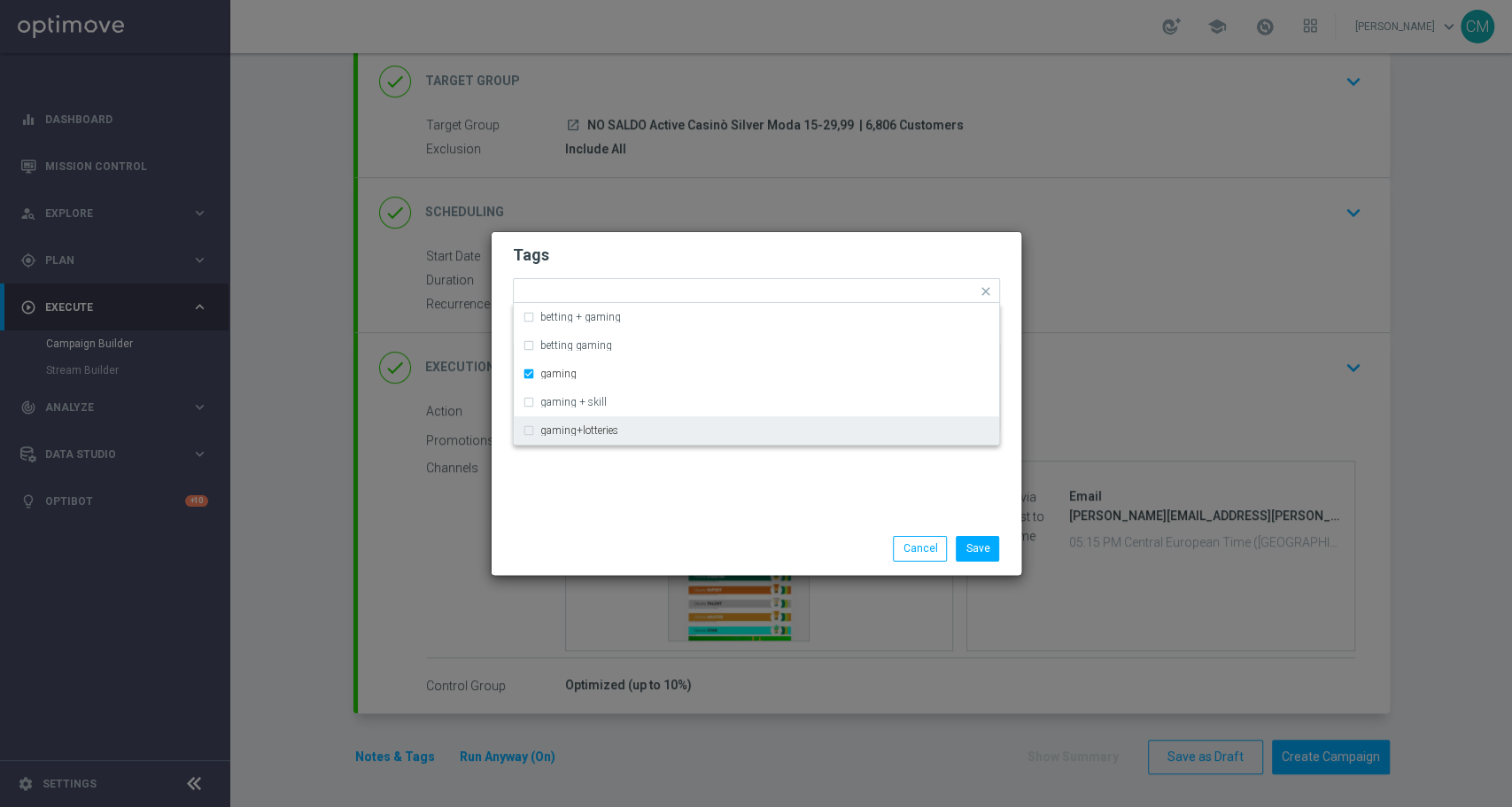
click at [723, 528] on div "Save Cancel" at bounding box center [756, 548] width 530 height 52
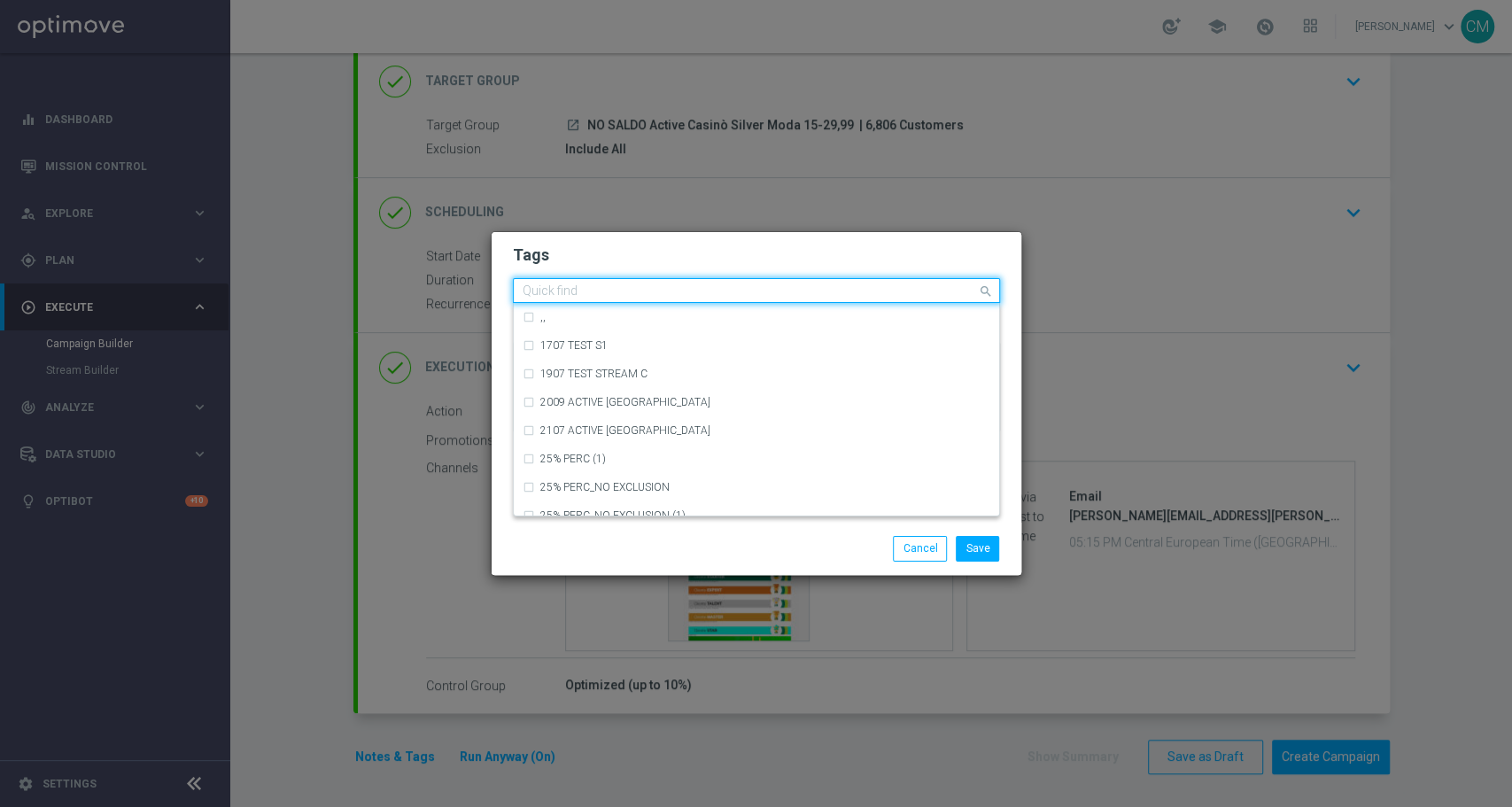
click at [868, 295] on input "text" at bounding box center [750, 291] width 454 height 15
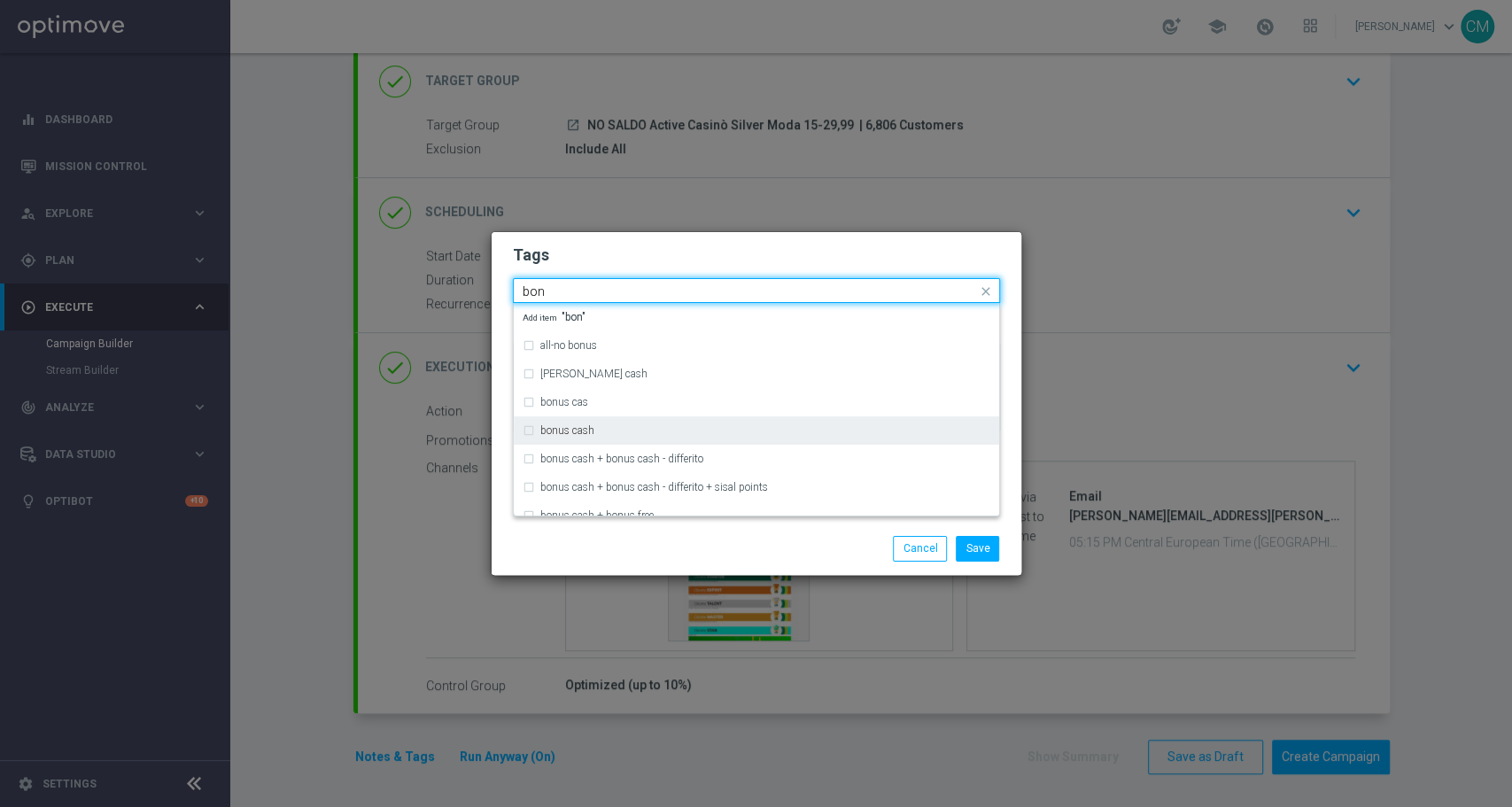
click at [637, 433] on div "bonus cash" at bounding box center [765, 430] width 450 height 11
type input "bon"
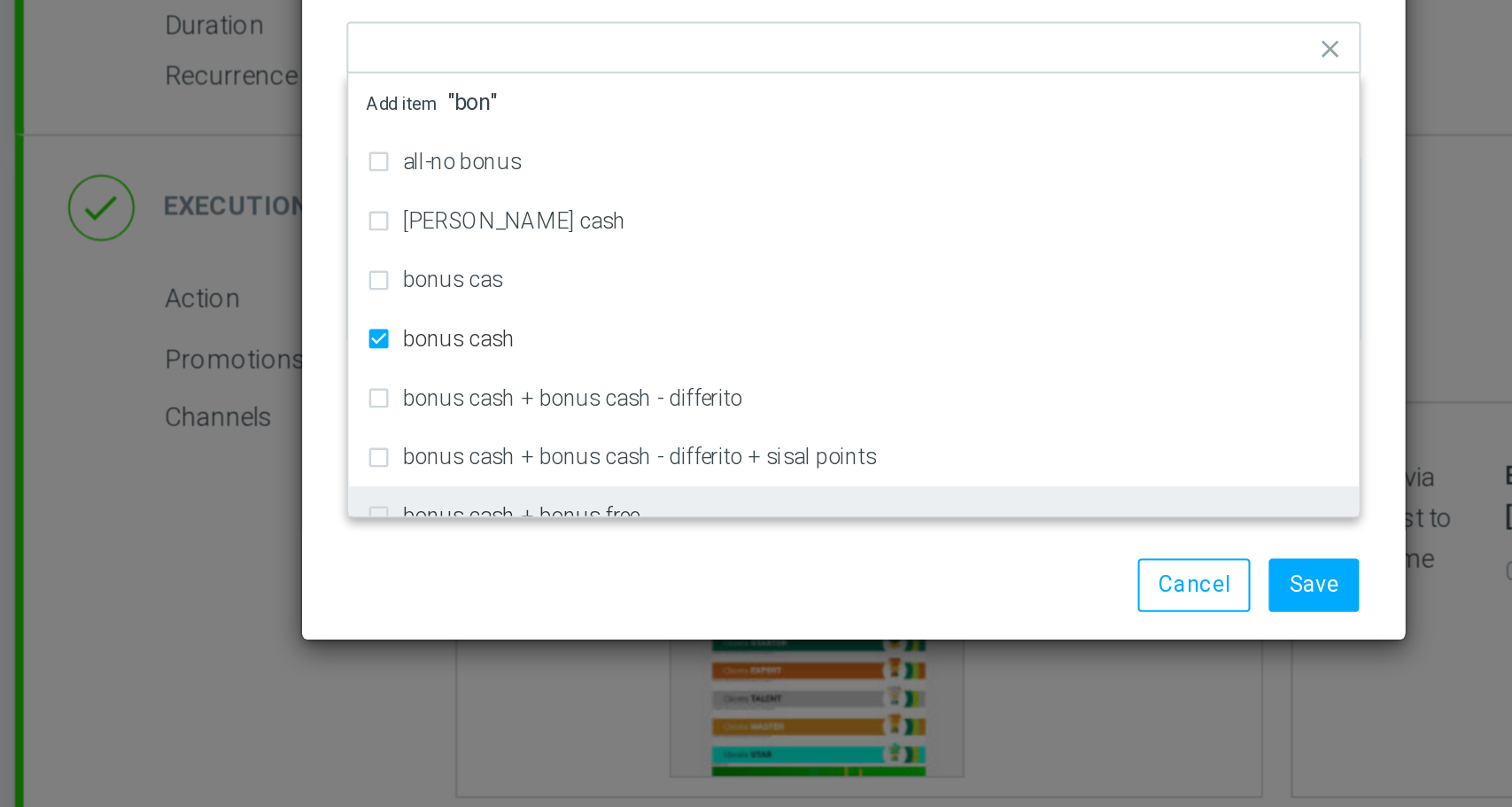
click at [654, 523] on div "Save Cancel" at bounding box center [756, 548] width 530 height 52
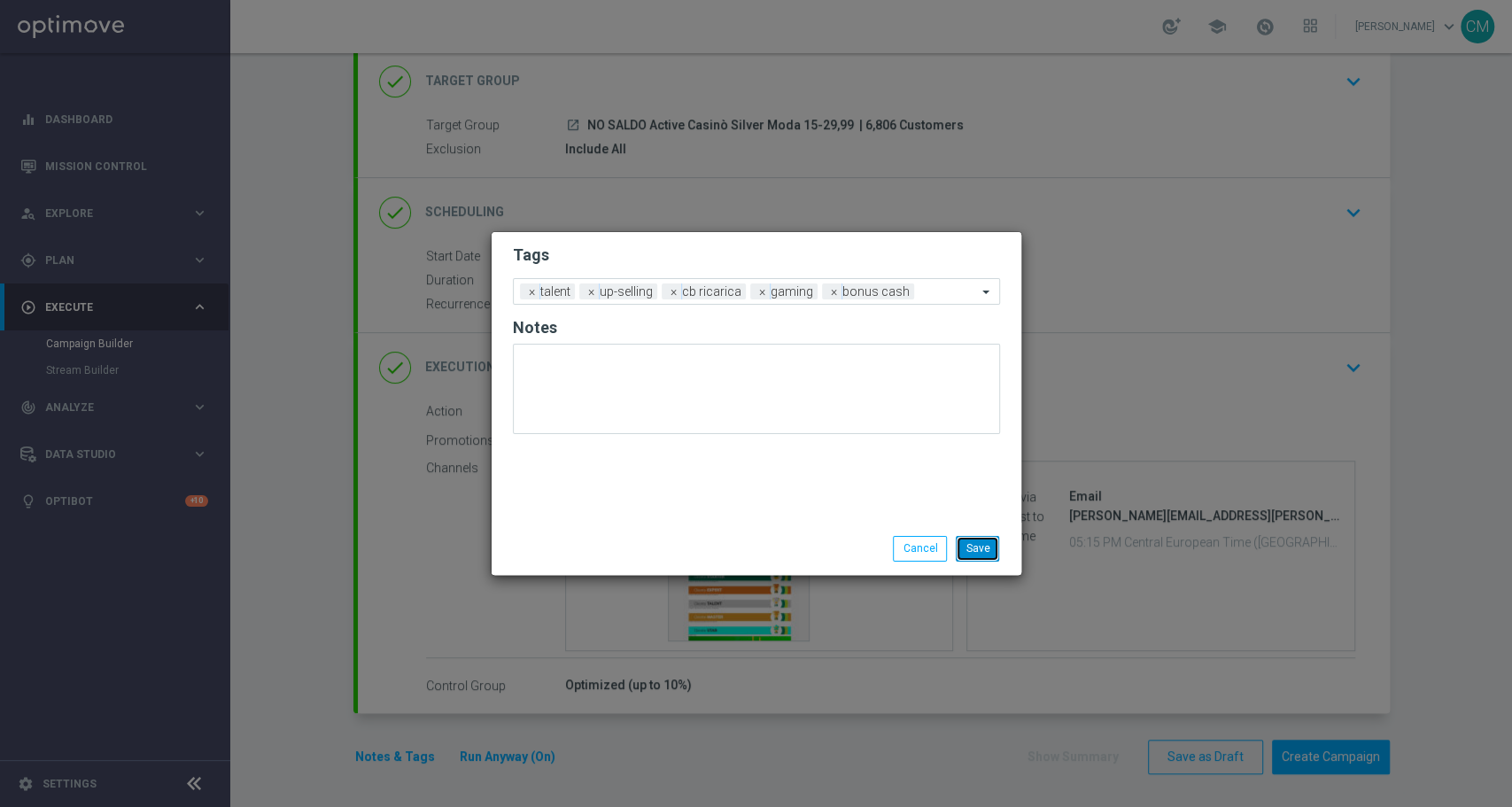
click at [989, 544] on button "Save" at bounding box center [977, 548] width 44 height 25
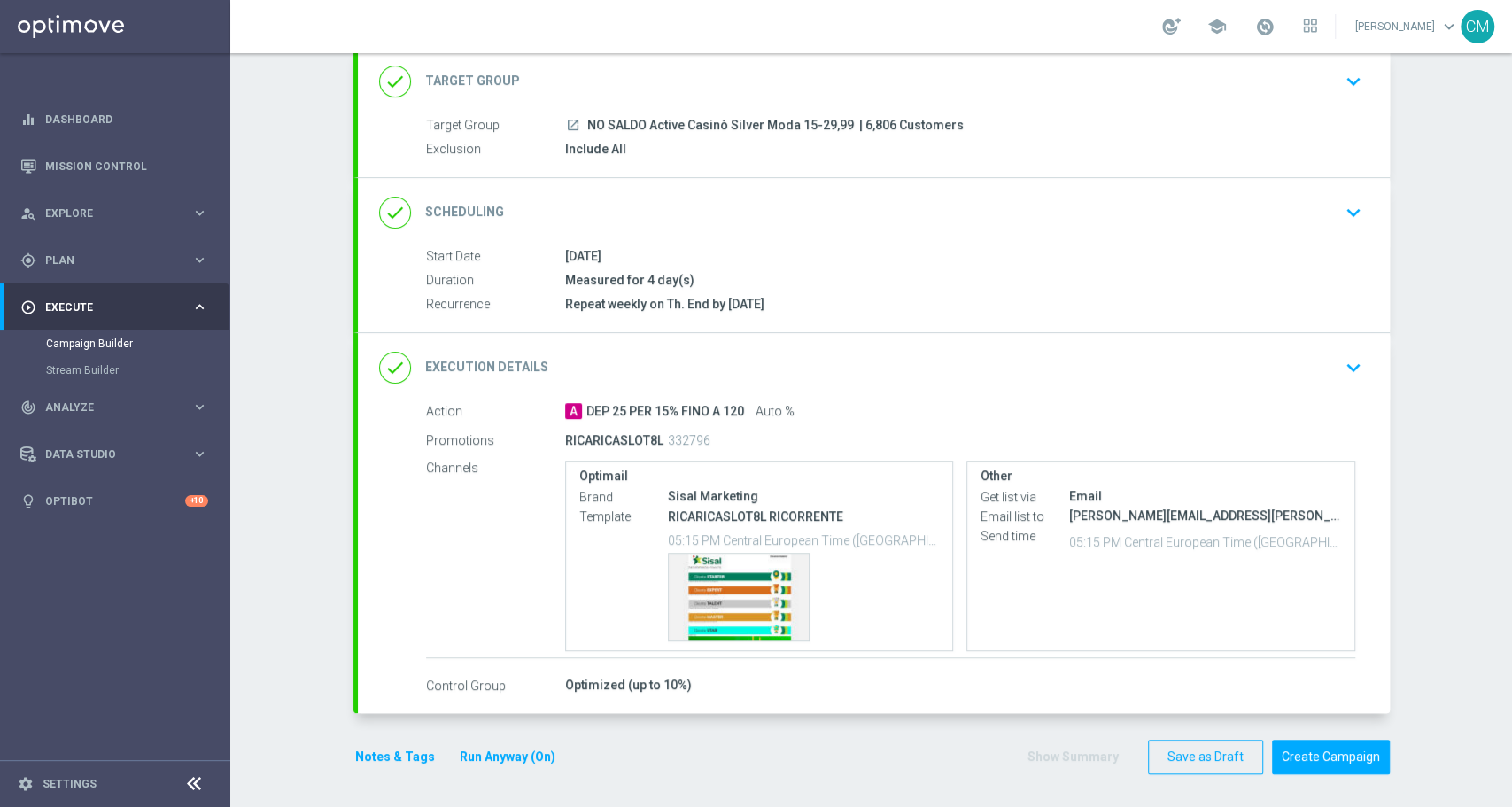
click at [511, 746] on button "Run Anyway (On)" at bounding box center [508, 756] width 99 height 22
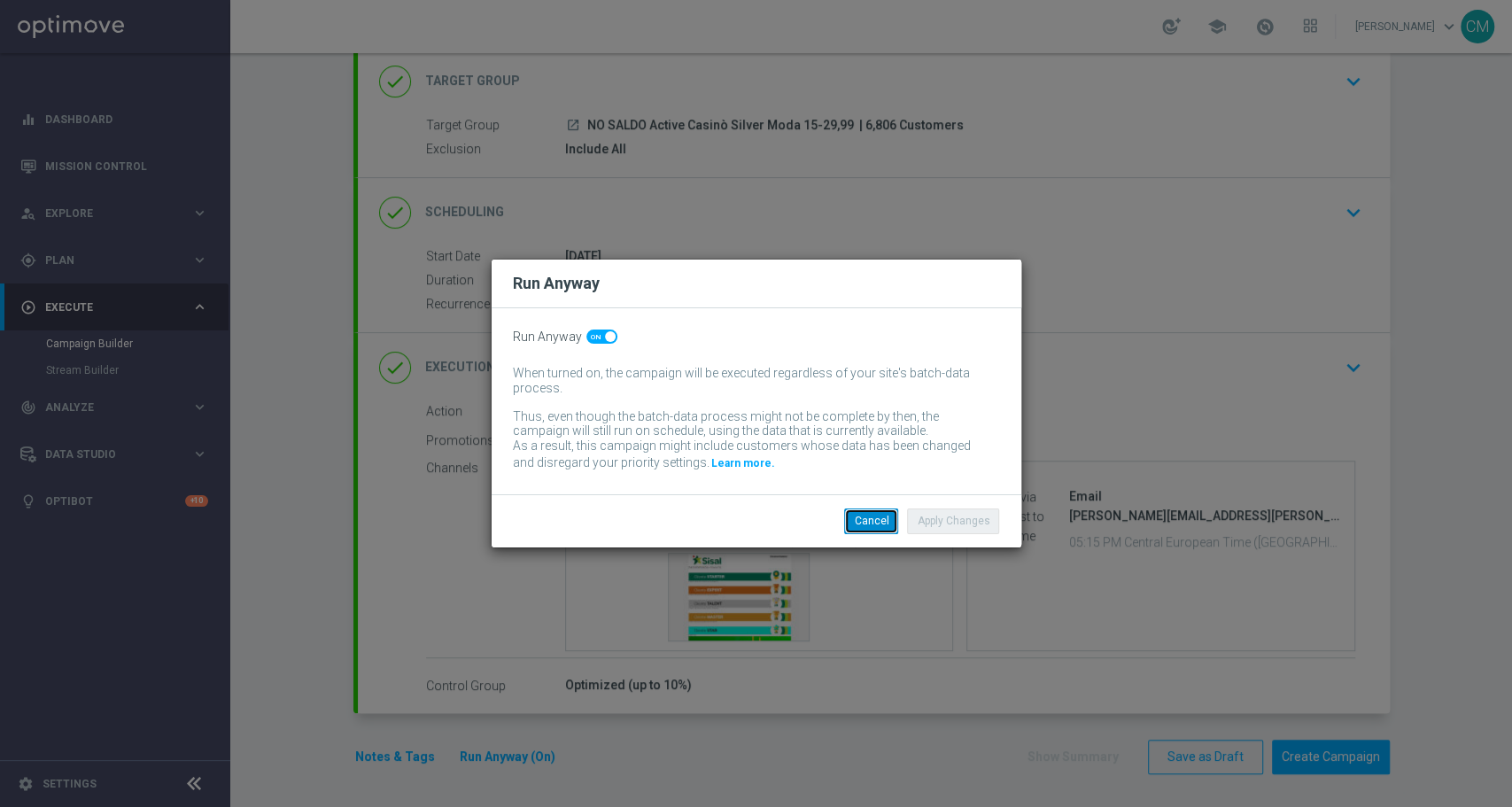
click at [883, 528] on button "Cancel" at bounding box center [871, 521] width 54 height 25
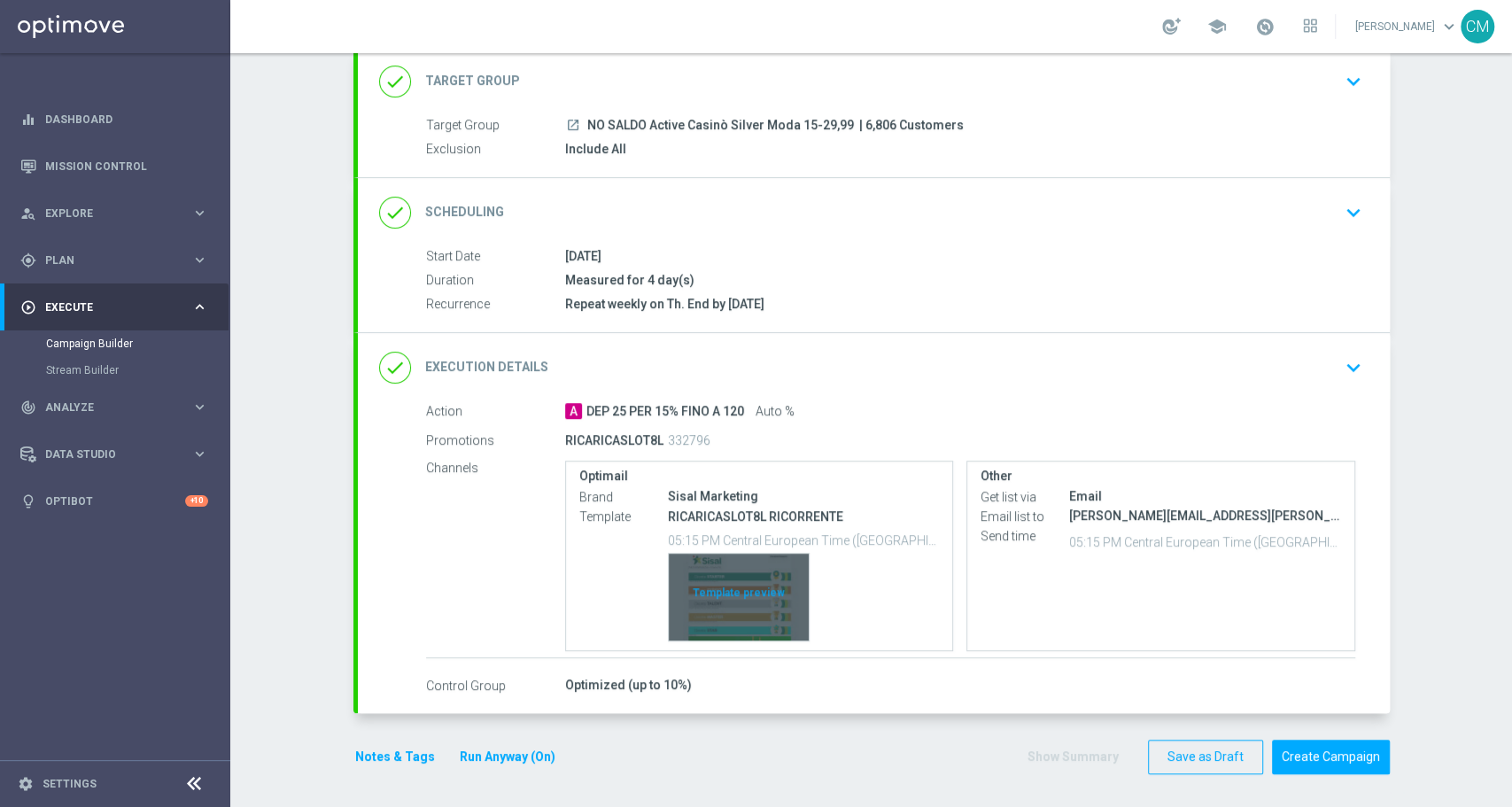
click at [717, 583] on div "Template preview" at bounding box center [739, 596] width 140 height 87
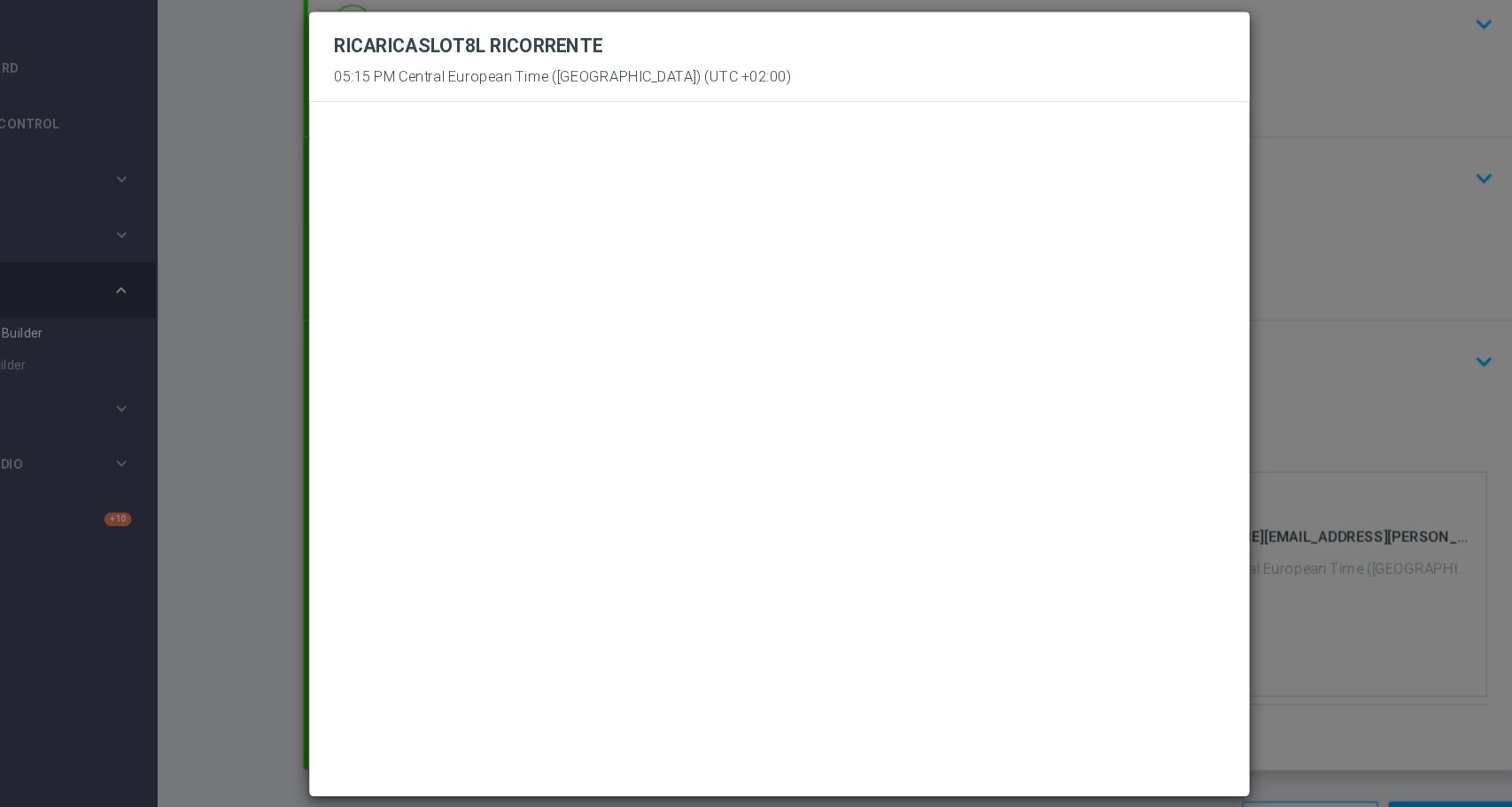
click at [1250, 134] on modal-container "close RICARICASLOT8L RICORRENTE 05:15 PM Central European Time (Paris) (UTC +02…" at bounding box center [756, 404] width 1512 height 807
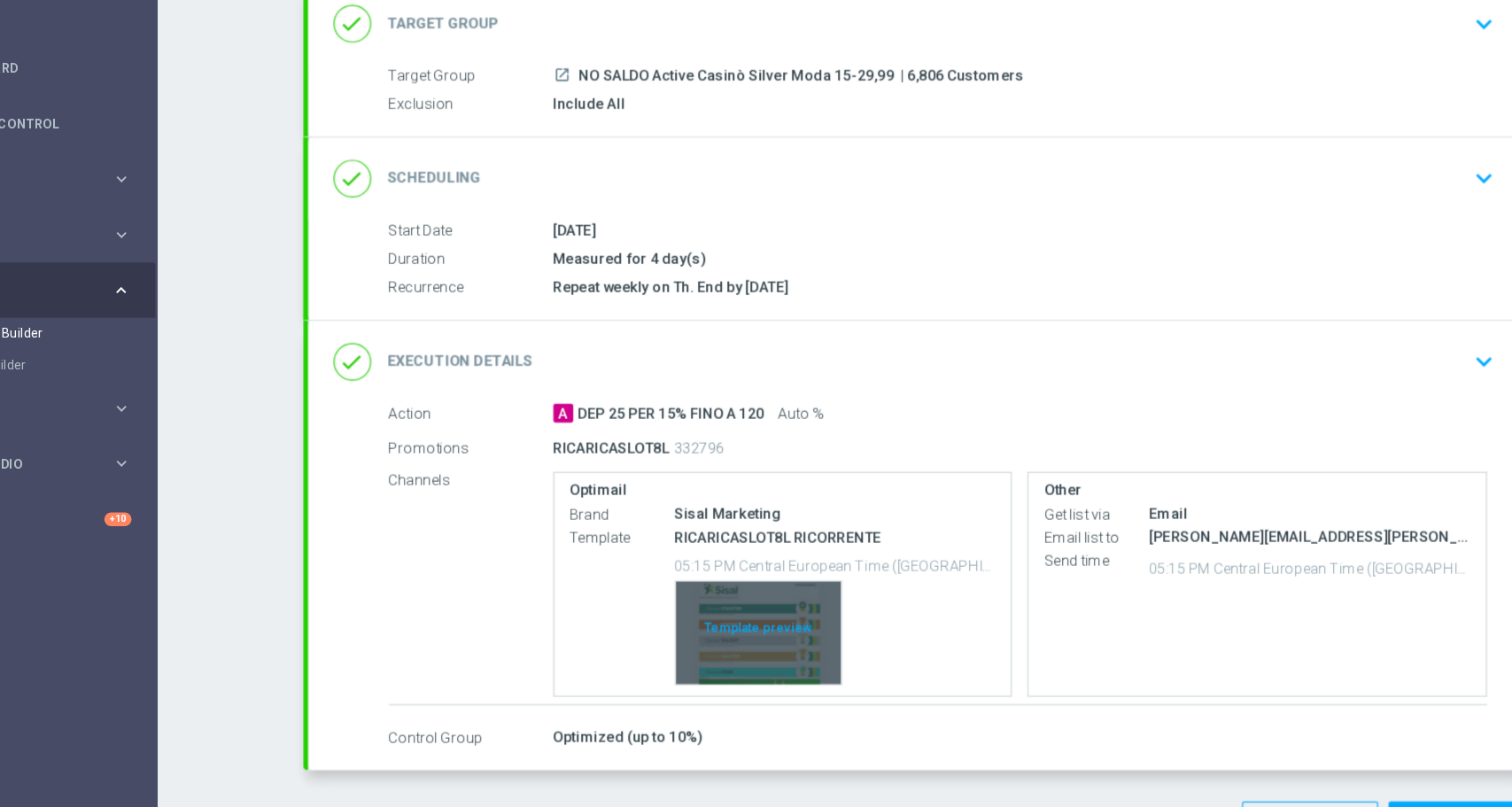
click at [741, 581] on div "Template preview" at bounding box center [739, 596] width 140 height 87
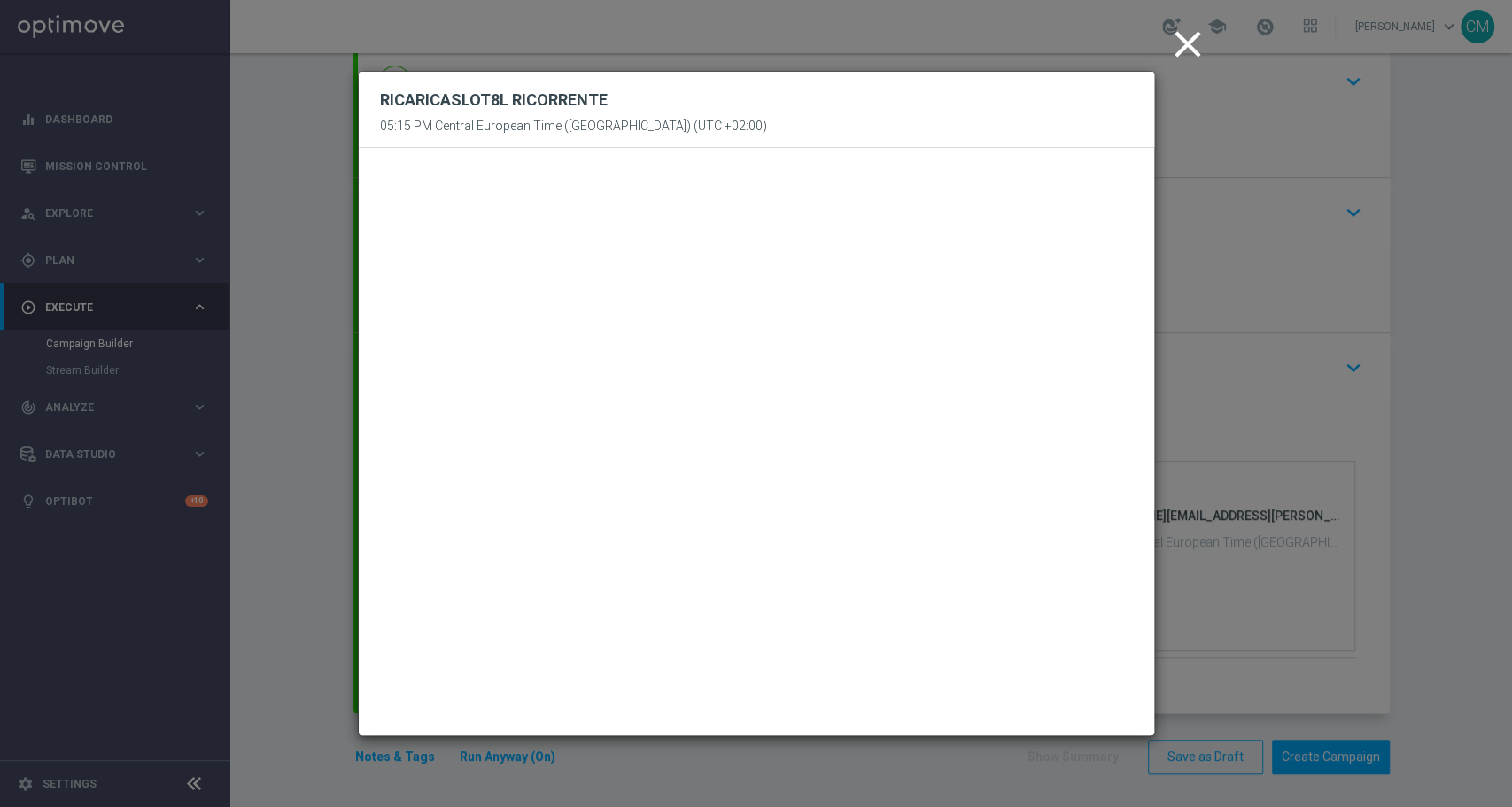
click at [1183, 45] on icon "close" at bounding box center [1188, 45] width 45 height 45
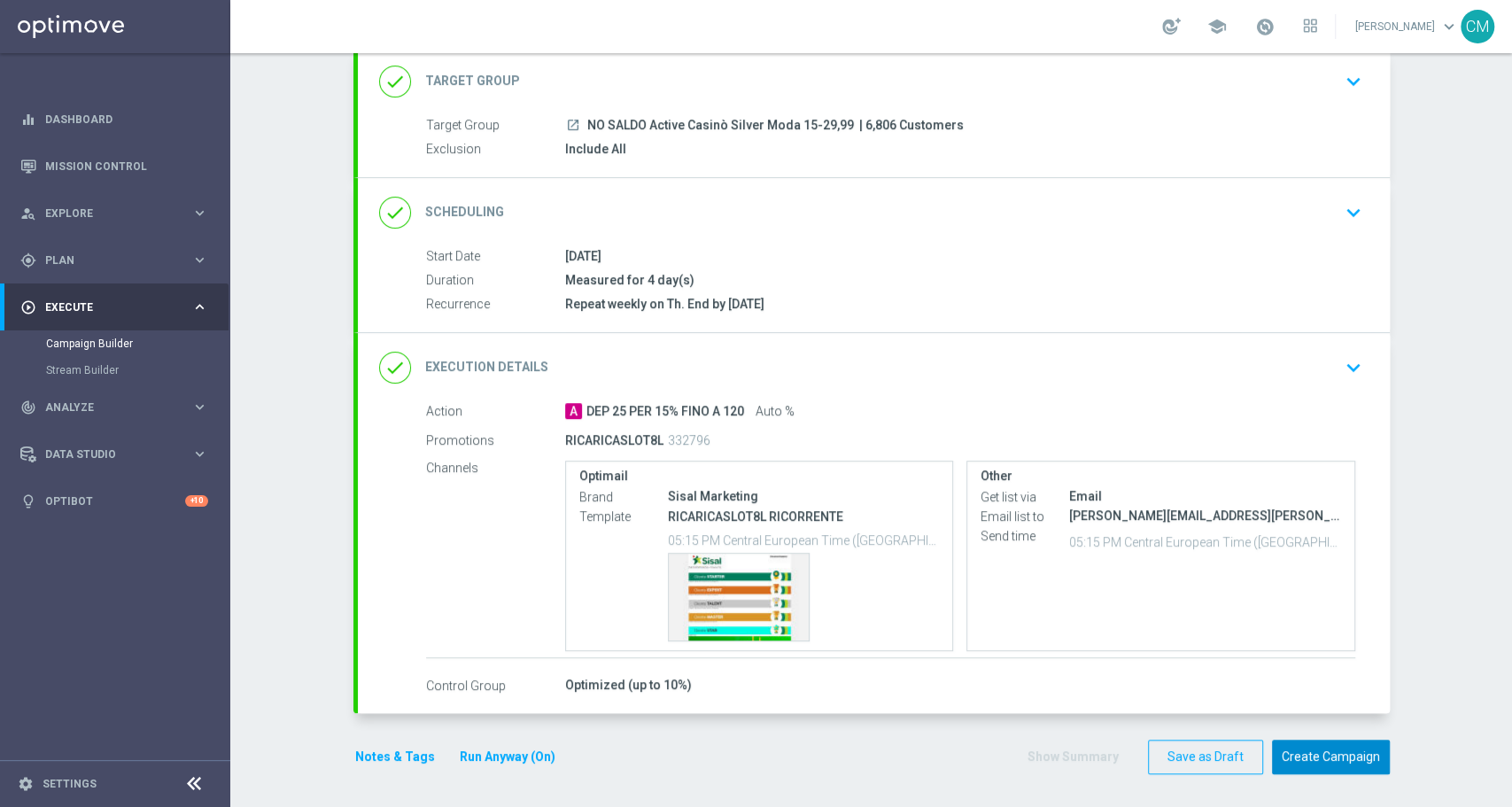
click at [1309, 752] on button "Create Campaign" at bounding box center [1330, 757] width 118 height 35
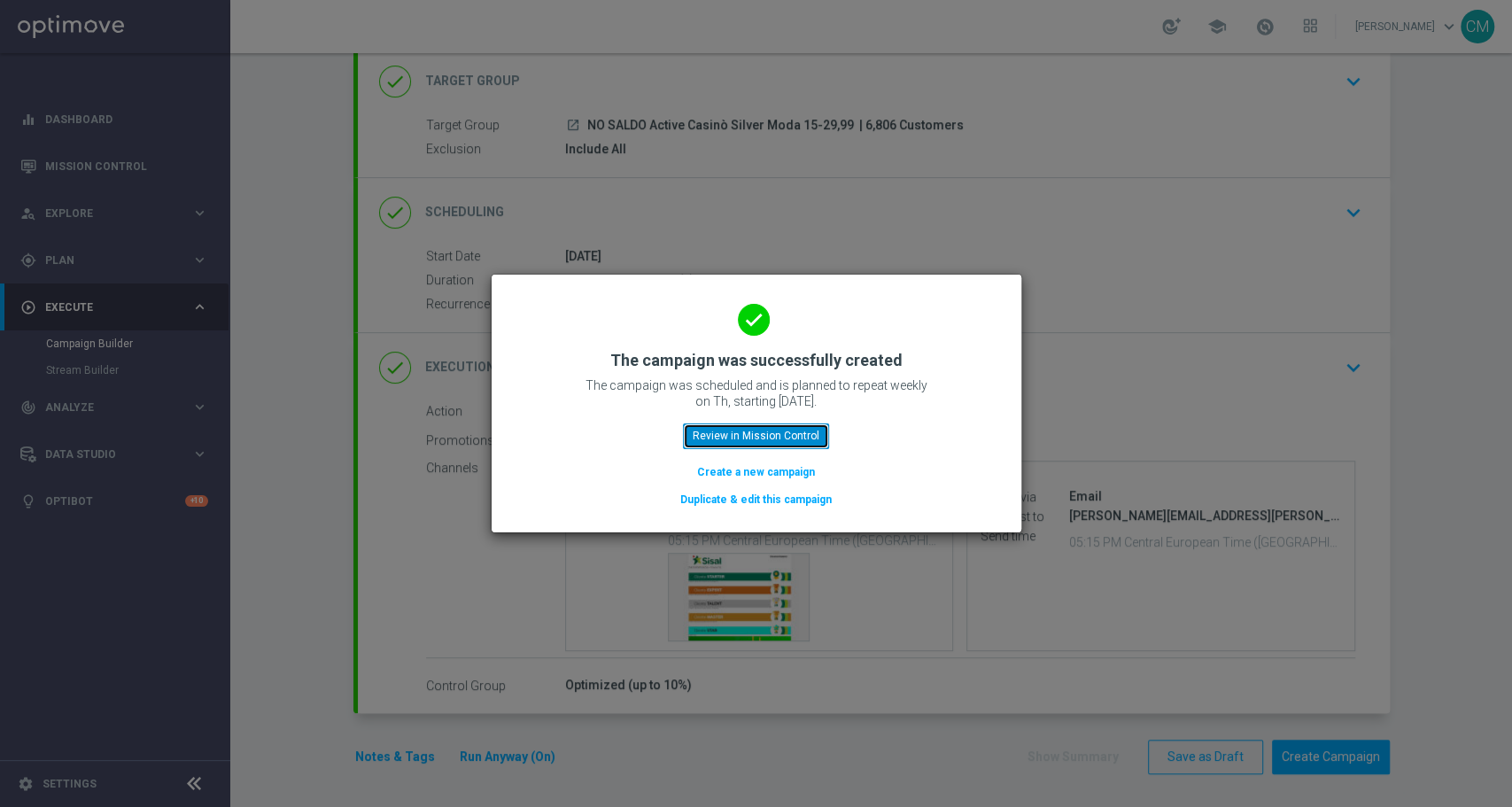
click at [764, 438] on button "Review in Mission Control" at bounding box center [756, 437] width 146 height 25
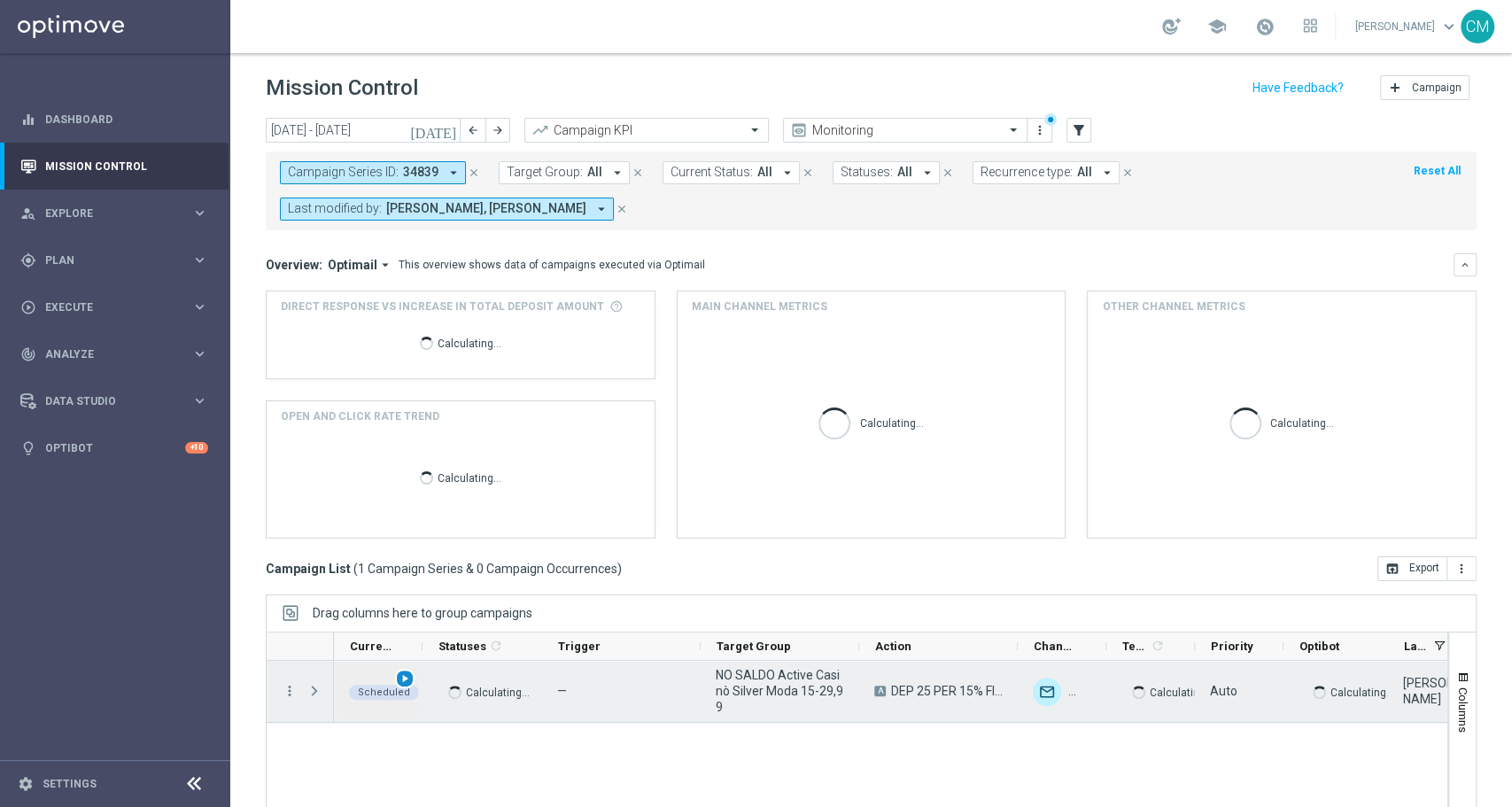
click at [397, 677] on div "play_arrow" at bounding box center [404, 679] width 20 height 20
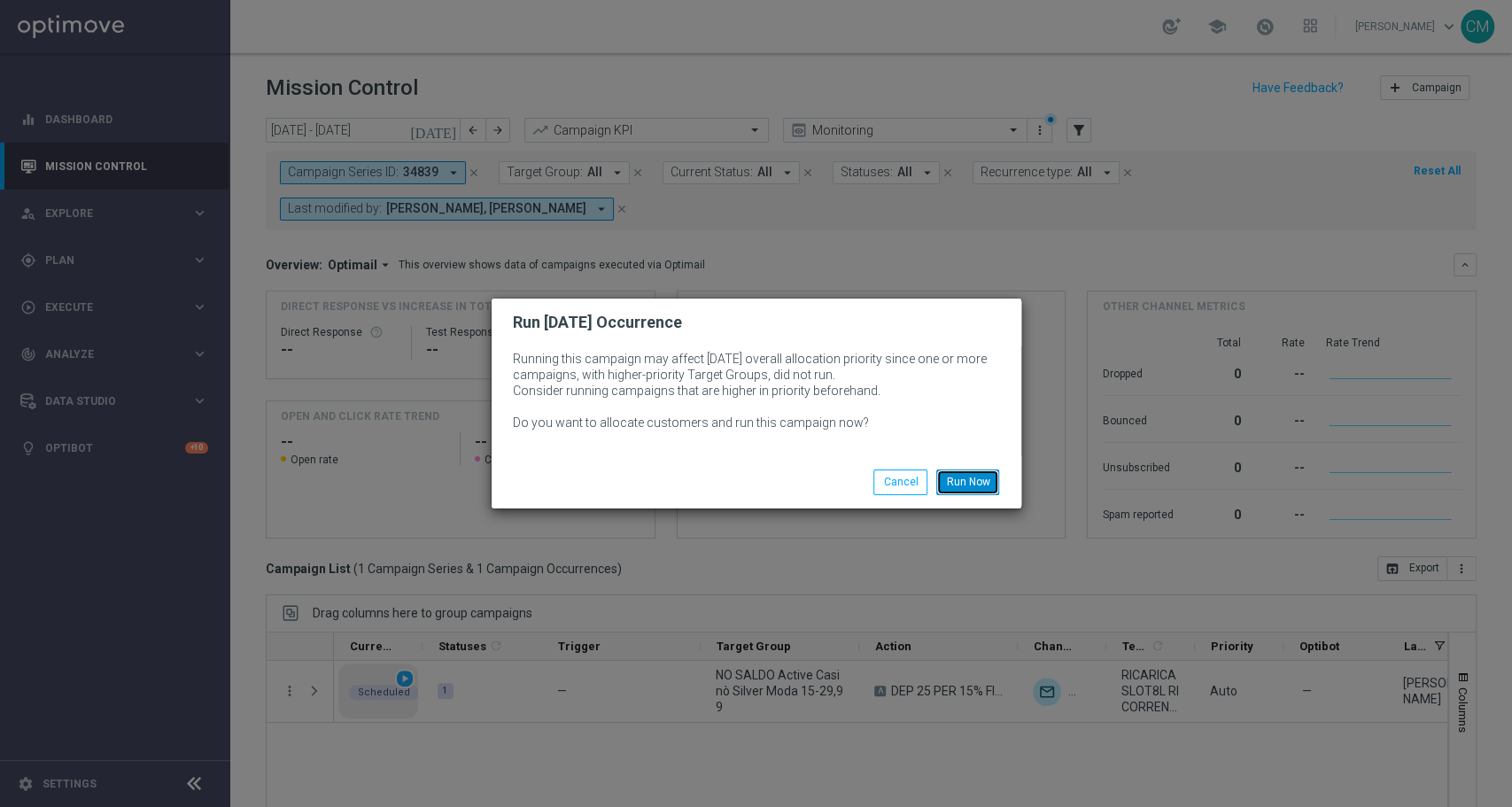
click at [968, 474] on button "Run Now" at bounding box center [967, 482] width 63 height 25
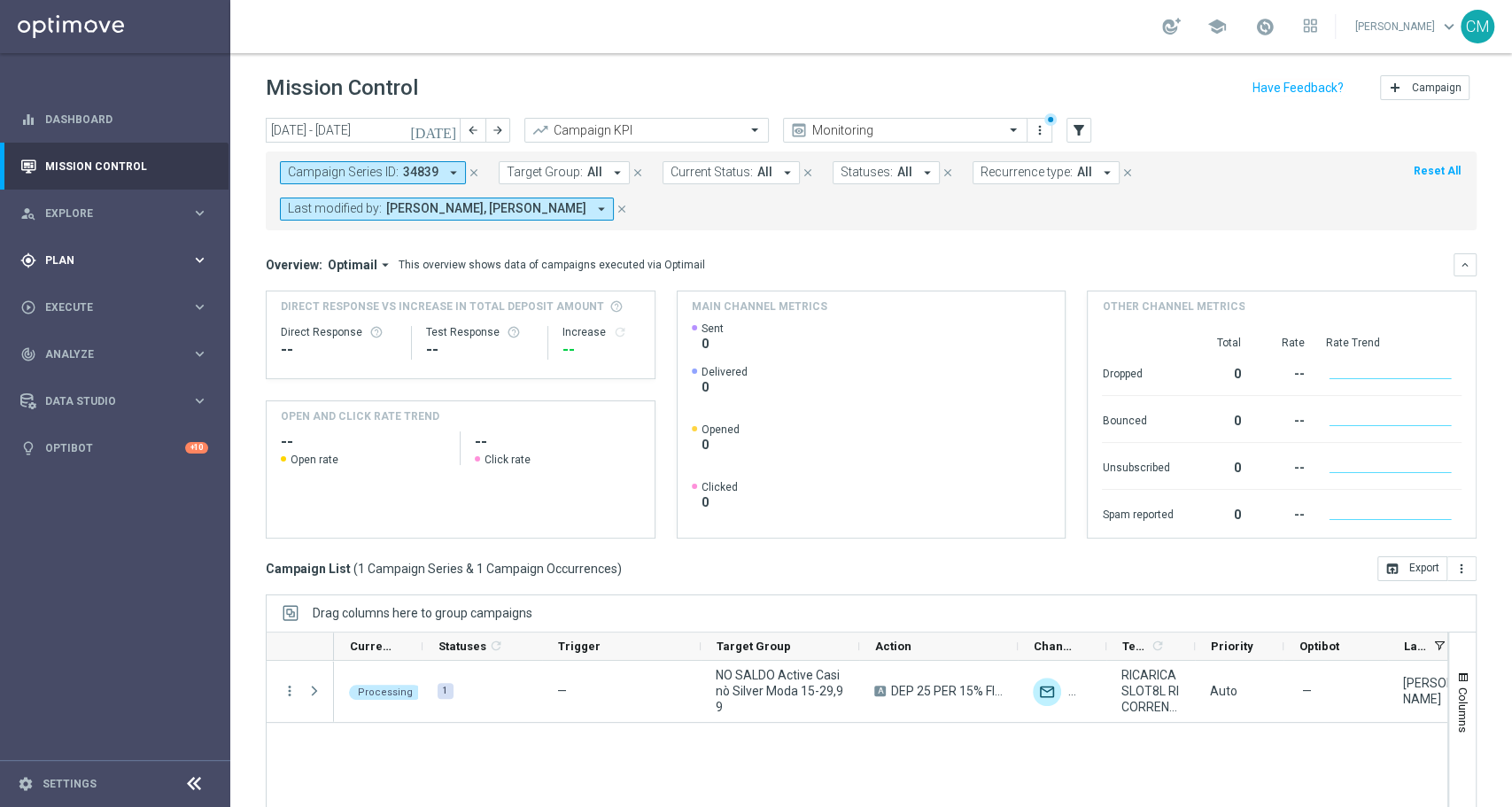
click at [111, 265] on div "gps_fixed Plan" at bounding box center [106, 261] width 171 height 16
click at [137, 434] on div "play_circle_outline Execute" at bounding box center [106, 440] width 171 height 16
click at [106, 349] on link "Campaign Builder" at bounding box center [115, 343] width 138 height 15
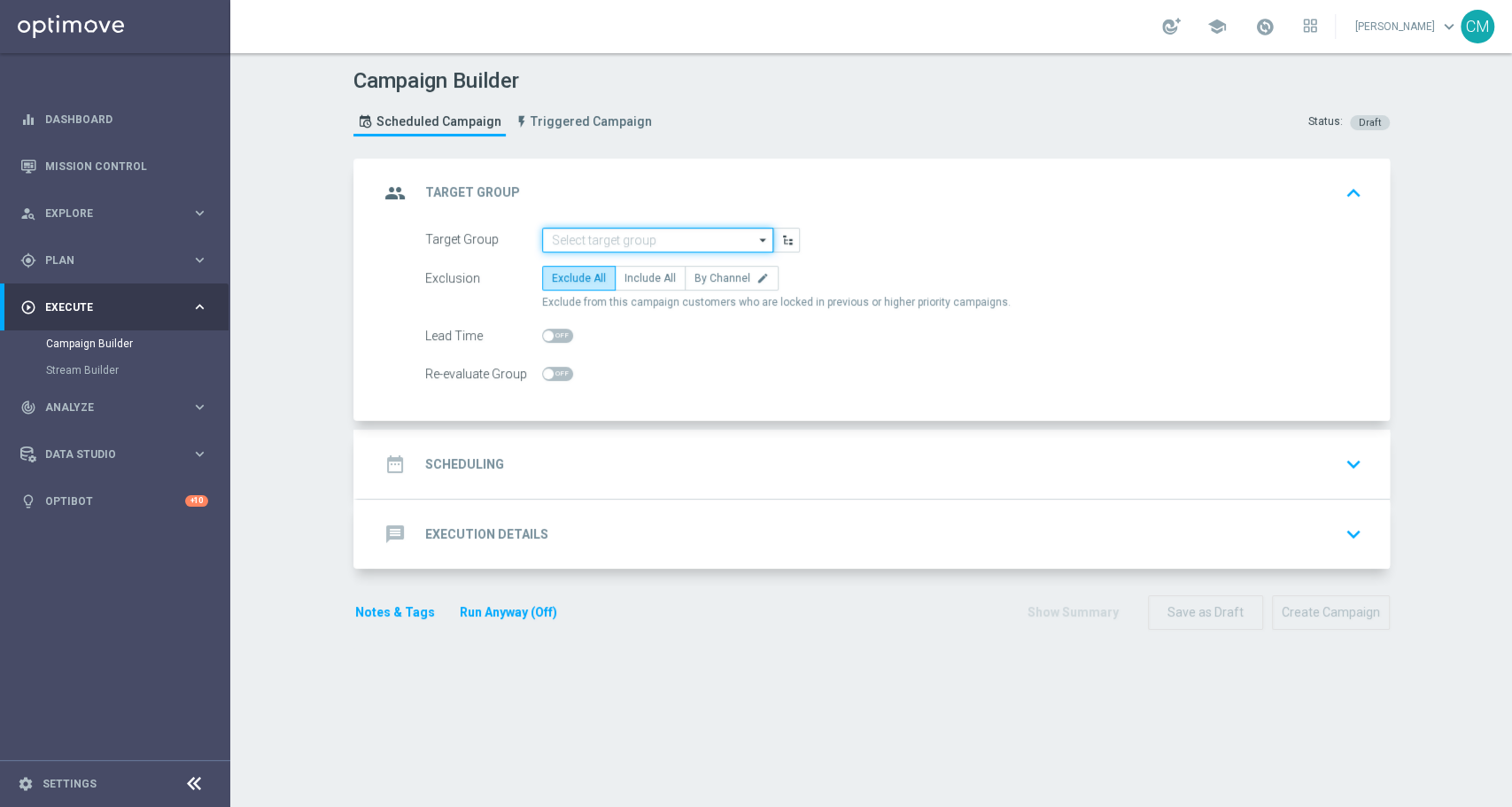
click at [609, 229] on input at bounding box center [658, 240] width 231 height 25
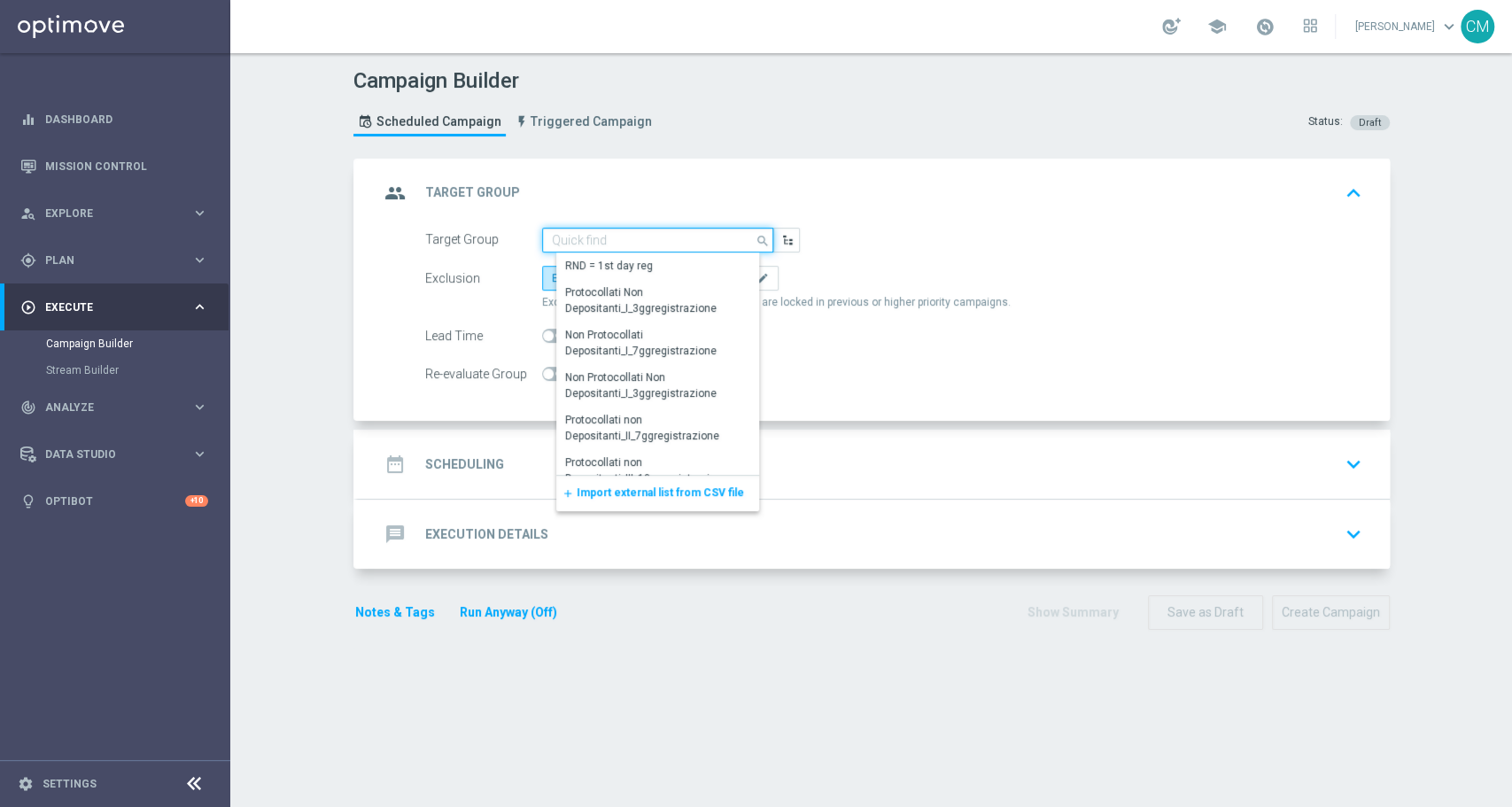
paste input "NO SALDO Active Casinò Silver Moda 0-15€"
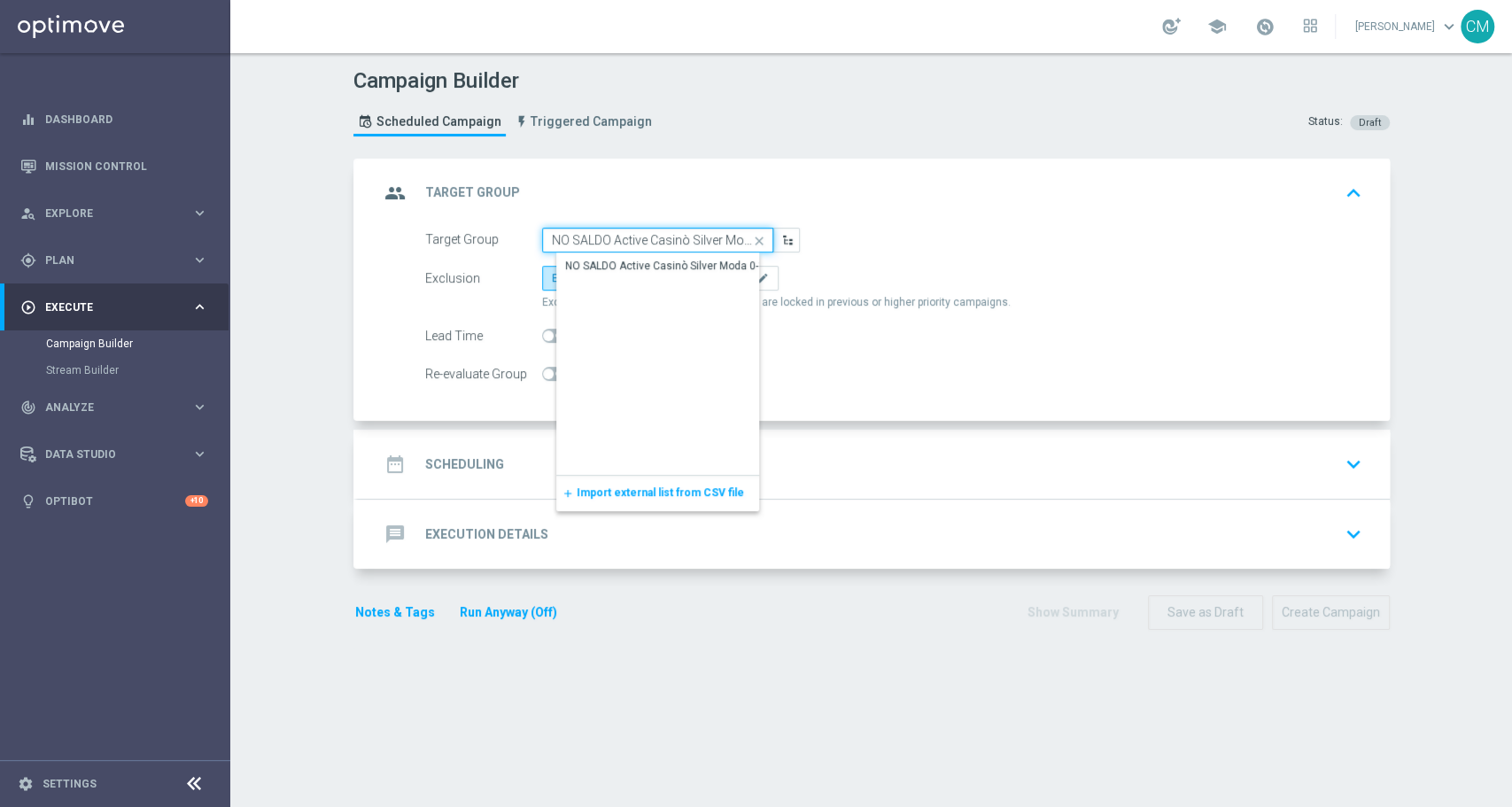
scroll to position [0, 32]
click at [656, 261] on div "NO SALDO Active Casinò Silver Moda 0-15€" at bounding box center [671, 265] width 212 height 16
type input "NO SALDO Active Casinò Silver Moda 0-15€"
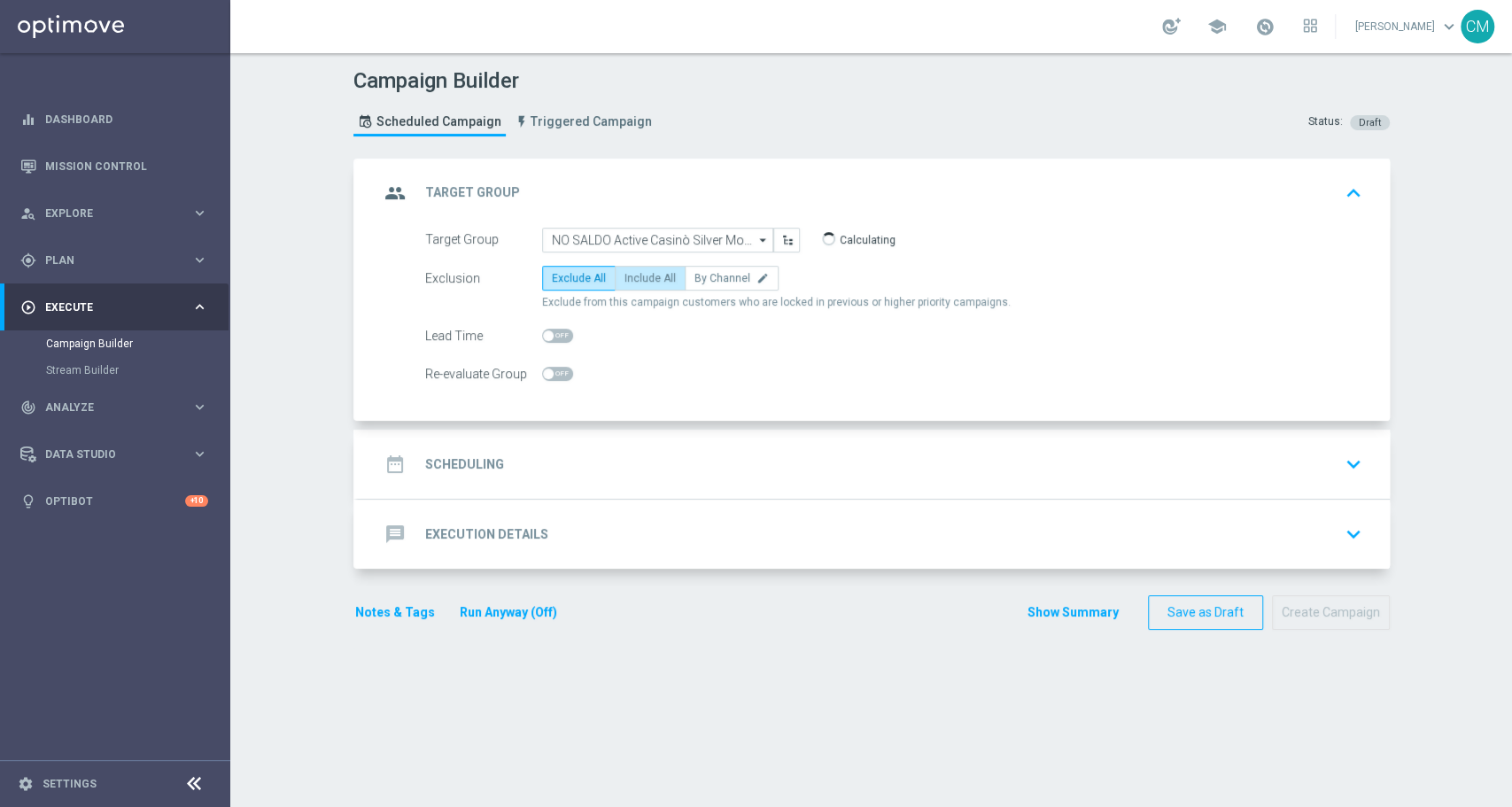
click at [657, 278] on span "Include All" at bounding box center [650, 278] width 52 height 13
click at [636, 278] on input "Include All" at bounding box center [630, 281] width 12 height 12
radio input "true"
click at [534, 434] on div "date_range Scheduling keyboard_arrow_down" at bounding box center [874, 464] width 1033 height 69
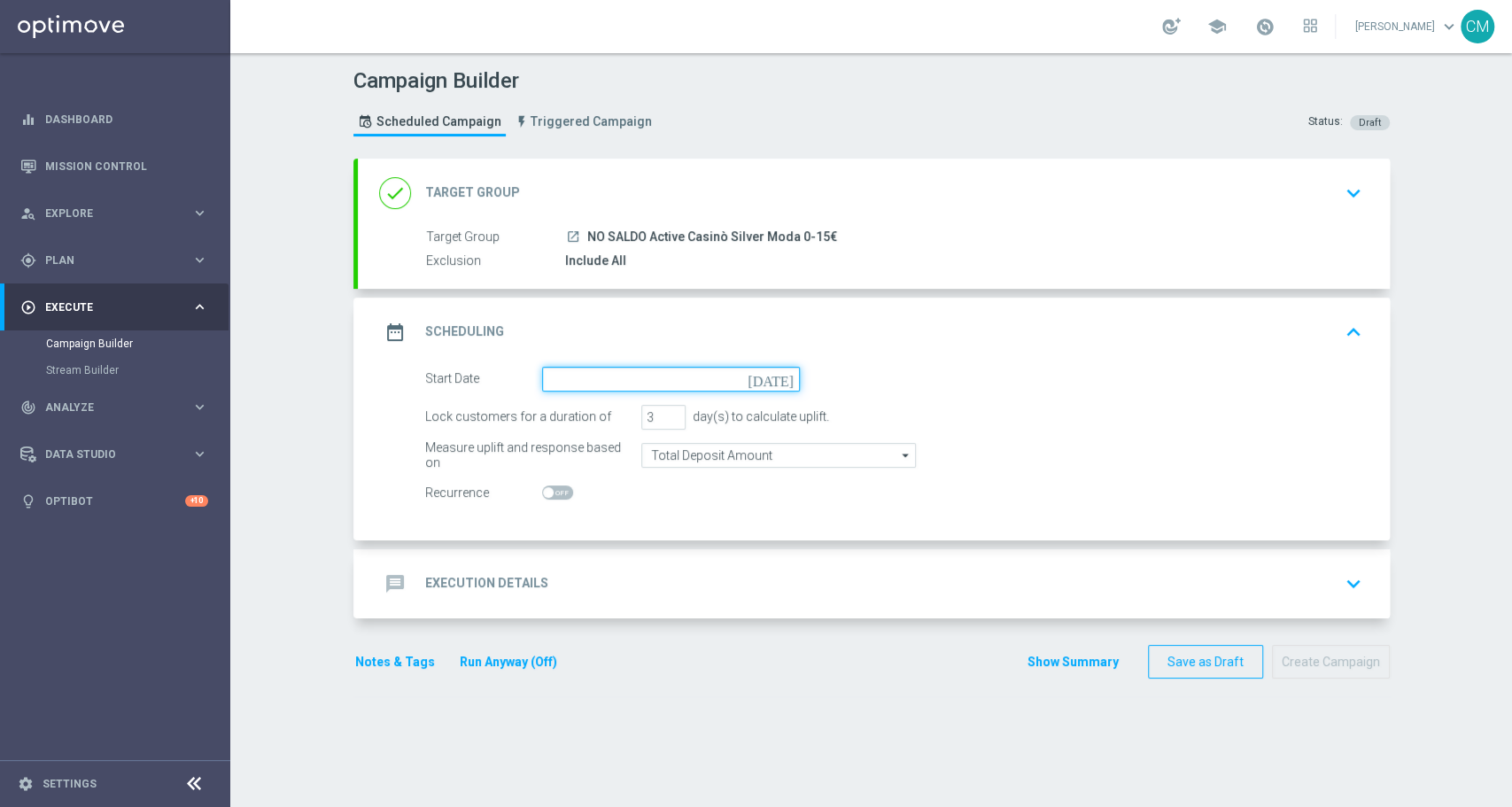
click at [550, 370] on input at bounding box center [671, 379] width 258 height 25
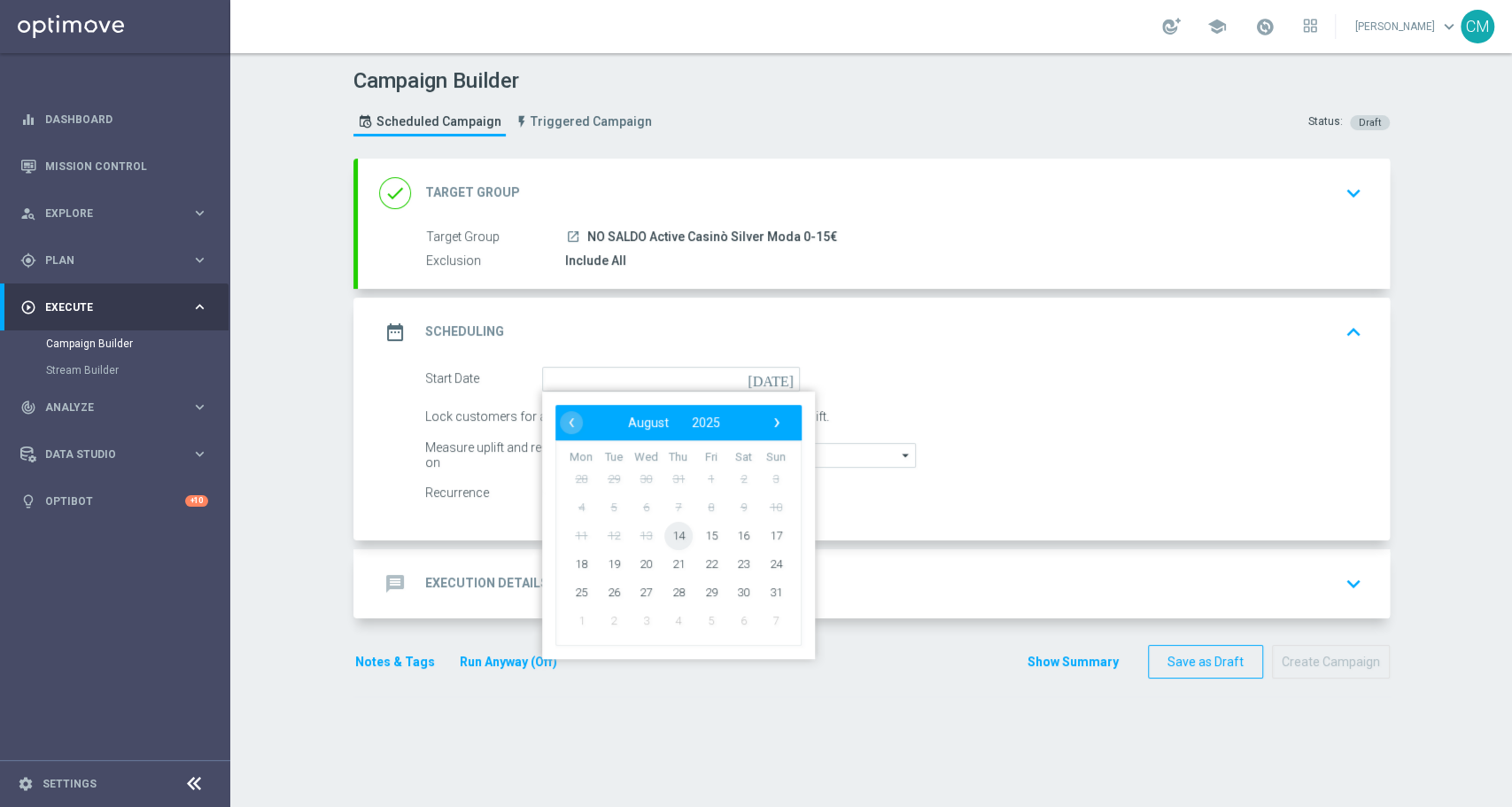
click at [668, 543] on span "14" at bounding box center [677, 535] width 28 height 28
type input "[DATE]"
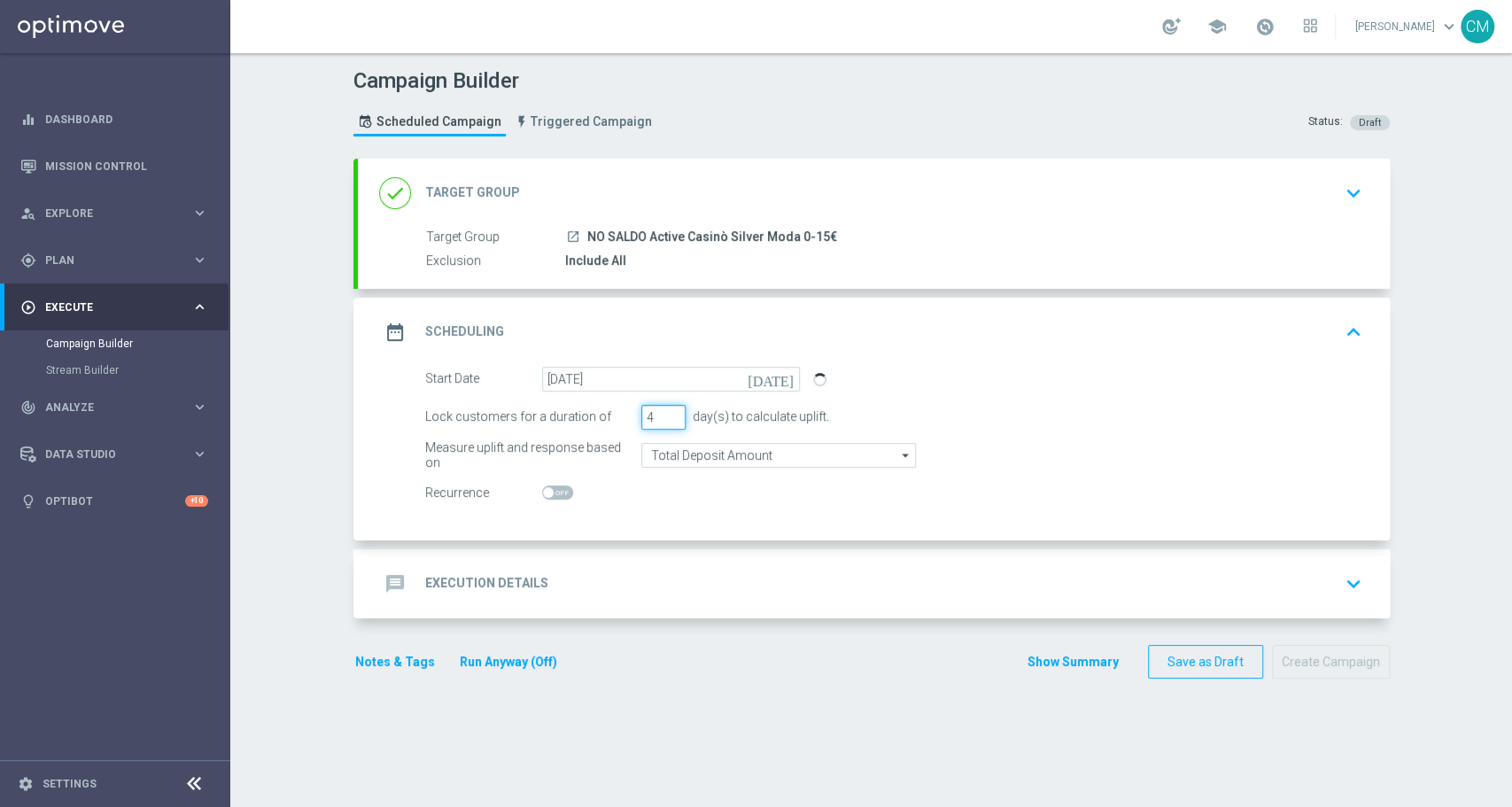
type input "4"
click at [662, 411] on input "4" at bounding box center [664, 417] width 45 height 25
click at [544, 494] on span at bounding box center [548, 492] width 11 height 11
click at [543, 494] on input "checkbox" at bounding box center [558, 492] width 31 height 15
checkbox input "true"
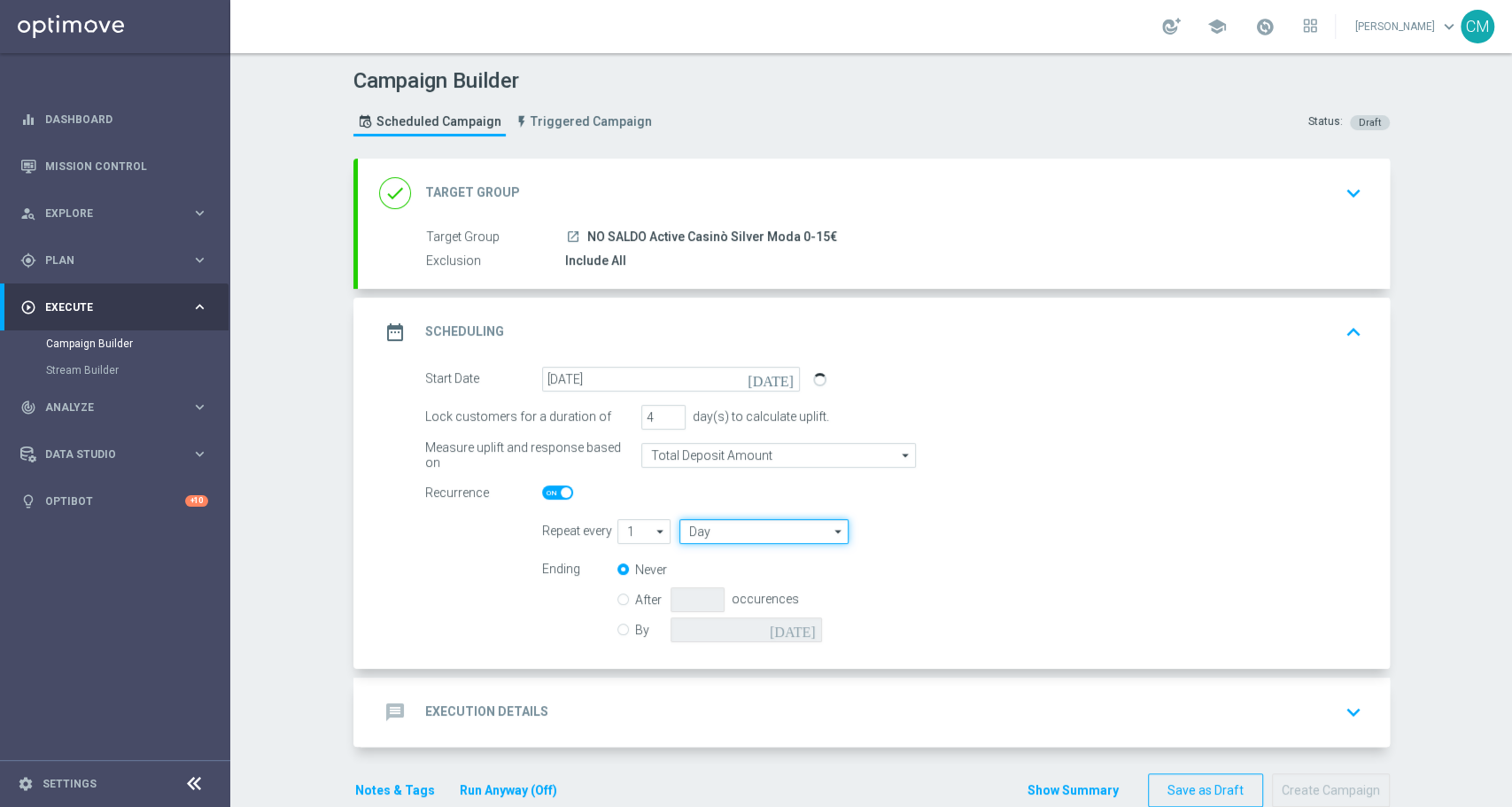
click at [702, 534] on input "Day" at bounding box center [763, 532] width 168 height 25
click at [720, 575] on div "Week" at bounding box center [775, 584] width 164 height 26
type input "Week"
click at [621, 627] on div "By [DATE]" at bounding box center [730, 630] width 226 height 25
click at [617, 631] on input "By" at bounding box center [623, 627] width 12 height 12
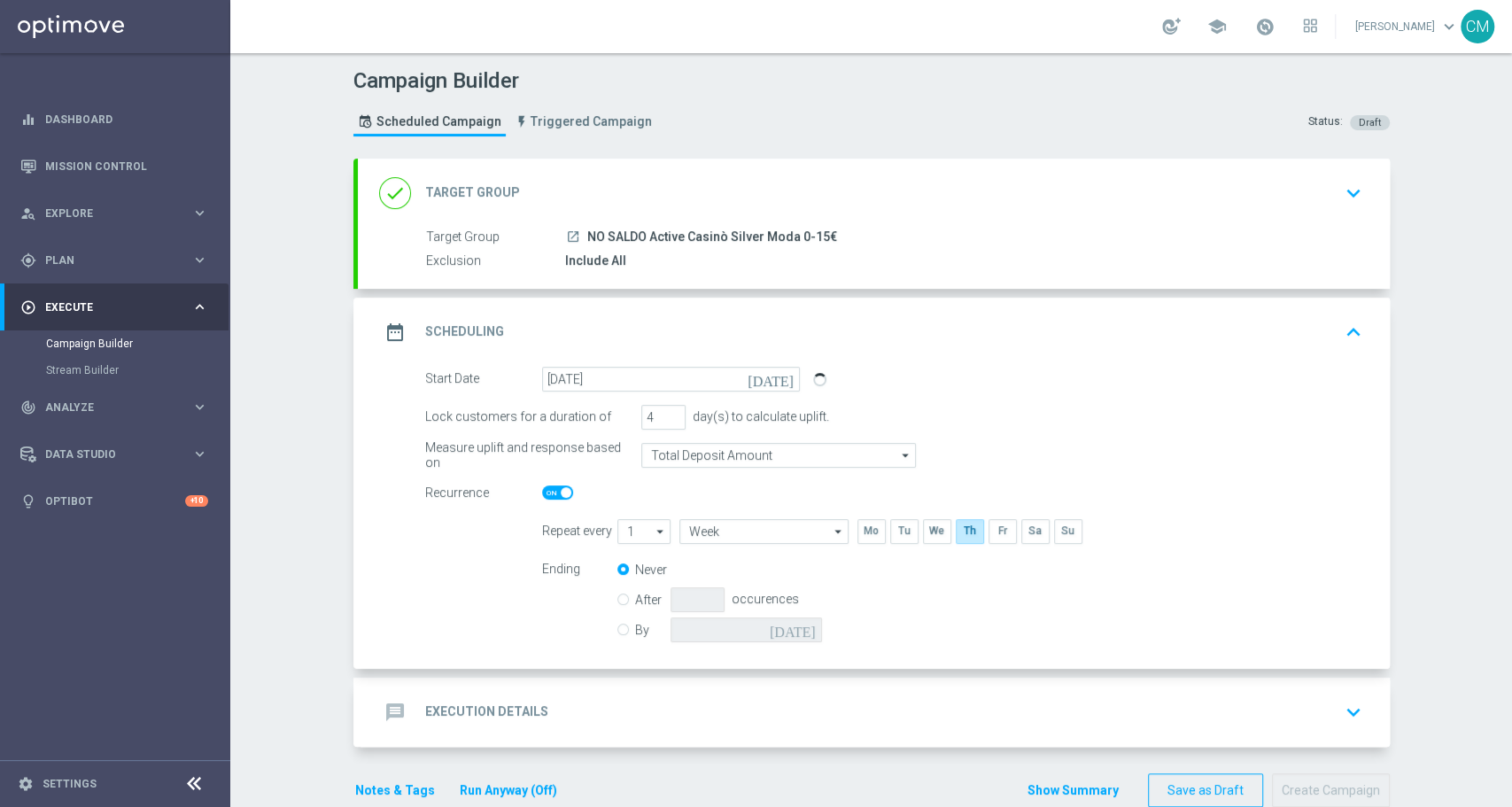
radio input "true"
radio input "false"
click at [805, 632] on icon "[DATE]" at bounding box center [796, 627] width 53 height 19
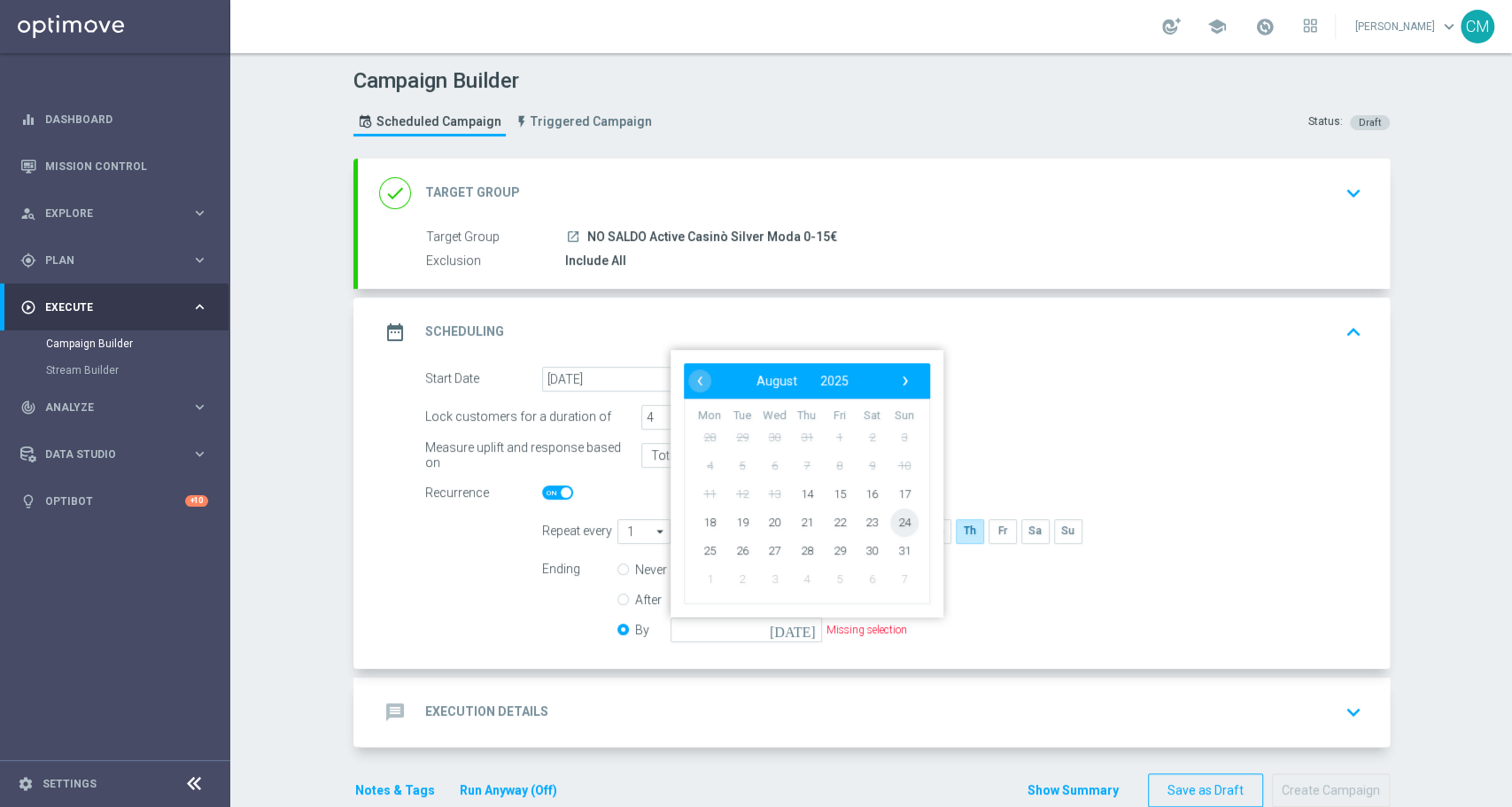
click at [899, 521] on span "24" at bounding box center [903, 521] width 28 height 28
type input "[DATE]"
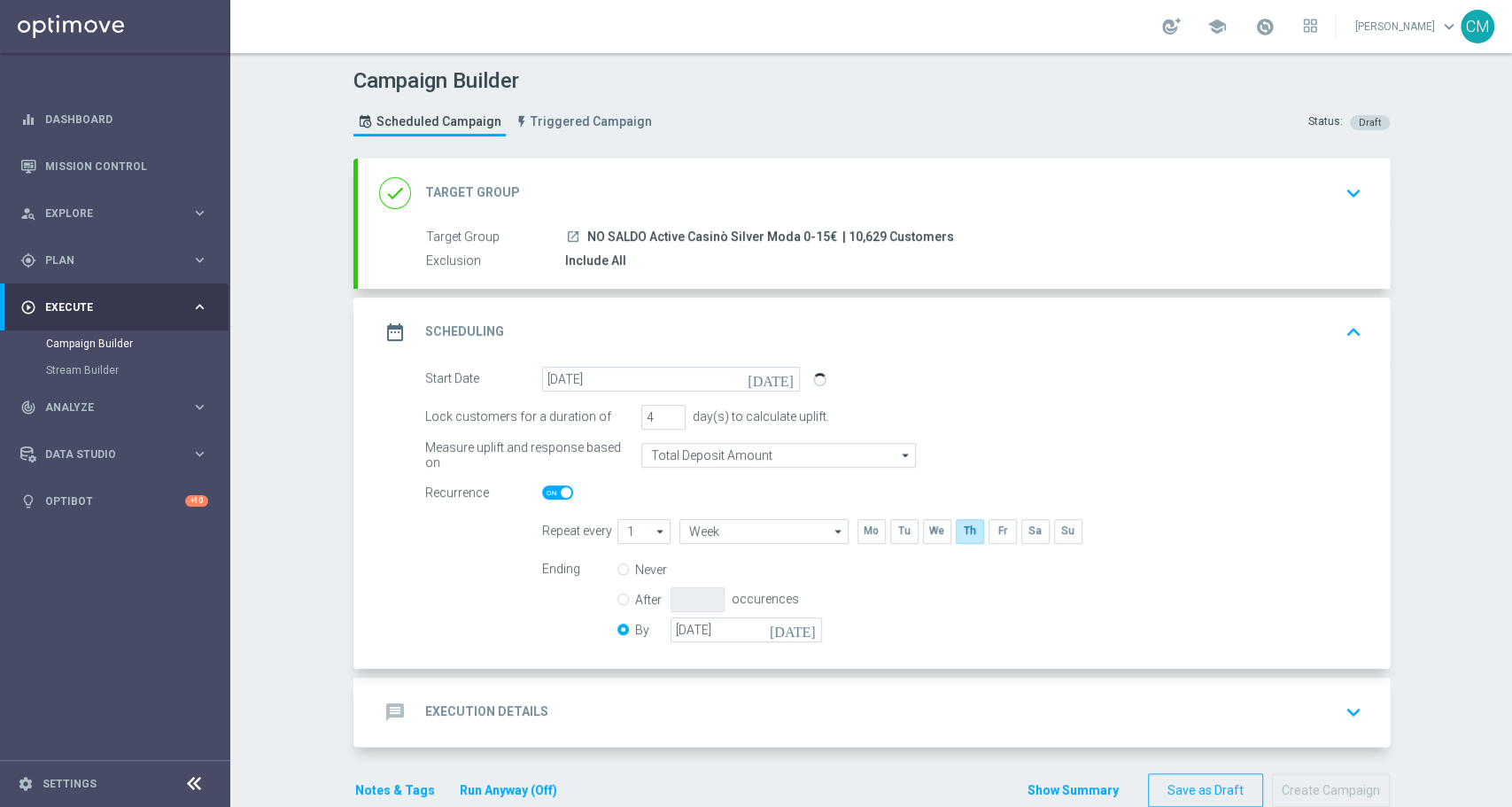
click at [673, 699] on div "message Execution Details keyboard_arrow_down" at bounding box center [874, 712] width 990 height 34
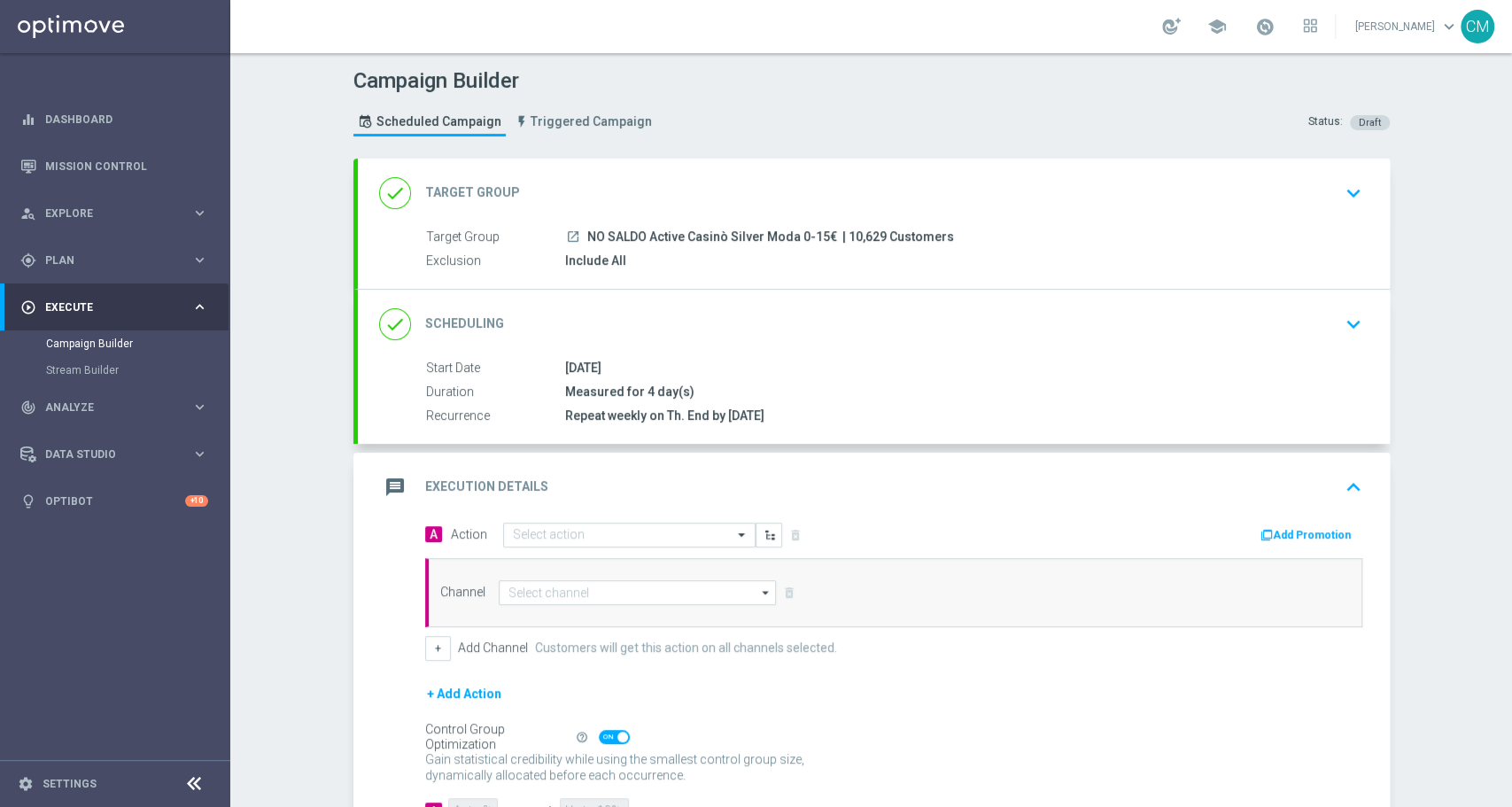
click at [1269, 525] on button "Add Promotion" at bounding box center [1308, 535] width 98 height 19
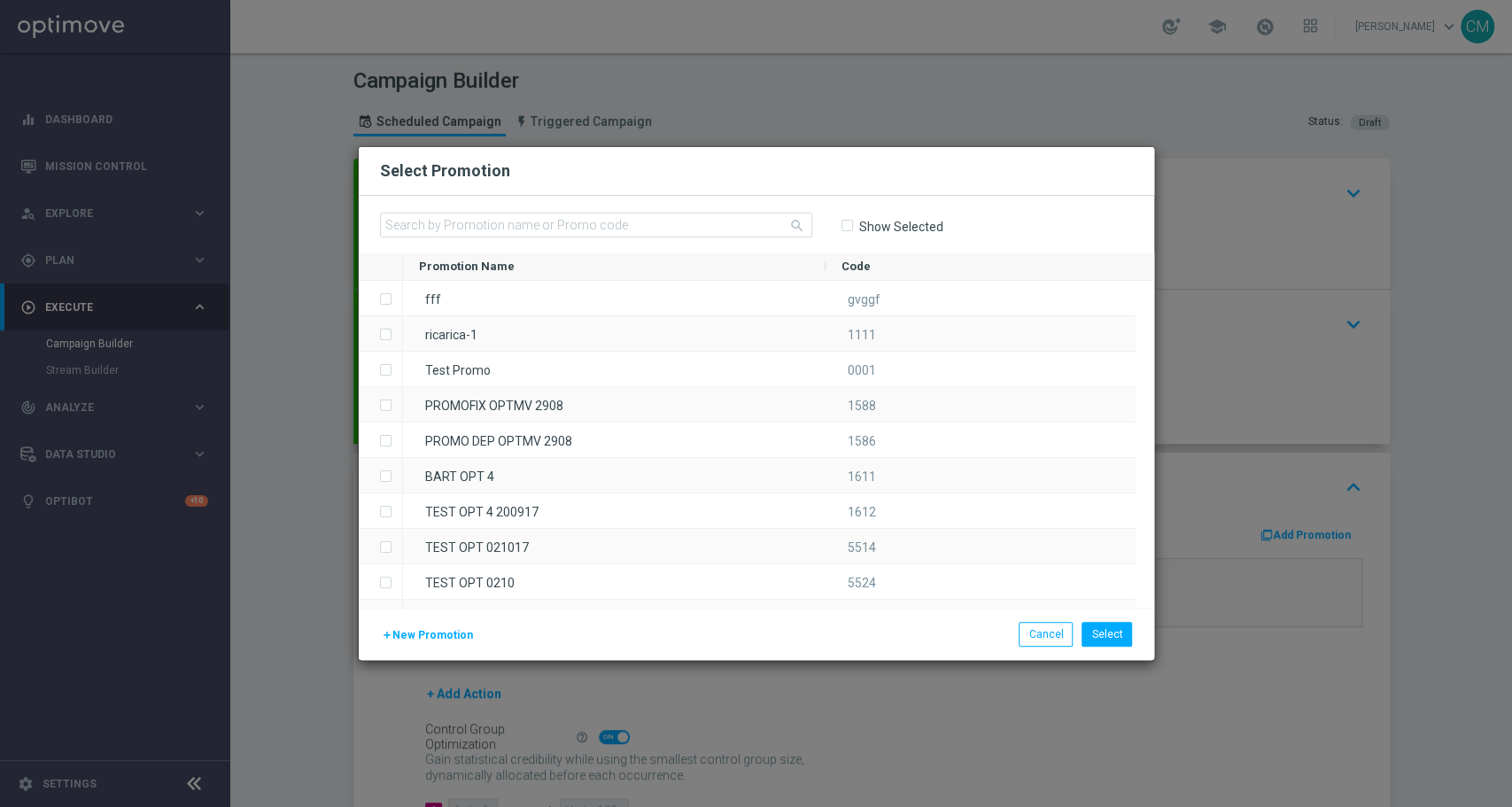
click at [586, 237] on input-search "search" at bounding box center [596, 226] width 433 height 26
click at [581, 225] on input "text" at bounding box center [596, 226] width 433 height 25
paste input "RICARICASLOT8SL"
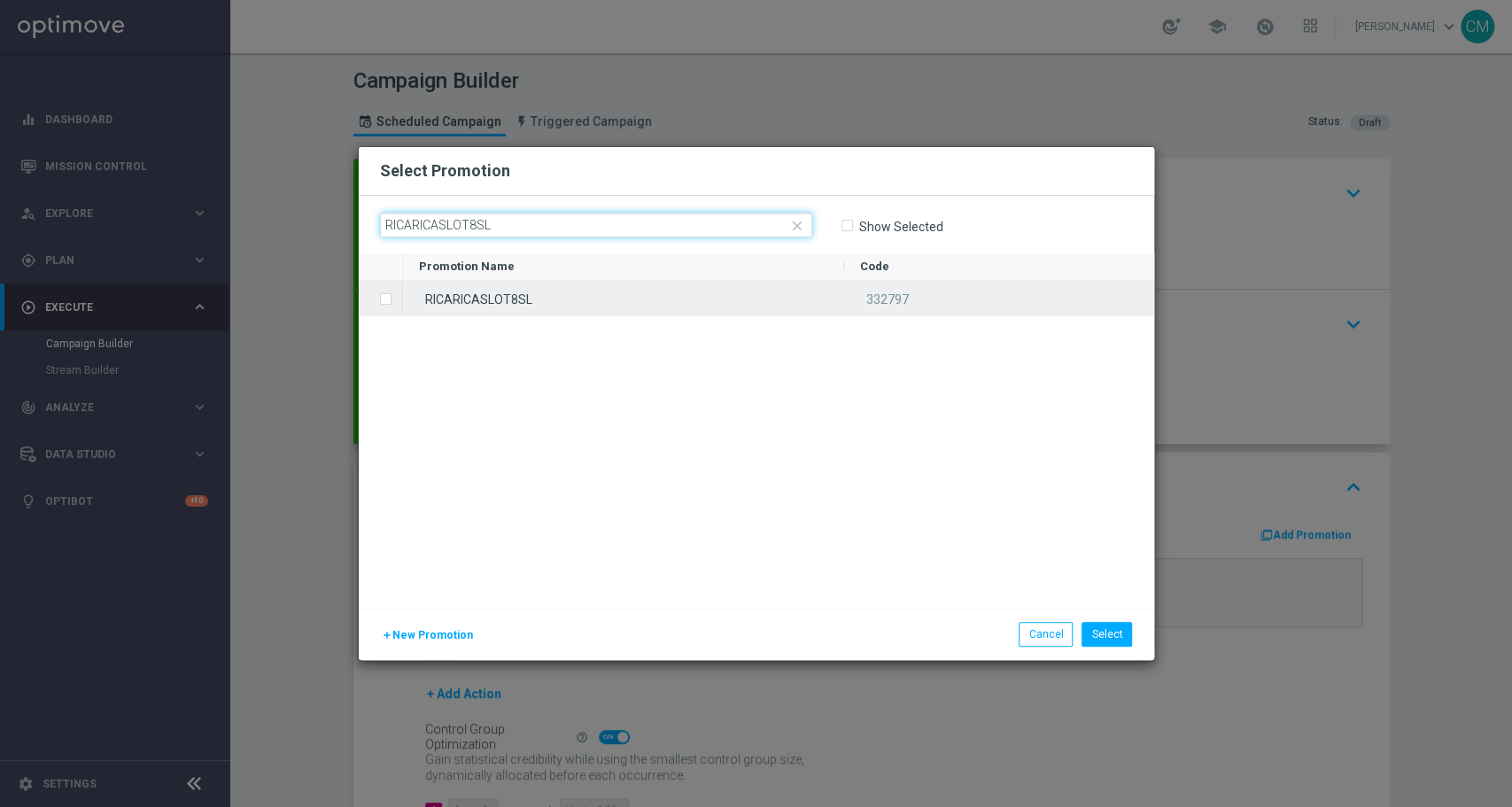
type input "RICARICASLOT8SL"
click at [697, 299] on div "RICARICASLOT8SL" at bounding box center [624, 298] width 441 height 35
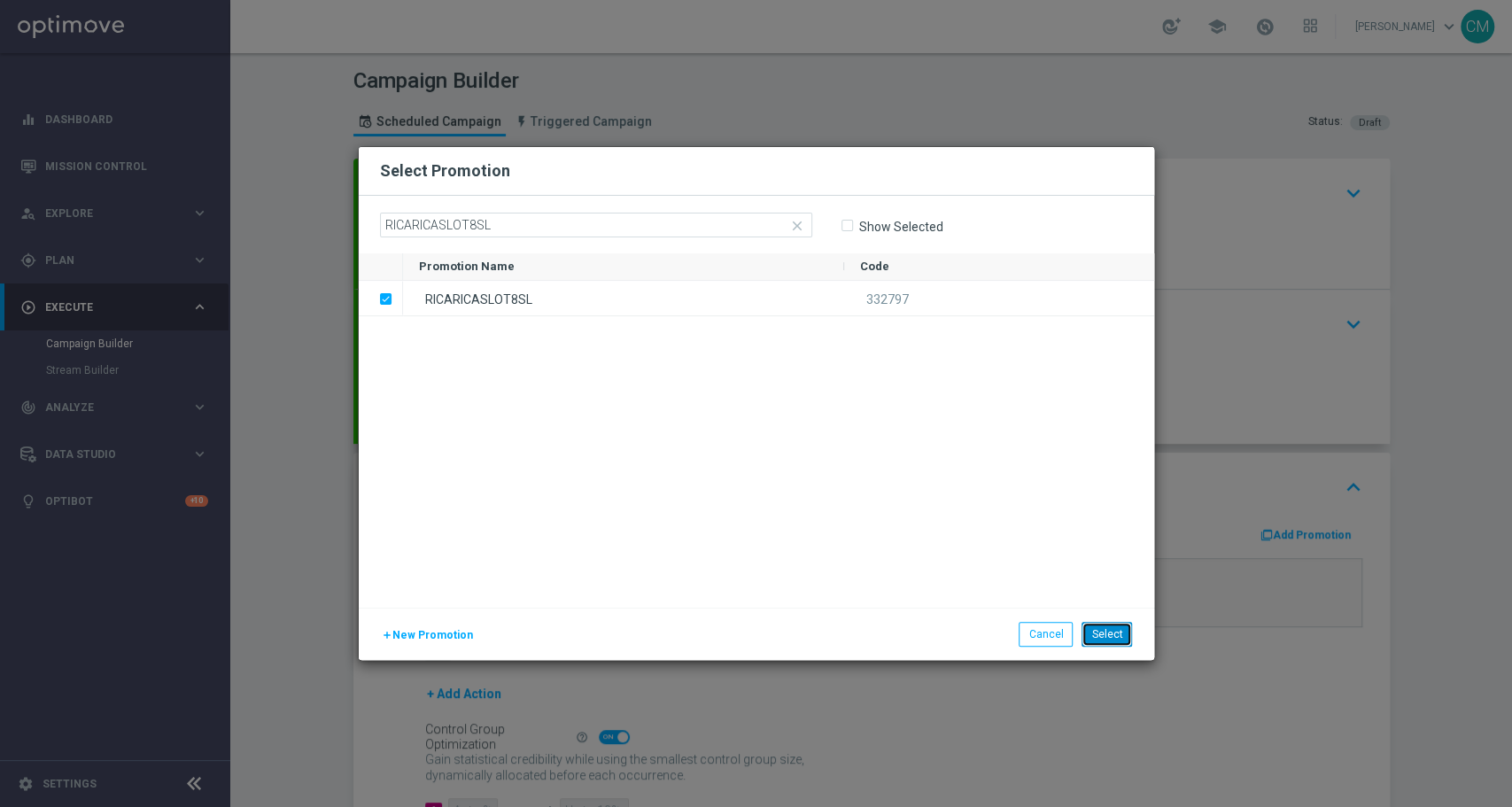
click at [1107, 644] on button "Select" at bounding box center [1108, 635] width 51 height 25
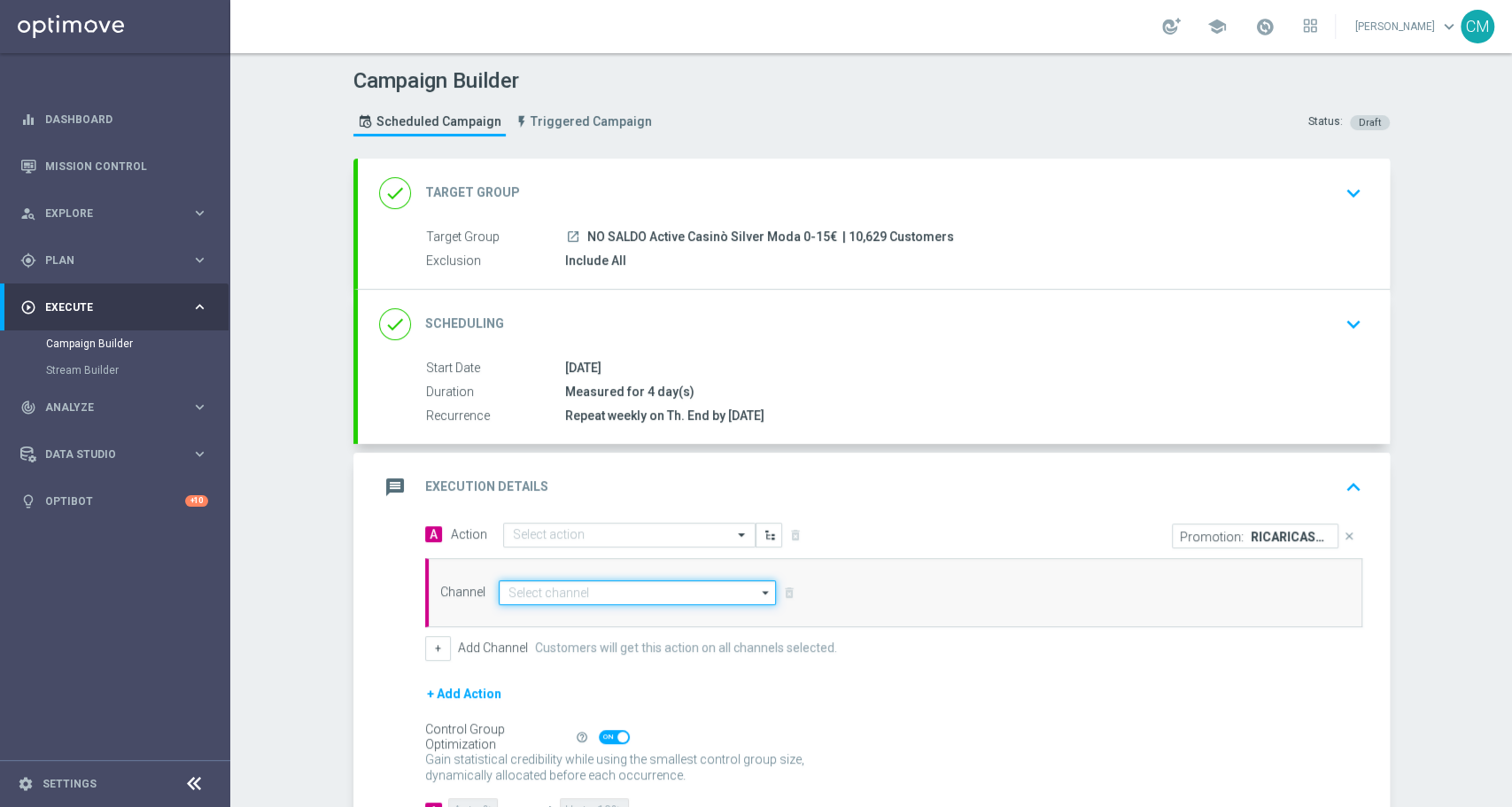
click at [631, 589] on input at bounding box center [638, 593] width 278 height 25
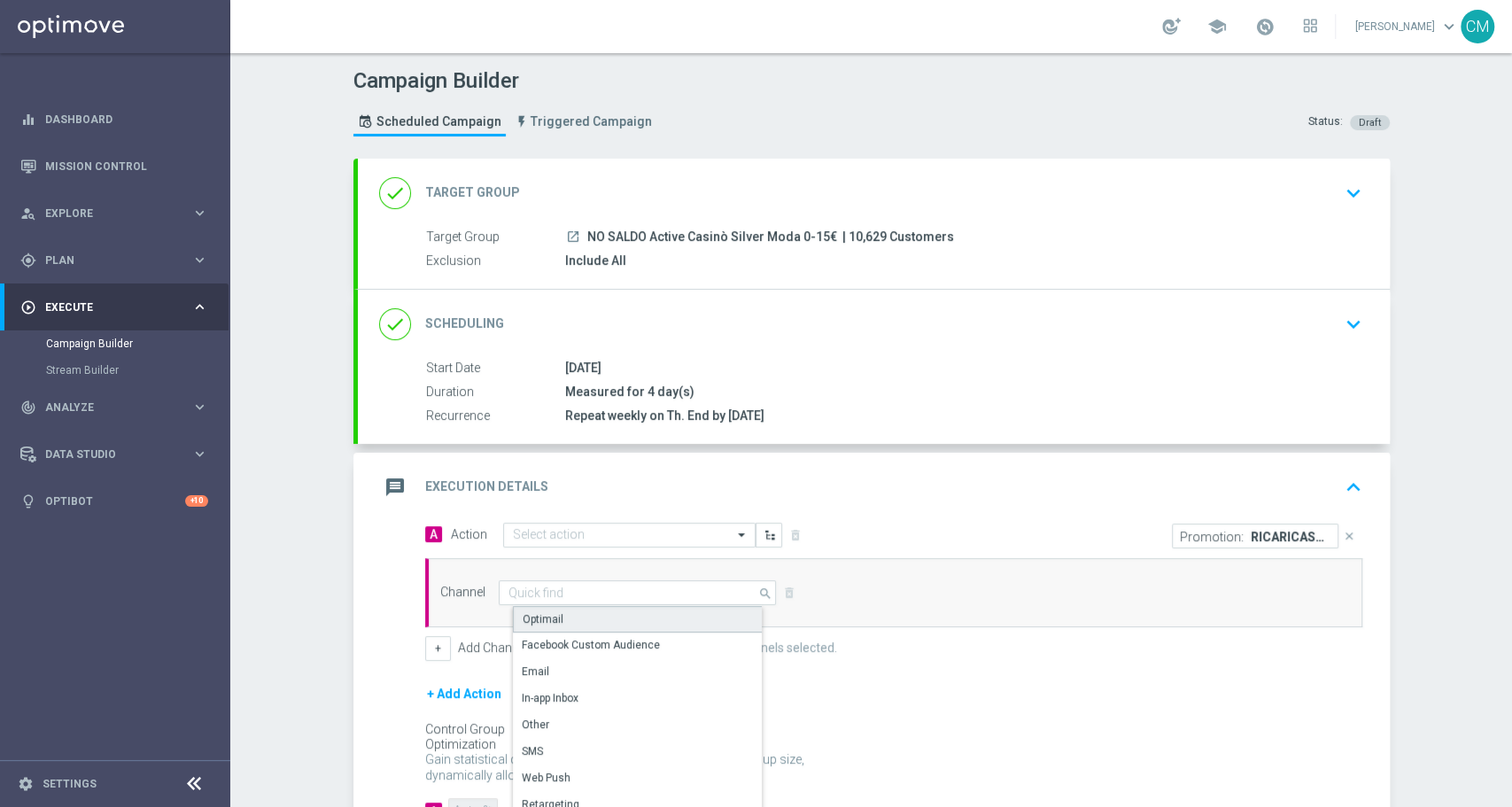
click at [544, 616] on div "Optimail" at bounding box center [544, 619] width 41 height 16
type input "Optimail"
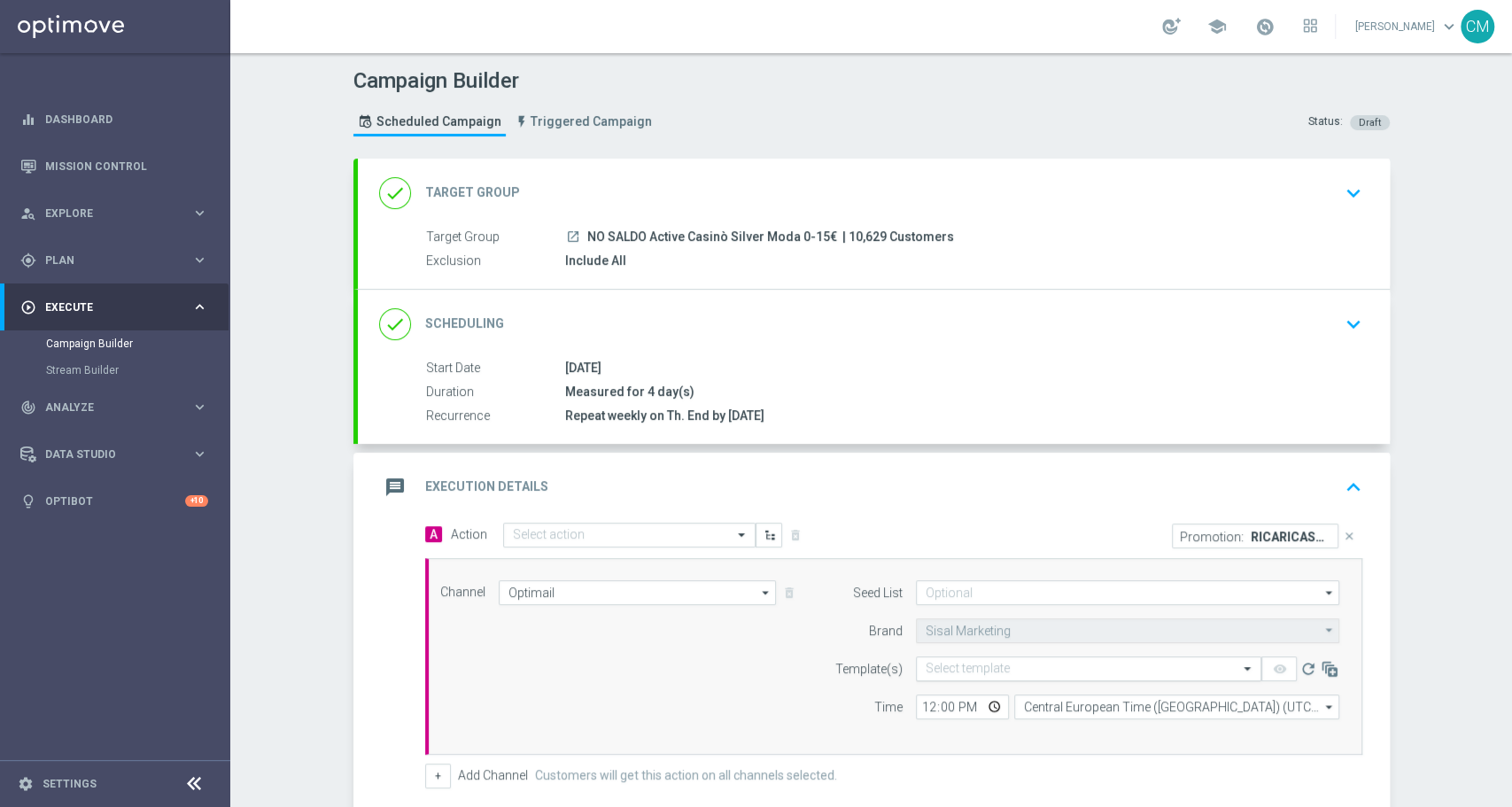
click at [1084, 662] on input "text" at bounding box center [1071, 669] width 291 height 15
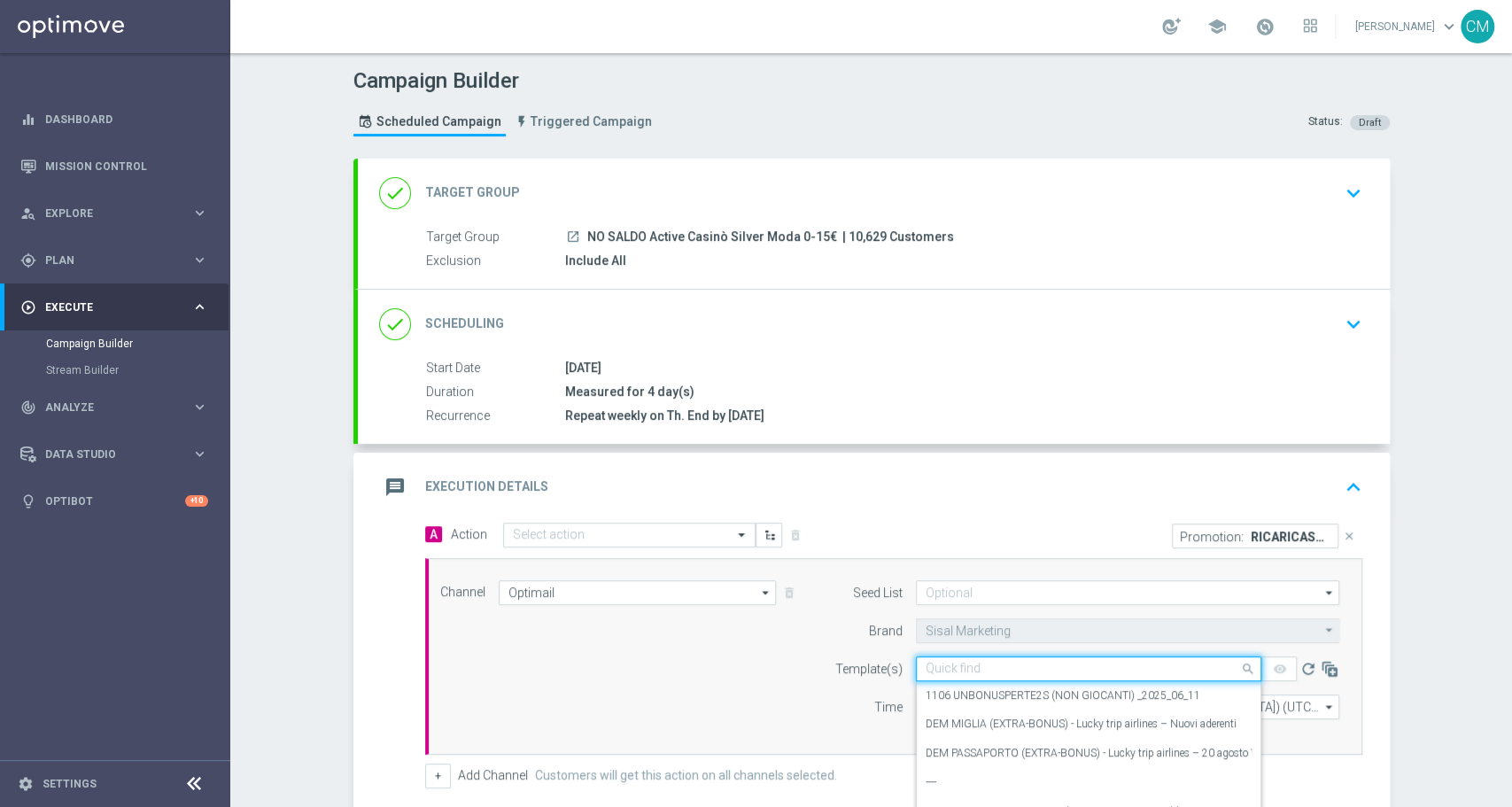
paste input "RICARICASLOT8SL"
click at [1062, 684] on div "RICARICASLOT8SL RICORRENTE" at bounding box center [1088, 696] width 326 height 29
type input "RICARICASLOT8SL"
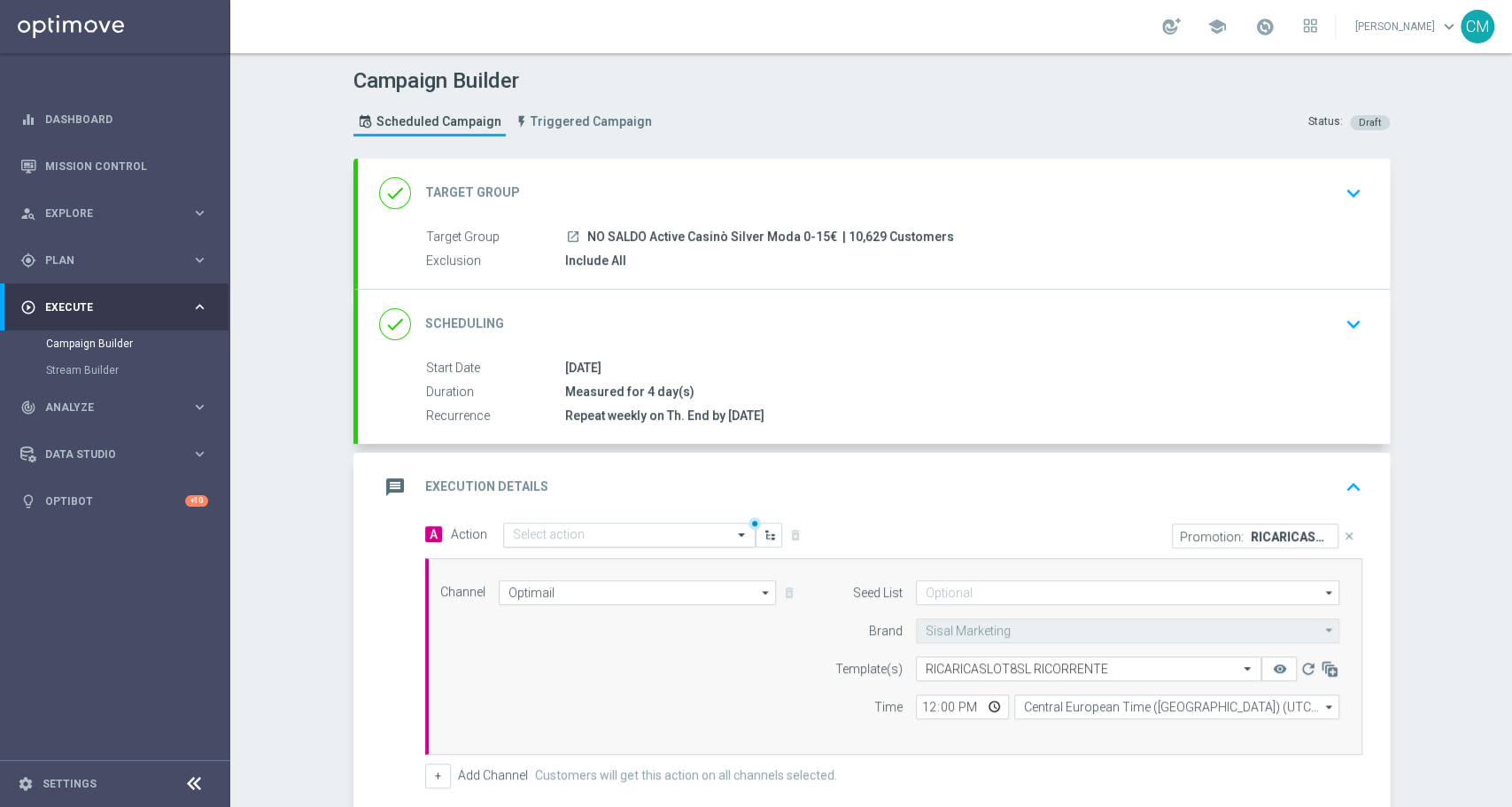
click at [605, 528] on input "text" at bounding box center [612, 535] width 197 height 15
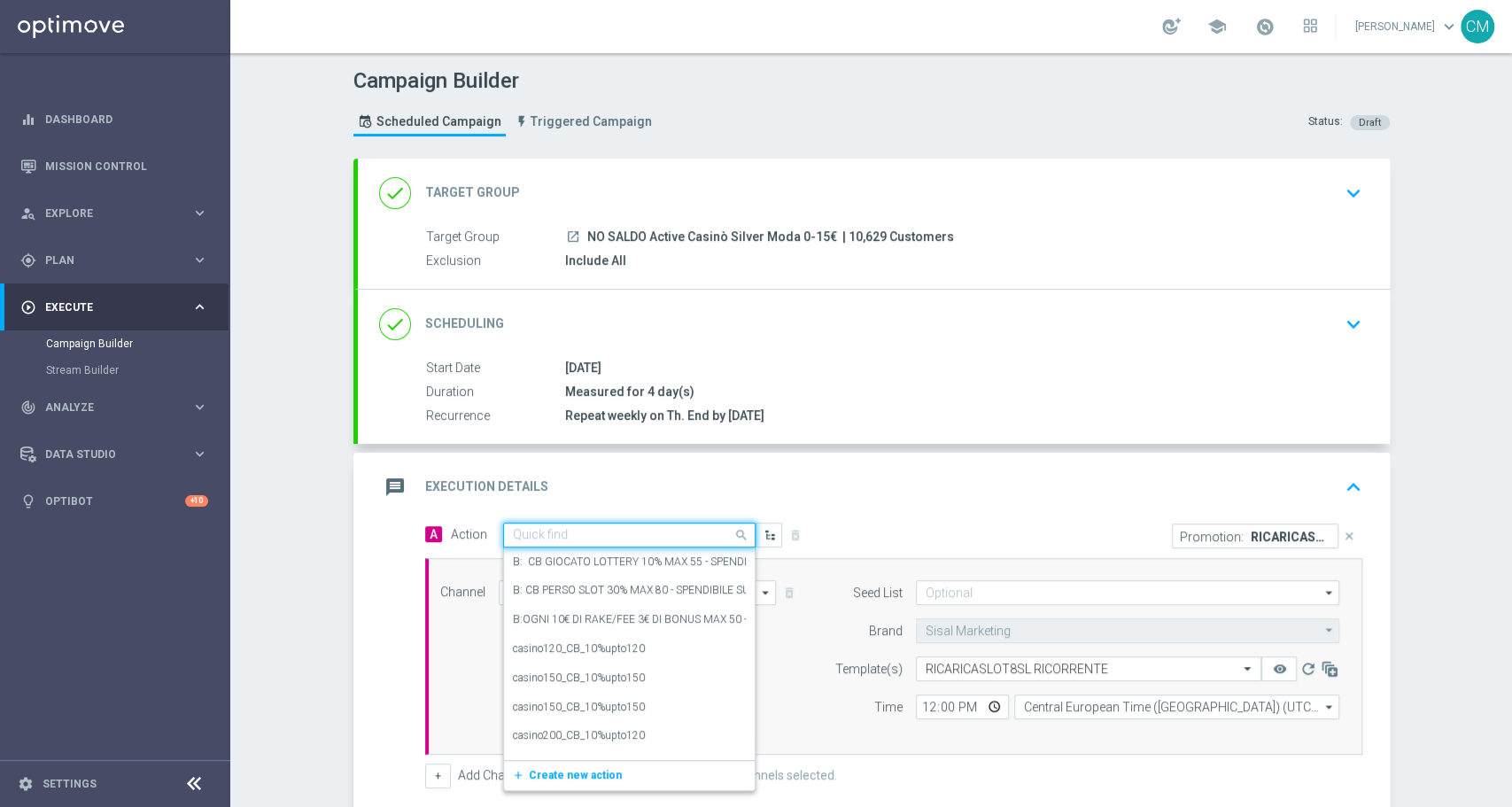
paste input "dep 15 per 15% fino a 90€"
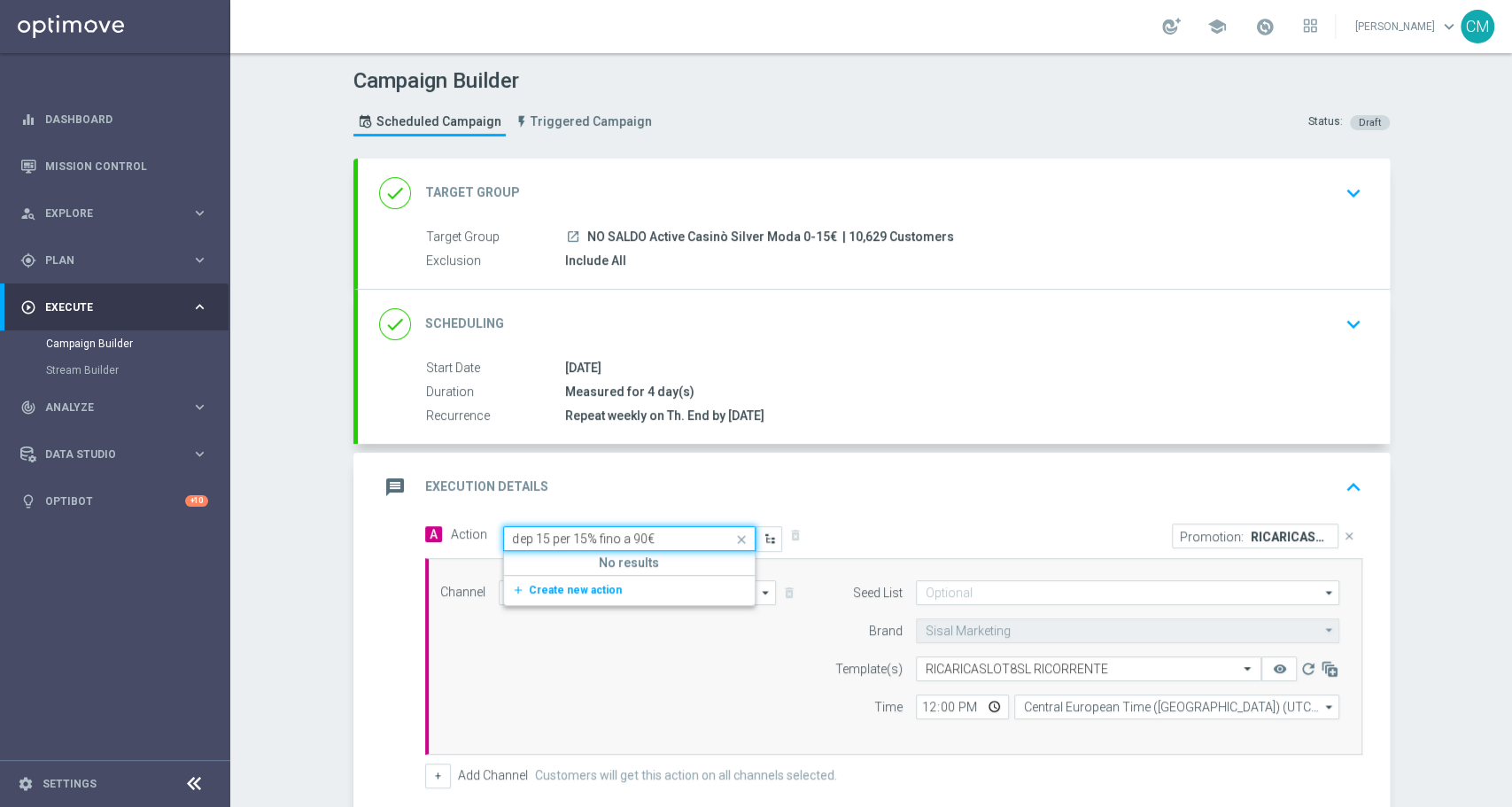
type input "dep 15 per 15% fino a 90"
click at [563, 587] on span "Create new action" at bounding box center [576, 589] width 93 height 13
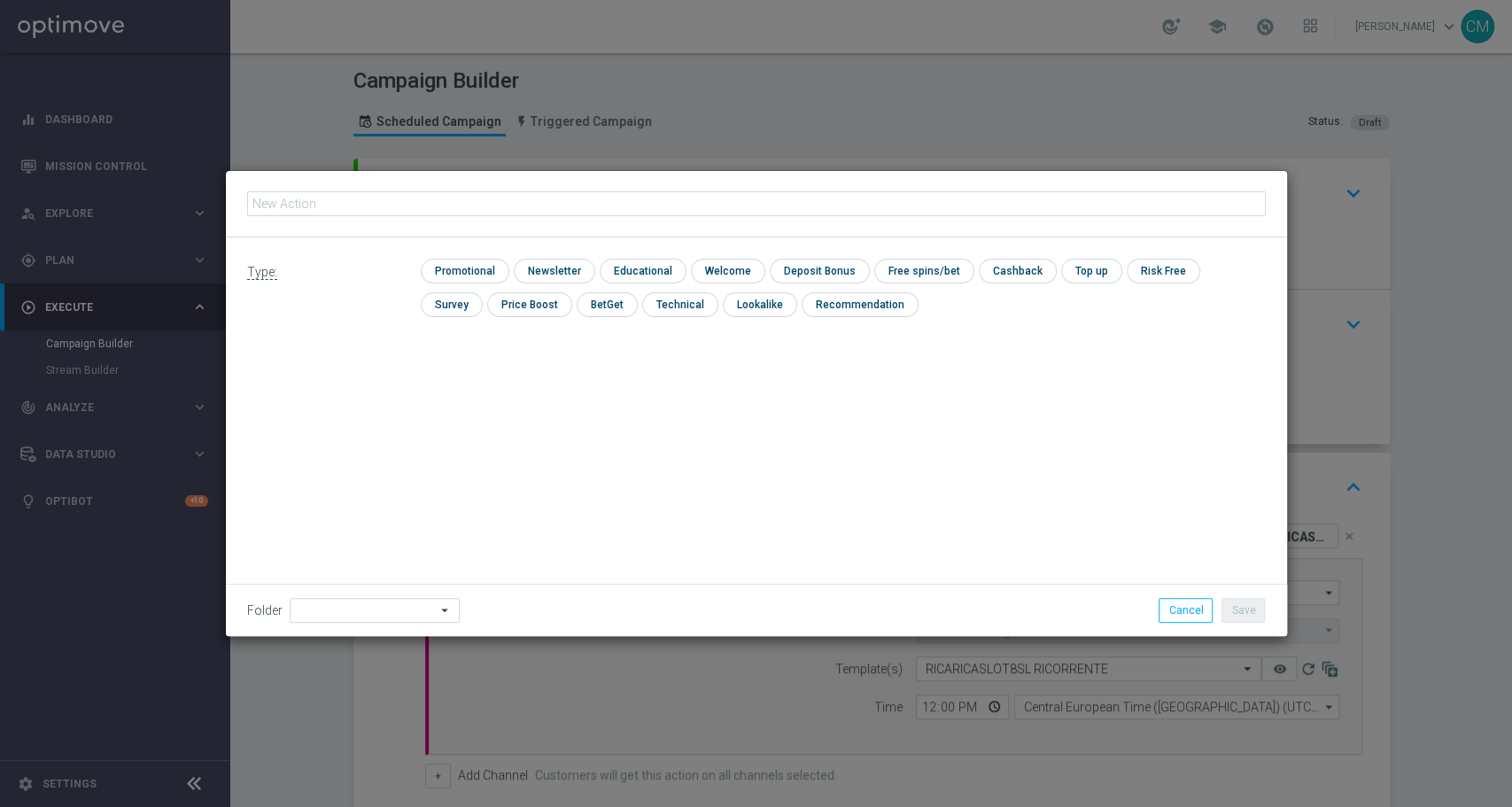
type input "dep 15 per 15% fino a 90€"
click at [484, 273] on input "checkbox" at bounding box center [463, 270] width 85 height 24
checkbox input "true"
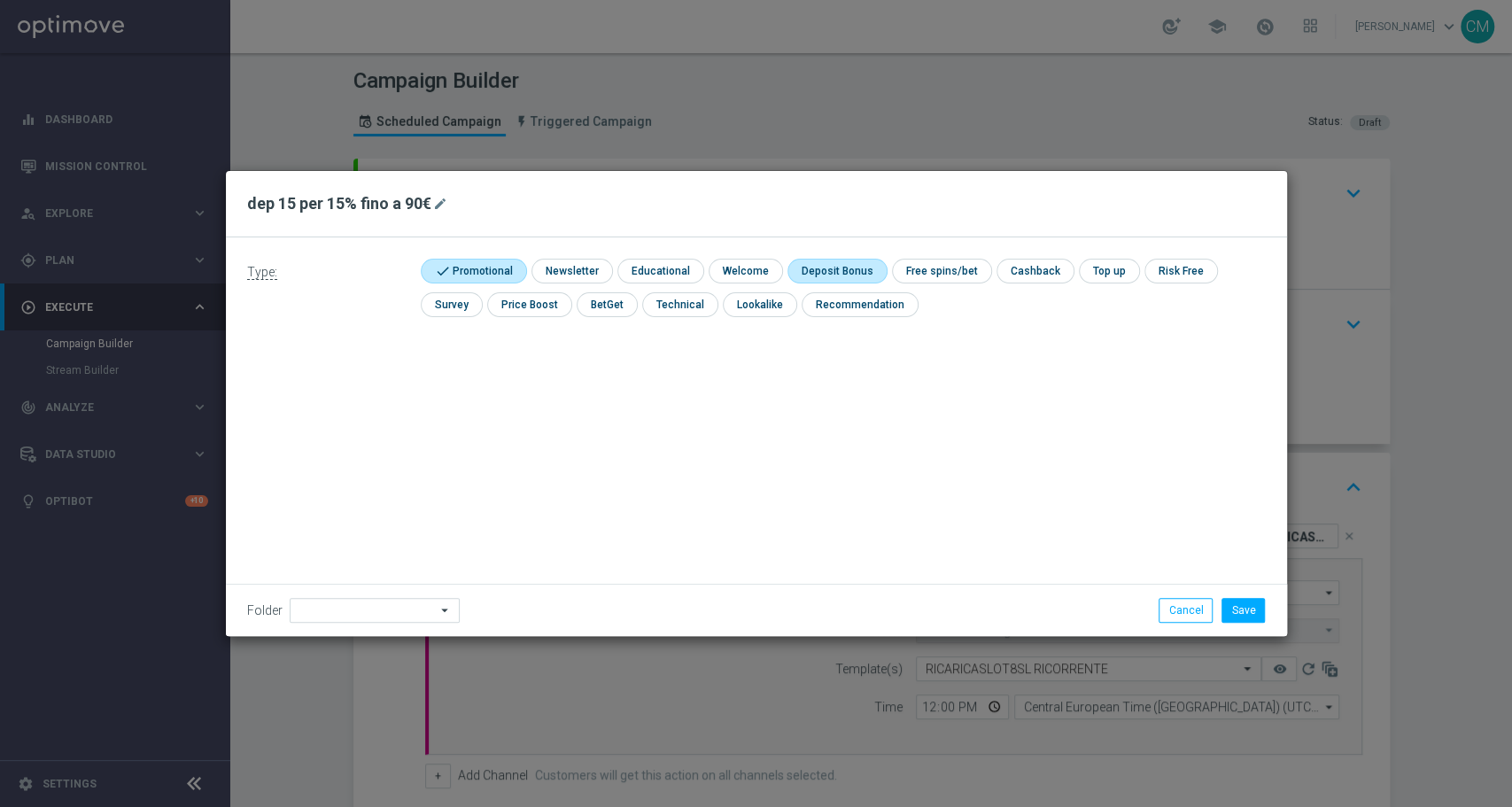
click at [843, 267] on input "checkbox" at bounding box center [834, 270] width 94 height 24
checkbox input "true"
click at [1248, 614] on button "Save" at bounding box center [1243, 611] width 44 height 25
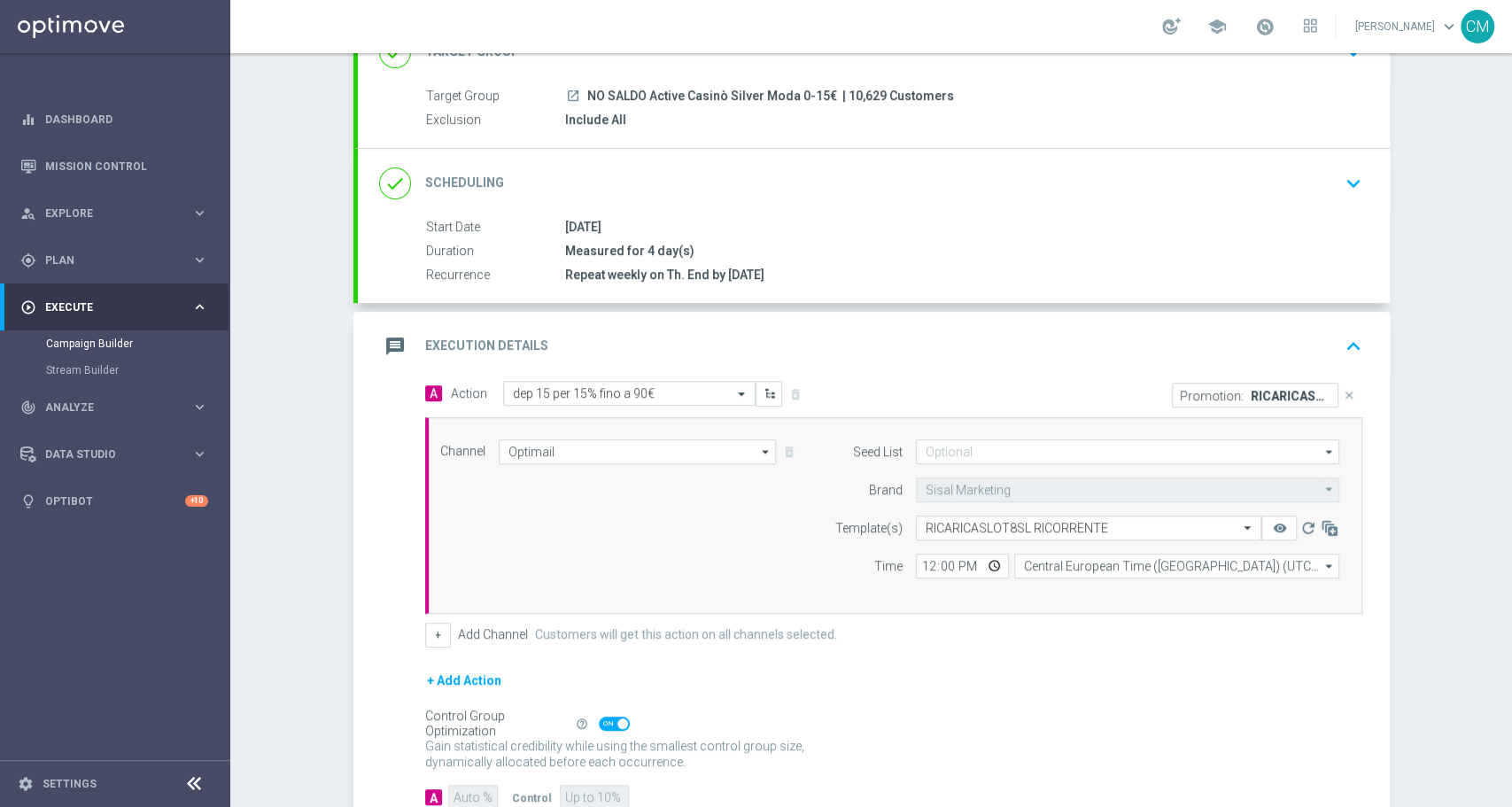
scroll to position [258, 0]
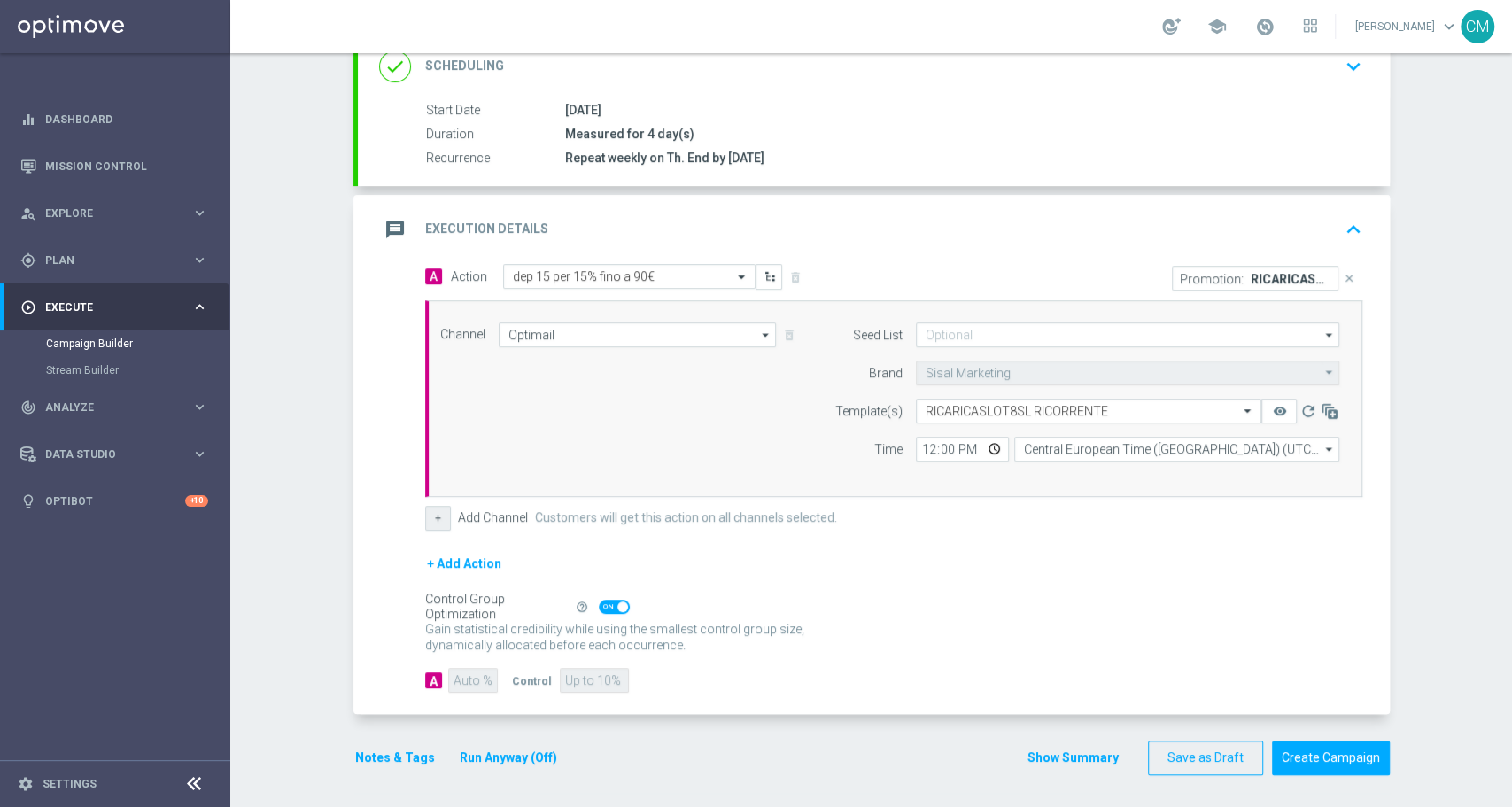
click at [433, 514] on button "+" at bounding box center [438, 518] width 25 height 25
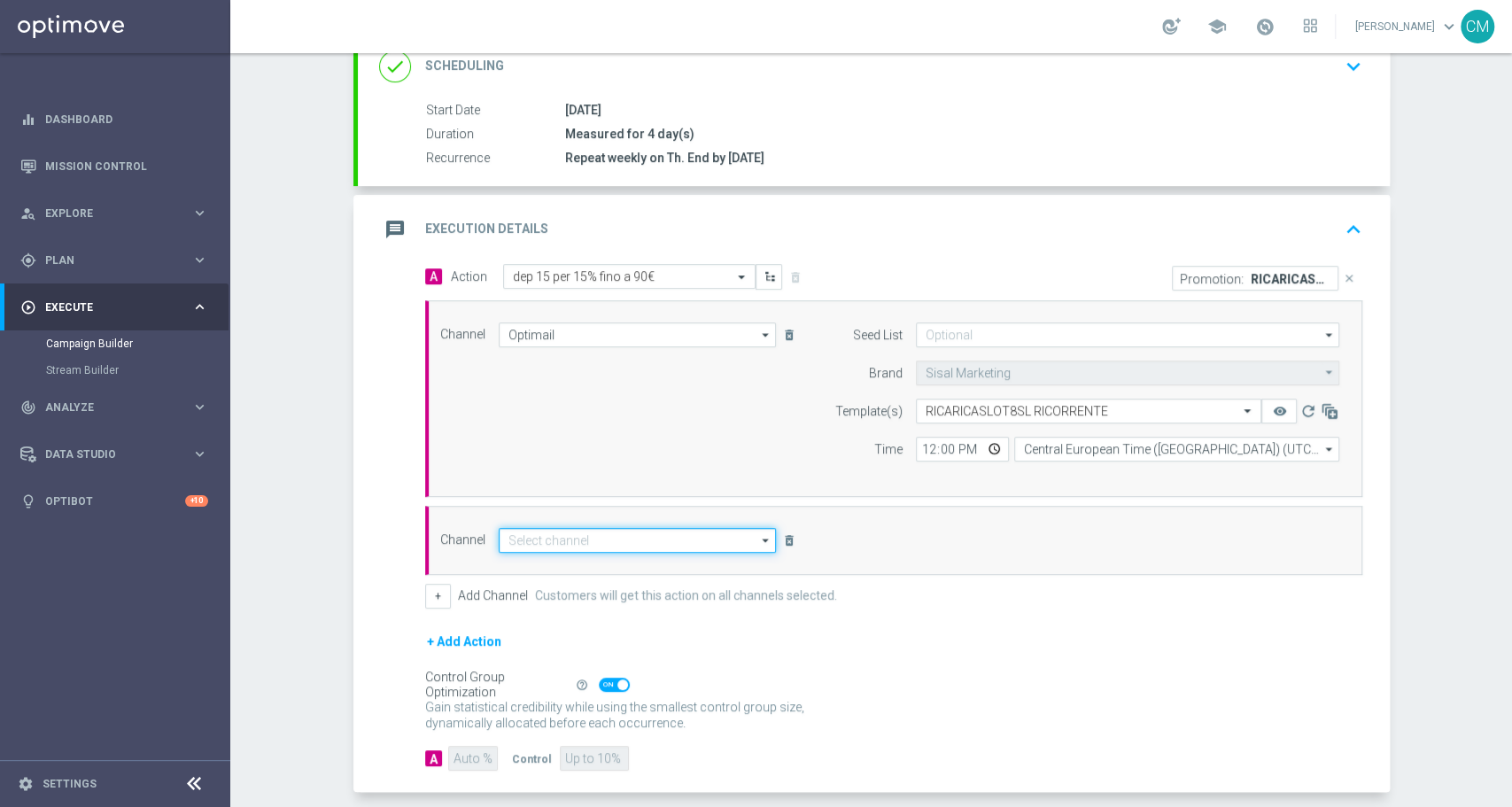
click at [680, 535] on input at bounding box center [638, 541] width 278 height 25
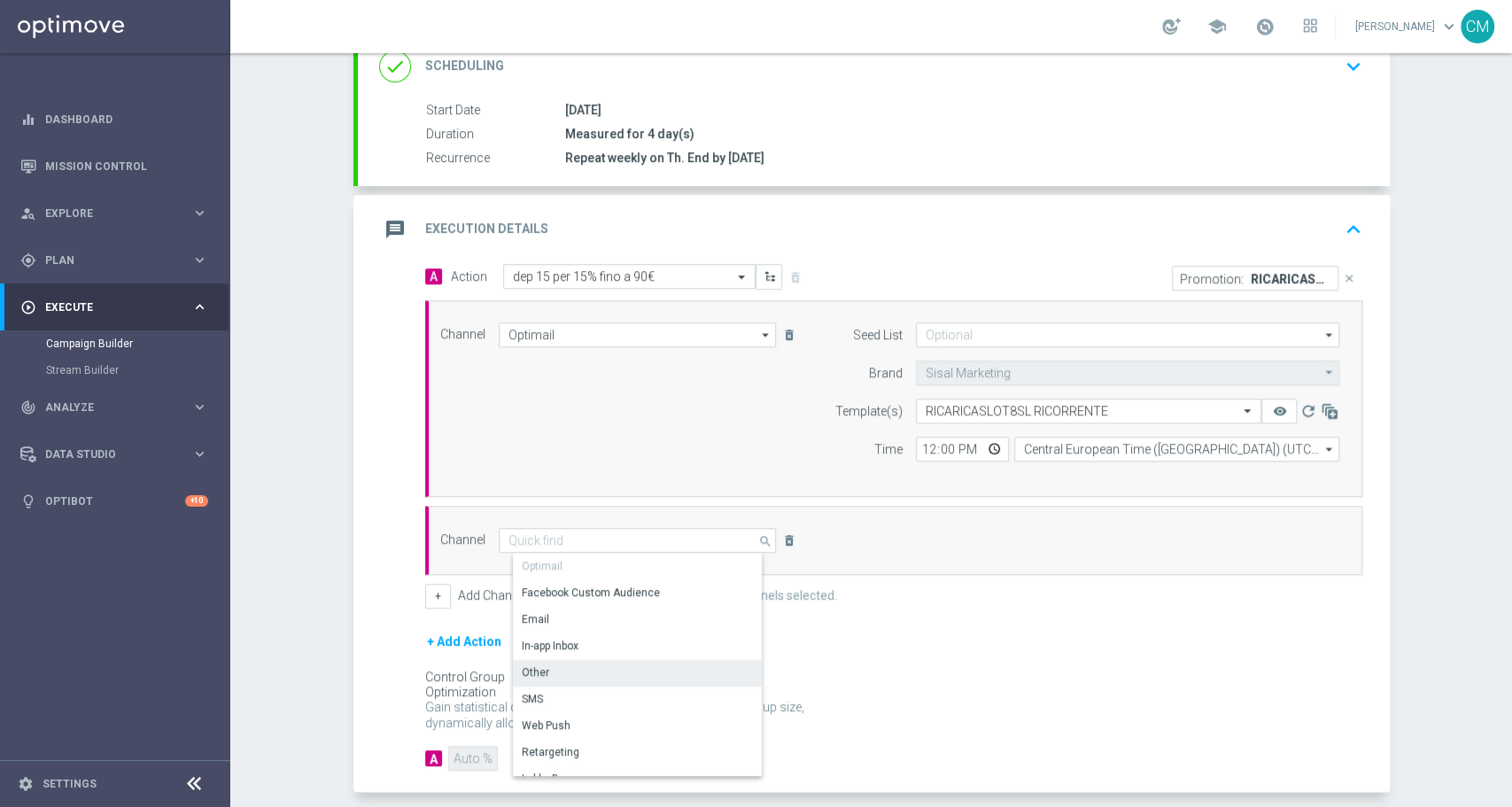
click at [581, 667] on div "Other" at bounding box center [646, 673] width 264 height 25
type input "Other"
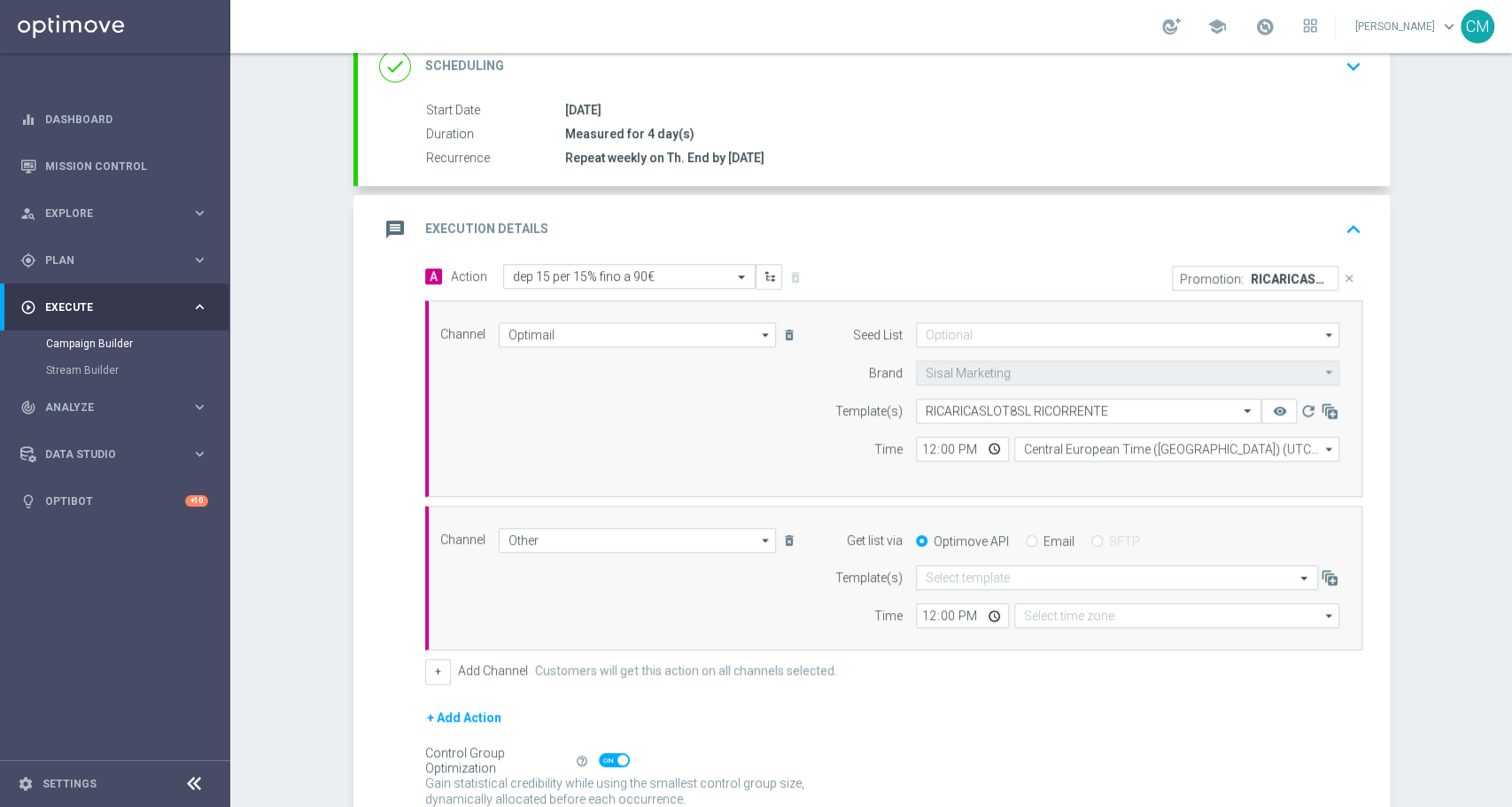
type input "Coordinated Universal Time (UTC 00:00)"
click at [1026, 537] on input "Email" at bounding box center [1032, 543] width 12 height 12
radio input "true"
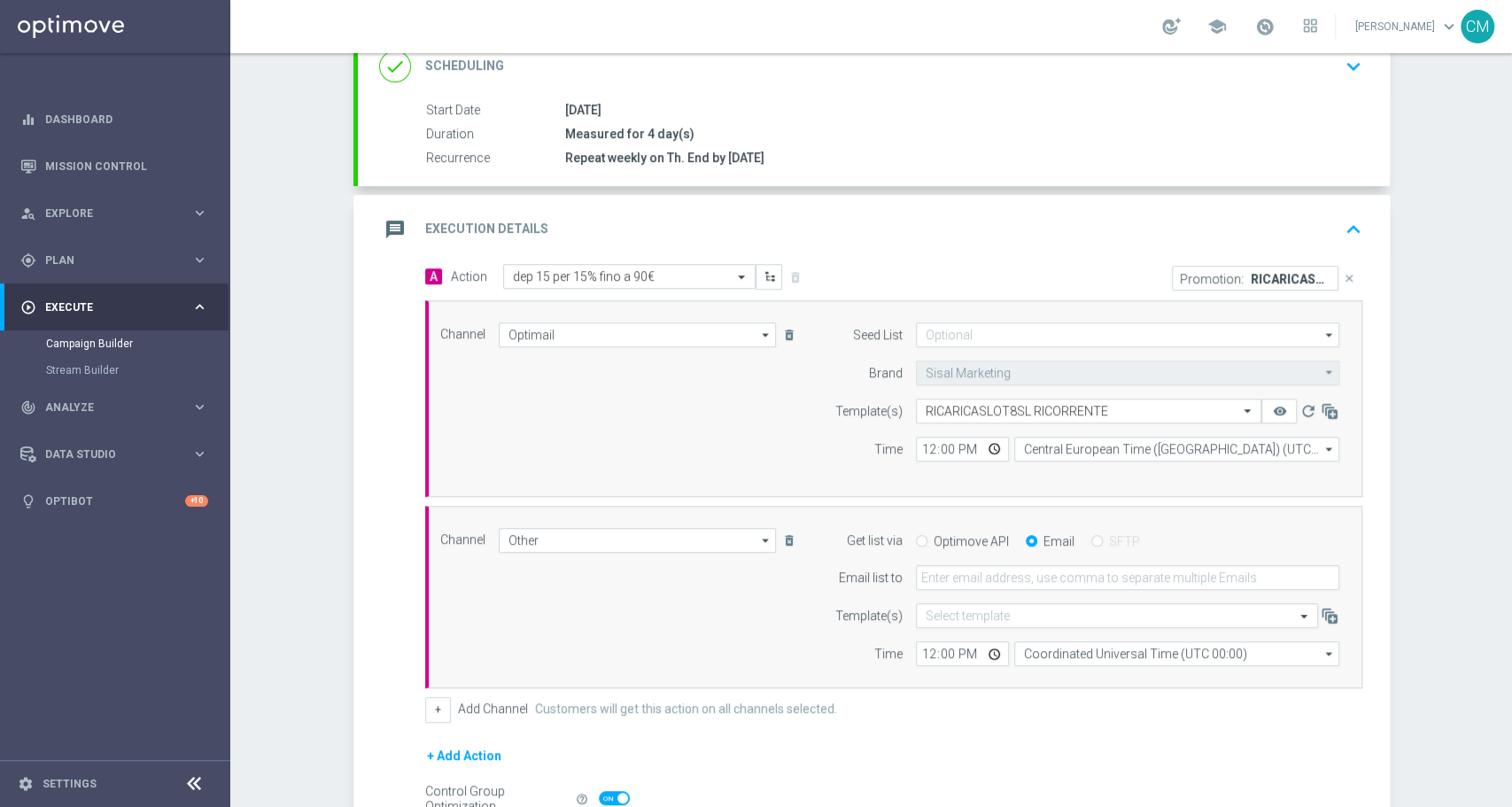
click at [902, 573] on div at bounding box center [1127, 578] width 450 height 25
click at [916, 573] on input "email" at bounding box center [1128, 578] width 424 height 25
type input "[PERSON_NAME][EMAIL_ADDRESS][PERSON_NAME][DOMAIN_NAME]"
click at [916, 450] on input "12:00" at bounding box center [963, 449] width 93 height 25
type input "16:00"
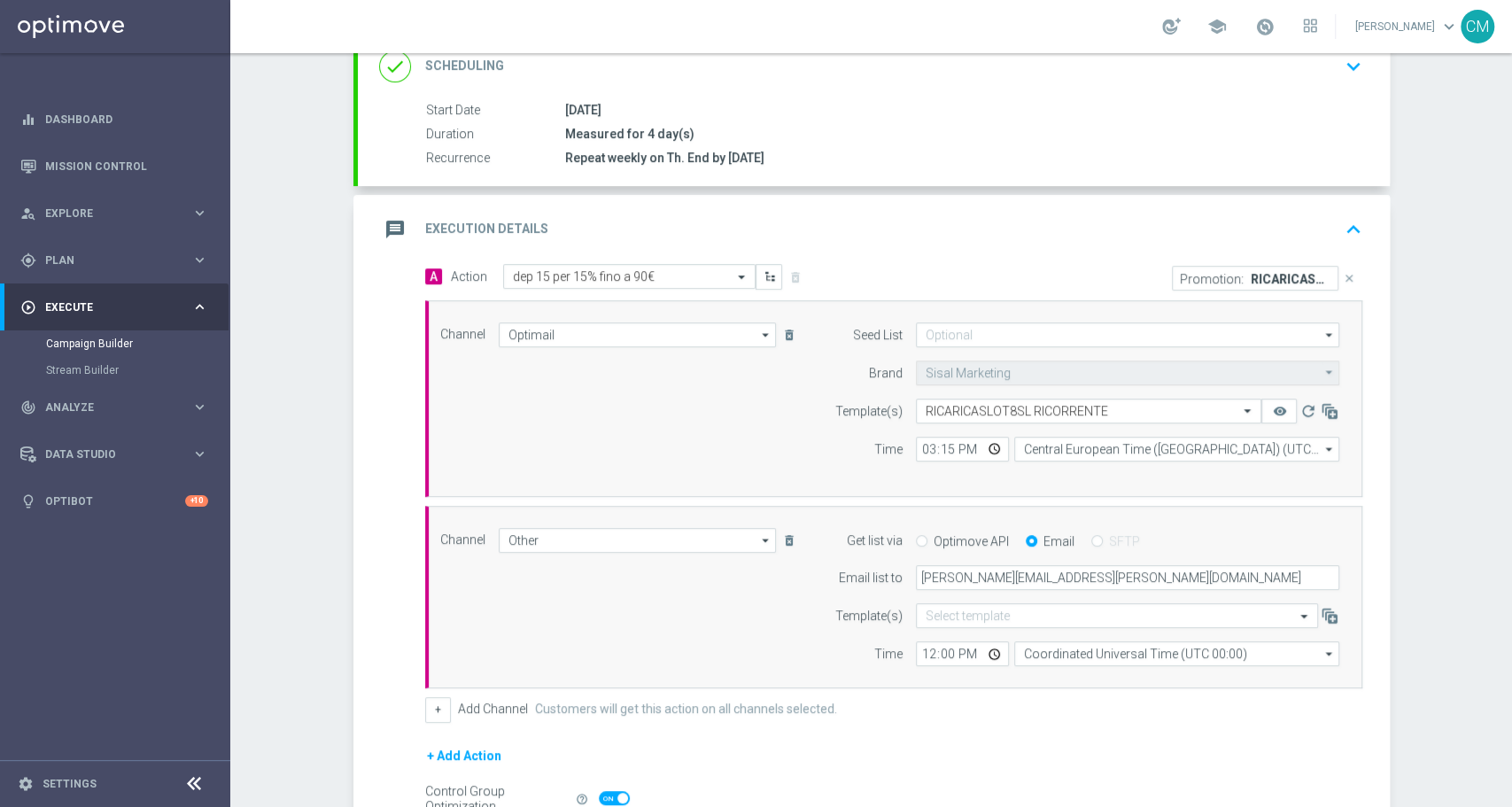
click at [903, 442] on div "15:15 Central European Time (Berlin) (UTC +02:00) Central European Time (Berlin…" at bounding box center [1127, 449] width 450 height 25
click at [916, 445] on input "15:15" at bounding box center [963, 449] width 93 height 25
type input "17:15"
click at [1014, 448] on input "Central European Time ([GEOGRAPHIC_DATA]) (UTC +02:00)" at bounding box center [1177, 449] width 325 height 25
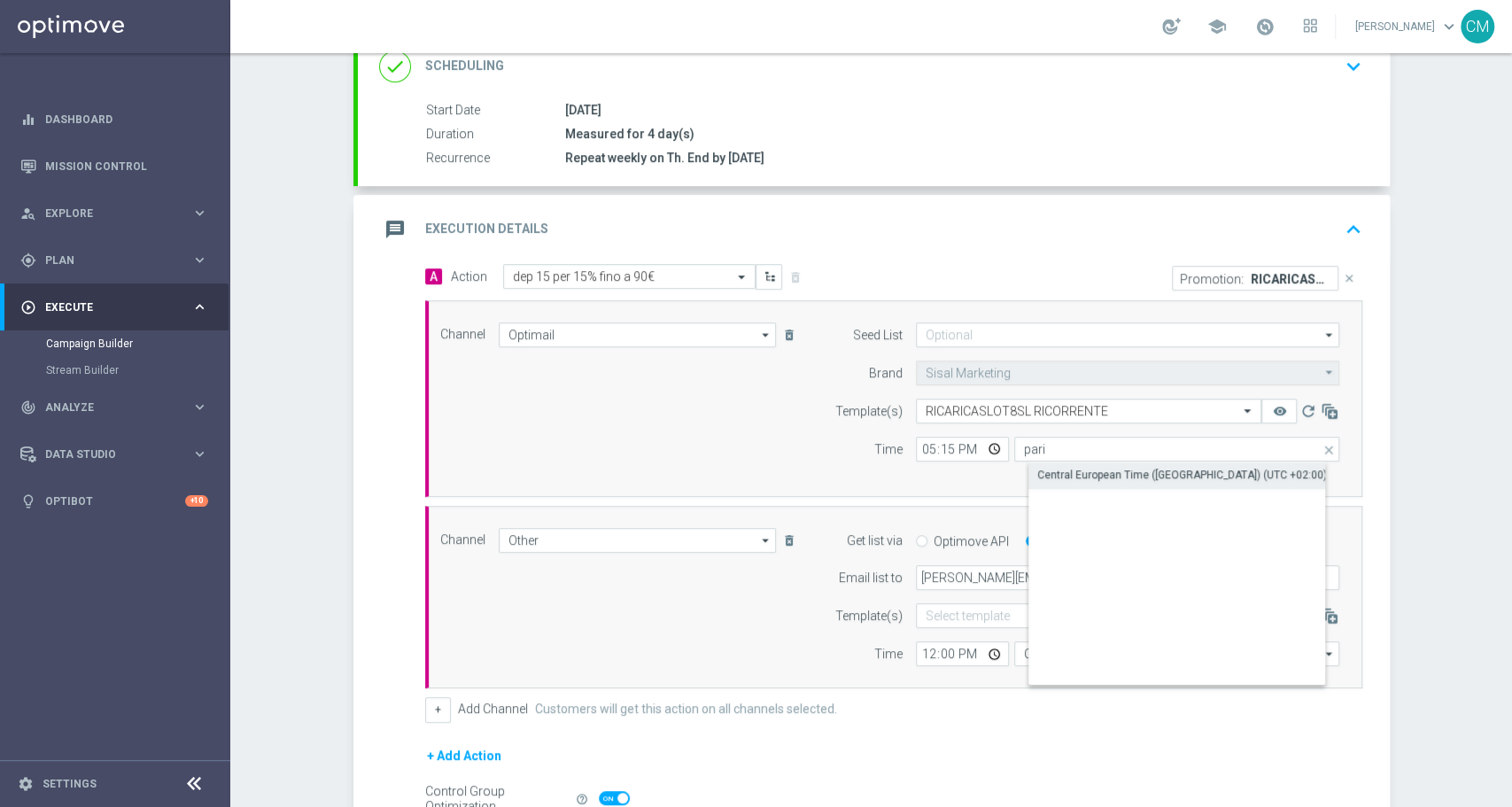
click at [1090, 479] on div "Central European Time ([GEOGRAPHIC_DATA]) (UTC +02:00)" at bounding box center [1182, 474] width 290 height 16
type input "Central European Time ([GEOGRAPHIC_DATA]) (UTC +02:00)"
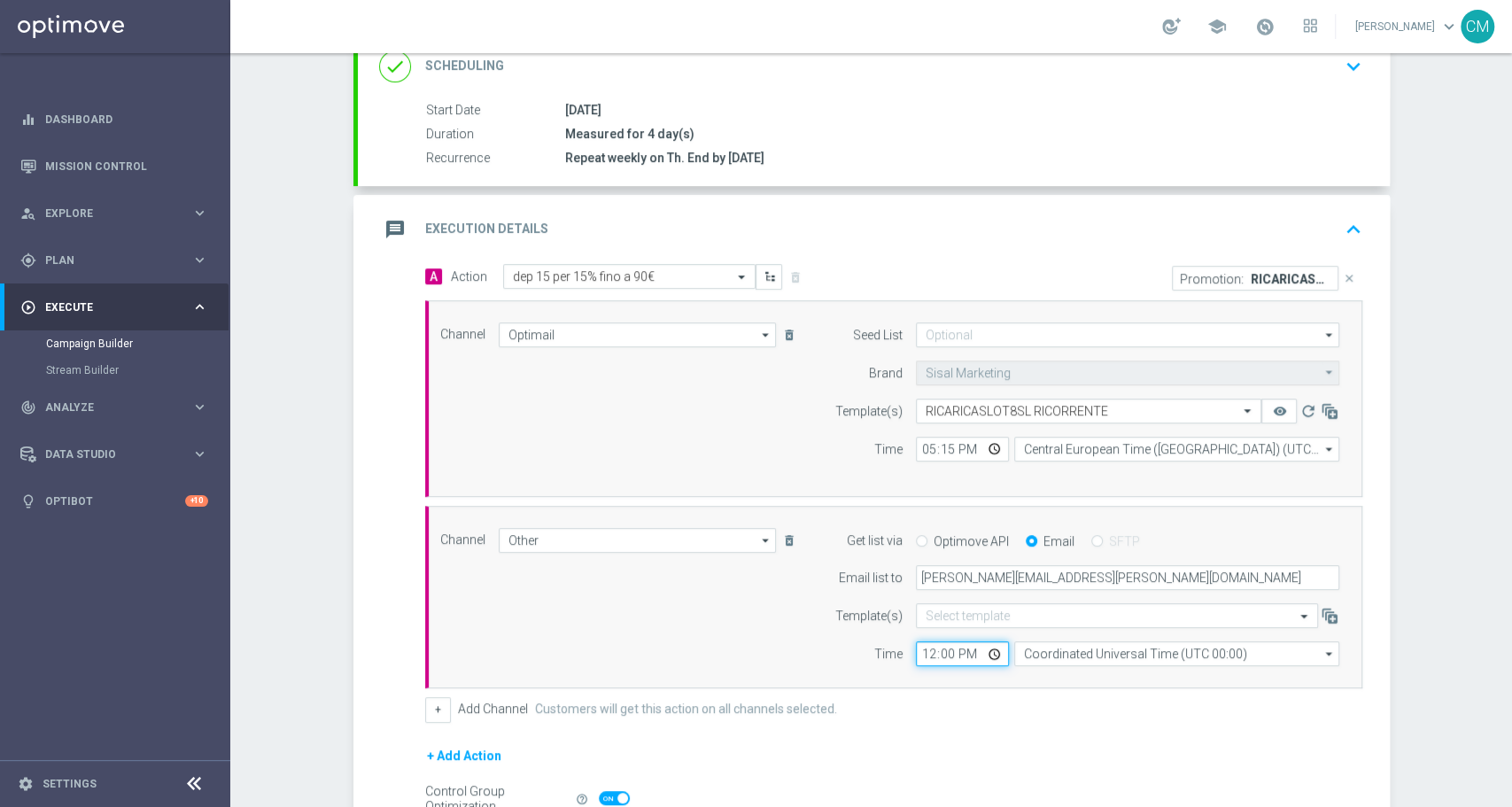
click at [919, 654] on input "12:00" at bounding box center [963, 654] width 93 height 25
type input "17:15"
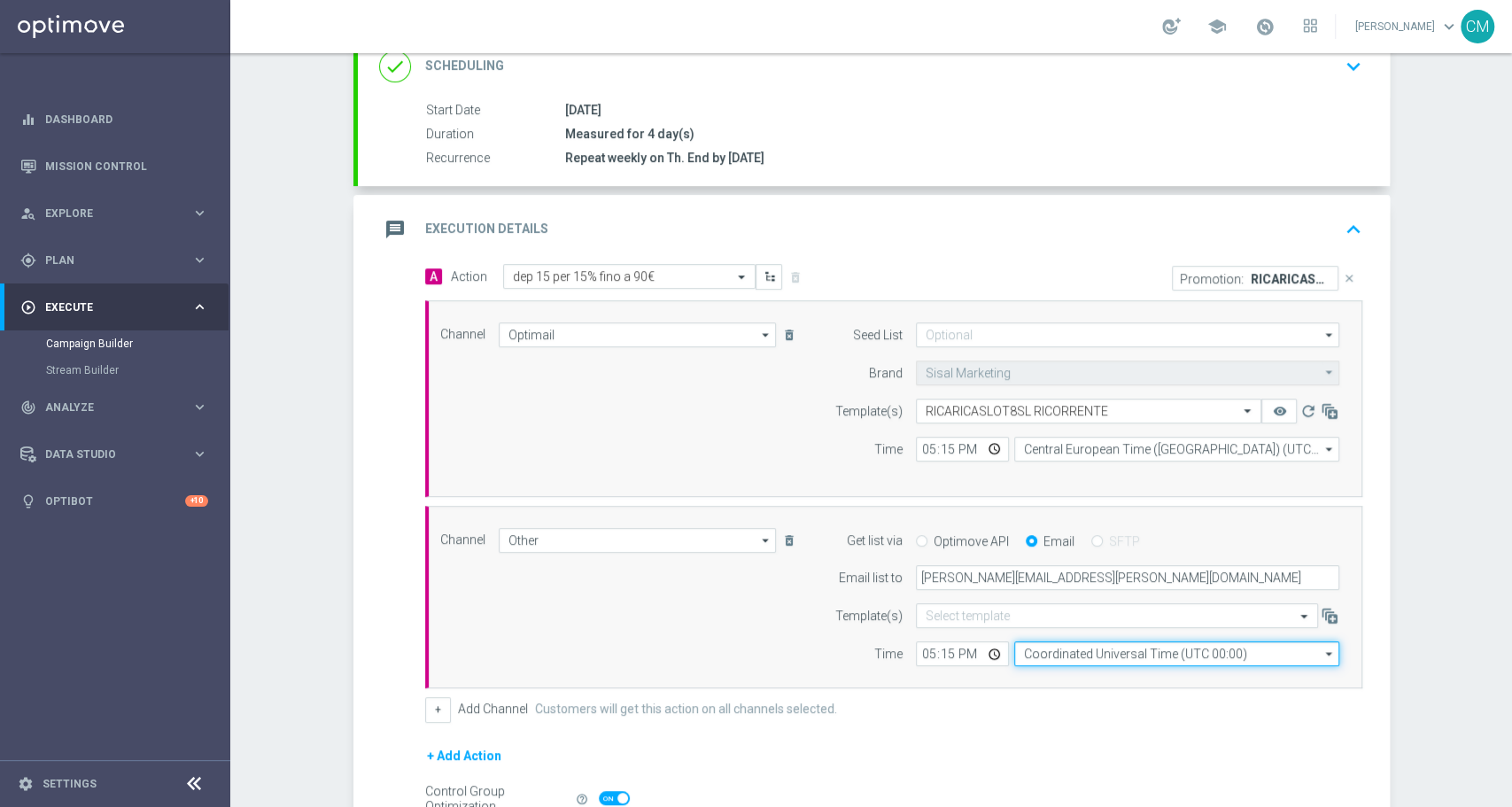
click at [1049, 644] on input "Coordinated Universal Time (UTC 00:00)" at bounding box center [1177, 654] width 325 height 25
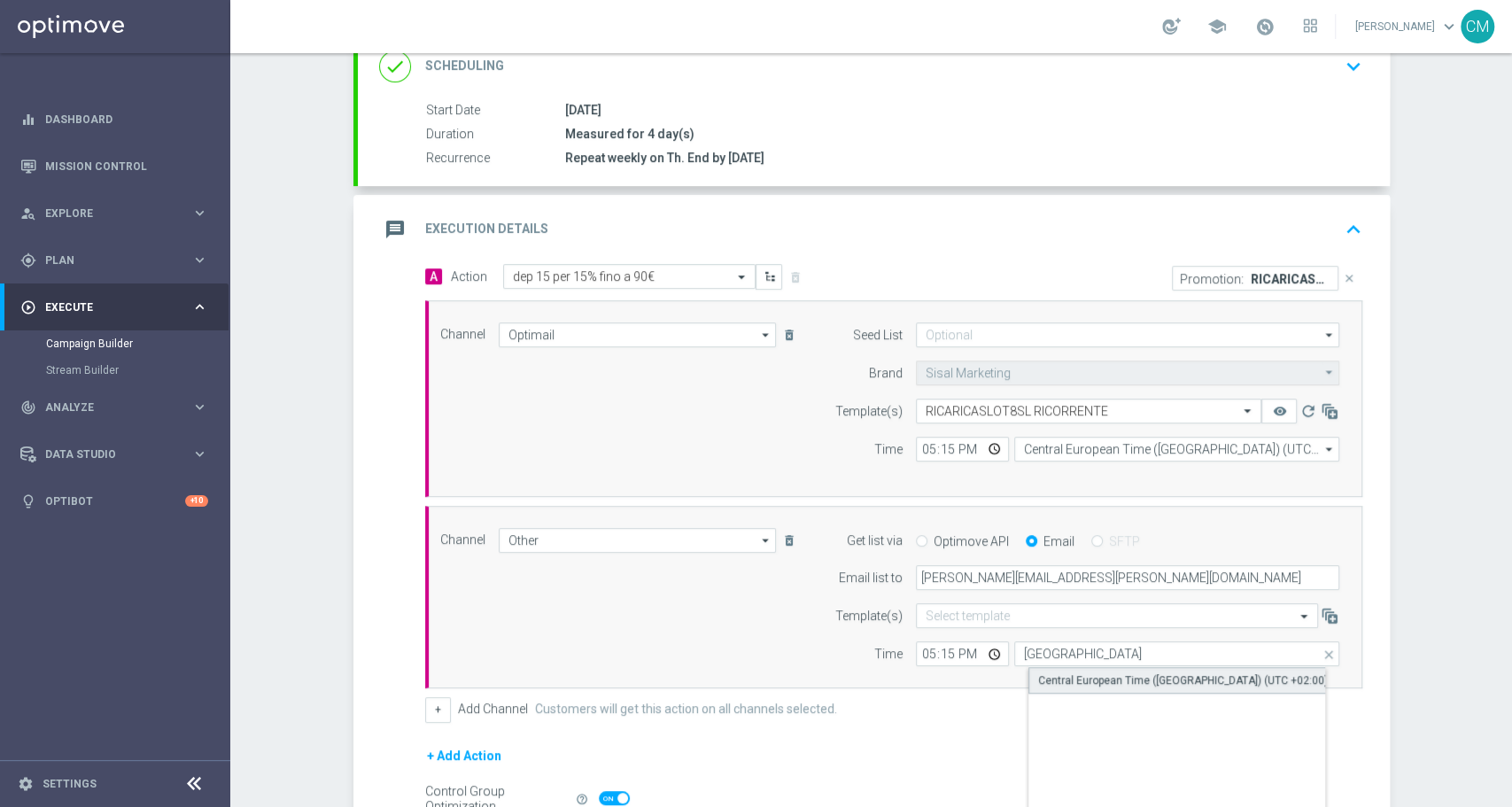
click at [1069, 677] on div "Central European Time ([GEOGRAPHIC_DATA]) (UTC +02:00)" at bounding box center [1183, 681] width 290 height 16
type input "Central European Time ([GEOGRAPHIC_DATA]) (UTC +02:00)"
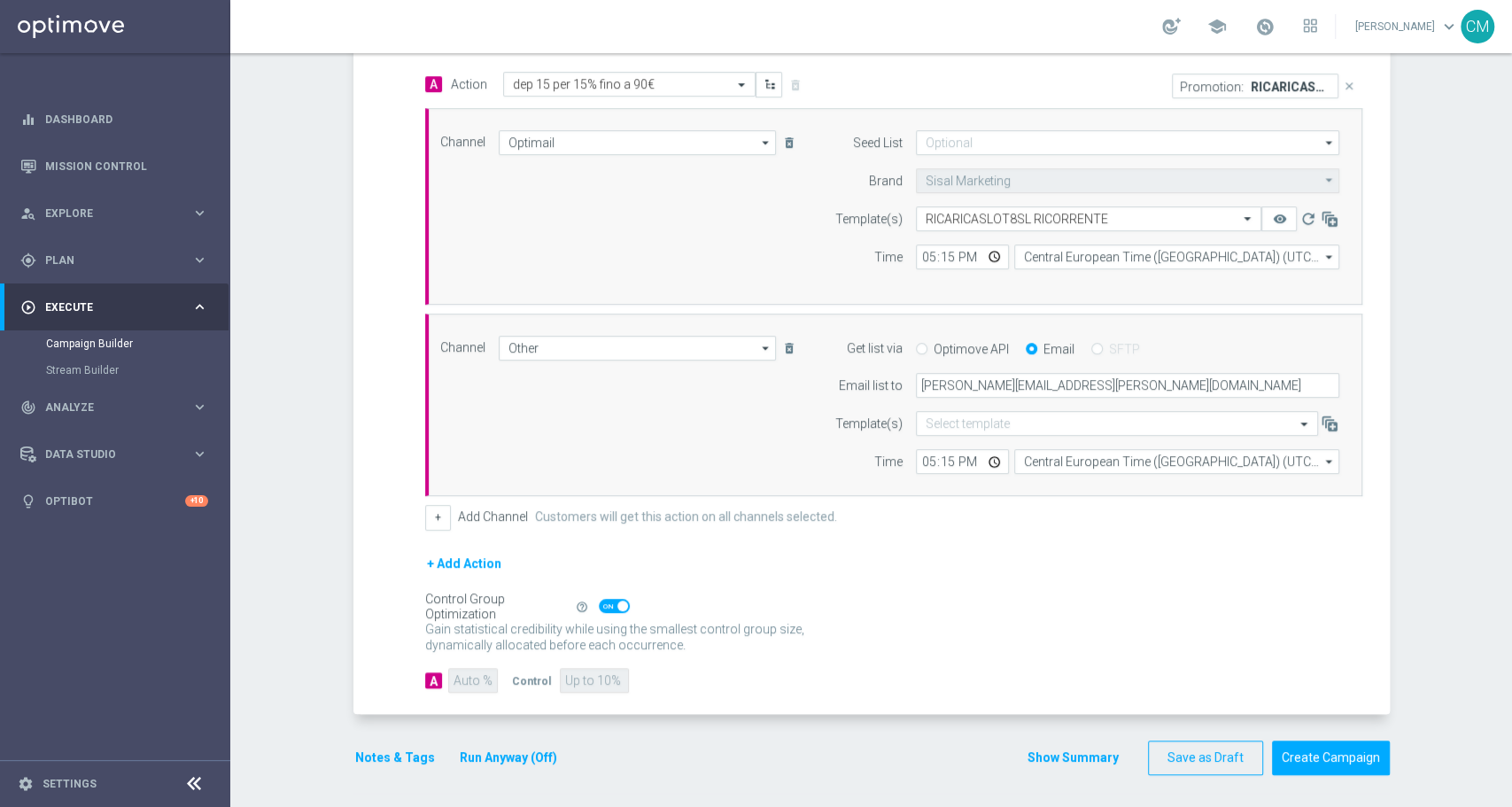
click at [1071, 757] on button "Show Summary" at bounding box center [1073, 757] width 93 height 20
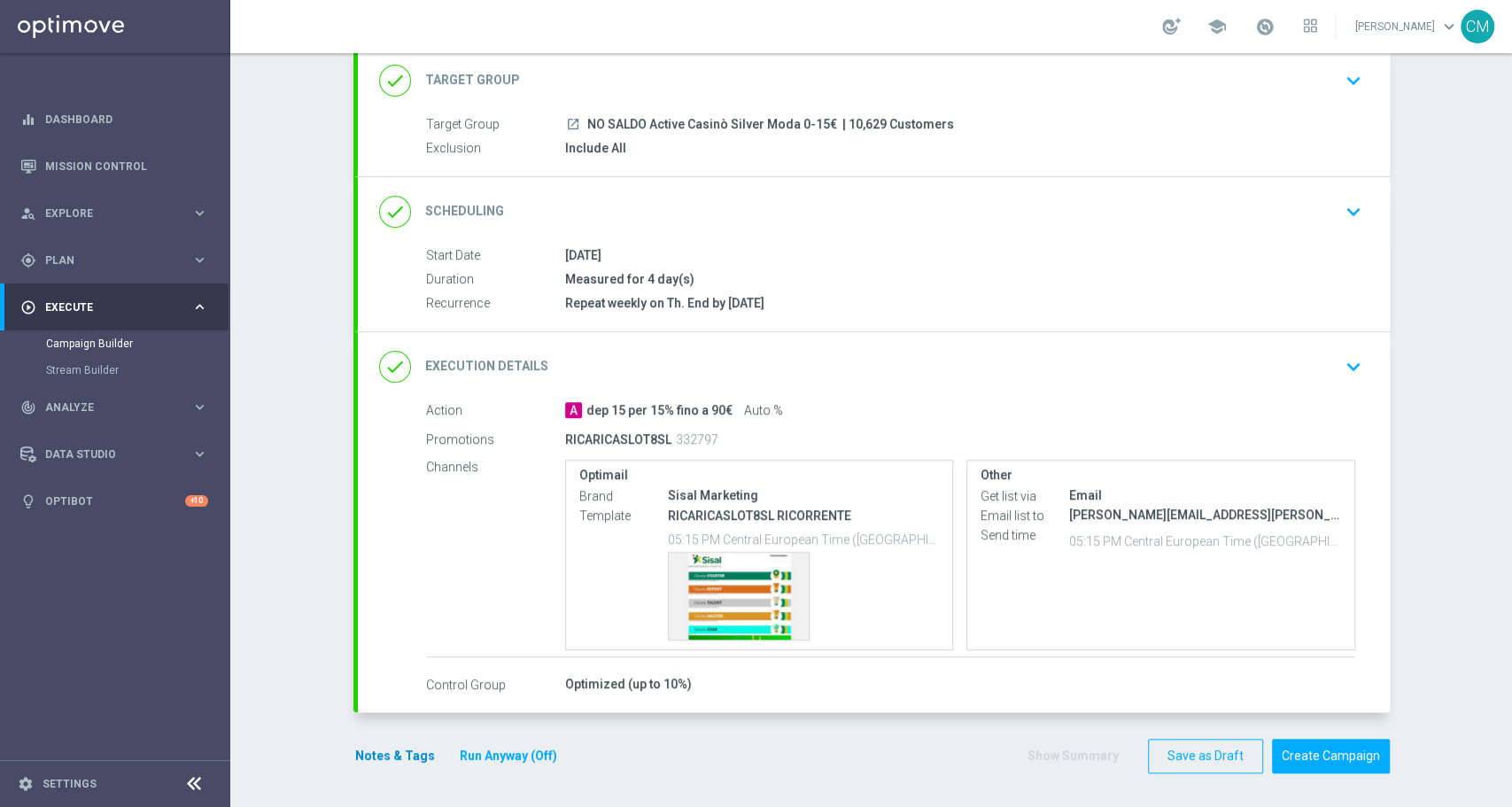
scroll to position [112, 0]
click at [372, 762] on button "Notes & Tags" at bounding box center [396, 756] width 84 height 22
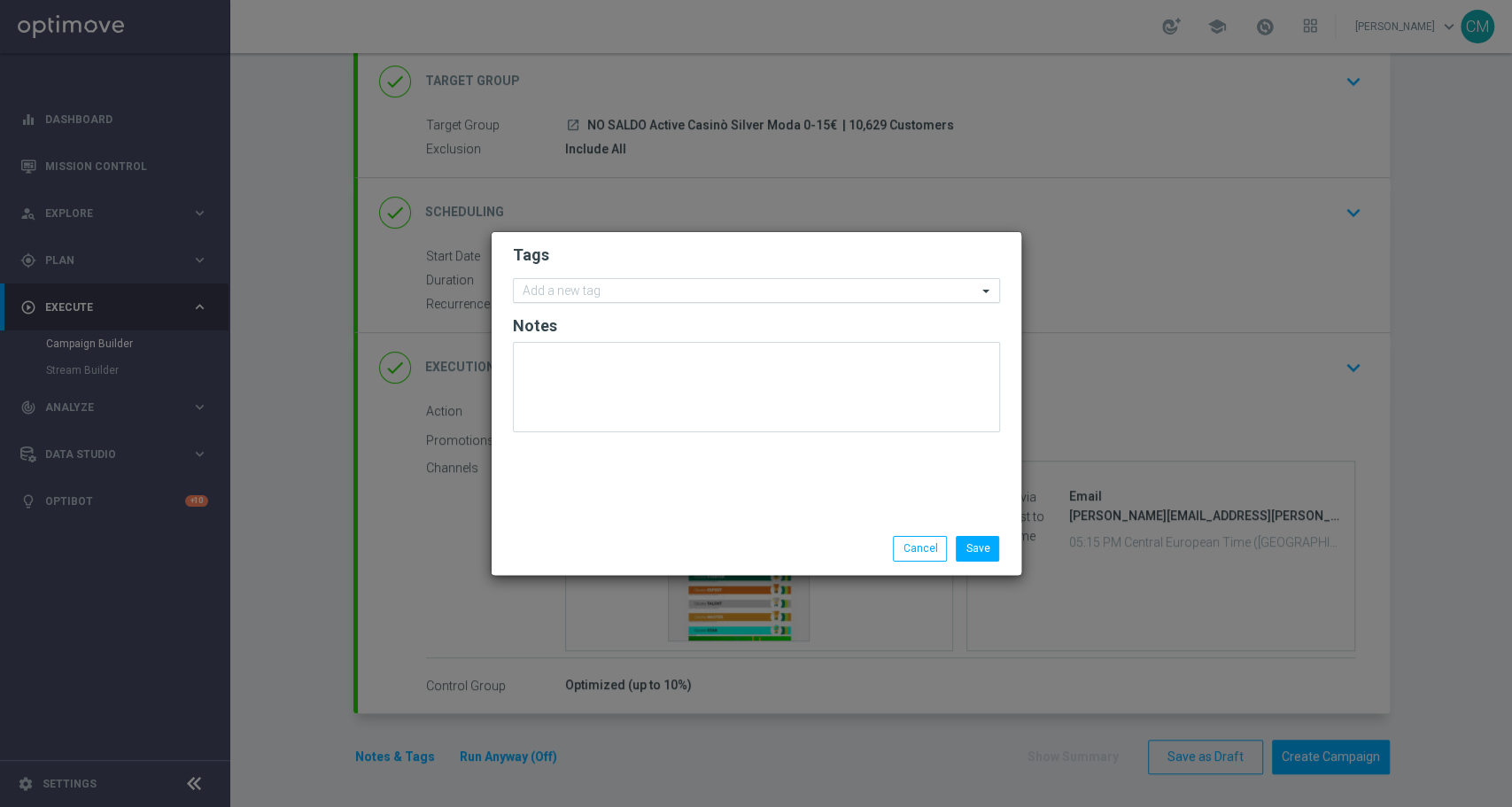
click at [567, 296] on input "text" at bounding box center [750, 291] width 454 height 15
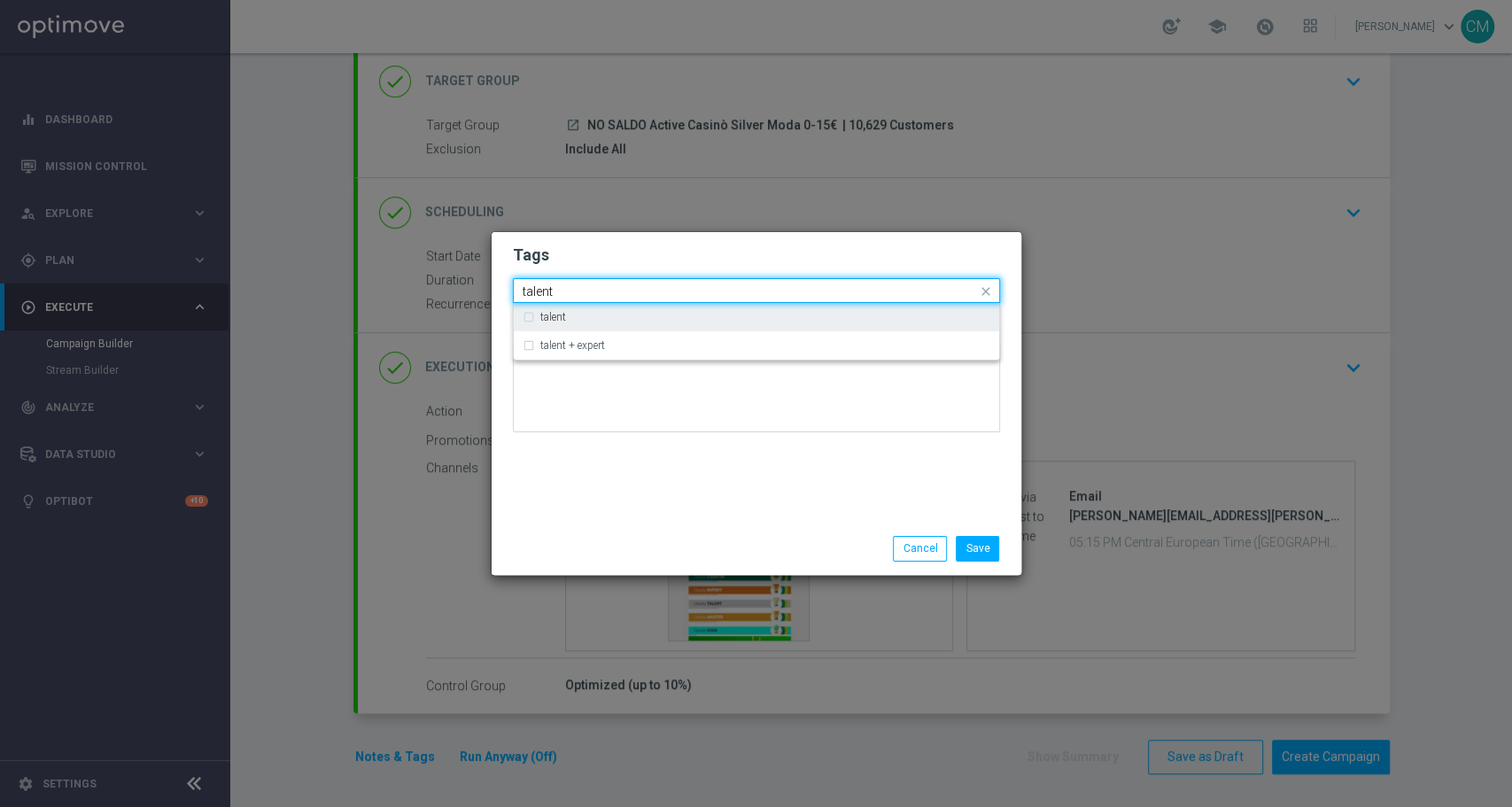
click at [574, 315] on div "talent" at bounding box center [765, 317] width 450 height 11
type input "talent"
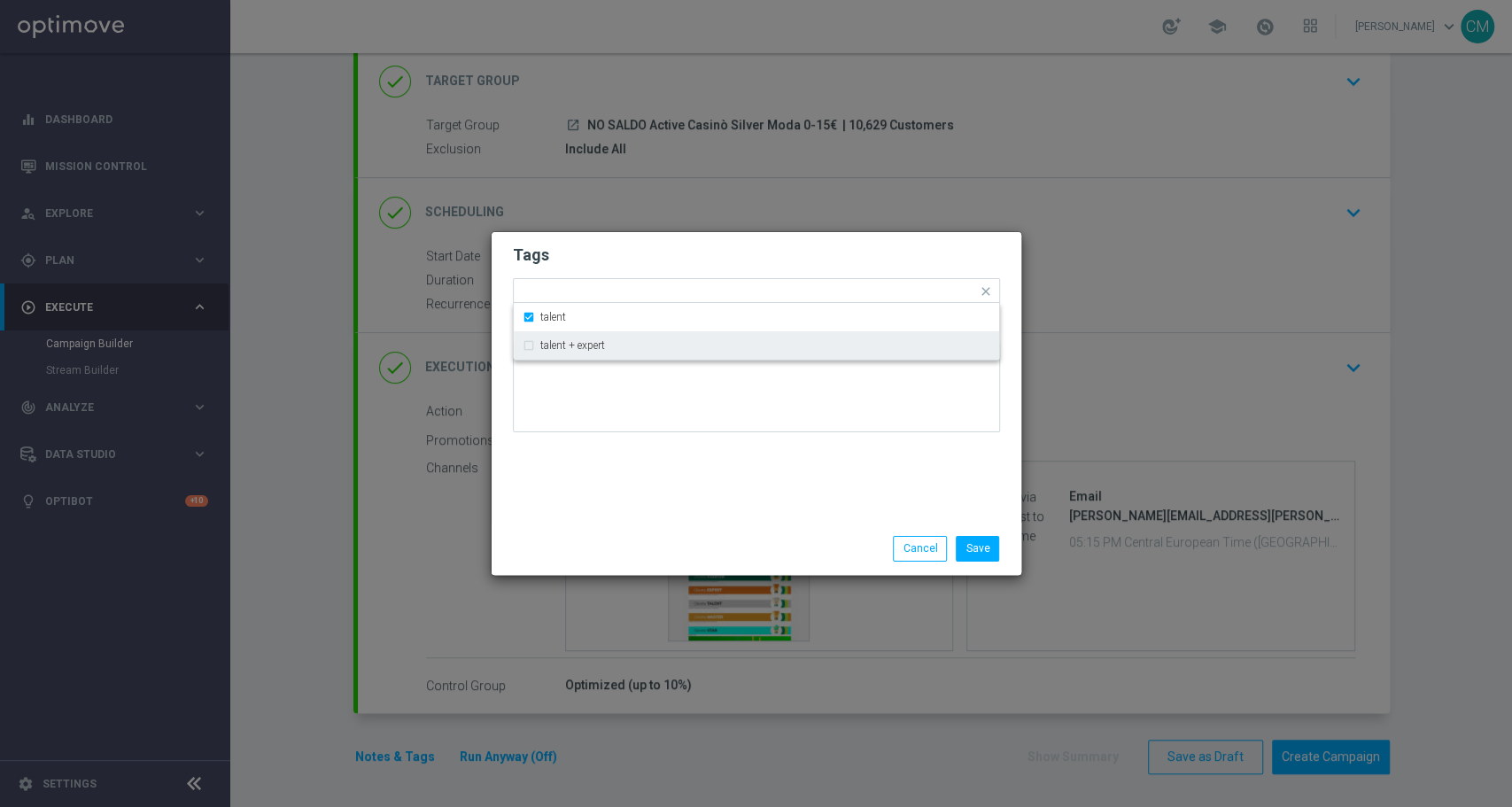
click at [677, 556] on div "Save Cancel" at bounding box center [842, 548] width 343 height 25
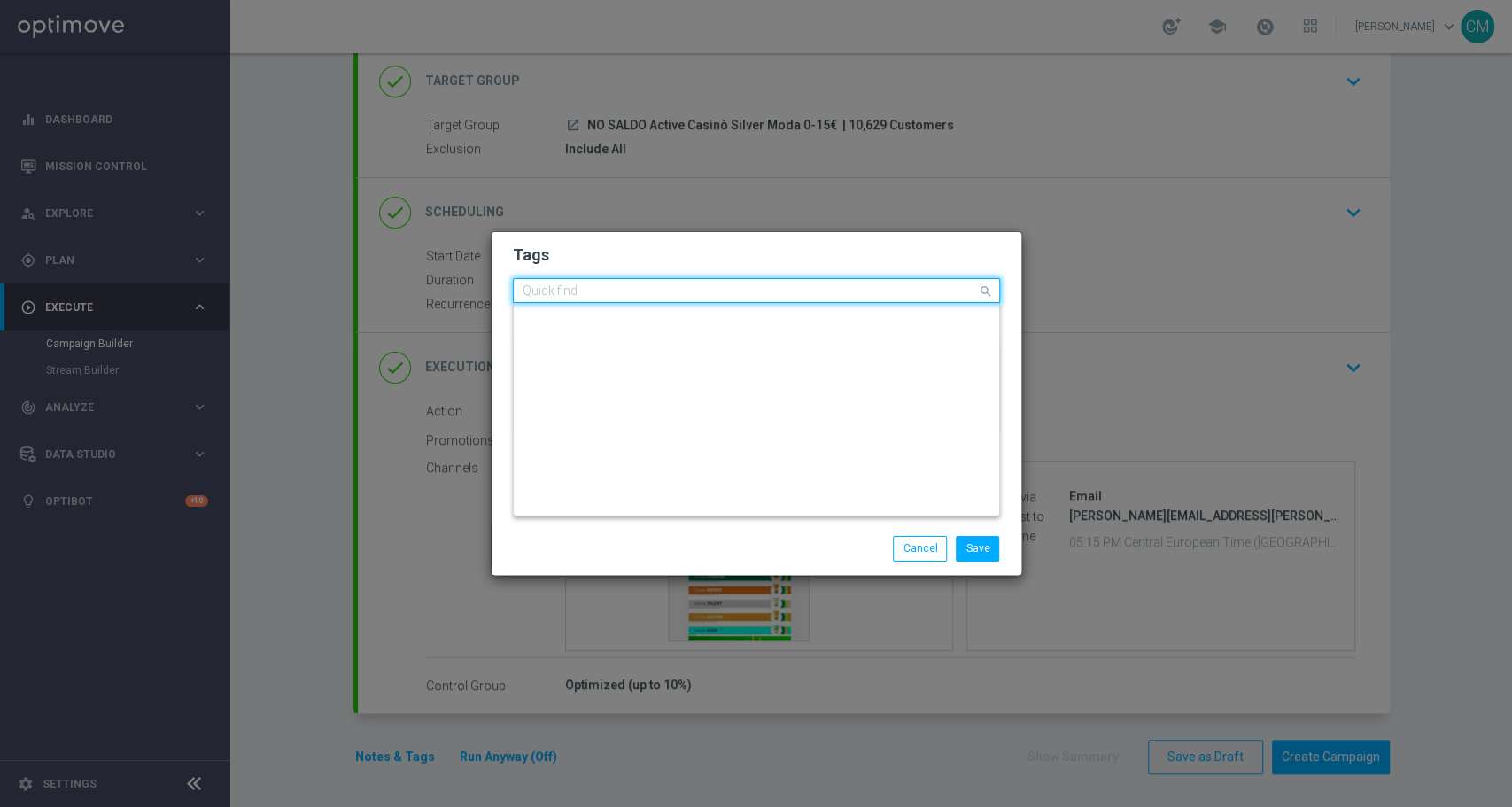
click at [634, 293] on input "text" at bounding box center [750, 291] width 454 height 15
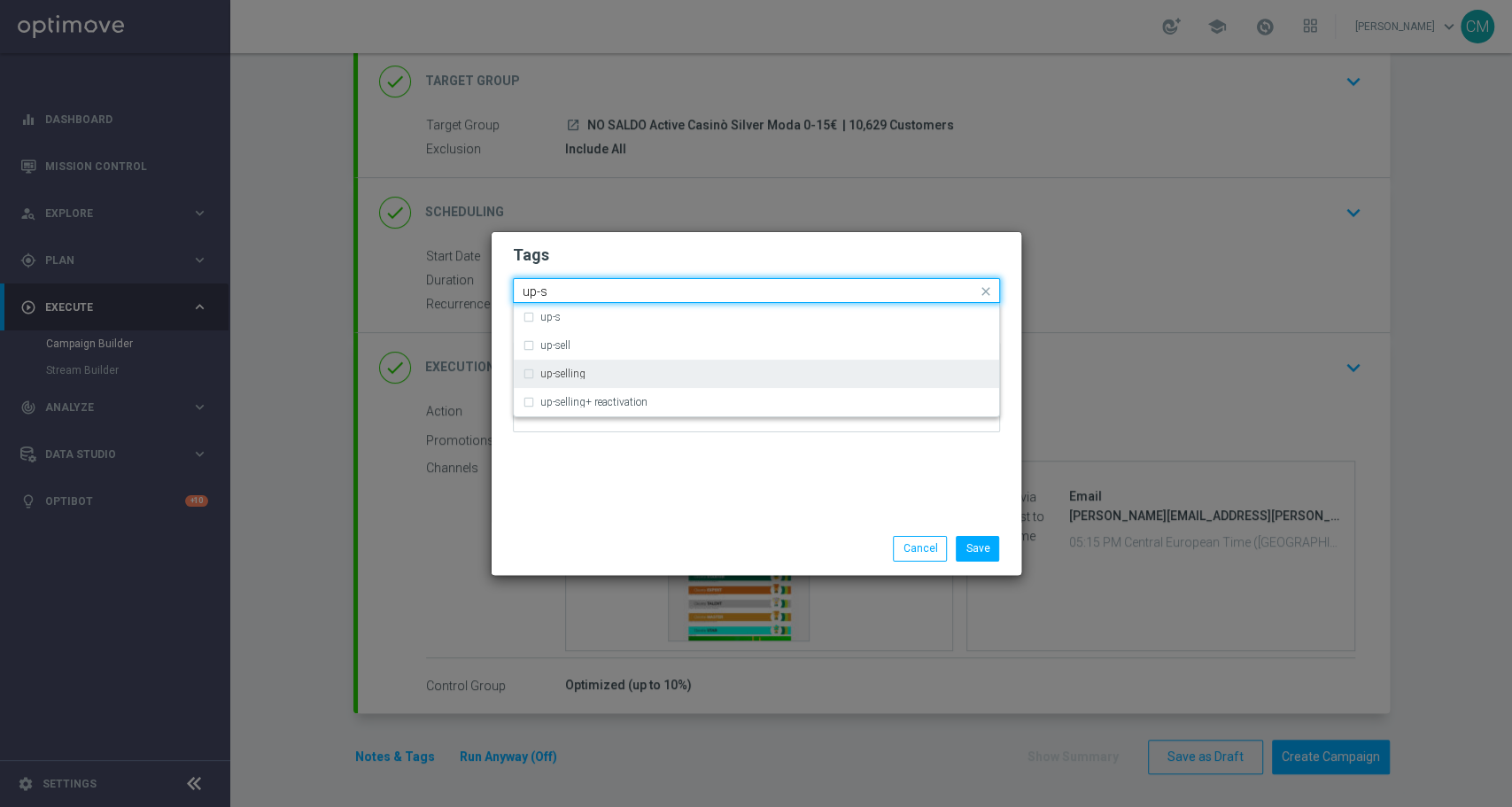
click at [600, 371] on div "up-selling" at bounding box center [765, 373] width 450 height 11
type input "up-s"
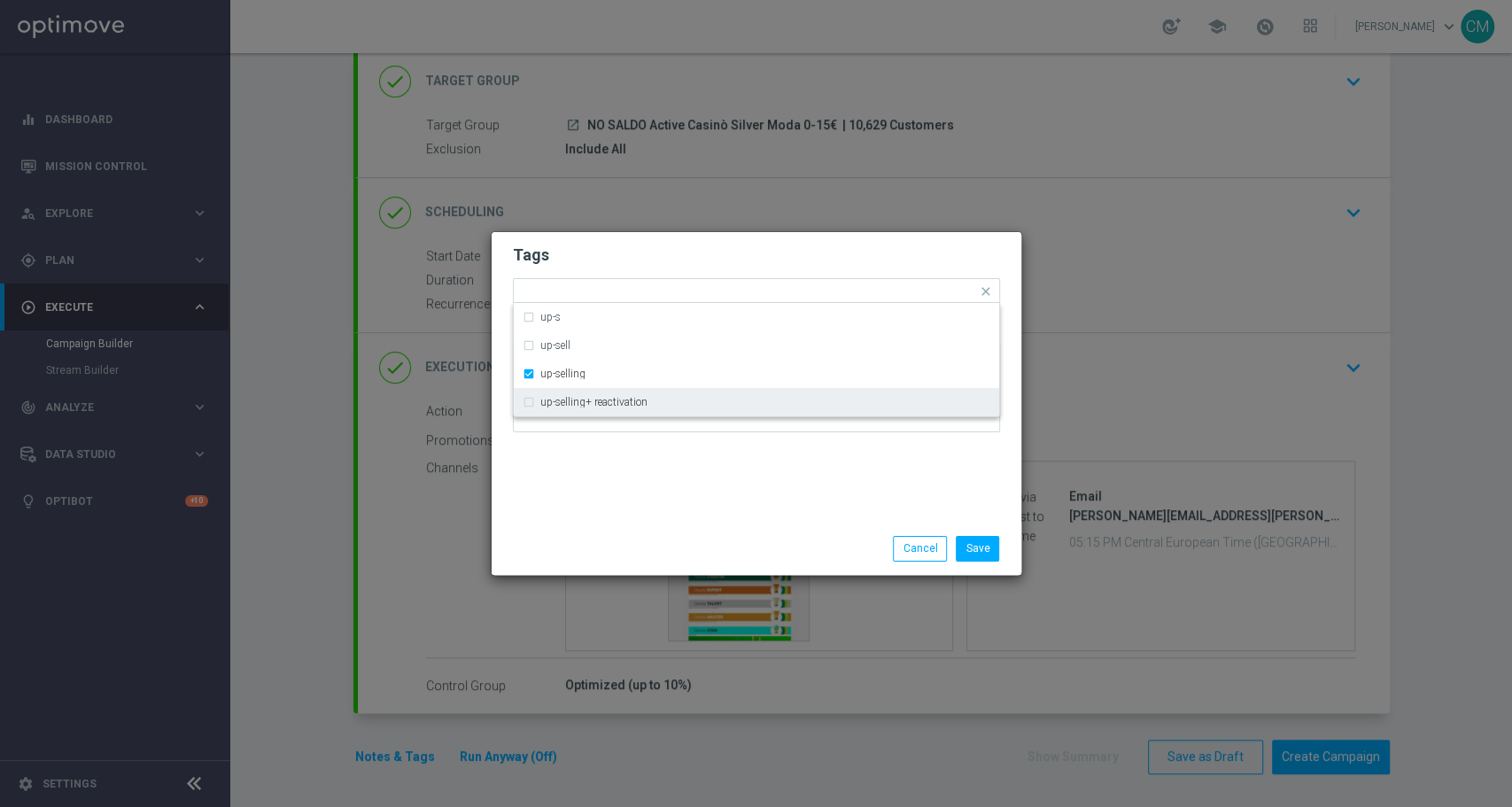
click at [662, 519] on div "Tags Quick find × talent × up-selling up-s up-sell up-selling up-selling+ react…" at bounding box center [756, 377] width 530 height 291
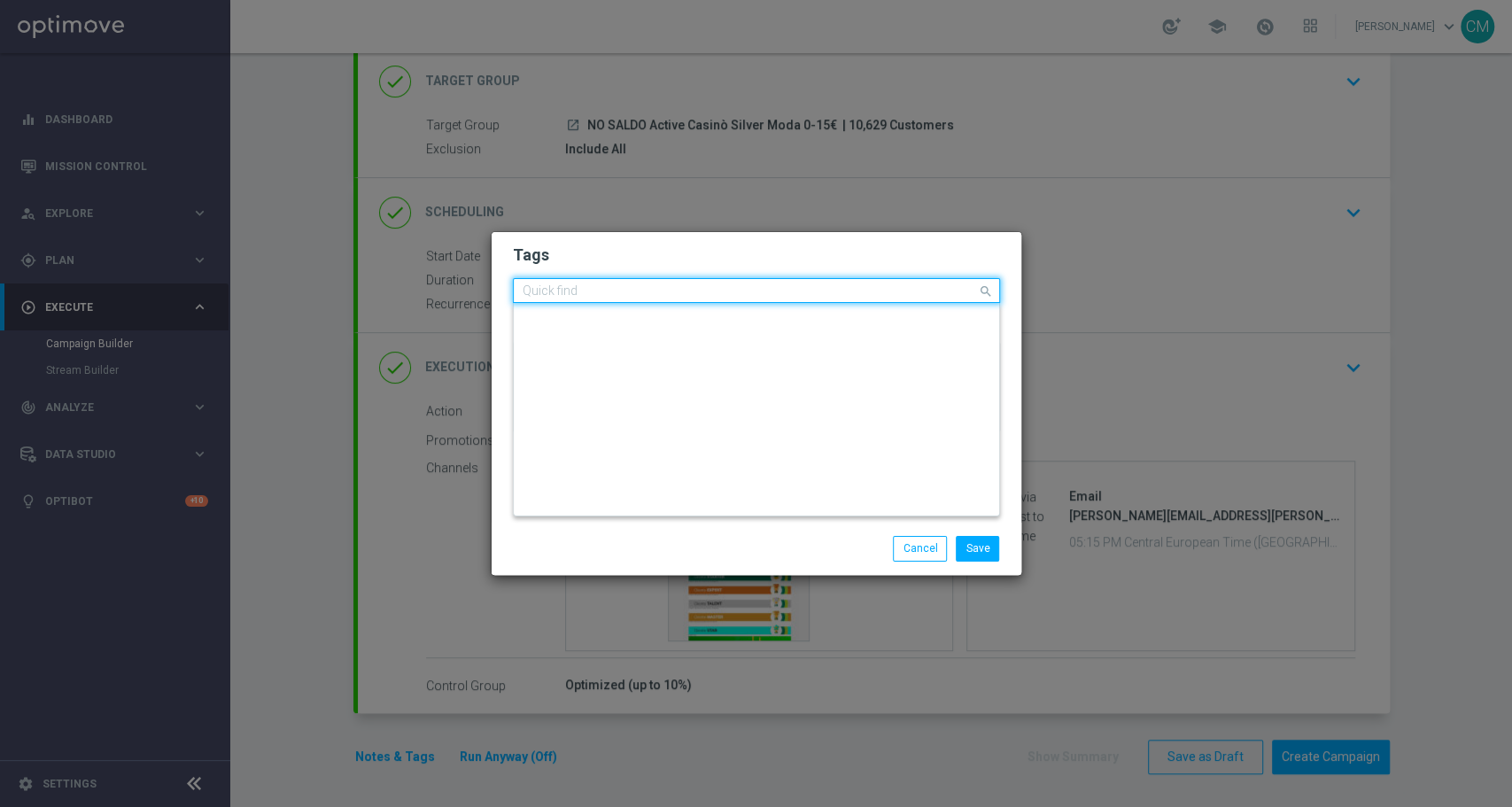
click at [690, 295] on input "text" at bounding box center [750, 291] width 454 height 15
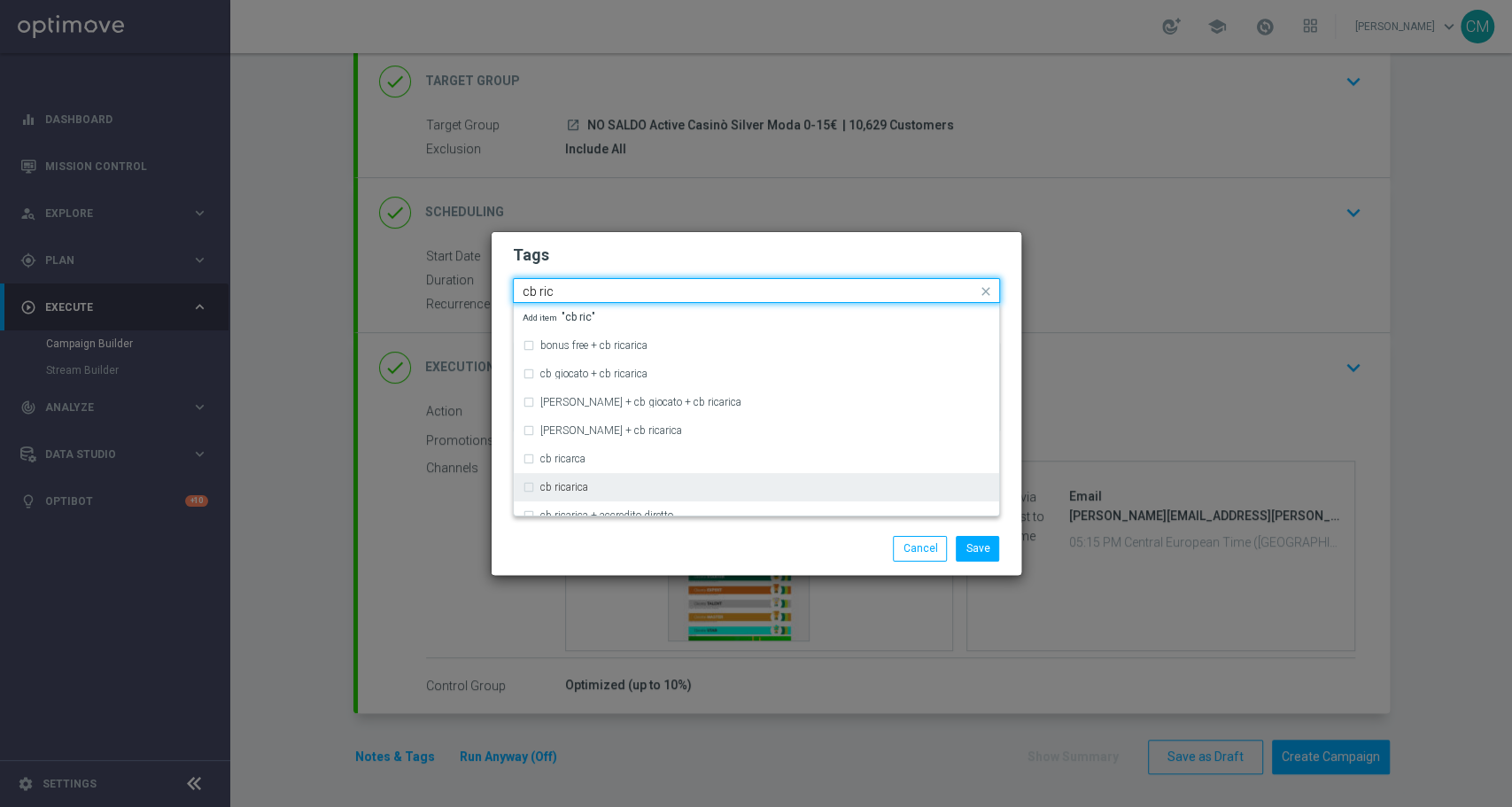
click at [638, 486] on div "cb ricarica" at bounding box center [765, 487] width 450 height 11
type input "cb ric"
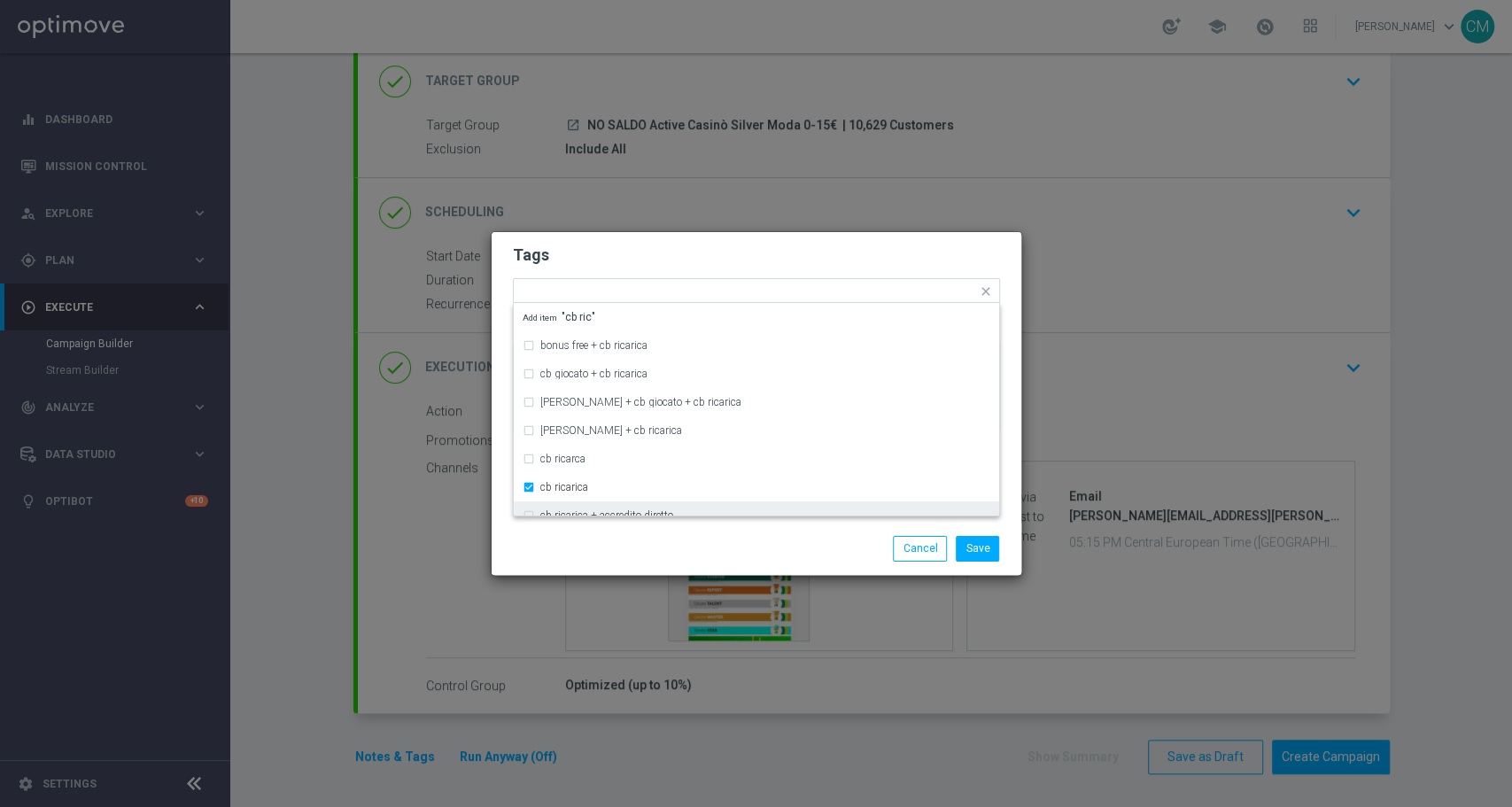
click at [674, 549] on div "Save Cancel" at bounding box center [842, 548] width 343 height 25
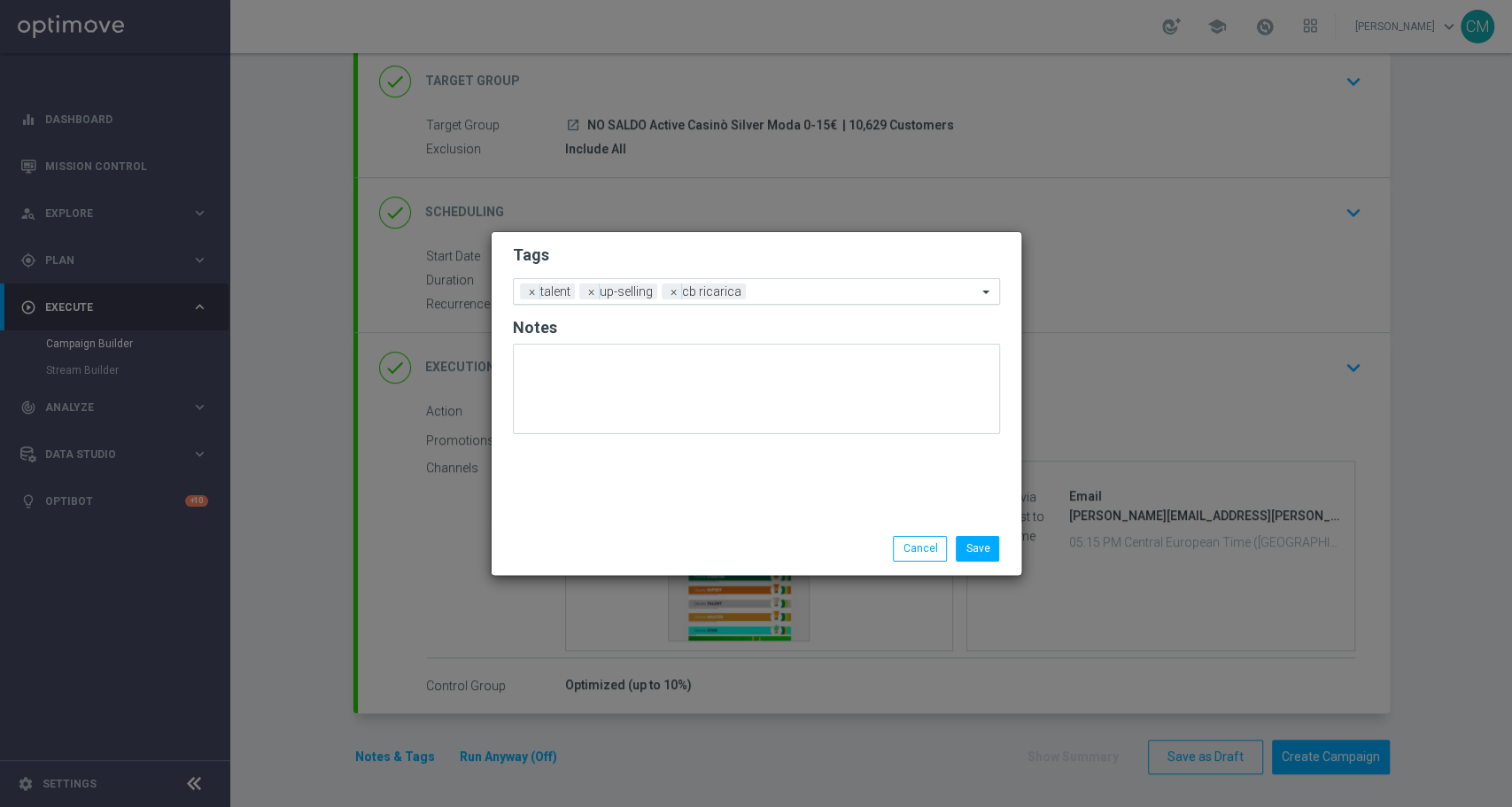
click at [759, 292] on input "text" at bounding box center [864, 292] width 225 height 15
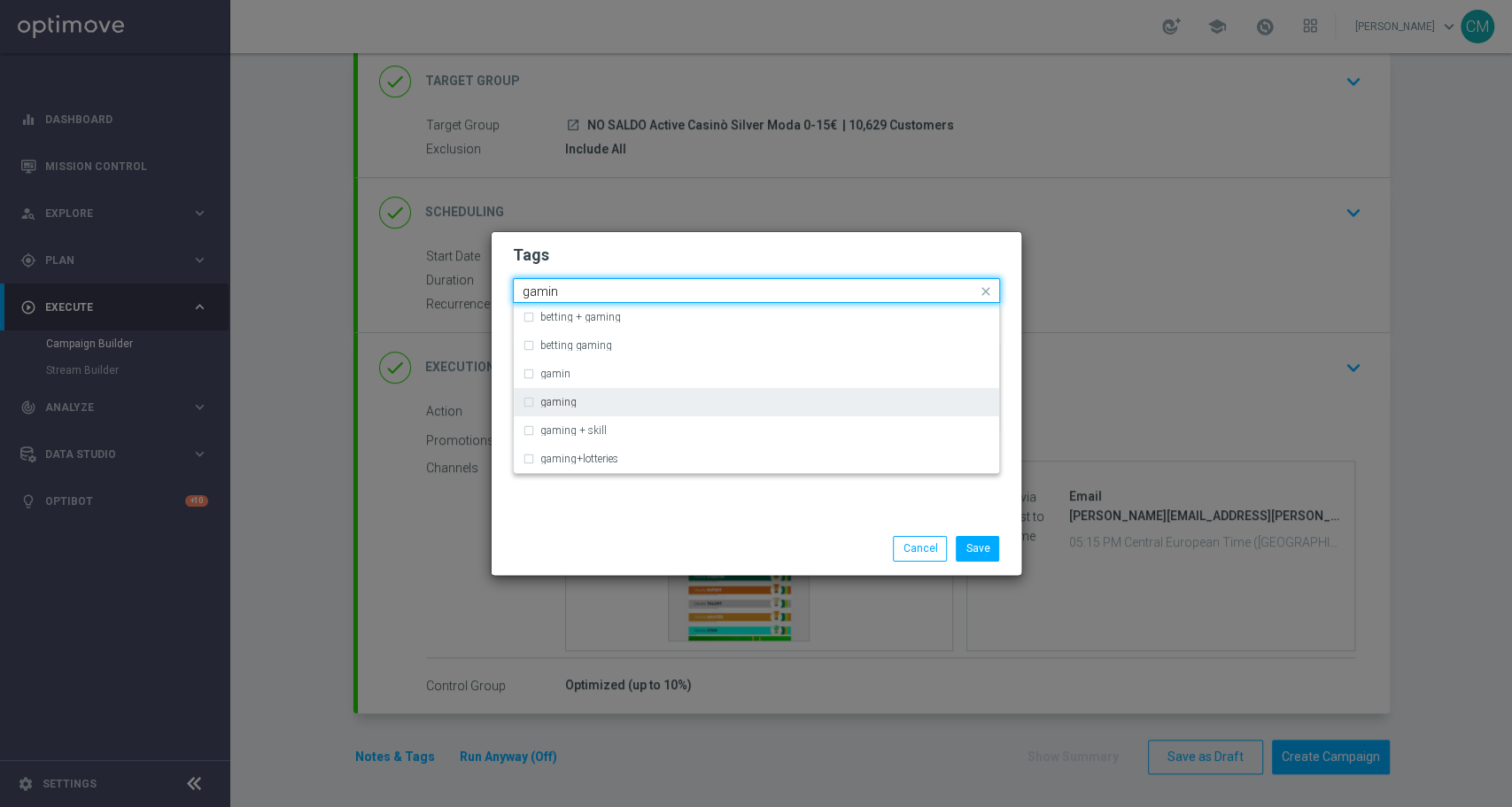
click at [612, 403] on div "gaming" at bounding box center [765, 402] width 450 height 11
type input "gamin"
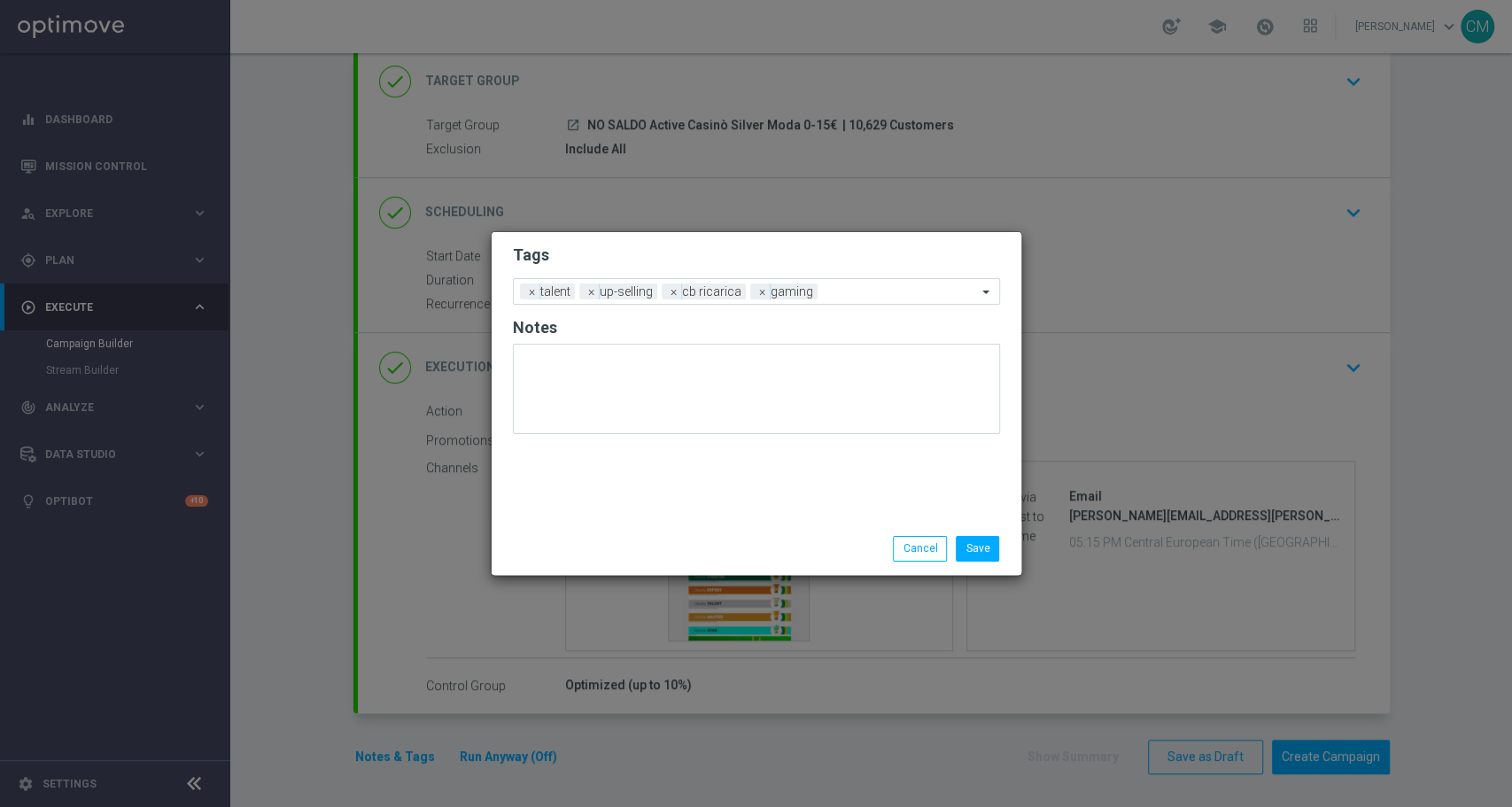
click at [716, 534] on div "Save Cancel" at bounding box center [756, 548] width 530 height 52
click at [844, 308] on form "Tags Add a new tag × talent × up-selling × cb ricarica × gaming Notes" at bounding box center [756, 343] width 487 height 207
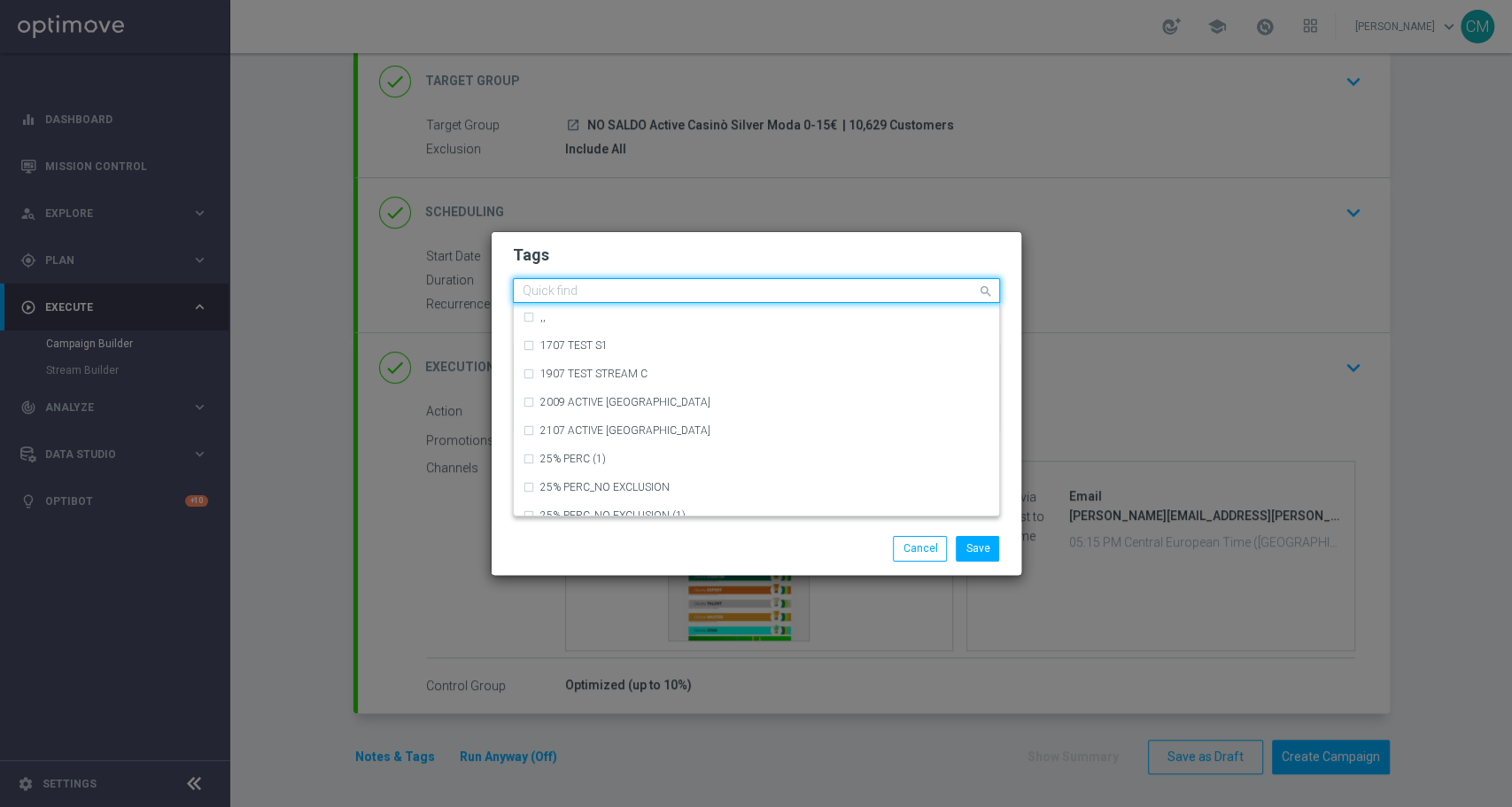
click at [838, 287] on input "text" at bounding box center [750, 291] width 454 height 15
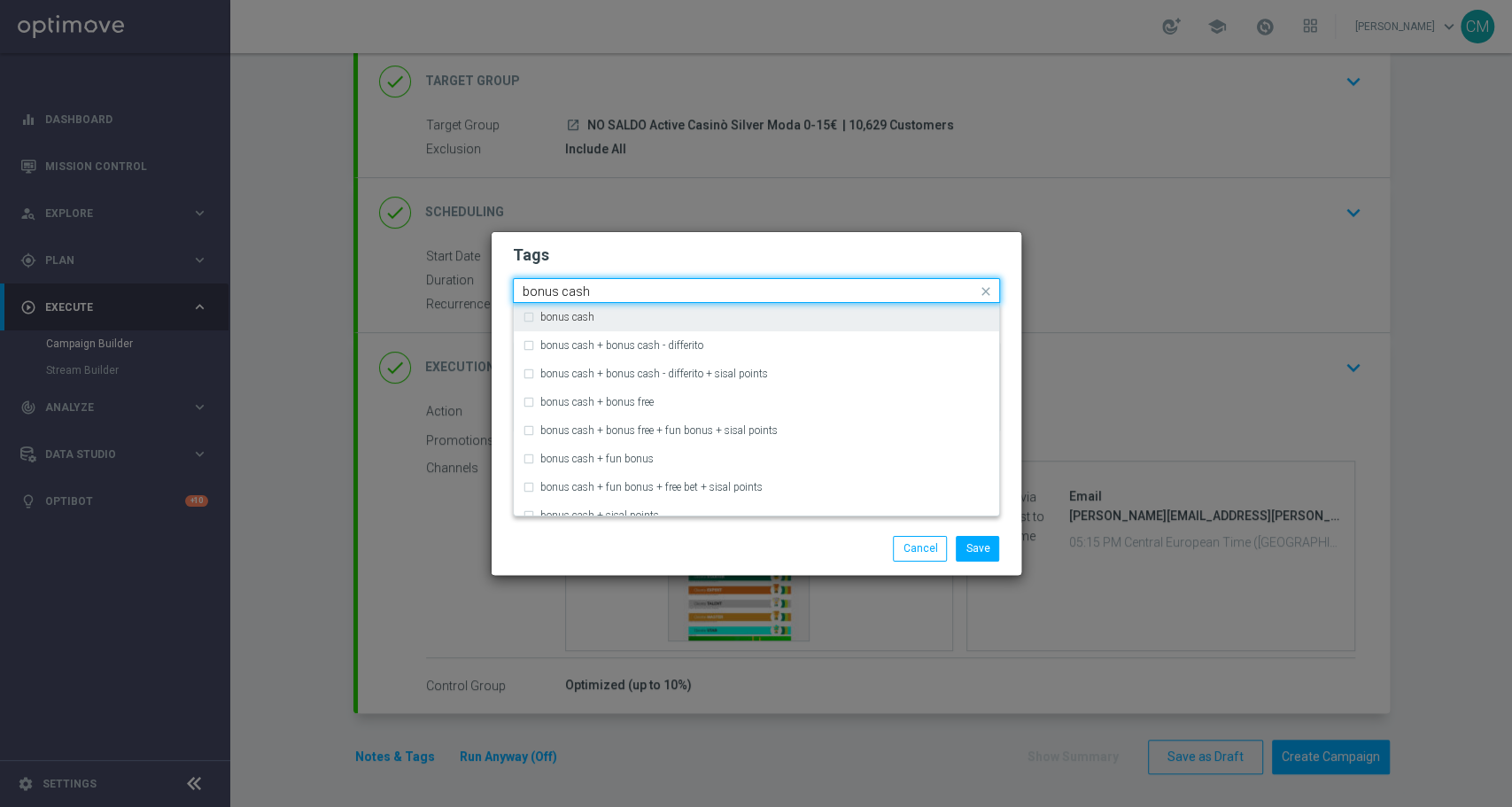
click at [732, 319] on div "bonus cash" at bounding box center [765, 317] width 450 height 11
type input "bonus cash"
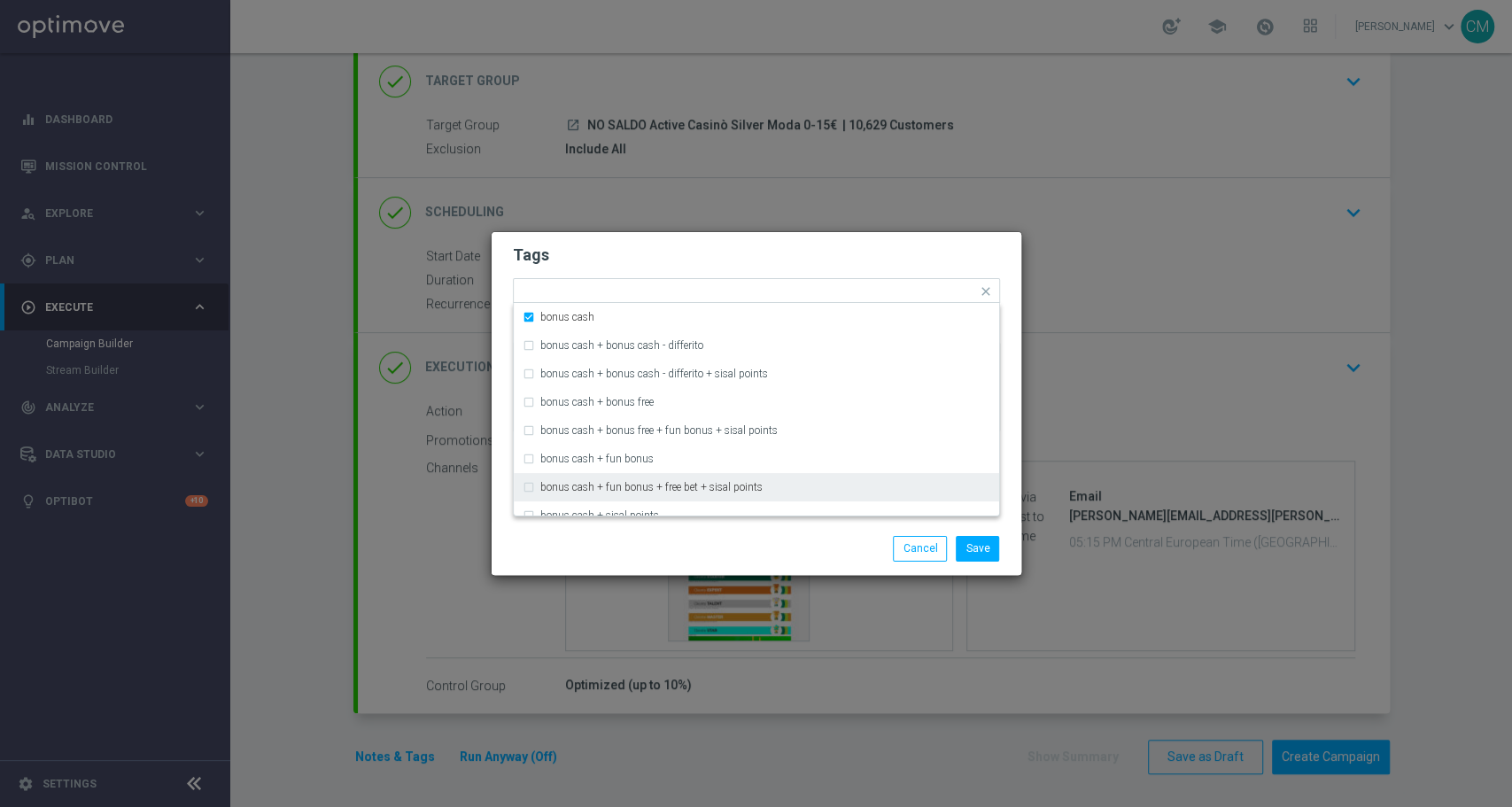
click at [713, 558] on div "Save Cancel" at bounding box center [842, 548] width 343 height 25
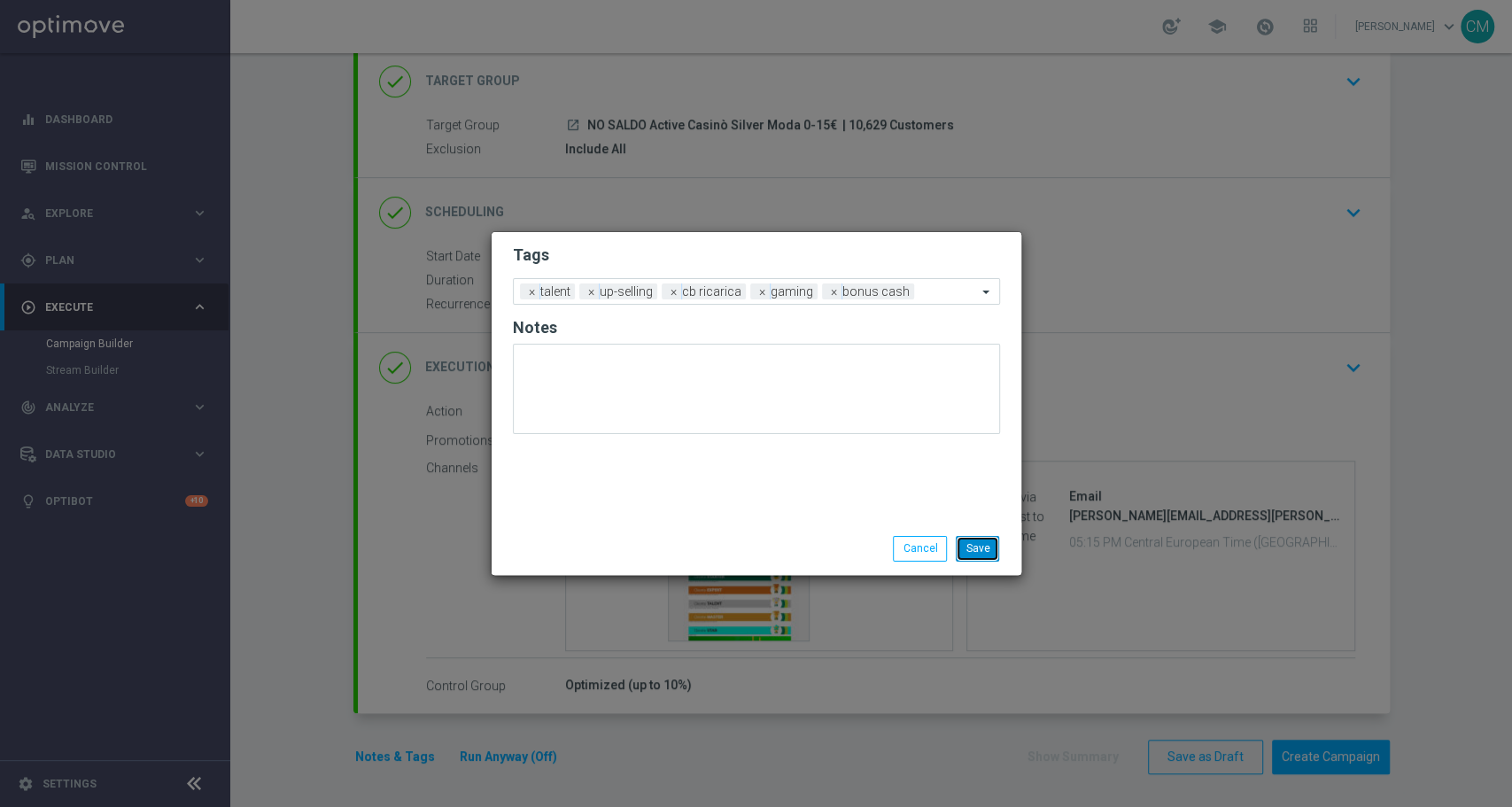
click at [974, 547] on button "Save" at bounding box center [977, 548] width 44 height 25
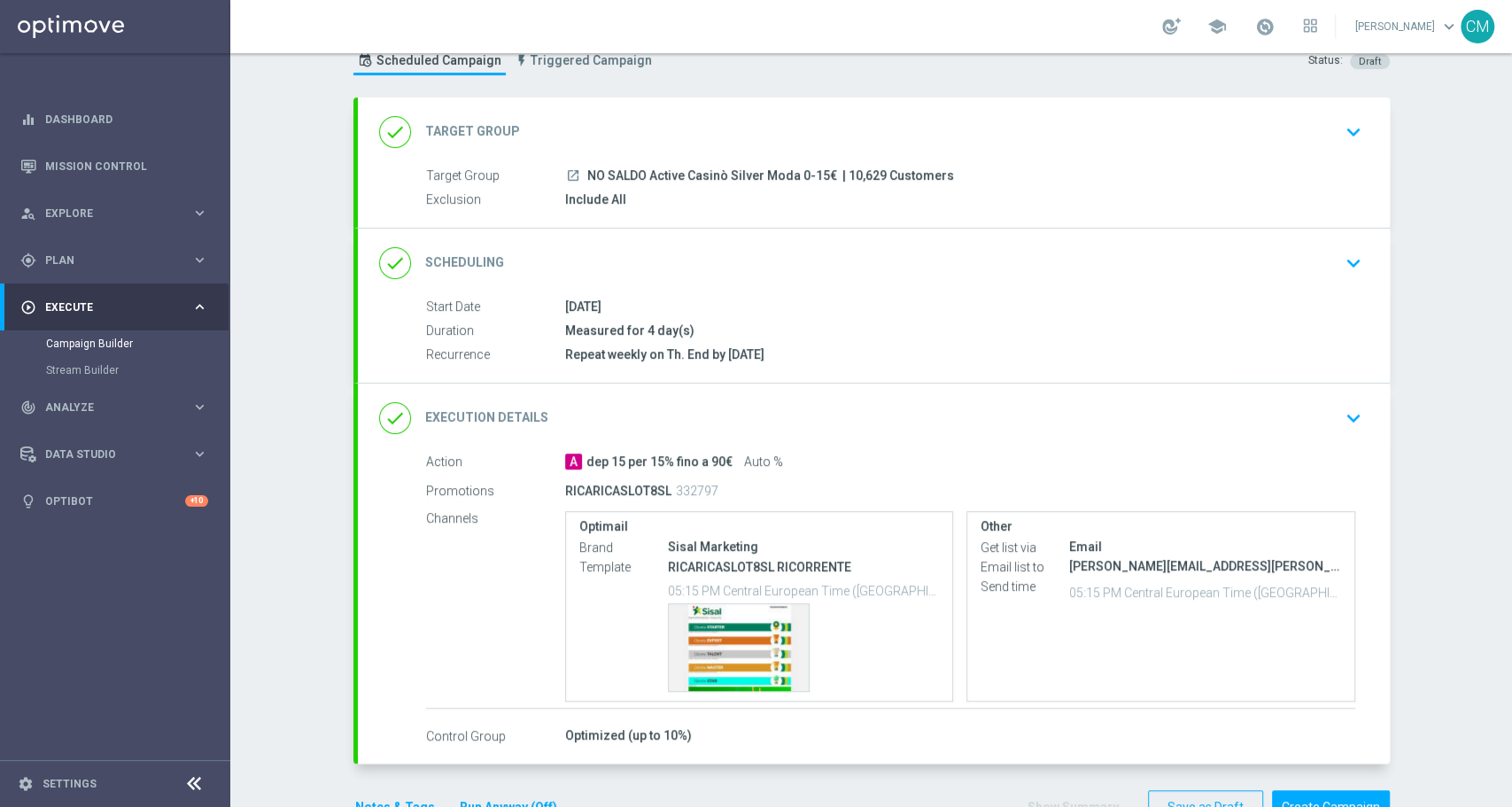
scroll to position [112, 0]
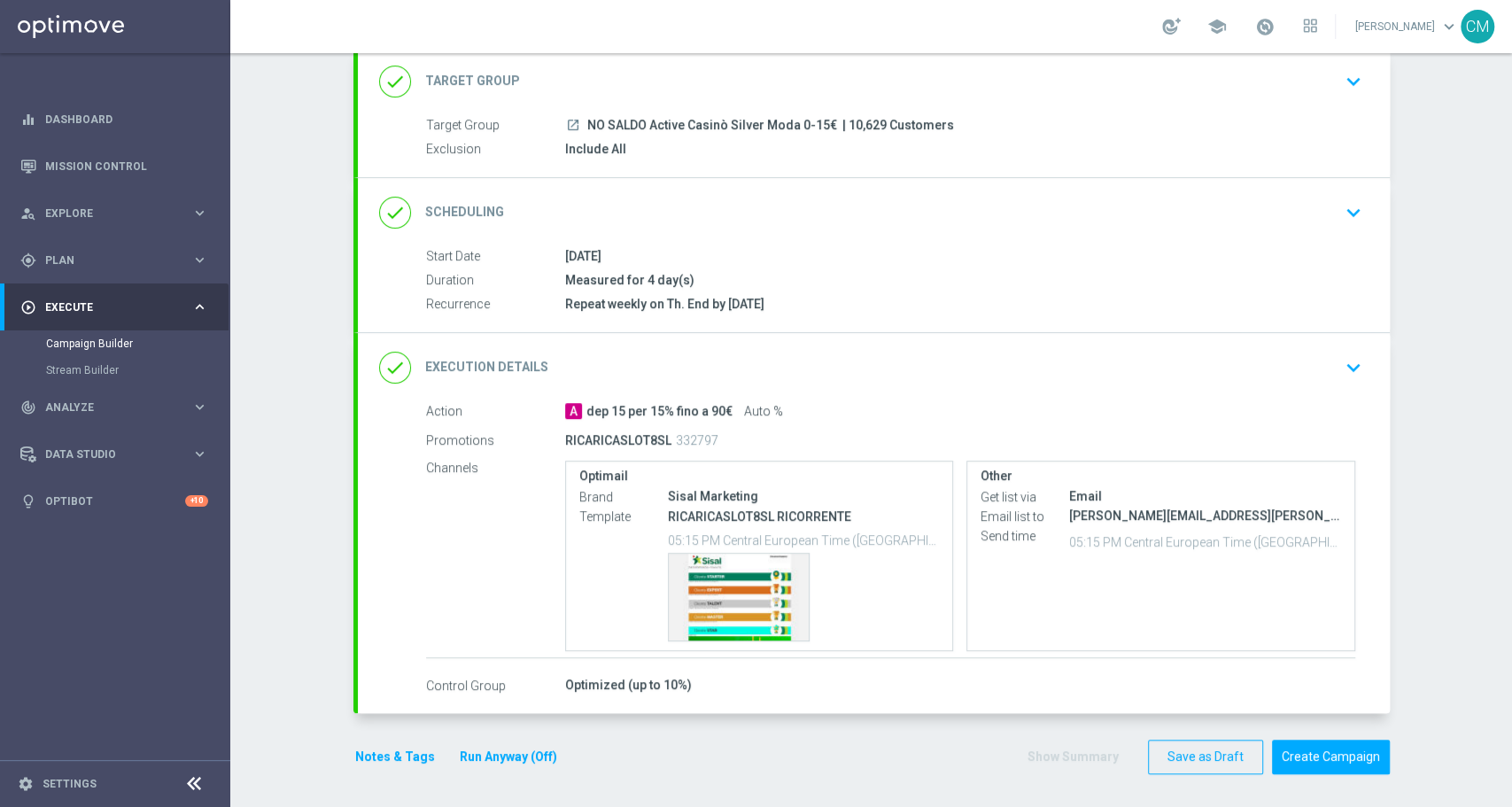
click at [507, 748] on button "Run Anyway (Off)" at bounding box center [509, 756] width 101 height 22
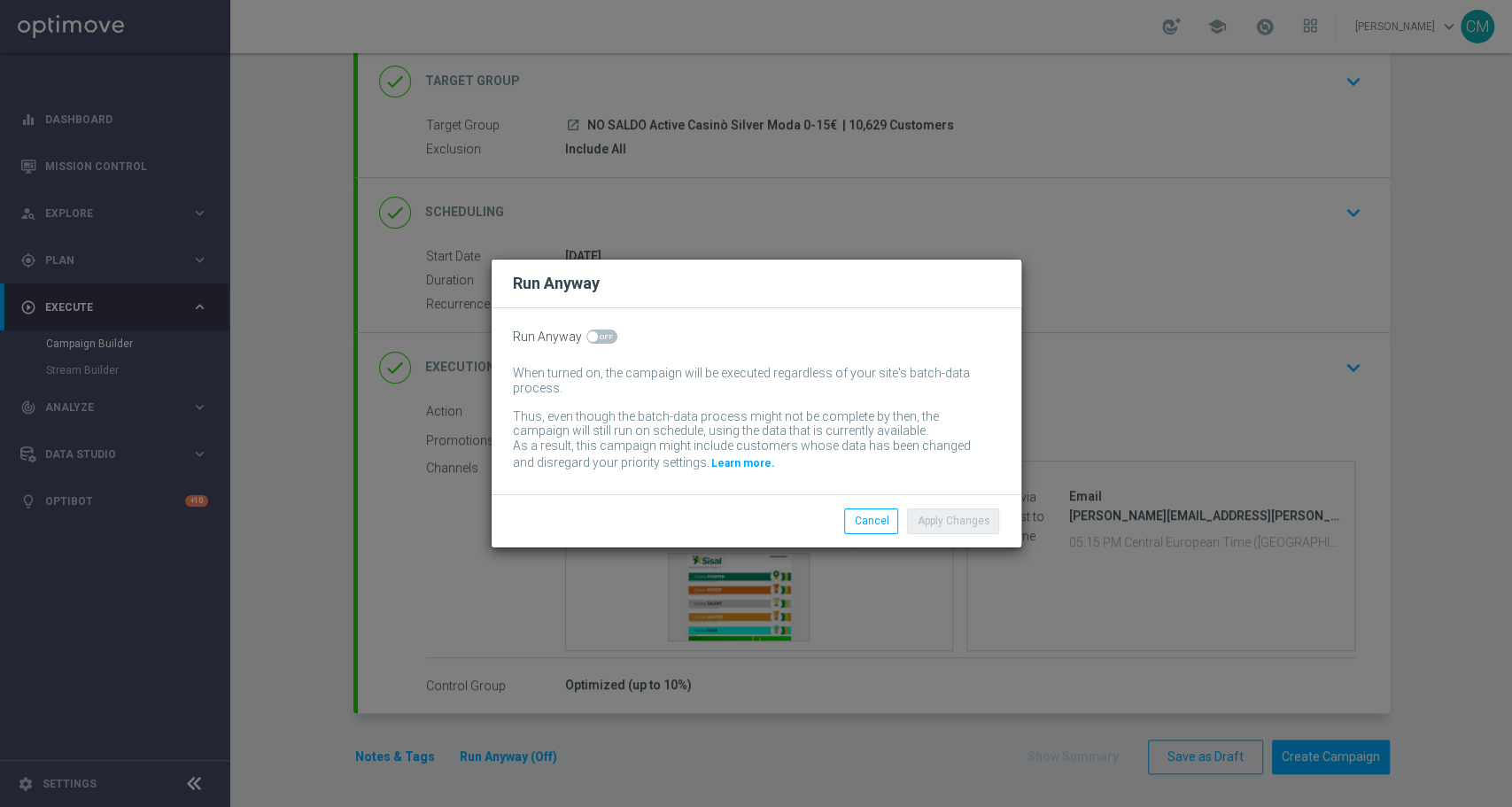
click at [595, 340] on span at bounding box center [602, 336] width 31 height 15
click at [595, 340] on input "checkbox" at bounding box center [602, 336] width 31 height 15
checkbox input "true"
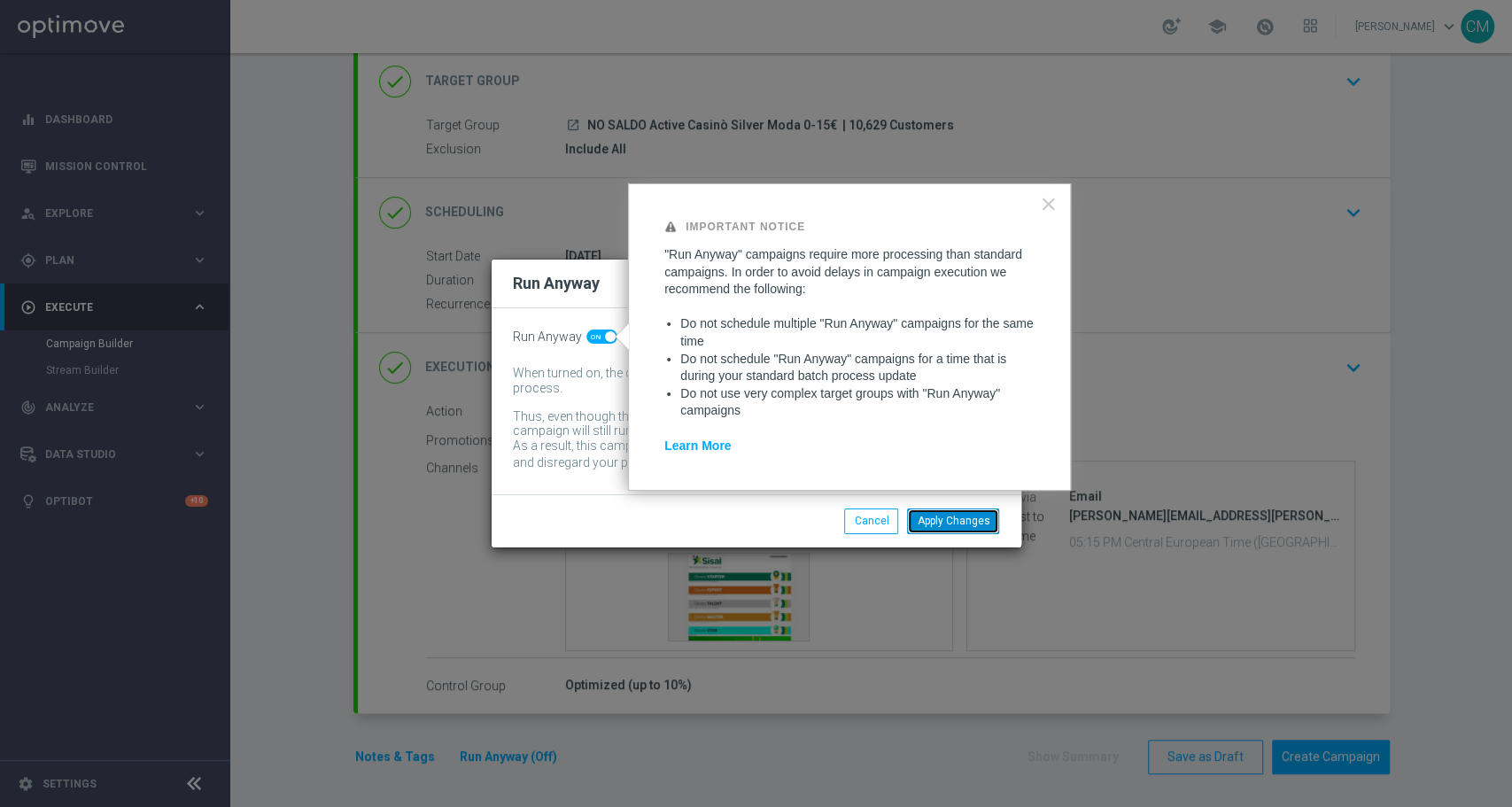
click at [945, 527] on button "Apply Changes" at bounding box center [953, 521] width 92 height 25
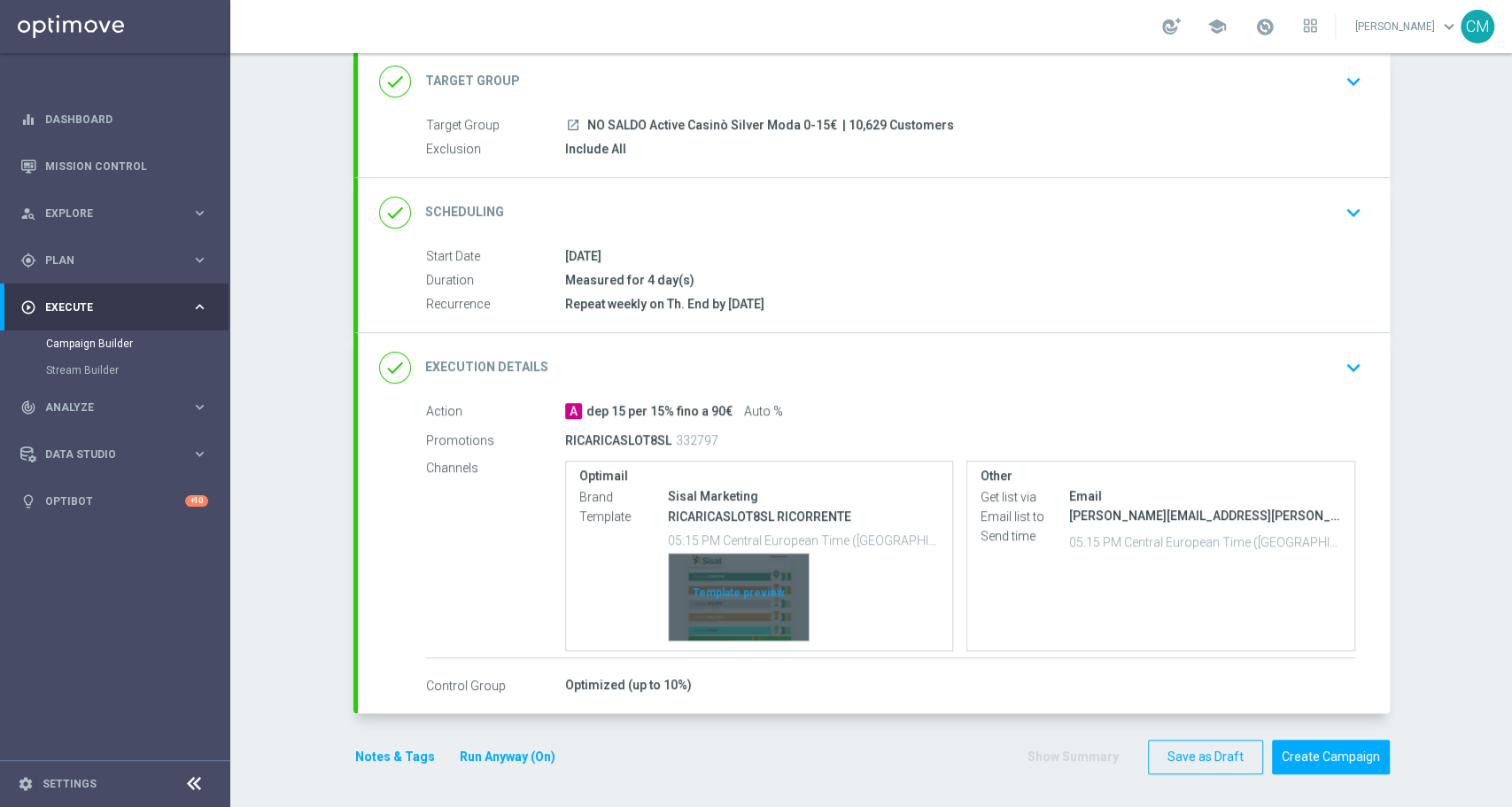
click at [743, 582] on div "Template preview" at bounding box center [739, 596] width 140 height 87
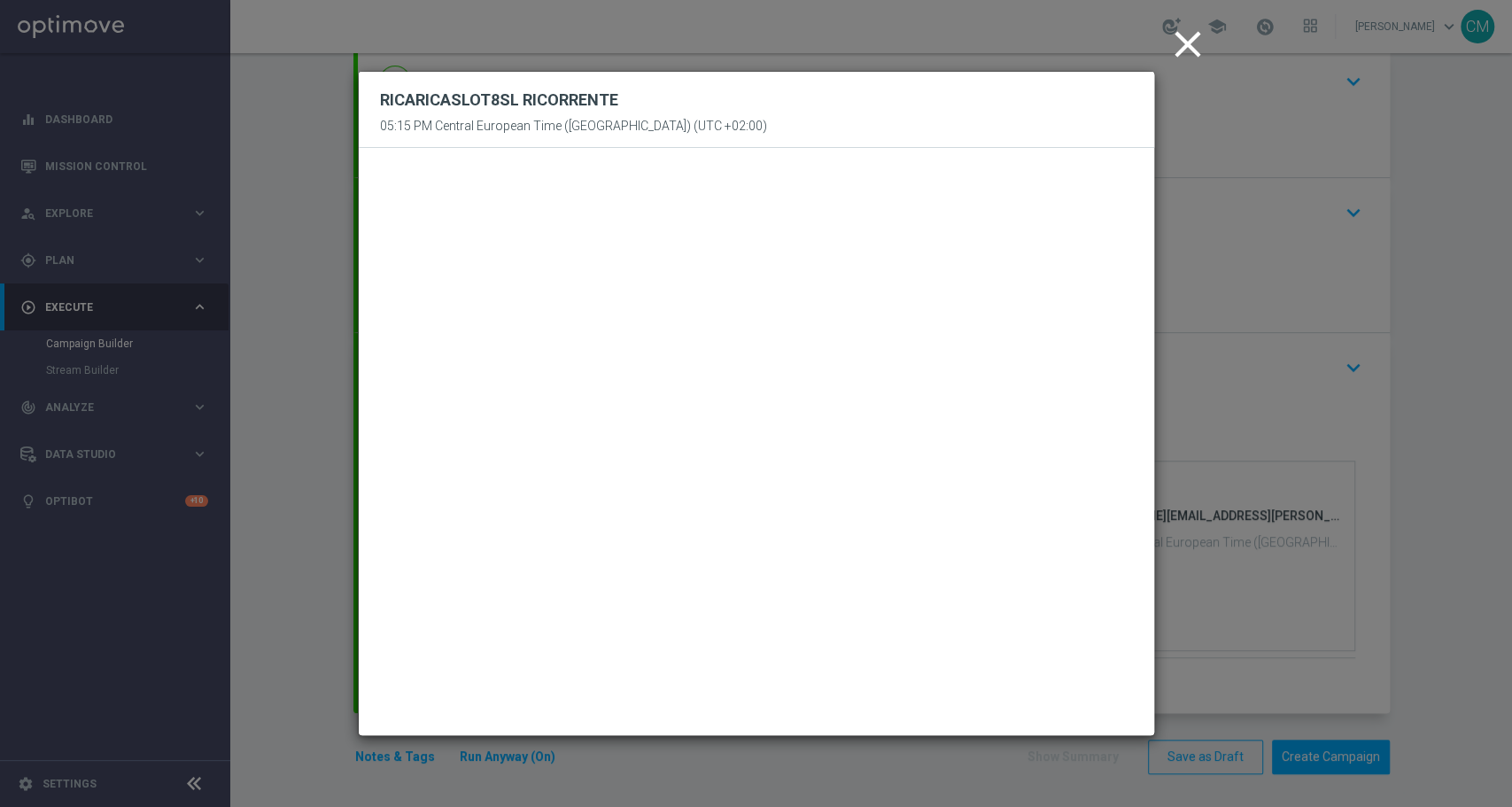
click at [1195, 35] on icon "close" at bounding box center [1188, 45] width 45 height 45
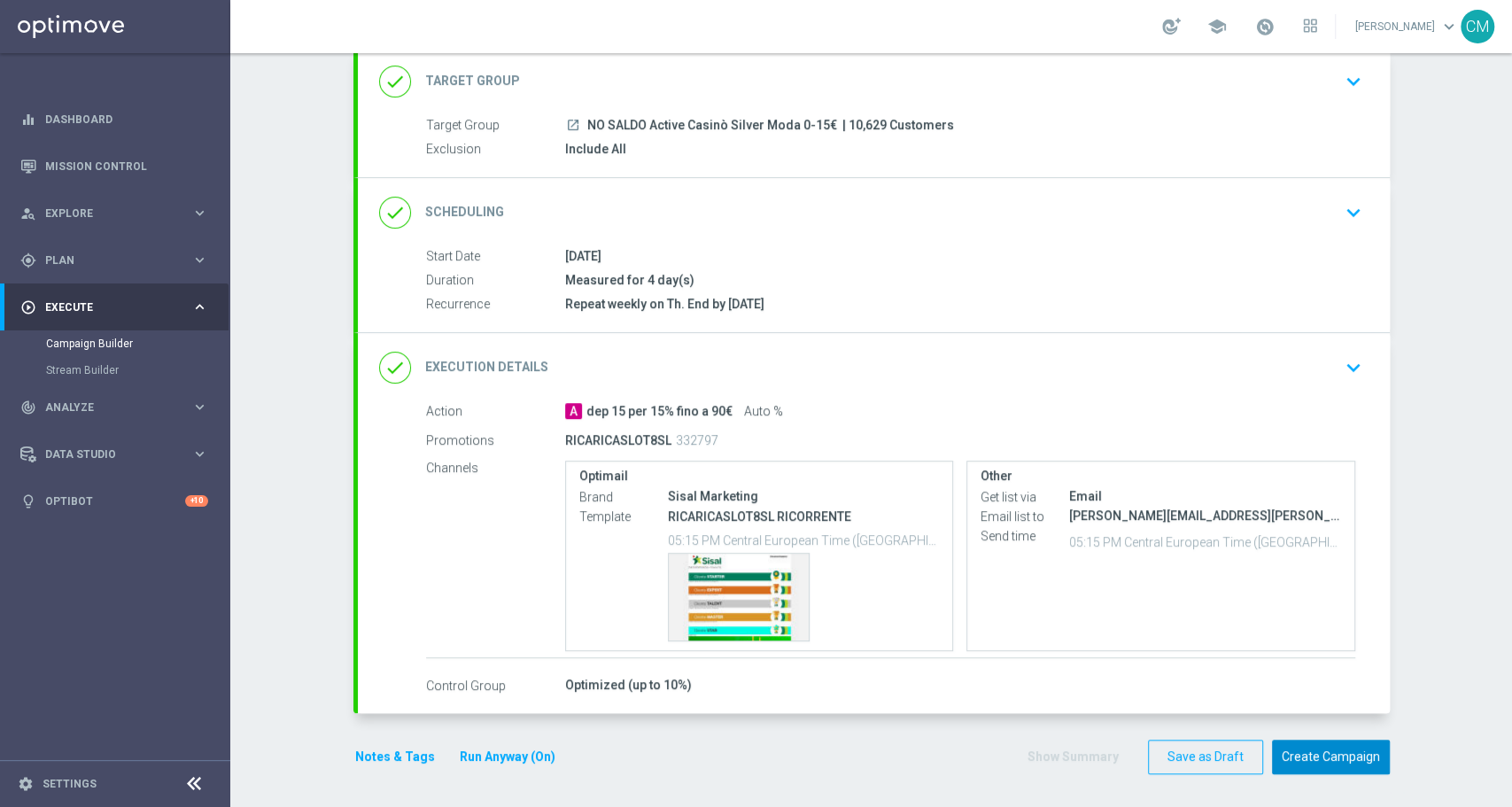
click at [1319, 754] on button "Create Campaign" at bounding box center [1330, 757] width 118 height 35
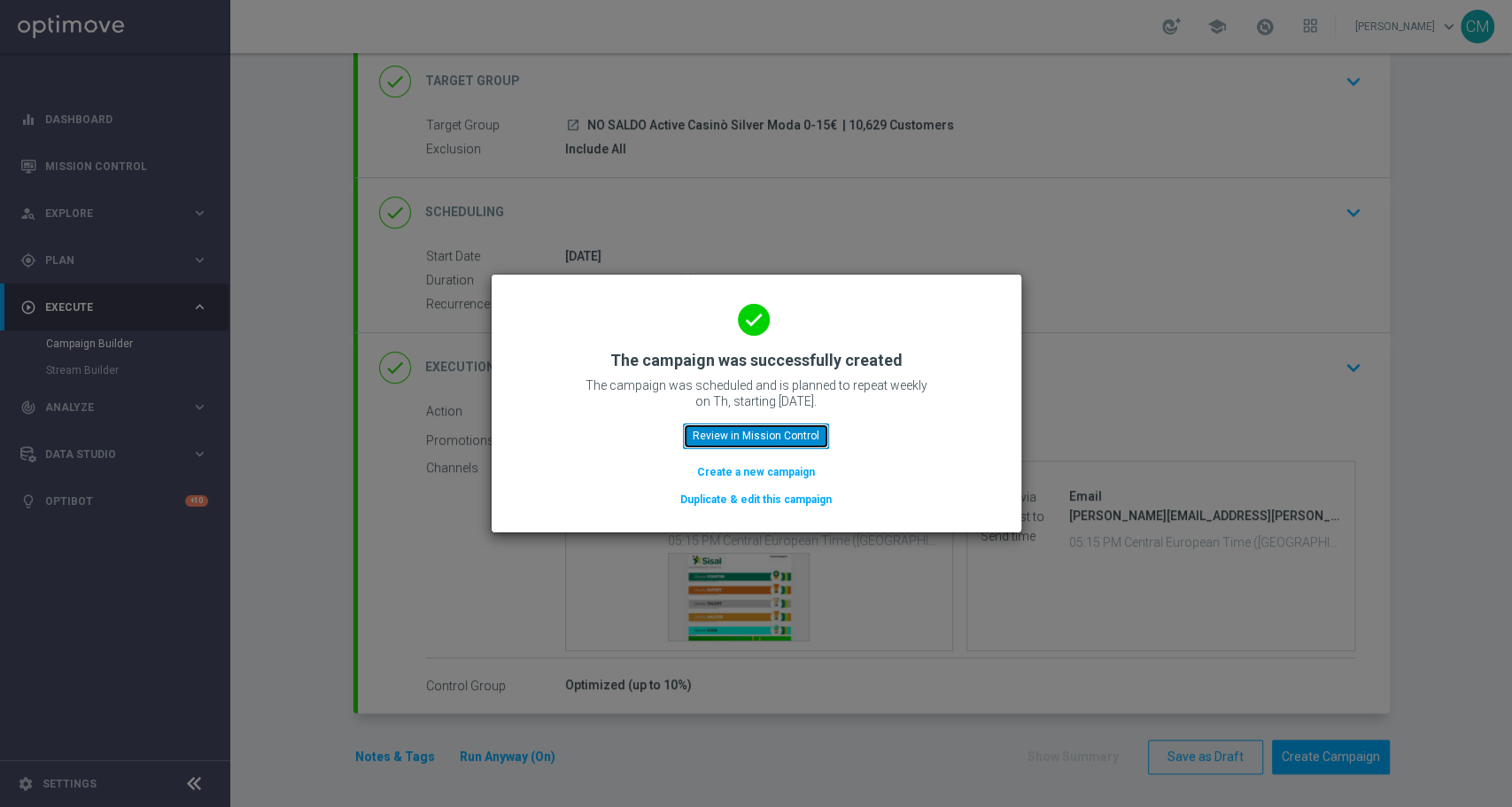
click at [748, 428] on button "Review in Mission Control" at bounding box center [756, 437] width 146 height 25
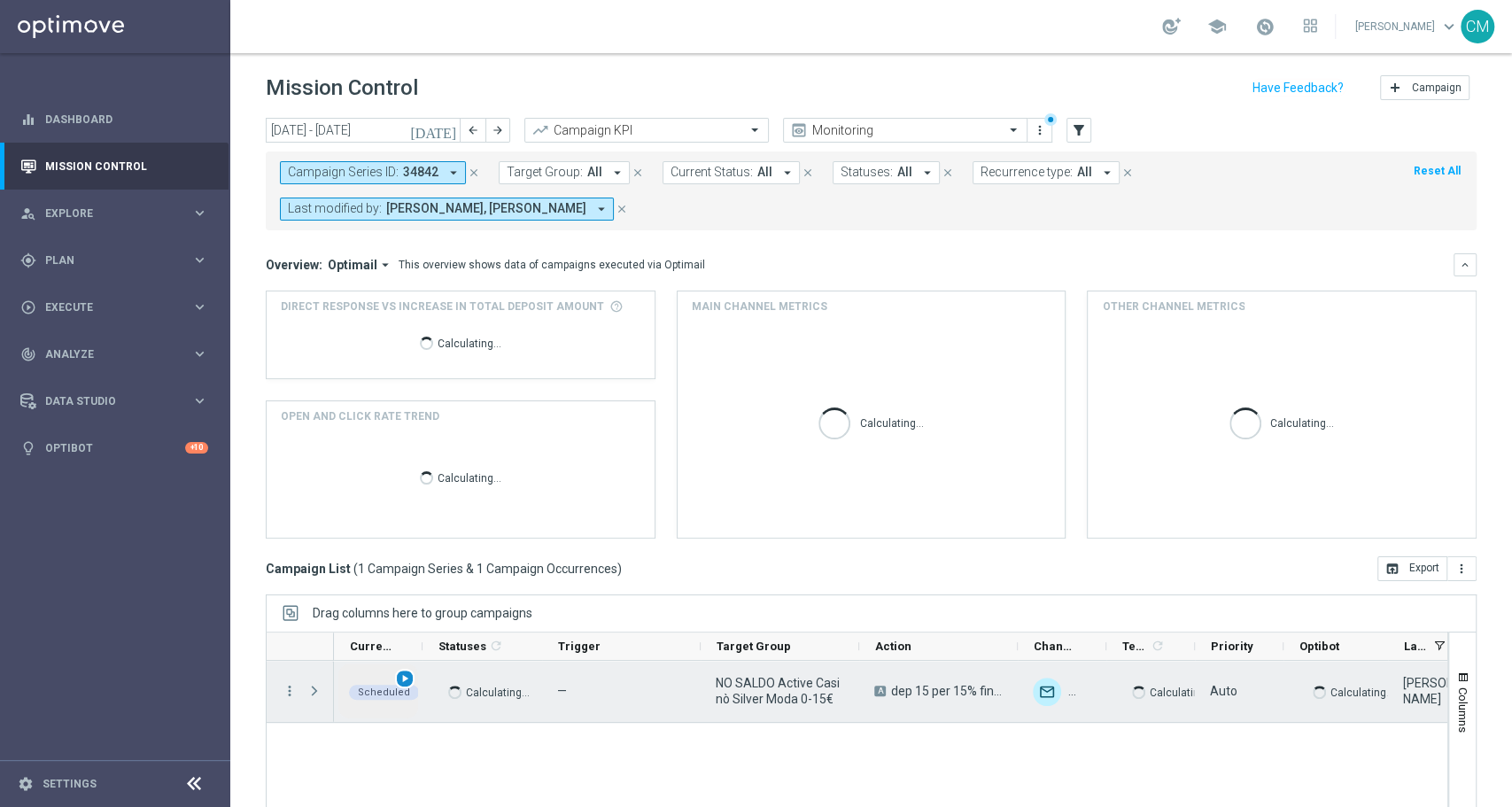
click at [400, 678] on span "play_arrow" at bounding box center [404, 679] width 13 height 13
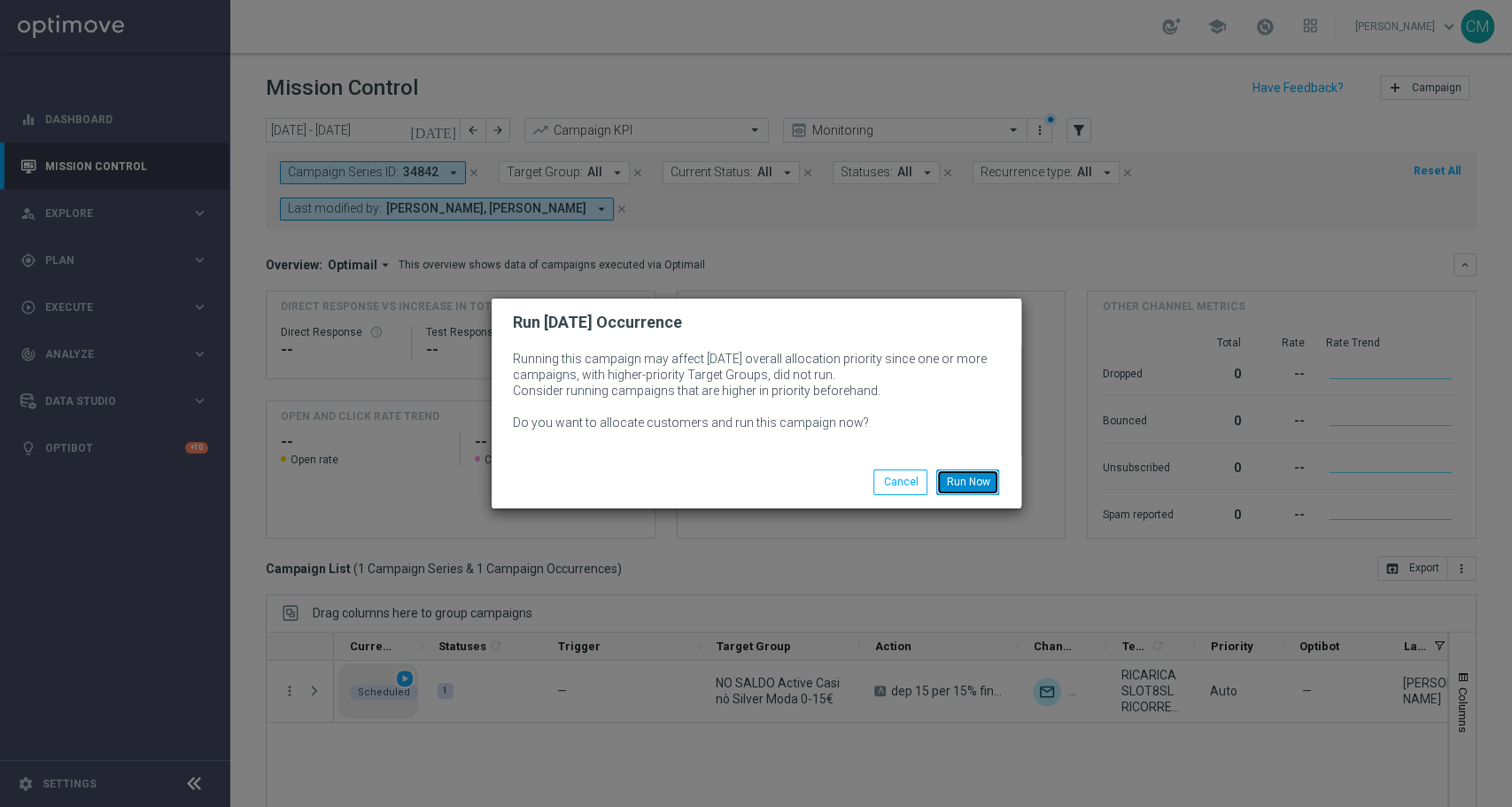
click at [967, 478] on button "Run Now" at bounding box center [967, 482] width 63 height 25
